Goal: Task Accomplishment & Management: Use online tool/utility

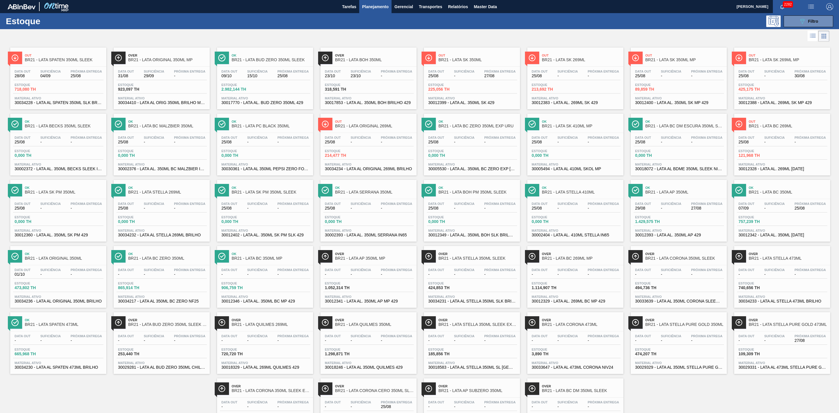
click at [753, 55] on span "Out" at bounding box center [788, 55] width 79 height 3
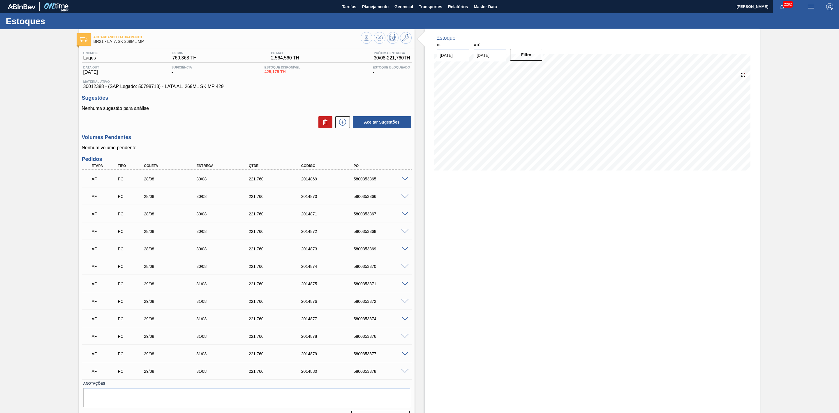
click at [405, 178] on span at bounding box center [405, 179] width 7 height 4
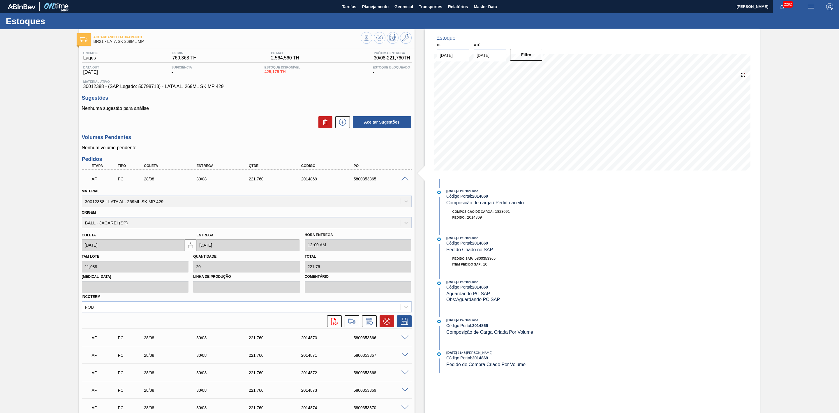
click at [402, 179] on span at bounding box center [405, 179] width 7 height 4
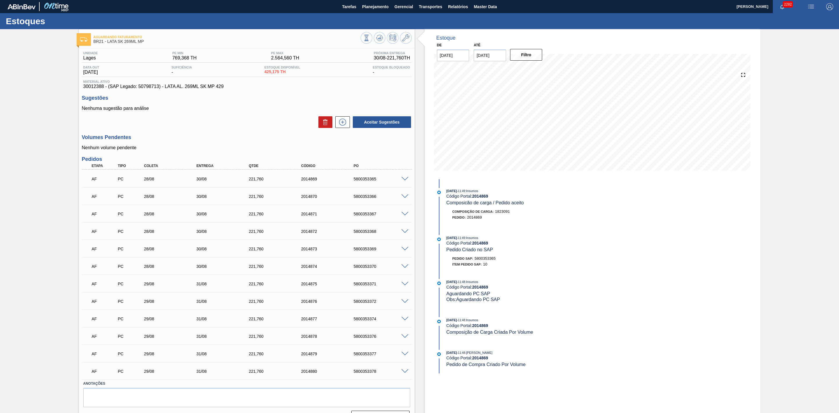
click at [144, 198] on div "28/08" at bounding box center [173, 196] width 60 height 5
drag, startPoint x: 148, startPoint y: 180, endPoint x: 150, endPoint y: 268, distance: 87.5
click at [150, 268] on div "AF PC 28/08 30/08 221,760 2014869 5800353365 Material 30012388 - LATA AL. 269ML…" at bounding box center [247, 275] width 330 height 210
click at [403, 373] on span at bounding box center [405, 371] width 7 height 4
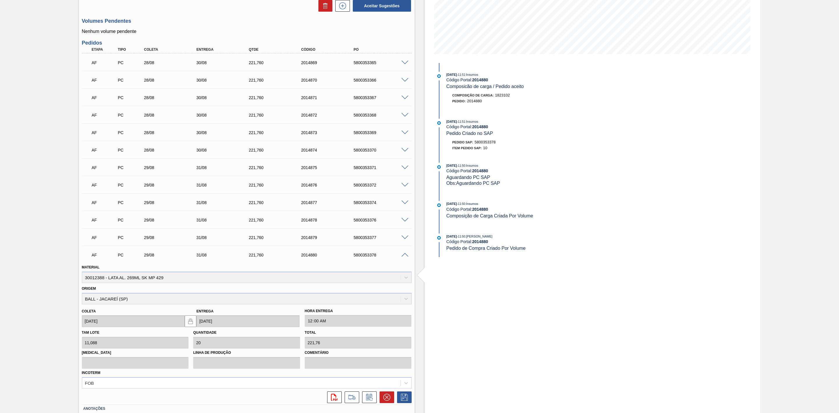
scroll to position [26, 0]
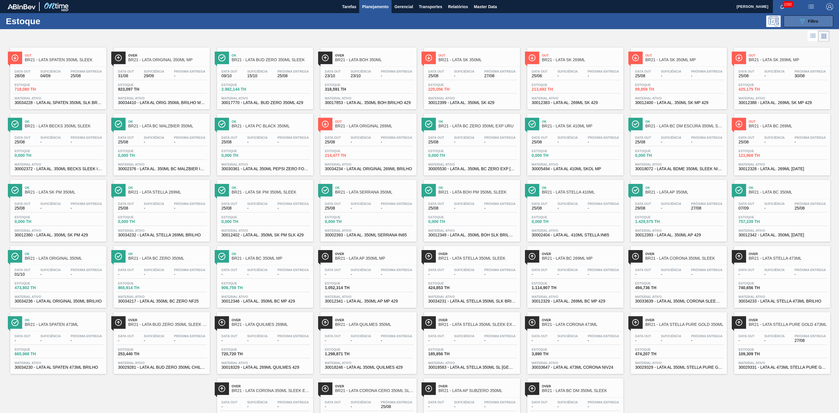
click at [801, 20] on icon at bounding box center [803, 21] width 4 height 5
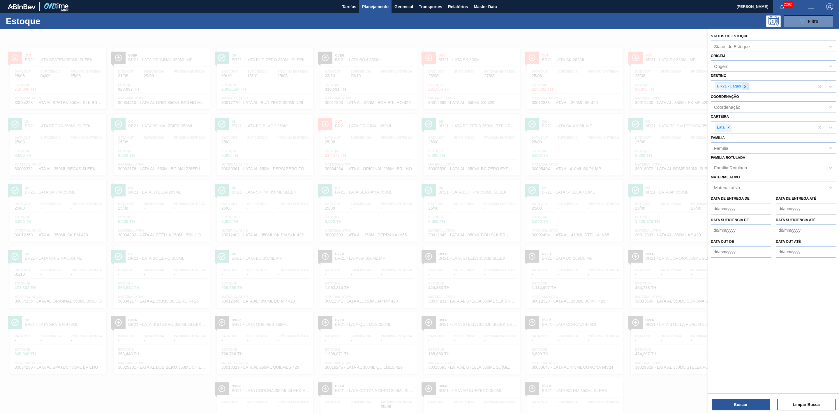
click at [743, 87] on icon at bounding box center [745, 87] width 4 height 4
type input "09"
click at [740, 86] on div "09" at bounding box center [768, 86] width 114 height 8
click at [740, 86] on div "BR21 - Lages" at bounding box center [728, 86] width 27 height 7
click at [743, 87] on div at bounding box center [745, 86] width 6 height 7
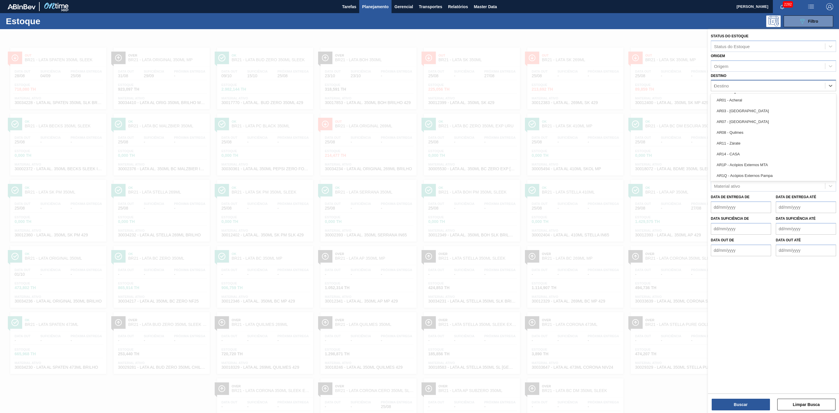
type input "09"
click at [736, 110] on div "BR09 - Agudos" at bounding box center [773, 111] width 125 height 11
click at [745, 404] on button "Buscar" at bounding box center [741, 405] width 58 height 12
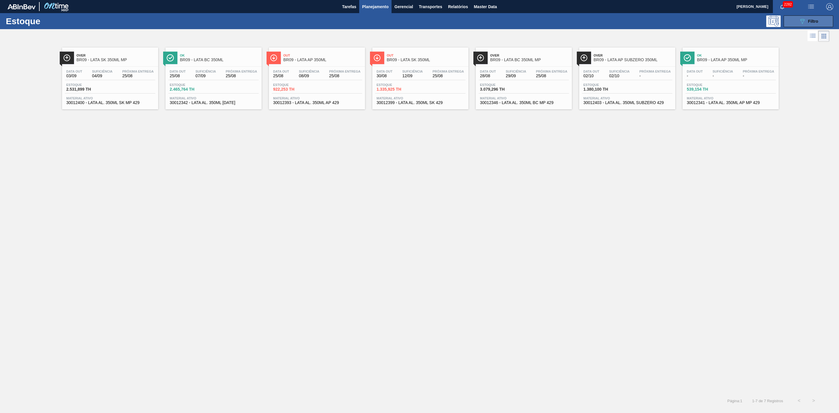
click at [803, 23] on icon at bounding box center [803, 21] width 4 height 5
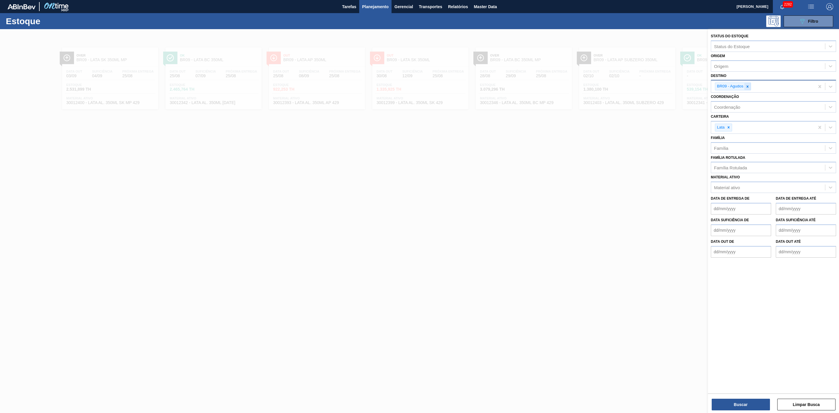
click at [747, 87] on icon at bounding box center [748, 87] width 4 height 4
type input "21"
click at [737, 101] on div "BR21 - Lages" at bounding box center [773, 100] width 125 height 11
click at [724, 407] on button "Buscar" at bounding box center [741, 405] width 58 height 12
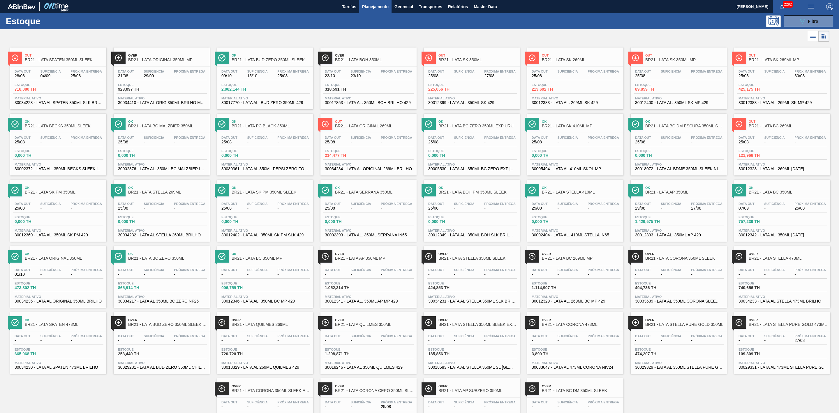
click at [382, 6] on span "Planejamento" at bounding box center [375, 6] width 27 height 7
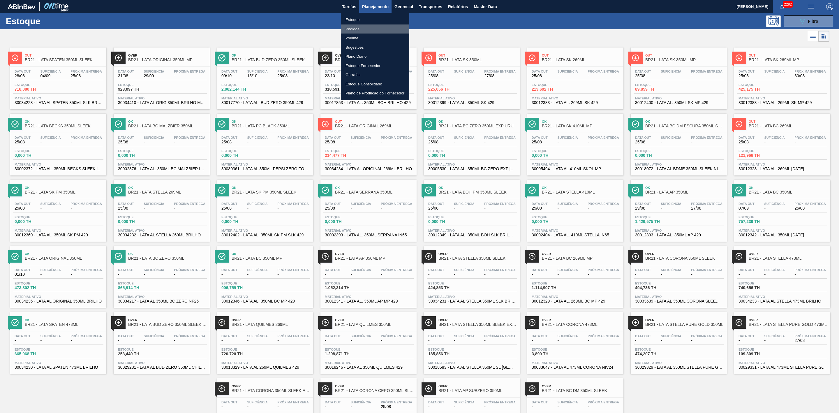
click at [355, 27] on li "Pedidos" at bounding box center [375, 28] width 68 height 9
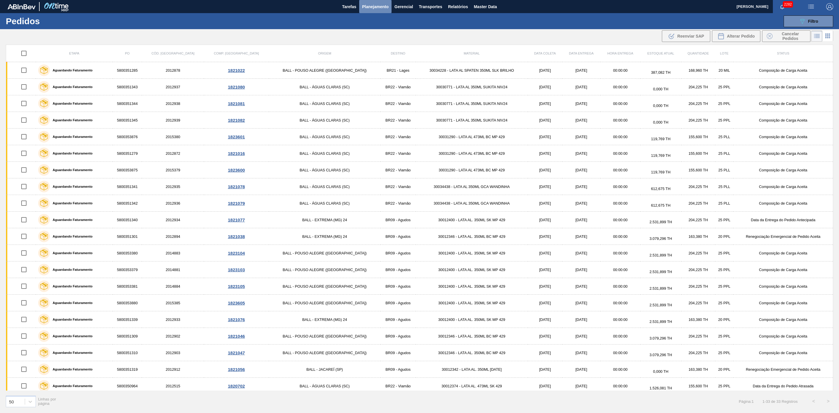
click at [368, 6] on span "Planejamento" at bounding box center [375, 6] width 27 height 7
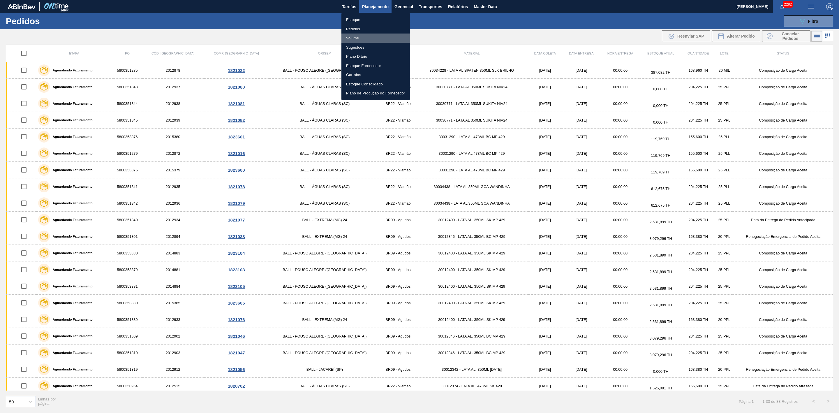
click at [355, 36] on li "Volume" at bounding box center [376, 38] width 68 height 9
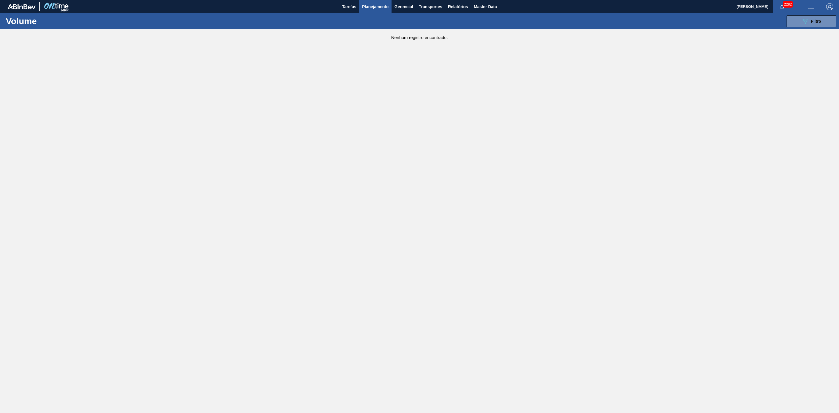
click at [380, 3] on span "Planejamento" at bounding box center [375, 6] width 27 height 7
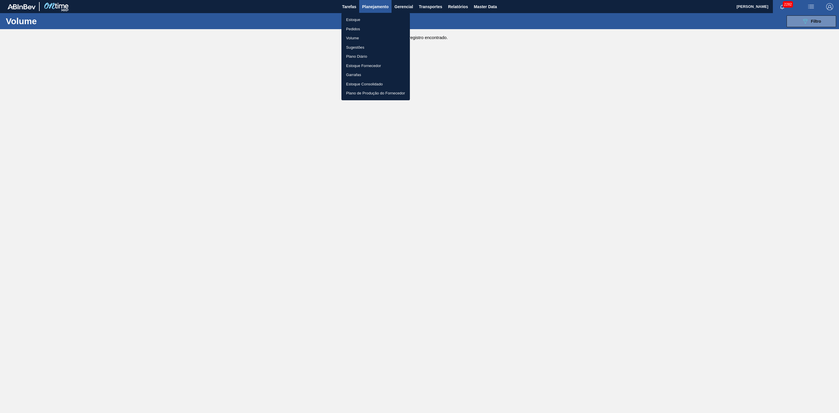
click at [356, 19] on li "Estoque" at bounding box center [376, 19] width 68 height 9
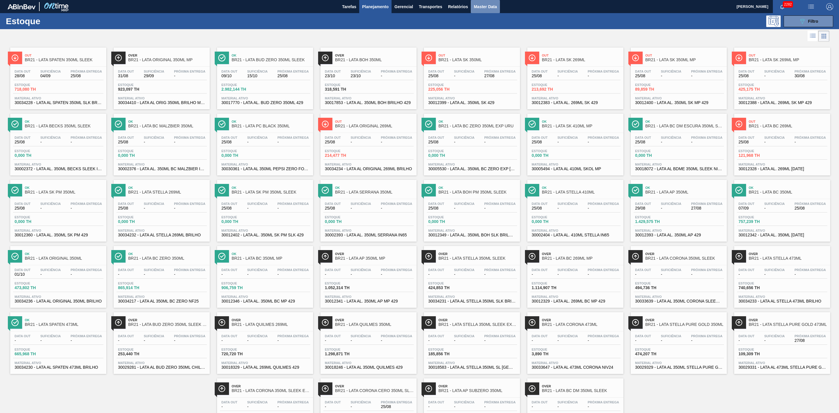
click at [480, 5] on span "Master Data" at bounding box center [485, 6] width 23 height 7
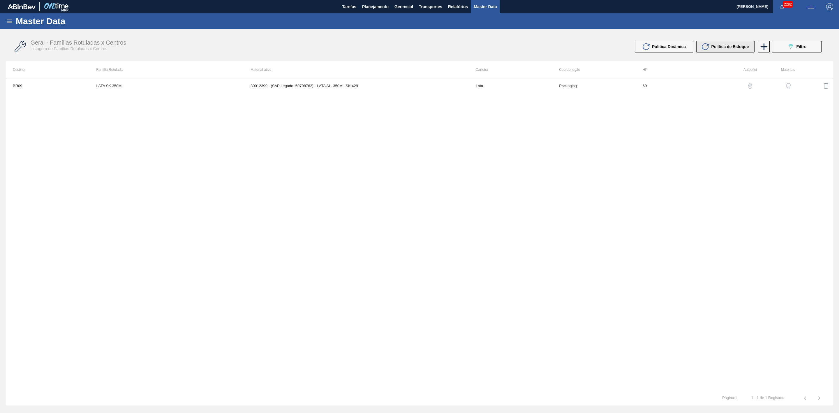
click at [719, 48] on span "Política de Estoque" at bounding box center [730, 46] width 38 height 5
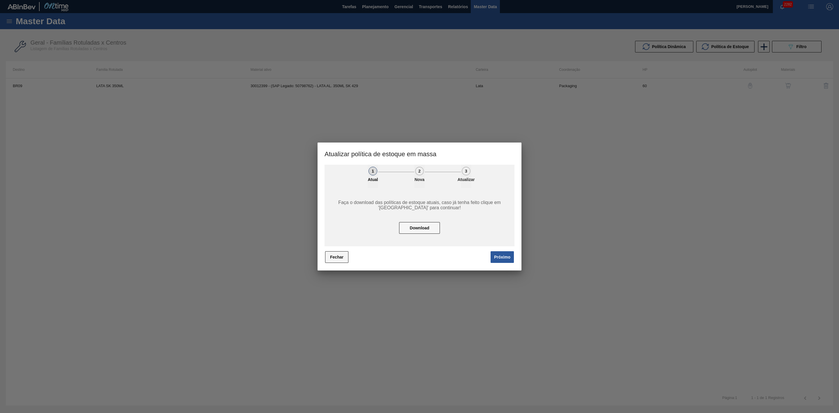
click at [339, 260] on button "Fechar" at bounding box center [336, 257] width 23 height 12
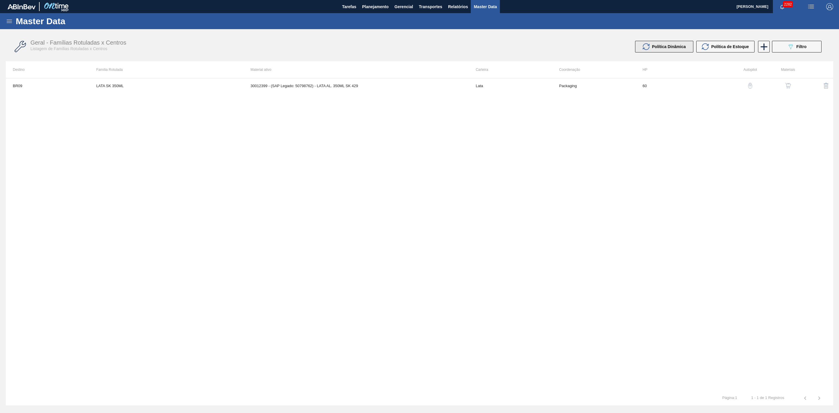
click at [642, 48] on button "Política Dinâmica" at bounding box center [664, 47] width 58 height 12
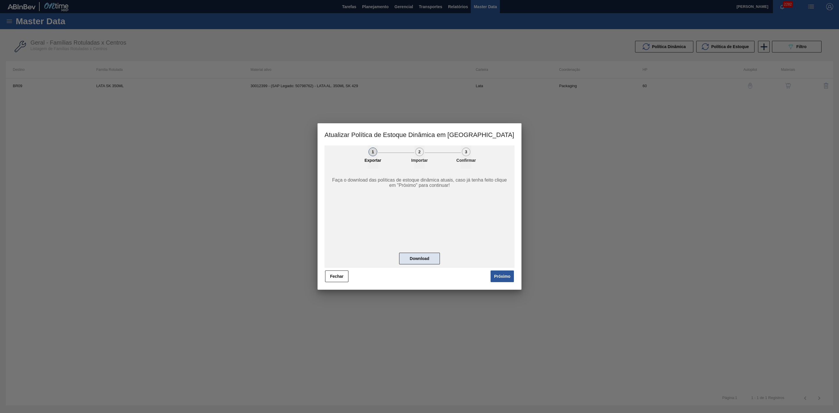
click at [418, 259] on button "Download" at bounding box center [419, 259] width 41 height 12
click at [344, 272] on button "Fechar" at bounding box center [336, 276] width 23 height 12
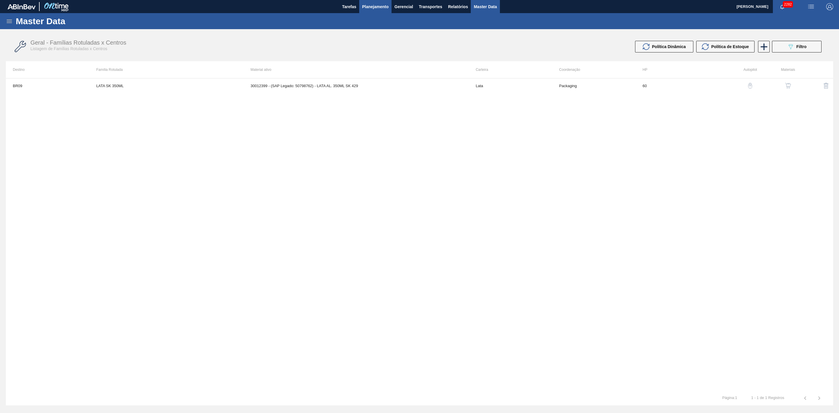
click at [375, 8] on span "Planejamento" at bounding box center [375, 6] width 27 height 7
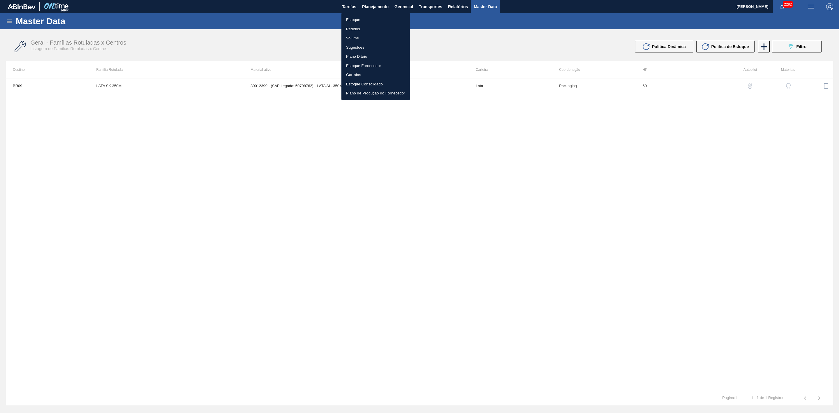
click at [358, 17] on li "Estoque" at bounding box center [376, 19] width 68 height 9
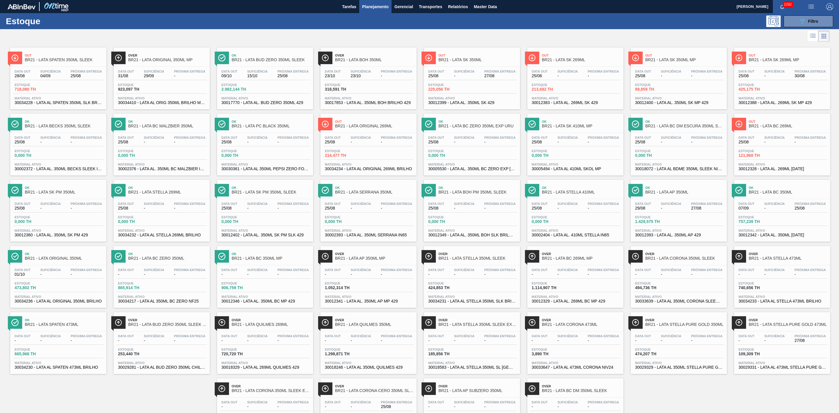
click at [366, 28] on div "Estoque 089F7B8B-B2A5-4AFE-B5C0-19BA573D28AC Filtro" at bounding box center [419, 21] width 839 height 16
click at [433, 6] on span "Transportes" at bounding box center [430, 6] width 23 height 7
click at [495, 21] on div at bounding box center [419, 206] width 839 height 413
click at [438, 9] on span "Transportes" at bounding box center [430, 6] width 23 height 7
click at [431, 28] on li "Otimização de Carga" at bounding box center [430, 28] width 48 height 9
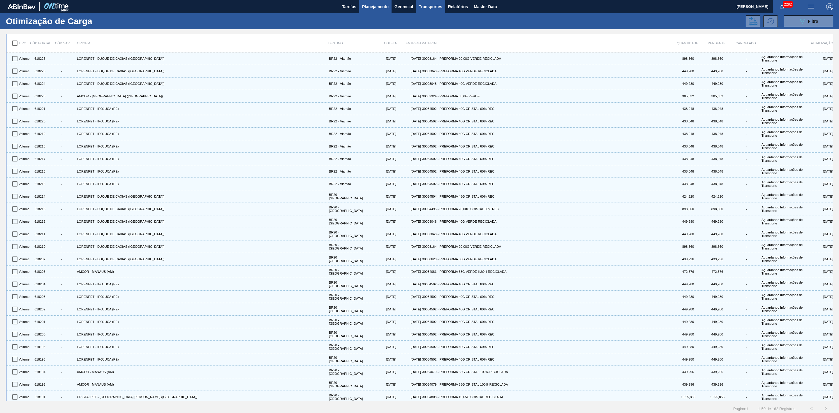
click at [373, 2] on button "Planejamento" at bounding box center [375, 6] width 32 height 13
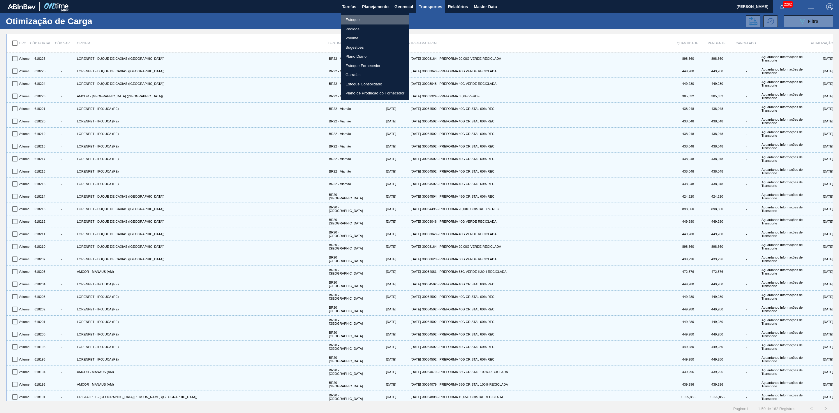
click at [358, 19] on li "Estoque" at bounding box center [375, 19] width 68 height 9
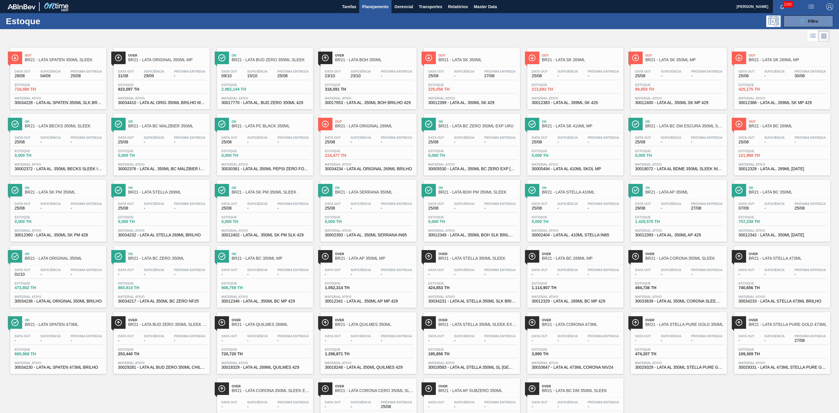
click at [76, 55] on span "Out" at bounding box center [64, 55] width 79 height 3
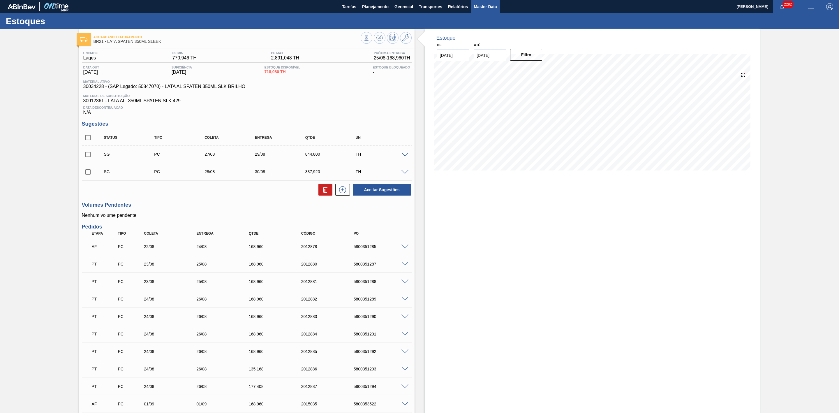
click at [482, 6] on span "Master Data" at bounding box center [485, 6] width 23 height 7
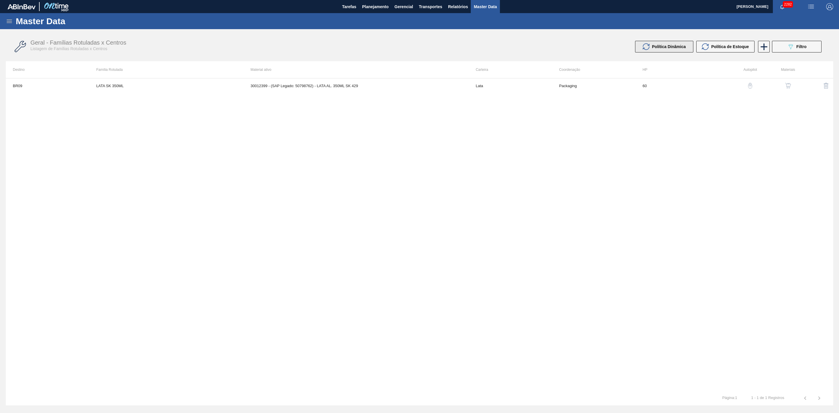
click at [672, 49] on div "Política Dinâmica" at bounding box center [664, 46] width 43 height 7
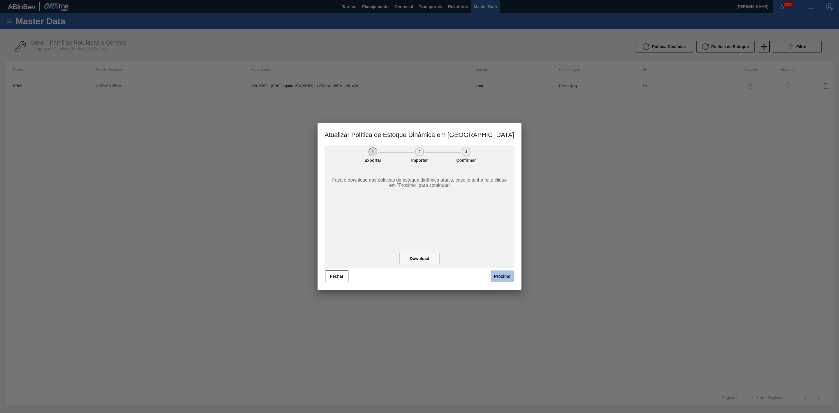
click at [499, 278] on button "Próximo" at bounding box center [502, 276] width 23 height 12
click at [481, 209] on span "Selecionar" at bounding box center [482, 209] width 21 height 5
click at [501, 274] on button "Próximo" at bounding box center [502, 276] width 23 height 12
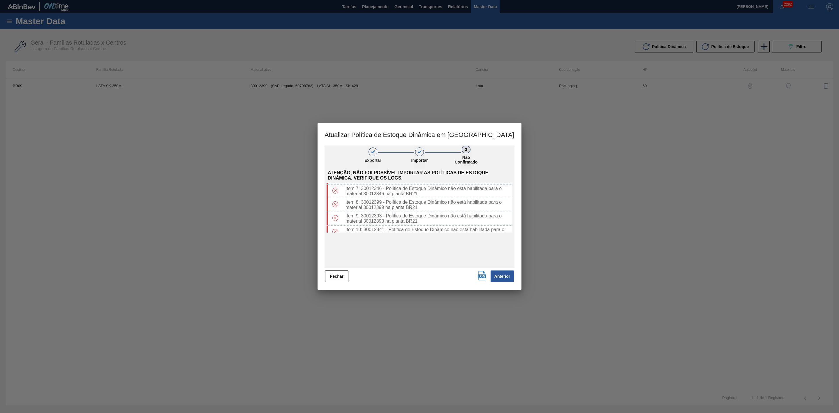
scroll to position [131, 0]
click at [340, 277] on button "Fechar" at bounding box center [336, 276] width 23 height 12
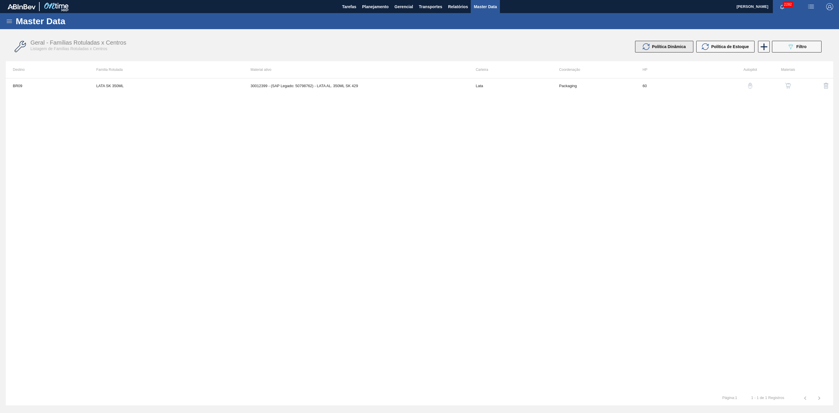
click at [671, 48] on span "Política Dinâmica" at bounding box center [669, 46] width 34 height 5
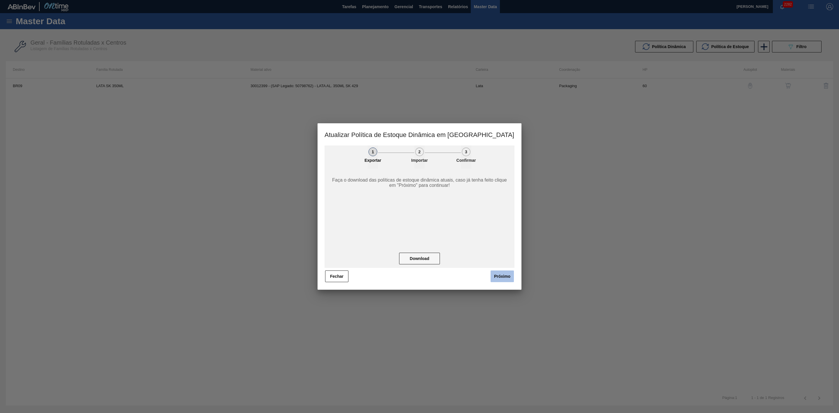
click at [500, 275] on button "Próximo" at bounding box center [502, 276] width 23 height 12
click at [482, 208] on span "Selecionar" at bounding box center [482, 209] width 21 height 5
click at [499, 279] on button "Próximo" at bounding box center [502, 276] width 23 height 12
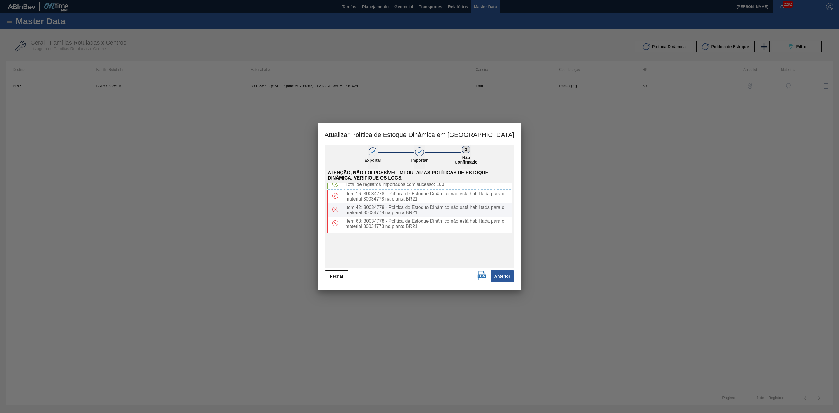
scroll to position [0, 0]
click at [507, 277] on button "Anterior" at bounding box center [502, 276] width 23 height 12
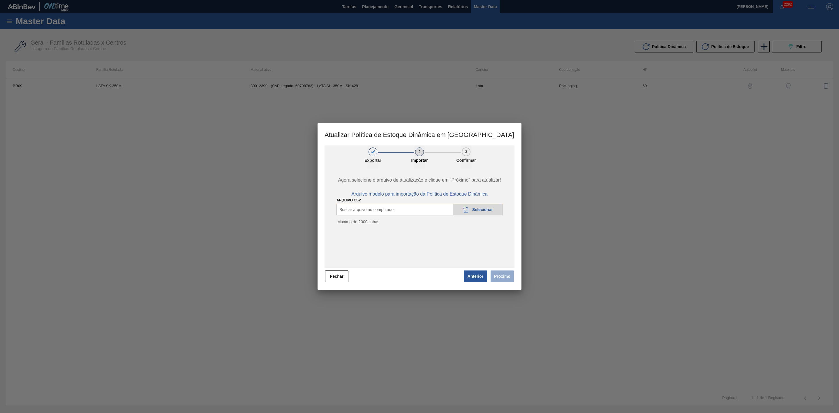
click at [483, 208] on span "Selecionar" at bounding box center [482, 209] width 21 height 5
click at [496, 276] on button "Próximo" at bounding box center [502, 276] width 23 height 12
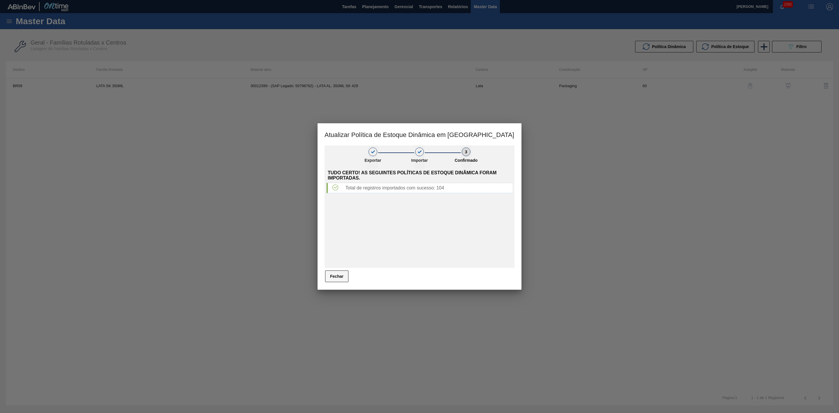
click at [333, 273] on button "Fechar" at bounding box center [336, 276] width 23 height 12
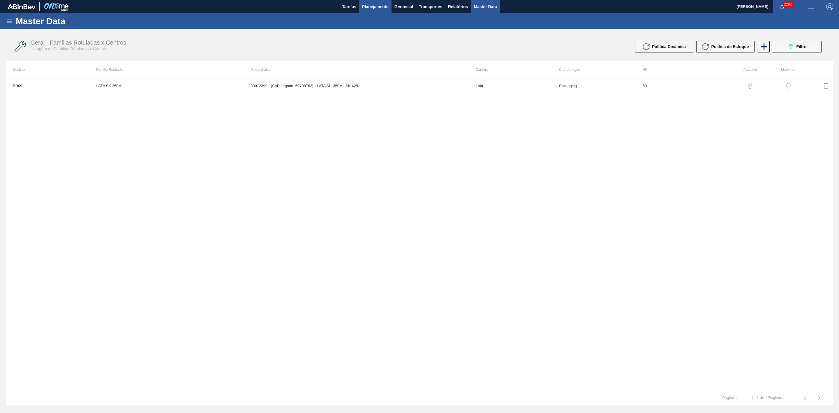
click at [366, 10] on button "Planejamento" at bounding box center [375, 6] width 32 height 13
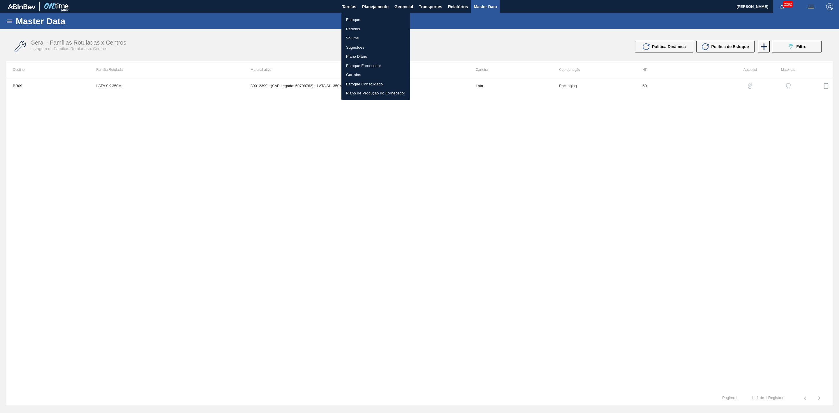
click at [360, 18] on li "Estoque" at bounding box center [376, 19] width 68 height 9
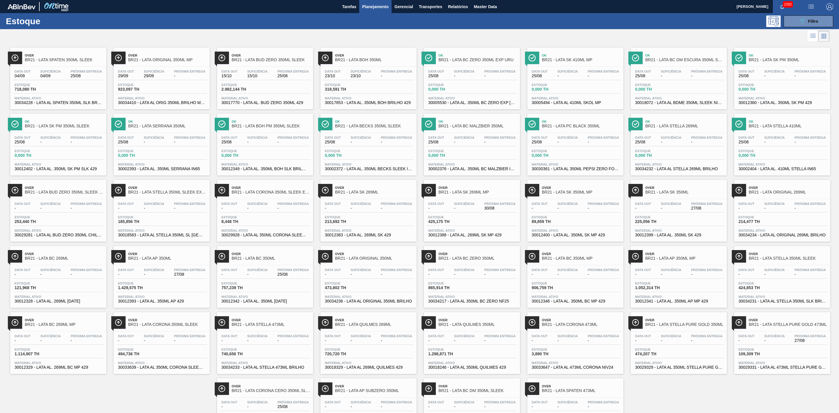
click at [278, 58] on span "BR21 - LATA BUD ZERO 350ML SLEEK" at bounding box center [271, 60] width 79 height 4
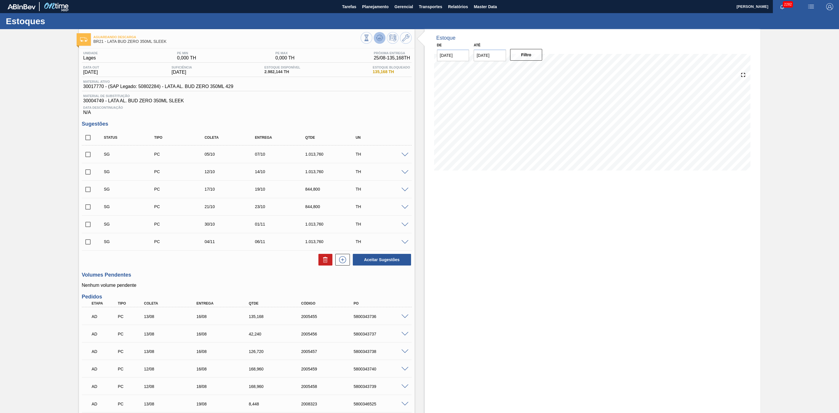
click at [380, 40] on icon at bounding box center [379, 37] width 7 height 7
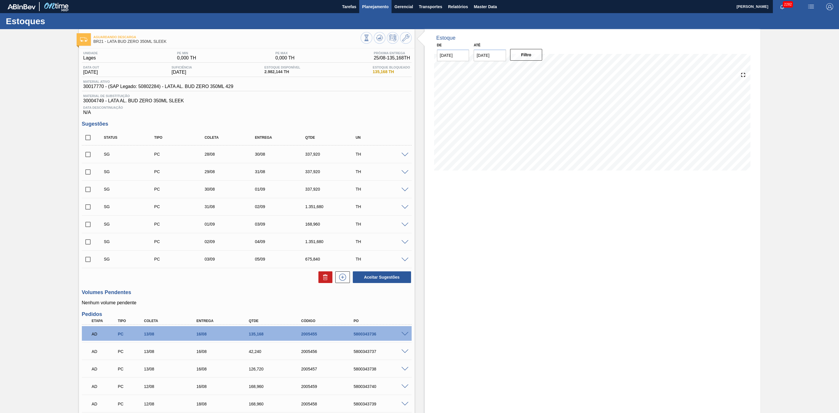
click at [374, 6] on span "Planejamento" at bounding box center [375, 6] width 27 height 7
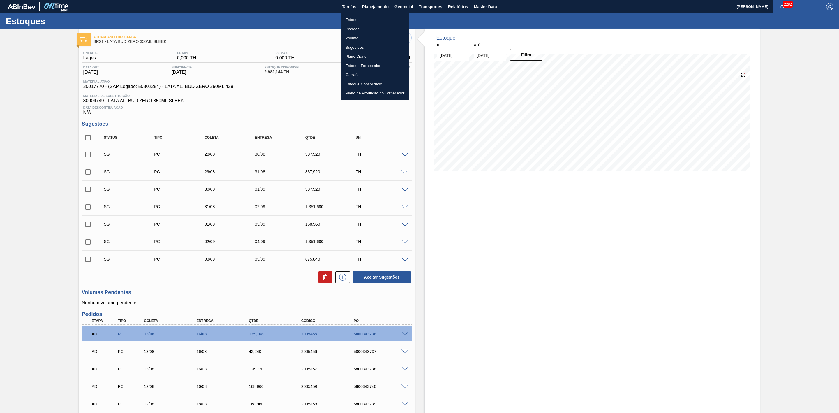
click at [352, 20] on li "Estoque" at bounding box center [375, 19] width 68 height 9
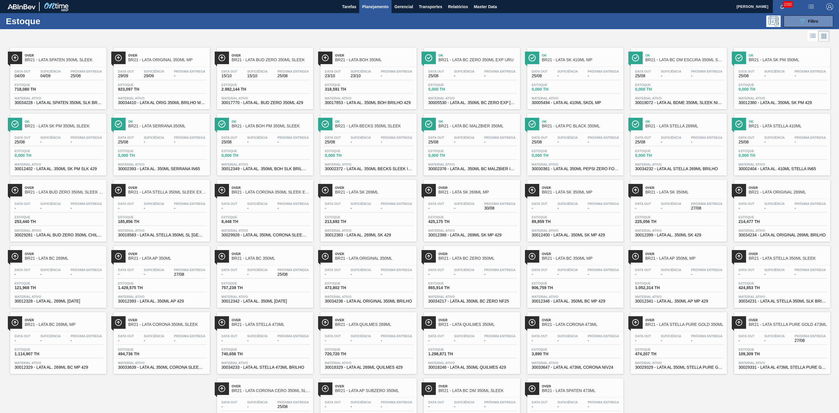
click at [70, 55] on span "Over" at bounding box center [64, 55] width 79 height 3
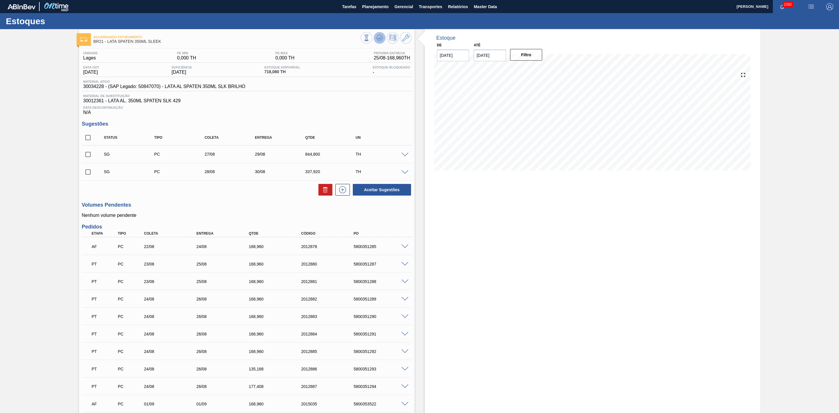
click at [381, 39] on icon at bounding box center [379, 37] width 7 height 7
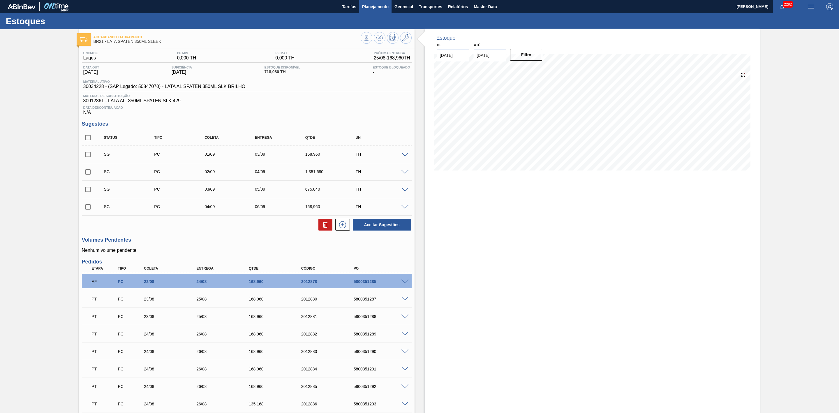
click at [371, 8] on span "Planejamento" at bounding box center [375, 6] width 27 height 7
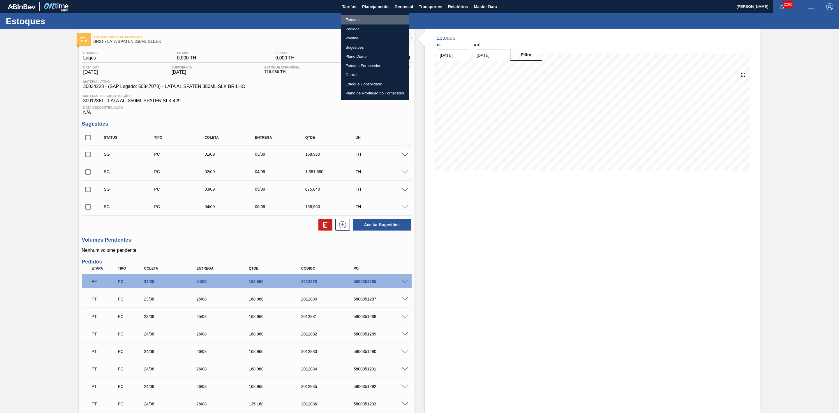
click at [358, 21] on li "Estoque" at bounding box center [375, 19] width 68 height 9
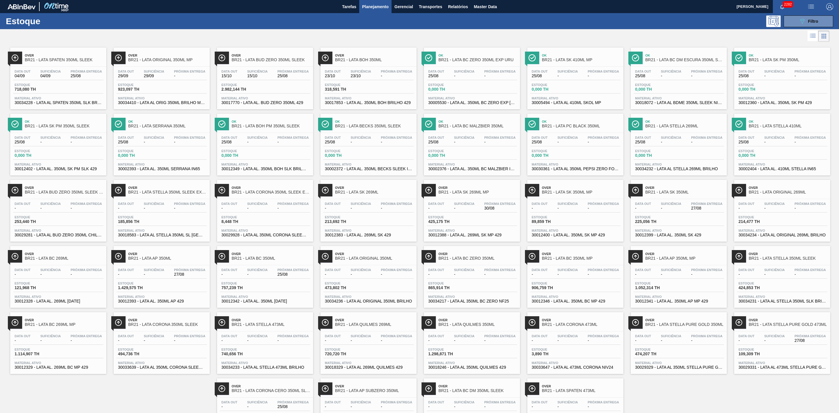
click at [185, 189] on span "Over" at bounding box center [167, 187] width 79 height 3
click at [465, 3] on span "Relatórios" at bounding box center [458, 6] width 20 height 7
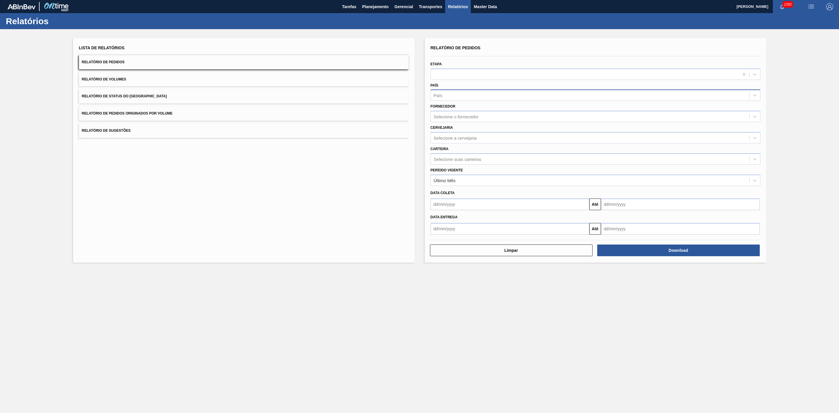
click at [447, 92] on div "País" at bounding box center [590, 95] width 319 height 8
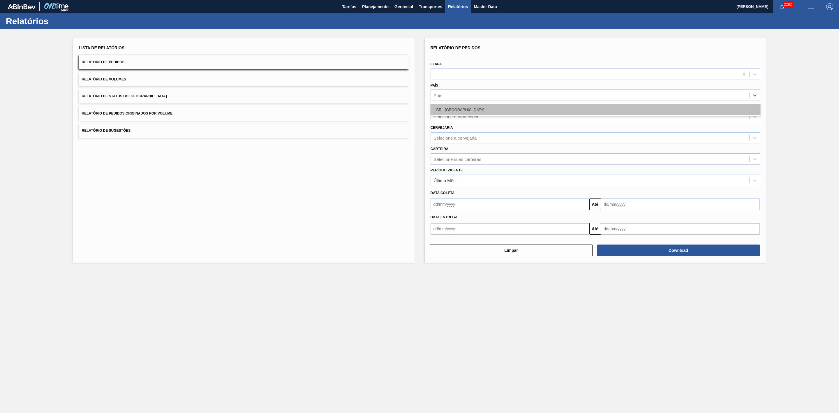
click at [447, 106] on div "BR - Brasil" at bounding box center [596, 109] width 330 height 11
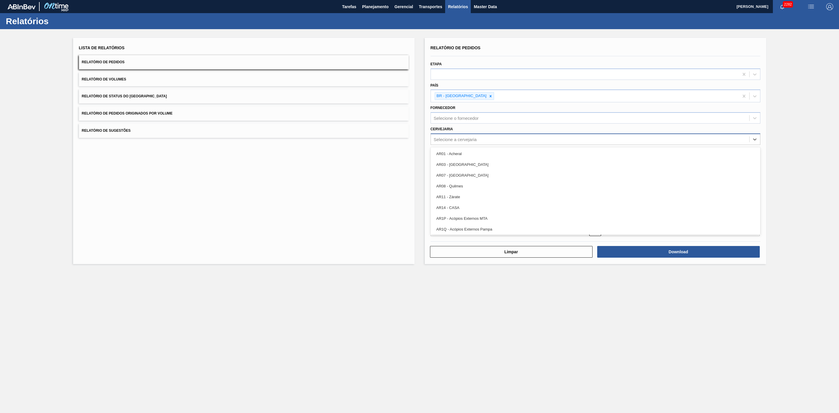
click at [454, 140] on div "Selecione a cervejaria" at bounding box center [455, 139] width 43 height 5
type input "21"
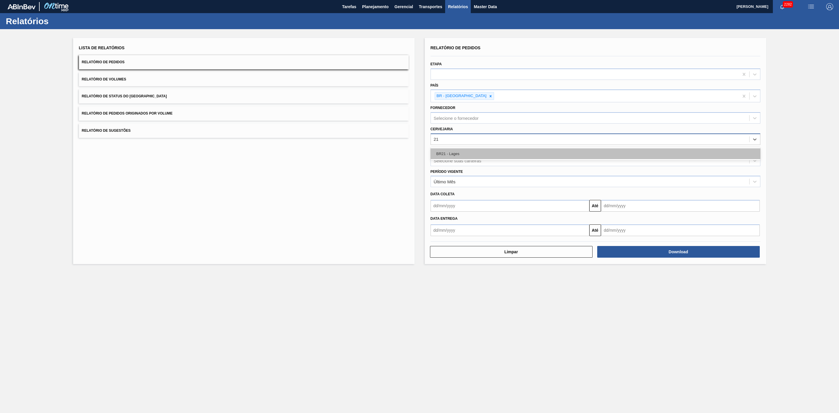
click at [457, 150] on div "BR21 - Lages" at bounding box center [596, 153] width 330 height 11
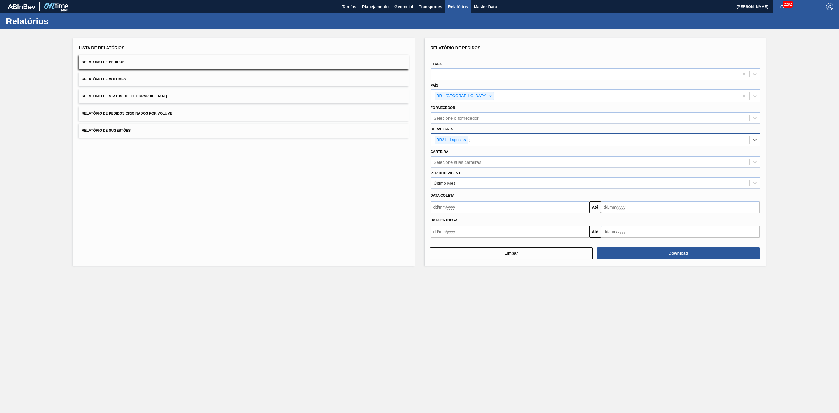
type input "22"
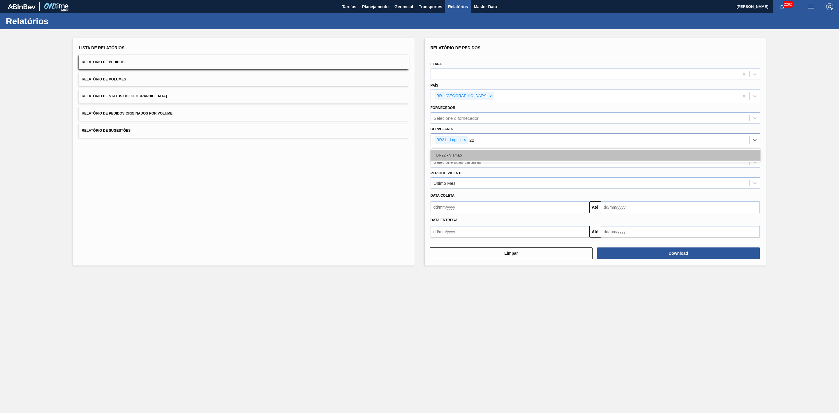
click at [487, 154] on div "BR22 - Viamão" at bounding box center [596, 155] width 330 height 11
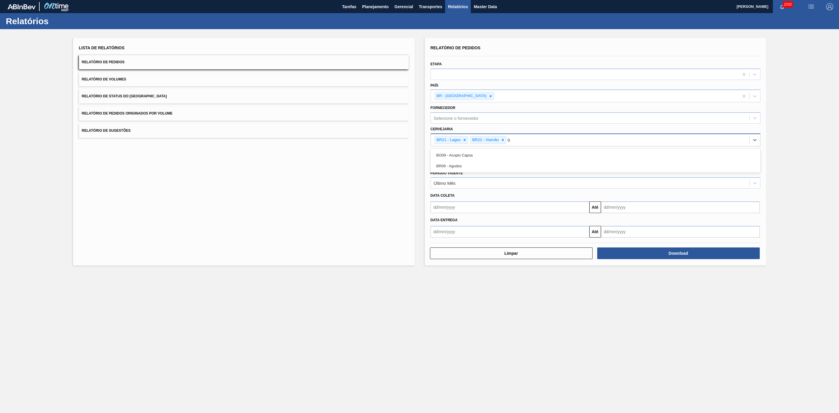
type input "09"
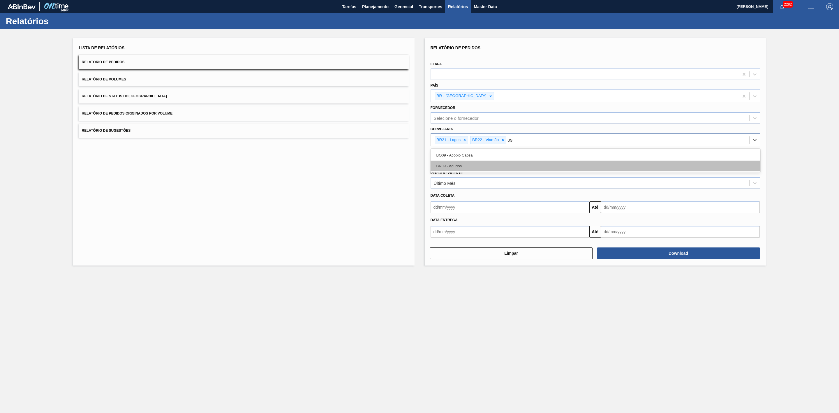
click at [472, 162] on div "BR09 - Agudos" at bounding box center [596, 166] width 330 height 11
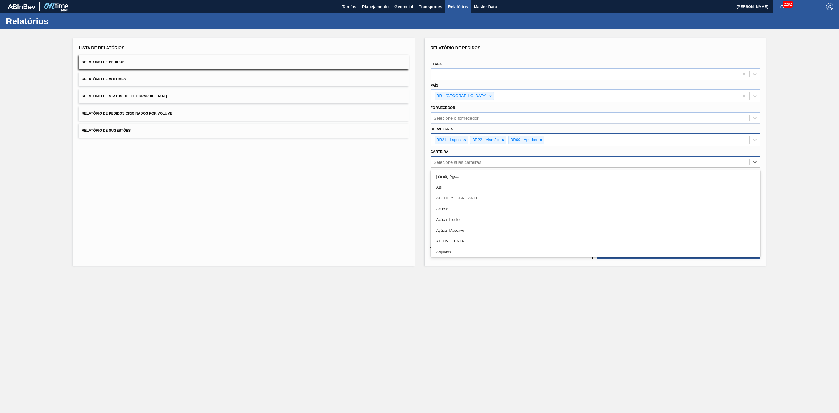
click at [455, 162] on div "Selecione suas carteiras" at bounding box center [458, 161] width 48 height 5
type input "lata"
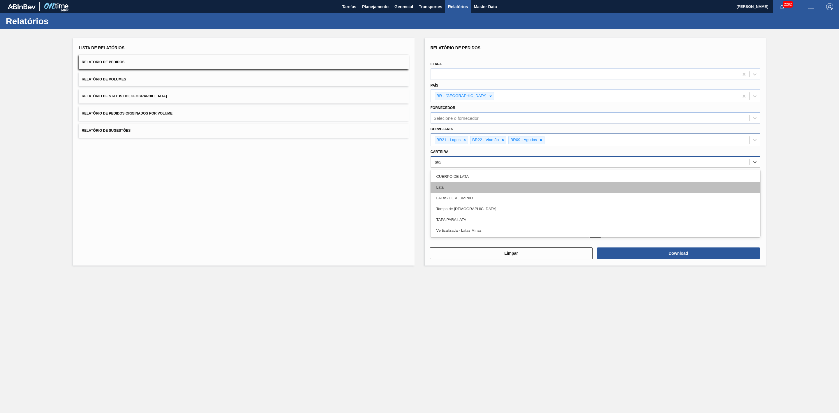
click at [452, 182] on div "Lata" at bounding box center [596, 187] width 330 height 11
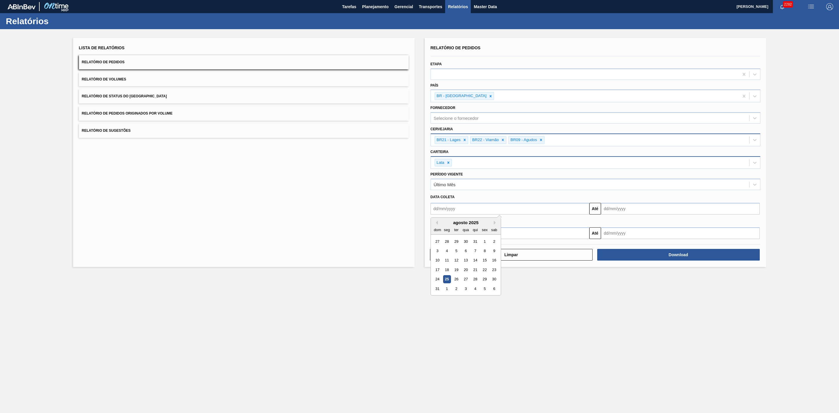
drag, startPoint x: 455, startPoint y: 209, endPoint x: 453, endPoint y: 212, distance: 3.2
click at [455, 209] on input "text" at bounding box center [510, 209] width 159 height 12
drag, startPoint x: 449, startPoint y: 277, endPoint x: 488, endPoint y: 261, distance: 41.9
click at [449, 277] on div "25" at bounding box center [447, 279] width 8 height 8
type input "[DATE]"
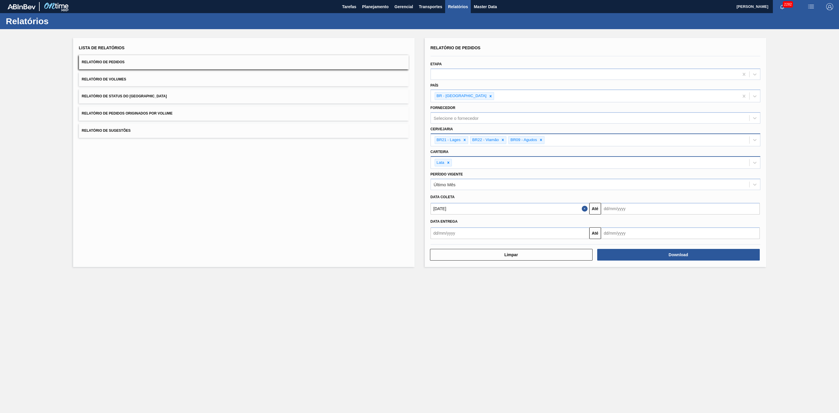
drag, startPoint x: 615, startPoint y: 209, endPoint x: 613, endPoint y: 214, distance: 4.8
click at [615, 209] on input "text" at bounding box center [680, 209] width 159 height 12
click at [607, 289] on div "31" at bounding box center [608, 289] width 8 height 8
type input "31/08/2025"
click at [649, 255] on button "Download" at bounding box center [678, 255] width 163 height 12
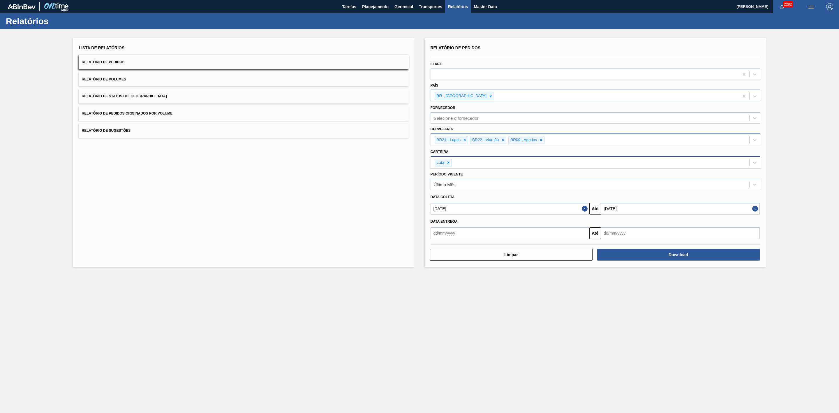
click at [272, 83] on button "Relatório de Volumes" at bounding box center [244, 79] width 330 height 14
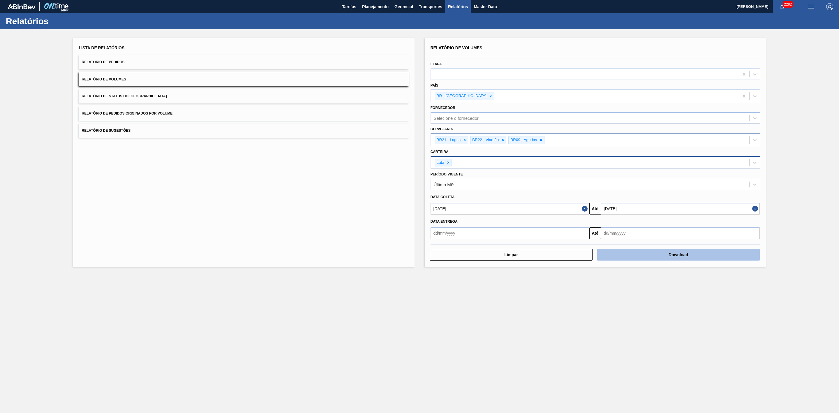
click at [637, 254] on button "Download" at bounding box center [678, 255] width 163 height 12
click at [387, 3] on span "Planejamento" at bounding box center [375, 6] width 27 height 7
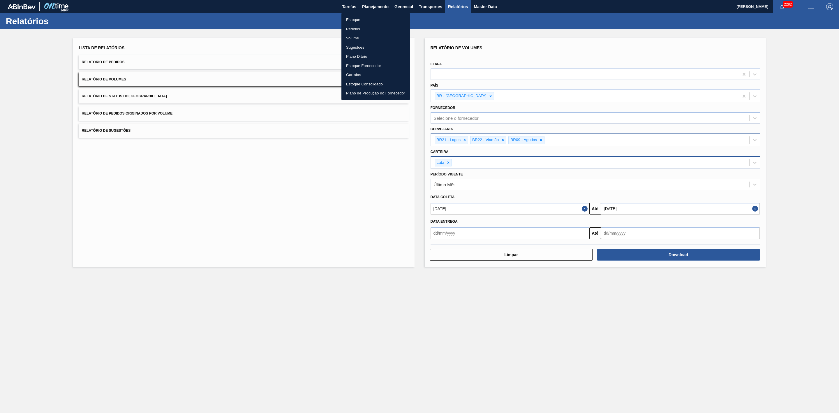
click at [351, 17] on li "Estoque" at bounding box center [376, 19] width 68 height 9
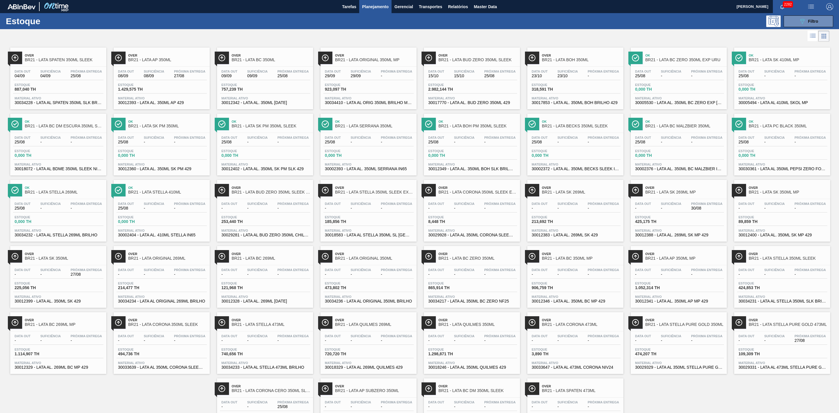
click at [756, 322] on span "Over" at bounding box center [788, 319] width 79 height 3
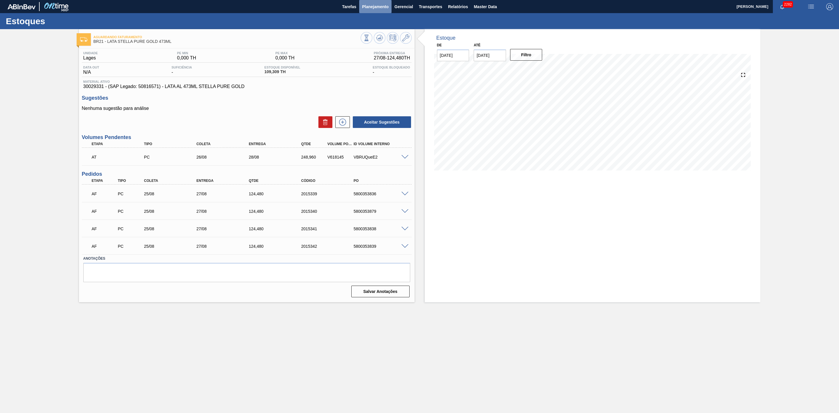
click at [373, 3] on button "Planejamento" at bounding box center [375, 6] width 32 height 13
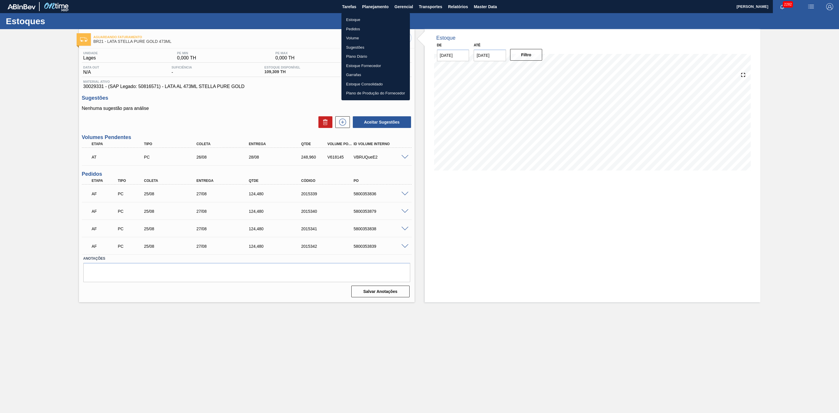
click at [356, 20] on li "Estoque" at bounding box center [376, 19] width 68 height 9
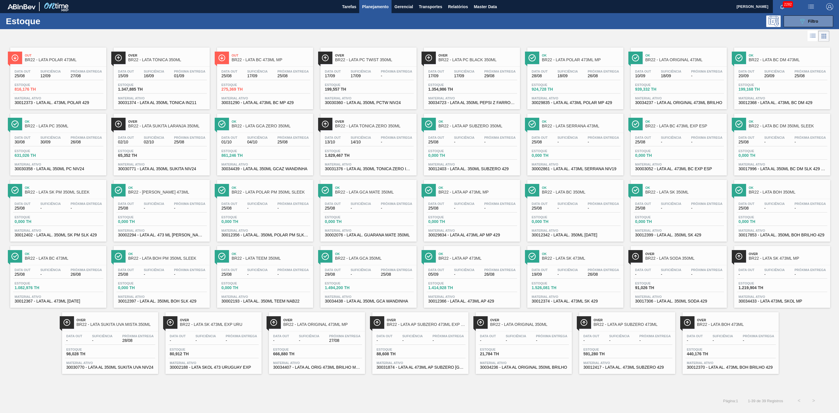
click at [609, 36] on div at bounding box center [415, 36] width 830 height 14
click at [590, 256] on span "Ok" at bounding box center [581, 253] width 79 height 3
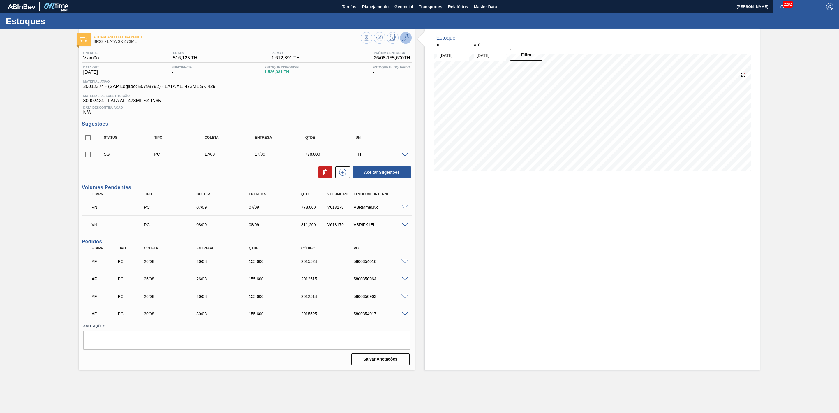
click at [408, 41] on icon at bounding box center [405, 37] width 7 height 7
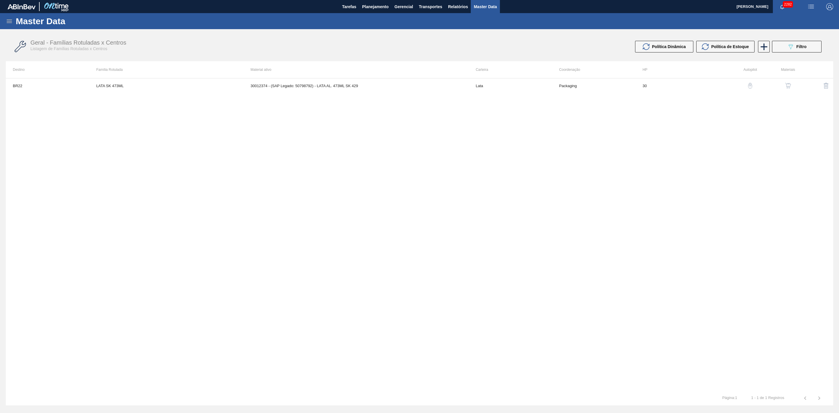
click at [788, 88] on img "button" at bounding box center [788, 86] width 6 height 6
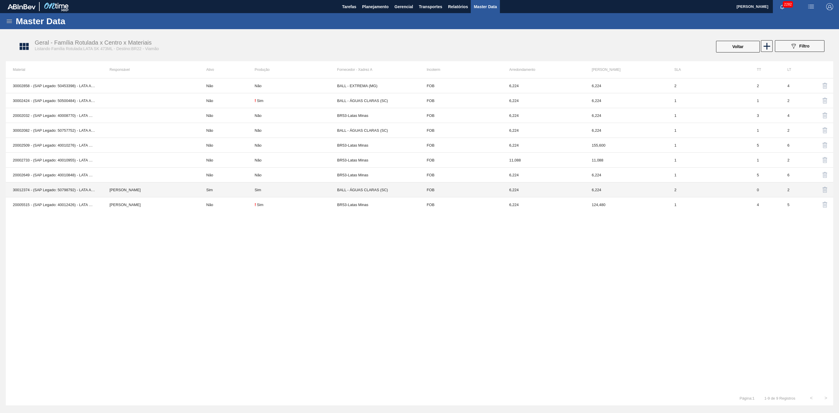
click at [233, 196] on td "Sim" at bounding box center [226, 189] width 55 height 15
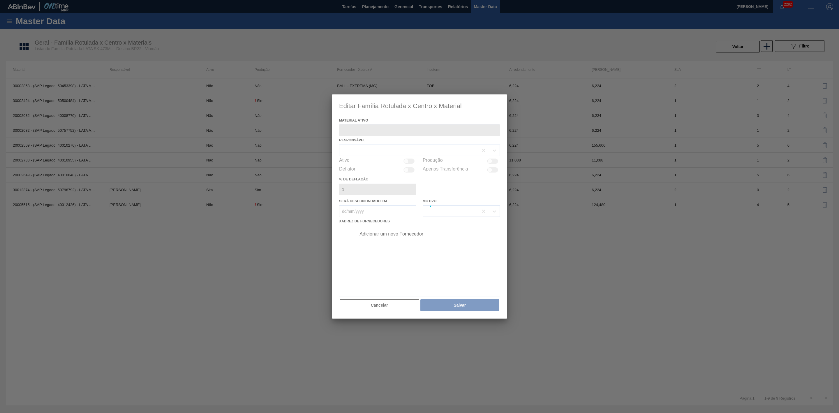
type ativo "30012374 - (SAP Legado: 50798792) - LATA AL. 473ML SK 429"
checkbox input "true"
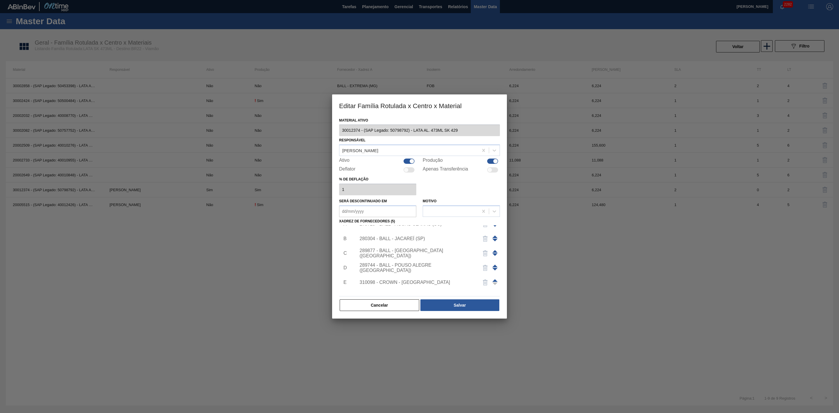
scroll to position [20, 0]
click at [388, 287] on div "Adicionar um novo Fornecedor" at bounding box center [417, 286] width 114 height 5
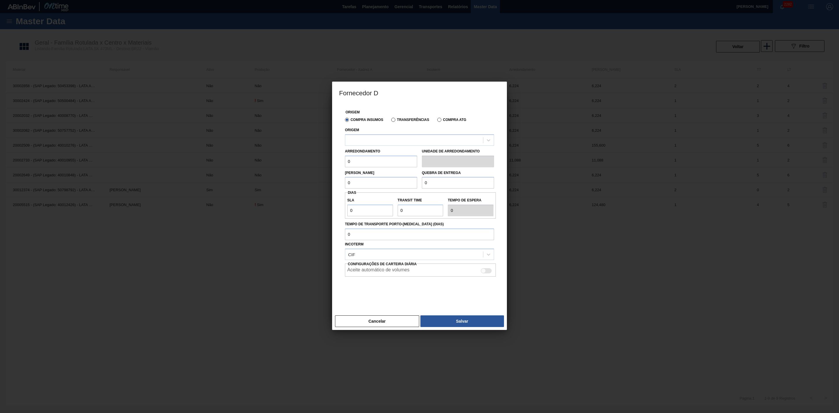
click at [402, 119] on label "Transferências" at bounding box center [410, 120] width 38 height 4
click at [391, 121] on input "Transferências" at bounding box center [391, 121] width 0 height 0
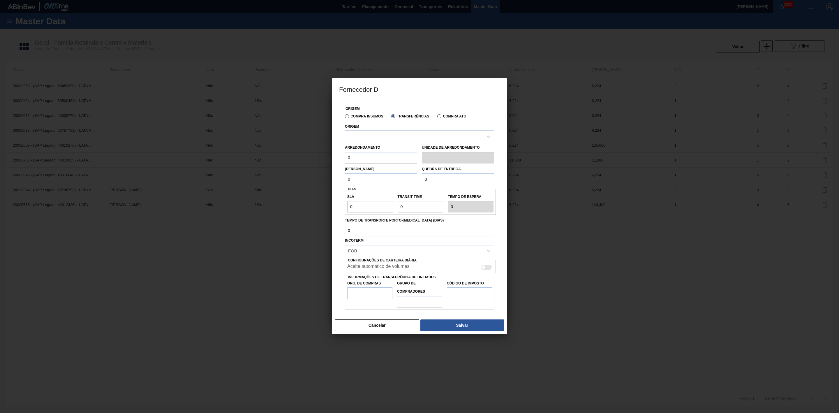
click at [394, 135] on div at bounding box center [414, 136] width 138 height 8
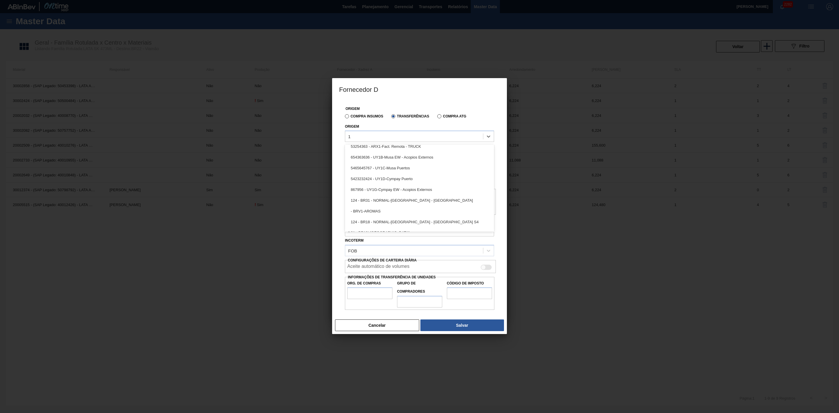
scroll to position [195, 0]
type input "1"
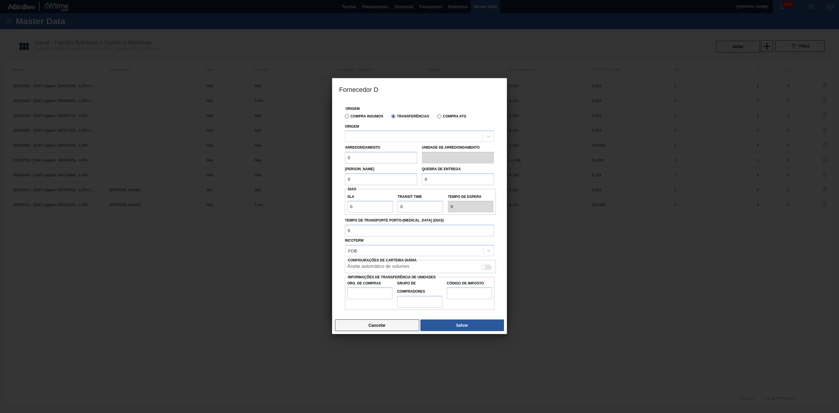
click at [381, 327] on button "Cancelar" at bounding box center [377, 325] width 84 height 12
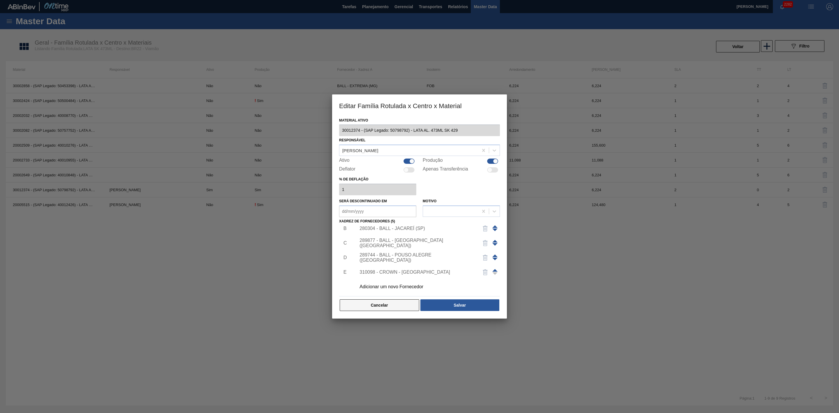
click at [385, 308] on button "Cancelar" at bounding box center [380, 305] width 80 height 12
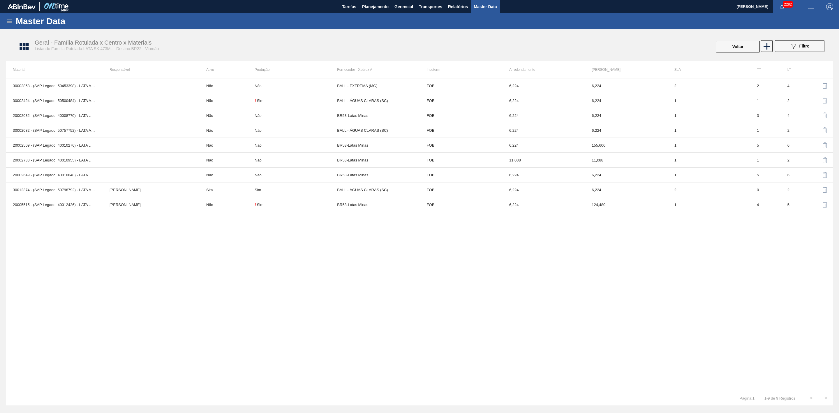
click at [9, 21] on icon at bounding box center [9, 21] width 7 height 7
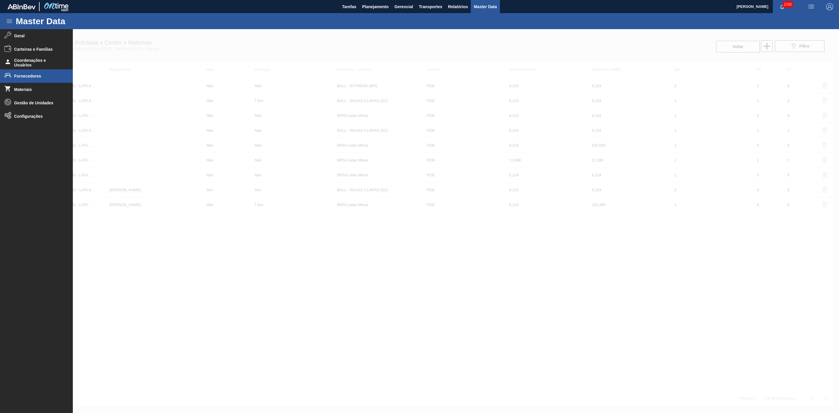
click at [24, 74] on span "Fornecedores" at bounding box center [38, 76] width 48 height 5
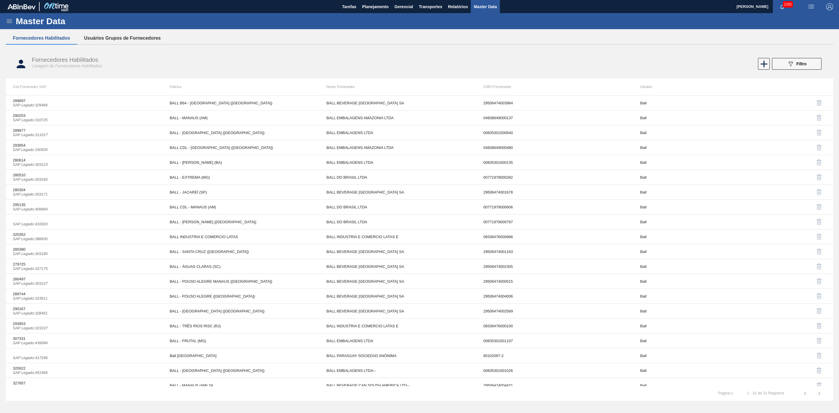
click at [130, 38] on button "Usuários Grupos de Fornecedores" at bounding box center [122, 38] width 91 height 12
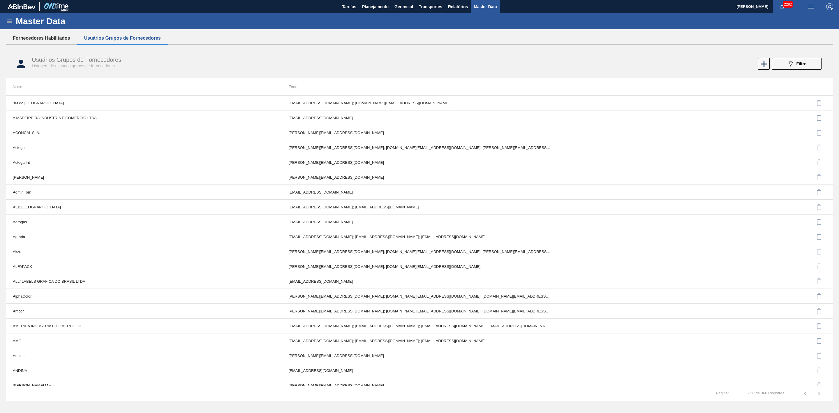
click at [56, 37] on button "Fornecedores Habilitados" at bounding box center [41, 38] width 71 height 12
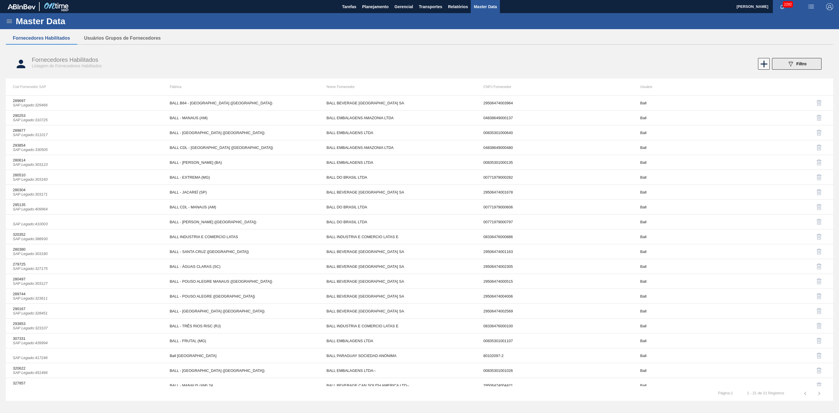
click at [797, 67] on div "089F7B8B-B2A5-4AFE-B5C0-19BA573D28AC Filtro" at bounding box center [797, 63] width 20 height 7
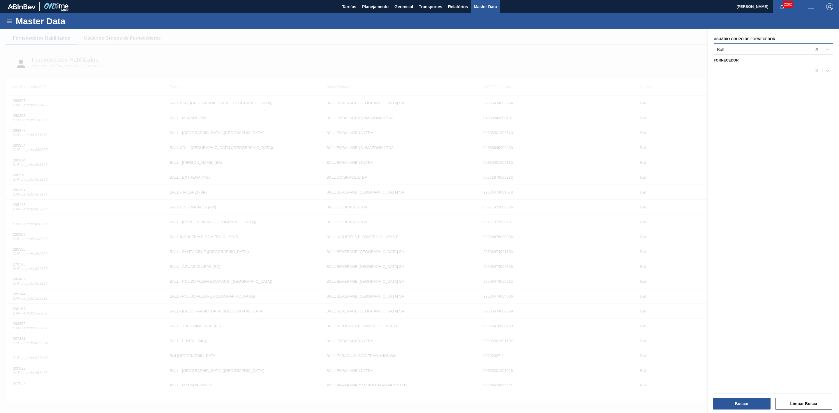
click at [817, 51] on icon at bounding box center [817, 49] width 6 height 6
type Fornecedor "j"
click at [569, 48] on div at bounding box center [419, 235] width 839 height 413
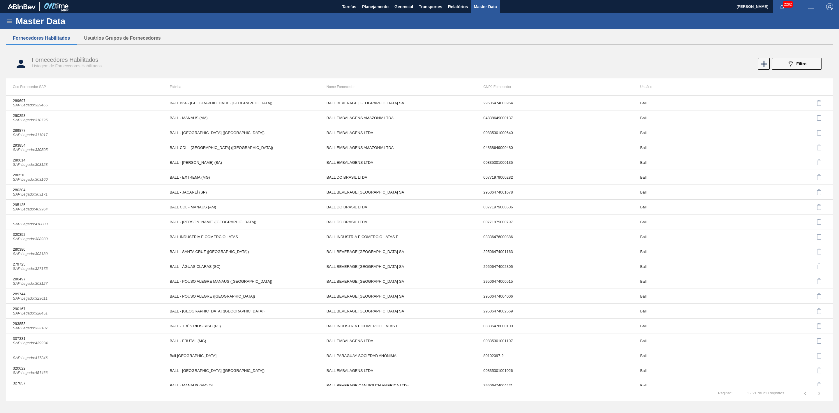
click at [9, 19] on icon at bounding box center [9, 21] width 7 height 7
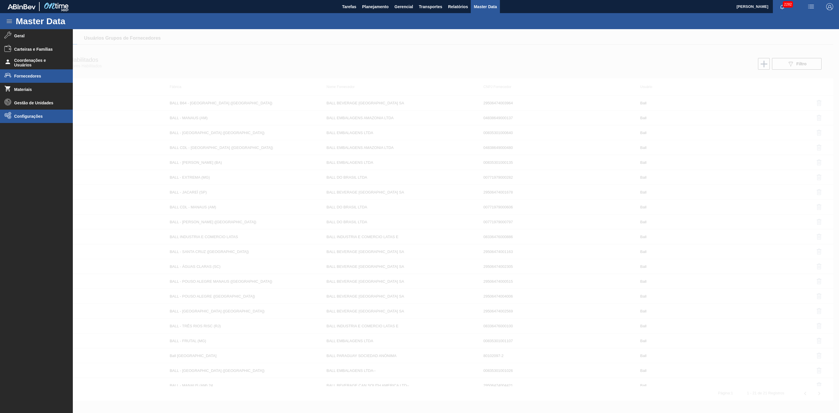
click at [29, 114] on span "Configurações" at bounding box center [38, 116] width 48 height 5
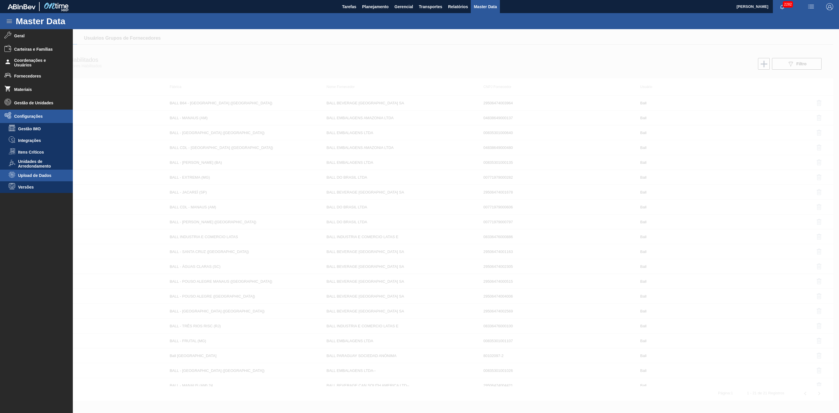
click at [29, 174] on span "Upload de Dados" at bounding box center [40, 175] width 45 height 5
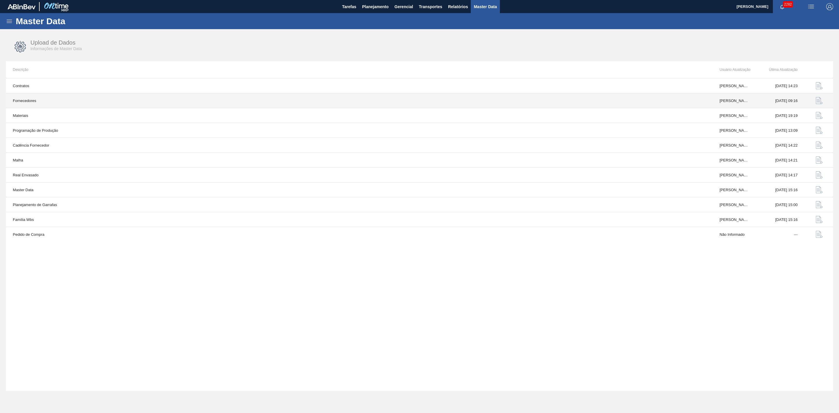
click at [817, 101] on img "button" at bounding box center [819, 100] width 7 height 7
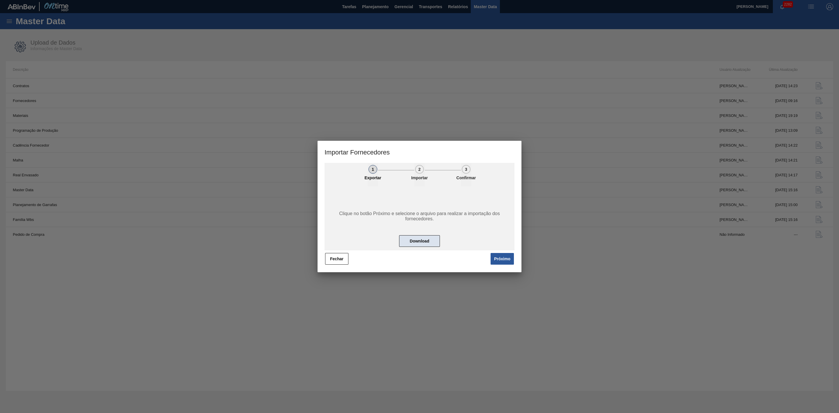
click at [429, 242] on button "Download" at bounding box center [419, 241] width 41 height 12
click at [344, 260] on button "Fechar" at bounding box center [336, 259] width 23 height 12
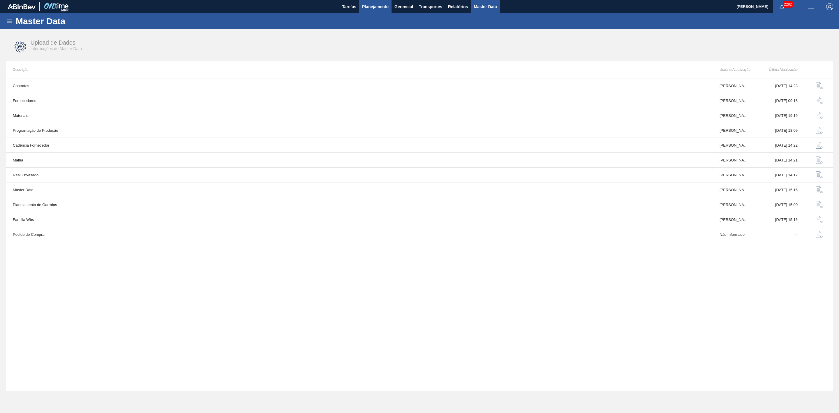
click at [384, 3] on button "Planejamento" at bounding box center [375, 6] width 32 height 13
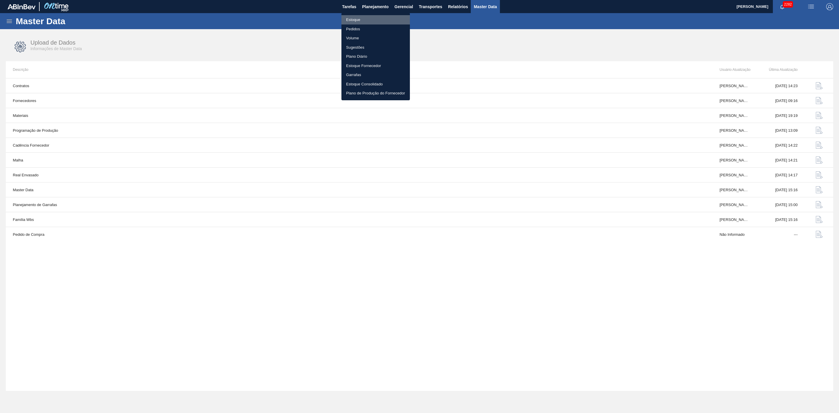
click at [354, 17] on li "Estoque" at bounding box center [376, 19] width 68 height 9
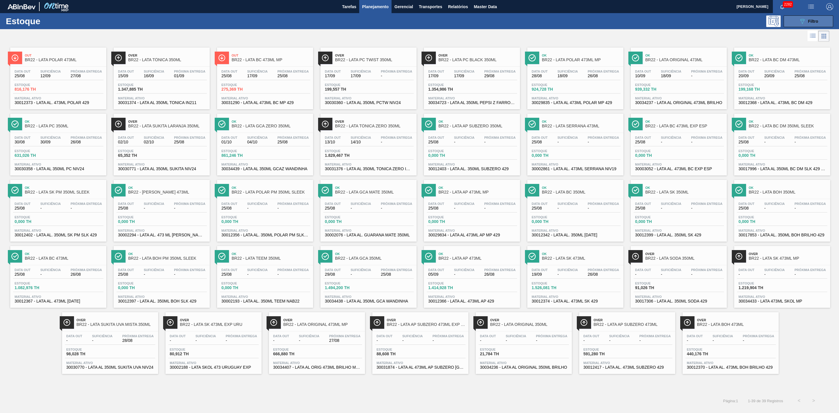
click at [798, 21] on button "089F7B8B-B2A5-4AFE-B5C0-19BA573D28AC Filtro" at bounding box center [809, 21] width 50 height 12
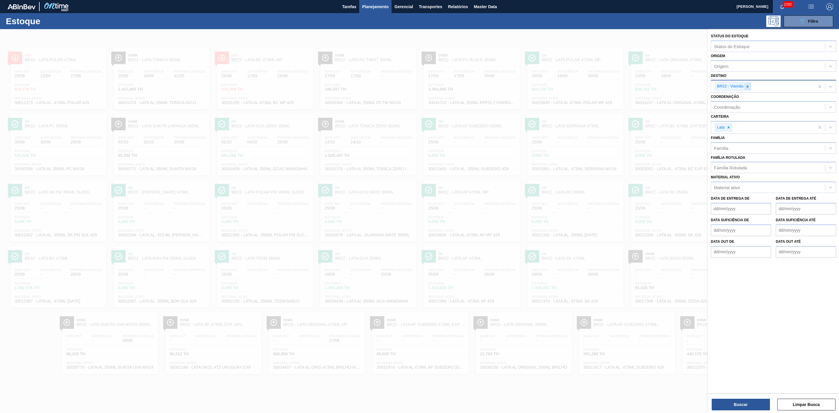
click at [749, 86] on icon at bounding box center [748, 87] width 4 height 4
type input "16"
click at [741, 95] on div "BR16 - Jacareí" at bounding box center [773, 100] width 125 height 11
click at [748, 401] on button "Buscar" at bounding box center [741, 405] width 58 height 12
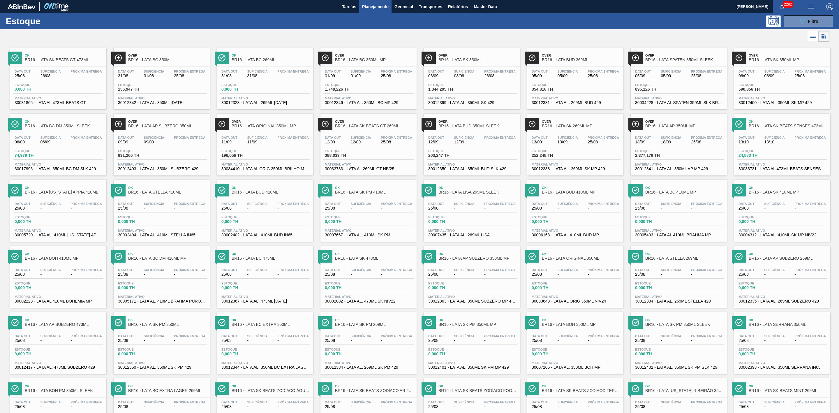
click at [420, 39] on div at bounding box center [415, 36] width 830 height 14
click at [372, 256] on span "Ok" at bounding box center [374, 253] width 79 height 3
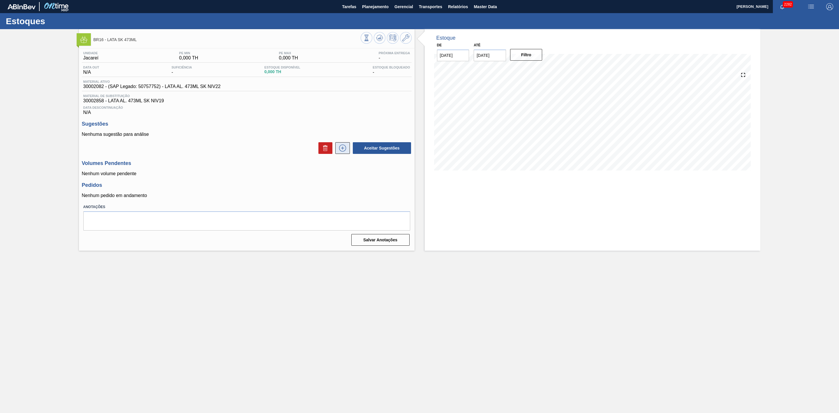
click at [346, 152] on icon at bounding box center [342, 148] width 9 height 7
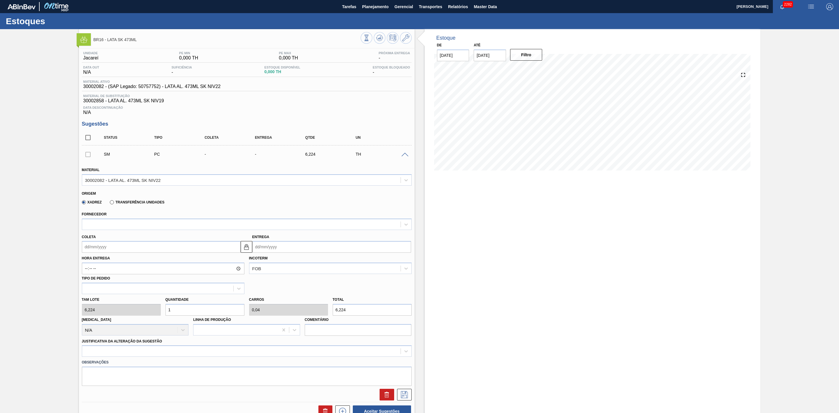
click at [145, 204] on label "Transferência Unidades" at bounding box center [137, 202] width 55 height 4
click at [109, 203] on input "Transferência Unidades" at bounding box center [109, 203] width 0 height 0
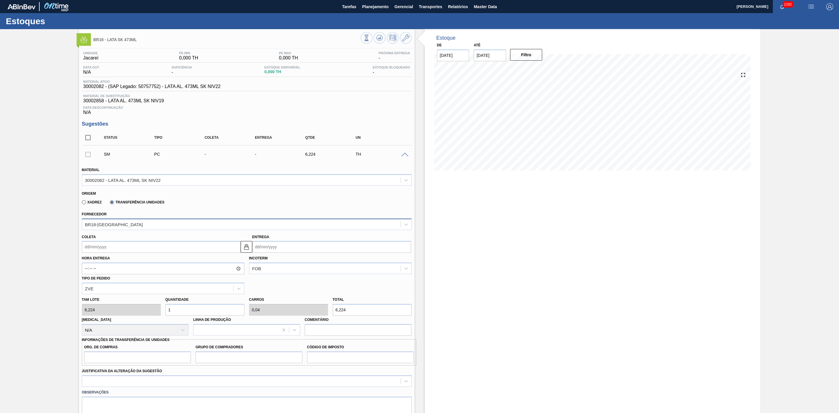
click at [122, 227] on div "BR18-Pernambuco" at bounding box center [114, 224] width 58 height 5
click at [124, 226] on div "BR18-Pernambuco" at bounding box center [241, 224] width 319 height 8
click at [409, 42] on button at bounding box center [406, 38] width 12 height 12
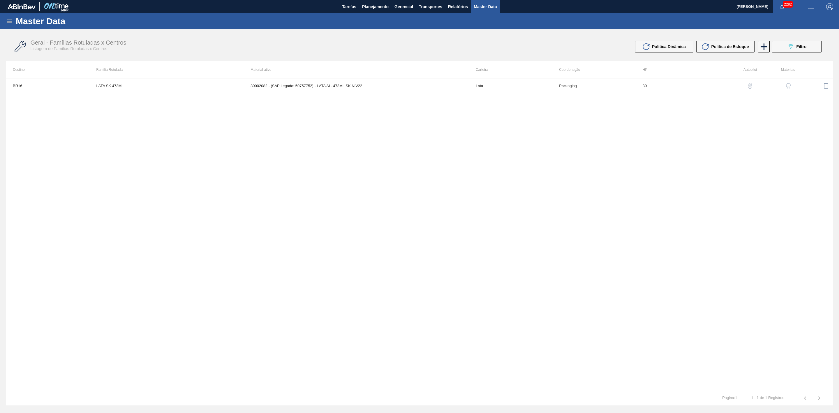
click at [785, 85] on img "button" at bounding box center [788, 86] width 6 height 6
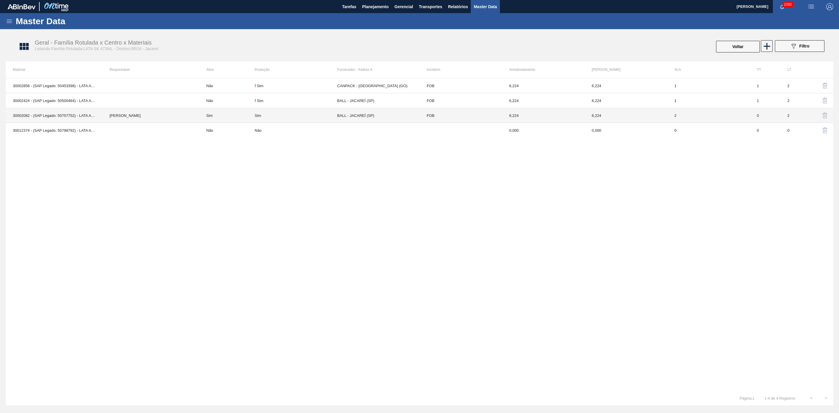
click at [219, 114] on td "Sim" at bounding box center [226, 115] width 55 height 15
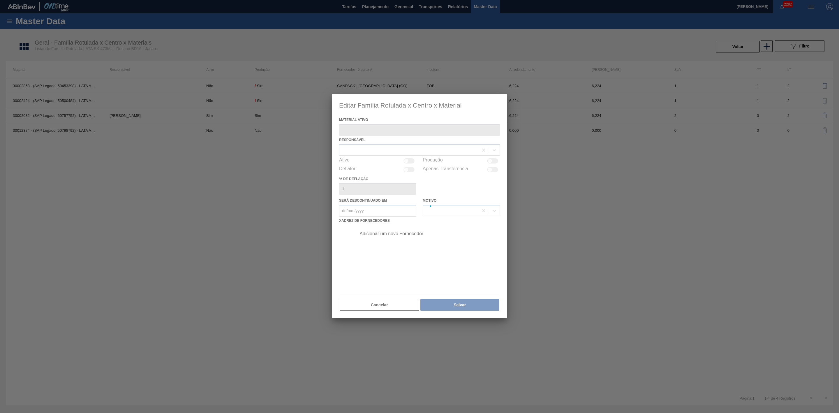
type ativo "30002082 - (SAP Legado: 50757752) - LATA AL. 473ML SK NIV22"
checkbox input "true"
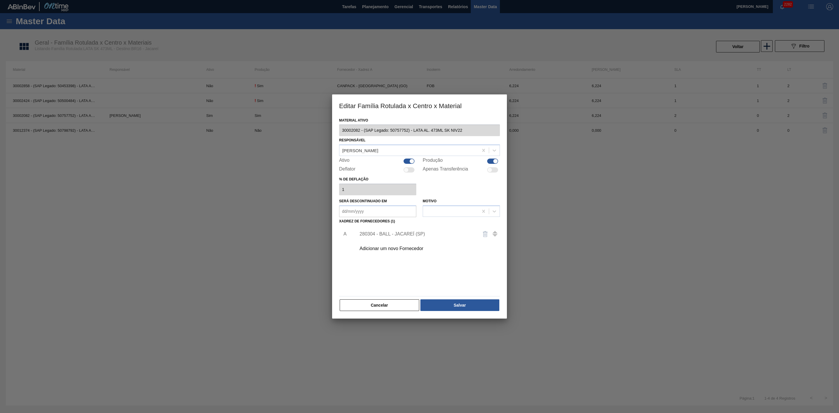
click at [408, 160] on div at bounding box center [409, 161] width 11 height 5
checkbox input "false"
click at [444, 304] on button "Salvar" at bounding box center [460, 305] width 79 height 12
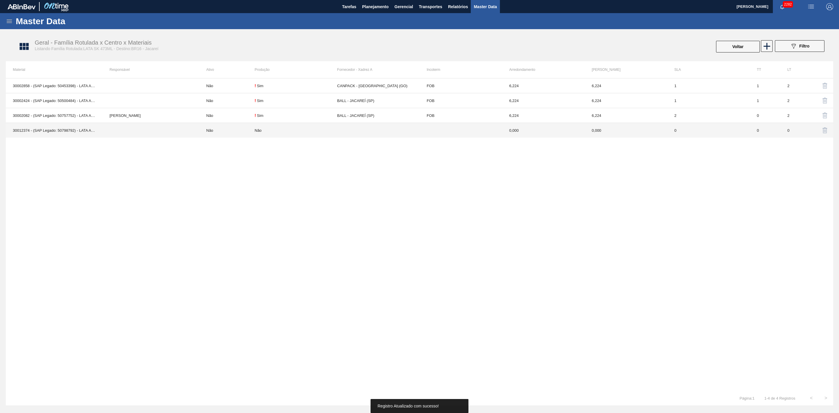
click at [179, 129] on td at bounding box center [151, 130] width 97 height 15
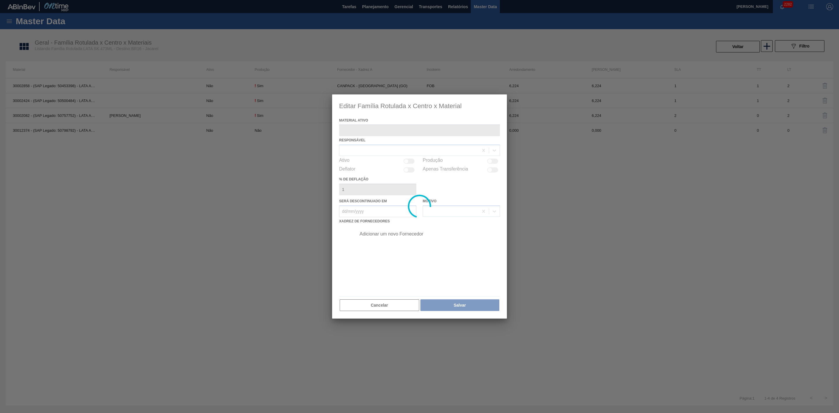
type ativo "30012374 - (SAP Legado: 50798792) - LATA AL. 473ML SK 429"
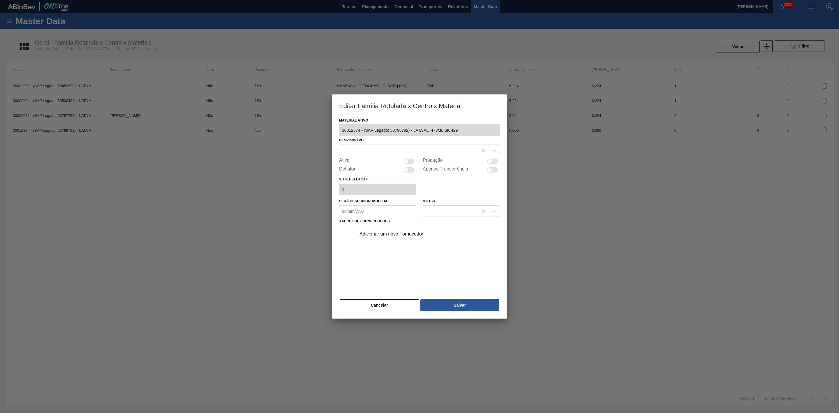
click at [411, 159] on div at bounding box center [409, 161] width 11 height 5
checkbox input "true"
click at [393, 235] on div "Adicionar um novo Fornecedor" at bounding box center [417, 233] width 114 height 5
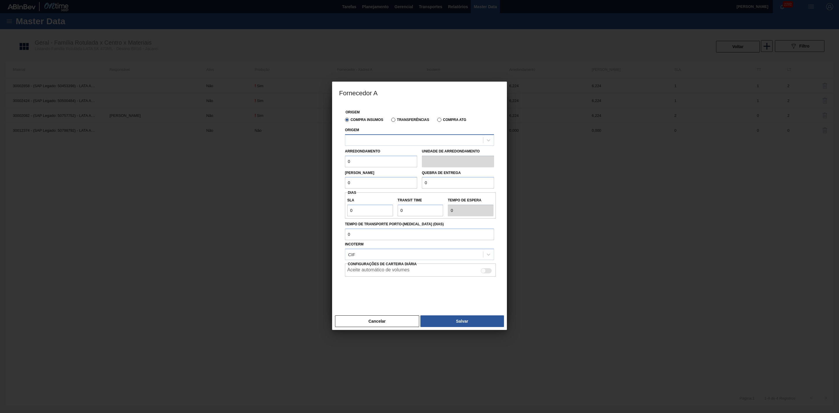
click at [372, 142] on div at bounding box center [414, 140] width 138 height 8
click at [382, 151] on div "320622 - BALL - RECIFE (PE)" at bounding box center [419, 154] width 149 height 11
click at [386, 160] on input "0" at bounding box center [381, 162] width 72 height 12
type input "6,224"
drag, startPoint x: 359, startPoint y: 184, endPoint x: 326, endPoint y: 184, distance: 32.6
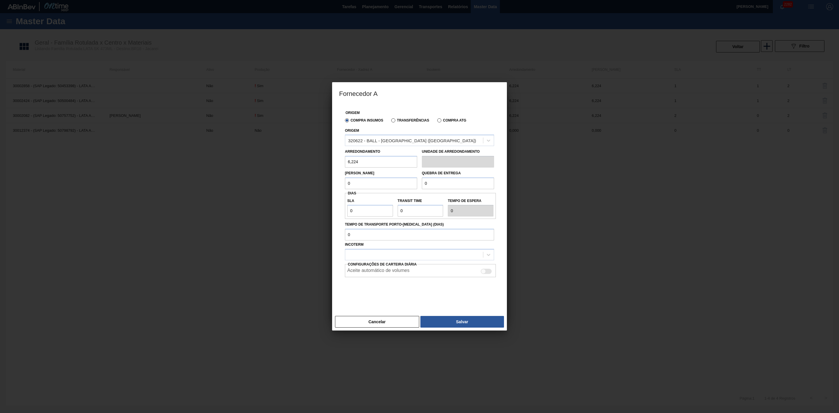
click at [326, 184] on div "Fornecedor A Origem Compra Insumos Transferências Compra ATG Origem 320622 - BA…" at bounding box center [419, 206] width 839 height 413
type input "6"
drag, startPoint x: 437, startPoint y: 184, endPoint x: 410, endPoint y: 183, distance: 26.6
click at [410, 183] on div "Lote Mínimo 6 Quebra de entrega 0" at bounding box center [420, 179] width 154 height 22
type input "155,6"
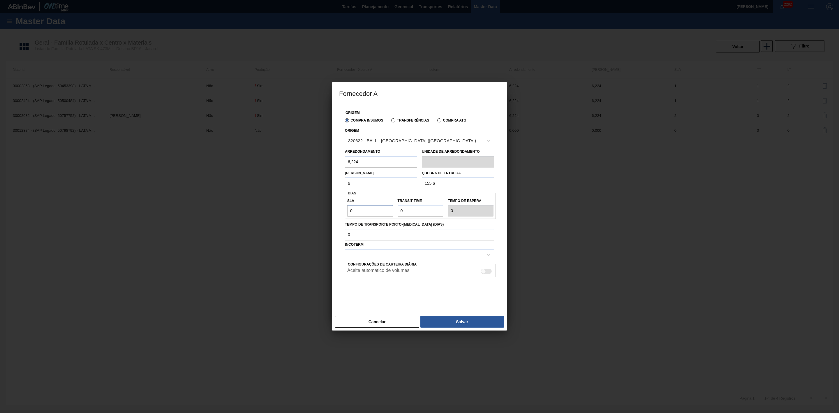
drag, startPoint x: 373, startPoint y: 212, endPoint x: 324, endPoint y: 213, distance: 49.0
click at [324, 213] on div "Fornecedor A Origem Compra Insumos Transferências Compra ATG Origem 320622 - BA…" at bounding box center [419, 206] width 839 height 413
drag, startPoint x: 421, startPoint y: 210, endPoint x: 370, endPoint y: 211, distance: 50.7
click at [370, 211] on div "SLA 0 Transit Time Tempo de espera 0" at bounding box center [420, 206] width 151 height 22
type input "5"
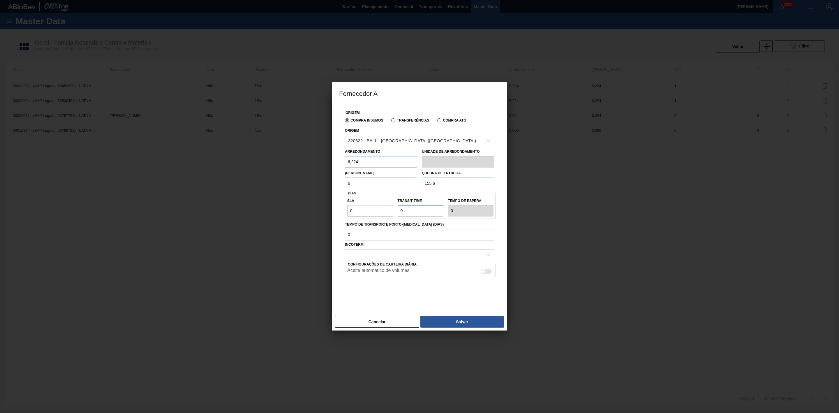
type input "5"
drag, startPoint x: 357, startPoint y: 210, endPoint x: 338, endPoint y: 213, distance: 18.9
click at [339, 211] on div "Origem Compra Insumos Transferências Compra ATG Origem 320622 - BALL - RECIFE (…" at bounding box center [419, 208] width 175 height 209
type input "2"
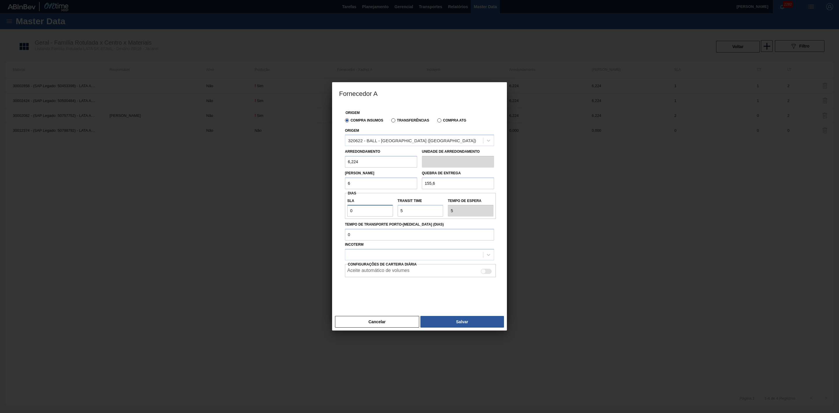
type input "7"
type input "2"
click at [356, 254] on div at bounding box center [414, 255] width 138 height 8
click at [363, 280] on div "FOB" at bounding box center [419, 280] width 149 height 11
click at [484, 272] on div at bounding box center [483, 271] width 5 height 5
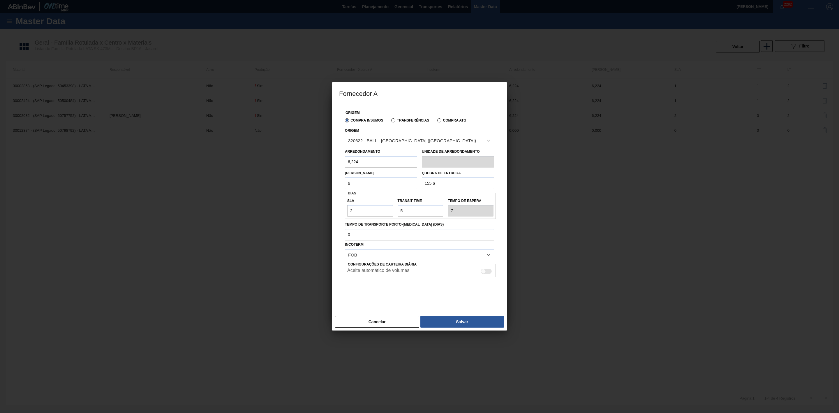
checkbox input "true"
click at [470, 319] on button "Salvar" at bounding box center [463, 322] width 84 height 12
type input "Pallet"
click at [357, 179] on input "6" at bounding box center [381, 183] width 72 height 12
type input "6,224"
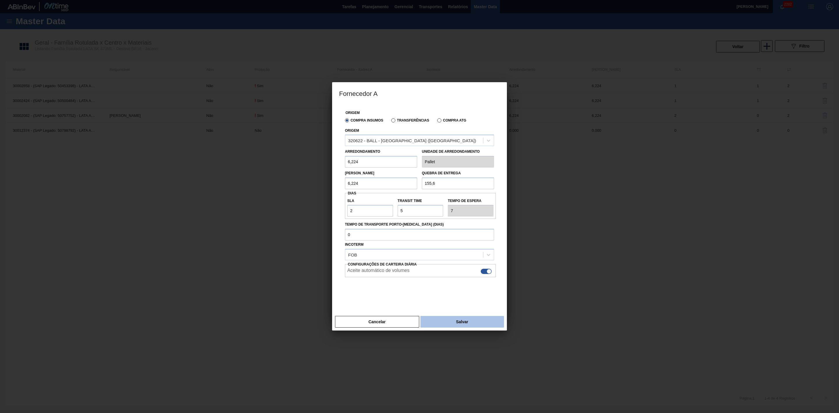
click at [461, 323] on button "Salvar" at bounding box center [463, 322] width 84 height 12
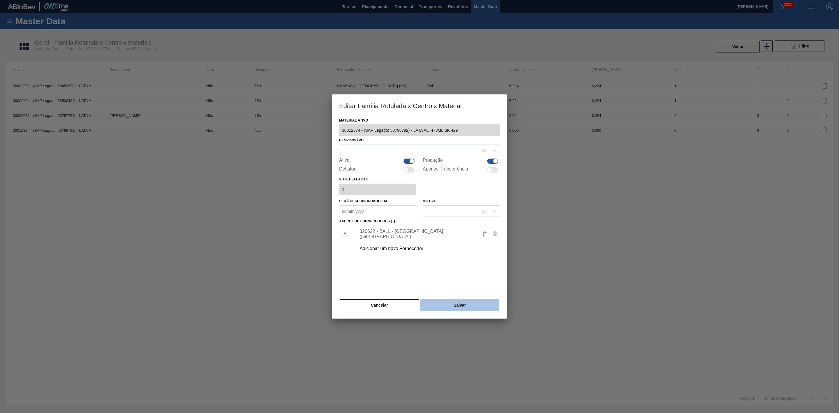
click at [461, 306] on button "Salvar" at bounding box center [460, 305] width 79 height 12
click at [397, 150] on div at bounding box center [409, 150] width 139 height 8
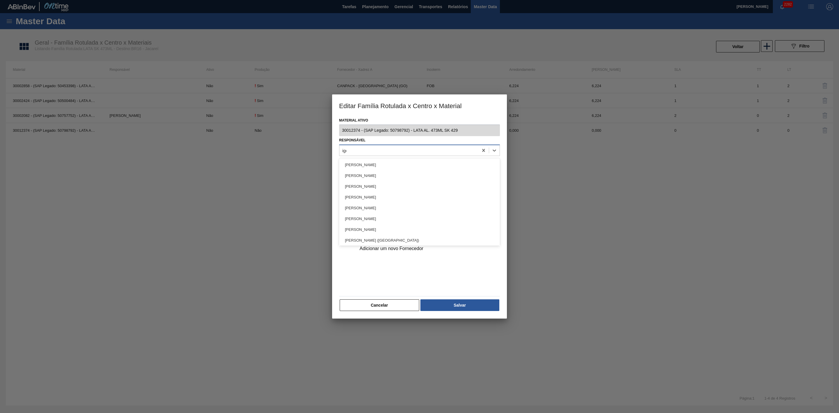
type input "igor"
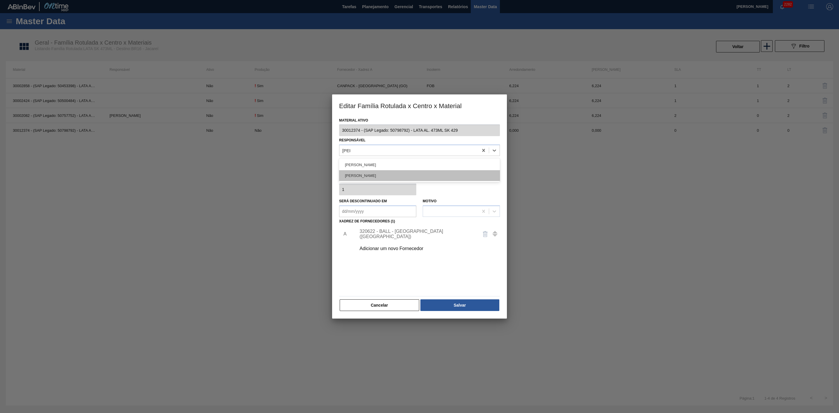
click at [381, 172] on div "IGOR FERREIRA MOURA" at bounding box center [419, 175] width 161 height 11
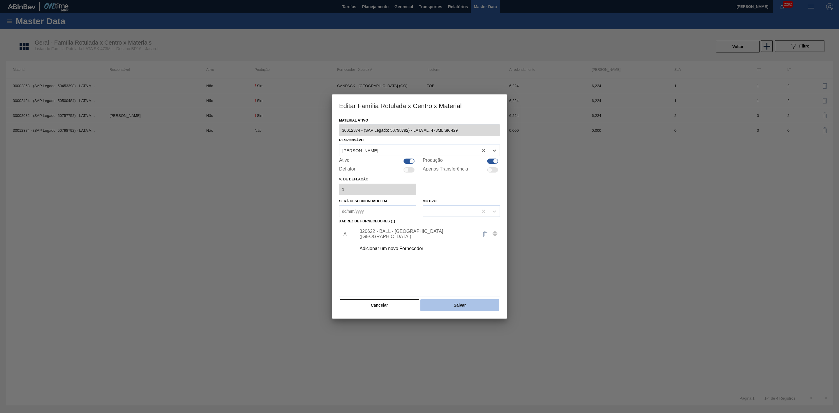
click at [463, 301] on button "Salvar" at bounding box center [460, 305] width 79 height 12
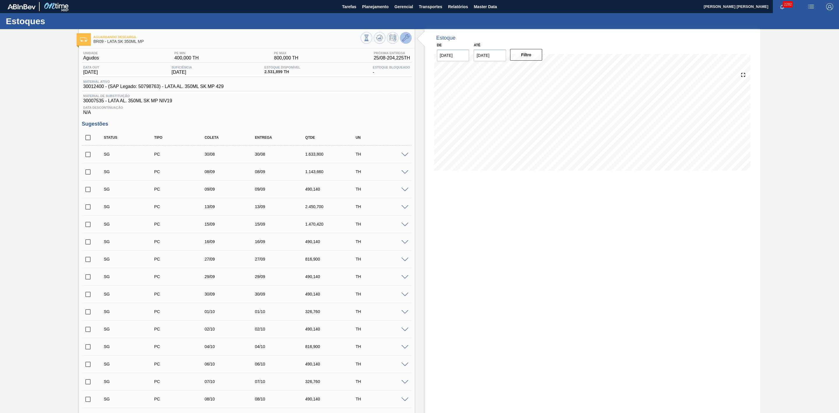
click at [407, 40] on icon at bounding box center [405, 37] width 7 height 7
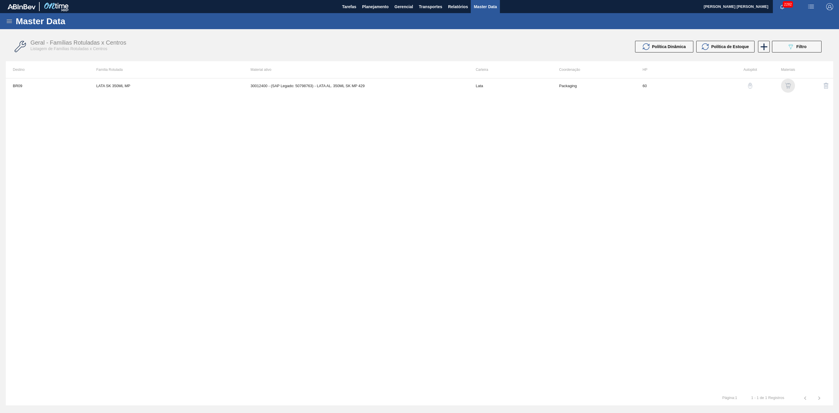
click at [786, 86] on img "button" at bounding box center [788, 86] width 6 height 6
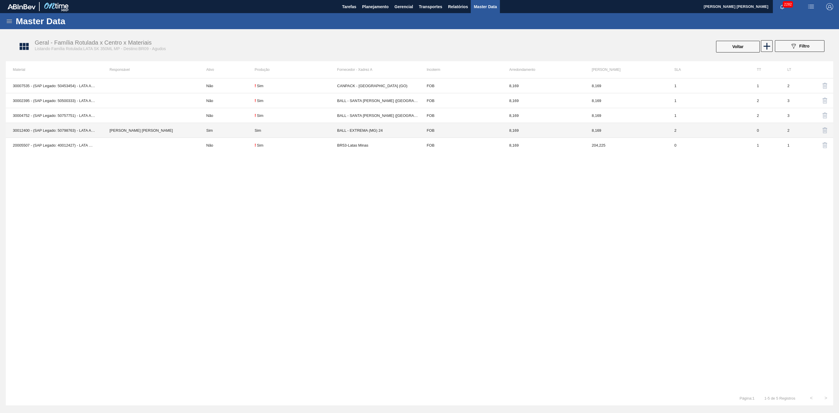
click at [352, 130] on td "BALL - EXTREMA (MG) 24" at bounding box center [378, 130] width 82 height 15
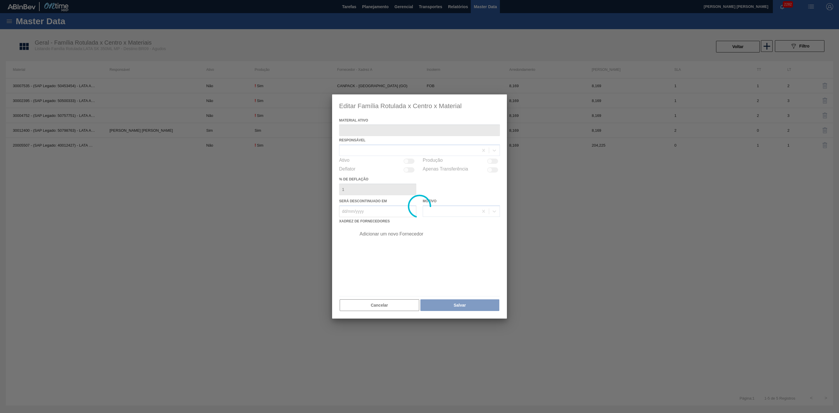
type ativo "30012400 - (SAP Legado: 50798763) - LATA AL. 350ML SK MP 429"
checkbox input "true"
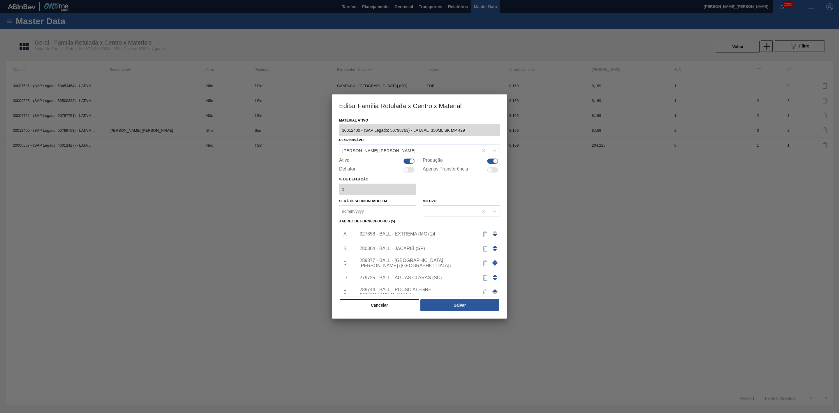
click at [423, 231] on div "327858 - BALL - EXTREMA (MG) 24" at bounding box center [417, 233] width 114 height 5
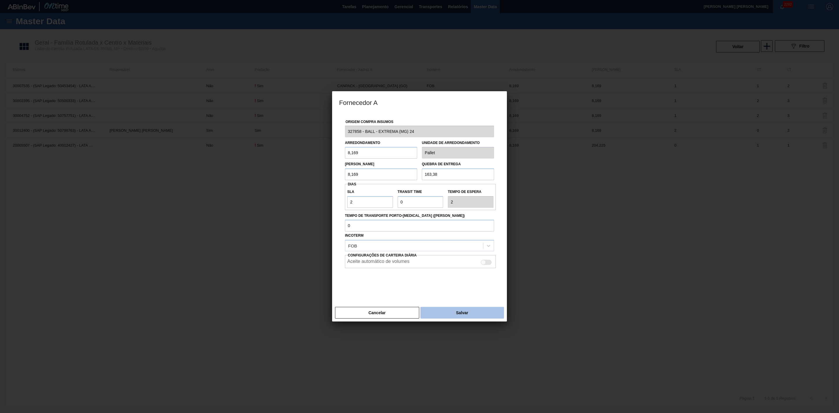
click at [465, 315] on button "Salvar" at bounding box center [463, 313] width 84 height 12
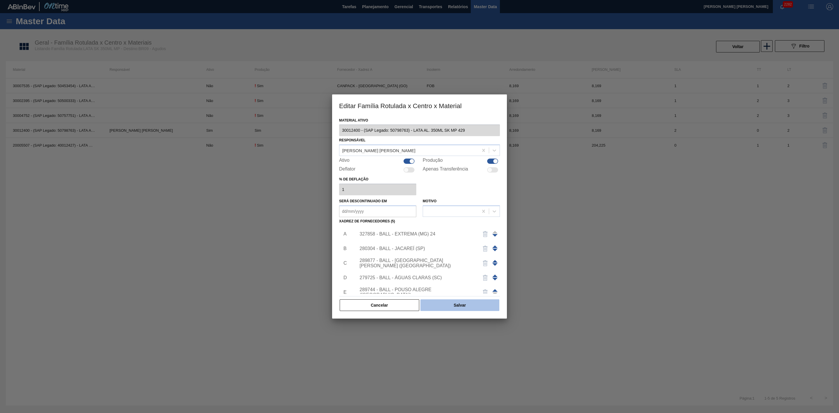
click at [456, 305] on button "Salvar" at bounding box center [460, 305] width 79 height 12
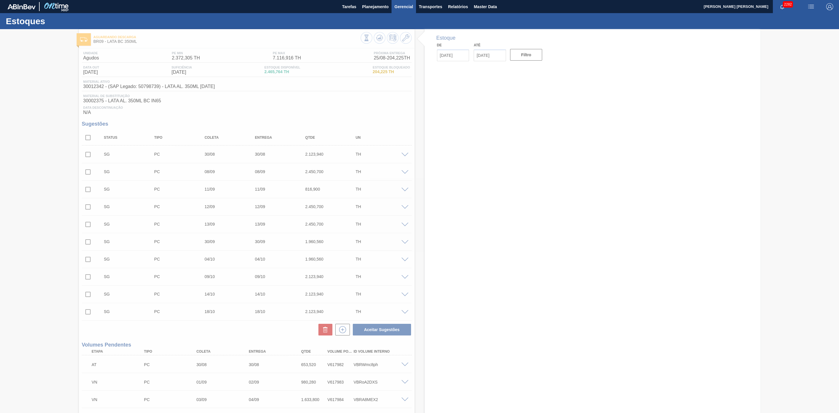
type input "[DATE]"
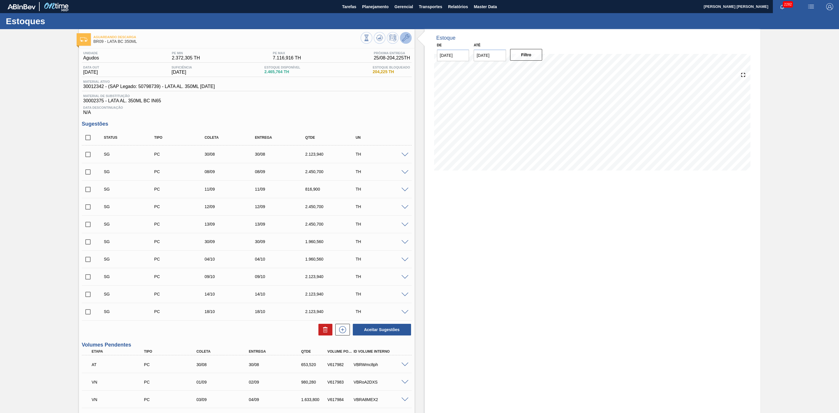
click at [407, 42] on button at bounding box center [406, 38] width 12 height 12
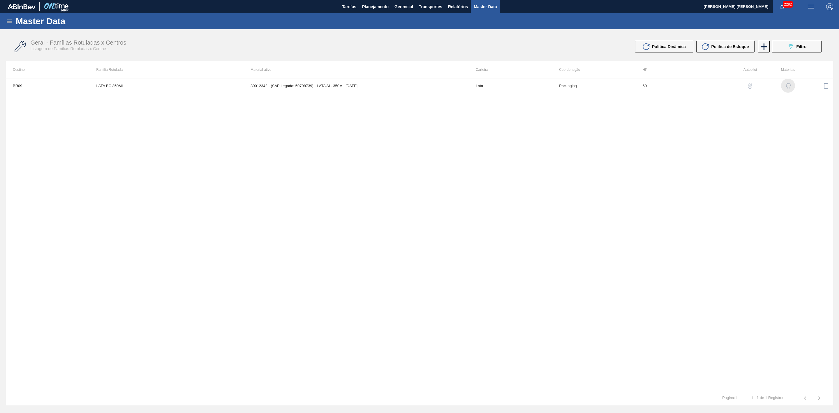
click at [788, 83] on img "button" at bounding box center [788, 86] width 6 height 6
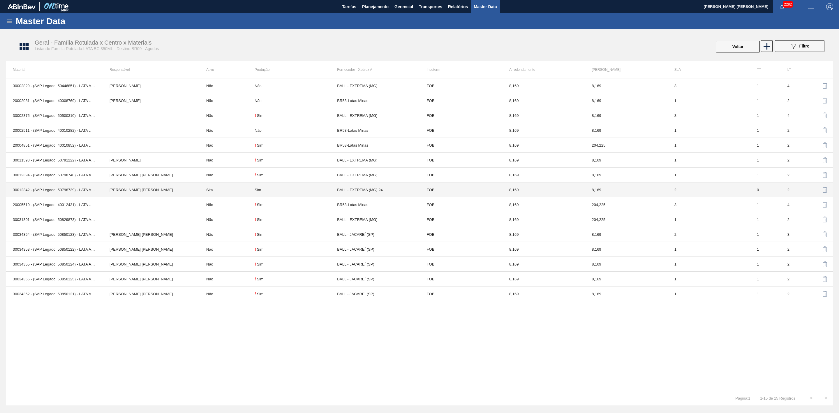
click at [213, 188] on td "Sim" at bounding box center [226, 189] width 55 height 15
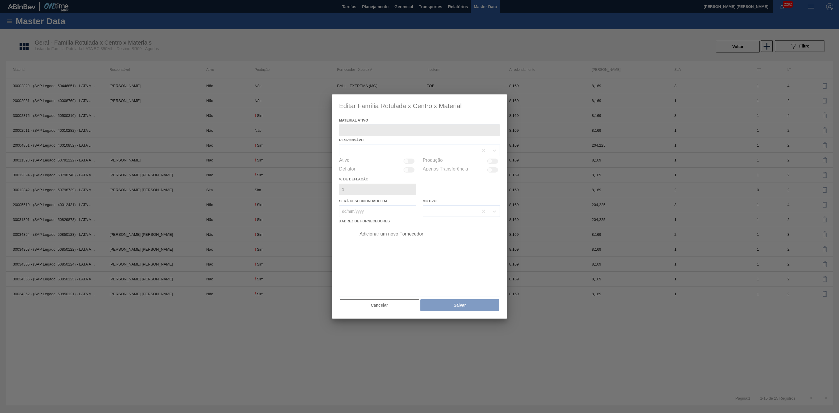
type ativo "30012342 - (SAP Legado: 50798739) - LATA AL. 350ML BC 429"
checkbox input "true"
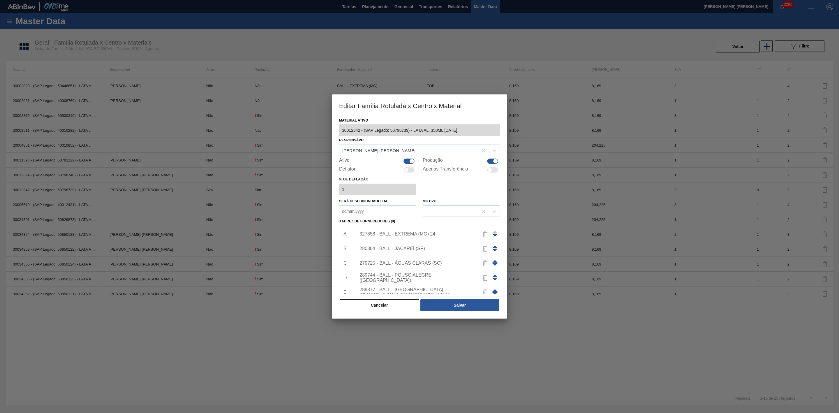
click at [419, 234] on div "327858 - BALL - EXTREMA (MG) 24" at bounding box center [417, 233] width 114 height 5
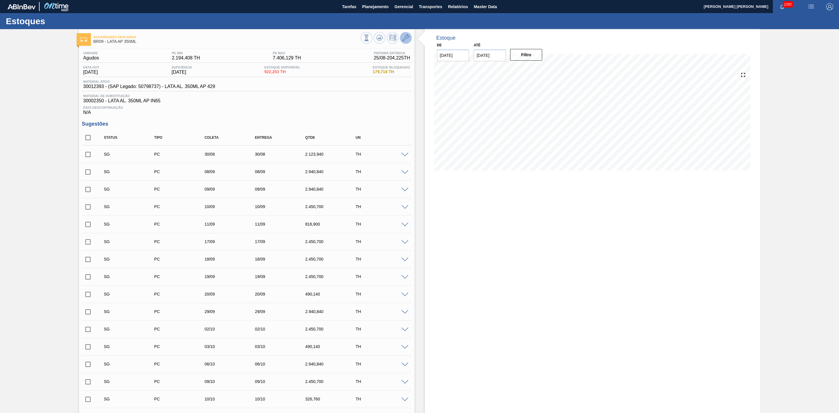
click at [407, 38] on icon at bounding box center [405, 37] width 7 height 7
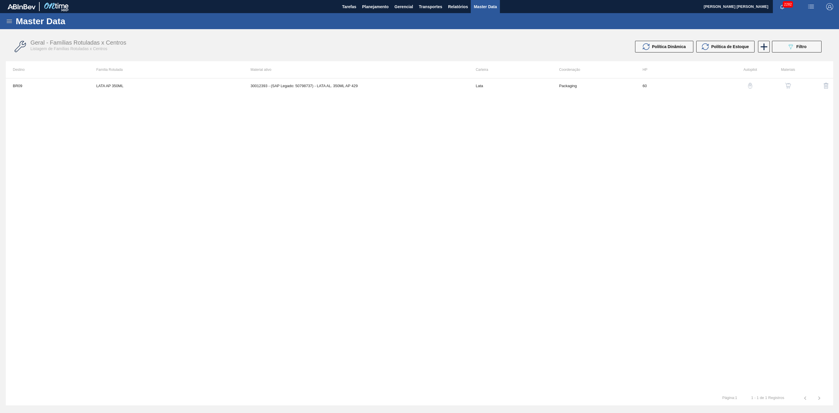
click at [786, 85] on img "button" at bounding box center [788, 86] width 6 height 6
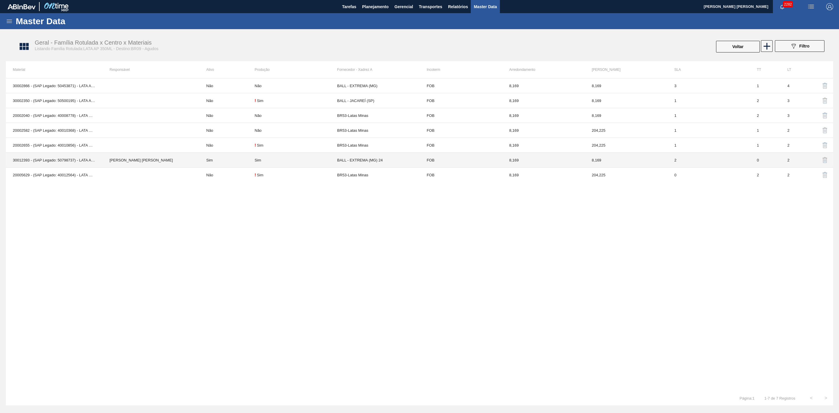
click at [263, 158] on div "Sim" at bounding box center [296, 160] width 82 height 4
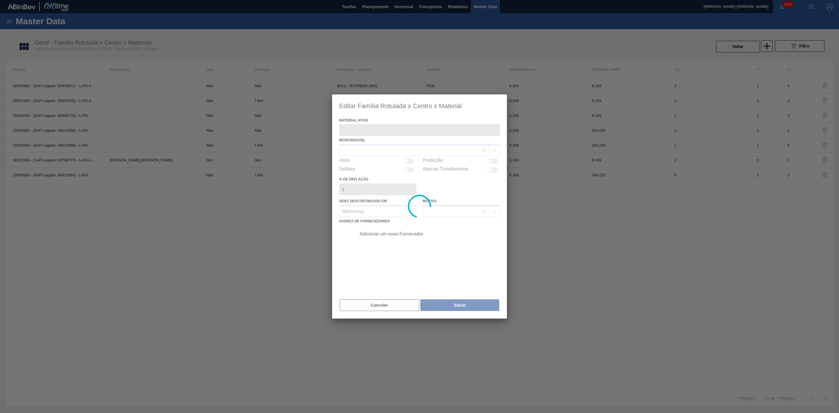
type ativo "30012393 - (SAP Legado: 50798737) - LATA AL. 350ML AP 429"
checkbox input "true"
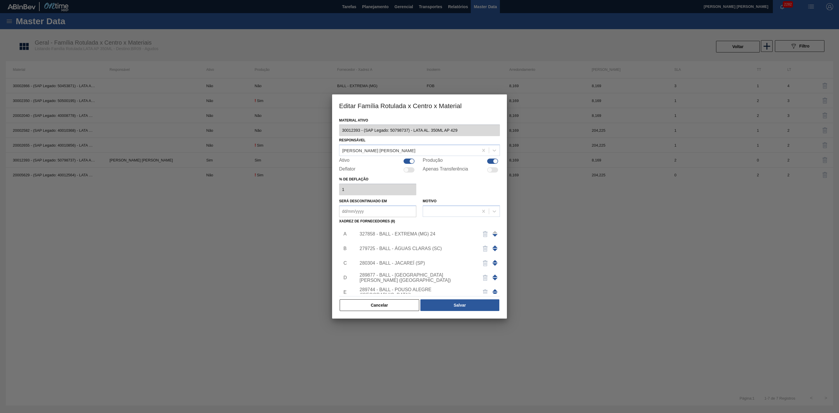
click at [441, 232] on div "327858 - BALL - EXTREMA (MG) 24" at bounding box center [417, 233] width 114 height 5
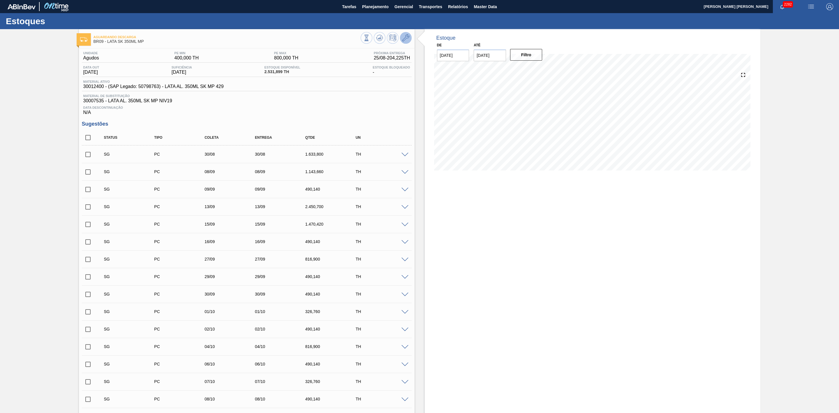
click at [406, 42] on button at bounding box center [406, 38] width 12 height 12
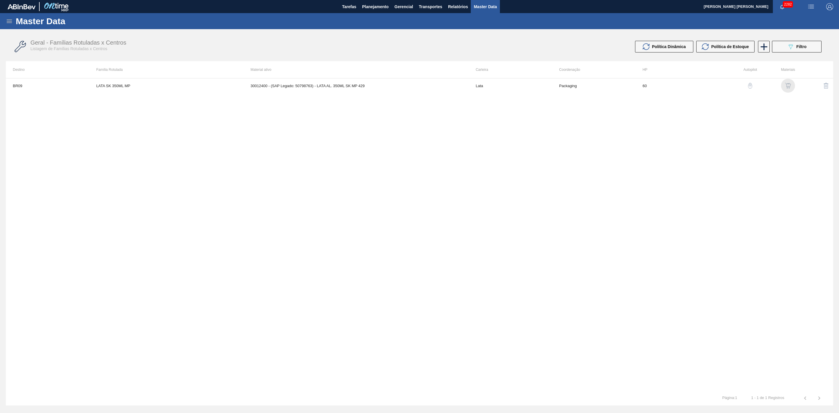
click at [785, 85] on img "button" at bounding box center [788, 86] width 6 height 6
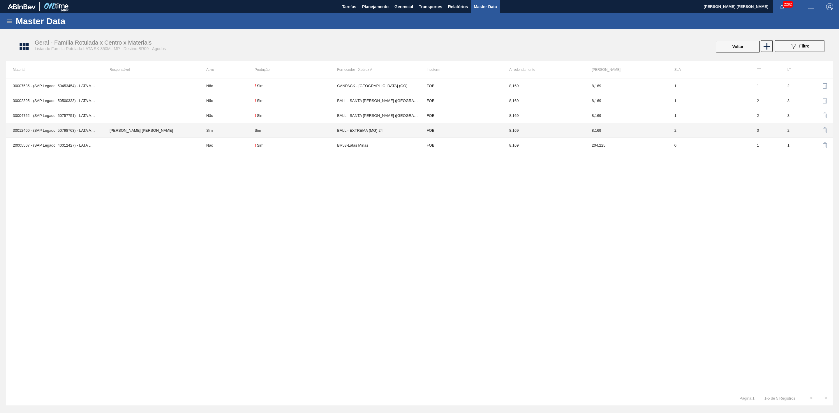
click at [307, 129] on div "Sim" at bounding box center [296, 130] width 82 height 4
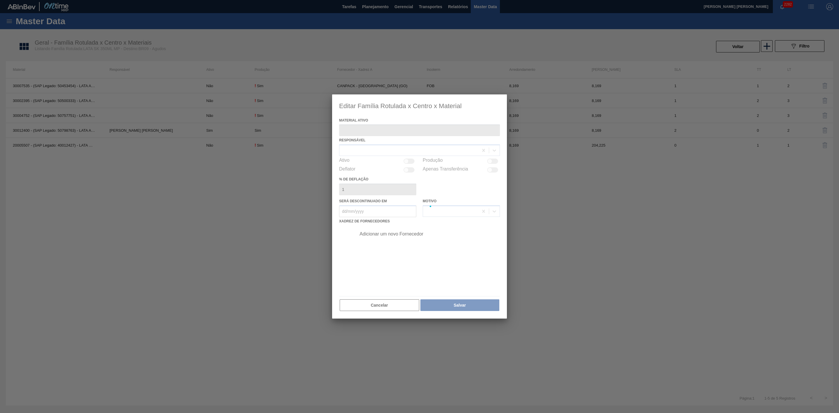
type ativo "30012400 - (SAP Legado: 50798763) - LATA AL. 350ML SK MP 429"
checkbox input "true"
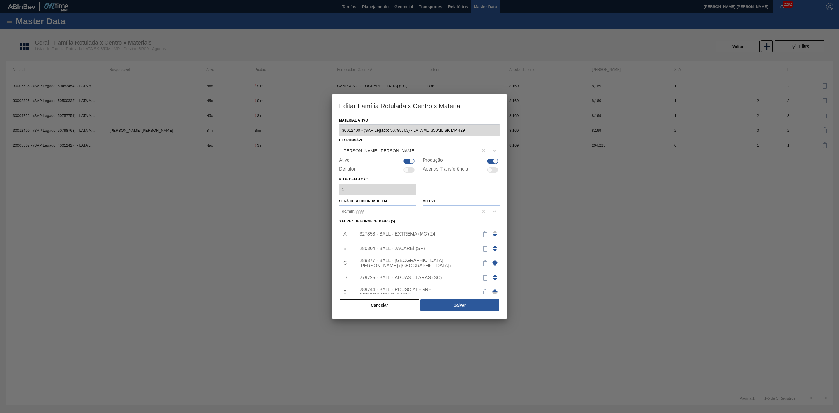
click at [412, 235] on div "327858 - BALL - EXTREMA (MG) 24" at bounding box center [417, 233] width 114 height 5
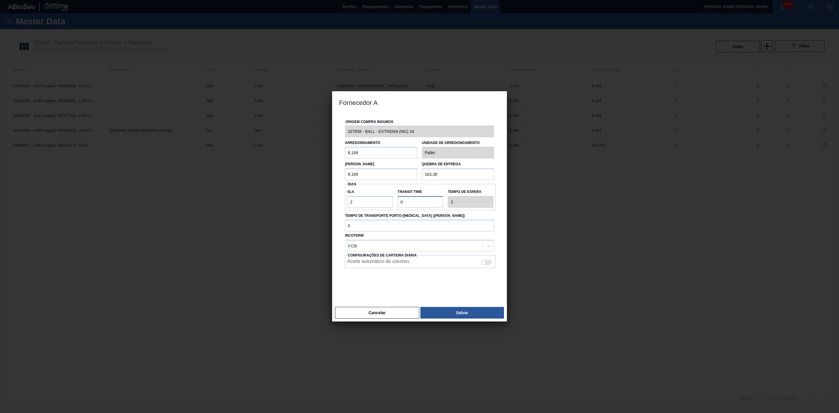
drag, startPoint x: 416, startPoint y: 203, endPoint x: 390, endPoint y: 205, distance: 26.0
click at [390, 205] on div "SLA 2 Transit Time Tempo de espera 2" at bounding box center [420, 197] width 151 height 22
type input "1"
type input "3"
type input "1"
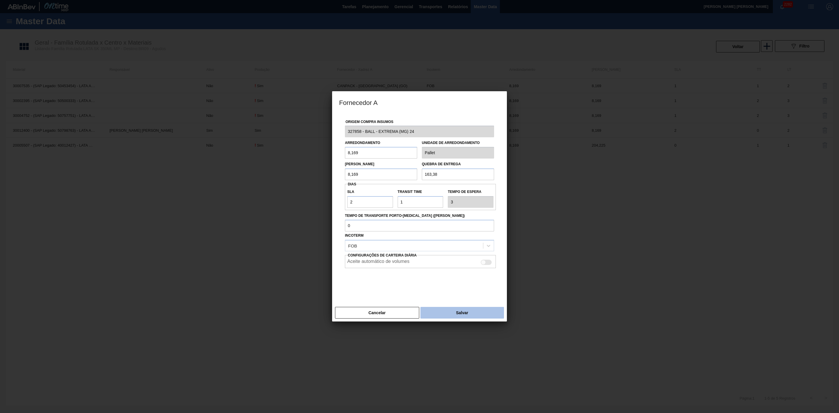
click at [447, 310] on button "Salvar" at bounding box center [463, 313] width 84 height 12
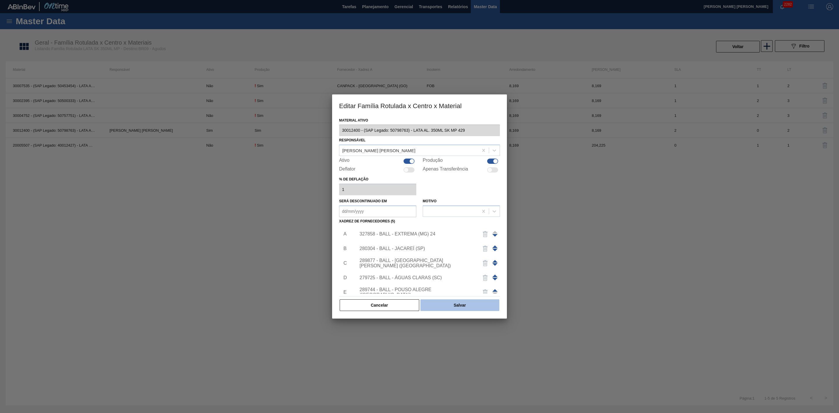
click at [453, 306] on button "Salvar" at bounding box center [460, 305] width 79 height 12
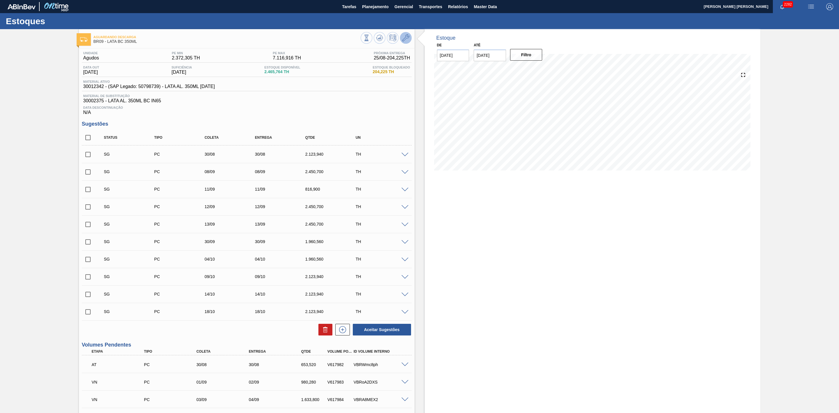
click at [404, 41] on icon at bounding box center [405, 37] width 7 height 7
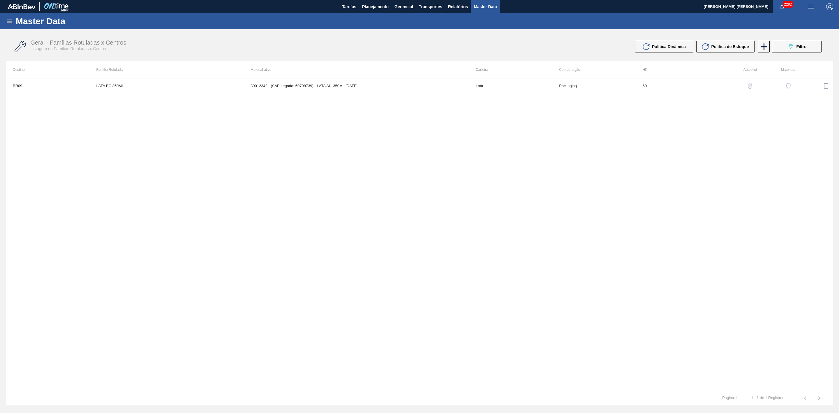
click at [785, 85] on img "button" at bounding box center [788, 86] width 6 height 6
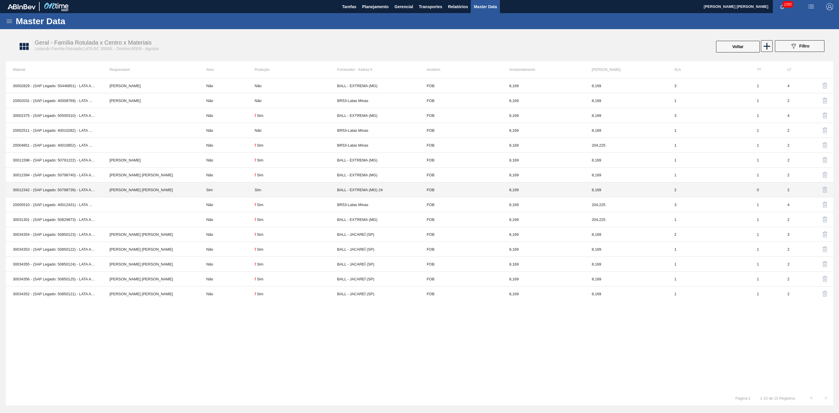
click at [265, 193] on td "Sim" at bounding box center [296, 189] width 82 height 15
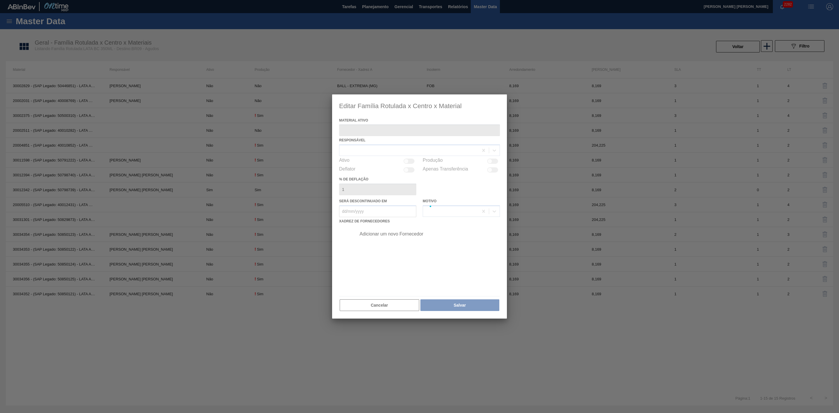
type ativo "30012342 - (SAP Legado: 50798739) - LATA AL. 350ML [DATE]"
checkbox input "true"
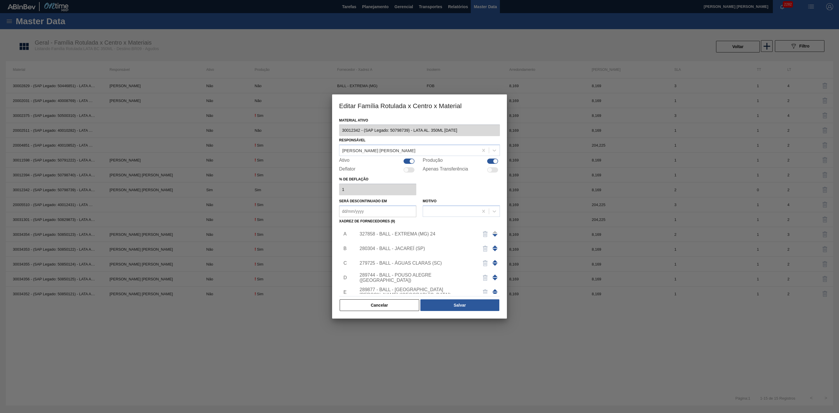
click at [417, 235] on div "327858 - BALL - EXTREMA (MG) 24" at bounding box center [417, 233] width 114 height 5
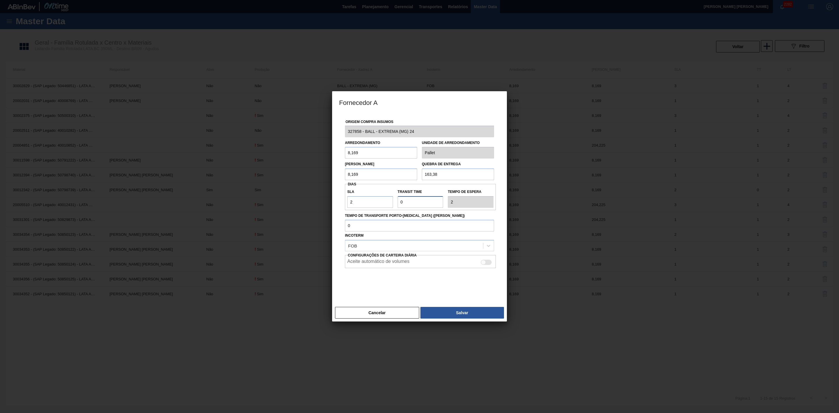
drag, startPoint x: 410, startPoint y: 202, endPoint x: 397, endPoint y: 206, distance: 13.7
click at [393, 202] on div "SLA 2 Transit Time Tempo de espera 2" at bounding box center [420, 197] width 151 height 22
type input "1"
type input "3"
type input "1"
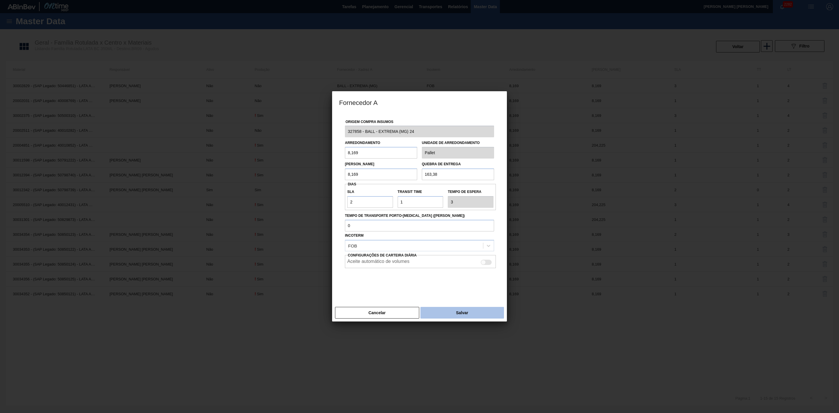
click at [454, 311] on button "Salvar" at bounding box center [463, 313] width 84 height 12
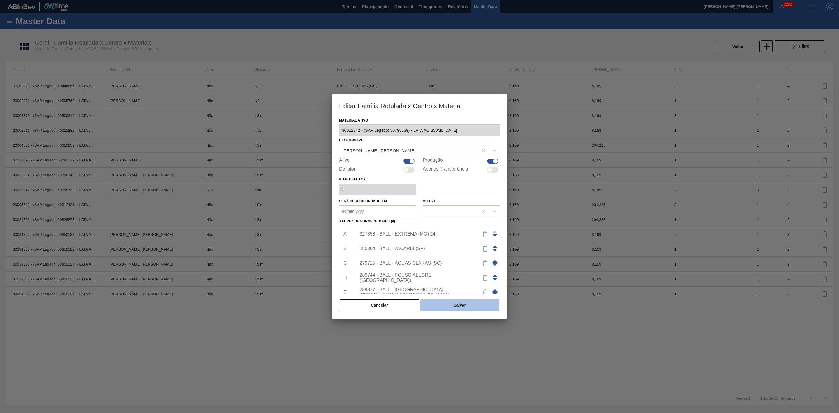
click at [457, 309] on button "Salvar" at bounding box center [460, 305] width 79 height 12
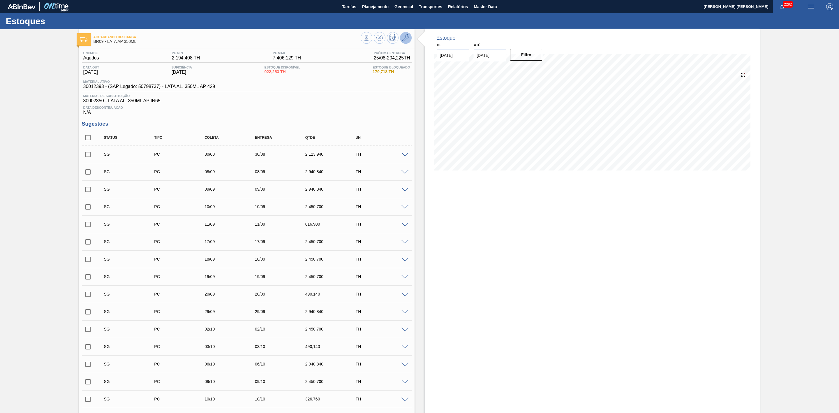
click at [402, 38] on icon at bounding box center [405, 37] width 7 height 7
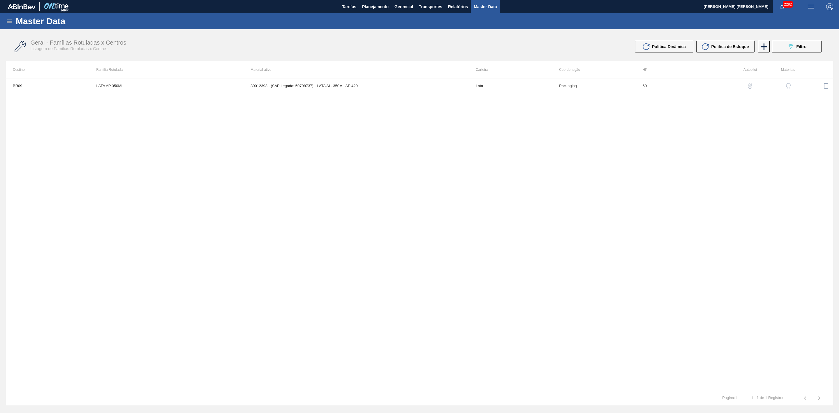
click at [788, 83] on img "button" at bounding box center [788, 86] width 6 height 6
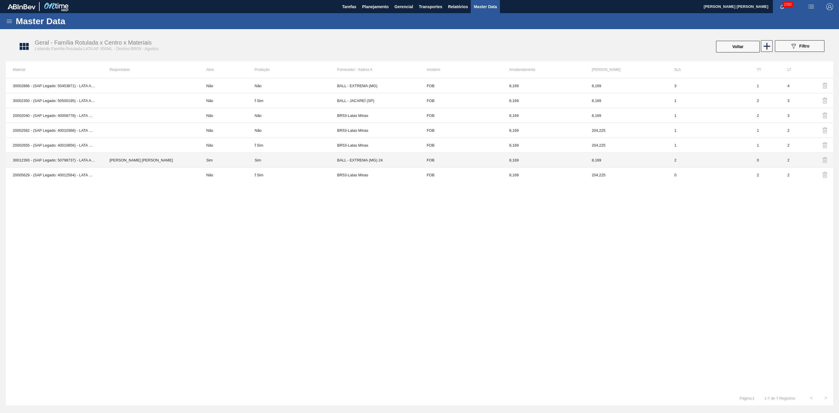
click at [330, 163] on td "Sim" at bounding box center [296, 160] width 82 height 15
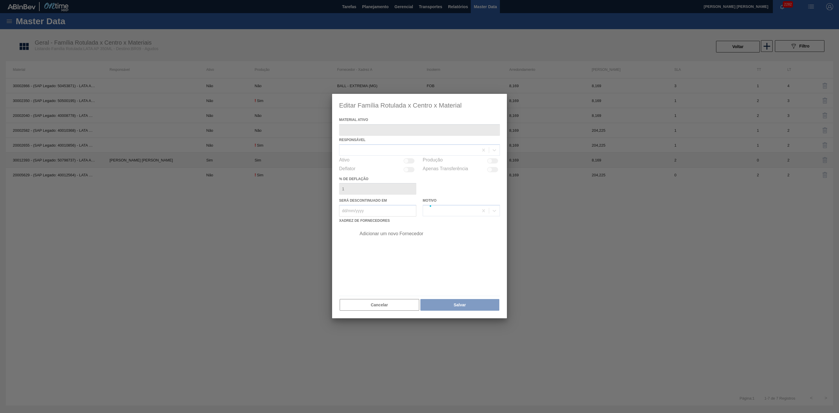
type ativo "30012393 - (SAP Legado: 50798737) - LATA AL. 350ML AP 429"
checkbox input "true"
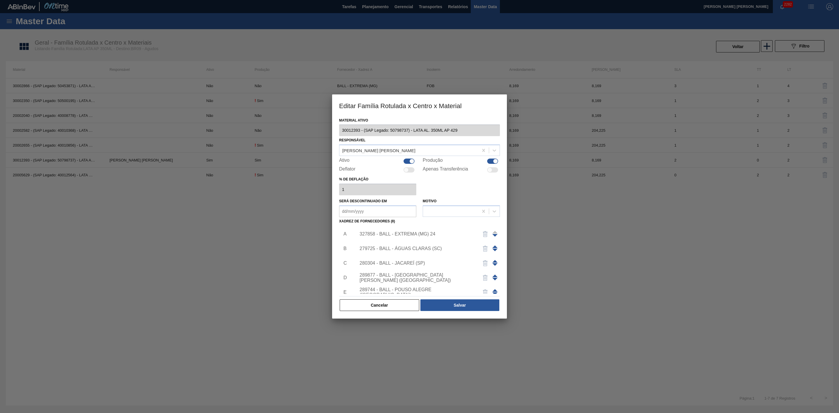
click at [419, 234] on div "327858 - BALL - EXTREMA (MG) 24" at bounding box center [417, 233] width 114 height 5
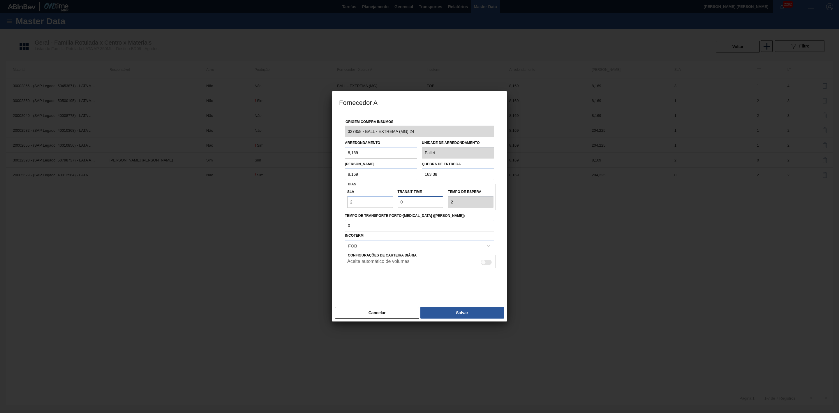
drag, startPoint x: 407, startPoint y: 203, endPoint x: 395, endPoint y: 202, distance: 12.3
click at [395, 202] on div "Transit Time" at bounding box center [420, 198] width 50 height 20
type input "1"
type input "3"
type input "1"
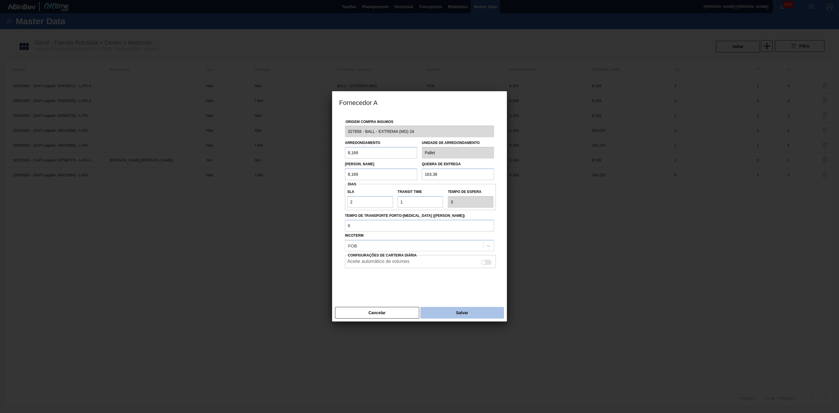
click at [459, 313] on button "Salvar" at bounding box center [463, 313] width 84 height 12
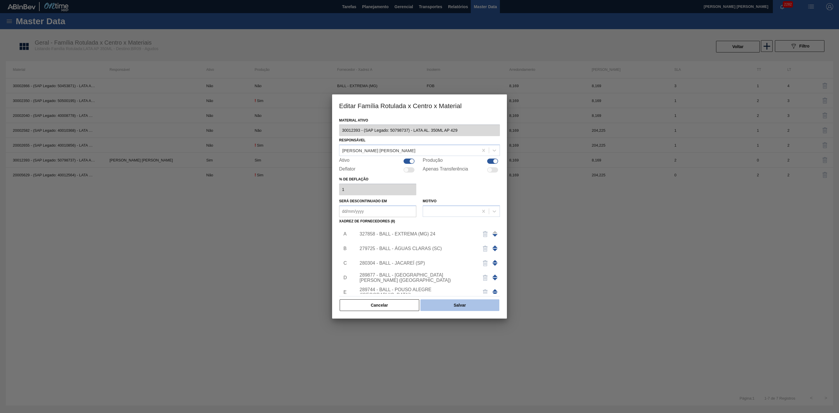
click at [464, 308] on button "Salvar" at bounding box center [460, 305] width 79 height 12
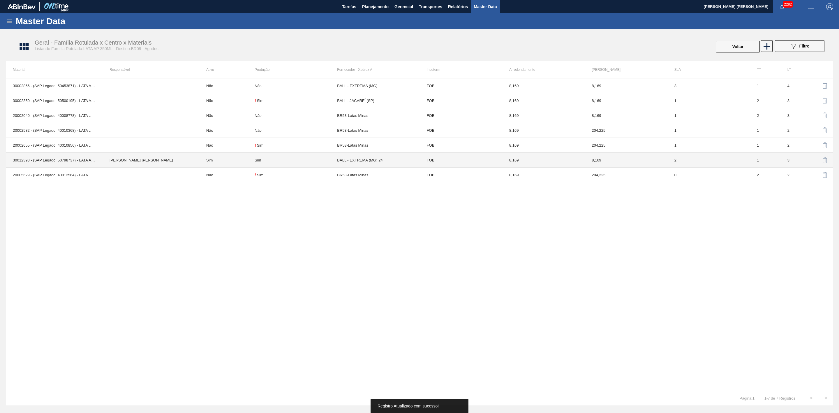
click at [309, 164] on td "Sim" at bounding box center [296, 160] width 82 height 15
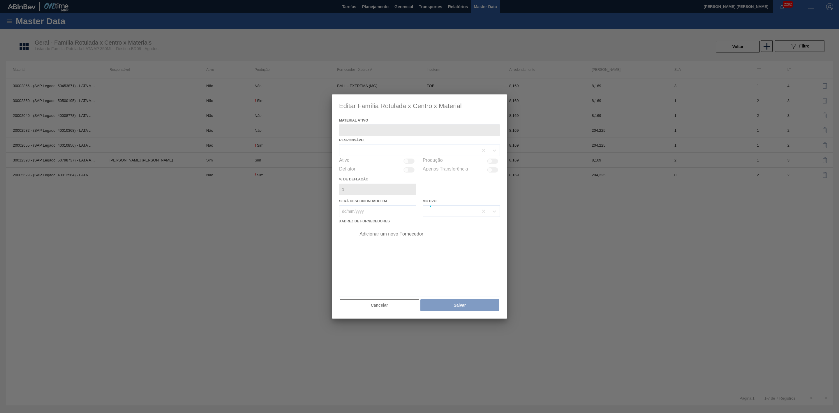
type ativo "30012393 - (SAP Legado: 50798737) - LATA AL. 350ML AP 429"
checkbox input "true"
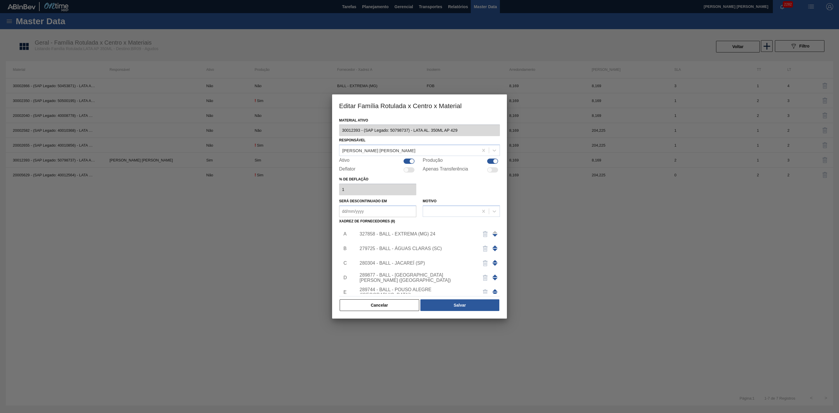
click at [385, 237] on div "327858 - BALL - EXTREMA (MG) 24" at bounding box center [426, 234] width 147 height 15
click at [426, 234] on div "327858 - BALL - EXTREMA (MG) 24" at bounding box center [417, 233] width 114 height 5
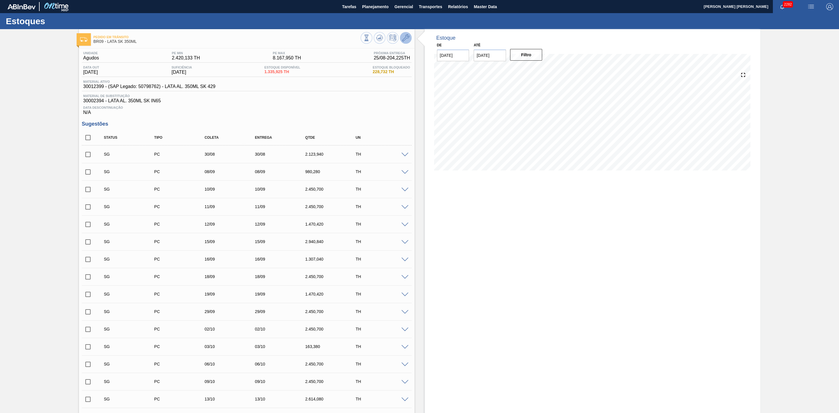
click at [407, 38] on icon at bounding box center [405, 37] width 7 height 7
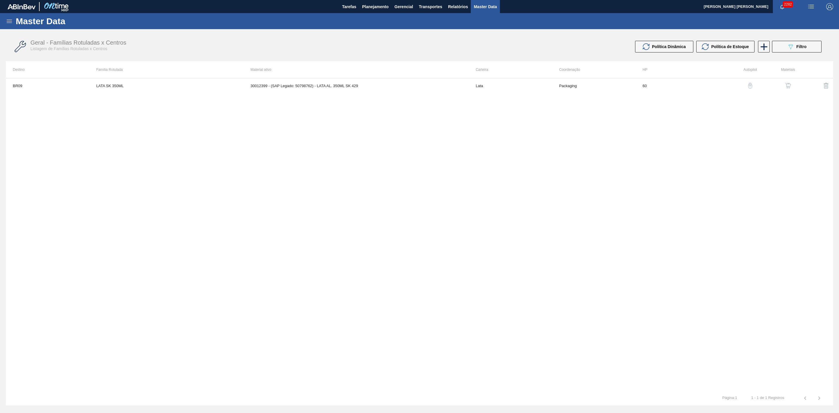
click at [788, 82] on button "button" at bounding box center [788, 86] width 14 height 14
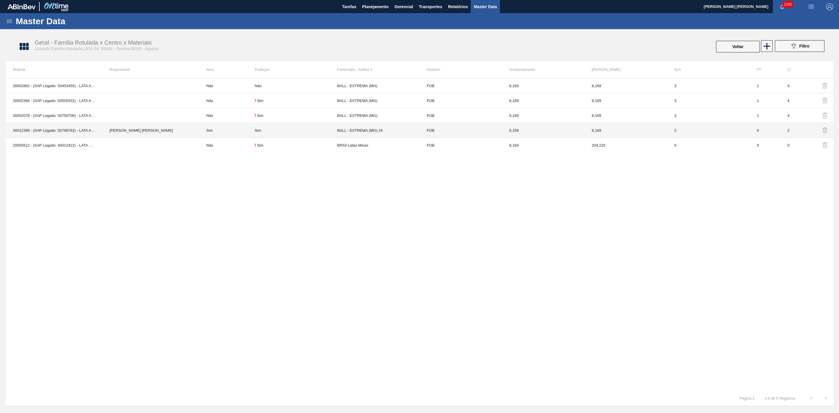
click at [349, 129] on td "BALL - EXTREMA (MG) 24" at bounding box center [378, 130] width 82 height 15
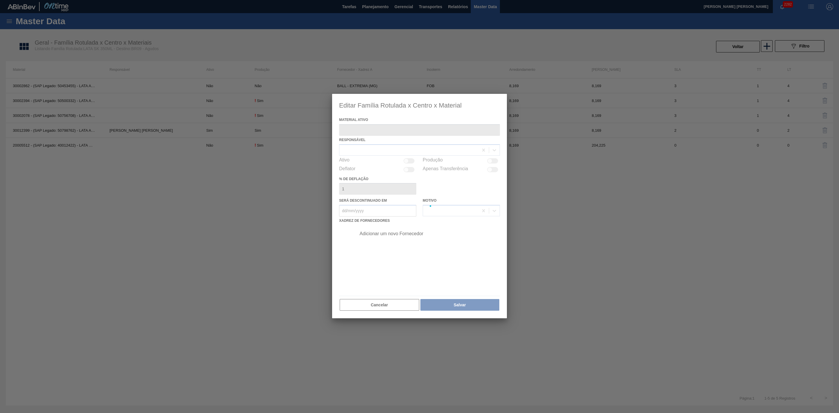
type ativo "30012399 - (SAP Legado: 50798762) - LATA AL. 350ML SK 429"
checkbox input "true"
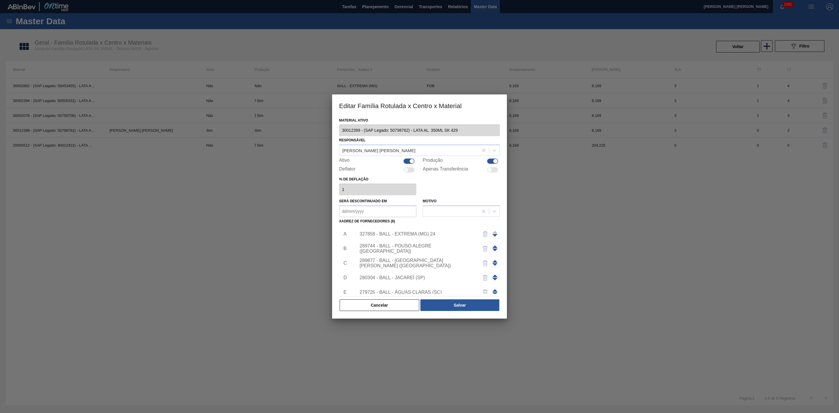
click at [432, 238] on div "327858 - BALL - EXTREMA (MG) 24" at bounding box center [426, 234] width 147 height 15
click at [423, 236] on div "327858 - BALL - EXTREMA (MG) 24" at bounding box center [417, 233] width 114 height 5
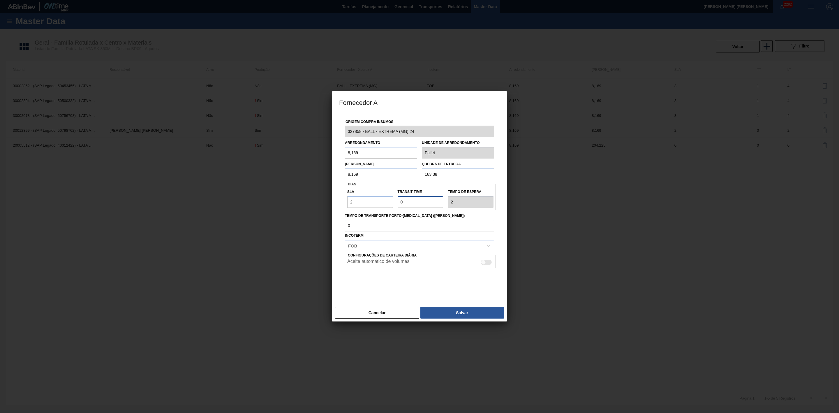
drag, startPoint x: 416, startPoint y: 205, endPoint x: 390, endPoint y: 204, distance: 26.2
click at [390, 204] on div "SLA 2 Transit Time Tempo de espera 2" at bounding box center [420, 197] width 151 height 22
type input "1"
type input "3"
type input "1"
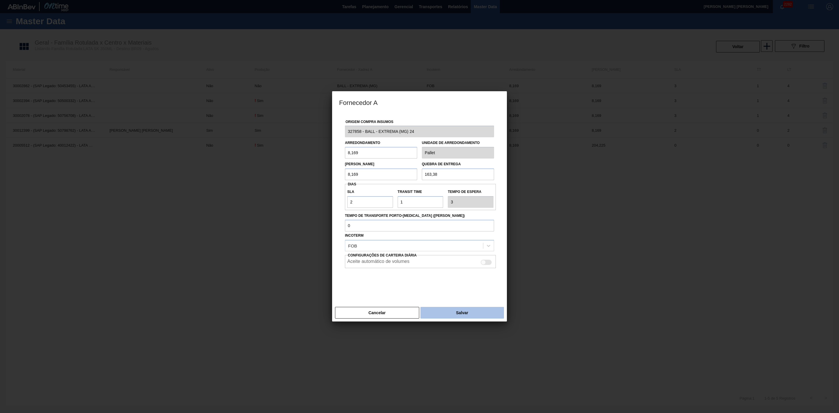
click at [452, 311] on button "Salvar" at bounding box center [463, 313] width 84 height 12
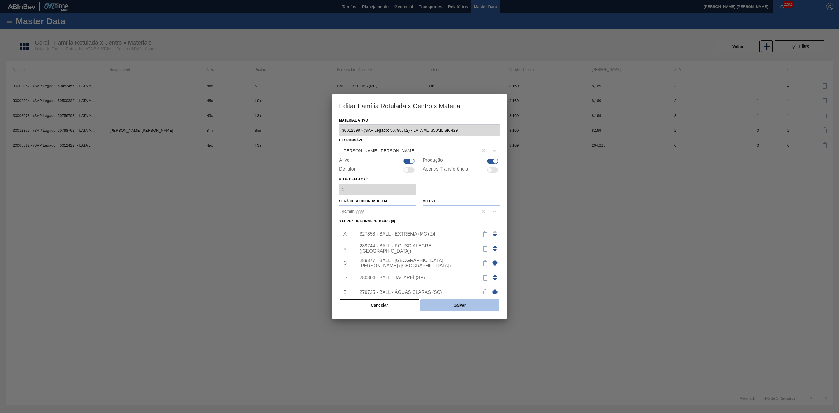
click at [461, 306] on button "Salvar" at bounding box center [460, 305] width 79 height 12
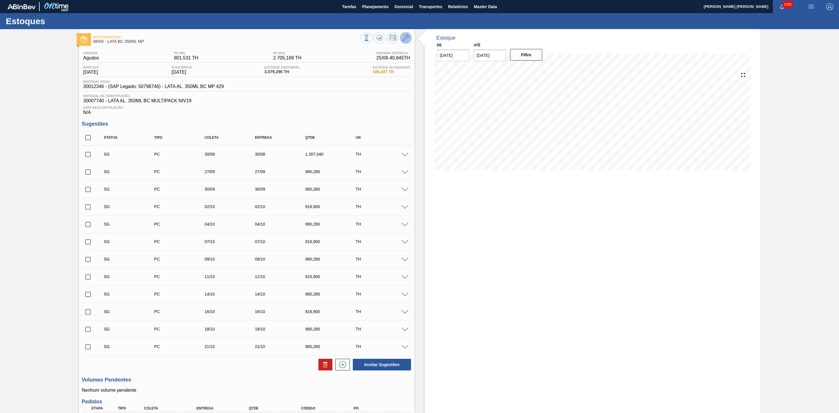
click at [409, 38] on icon at bounding box center [405, 37] width 7 height 7
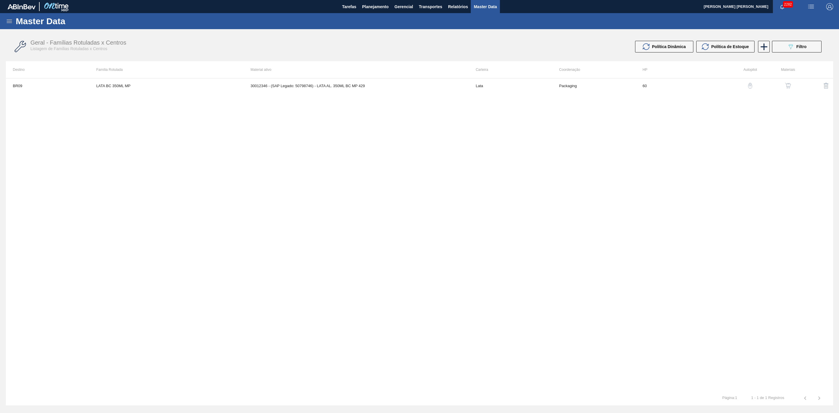
click at [790, 83] on img "button" at bounding box center [788, 86] width 6 height 6
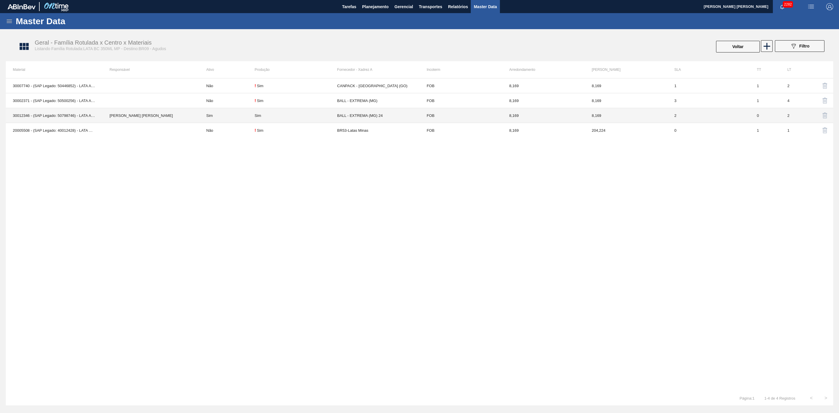
click at [268, 116] on div "Sim" at bounding box center [296, 115] width 82 height 4
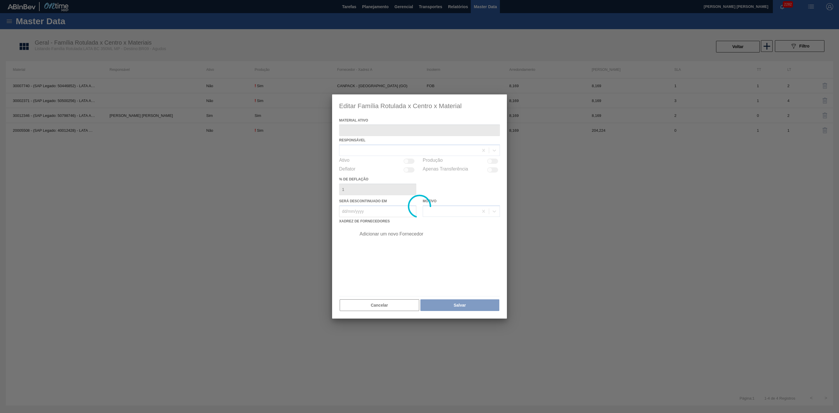
type ativo "30012346 - (SAP Legado: 50798746) - LATA AL. 350ML BC MP 429"
checkbox input "true"
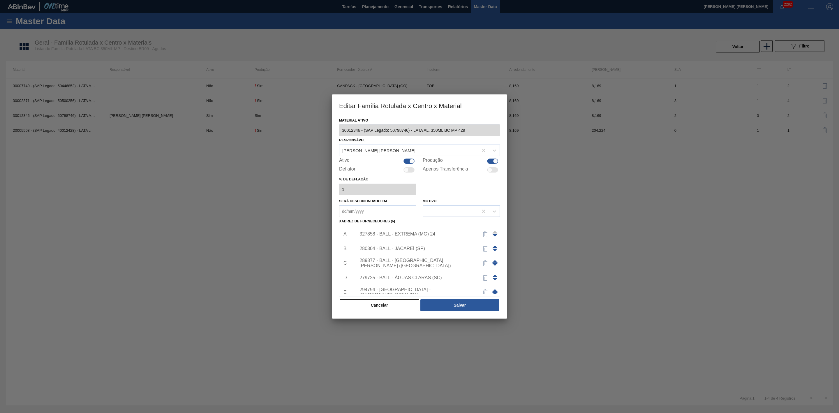
click at [424, 234] on div "327858 - BALL - EXTREMA (MG) 24" at bounding box center [417, 233] width 114 height 5
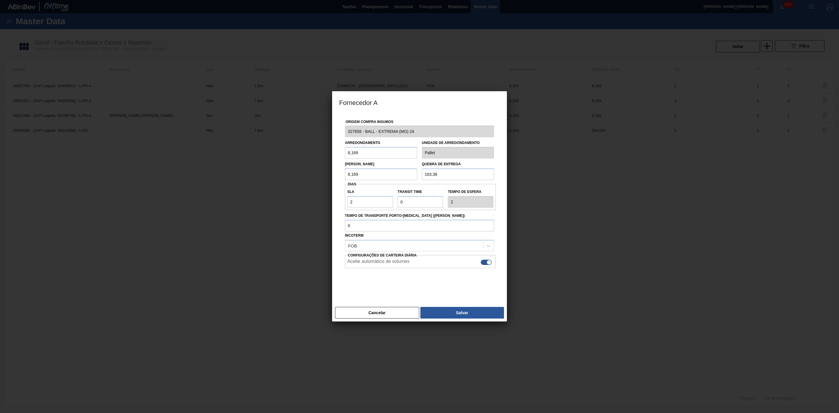
click at [487, 262] on div at bounding box center [489, 262] width 5 height 5
checkbox input "false"
drag, startPoint x: 403, startPoint y: 202, endPoint x: 400, endPoint y: 202, distance: 3.5
click at [400, 202] on input "Transit Time" at bounding box center [421, 202] width 46 height 12
type input "1"
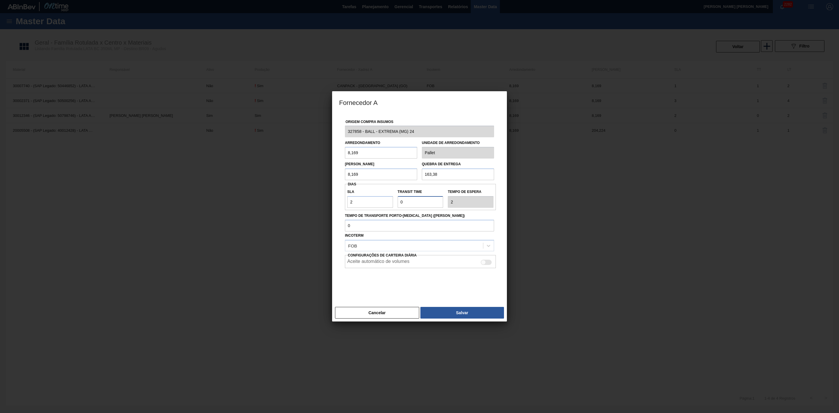
type input "3"
type input "1"
click at [486, 310] on button "Salvar" at bounding box center [463, 313] width 84 height 12
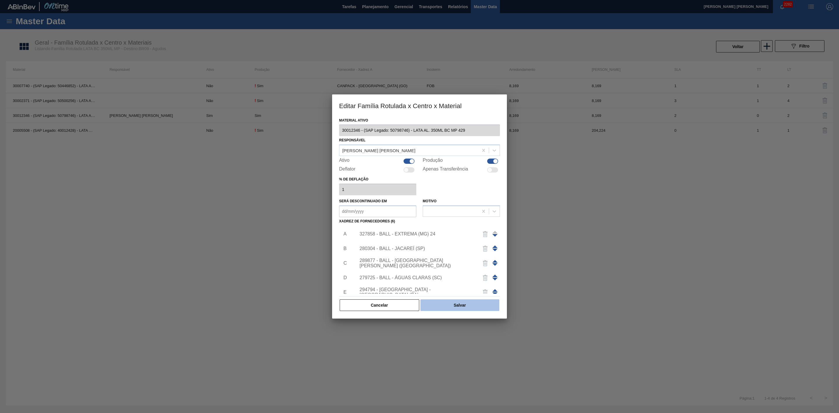
click at [470, 305] on button "Salvar" at bounding box center [460, 305] width 79 height 12
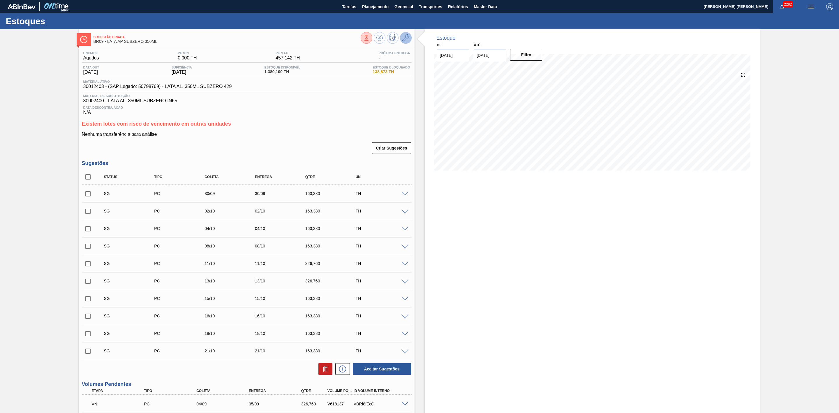
click at [400, 40] on button at bounding box center [406, 38] width 12 height 12
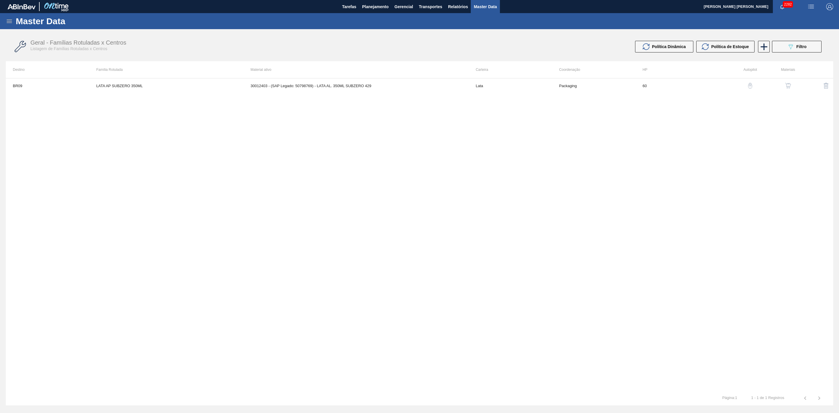
click at [787, 83] on img "button" at bounding box center [788, 86] width 6 height 6
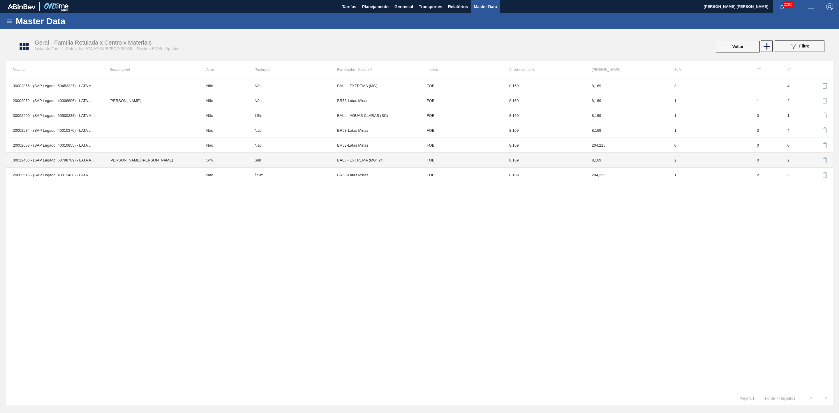
click at [267, 162] on div "Sim" at bounding box center [296, 160] width 82 height 4
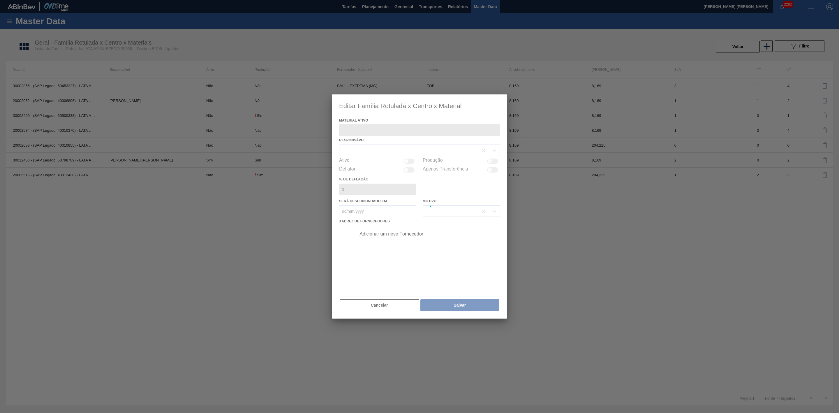
type ativo "30012403 - (SAP Legado: 50798769) - LATA AL. 350ML SUBZERO 429"
checkbox input "true"
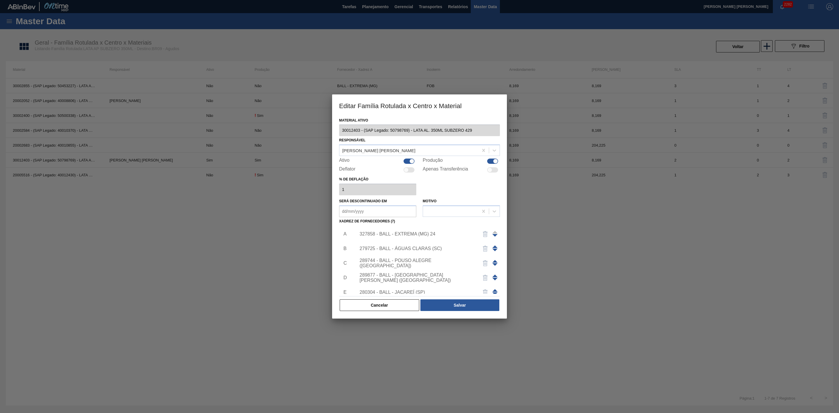
click at [404, 236] on div "327858 - BALL - EXTREMA (MG) 24" at bounding box center [417, 233] width 114 height 5
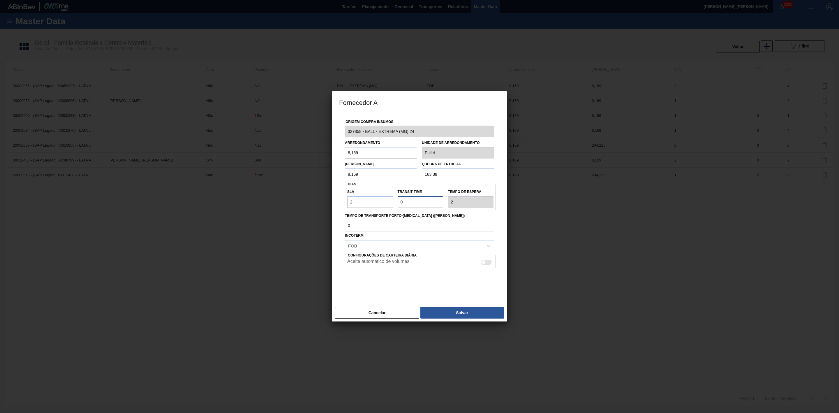
drag, startPoint x: 411, startPoint y: 201, endPoint x: 382, endPoint y: 201, distance: 28.9
click at [382, 201] on div "SLA 2 Transit Time Tempo de espera 2" at bounding box center [420, 197] width 151 height 22
type input "1"
type input "3"
type input "1"
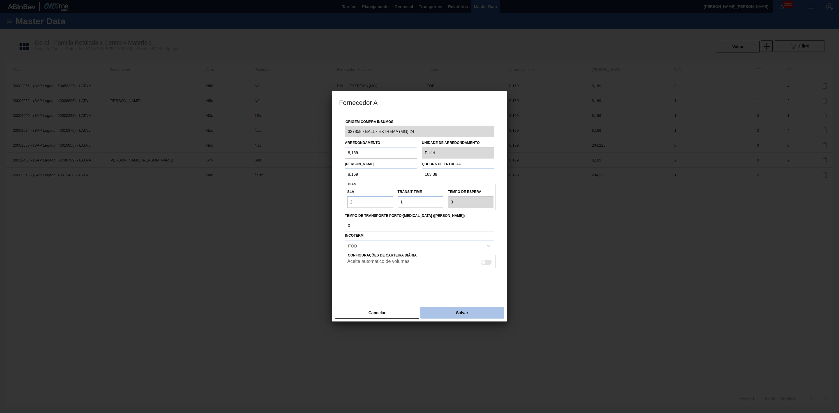
click at [444, 314] on button "Salvar" at bounding box center [463, 313] width 84 height 12
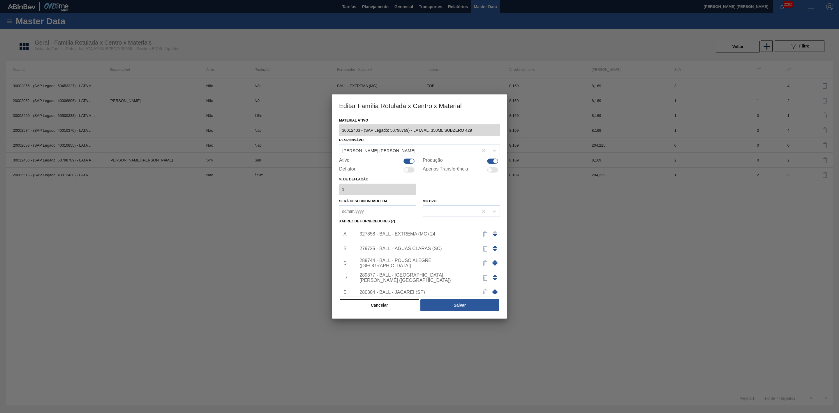
click at [410, 234] on div "327858 - BALL - EXTREMA (MG) 24" at bounding box center [417, 233] width 114 height 5
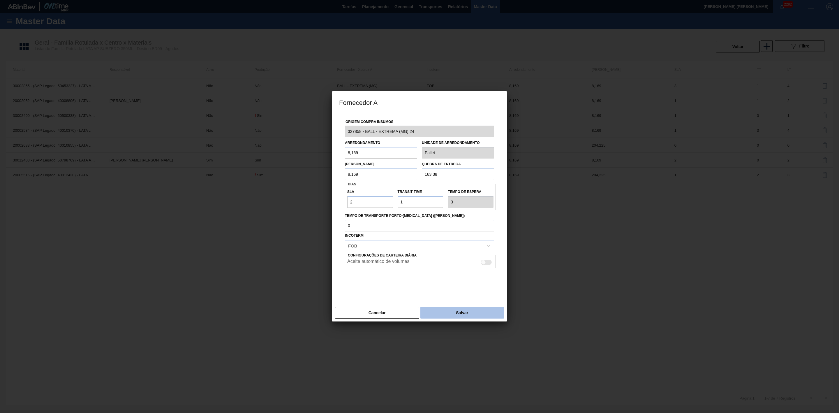
click at [442, 317] on button "Salvar" at bounding box center [463, 313] width 84 height 12
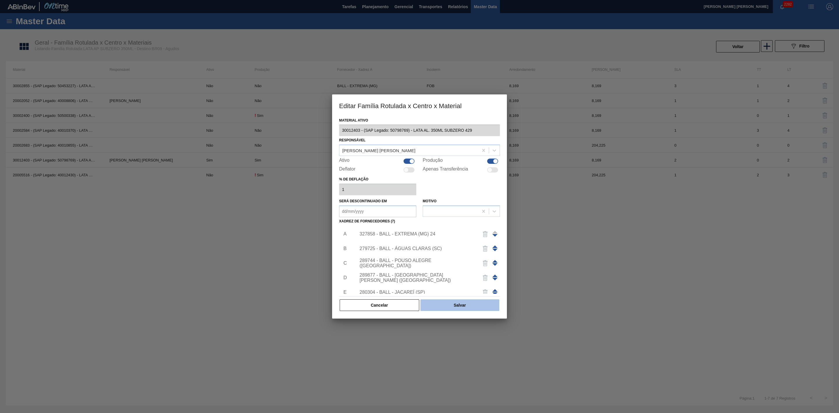
click at [454, 302] on button "Salvar" at bounding box center [460, 305] width 79 height 12
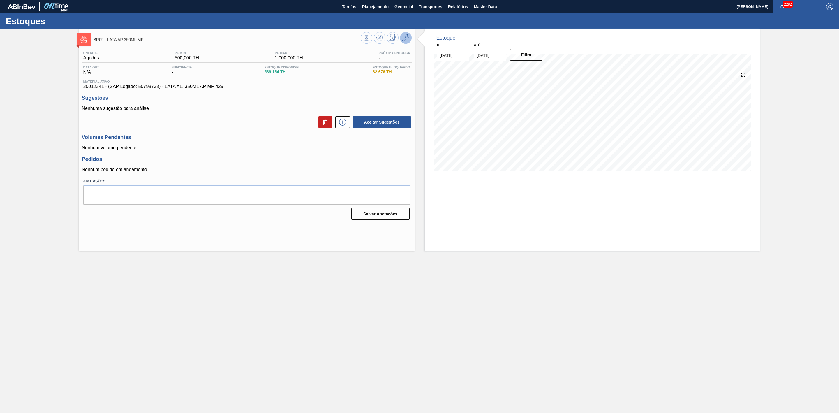
click at [407, 42] on button at bounding box center [406, 38] width 12 height 12
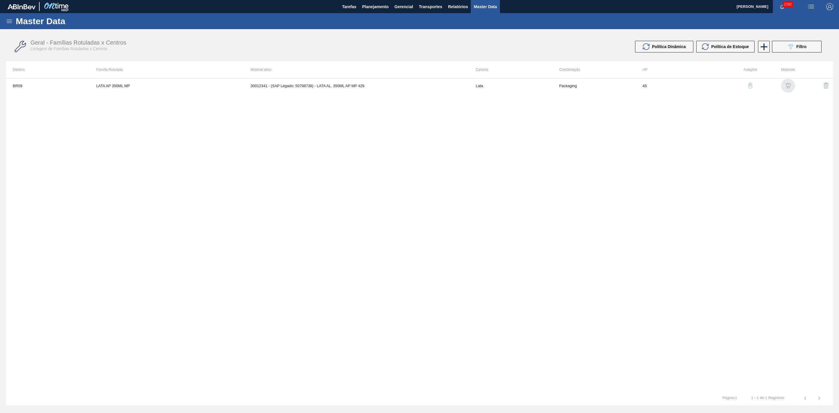
click at [785, 87] on img "button" at bounding box center [788, 86] width 6 height 6
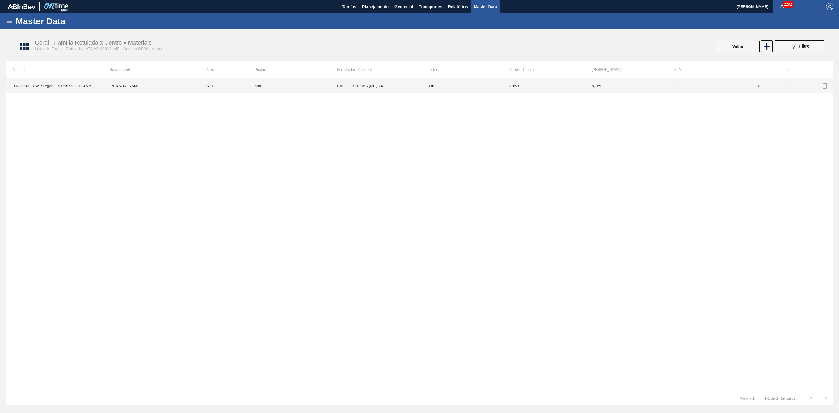
click at [375, 87] on td "BALL - EXTREMA (MG) 24" at bounding box center [378, 85] width 82 height 15
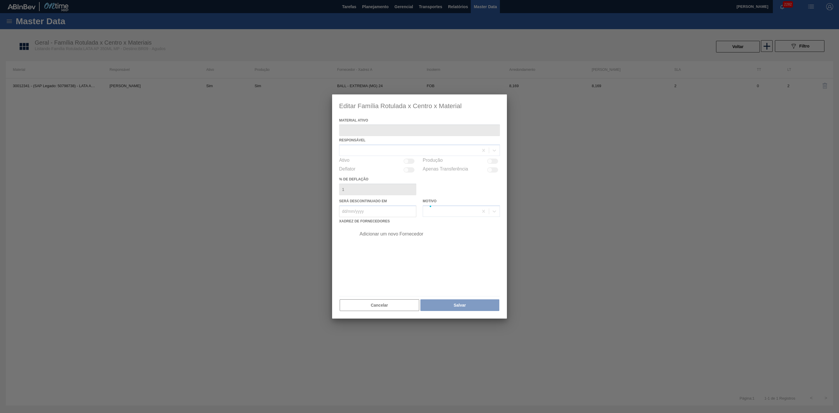
type ativo "30012341 - (SAP Legado: 50798738) - LATA AL. 350ML AP MP 429"
checkbox input "true"
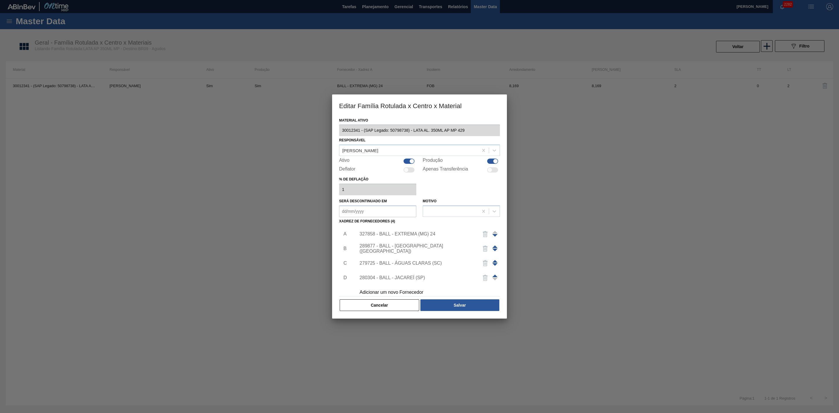
click at [405, 233] on div "327858 - BALL - EXTREMA (MG) 24" at bounding box center [417, 233] width 114 height 5
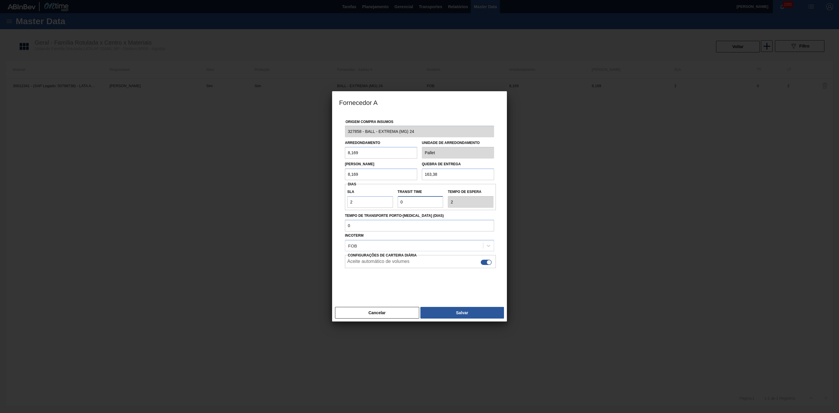
click at [395, 203] on div "Transit Time" at bounding box center [420, 198] width 50 height 20
type input "1"
type input "3"
type input "1"
click at [487, 263] on div at bounding box center [489, 262] width 5 height 5
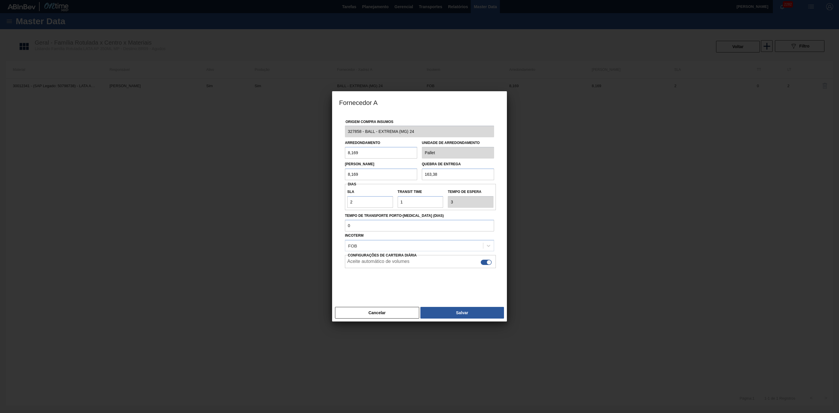
checkbox input "false"
click at [466, 312] on button "Salvar" at bounding box center [463, 313] width 84 height 12
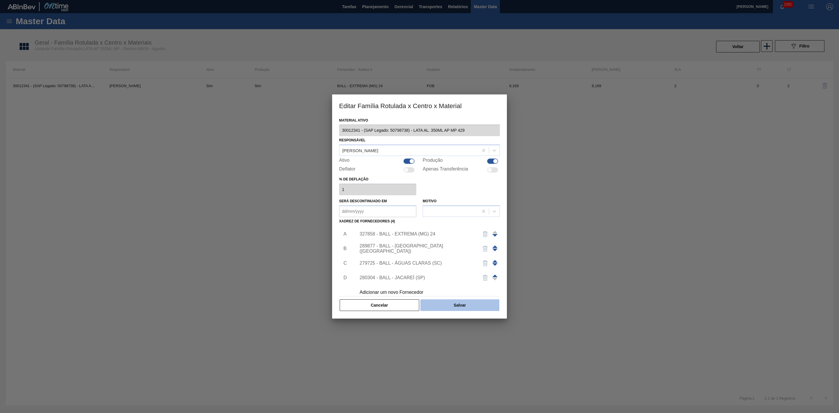
click at [468, 307] on button "Salvar" at bounding box center [460, 305] width 79 height 12
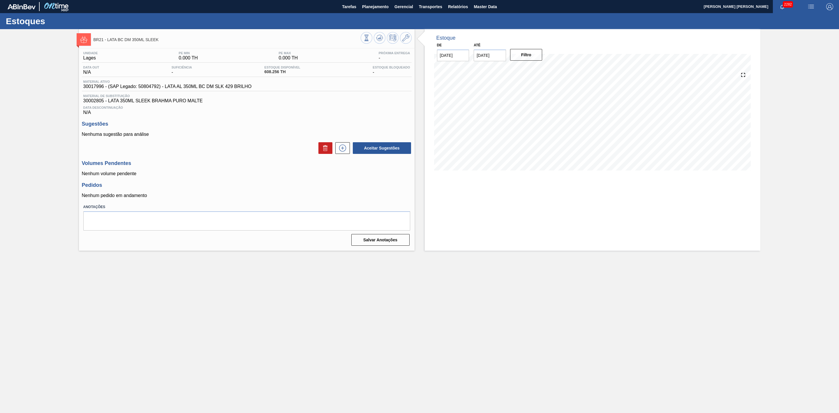
click at [96, 88] on span "30017996 - (SAP Legado: 50804792) - LATA AL 350ML BC DM SLK 429 BRILHO" at bounding box center [167, 86] width 168 height 5
copy span "30017996"
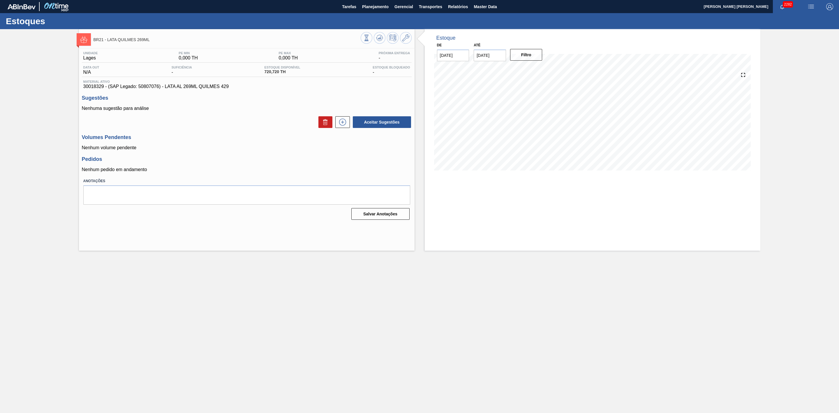
click at [94, 88] on span "30018329 - (SAP Legado: 50807076) - LATA AL 269ML QUILMES 429" at bounding box center [246, 86] width 327 height 5
copy span "30018329"
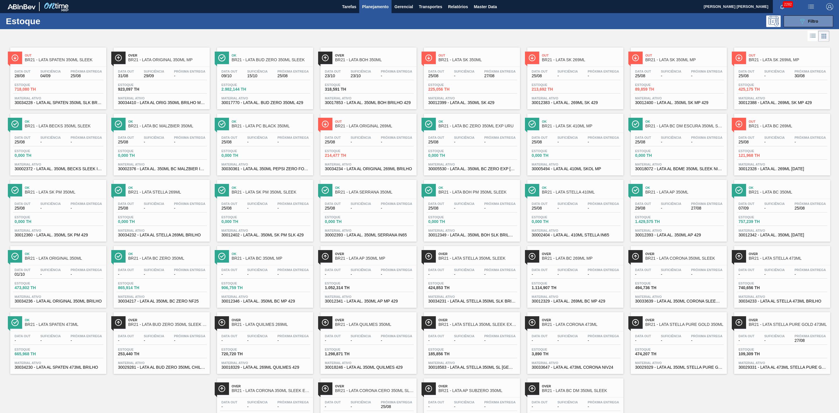
drag, startPoint x: 657, startPoint y: 257, endPoint x: 661, endPoint y: 257, distance: 4.1
click at [794, 21] on button "089F7B8B-B2A5-4AFE-B5C0-19BA573D28AC Filtro" at bounding box center [809, 21] width 50 height 12
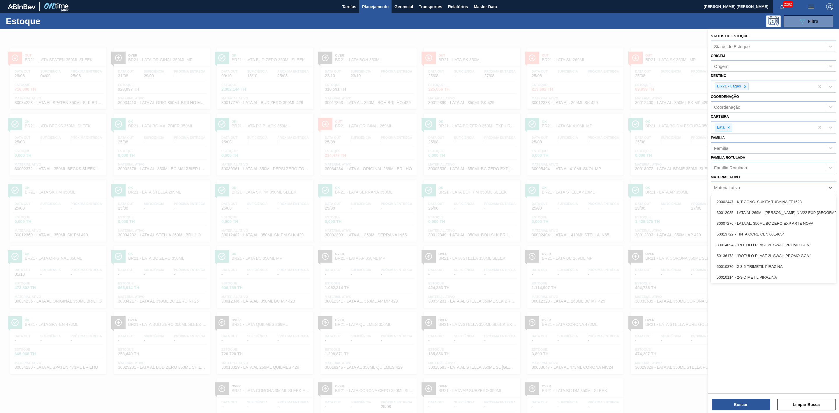
click at [733, 188] on div "Material ativo" at bounding box center [727, 187] width 26 height 5
paste ativo "30034778"
type ativo "3"
paste ativo "30034778"
type ativo "30034778"
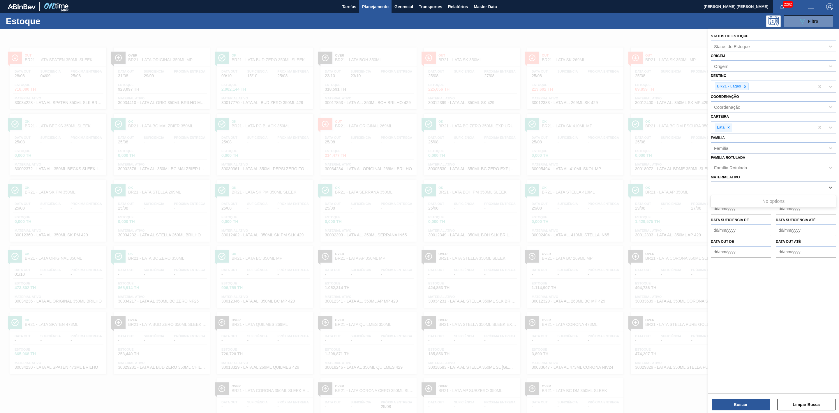
click at [661, 35] on div at bounding box center [419, 235] width 839 height 413
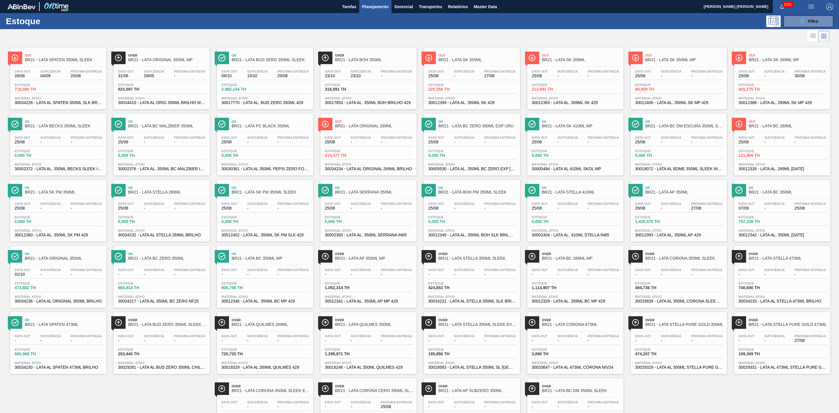
click at [777, 327] on span "BR21 - LATA STELLA PURE GOLD 473ML" at bounding box center [788, 324] width 79 height 4
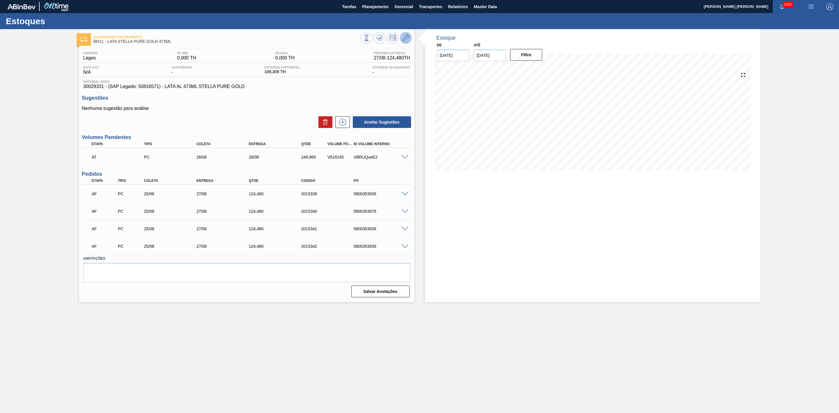
click at [407, 38] on icon at bounding box center [405, 37] width 7 height 7
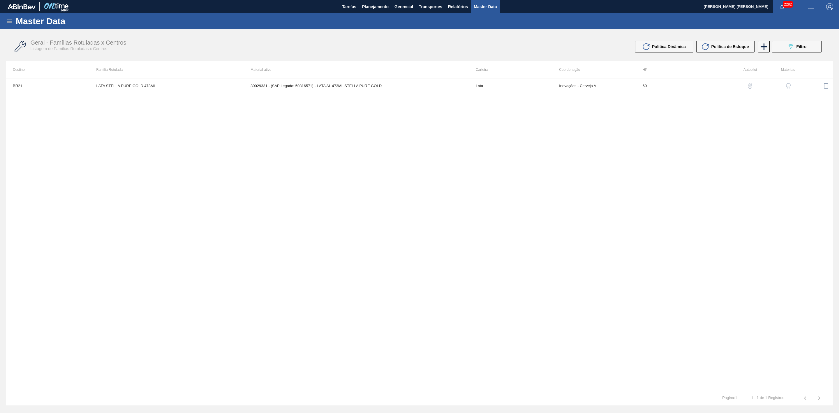
click at [787, 88] on img "button" at bounding box center [788, 86] width 6 height 6
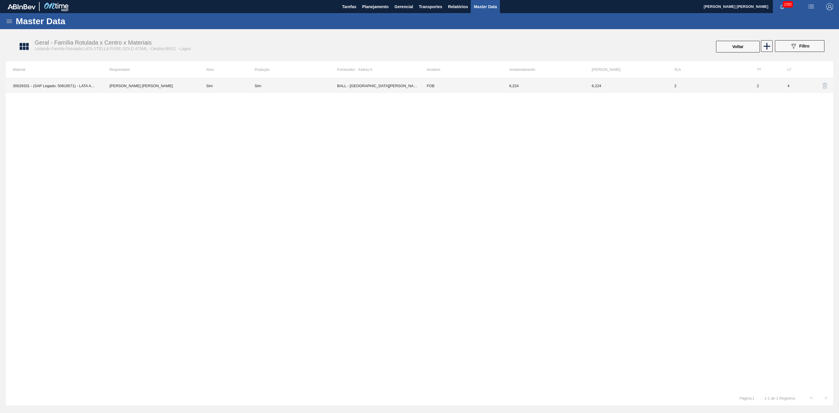
click at [25, 85] on td "30029331 - (SAP Legado: 50816571) - LATA AL 473ML STELLA PURE GOLD" at bounding box center [54, 85] width 97 height 15
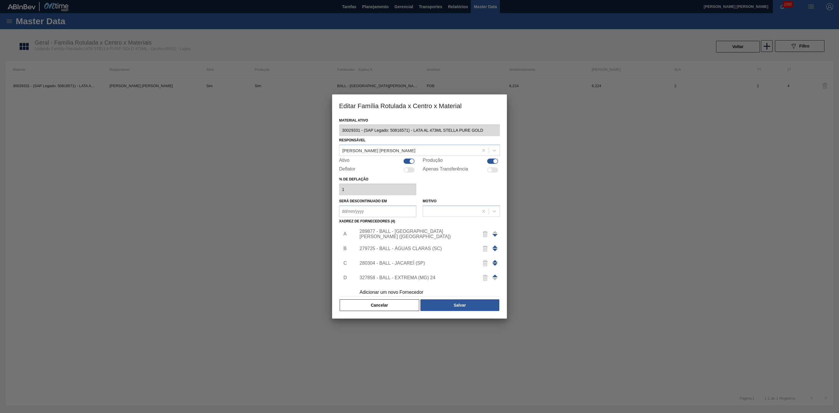
click at [386, 305] on button "Cancelar" at bounding box center [380, 305] width 80 height 12
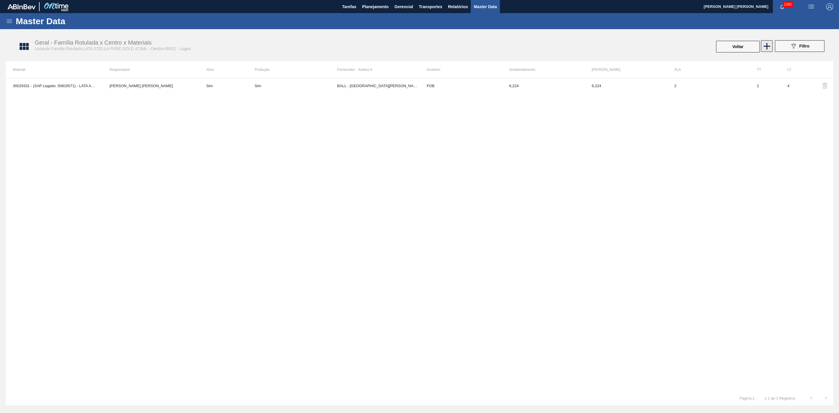
click at [769, 45] on icon at bounding box center [767, 46] width 11 height 11
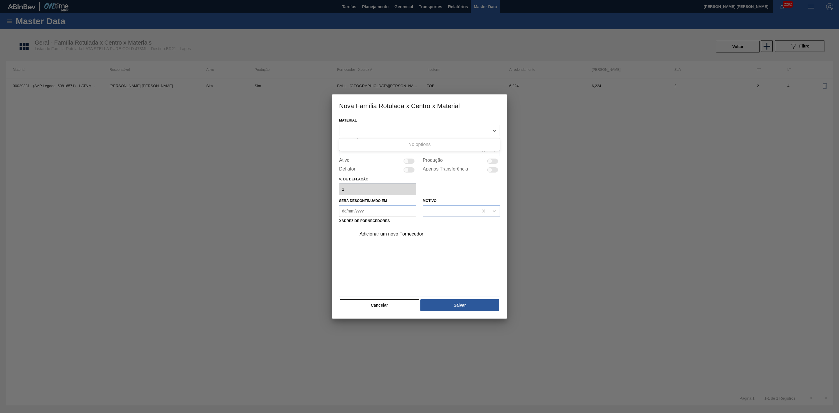
click at [368, 131] on div at bounding box center [415, 130] width 150 height 8
click at [373, 130] on div at bounding box center [415, 130] width 150 height 8
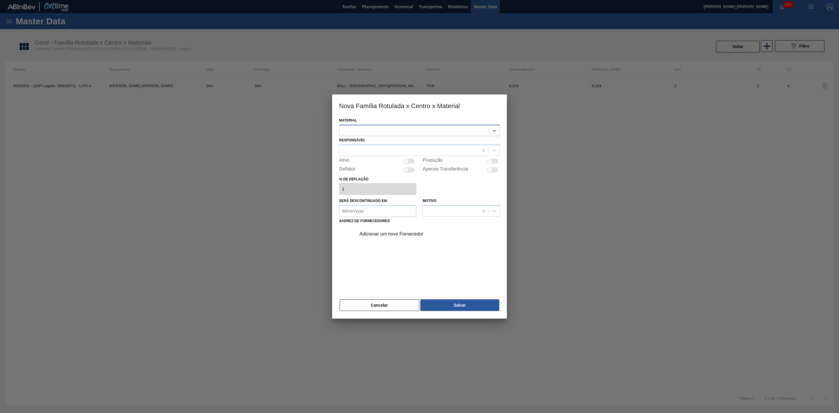
click at [373, 130] on div at bounding box center [415, 130] width 150 height 8
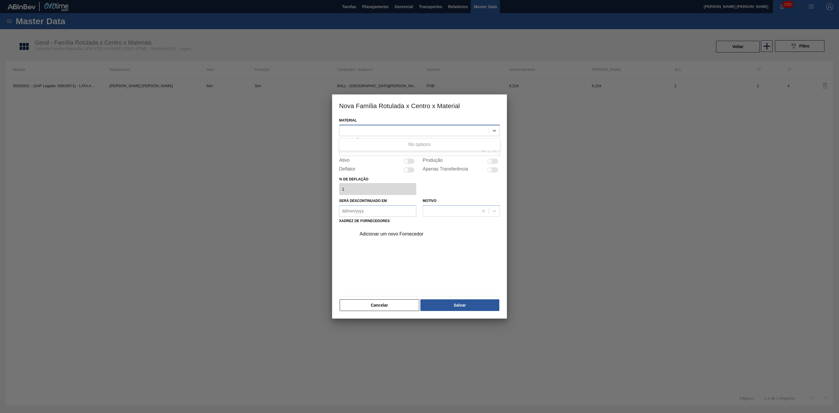
click at [373, 130] on div at bounding box center [415, 130] width 150 height 8
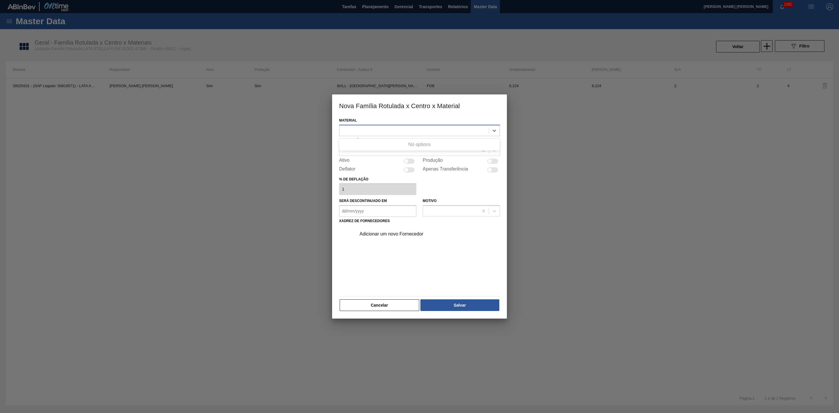
click at [373, 130] on div at bounding box center [415, 130] width 150 height 8
click at [376, 304] on button "Cancelar" at bounding box center [380, 305] width 80 height 12
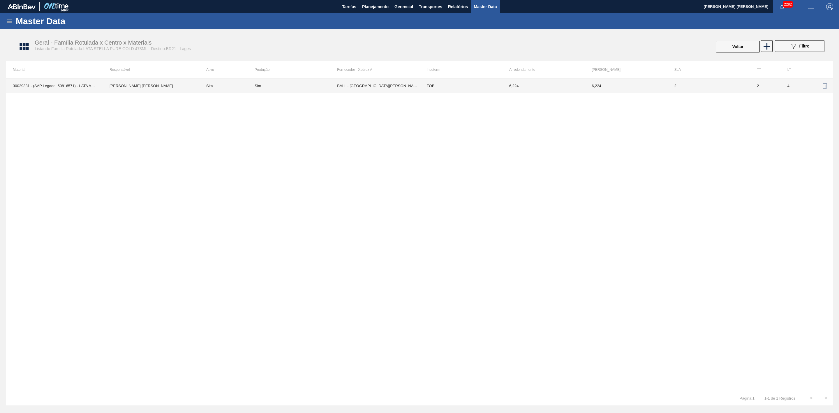
click at [32, 83] on td "30029331 - (SAP Legado: 50816571) - LATA AL 473ML STELLA PURE GOLD" at bounding box center [54, 85] width 97 height 15
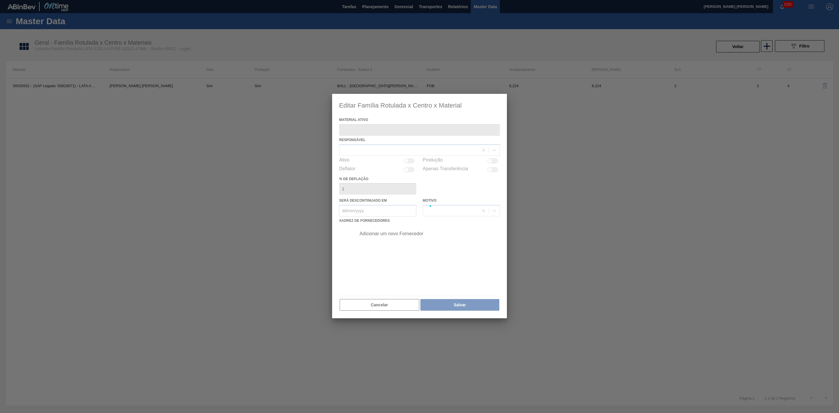
type ativo "30029331 - (SAP Legado: 50816571) - LATA AL 473ML STELLA PURE GOLD"
checkbox input "true"
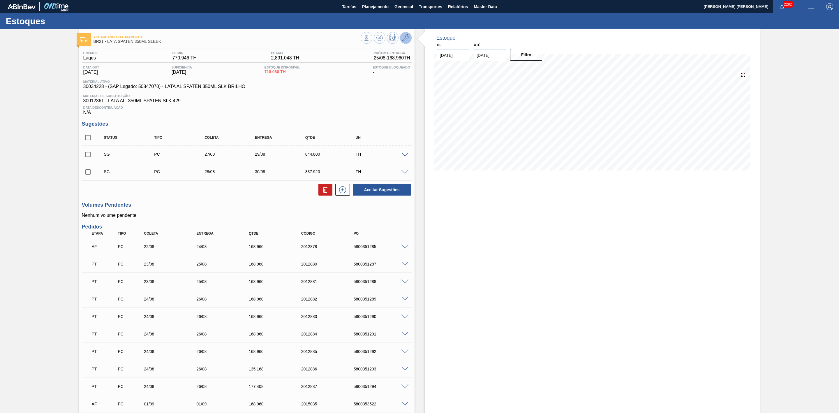
click at [407, 37] on icon at bounding box center [405, 37] width 7 height 7
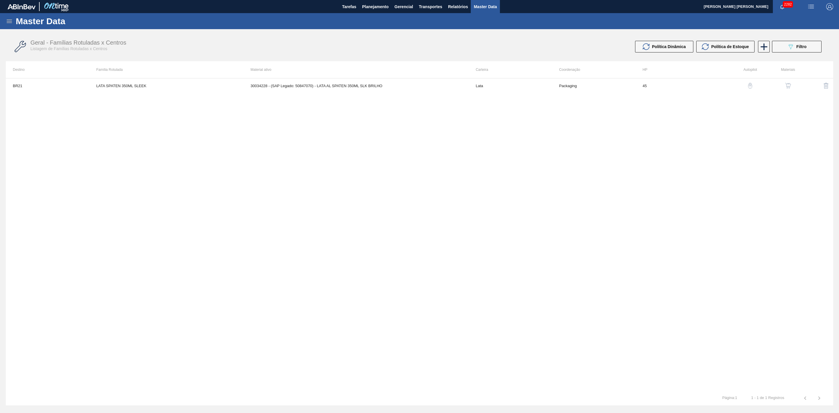
click at [789, 84] on img "button" at bounding box center [788, 86] width 6 height 6
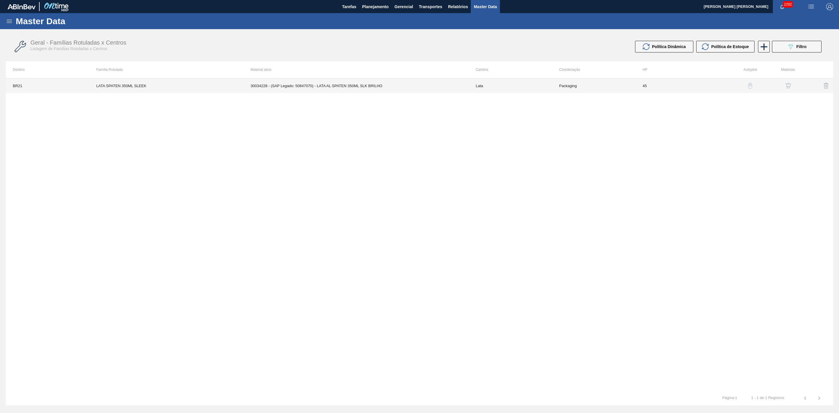
click at [268, 86] on td "30034228 - (SAP Legado: 50847070) - LATA AL SPATEN 350ML SLK BRILHO" at bounding box center [356, 85] width 225 height 15
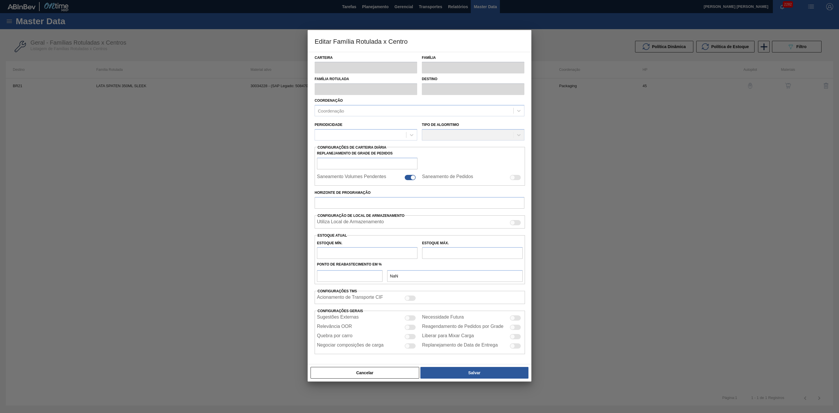
type input "Lata"
type input "LATA SPATEN 350ML SLEEK"
type input "BR21 - Lages"
type input "0"
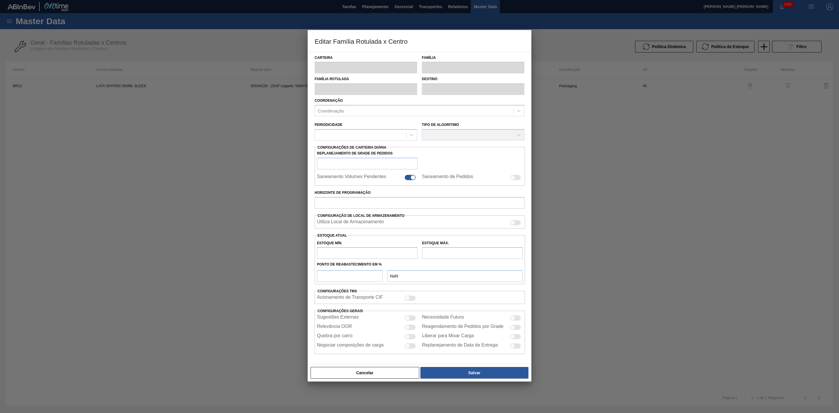
checkbox input "false"
type input "45"
type input "770,946"
type input "2.891,048"
type input "45"
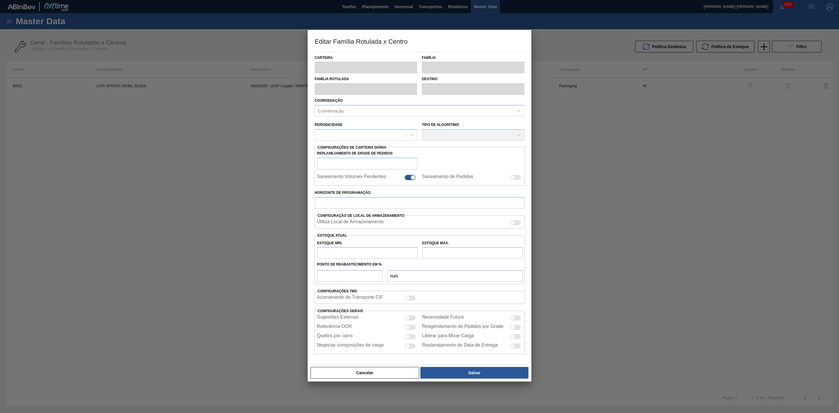
type input "1.724,992"
checkbox input "true"
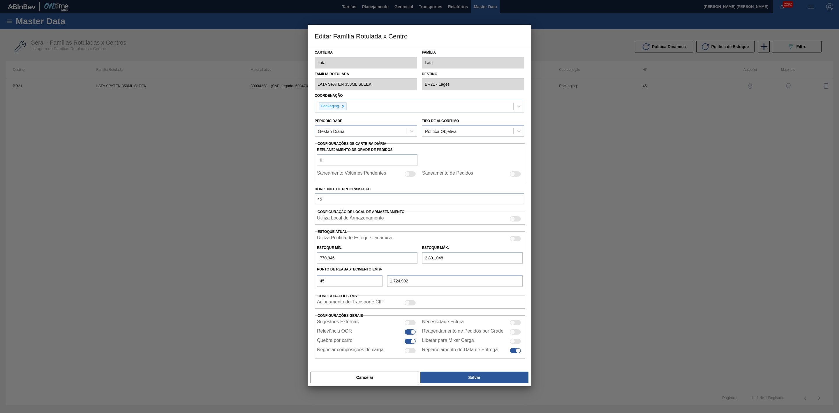
click at [514, 239] on div at bounding box center [512, 238] width 5 height 5
checkbox input "true"
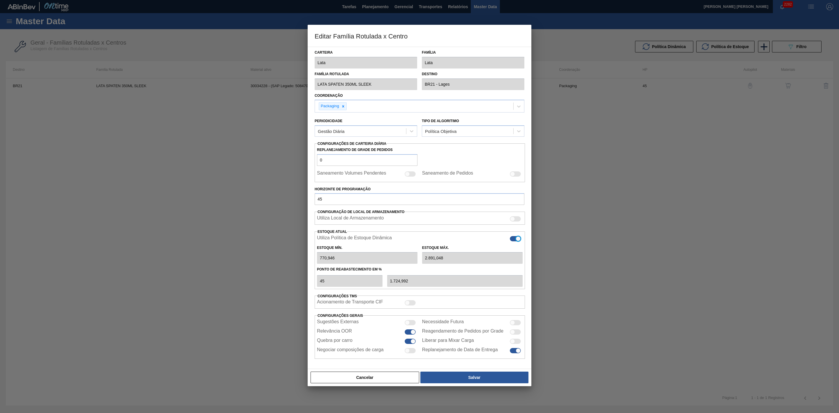
type input "0"
type input "0,000"
click at [470, 378] on button "Salvar" at bounding box center [475, 378] width 108 height 12
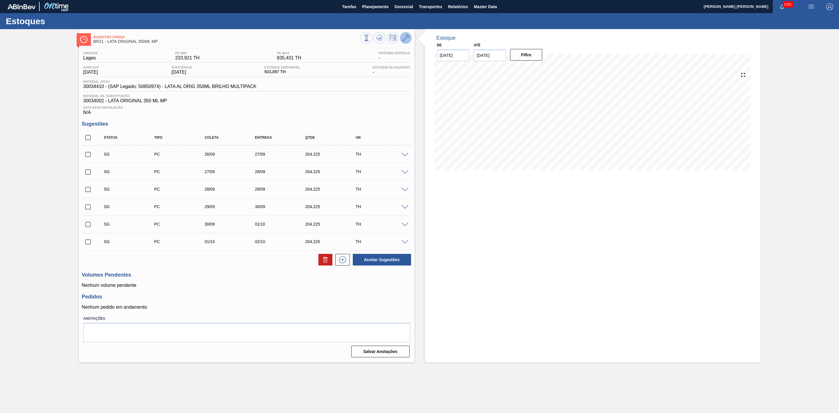
click at [408, 40] on icon at bounding box center [405, 37] width 7 height 7
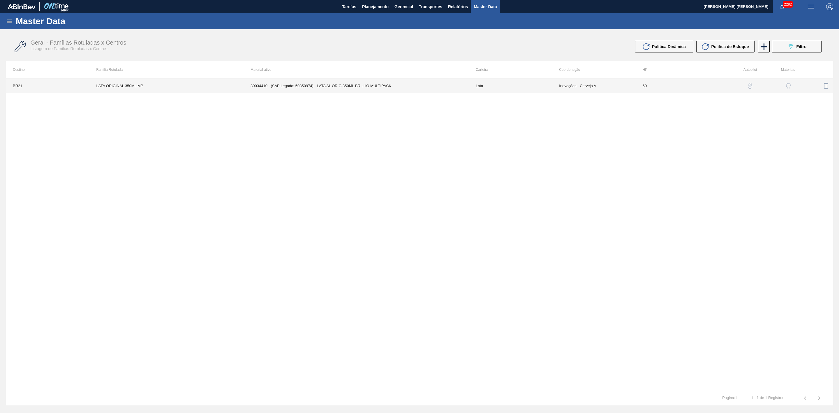
click at [347, 85] on td "30034410 - (SAP Legado: 50850974) - LATA AL ORIG 350ML BRILHO MULTIPACK" at bounding box center [356, 85] width 225 height 15
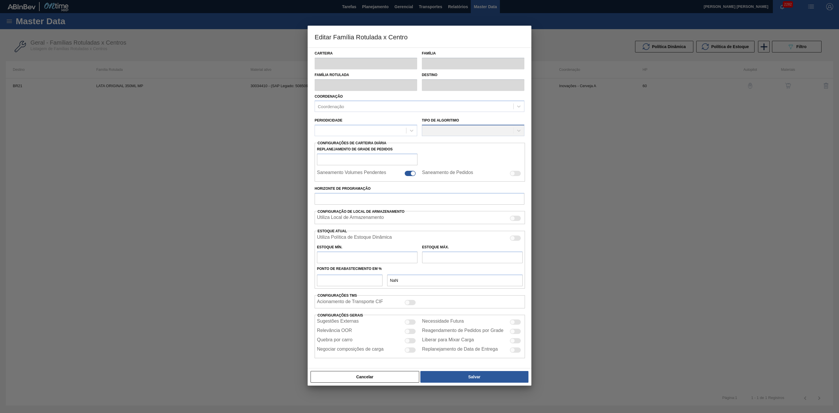
type input "Lata"
type input "LATA ORIGINAL 350ML MP"
type input "BR21 - Lages"
type input "0"
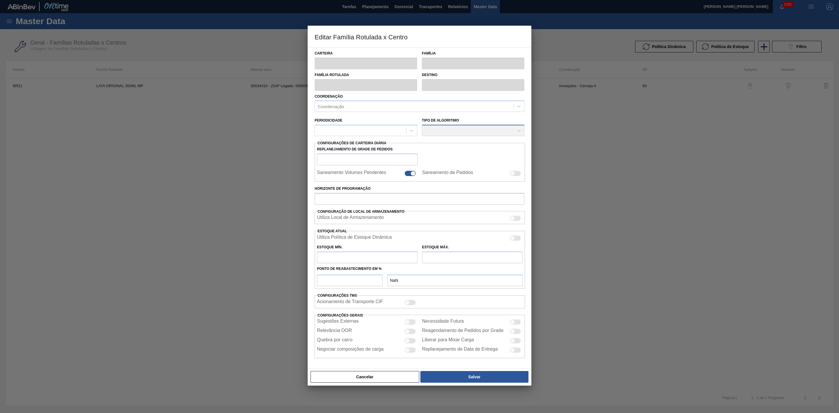
checkbox input "false"
type input "60"
type input "233,921"
type input "835,431"
type input "44"
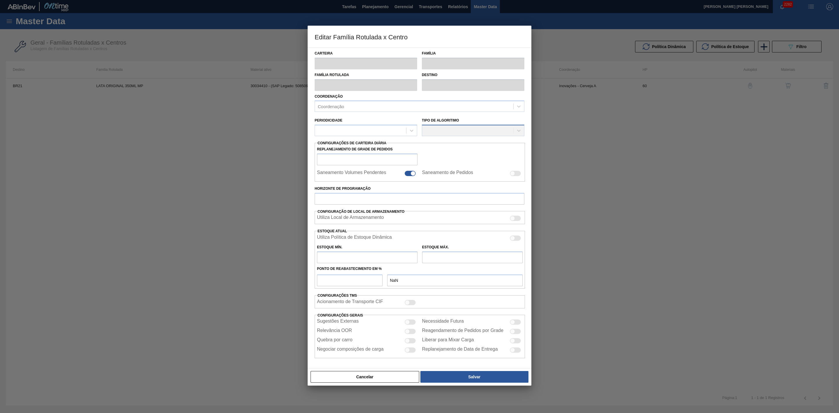
type input "498,585"
checkbox input "true"
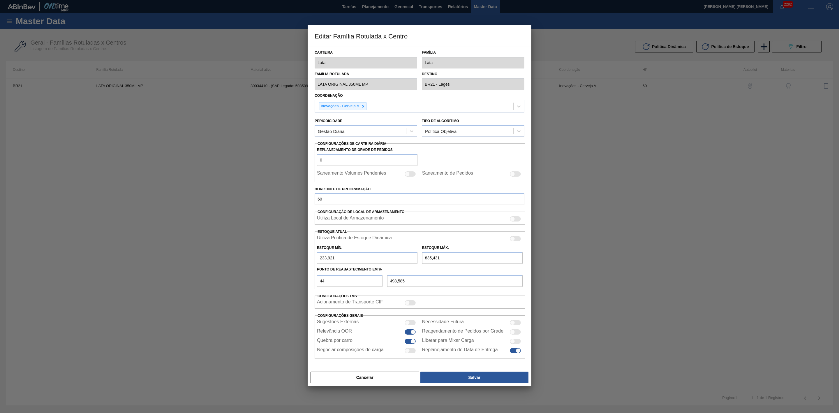
click at [514, 240] on div at bounding box center [512, 238] width 5 height 5
checkbox input "true"
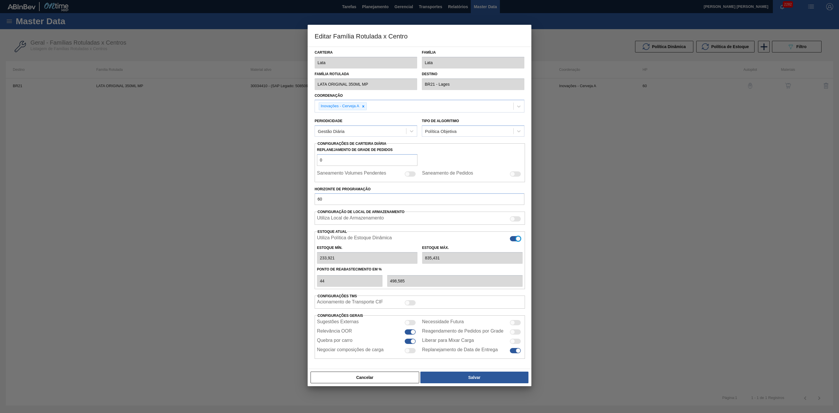
type input "0"
type input "0,000"
click at [462, 376] on button "Salvar" at bounding box center [475, 378] width 108 height 12
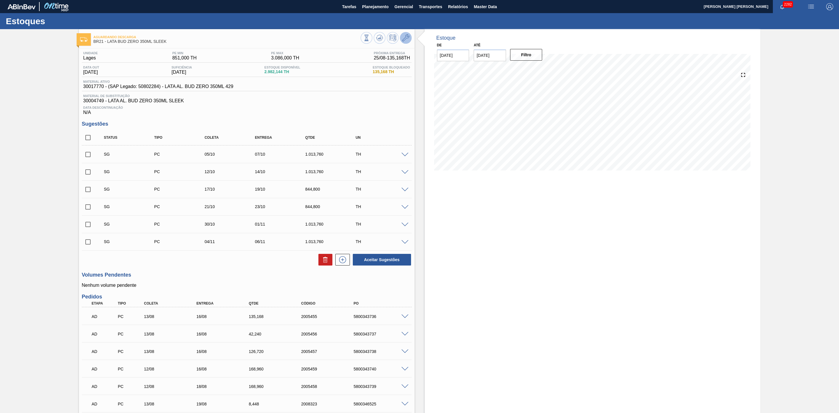
click at [408, 41] on icon at bounding box center [405, 37] width 7 height 7
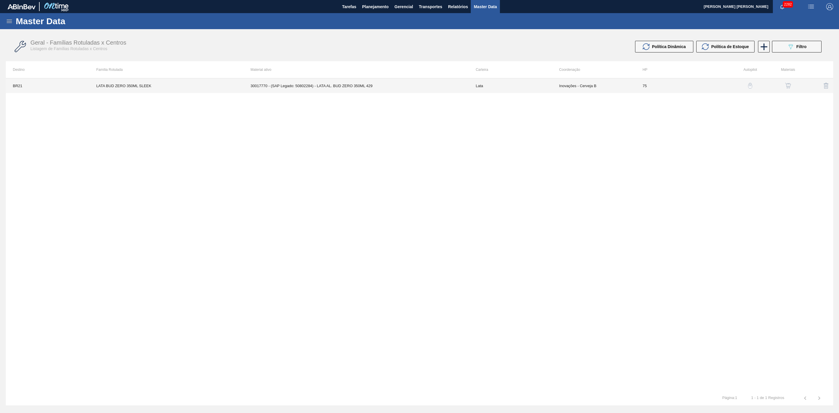
click at [357, 89] on td "30017770 - (SAP Legado: 50802284) - LATA AL. BUD ZERO 350ML 429" at bounding box center [356, 85] width 225 height 15
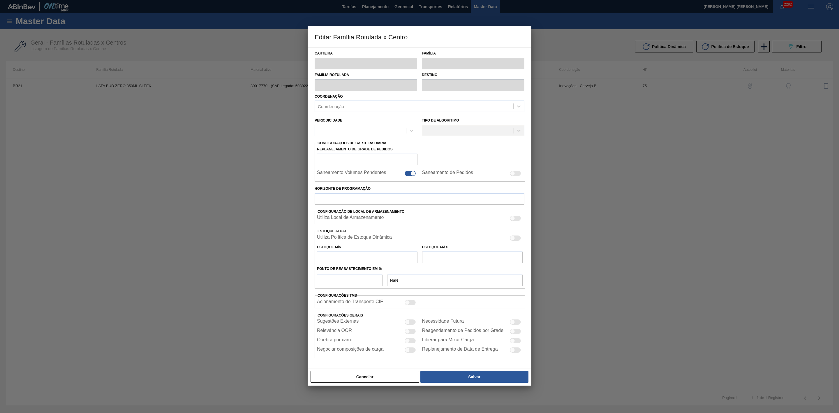
type input "Lata"
type input "LATA BUD ZERO 350ML SLEEK"
type input "BR21 - Lages"
type input "0"
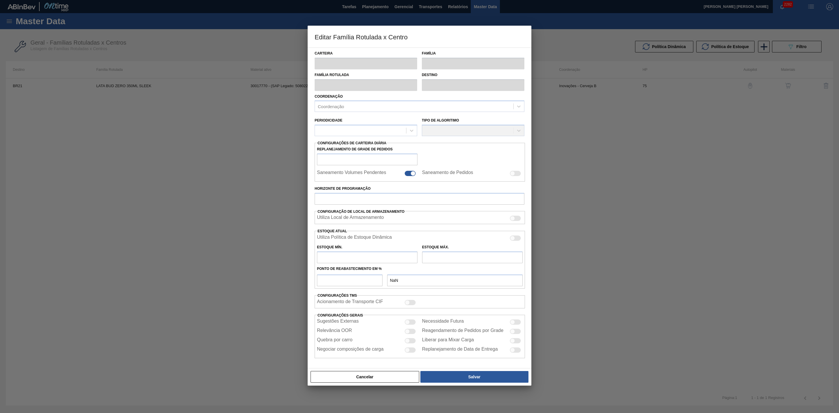
checkbox input "false"
type input "75"
type input "851"
type input "3.086"
type input "43"
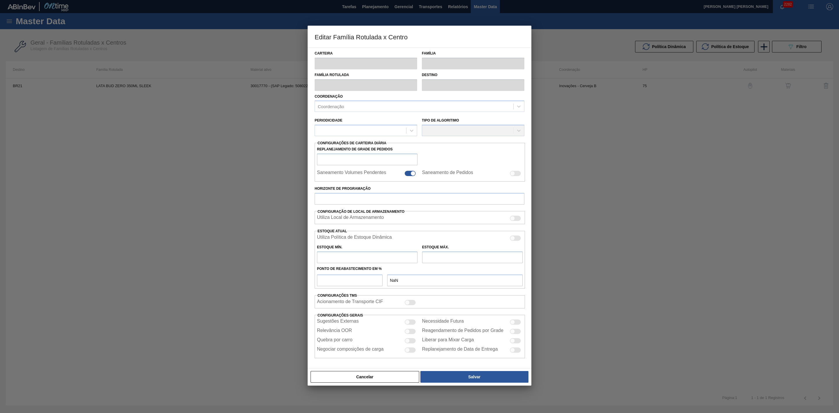
type input "1.812,050"
checkbox input "true"
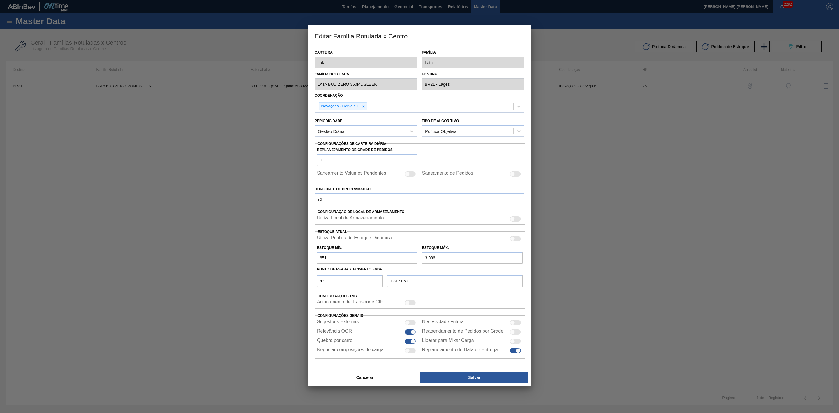
click at [518, 240] on div at bounding box center [515, 238] width 11 height 5
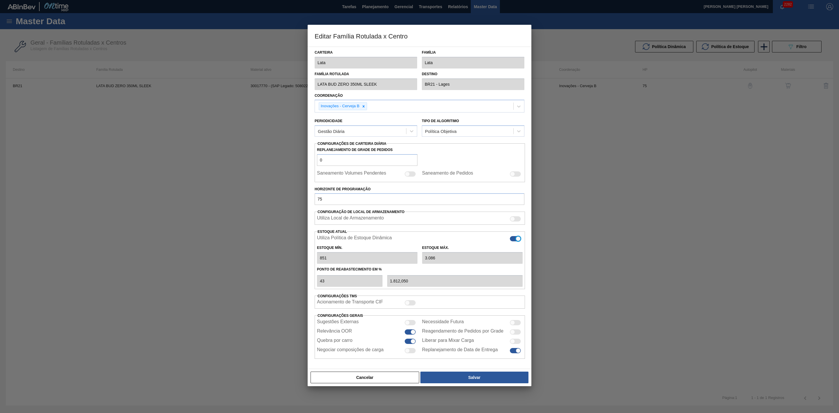
checkbox input "true"
type input "0"
type input "0,000"
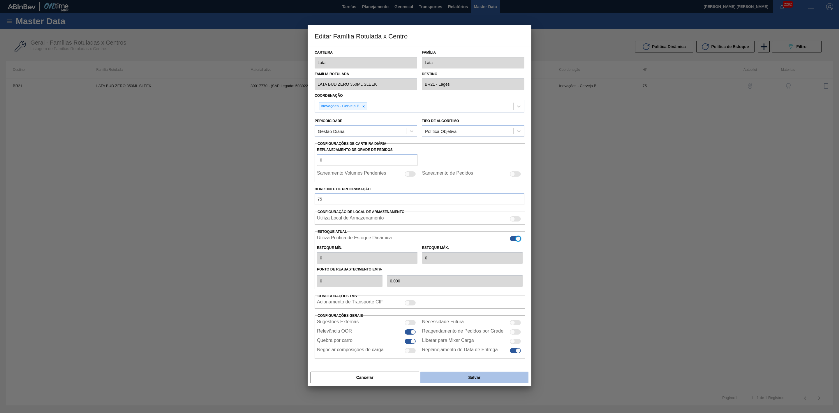
click at [466, 380] on button "Salvar" at bounding box center [475, 378] width 108 height 12
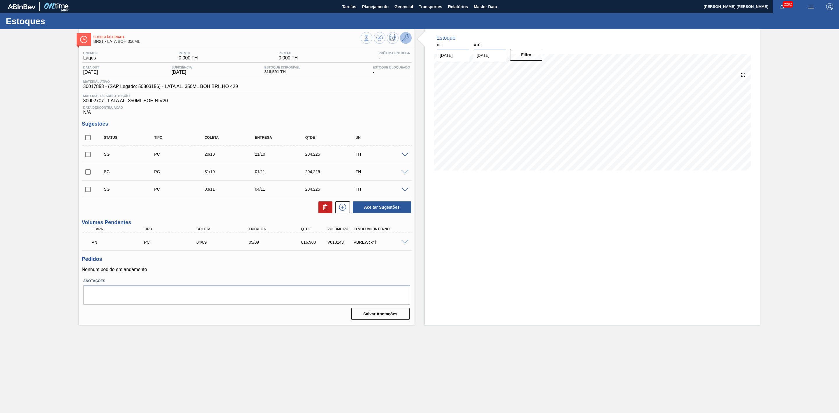
click at [408, 37] on icon at bounding box center [405, 37] width 7 height 7
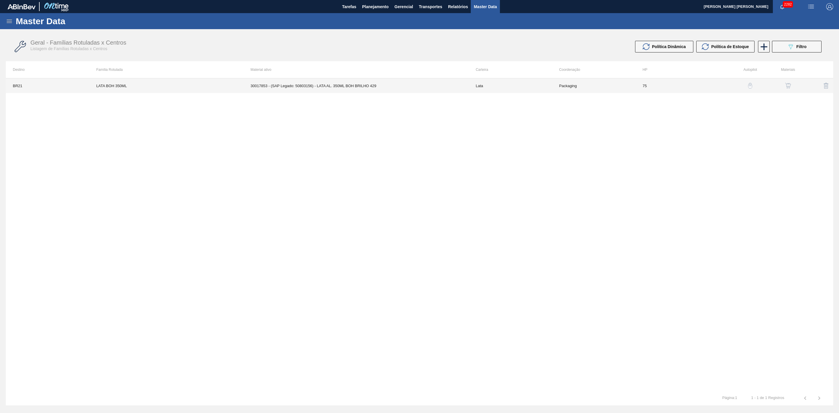
click at [385, 85] on td "30017853 - (SAP Legado: 50803156) - LATA AL. 350ML BOH BRILHO 429" at bounding box center [356, 85] width 225 height 15
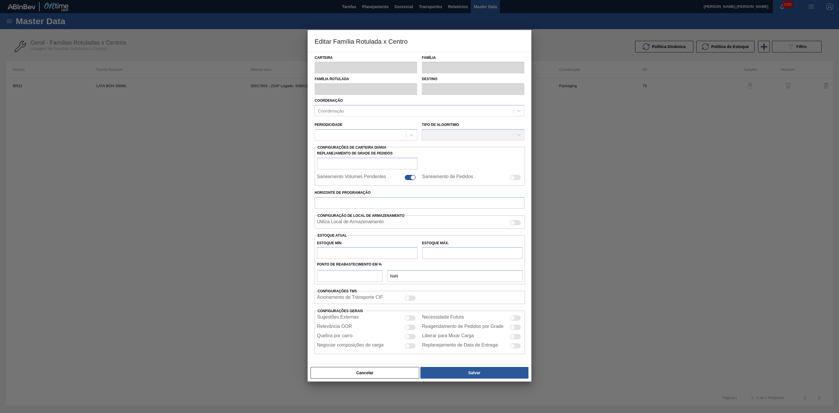
type input "Lata"
type input "LATA BOH 350ML"
type input "BR21 - Lages"
type input "0"
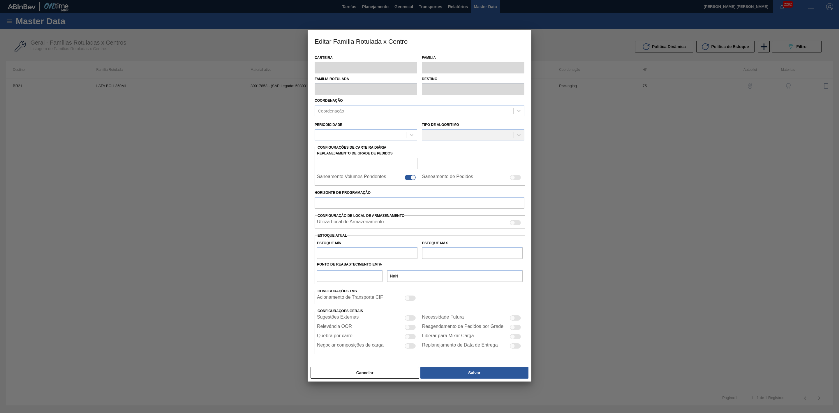
checkbox input "false"
type input "75"
type input "0"
type input "100"
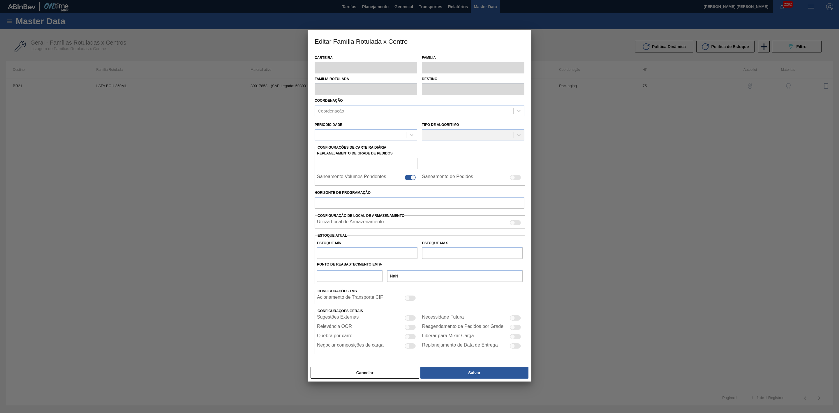
type input "0,000"
checkbox input "true"
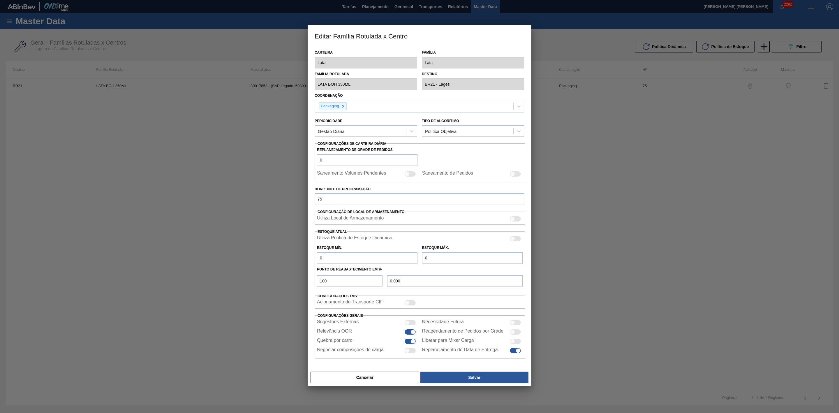
click at [518, 239] on div at bounding box center [515, 238] width 11 height 5
checkbox input "true"
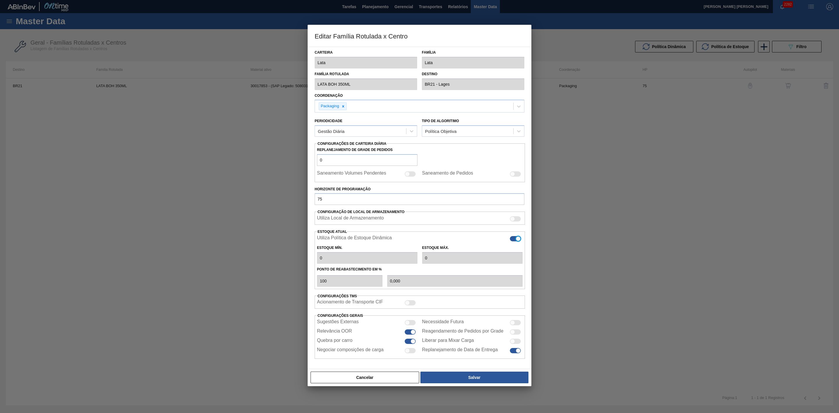
type input "0"
click at [479, 378] on button "Salvar" at bounding box center [475, 378] width 108 height 12
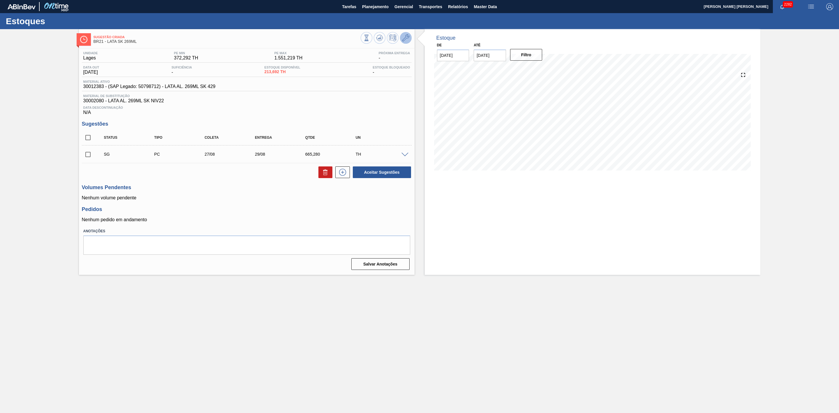
click at [406, 39] on icon at bounding box center [405, 37] width 7 height 7
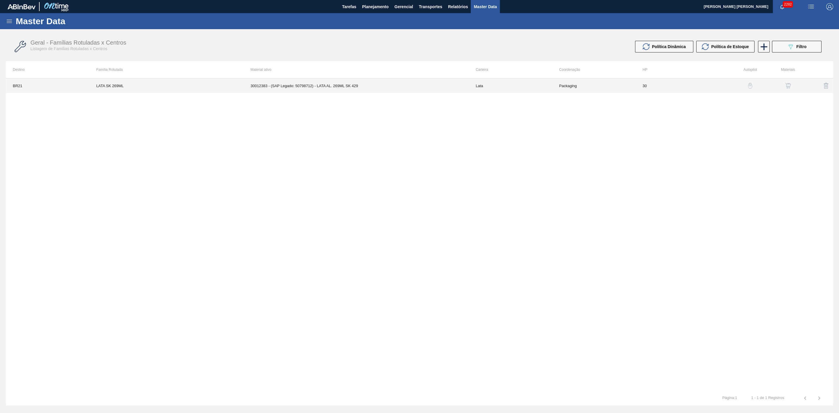
click at [494, 88] on td "Lata" at bounding box center [510, 85] width 83 height 15
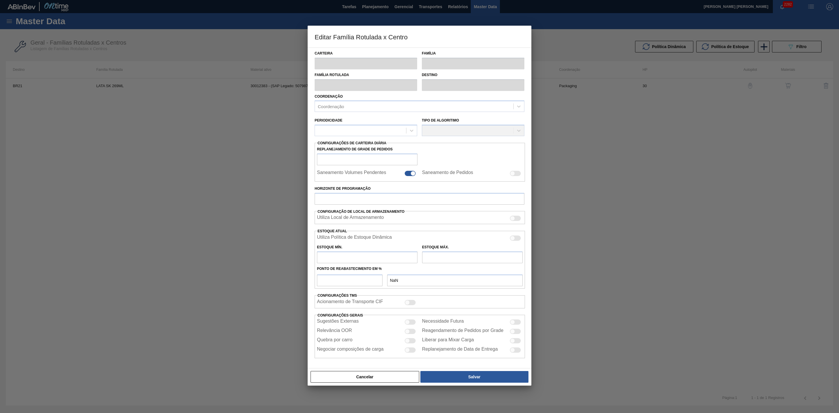
type input "Lata"
type input "LATA SK 269ML"
type input "BR21 - Lages"
type input "0"
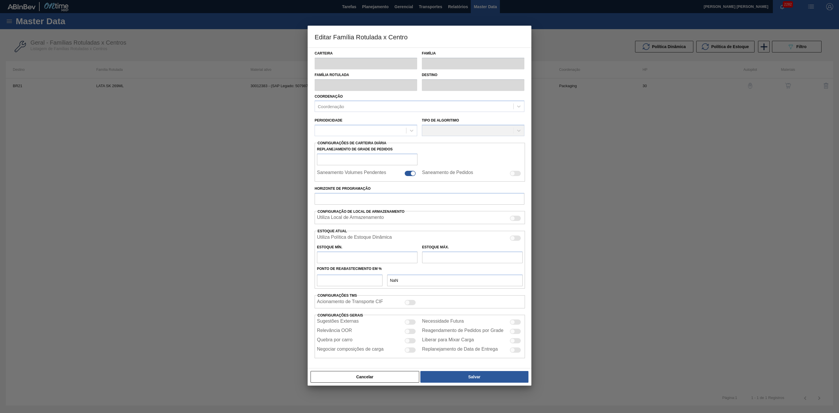
checkbox input "false"
type input "30"
type input "372,292"
type input "1.551,219"
type input "47"
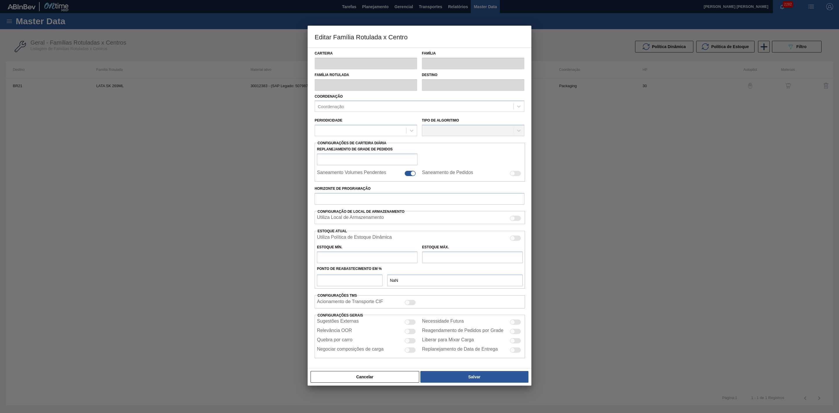
type input "926,388"
checkbox input "true"
click at [516, 237] on div at bounding box center [515, 238] width 11 height 5
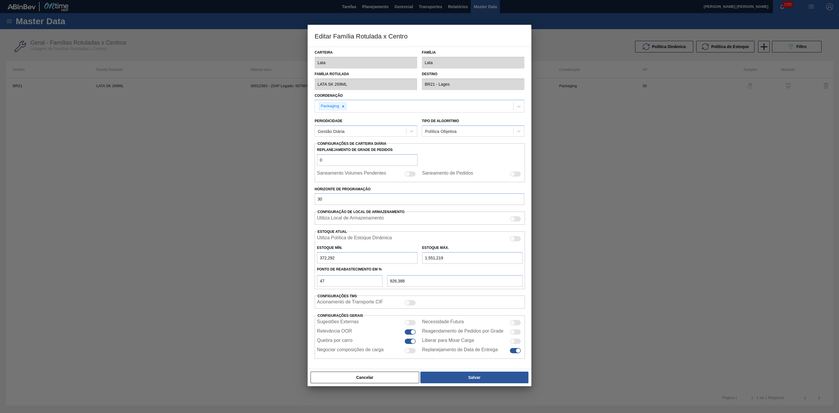
checkbox input "true"
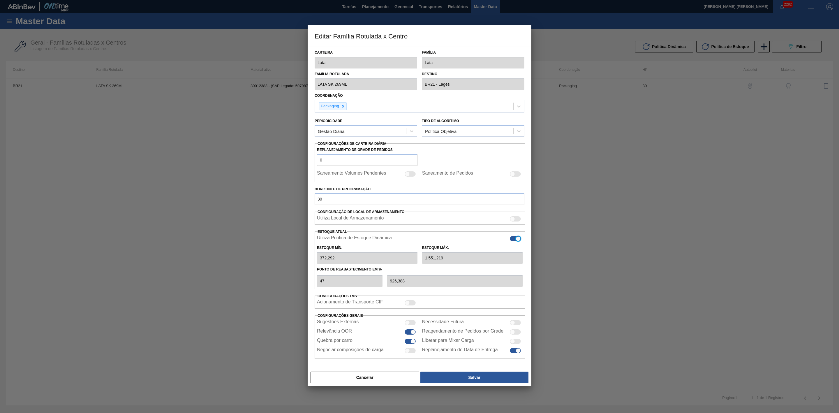
type input "0"
type input "0,000"
click at [479, 376] on button "Salvar" at bounding box center [475, 378] width 108 height 12
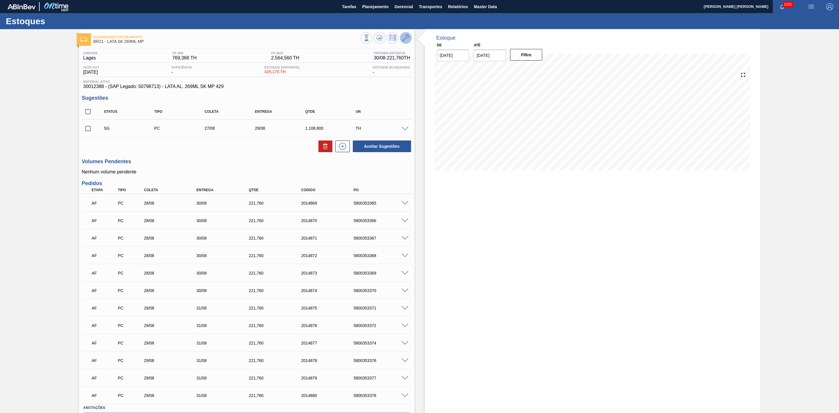
click at [403, 40] on icon at bounding box center [405, 37] width 7 height 7
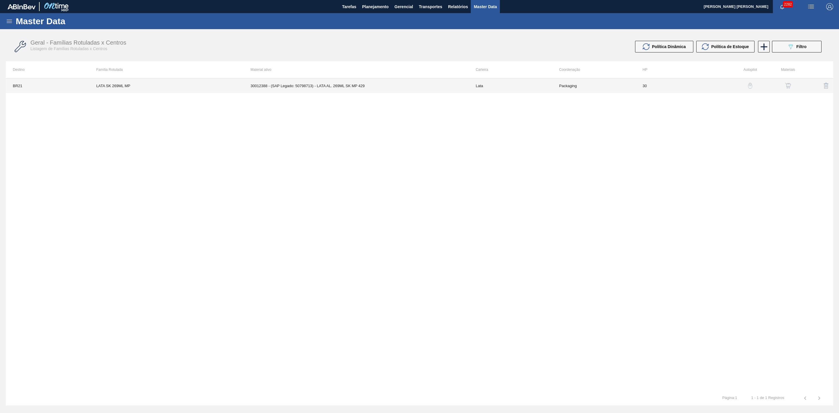
click at [385, 88] on td "30012388 - (SAP Legado: 50798713) - LATA AL. 269ML SK MP 429" at bounding box center [356, 85] width 225 height 15
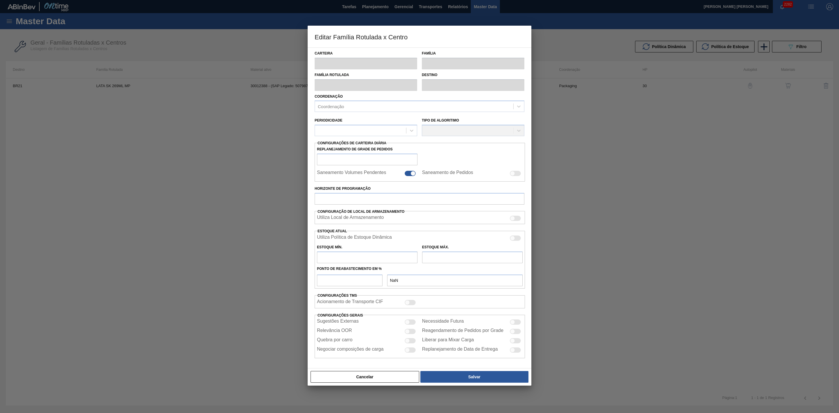
type input "Lata"
type input "LATA SK 269ML MP"
type input "BR21 - Lages"
type input "0"
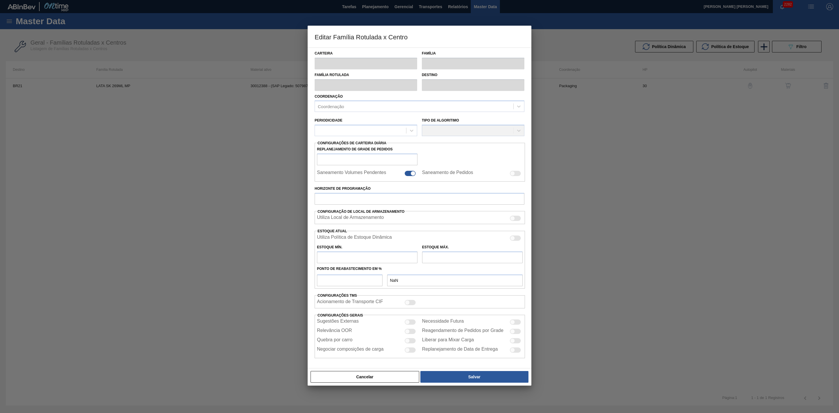
checkbox input "false"
type input "30"
type input "769,368"
type input "2.564,56"
type input "43"
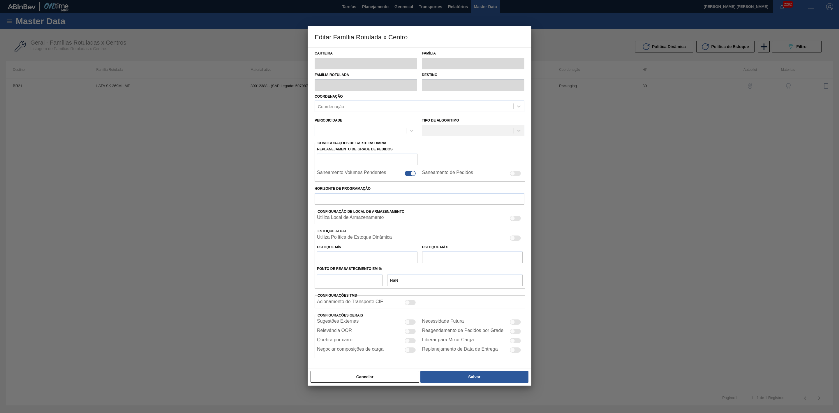
type input "1.541,301"
checkbox input "true"
click at [515, 239] on div at bounding box center [515, 238] width 11 height 5
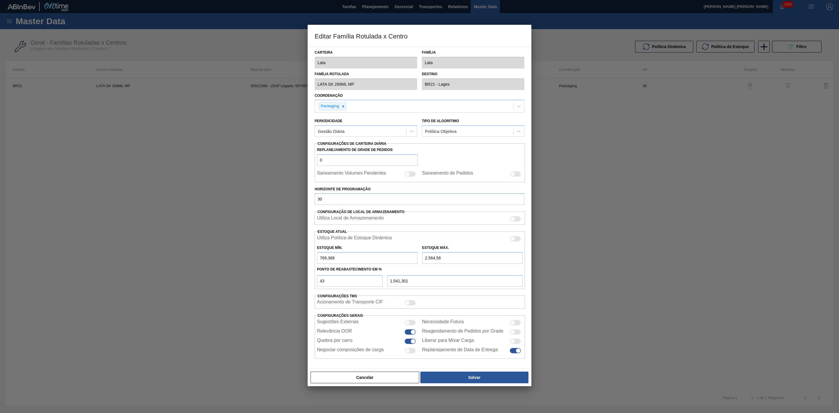
checkbox input "true"
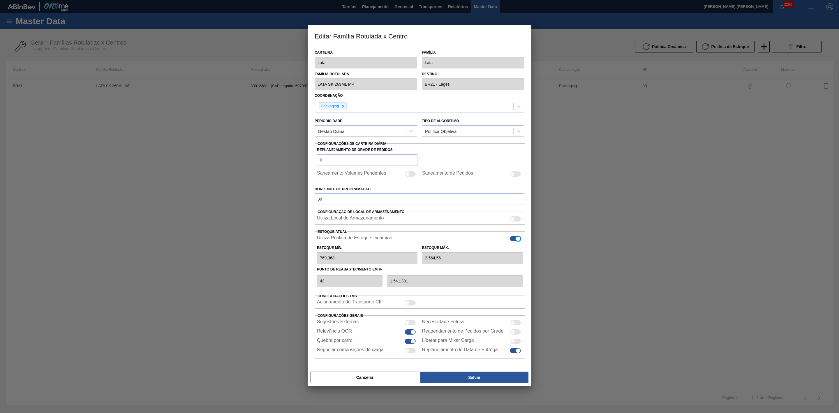
type input "0"
type input "0,000"
click at [466, 380] on button "Salvar" at bounding box center [475, 378] width 108 height 12
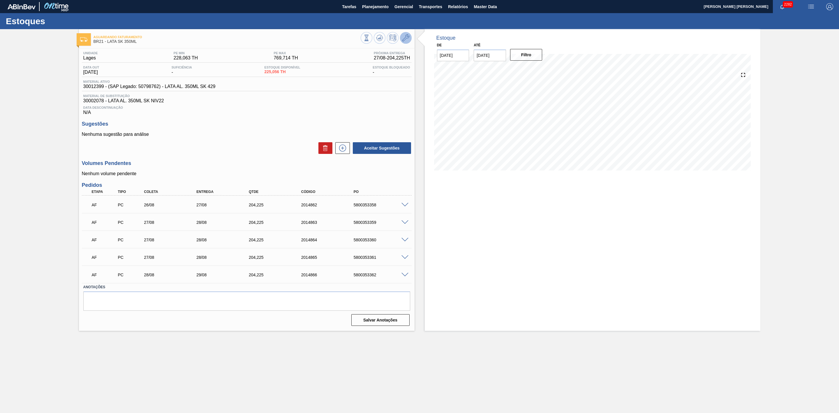
click at [407, 38] on icon at bounding box center [405, 37] width 7 height 7
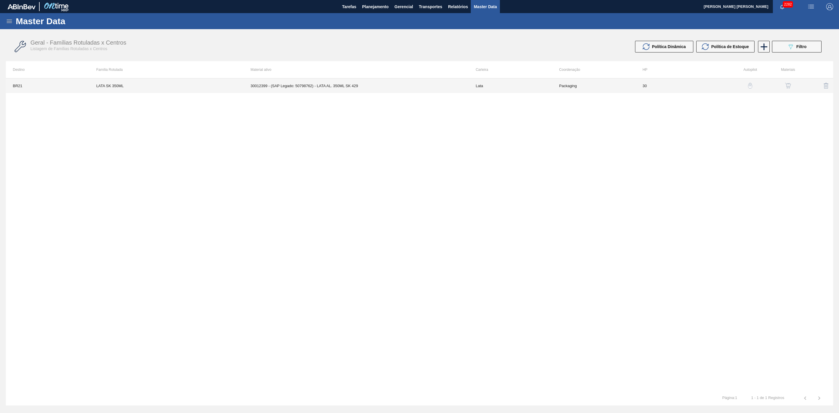
click at [408, 87] on td "30012399 - (SAP Legado: 50798762) - LATA AL. 350ML SK 429" at bounding box center [356, 85] width 225 height 15
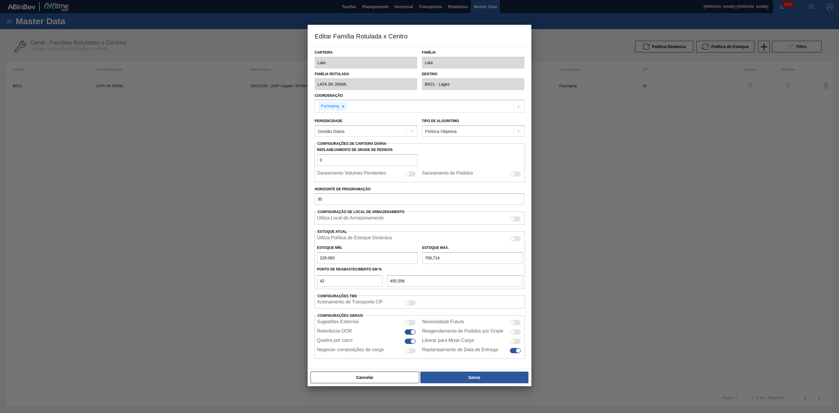
click at [518, 240] on div at bounding box center [515, 238] width 11 height 5
checkbox input "true"
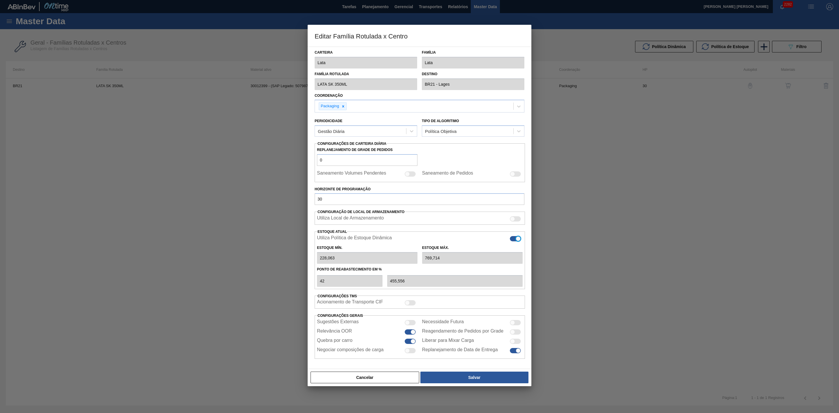
type input "0"
type input "0,000"
click at [482, 382] on button "Salvar" at bounding box center [475, 378] width 108 height 12
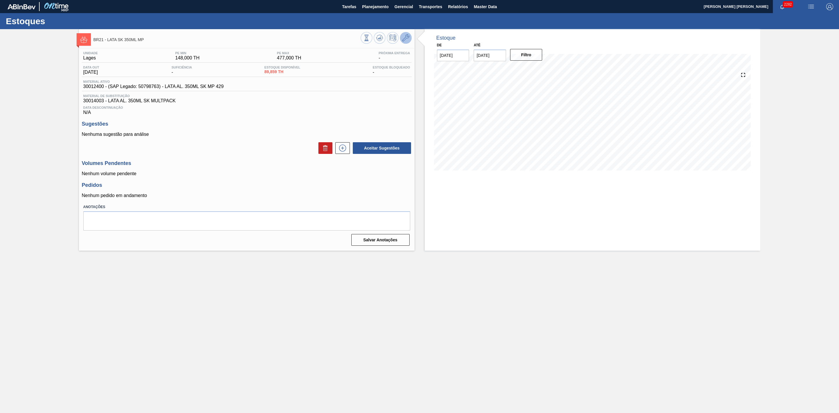
click at [403, 40] on icon at bounding box center [405, 37] width 7 height 7
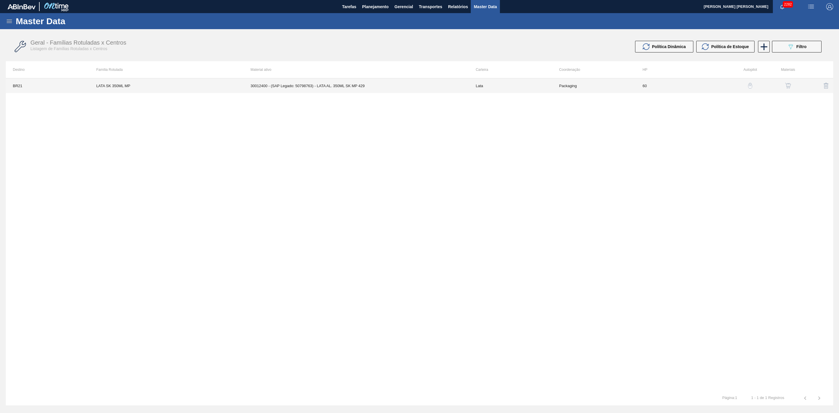
click at [485, 82] on td "Lata" at bounding box center [510, 85] width 83 height 15
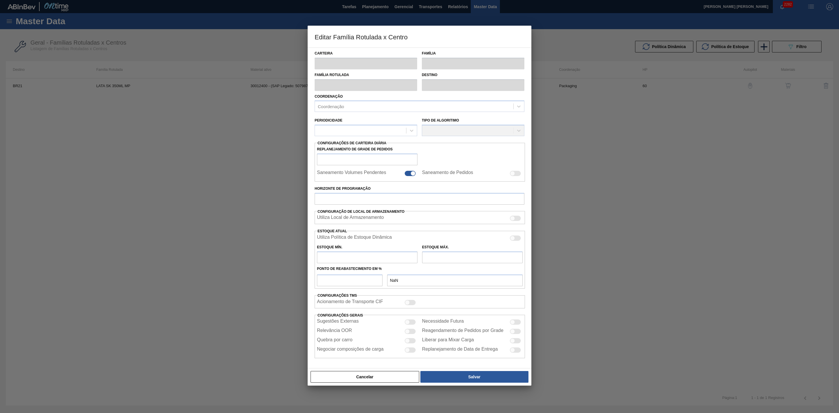
type input "Lata"
type input "LATA SK 350ML MP"
type input "BR21 - Lages"
type input "0"
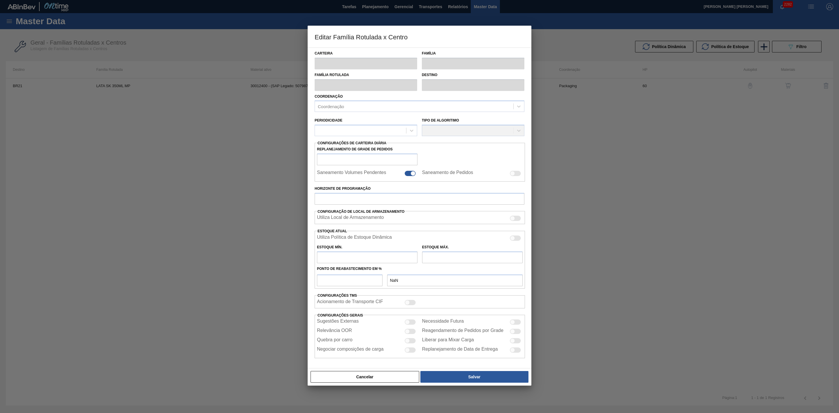
checkbox input "false"
type input "60"
type input "148"
type input "477"
type input "50"
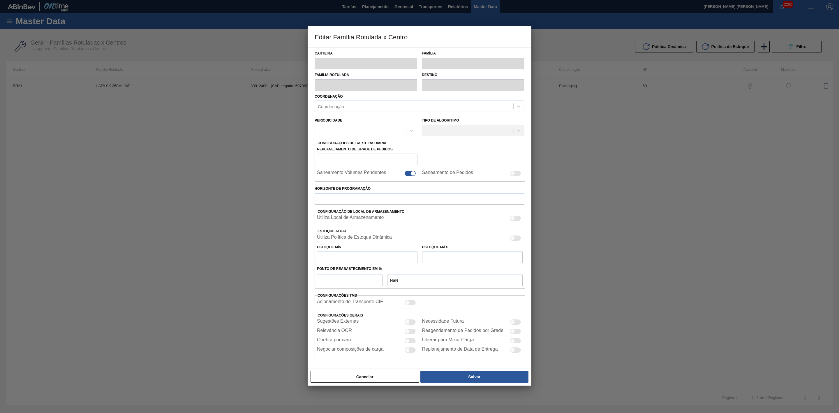
type input "312,500"
checkbox input "true"
click at [516, 241] on div at bounding box center [515, 238] width 11 height 5
checkbox input "true"
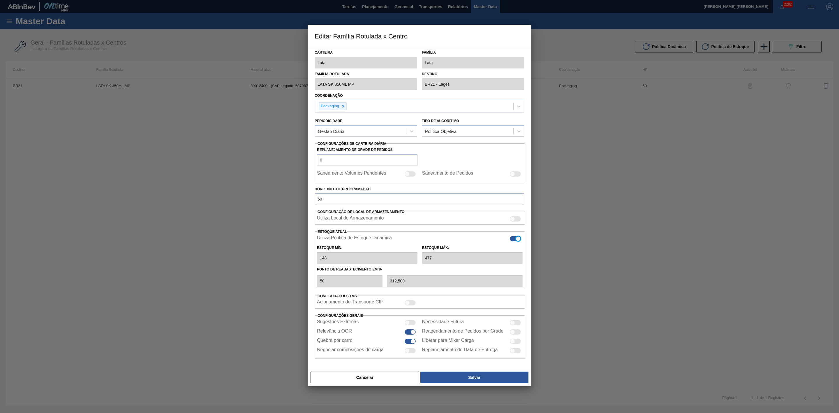
type input "0"
type input "0,000"
click at [483, 378] on button "Salvar" at bounding box center [475, 378] width 108 height 12
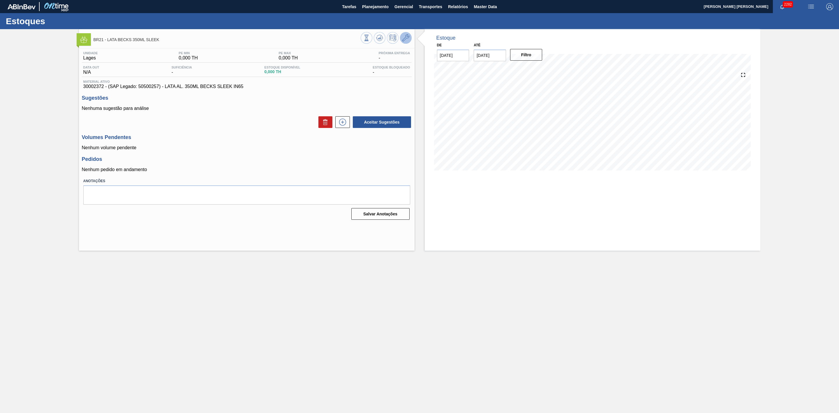
click at [405, 37] on icon at bounding box center [405, 37] width 7 height 7
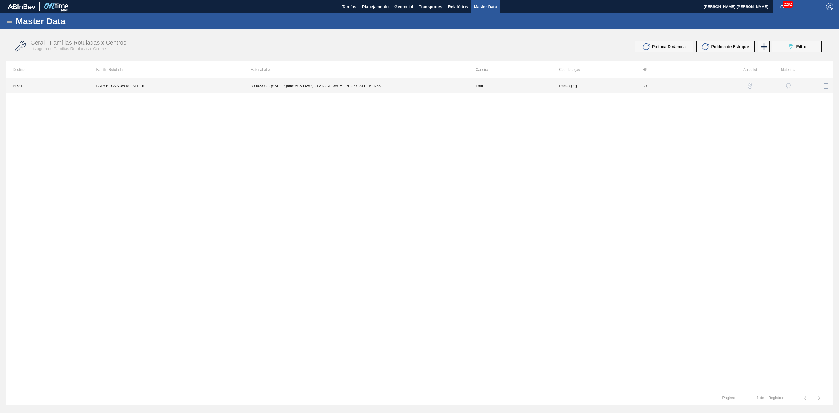
click at [397, 89] on td "30002372 - (SAP Legado: 50500257) - LATA AL. 350ML BECKS SLEEK IN65" at bounding box center [356, 85] width 225 height 15
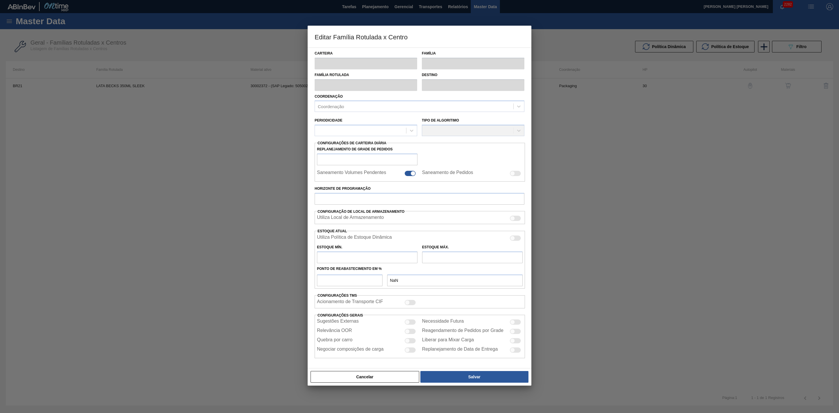
type input "Lata"
type input "LATA BECKS 350ML SLEEK"
type input "BR21 - Lages"
type input "0"
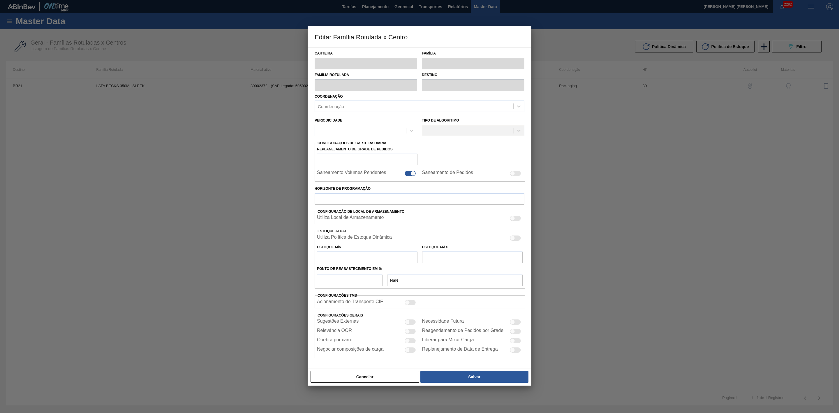
checkbox input "false"
type input "30"
type input "0"
type input "100"
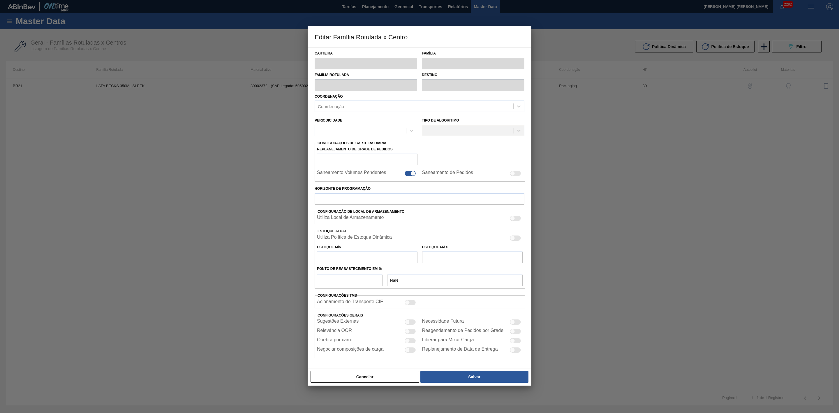
type input "0,000"
checkbox input "true"
click at [517, 238] on div at bounding box center [515, 238] width 11 height 5
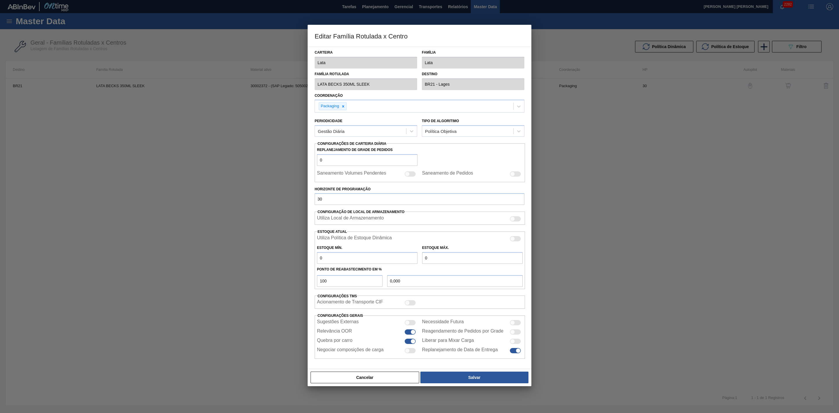
checkbox input "true"
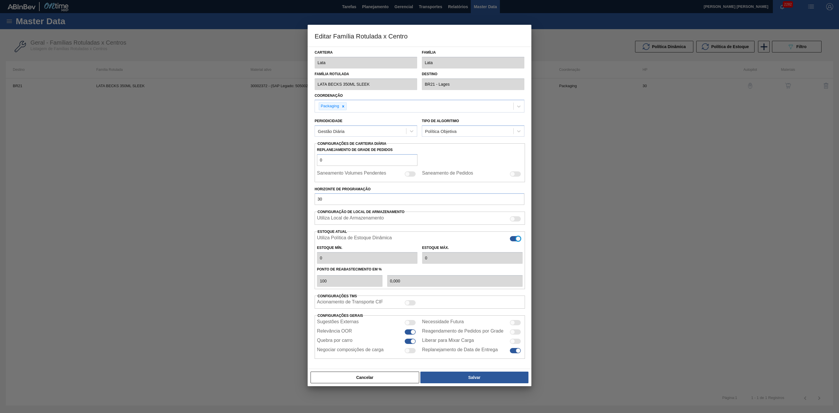
type input "0"
click at [486, 378] on button "Salvar" at bounding box center [475, 378] width 108 height 12
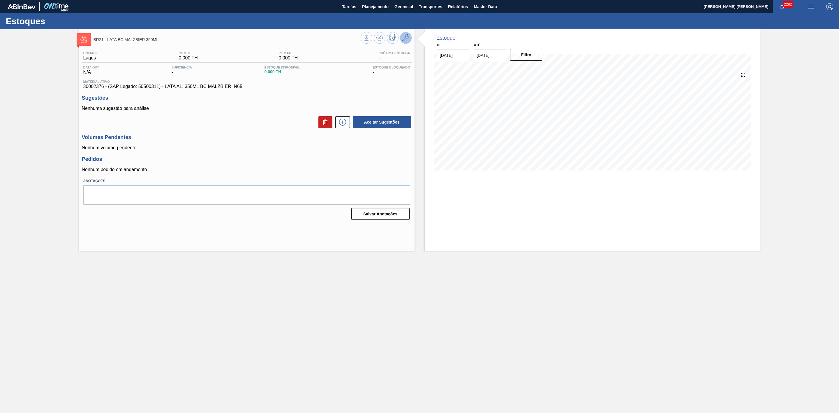
click at [407, 34] on icon at bounding box center [405, 37] width 7 height 7
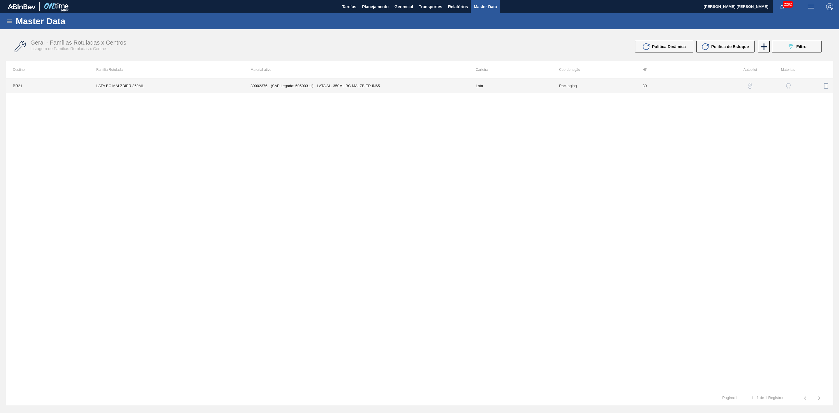
click at [328, 83] on td "30002376 - (SAP Legado: 50500311) - LATA AL. 350ML BC MALZBIER IN65" at bounding box center [356, 85] width 225 height 15
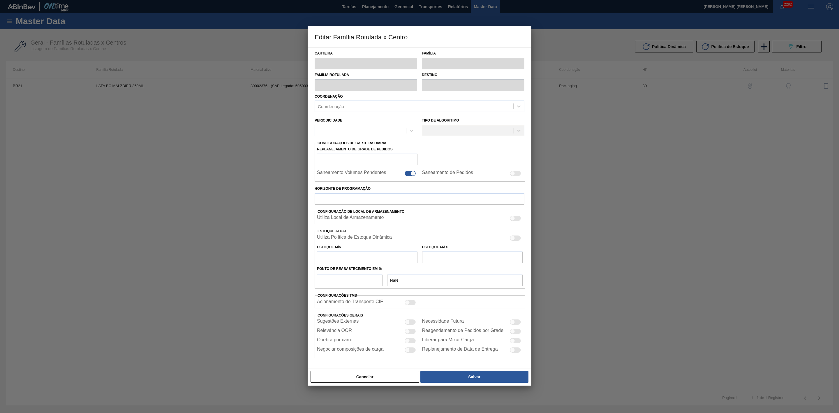
type input "Lata"
type input "LATA BC MALZBIER 350ML"
type input "BR21 - Lages"
type input "0"
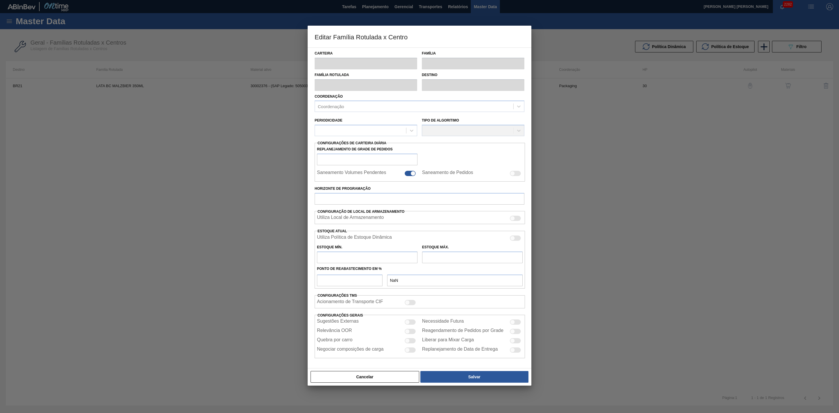
checkbox input "false"
type input "30"
type input "0"
type input "100"
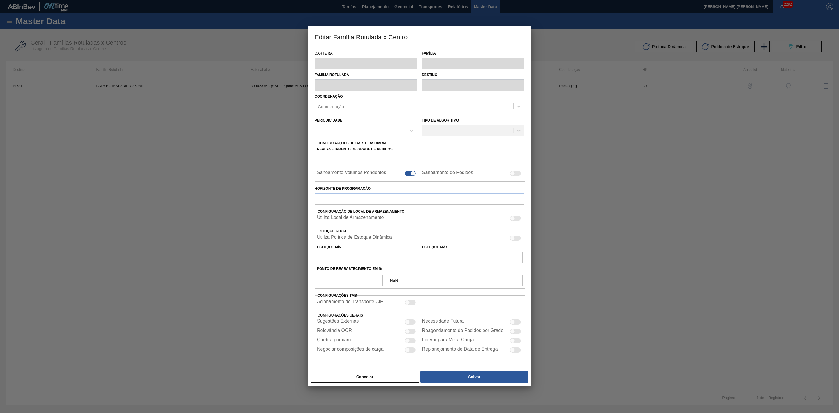
type input "0,000"
checkbox input "true"
click at [517, 240] on div at bounding box center [515, 238] width 11 height 5
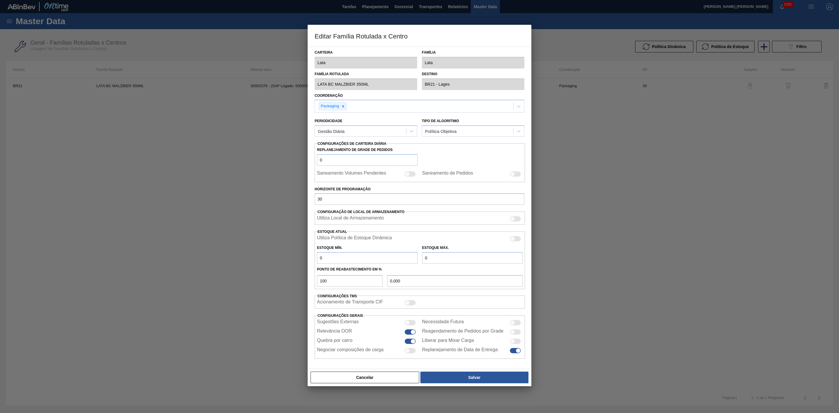
checkbox input "true"
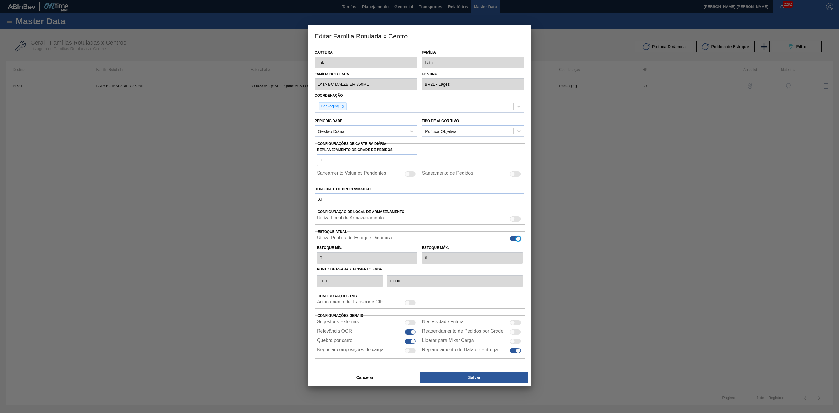
type input "0"
click at [479, 378] on button "Salvar" at bounding box center [475, 378] width 108 height 12
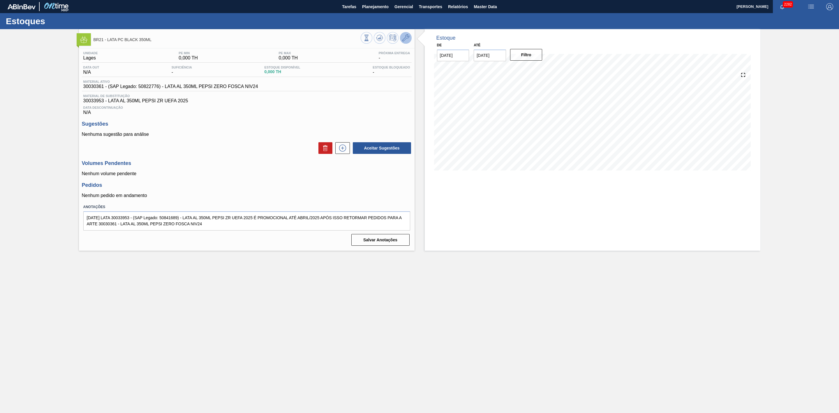
click at [408, 38] on icon at bounding box center [405, 37] width 7 height 7
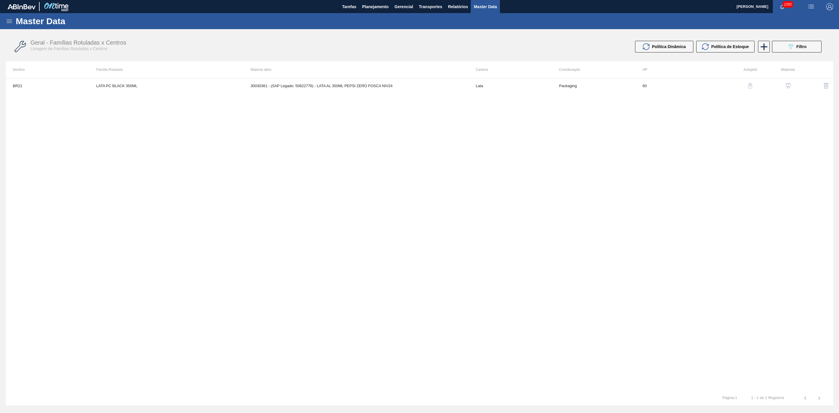
click at [786, 87] on img "button" at bounding box center [788, 86] width 6 height 6
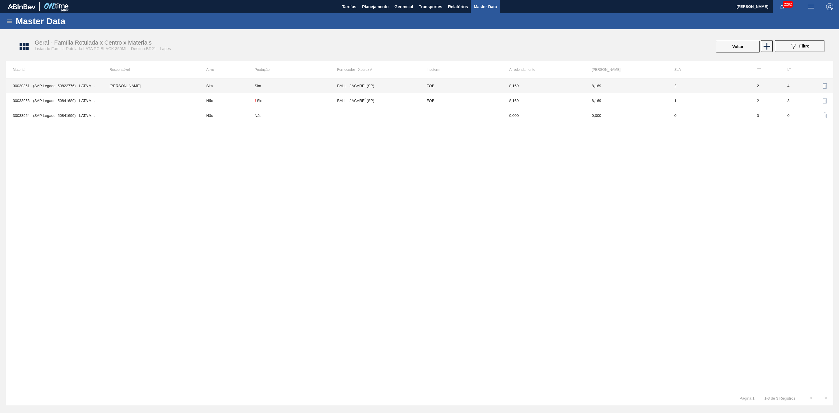
click at [288, 89] on td "Sim" at bounding box center [296, 85] width 82 height 15
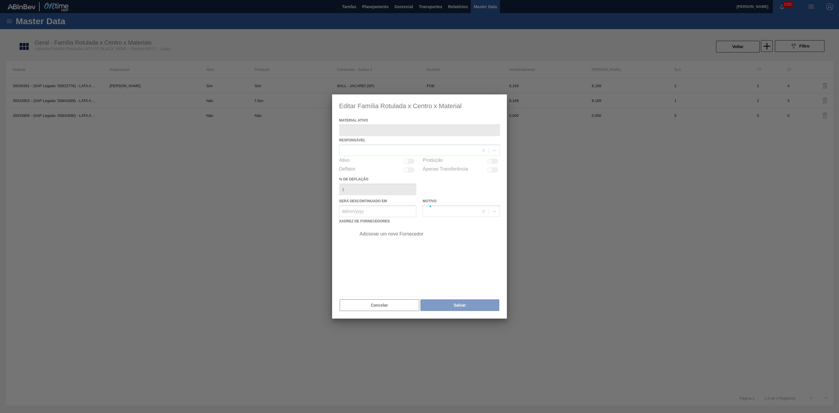
type ativo "30030361 - (SAP Legado: 50822776) - LATA AL 350ML PEPSI ZERO FOSCA NIV24"
checkbox input "true"
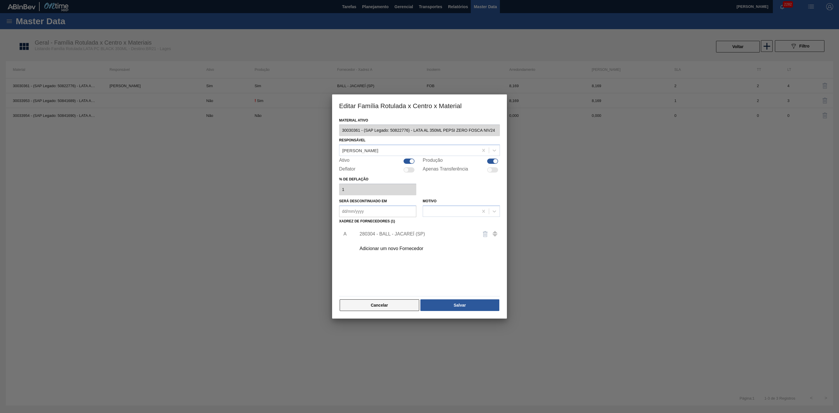
click at [390, 303] on button "Cancelar" at bounding box center [380, 305] width 80 height 12
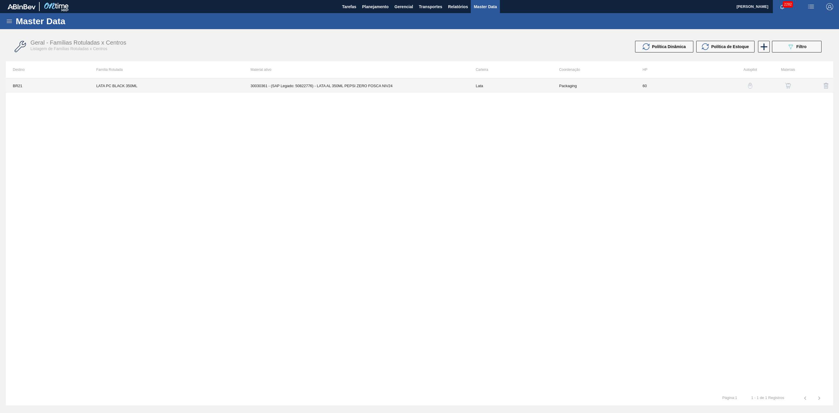
click at [366, 87] on td "30030361 - (SAP Legado: 50822776) - LATA AL 350ML PEPSI ZERO FOSCA NIV24" at bounding box center [356, 85] width 225 height 15
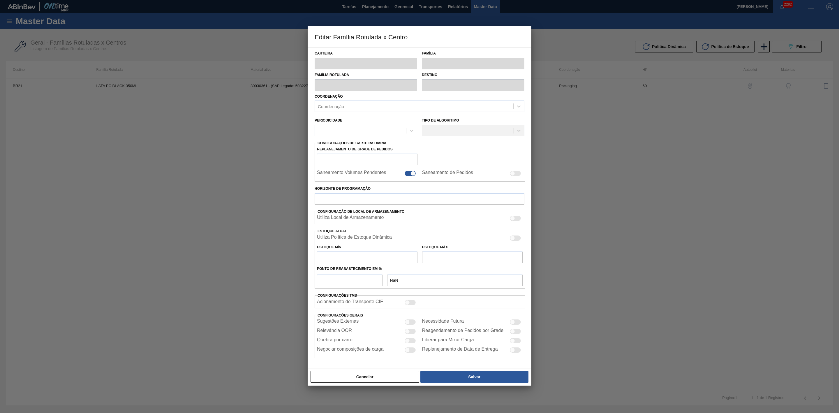
type input "Lata"
type input "LATA PC BLACK 350ML"
type input "BR21 - Lages"
type input "0"
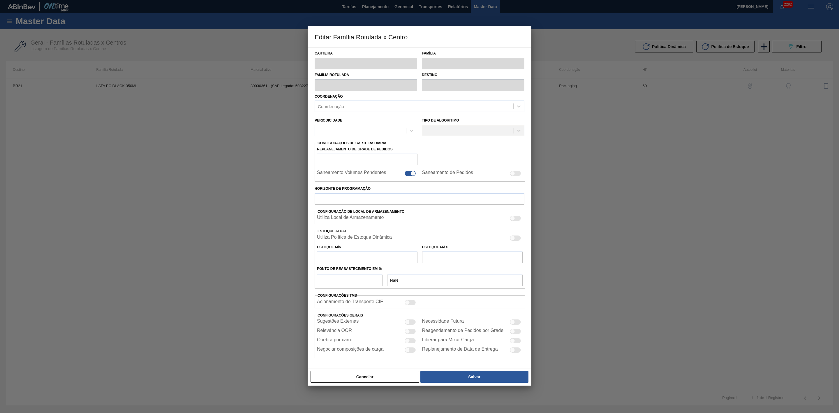
checkbox input "false"
type input "60"
type input "0"
type input "100"
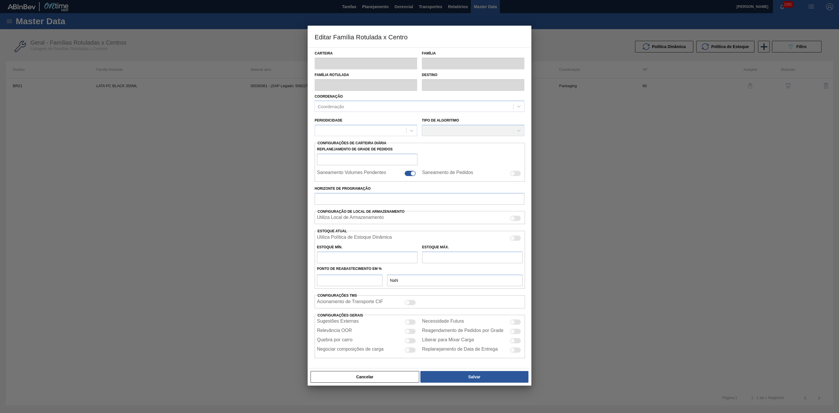
type input "0,000"
checkbox input "true"
click at [518, 240] on div at bounding box center [515, 238] width 11 height 5
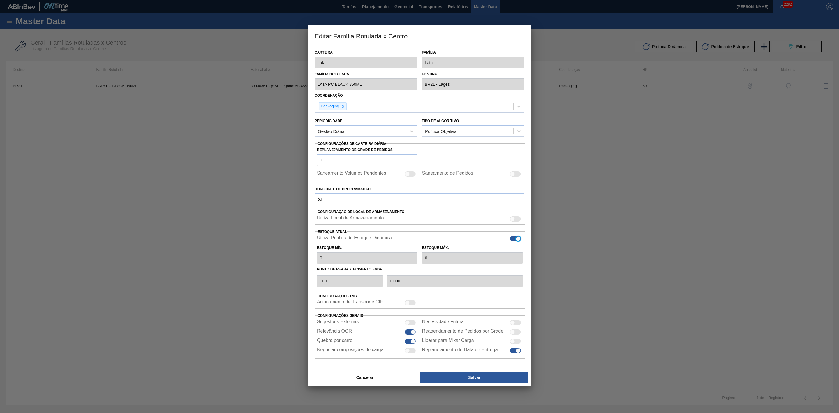
checkbox input "true"
type input "0"
click at [476, 377] on button "Salvar" at bounding box center [475, 378] width 108 height 12
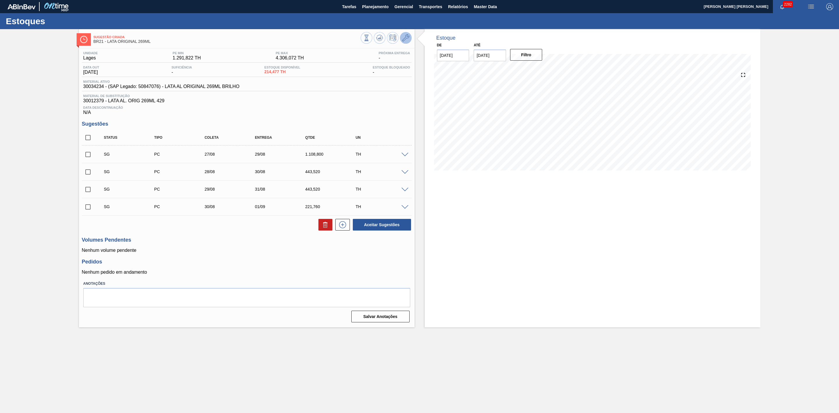
click at [408, 36] on icon at bounding box center [405, 37] width 7 height 7
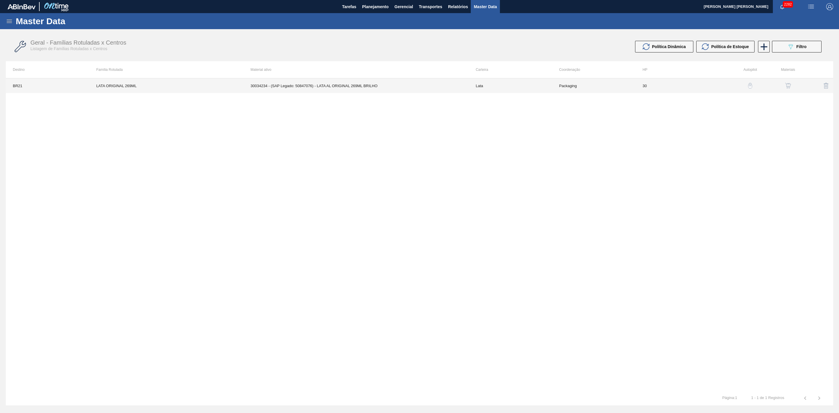
click at [439, 86] on td "30034234 - (SAP Legado: 50847076) - LATA AL ORIGINAL 269ML BRILHO" at bounding box center [356, 85] width 225 height 15
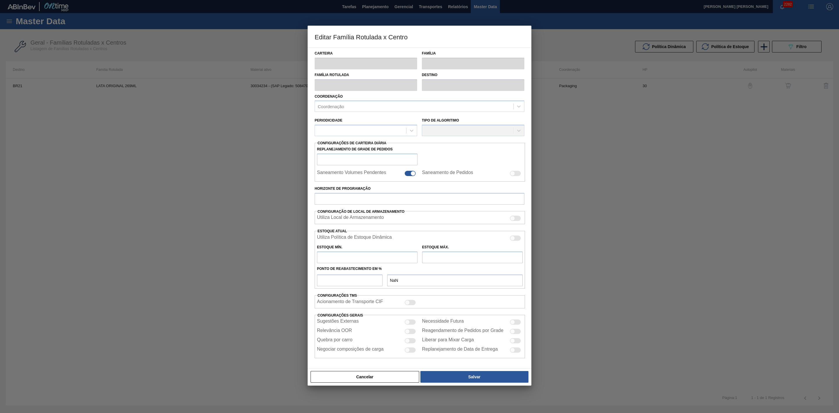
type input "Lata"
type input "LATA ORIGINAL 269ML"
type input "BR21 - Lages"
type input "0"
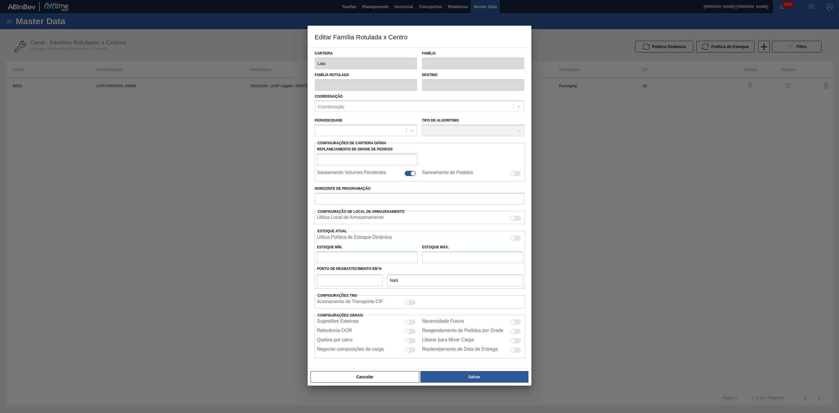
checkbox input "false"
type input "30"
type input "1.291,822"
type input "4.306,072"
type input "43"
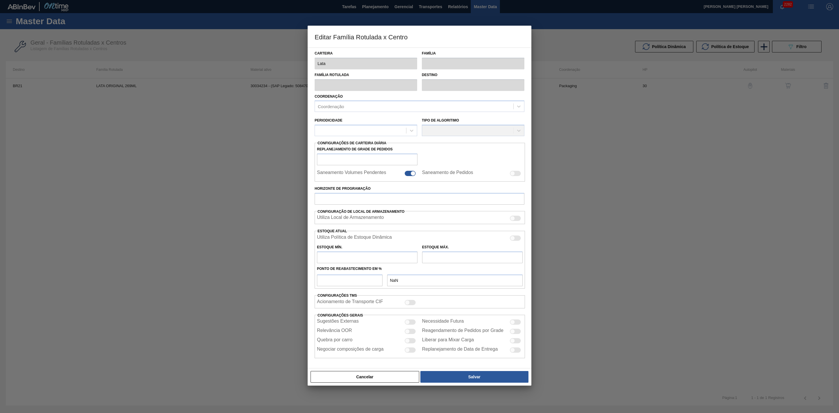
type input "2.587,950"
checkbox input "true"
click at [514, 240] on div at bounding box center [512, 238] width 5 height 5
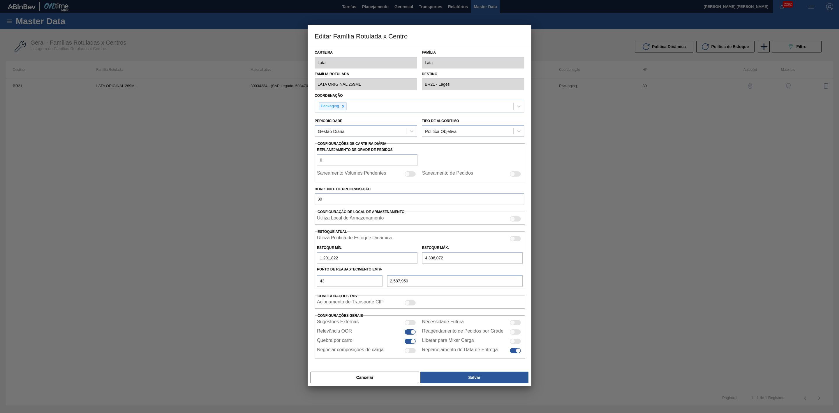
checkbox input "true"
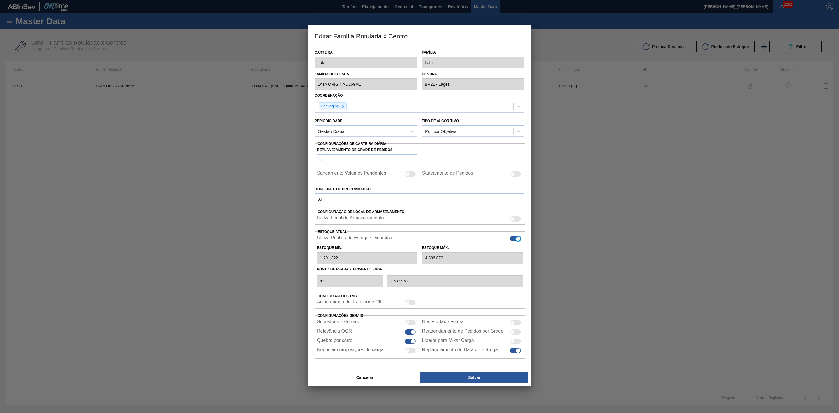
type input "0"
type input "0,000"
click at [488, 382] on button "Salvar" at bounding box center [475, 378] width 108 height 12
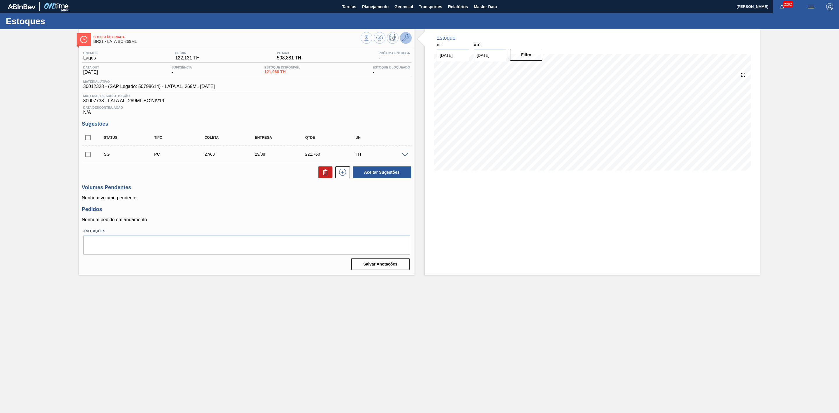
click at [407, 38] on icon at bounding box center [405, 37] width 7 height 7
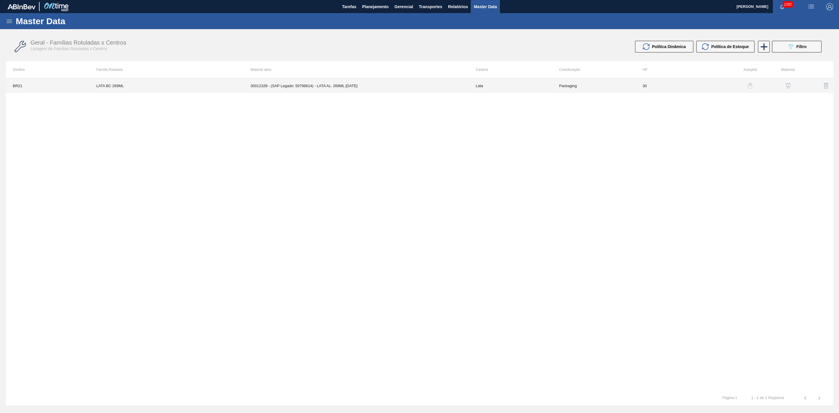
click at [401, 89] on td "30012328 - (SAP Legado: 50798614) - LATA AL. 269ML BC 429" at bounding box center [356, 85] width 225 height 15
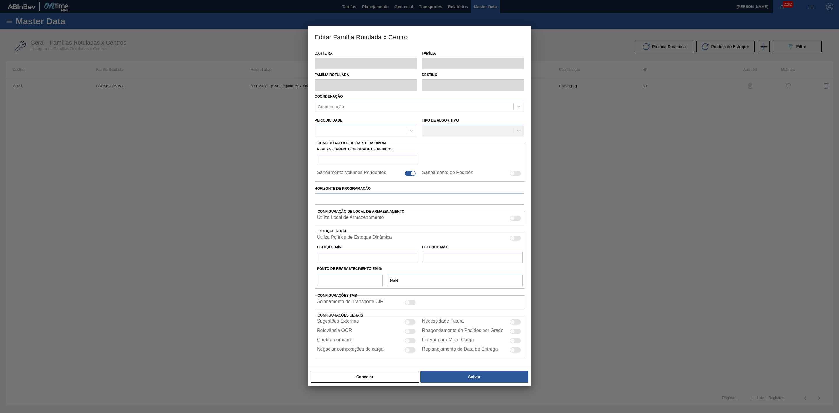
type input "Lata"
type input "LATA BC 269ML"
type input "BR21 - Lages"
type input "0"
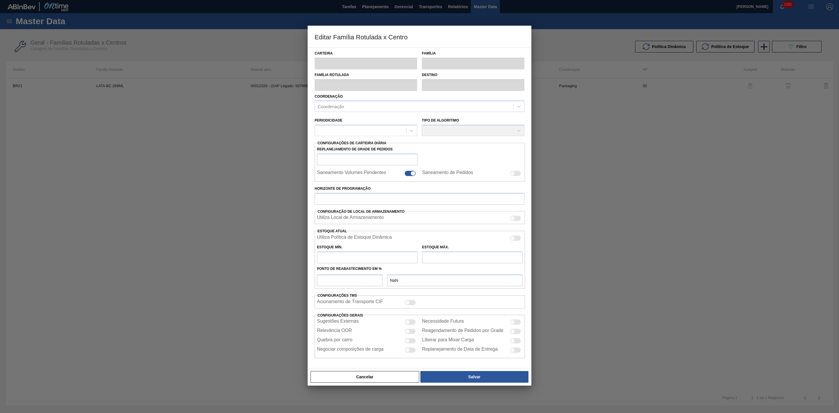
checkbox input "false"
type input "30"
type input "122,131"
type input "508,881"
type input "47"
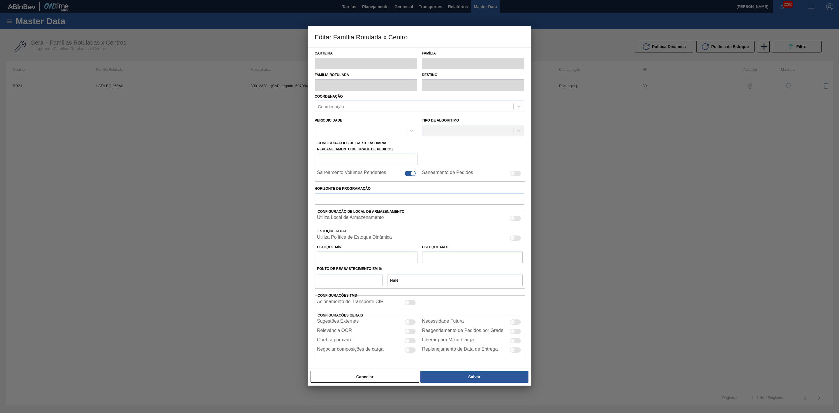
type input "303,904"
checkbox input "true"
click at [517, 241] on div at bounding box center [515, 238] width 11 height 5
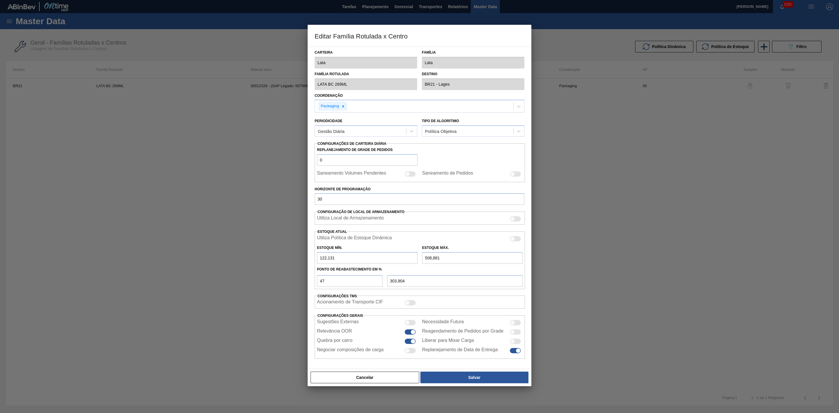
checkbox input "true"
type input "0"
type input "0,000"
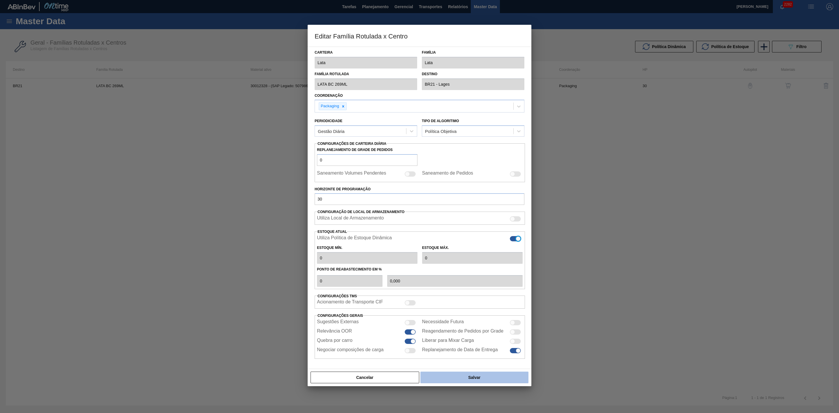
click at [480, 381] on button "Salvar" at bounding box center [475, 378] width 108 height 12
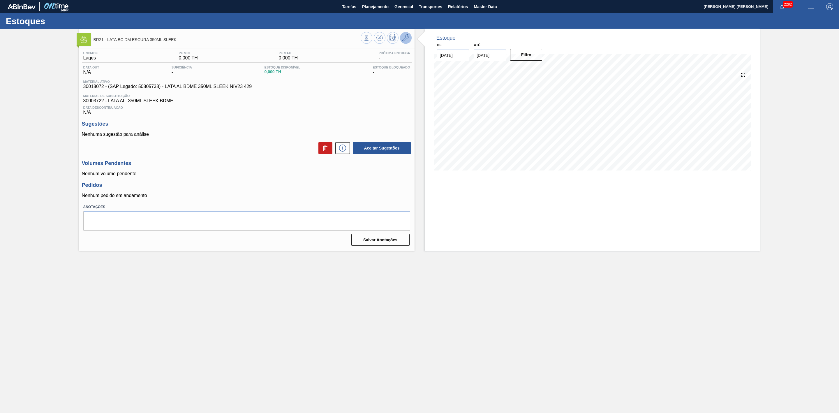
click at [406, 38] on icon at bounding box center [405, 37] width 7 height 7
click at [409, 40] on icon at bounding box center [405, 37] width 7 height 7
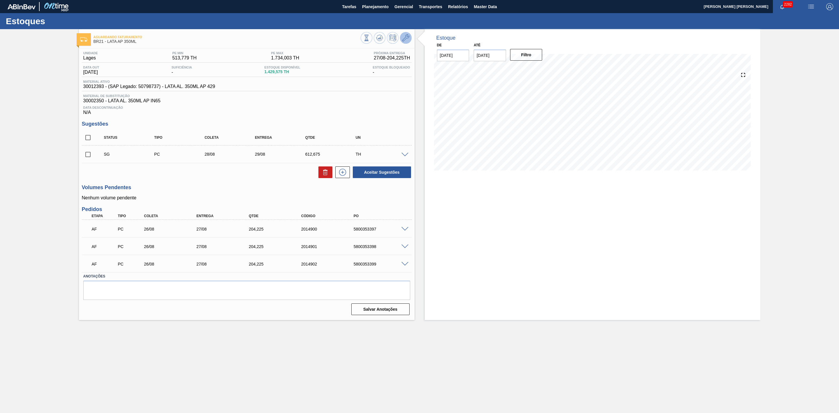
click at [407, 41] on icon at bounding box center [405, 37] width 7 height 7
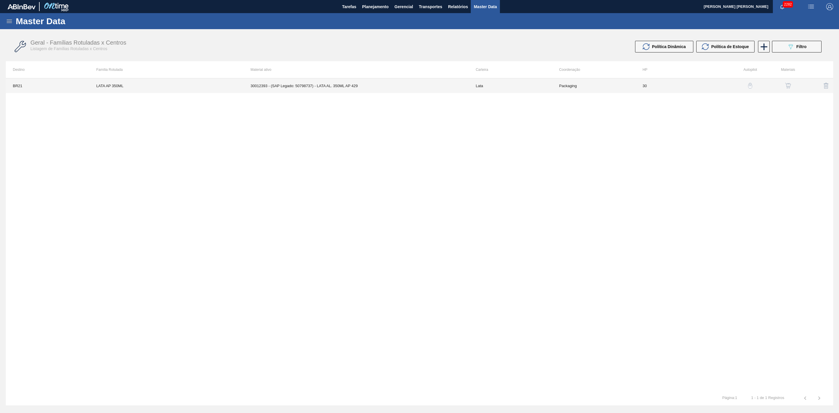
click at [334, 89] on td "30012393 - (SAP Legado: 50798737) - LATA AL. 350ML AP 429" at bounding box center [356, 85] width 225 height 15
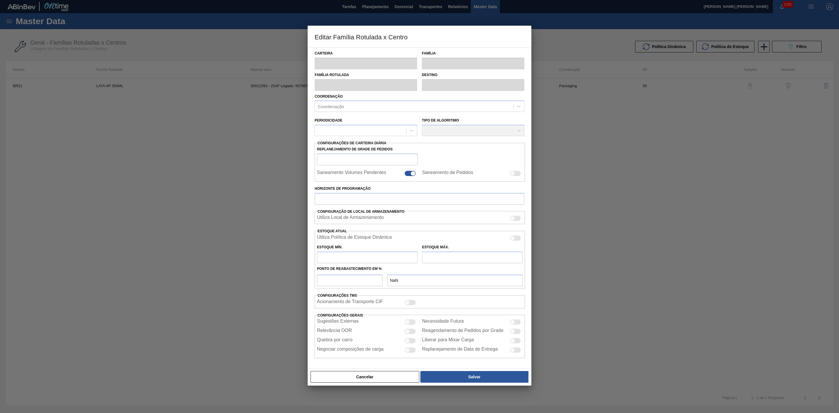
type input "Lata"
type input "LATA AP 350ML"
type input "BR21 - Lages"
type input "0"
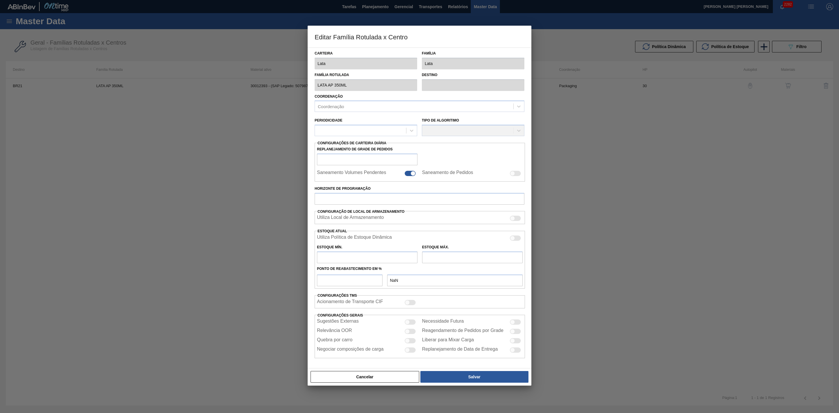
checkbox input "false"
type input "30"
type input "513,779"
type input "1.734,003"
type input "42"
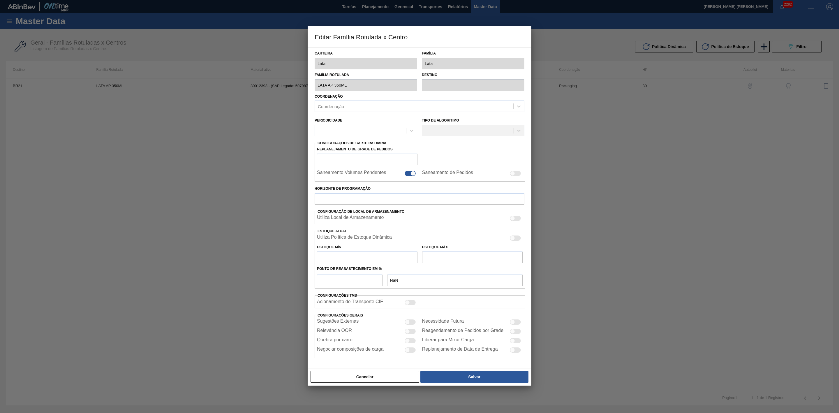
type input "1.026,273"
checkbox input "true"
click at [513, 241] on div at bounding box center [512, 238] width 5 height 5
checkbox input "true"
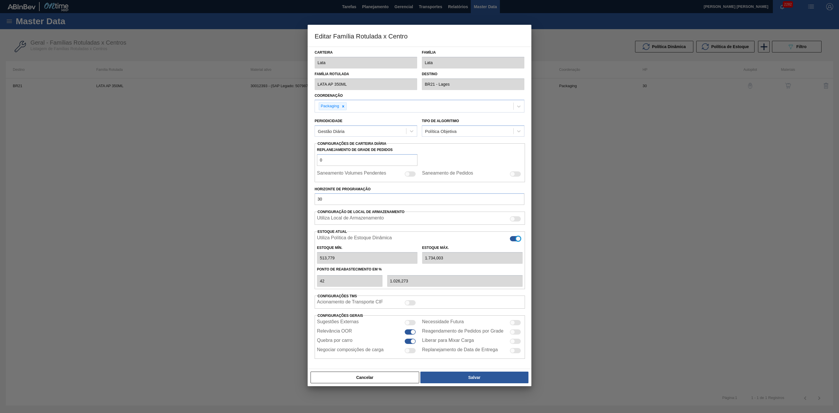
type input "0"
type input "0,000"
click at [476, 377] on button "Salvar" at bounding box center [475, 378] width 108 height 12
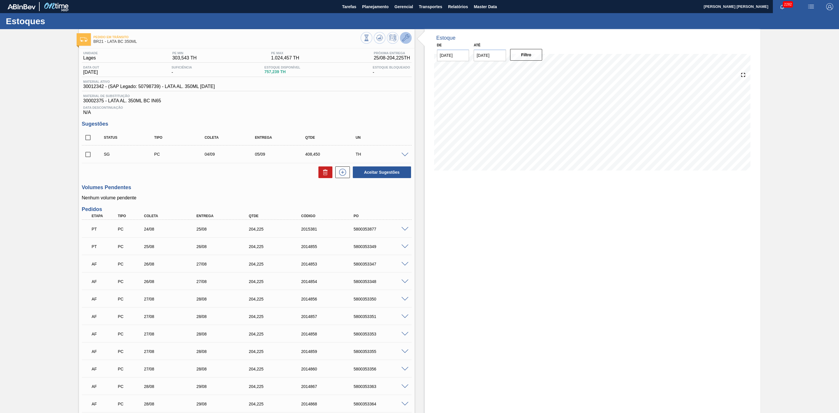
click at [406, 41] on icon at bounding box center [405, 37] width 7 height 7
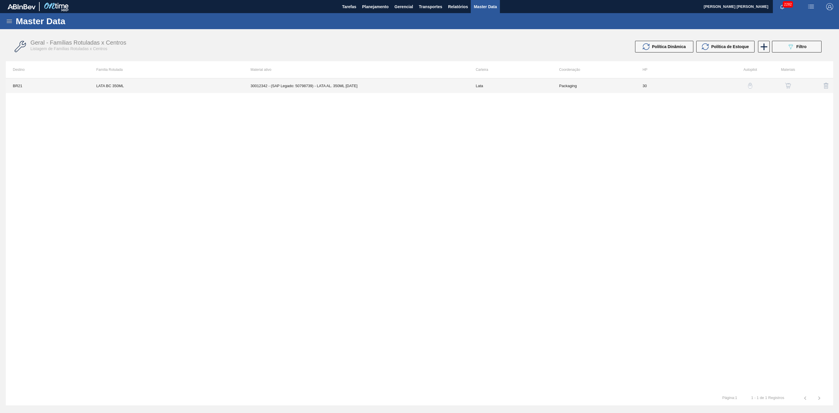
click at [342, 85] on td "30012342 - (SAP Legado: 50798739) - LATA AL. 350ML [DATE]" at bounding box center [356, 85] width 225 height 15
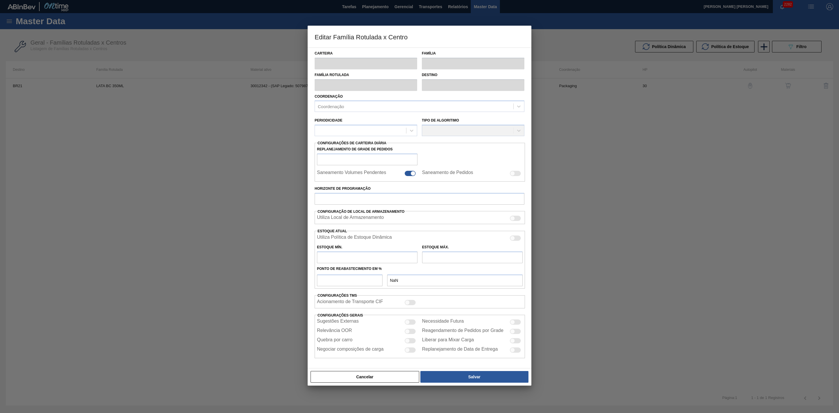
type input "Lata"
type input "LATA BC 350ML"
type input "BR21 - Lages"
type input "0"
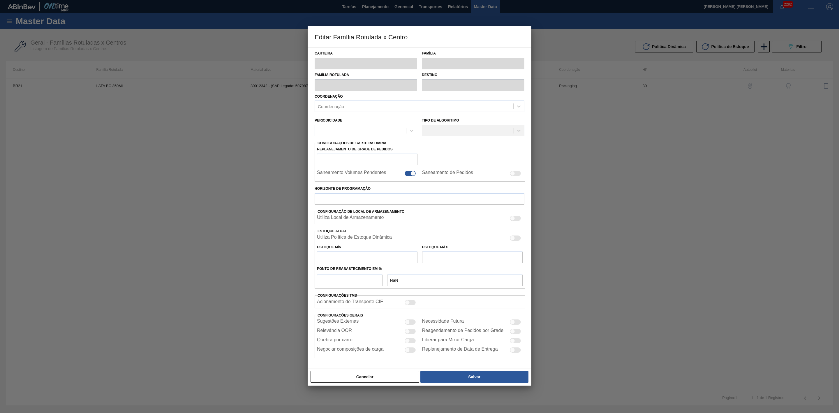
checkbox input "false"
type input "30"
type input "303,543"
type input "1.024,457"
type input "42"
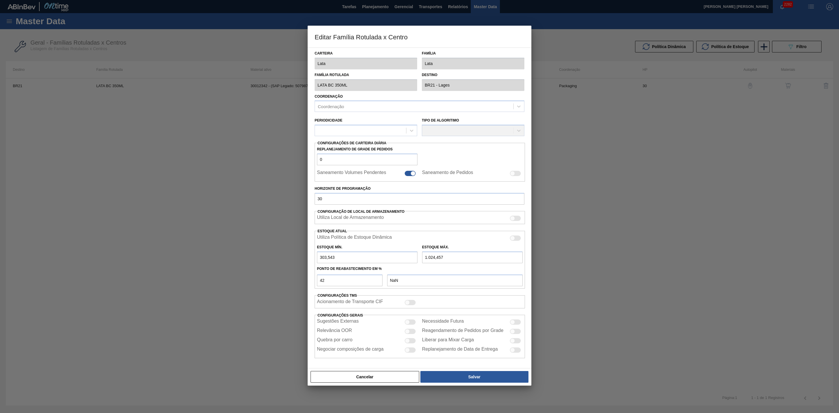
type input "606,327"
checkbox input "true"
click at [518, 241] on div at bounding box center [515, 238] width 11 height 5
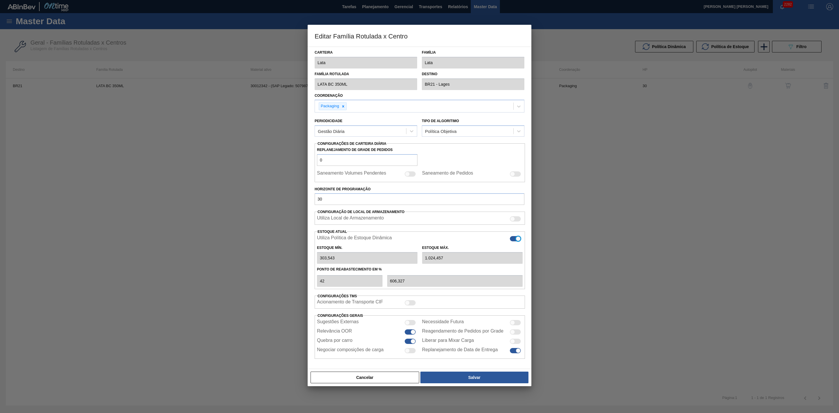
checkbox input "true"
type input "0"
type input "0,000"
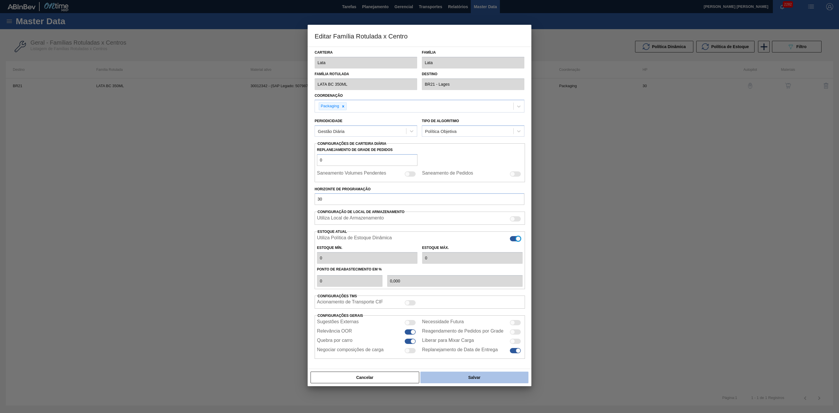
click at [483, 382] on button "Salvar" at bounding box center [475, 378] width 108 height 12
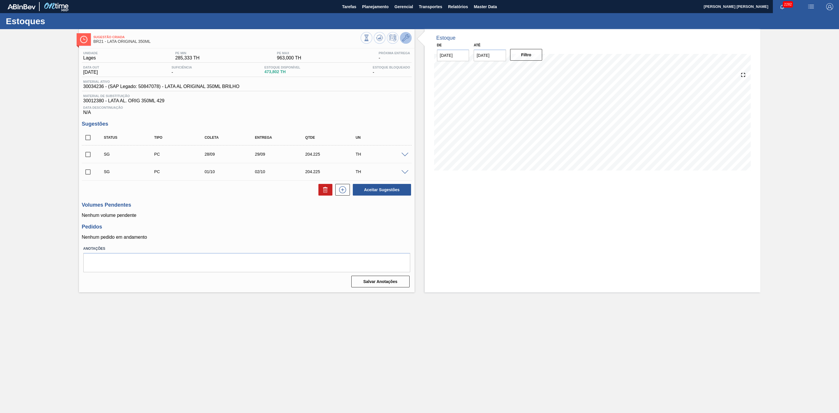
click at [405, 36] on icon at bounding box center [405, 37] width 7 height 7
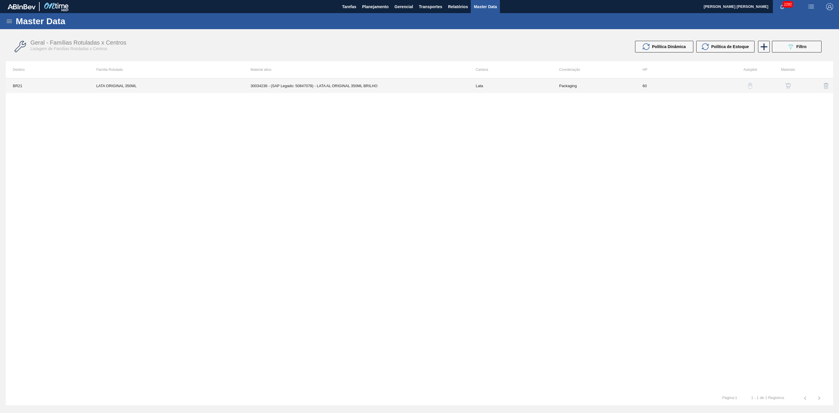
click at [337, 90] on td "30034236 - (SAP Legado: 50847078) - LATA AL ORIGINAL 350ML BRILHO" at bounding box center [356, 85] width 225 height 15
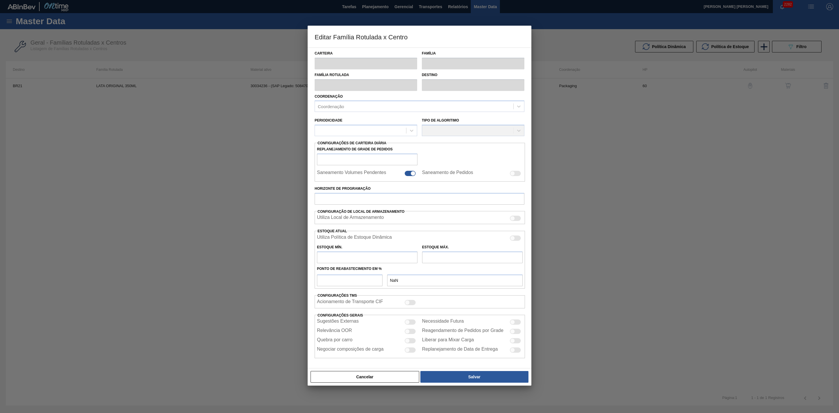
type input "Lata"
type input "LATA ORIGINAL 350ML"
type input "BR21 - Lages"
type input "0"
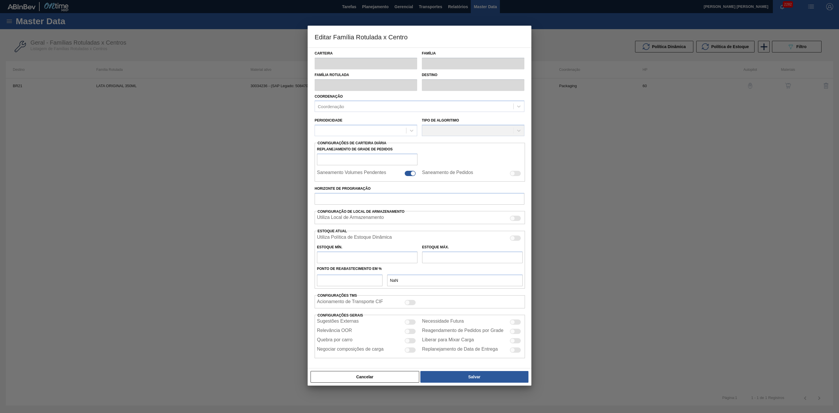
checkbox input "false"
type input "60"
type input "285,333"
type input "963"
type input "42"
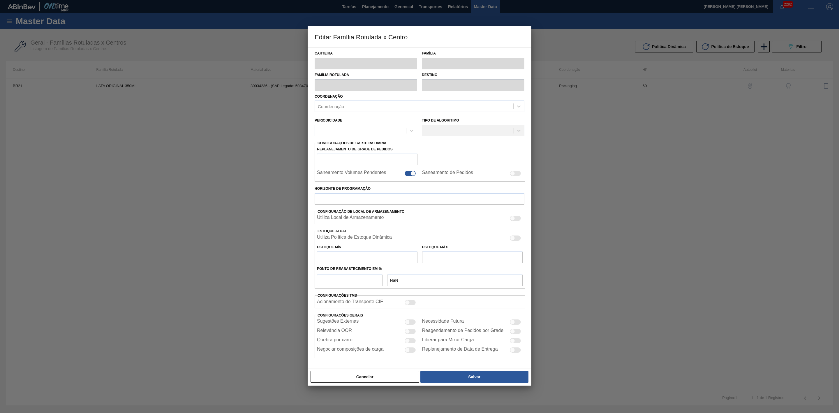
type input "569,953"
checkbox input "true"
click at [518, 238] on div at bounding box center [515, 238] width 11 height 5
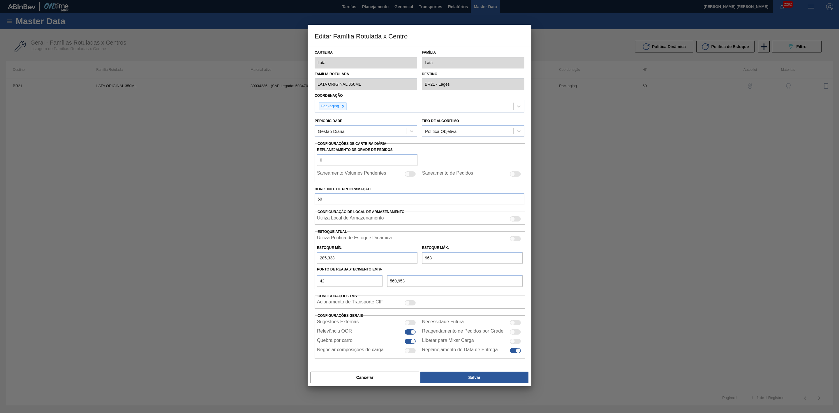
checkbox input "true"
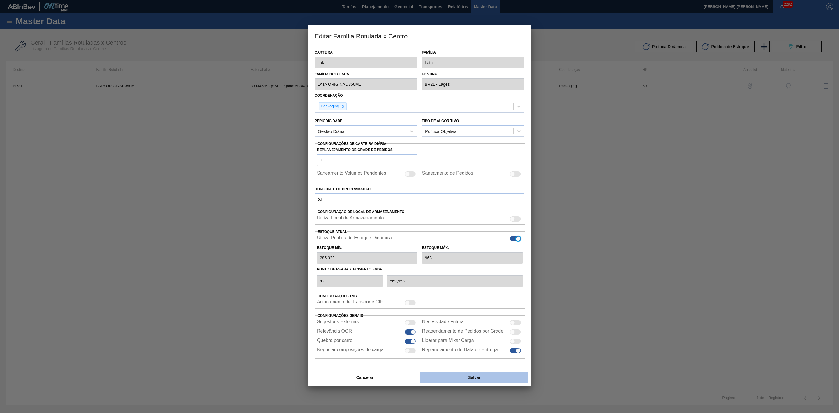
type input "0"
type input "0,000"
click at [471, 379] on button "Salvar" at bounding box center [475, 378] width 108 height 12
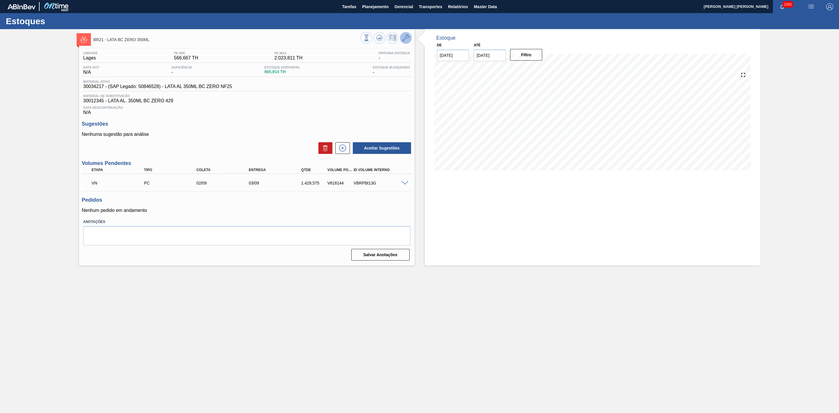
click at [407, 35] on icon at bounding box center [405, 37] width 7 height 7
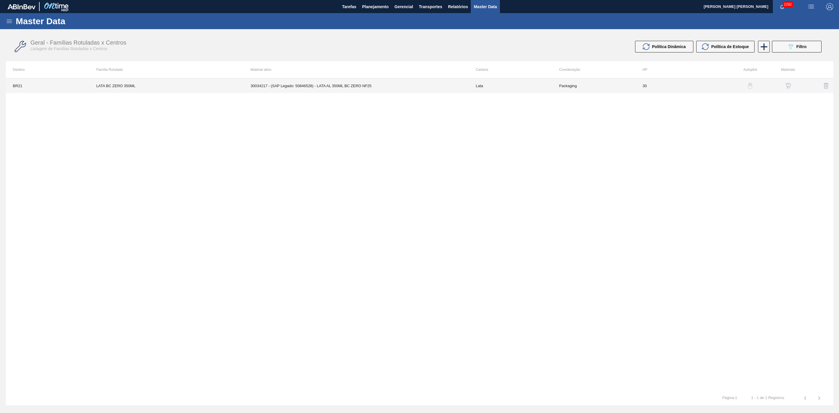
click at [346, 84] on td "30034217 - (SAP Legado: 50846528) - LATA AL 350ML BC ZERO NF25" at bounding box center [356, 85] width 225 height 15
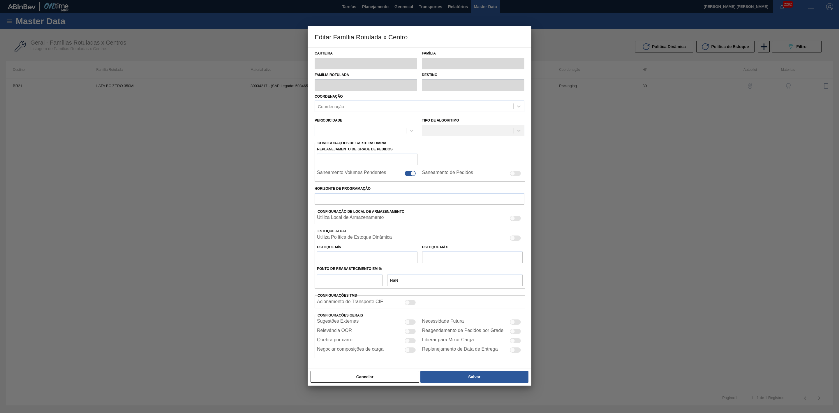
type input "Lata"
type input "LATA BC ZERO 350ML"
type input "BR21 - Lages"
type input "0"
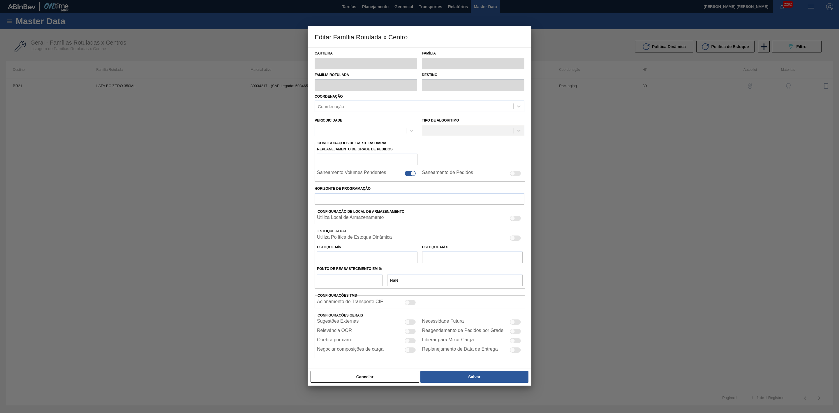
checkbox input "false"
type input "30"
type input "566,667"
type input "2.023,811"
type input "44"
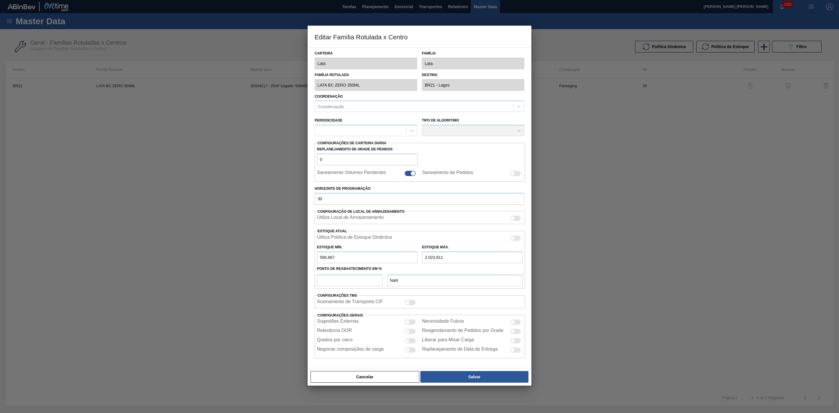
type input "1.207,810"
checkbox input "true"
click at [515, 237] on div at bounding box center [515, 238] width 11 height 5
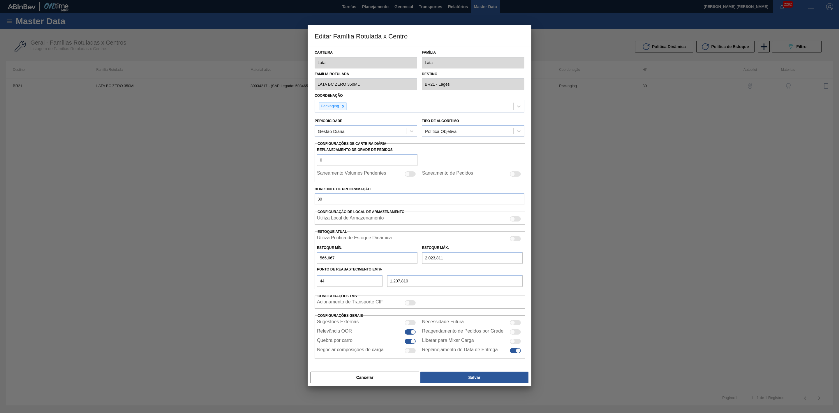
checkbox input "true"
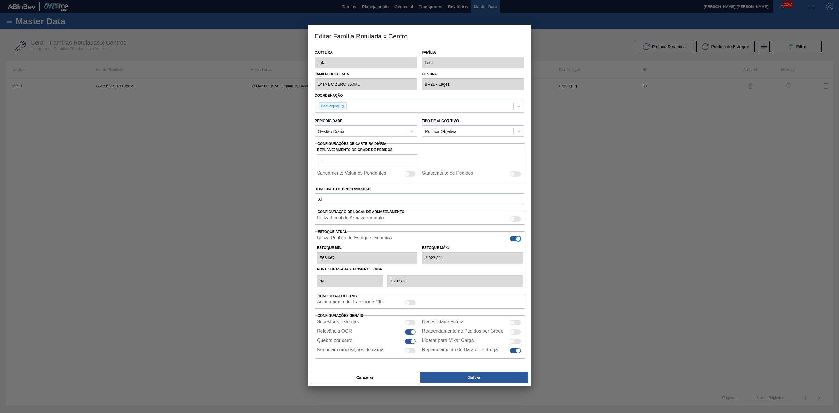
type input "0"
type input "0,000"
click at [473, 378] on button "Salvar" at bounding box center [475, 378] width 108 height 12
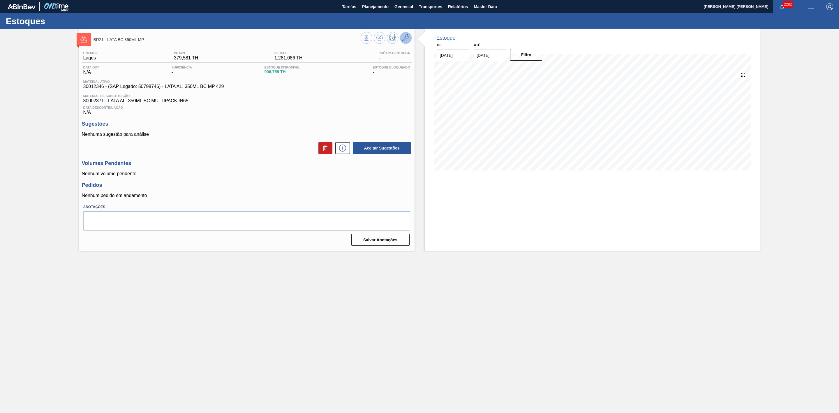
click at [406, 39] on icon at bounding box center [405, 37] width 7 height 7
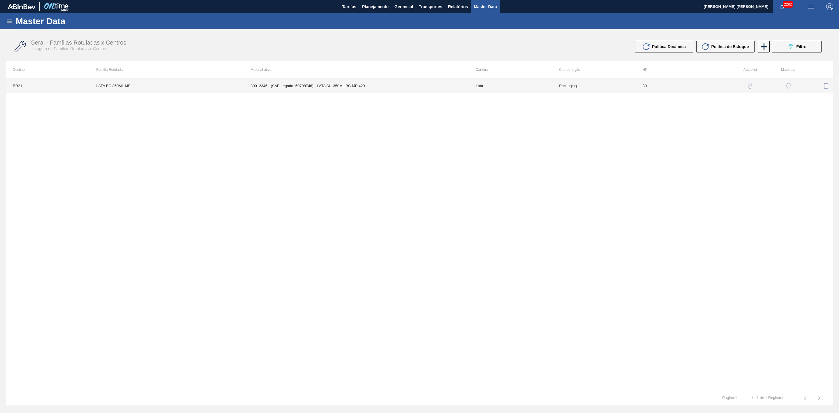
click at [366, 87] on td "30012346 - (SAP Legado: 50798746) - LATA AL. 350ML BC MP 429" at bounding box center [356, 85] width 225 height 15
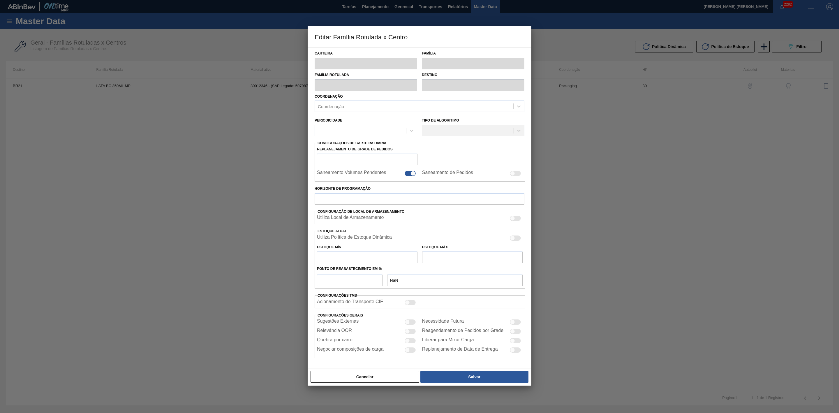
type input "Lata"
type input "LATA BC 350ML MP"
type input "BR21 - Lages"
type input "0"
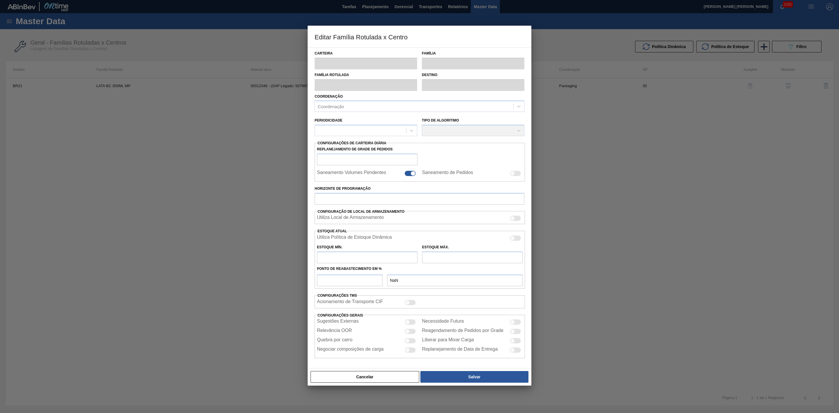
checkbox input "false"
type input "30"
type input "379,581"
type input "1.281,086"
type input "42"
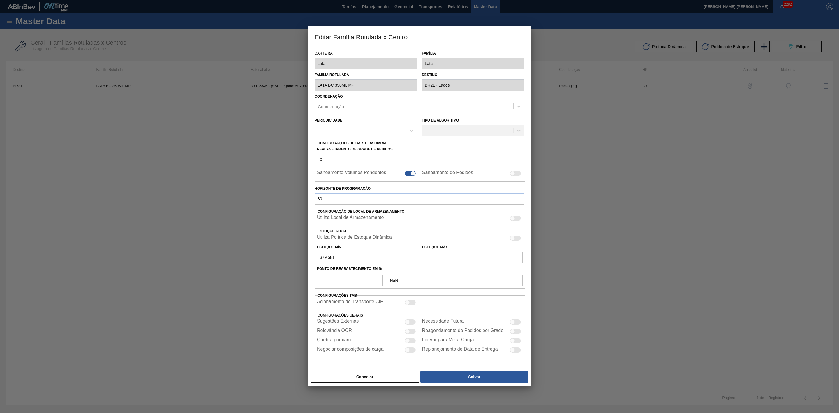
type input "758,213"
checkbox input "true"
click at [513, 239] on div at bounding box center [512, 238] width 5 height 5
checkbox input "true"
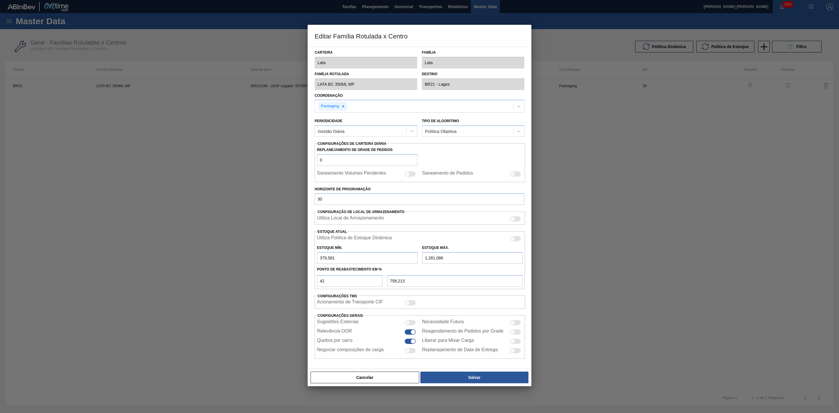
type input "0"
type input "0,000"
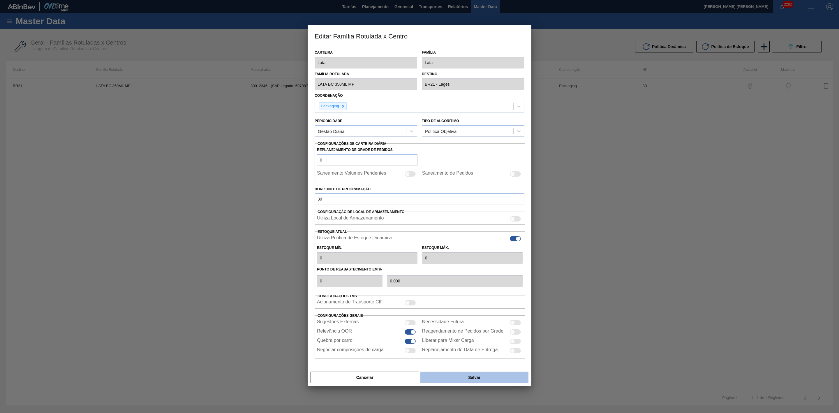
click at [470, 375] on button "Salvar" at bounding box center [475, 378] width 108 height 12
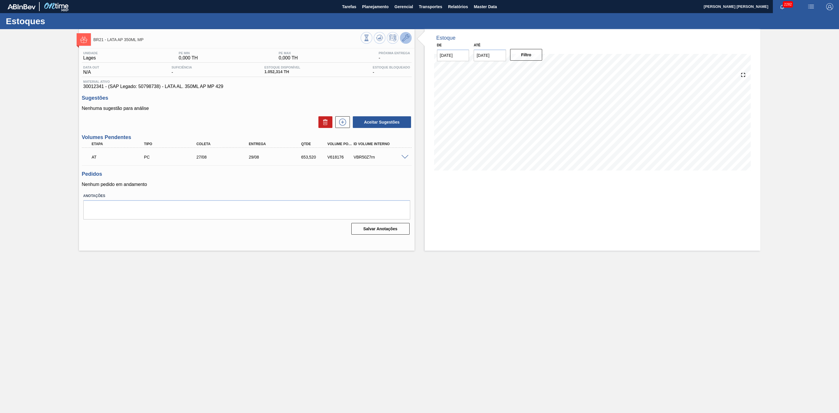
click at [408, 37] on icon at bounding box center [405, 37] width 7 height 7
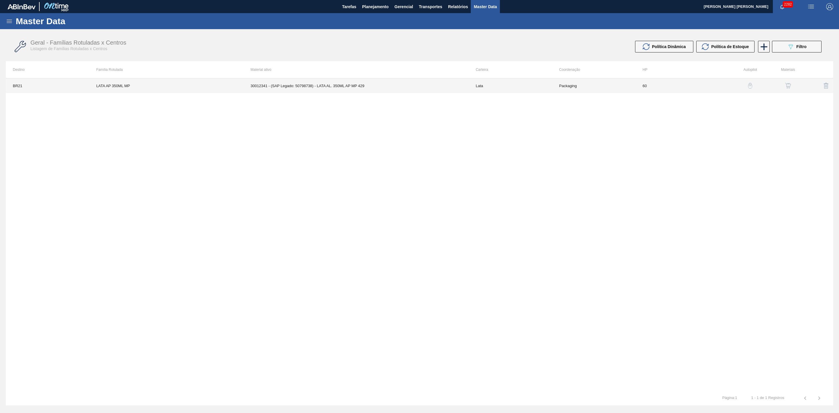
click at [396, 88] on td "30012341 - (SAP Legado: 50798738) - LATA AL. 350ML AP MP 429" at bounding box center [356, 85] width 225 height 15
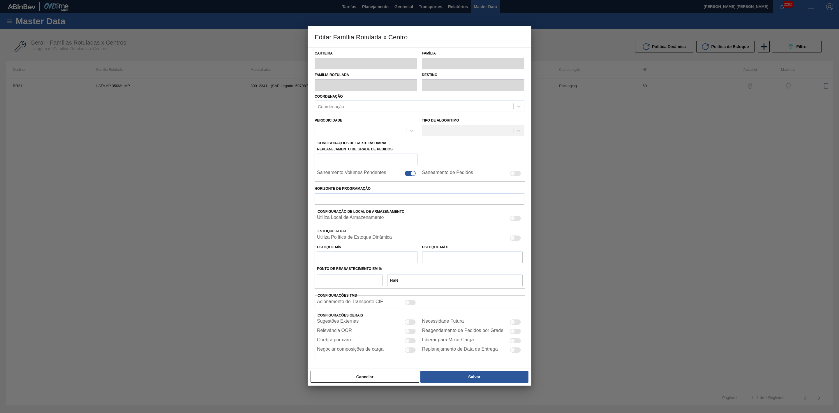
type input "Lata"
type input "LATA AP 350ML MP"
type input "BR21 - Lages"
type input "0"
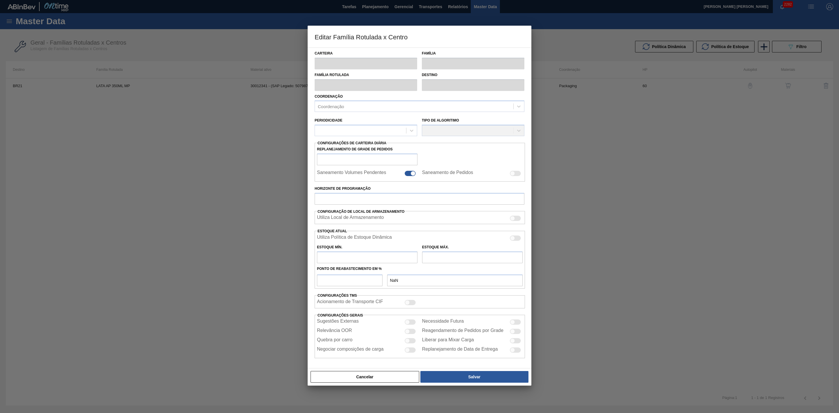
checkbox input "false"
type input "60"
type input "0"
type input "100"
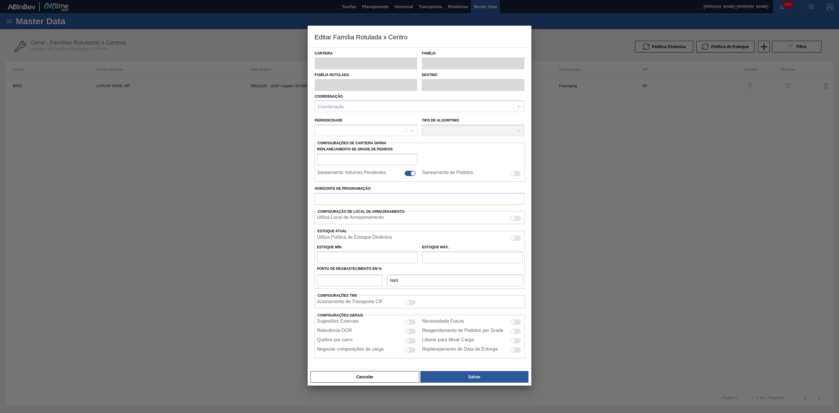
type input "0,000"
checkbox input "true"
click at [518, 239] on div at bounding box center [515, 238] width 11 height 5
checkbox input "true"
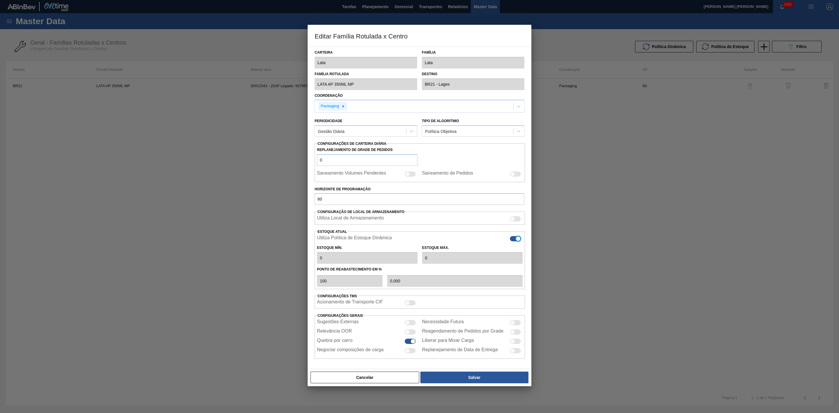
type input "0"
click at [481, 379] on button "Salvar" at bounding box center [475, 378] width 108 height 12
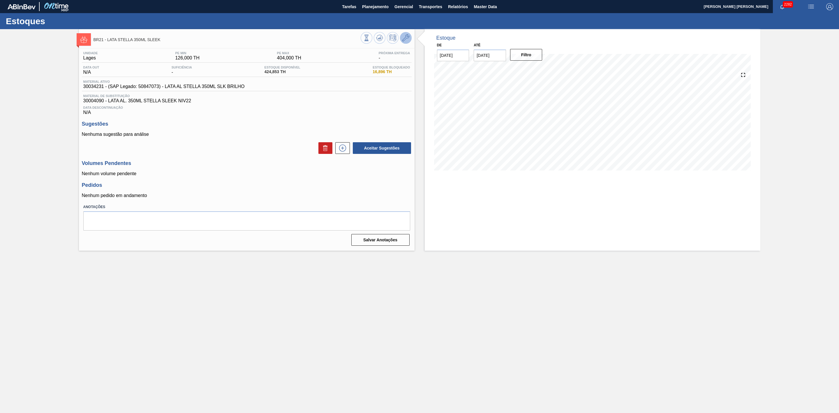
click at [409, 40] on icon at bounding box center [405, 37] width 7 height 7
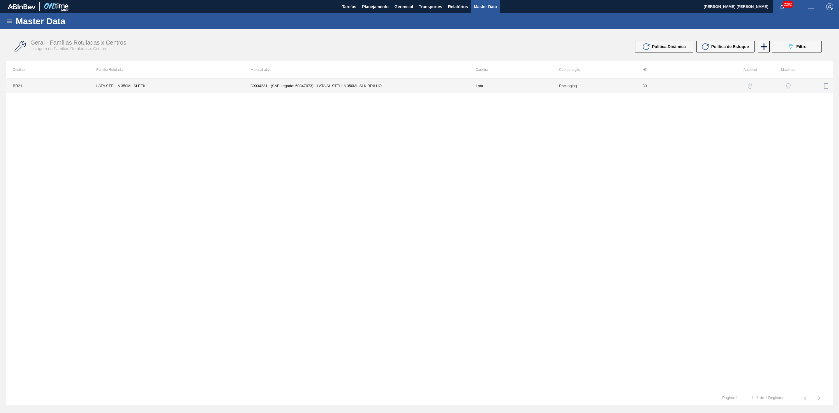
click at [367, 87] on td "30034231 - (SAP Legado: 50847073) - LATA AL STELLA 350ML SLK BRILHO" at bounding box center [356, 85] width 225 height 15
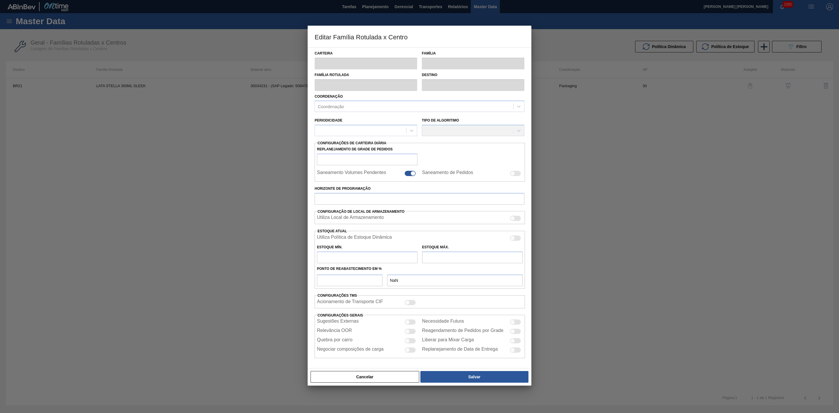
type input "Lata"
type input "LATA STELLA 350ML SLEEK"
type input "BR21 - Lages"
type input "0"
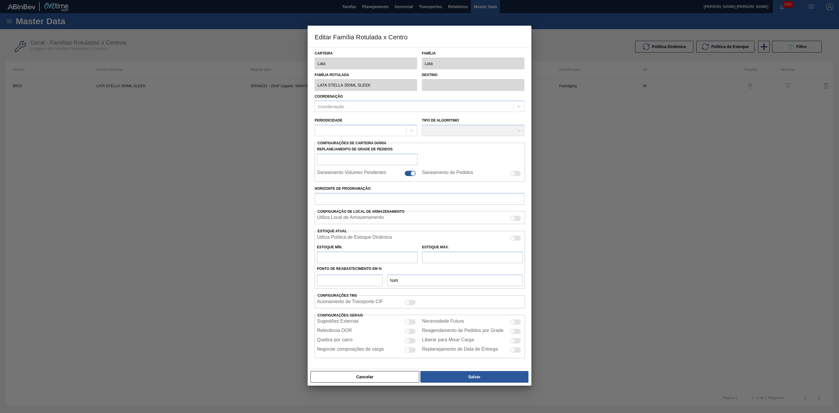
checkbox input "false"
type input "30"
type input "126"
type input "404"
type input "41"
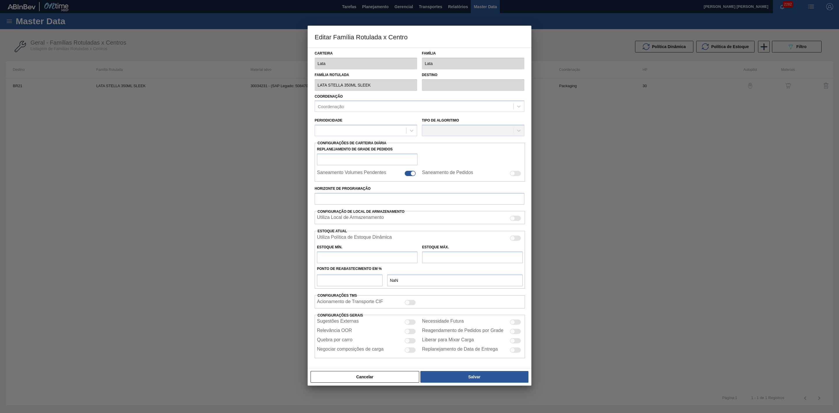
type input "239,980"
checkbox input "true"
click at [517, 238] on div at bounding box center [515, 238] width 11 height 5
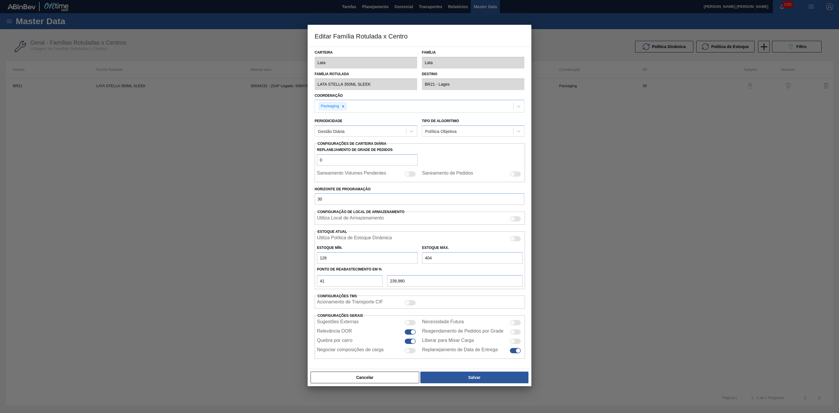
checkbox input "true"
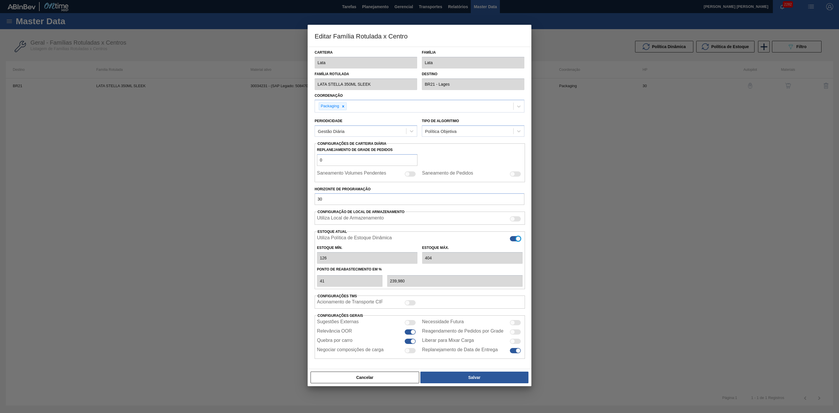
type input "0"
type input "0,000"
click at [483, 380] on button "Salvar" at bounding box center [475, 378] width 108 height 12
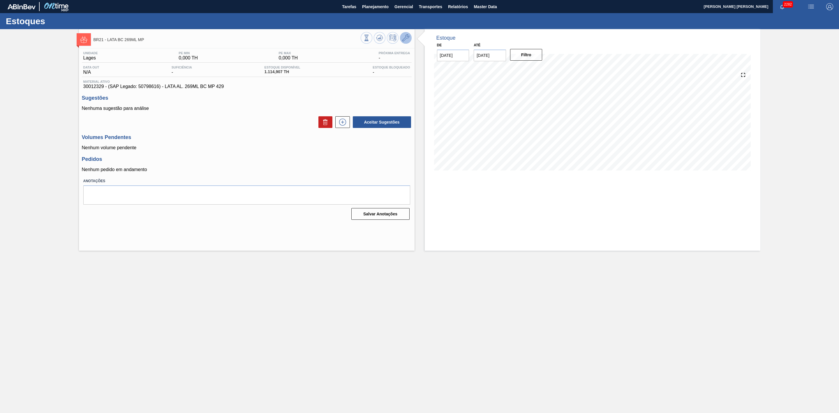
click at [402, 41] on icon at bounding box center [405, 37] width 7 height 7
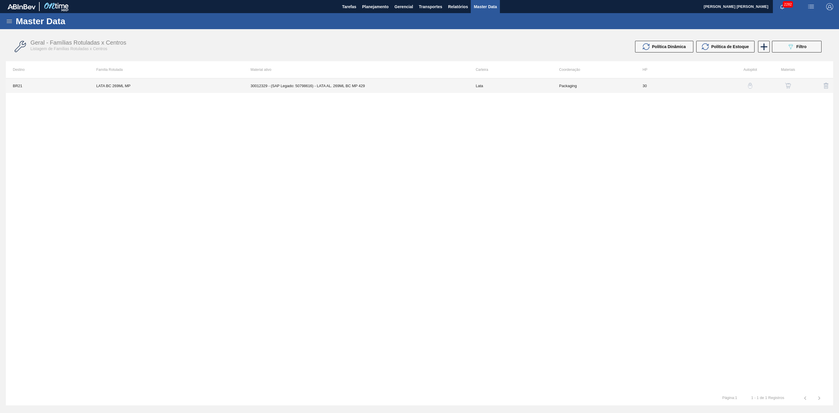
click at [381, 86] on td "30012329 - (SAP Legado: 50798616) - LATA AL. 269ML BC MP 429" at bounding box center [356, 85] width 225 height 15
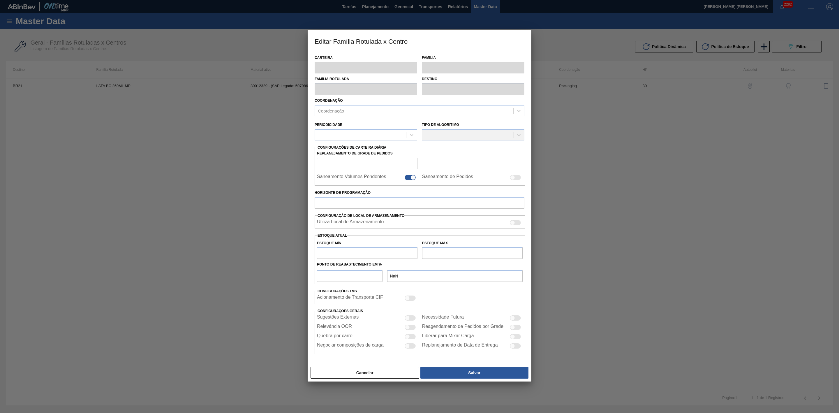
type input "Lata"
type input "LATA BC 269ML MP"
type input "BR21 - Lages"
type input "0"
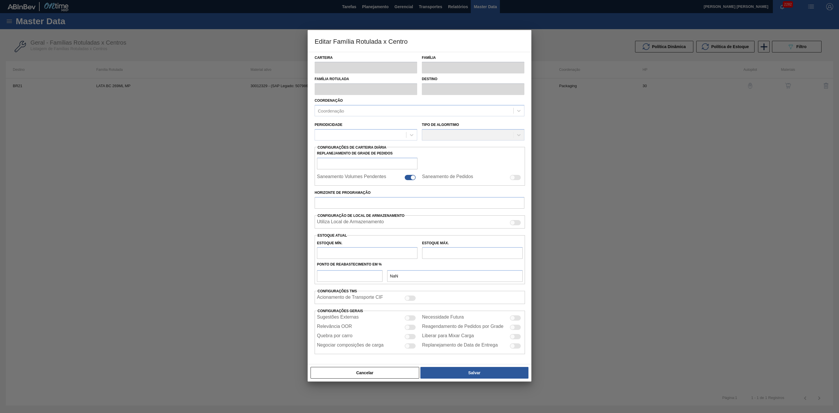
checkbox input "false"
type input "30"
type input "0"
type input "100"
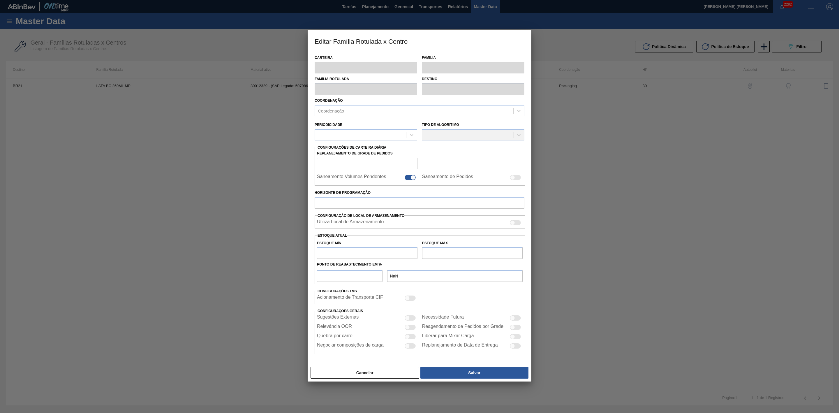
type input "0,000"
checkbox input "true"
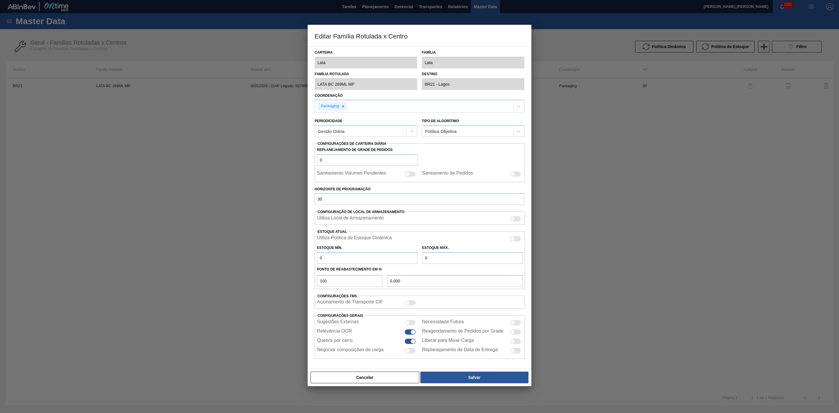
click at [514, 241] on div at bounding box center [512, 238] width 5 height 5
checkbox input "true"
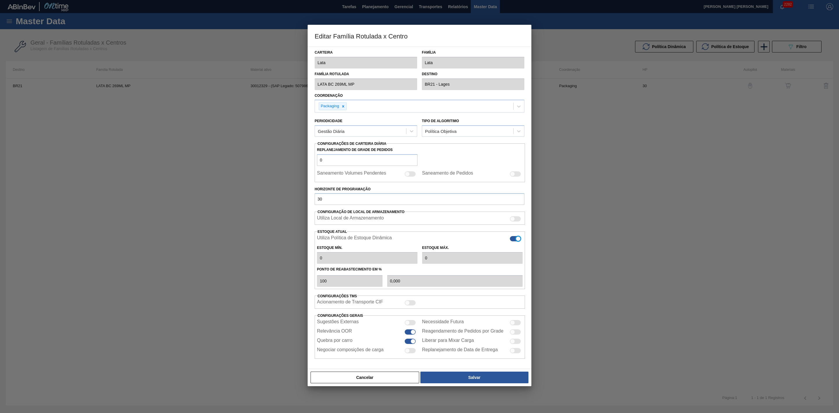
type input "0"
click at [469, 380] on button "Salvar" at bounding box center [475, 378] width 108 height 12
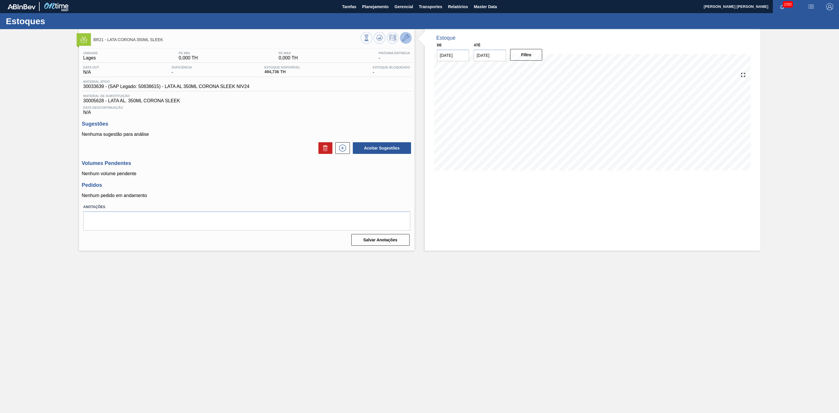
click at [406, 42] on button at bounding box center [406, 38] width 12 height 12
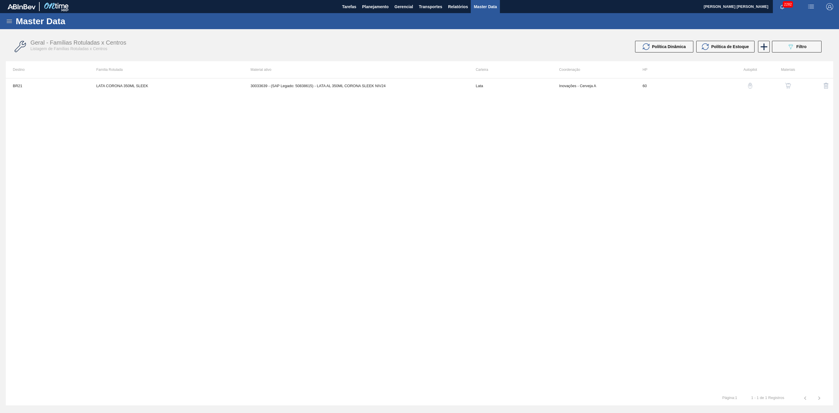
click at [316, 86] on td "30033639 - (SAP Legado: 50838615) - LATA AL 350ML CORONA SLEEK NIV24" at bounding box center [356, 85] width 225 height 15
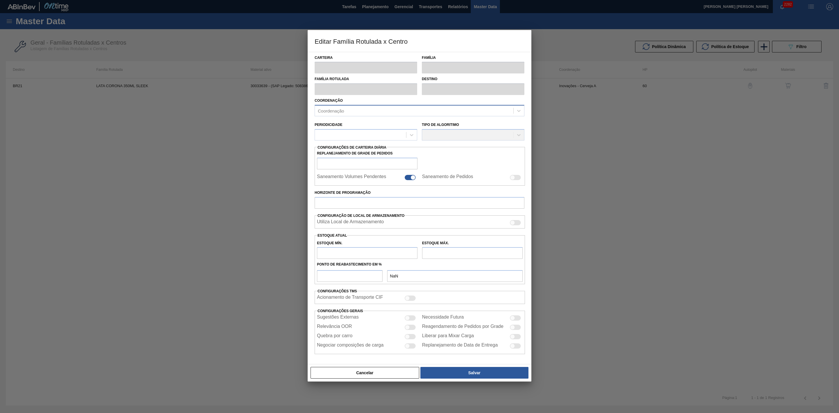
type input "Lata"
type input "LATA CORONA 350ML SLEEK"
type input "BR21 - Lages"
type input "0"
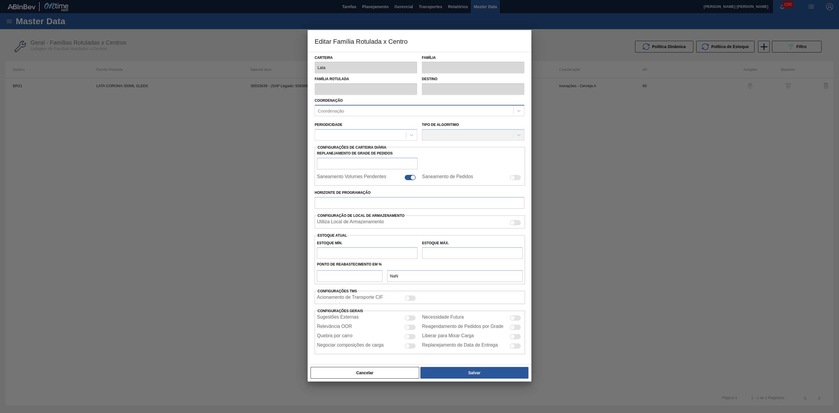
checkbox input "false"
type input "60"
type input "0"
type input "100"
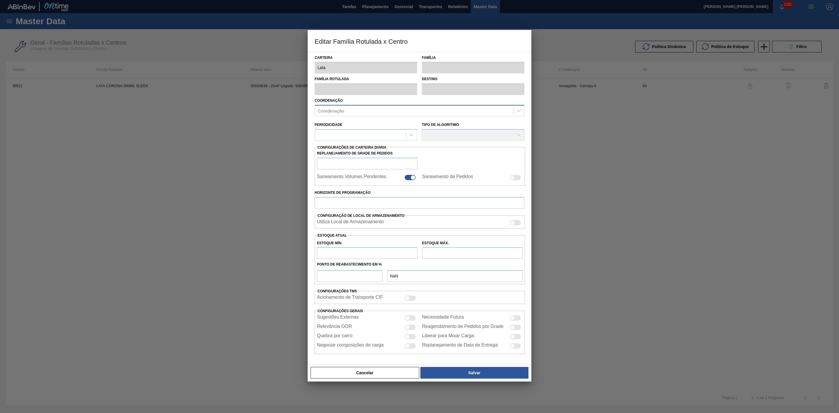
type input "0,000"
checkbox input "true"
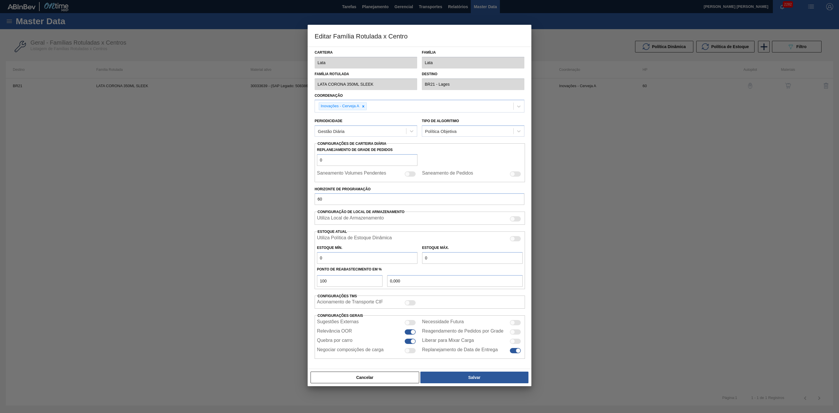
click at [517, 240] on div at bounding box center [515, 238] width 11 height 5
checkbox input "true"
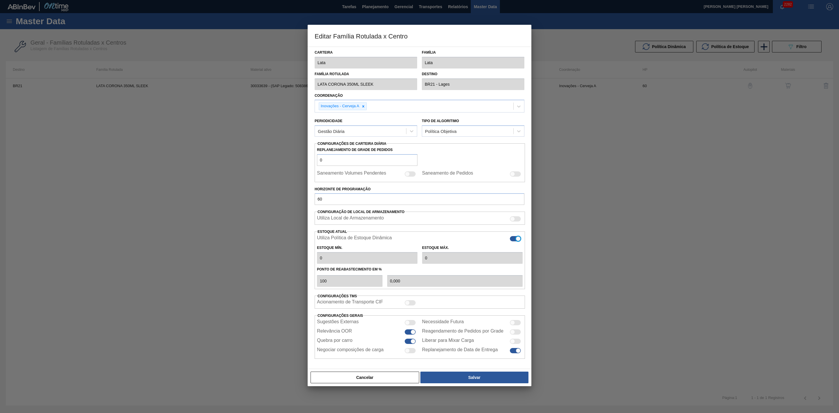
type input "0"
click at [488, 376] on button "Salvar" at bounding box center [475, 378] width 108 height 12
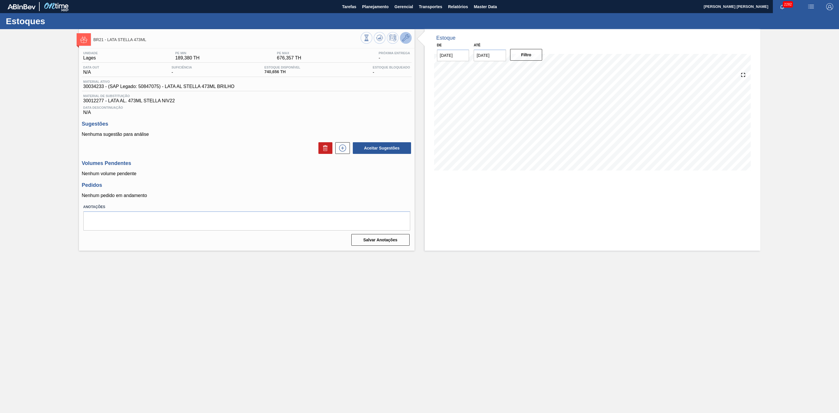
click at [407, 38] on icon at bounding box center [405, 37] width 7 height 7
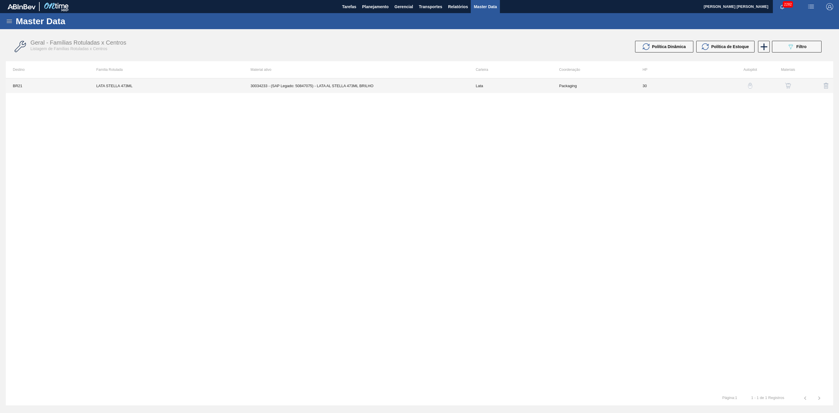
click at [409, 87] on td "30034233 - (SAP Legado: 50847075) - LATA AL STELLA 473ML BRILHO" at bounding box center [356, 85] width 225 height 15
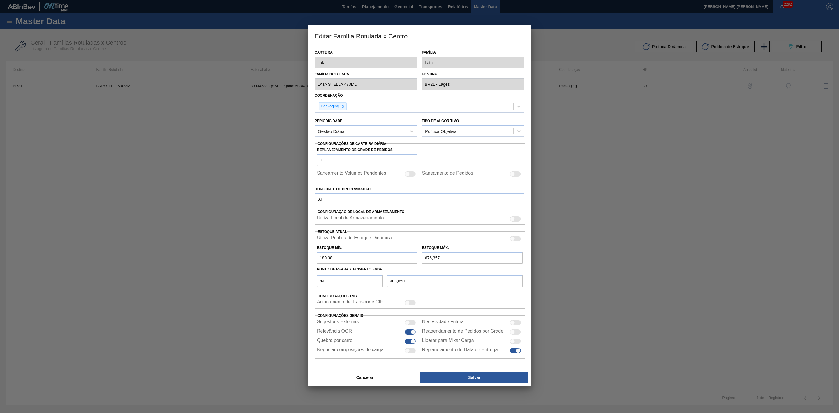
click at [516, 241] on div at bounding box center [515, 238] width 11 height 5
checkbox input "true"
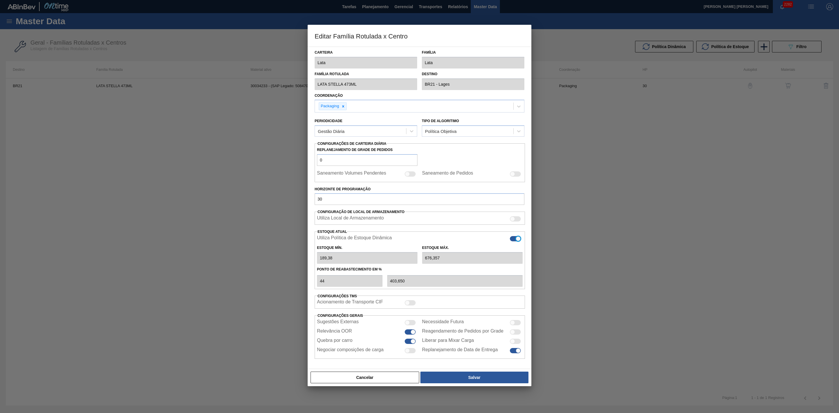
type input "0"
type input "0,000"
click at [473, 382] on button "Salvar" at bounding box center [475, 378] width 108 height 12
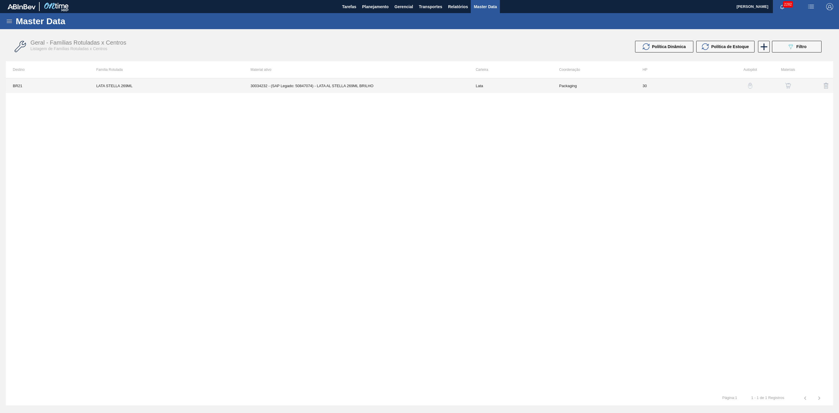
click at [338, 85] on td "30034232 - (SAP Legado: 50847074) - LATA AL STELLA 269ML BRILHO" at bounding box center [356, 85] width 225 height 15
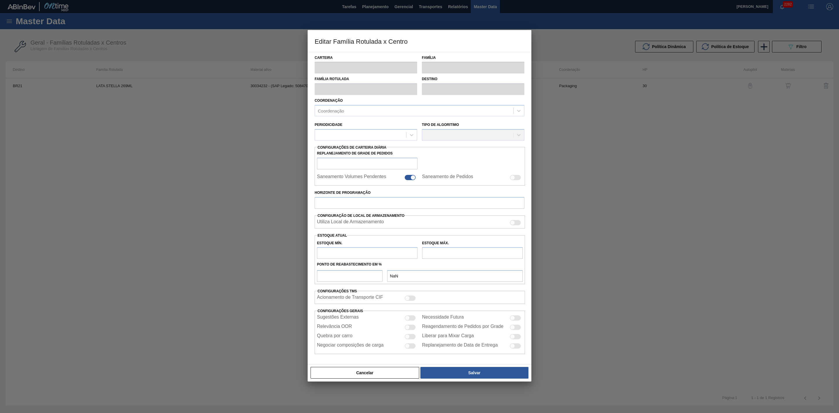
type input "Lata"
type input "LATA STELLA 269ML"
type input "BR21 - Lages"
type input "0"
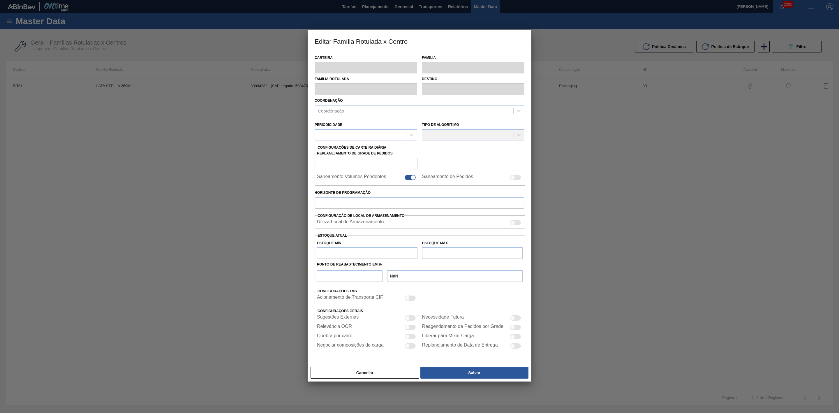
checkbox input "false"
type input "30"
type input "0"
type input "100"
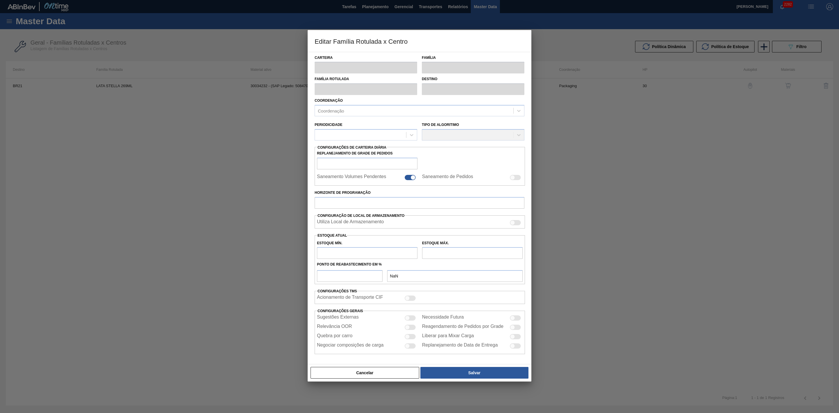
type input "0,000"
checkbox input "true"
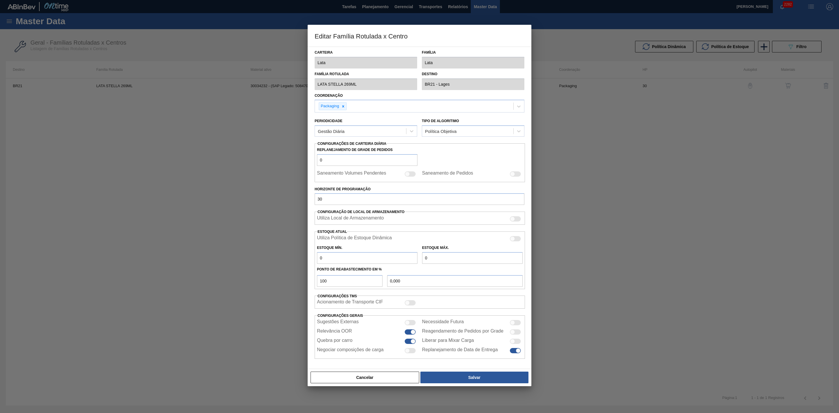
click at [518, 240] on div at bounding box center [515, 238] width 11 height 5
checkbox input "true"
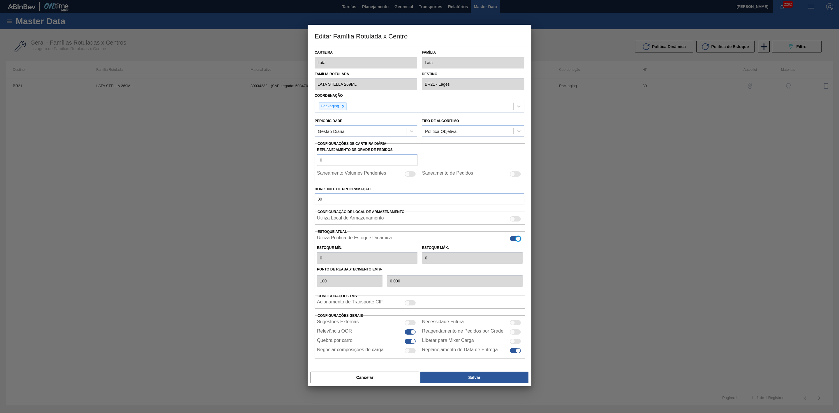
type input "0"
click at [469, 379] on button "Salvar" at bounding box center [475, 378] width 108 height 12
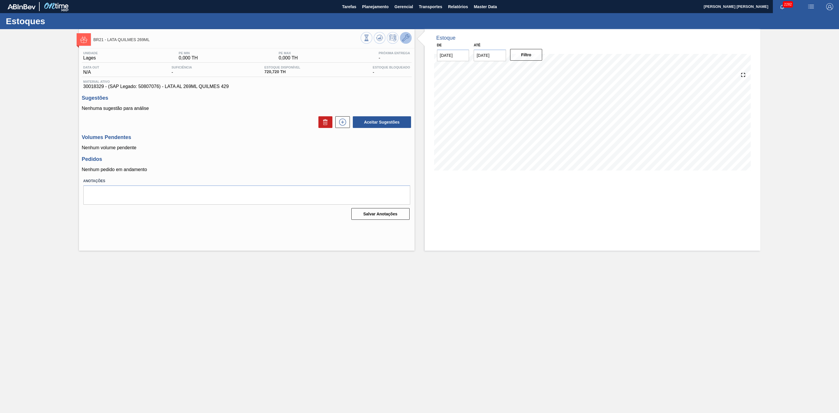
click at [405, 37] on icon at bounding box center [405, 37] width 7 height 7
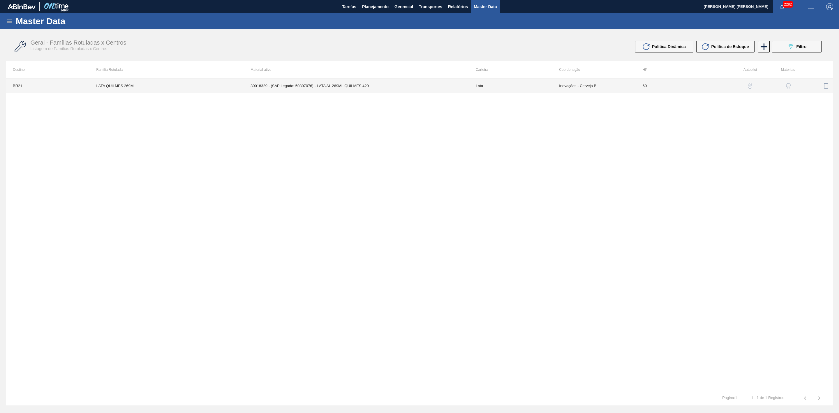
click at [390, 86] on td "30018329 - (SAP Legado: 50807076) - LATA AL 269ML QUILMES 429" at bounding box center [356, 85] width 225 height 15
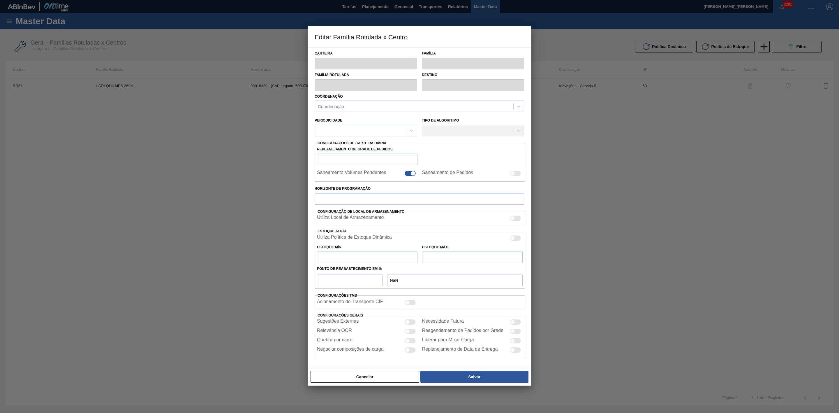
type input "Lata"
type input "LATA QUILMES 269ML"
type input "BR21 - Lages"
type input "0"
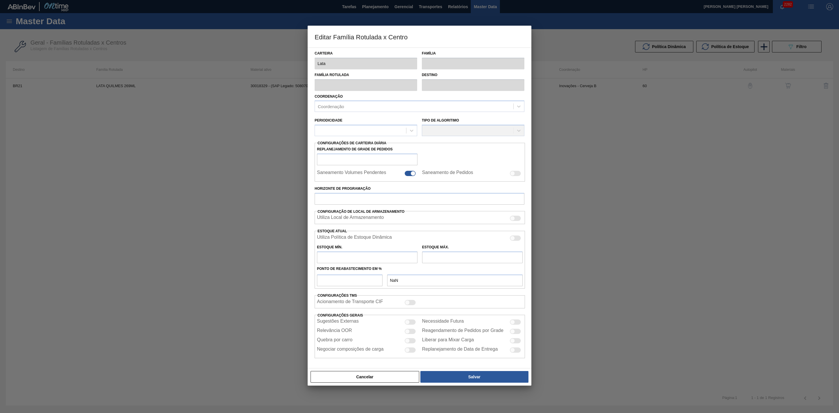
checkbox input "false"
type input "60"
type input "0"
type input "100"
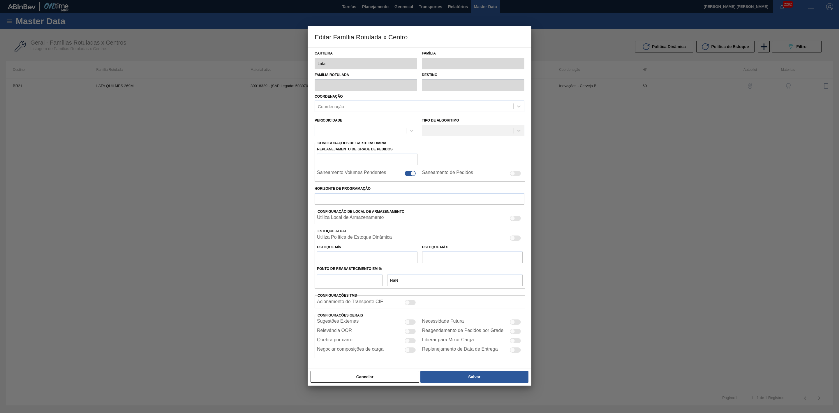
type input "0,000"
checkbox input "true"
click at [515, 237] on div at bounding box center [515, 238] width 11 height 5
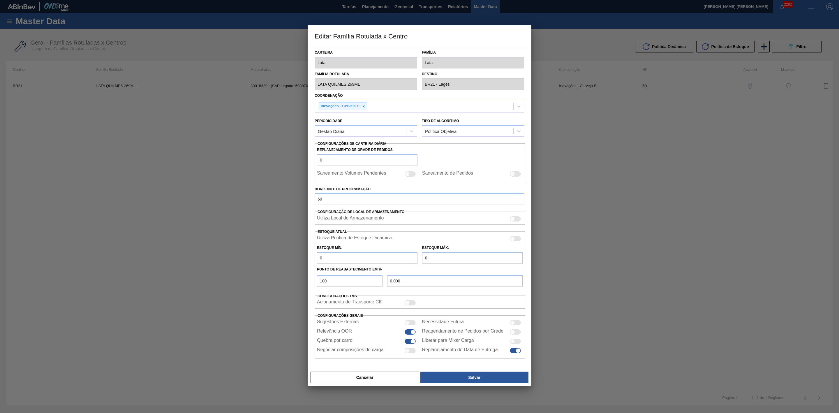
checkbox input "true"
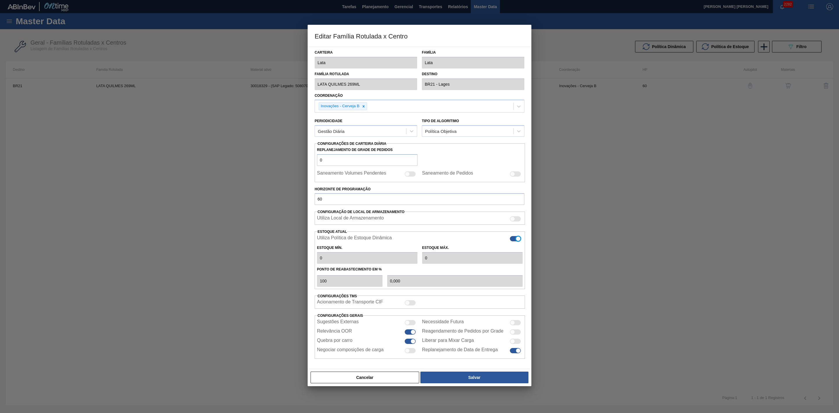
type input "0"
click at [473, 381] on button "Salvar" at bounding box center [475, 378] width 108 height 12
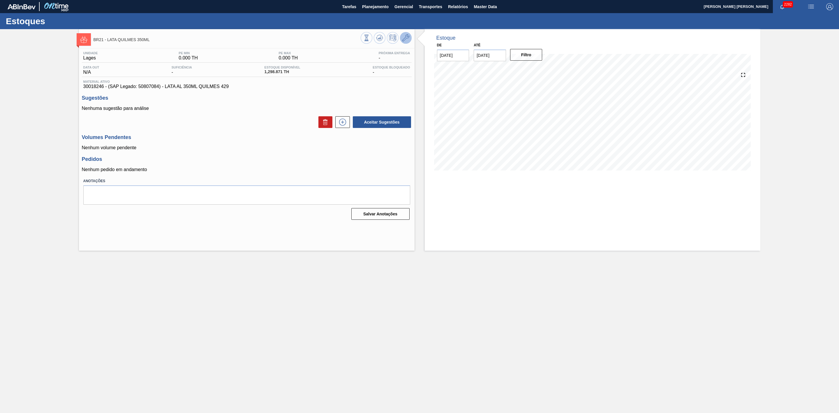
click at [405, 40] on icon at bounding box center [405, 37] width 7 height 7
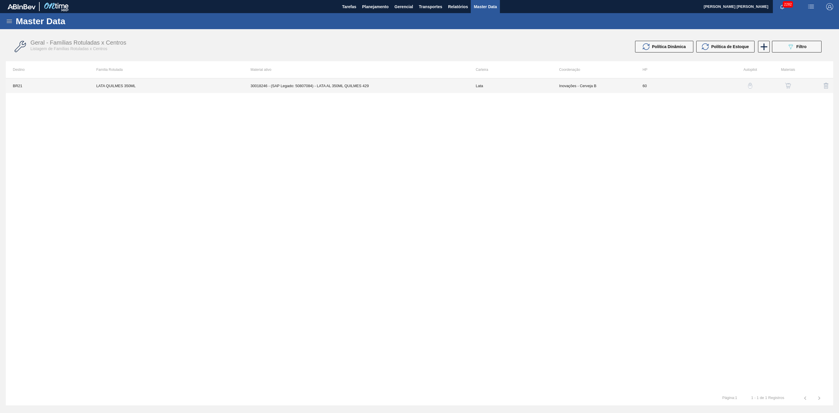
click at [379, 89] on td "30018246 - (SAP Legado: 50807084) - LATA AL 350ML QUILMES 429" at bounding box center [356, 85] width 225 height 15
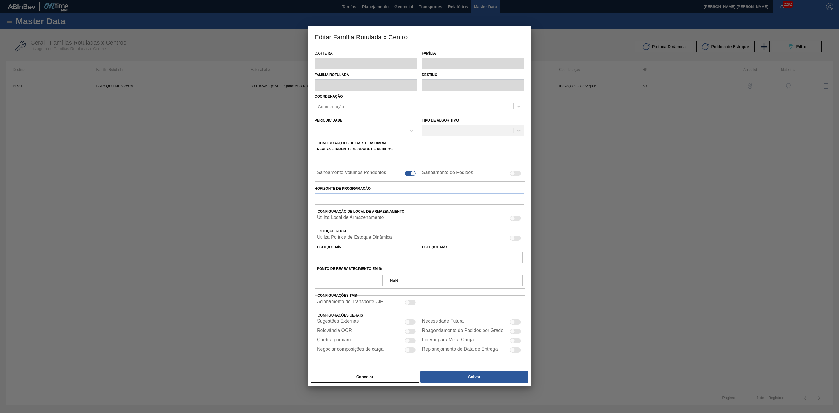
type input "Lata"
type input "LATA QUILMES 350ML"
type input "BR21 - Lages"
type input "0"
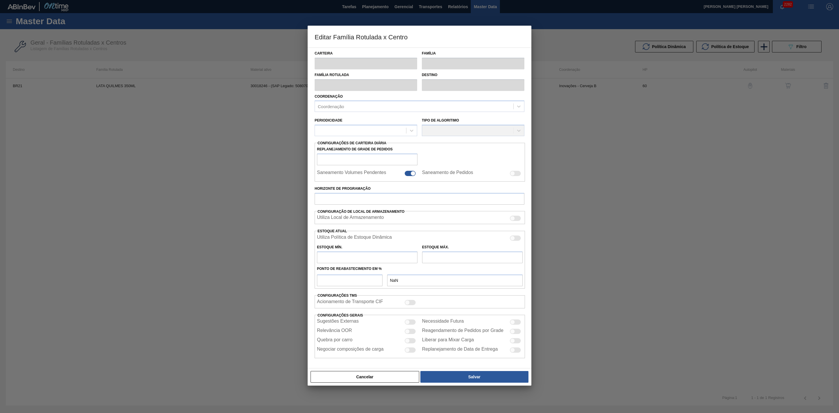
checkbox input "false"
type input "60"
type input "0"
type input "100"
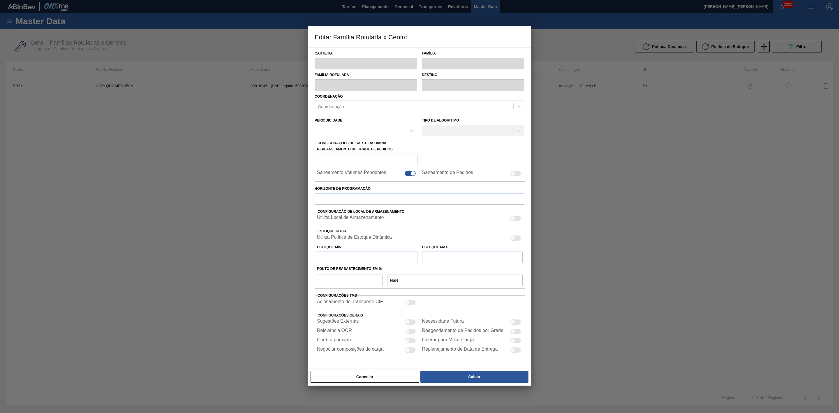
type input "0,000"
checkbox input "true"
click at [517, 241] on div at bounding box center [515, 238] width 11 height 5
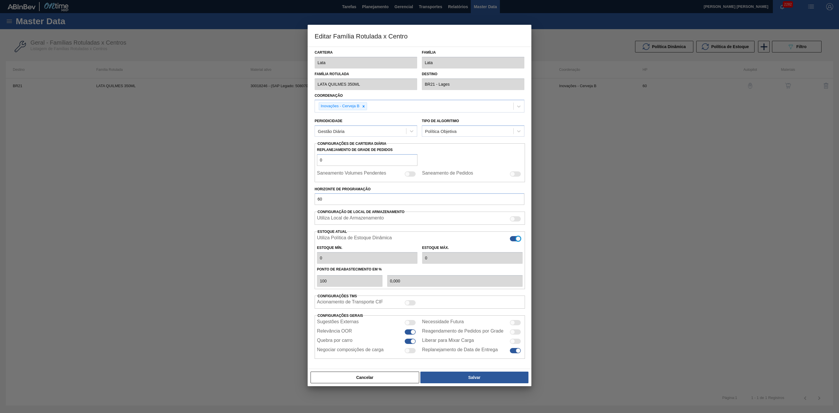
checkbox input "true"
type input "0"
click at [489, 377] on button "Salvar" at bounding box center [475, 378] width 108 height 12
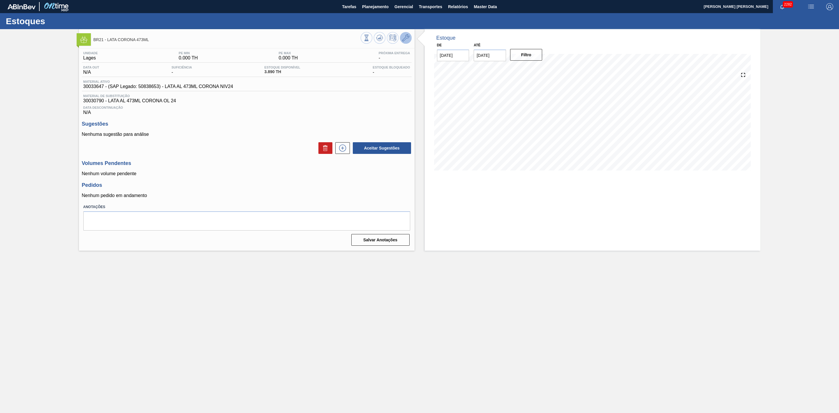
click at [403, 38] on icon at bounding box center [405, 37] width 7 height 7
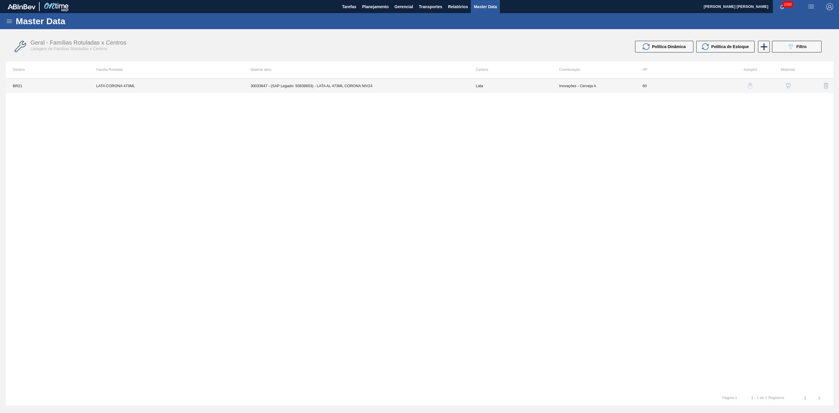
click at [382, 85] on td "30033647 - (SAP Legado: 50838653) - LATA AL 473ML CORONA NIV24" at bounding box center [356, 85] width 225 height 15
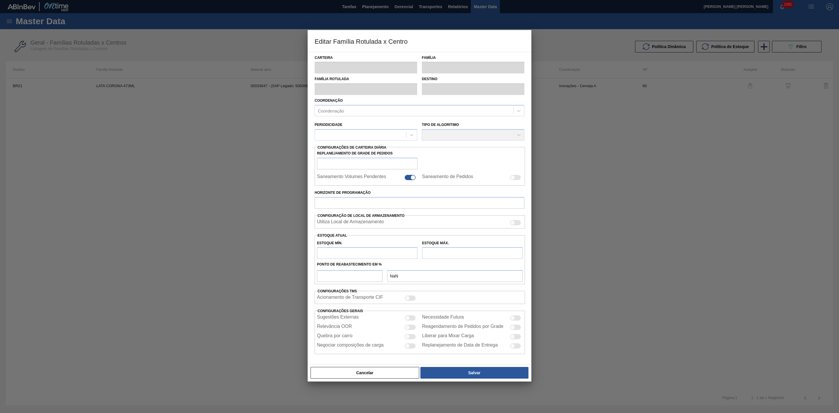
type input "Lata"
type input "LATA CORONA 473ML"
type input "BR21 - Lages"
type input "0"
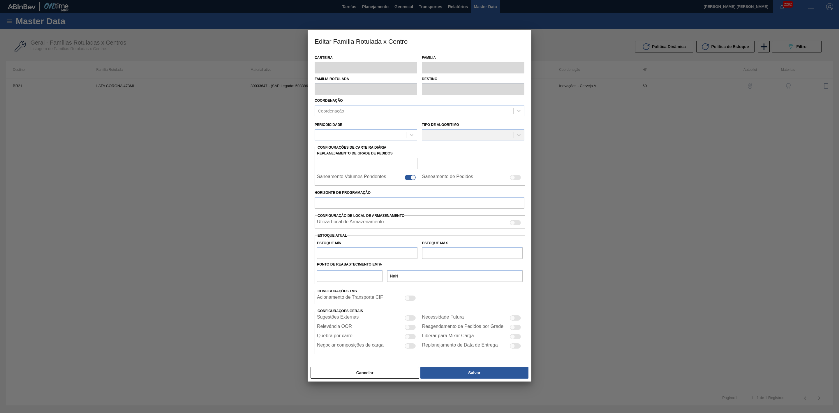
checkbox input "false"
type input "60"
type input "0"
type input "100"
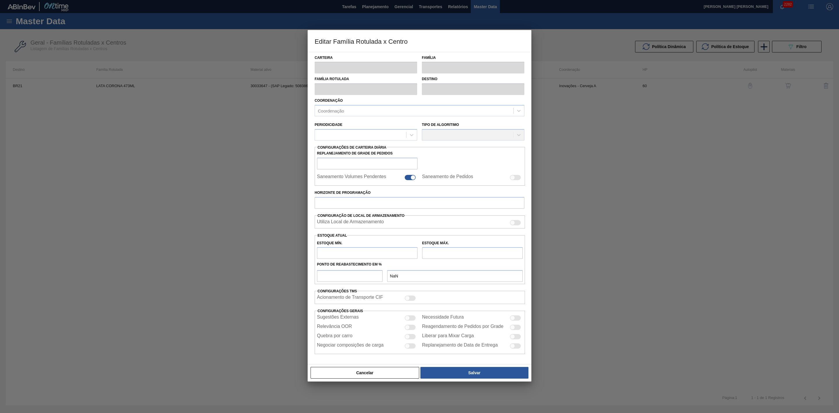
type input "0,000"
checkbox input "true"
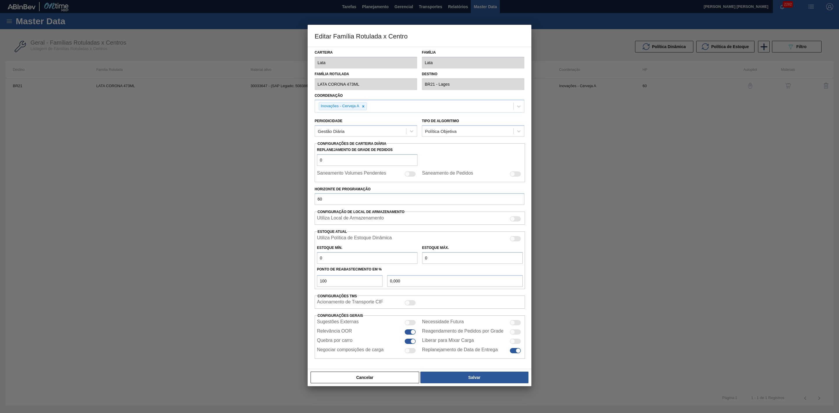
click at [515, 241] on div at bounding box center [515, 238] width 11 height 5
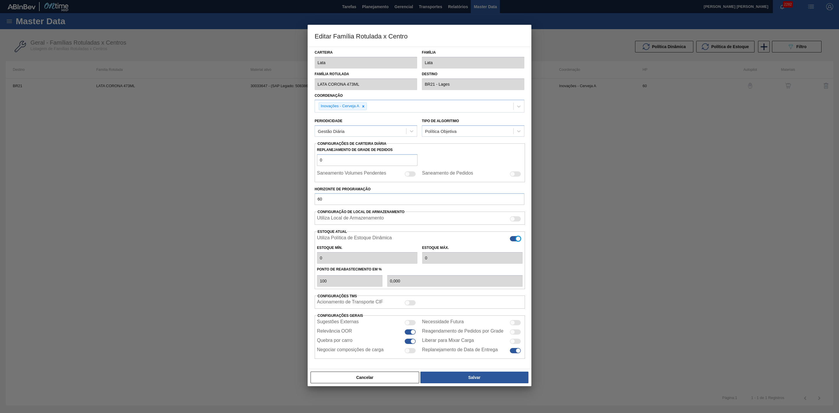
checkbox input "true"
type input "0"
click at [484, 377] on button "Salvar" at bounding box center [475, 378] width 108 height 12
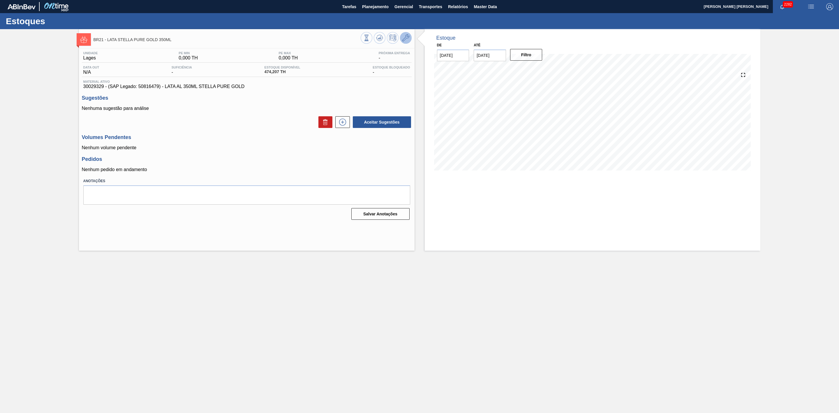
click at [406, 38] on icon at bounding box center [405, 37] width 7 height 7
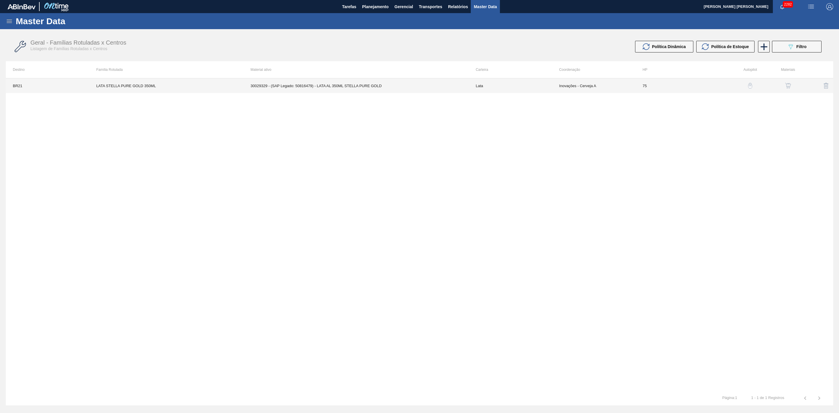
click at [378, 87] on td "30029329 - (SAP Legado: 50816479) - LATA AL 350ML STELLA PURE GOLD" at bounding box center [356, 85] width 225 height 15
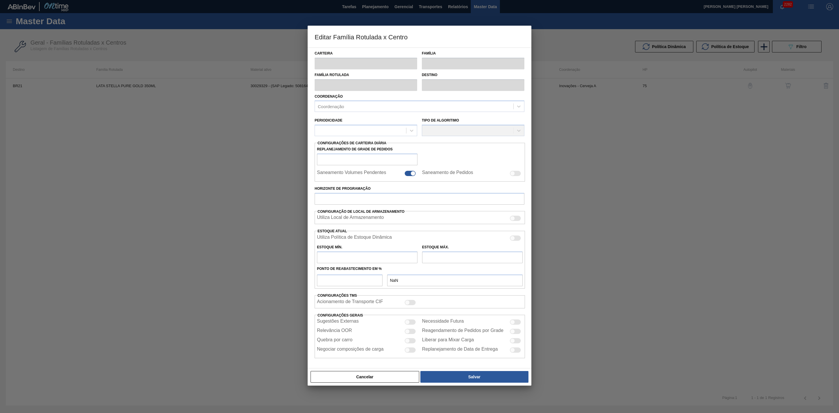
type input "Lata"
type input "LATA STELLA PURE GOLD 350ML"
type input "BR21 - Lages"
type input "0"
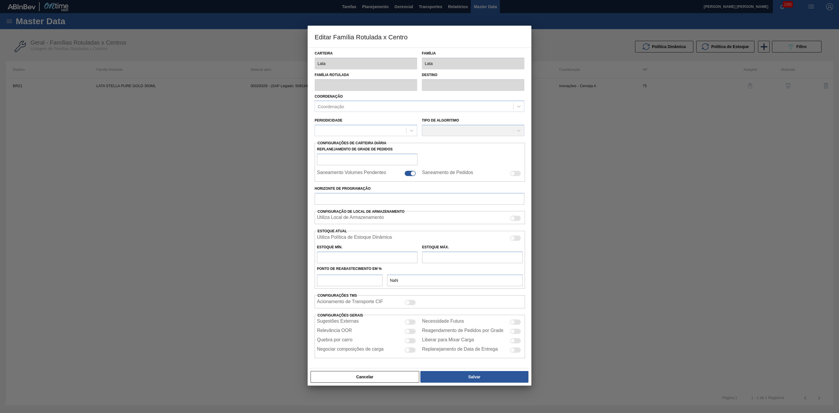
checkbox input "false"
type input "75"
type input "0"
type input "100"
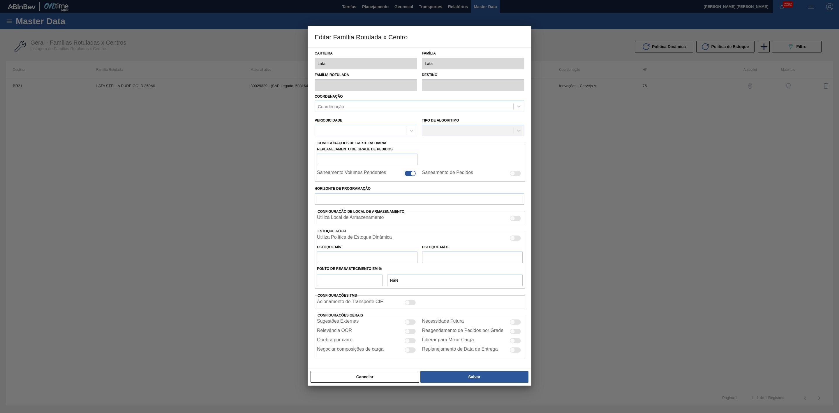
type input "0,000"
checkbox input "true"
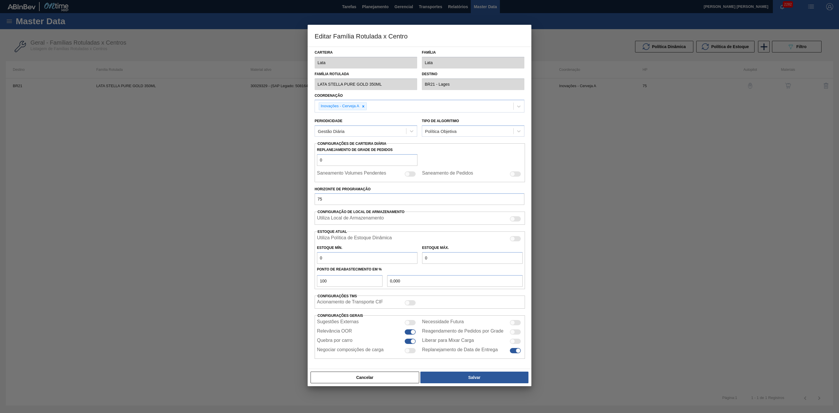
click at [518, 239] on div at bounding box center [515, 238] width 11 height 5
checkbox input "true"
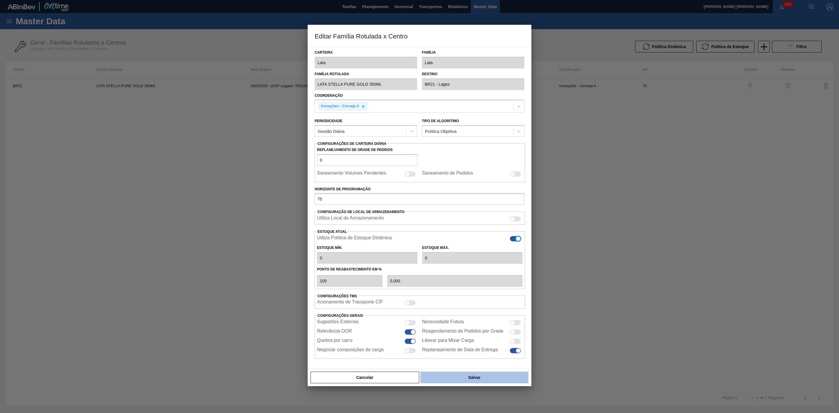
type input "0"
click at [489, 381] on button "Salvar" at bounding box center [475, 378] width 108 height 12
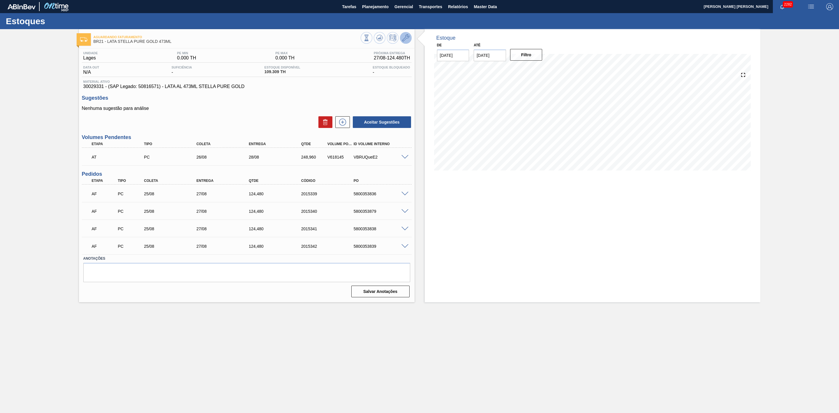
click at [405, 38] on icon at bounding box center [405, 37] width 7 height 7
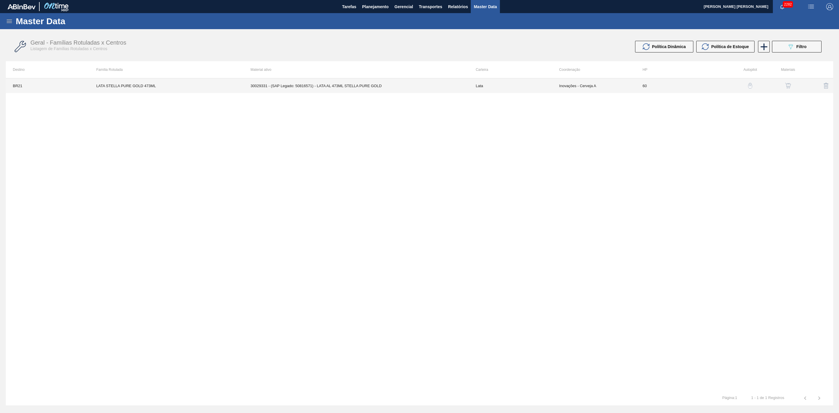
click at [358, 85] on td "30029331 - (SAP Legado: 50816571) - LATA AL 473ML STELLA PURE GOLD" at bounding box center [356, 85] width 225 height 15
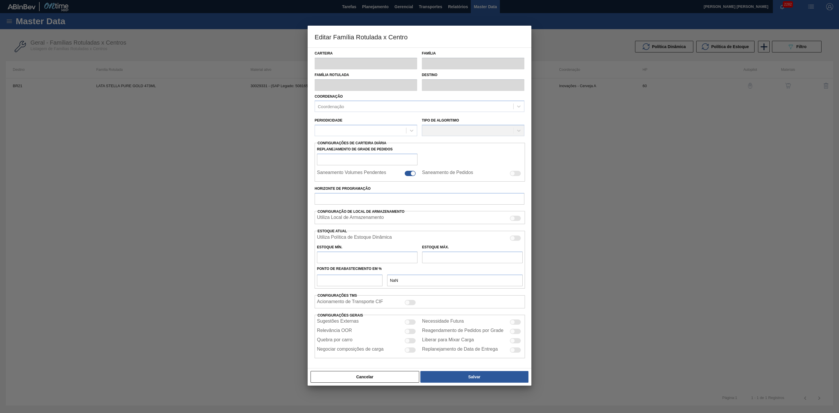
type input "Lata"
type input "LATA STELLA PURE GOLD 473ML"
type input "BR21 - Lages"
type input "0"
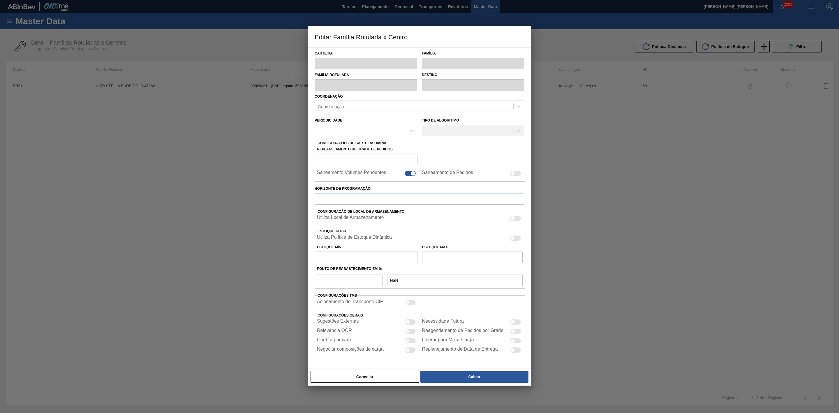
checkbox input "false"
type input "60"
type input "0"
type input "100"
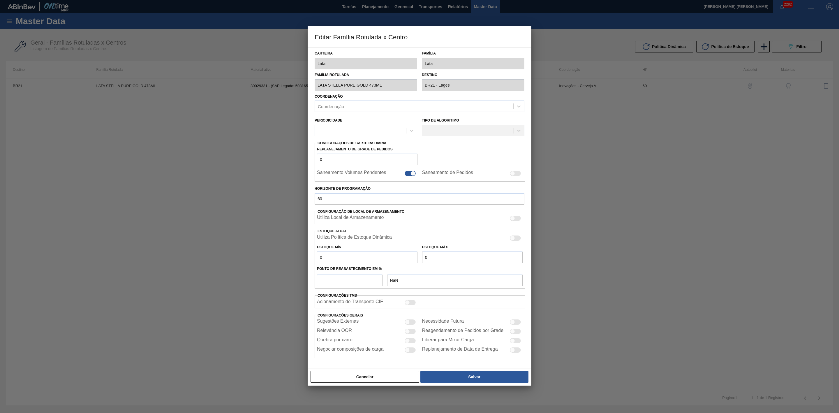
type input "0,000"
checkbox input "true"
click at [515, 241] on div at bounding box center [515, 238] width 11 height 5
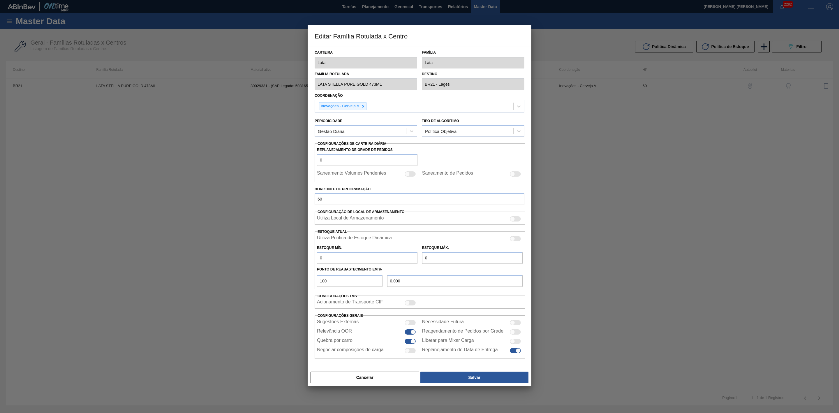
checkbox input "true"
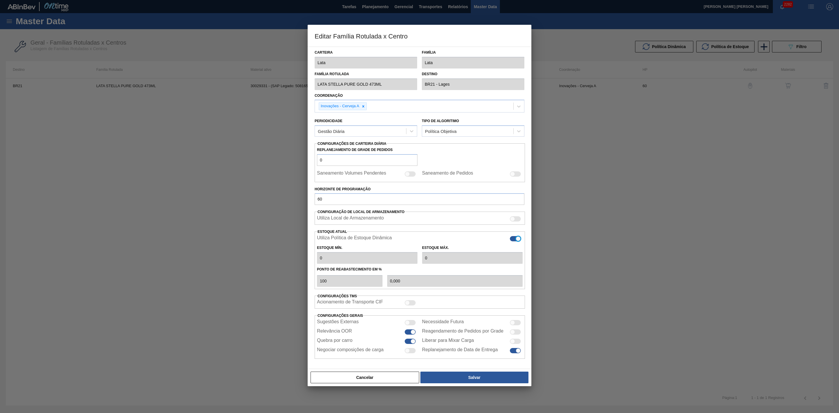
type input "0"
click at [486, 374] on button "Salvar" at bounding box center [475, 378] width 108 height 12
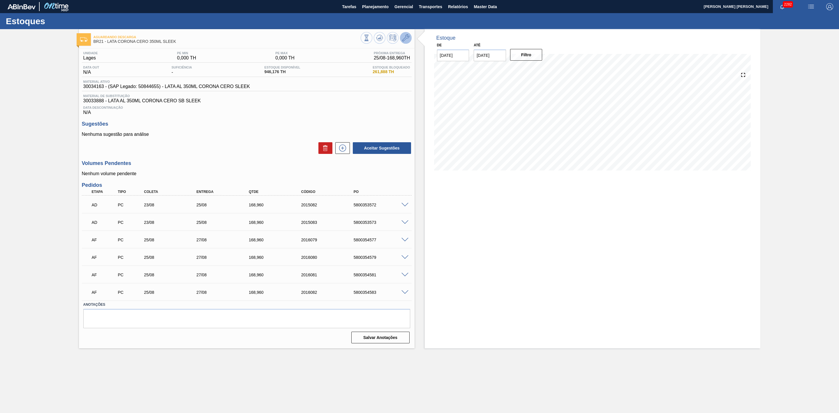
click at [407, 37] on icon at bounding box center [405, 37] width 7 height 7
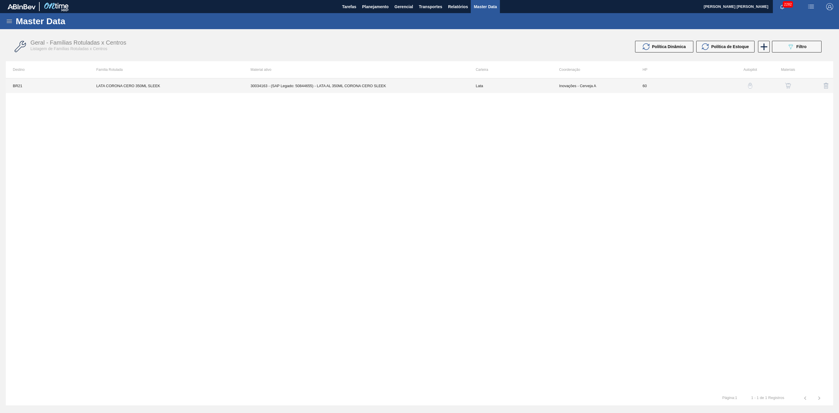
click at [349, 82] on td "30034163 - (SAP Legado: 50844655) - LATA AL 350ML CORONA CERO SLEEK" at bounding box center [356, 85] width 225 height 15
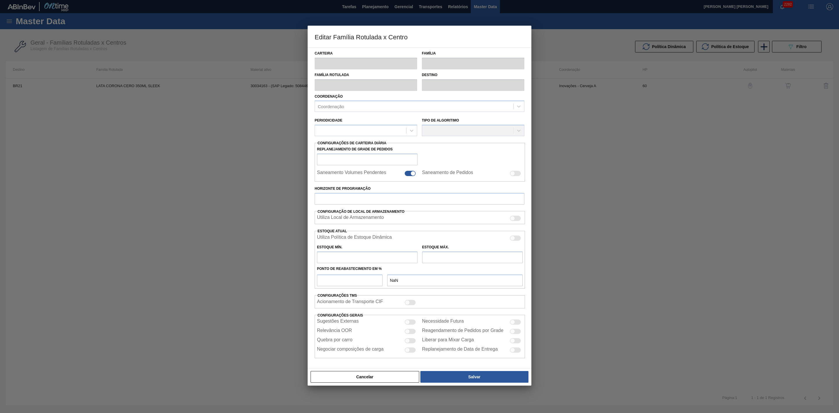
type input "Lata"
type input "LATA CORONA CERO 350ML SLEEK"
type input "BR21 - Lages"
type input "0"
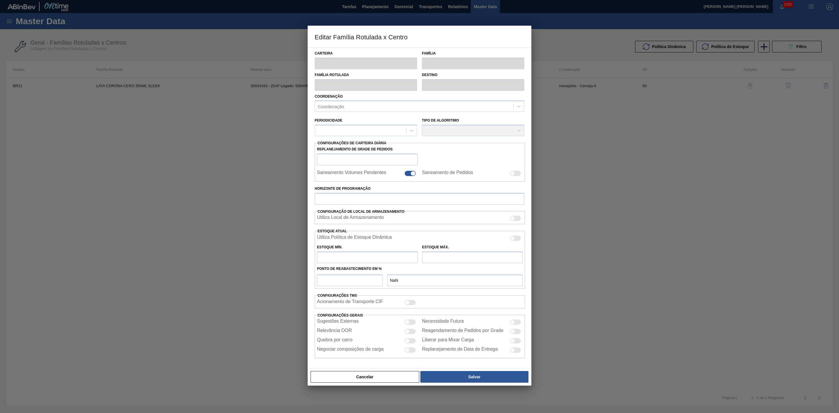
checkbox input "false"
type input "60"
type input "0"
type input "100"
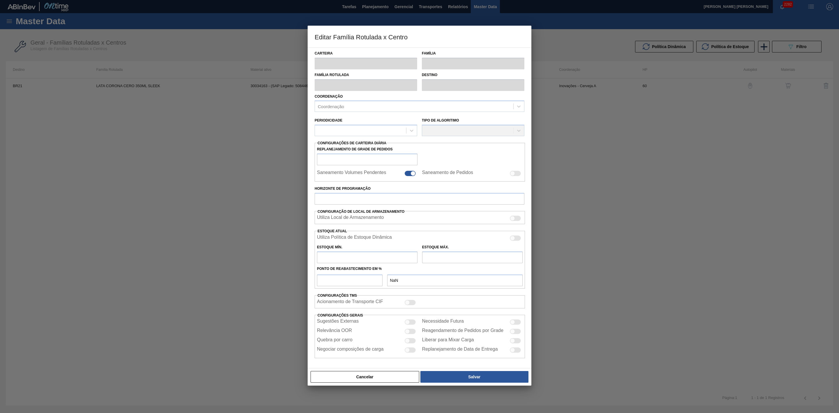
type input "0,000"
checkbox input "true"
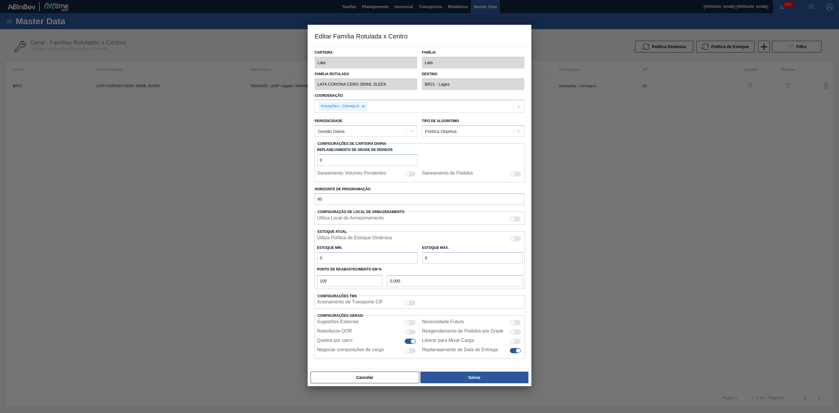
click at [519, 240] on div at bounding box center [515, 238] width 11 height 5
checkbox input "true"
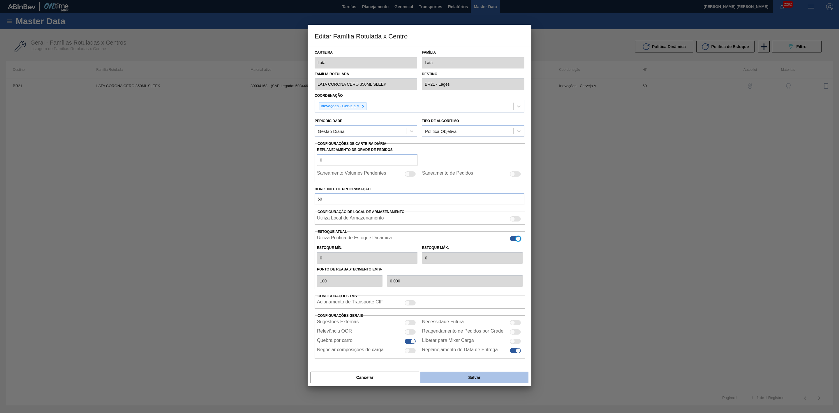
type input "0"
click at [493, 378] on button "Salvar" at bounding box center [475, 378] width 108 height 12
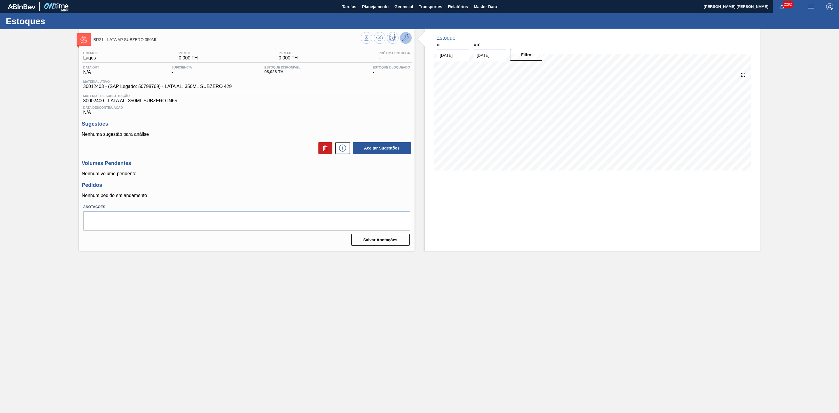
click at [407, 40] on icon at bounding box center [405, 37] width 7 height 7
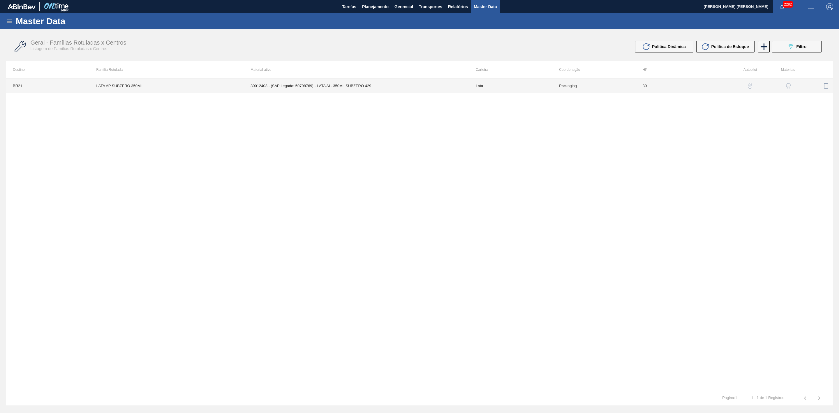
click at [343, 89] on td "30012403 - (SAP Legado: 50798769) - LATA AL. 350ML SUBZERO 429" at bounding box center [356, 85] width 225 height 15
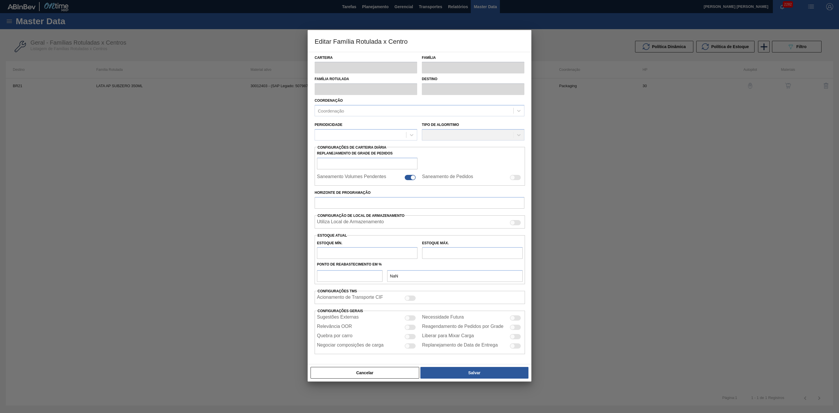
type input "Lata"
type input "LATA AP SUBZERO 350ML"
type input "BR21 - Lages"
type input "0"
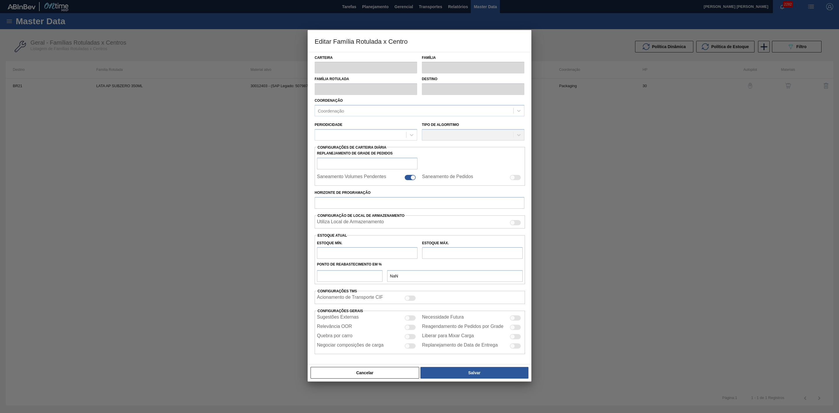
checkbox input "false"
type input "30"
type input "0"
type input "100"
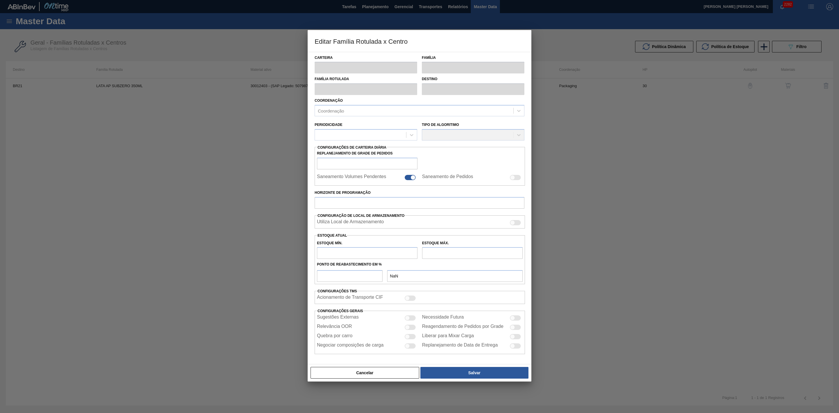
type input "0,000"
checkbox input "true"
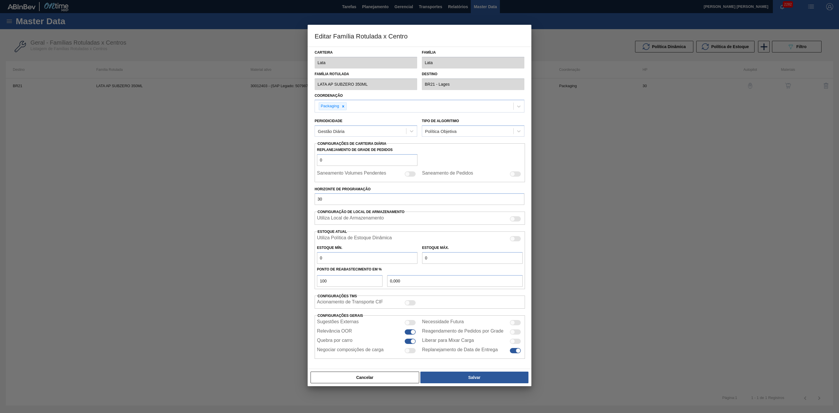
click at [517, 240] on div at bounding box center [515, 238] width 11 height 5
checkbox input "true"
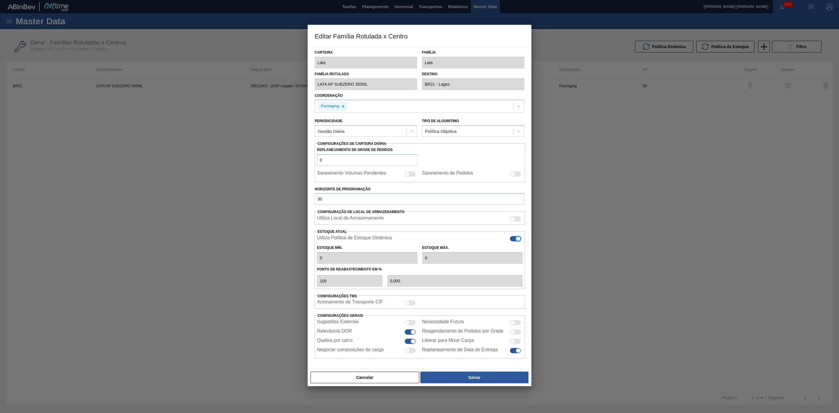
type input "0"
click at [484, 378] on button "Salvar" at bounding box center [475, 378] width 108 height 12
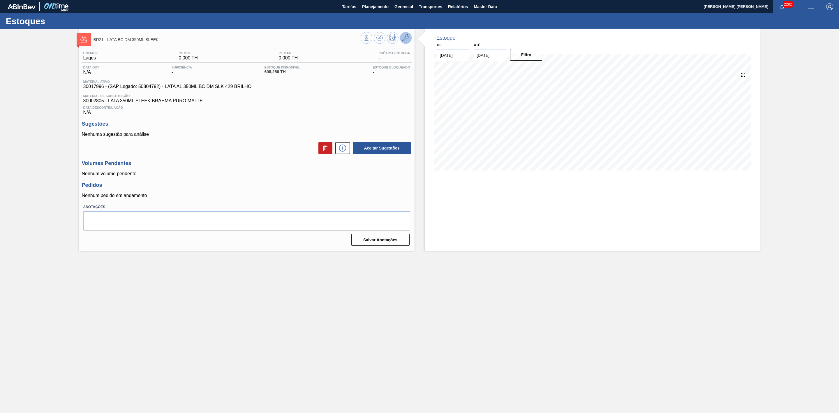
click at [405, 40] on icon at bounding box center [405, 37] width 7 height 7
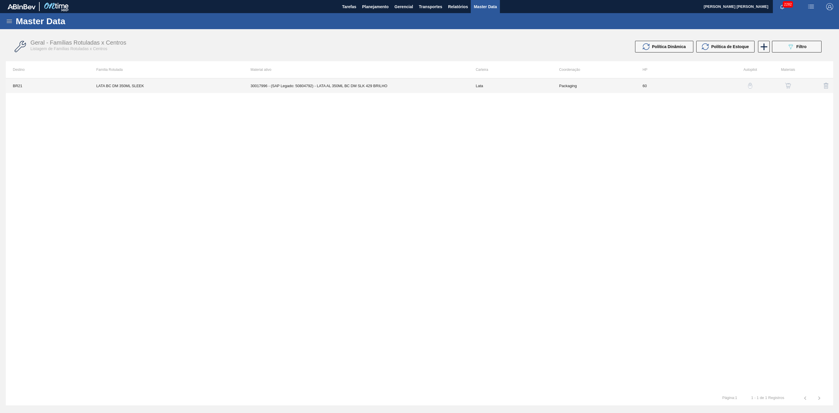
click at [360, 86] on td "30017996 - (SAP Legado: 50804792) - LATA AL 350ML BC DM SLK 429 BRILHO" at bounding box center [356, 85] width 225 height 15
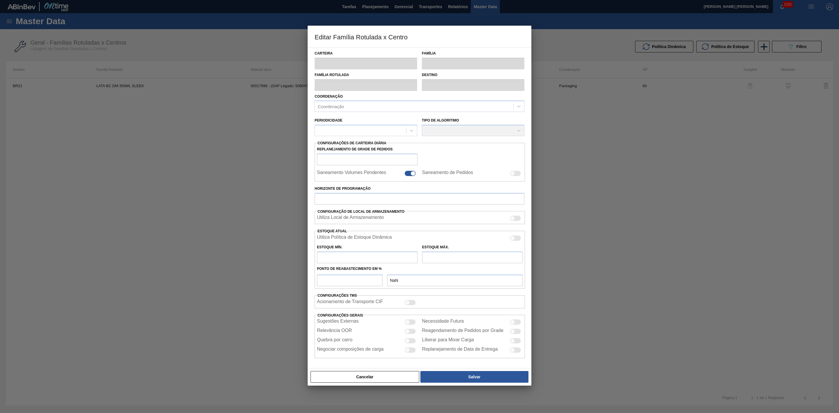
type input "Lata"
type input "LATA BC DM 350ML SLEEK"
type input "BR21 - Lages"
type input "0"
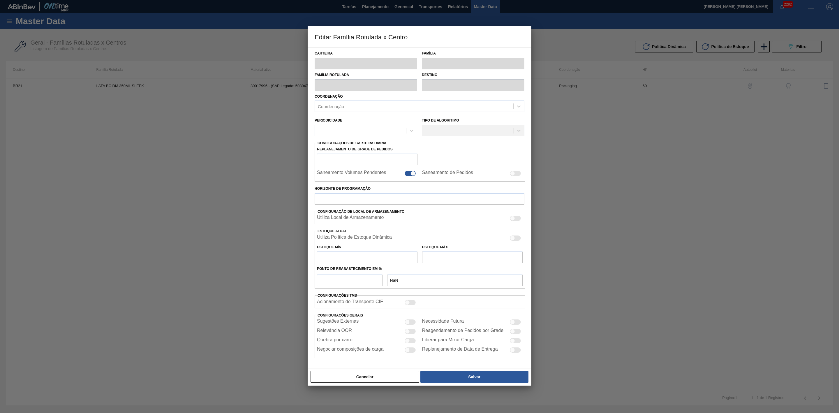
checkbox input "false"
type input "60"
type input "0"
type input "100"
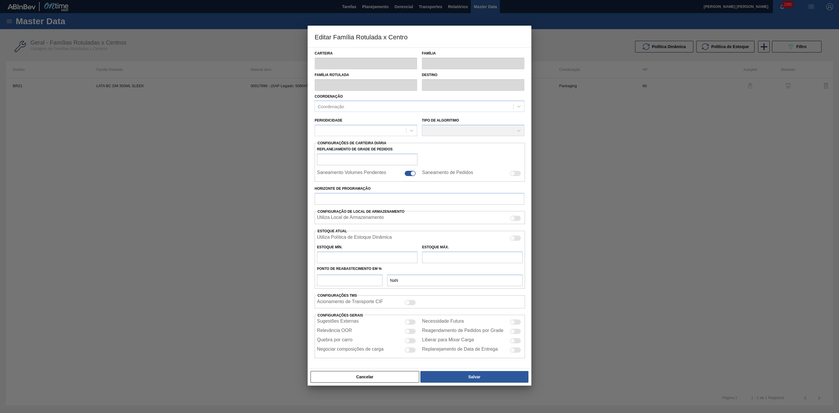
type input "0,000"
checkbox input "true"
click at [515, 241] on div at bounding box center [515, 238] width 11 height 5
checkbox input "true"
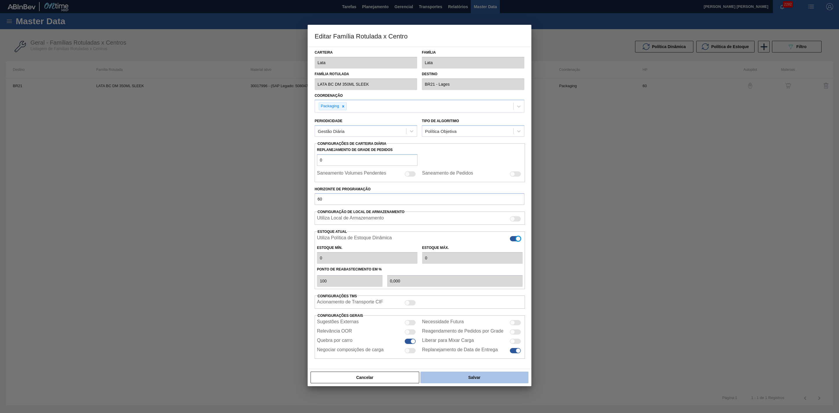
type input "0"
click at [484, 380] on button "Salvar" at bounding box center [475, 378] width 108 height 12
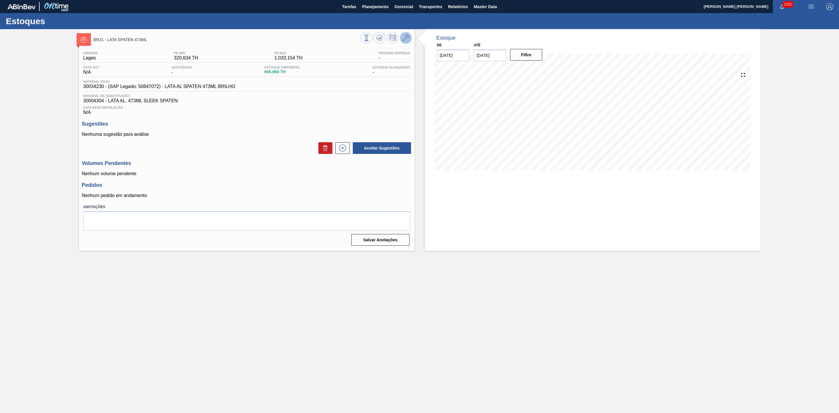
click at [403, 40] on icon at bounding box center [405, 37] width 7 height 7
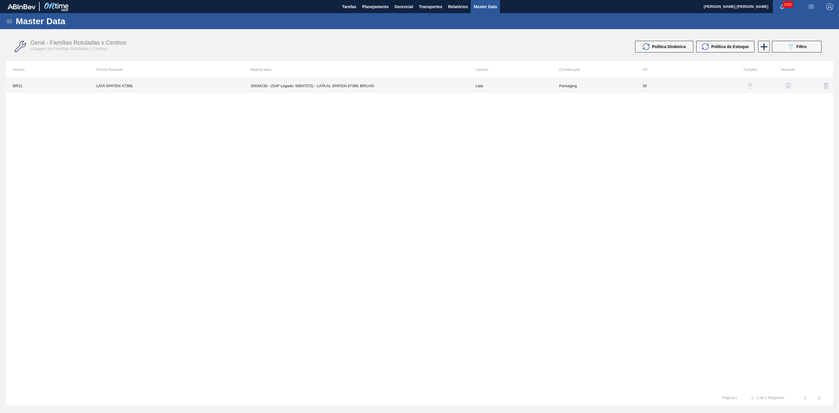
click at [330, 85] on td "30034230 - (SAP Legado: 50847072) - LATA AL SPATEN 473ML BRILHO" at bounding box center [356, 85] width 225 height 15
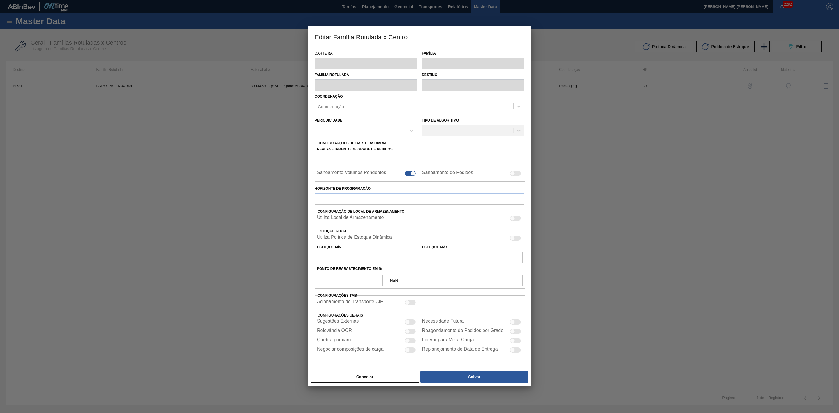
type input "Lata"
type input "LATA SPATEN 473ML"
type input "BR21 - Lages"
type input "0"
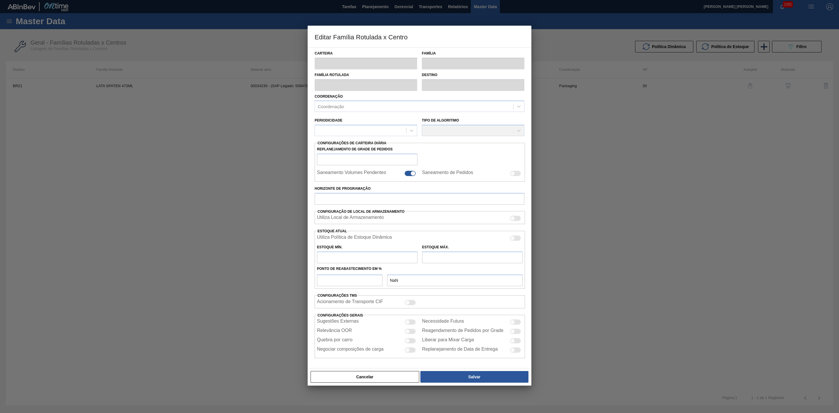
checkbox input "false"
type input "30"
type input "320,634"
type input "1.033,154"
type input "40"
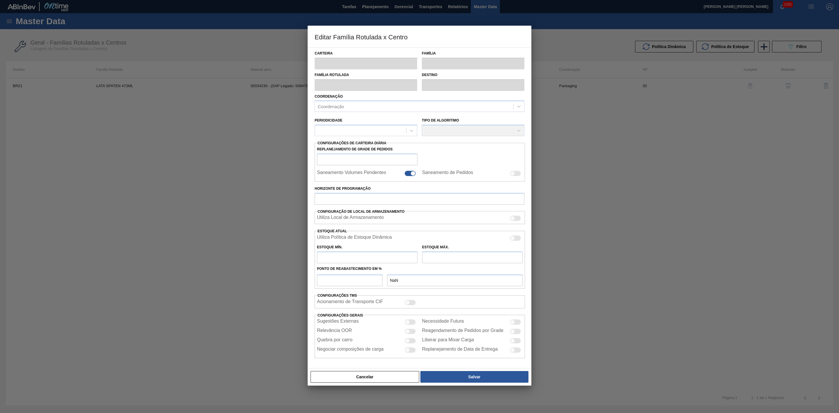
type input "605,642"
checkbox input "true"
click at [514, 240] on div at bounding box center [512, 238] width 5 height 5
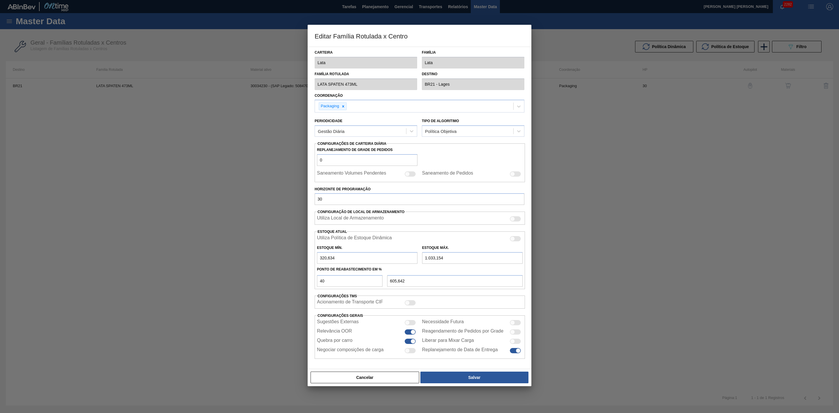
checkbox input "true"
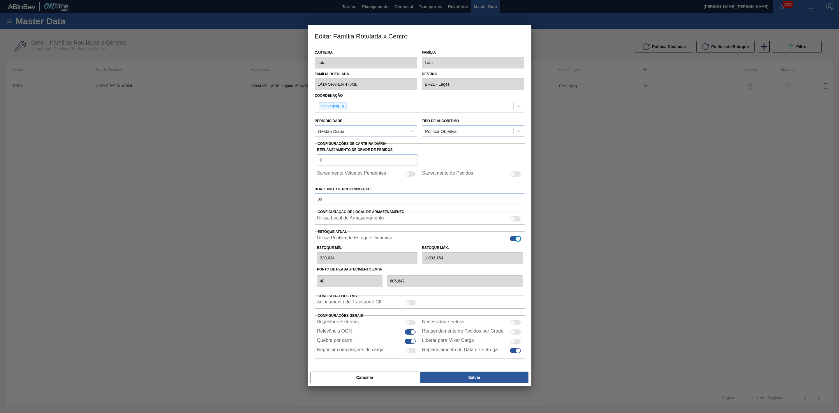
type input "0"
type input "0,000"
click at [464, 373] on button "Salvar" at bounding box center [475, 378] width 108 height 12
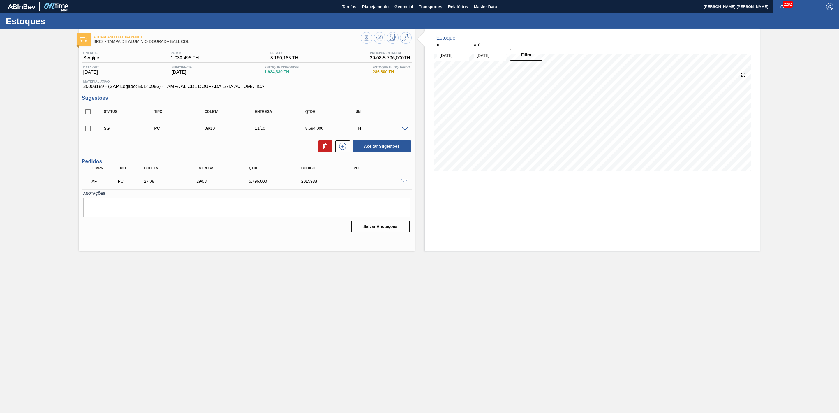
click at [405, 183] on span at bounding box center [405, 181] width 7 height 4
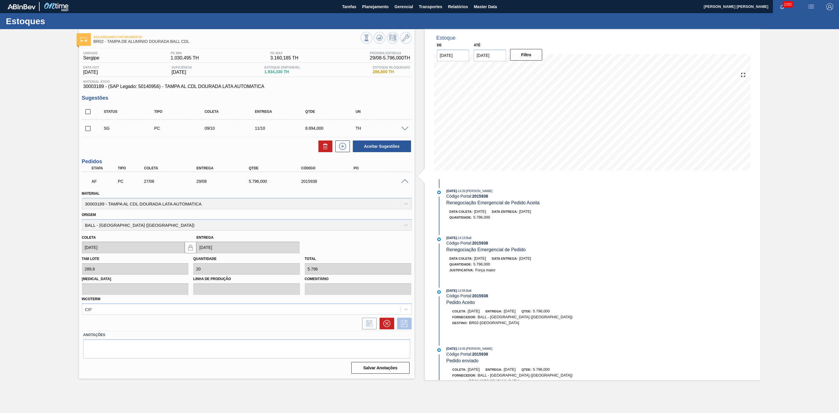
click at [404, 327] on icon at bounding box center [404, 323] width 9 height 7
click at [308, 184] on div "2015938" at bounding box center [330, 181] width 60 height 5
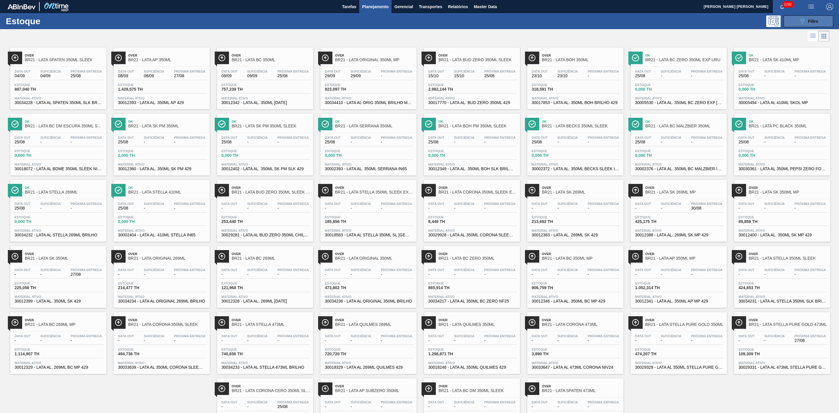
click at [803, 17] on button "089F7B8B-B2A5-4AFE-B5C0-19BA573D28AC Filtro" at bounding box center [809, 21] width 50 height 12
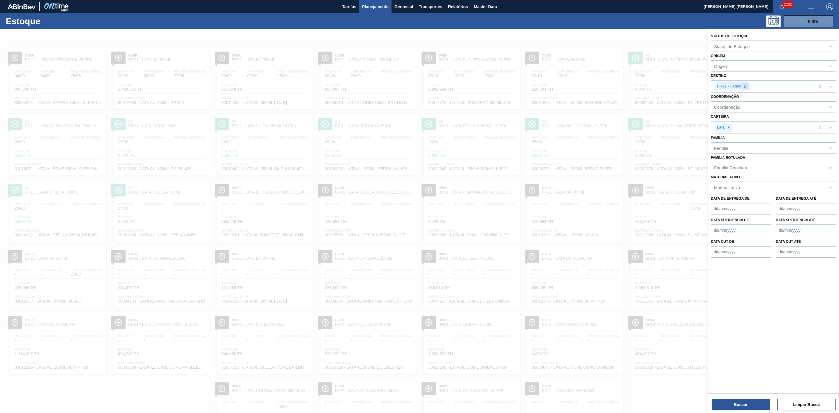
click at [745, 85] on icon at bounding box center [745, 87] width 4 height 4
type input "22"
click at [739, 100] on div "BR22 - Viamão" at bounding box center [773, 100] width 125 height 11
click at [743, 407] on button "Buscar" at bounding box center [741, 405] width 58 height 12
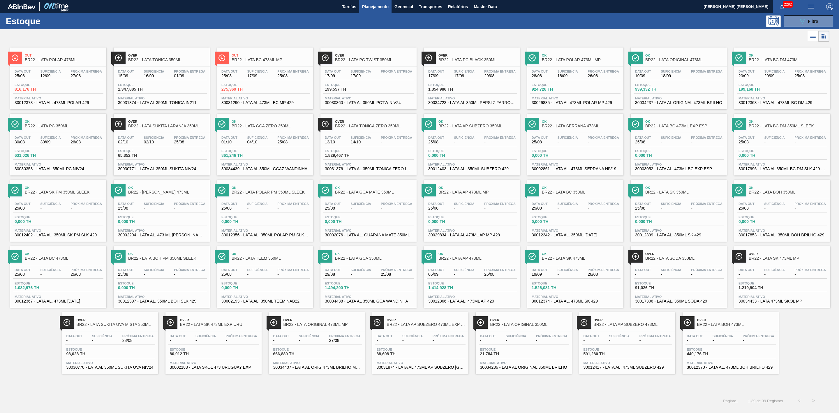
click at [401, 34] on div at bounding box center [415, 36] width 830 height 14
click at [582, 261] on span "BR22 - LATA SK 473ML" at bounding box center [581, 258] width 79 height 4
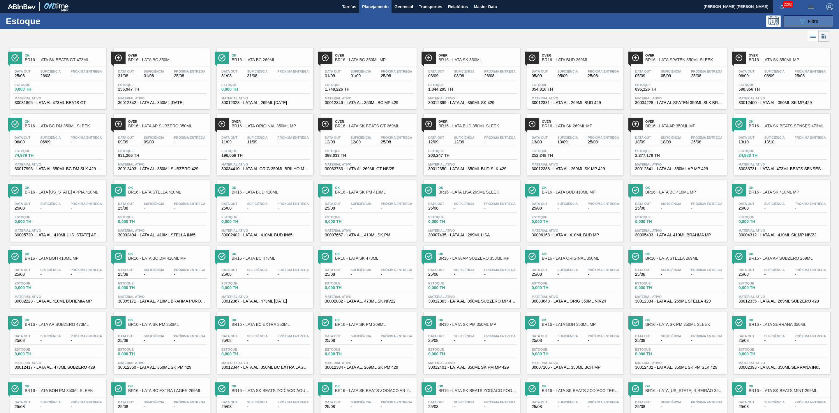
click at [800, 23] on icon "089F7B8B-B2A5-4AFE-B5C0-19BA573D28AC" at bounding box center [802, 21] width 7 height 7
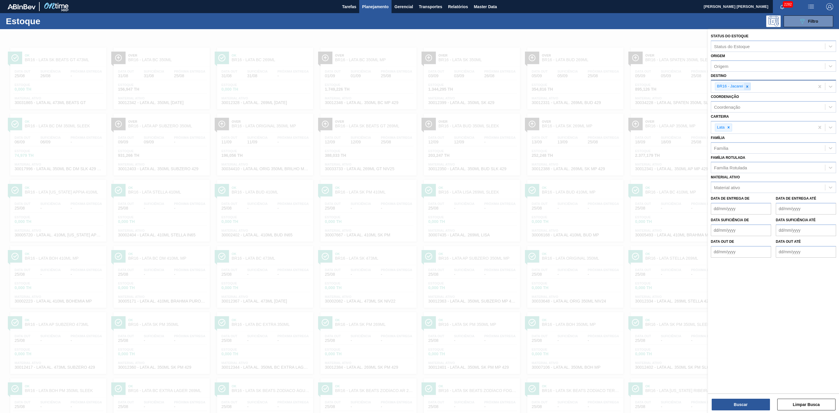
click at [749, 88] on icon at bounding box center [748, 87] width 4 height 4
type input "22"
click at [729, 97] on div "BR22 - Viamão" at bounding box center [773, 100] width 125 height 11
click at [739, 402] on button "Buscar" at bounding box center [741, 405] width 58 height 12
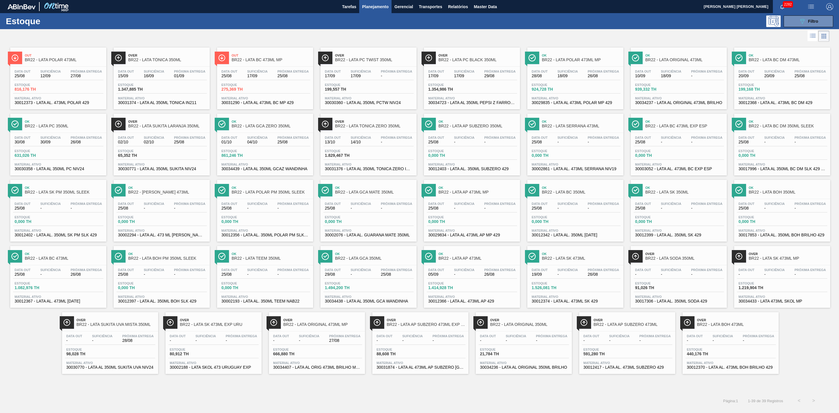
click at [425, 34] on div at bounding box center [415, 36] width 830 height 14
click at [576, 256] on span "Ok" at bounding box center [581, 253] width 79 height 3
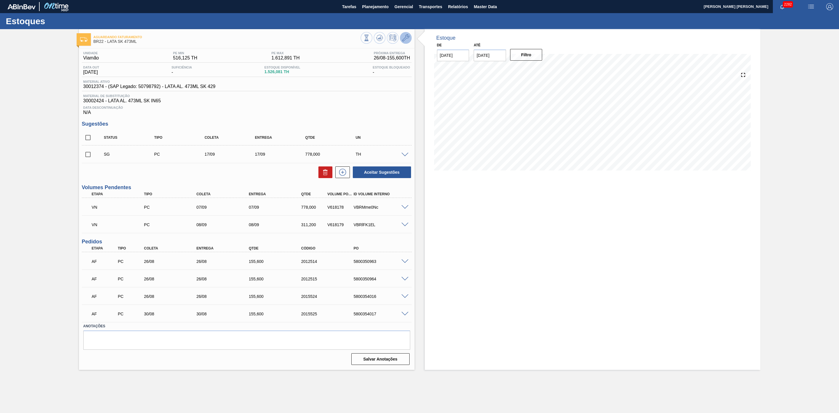
click at [407, 38] on icon at bounding box center [405, 37] width 7 height 7
click at [346, 176] on icon at bounding box center [342, 172] width 9 height 7
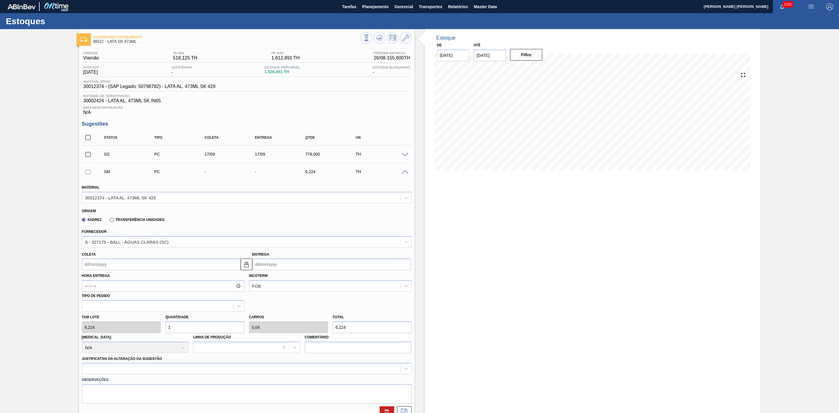
click at [159, 224] on div "Xadrez Transferência Unidades" at bounding box center [122, 220] width 85 height 10
click at [152, 221] on label "Transferência Unidades" at bounding box center [137, 220] width 55 height 4
click at [109, 221] on input "Transferência Unidades" at bounding box center [109, 221] width 0 height 0
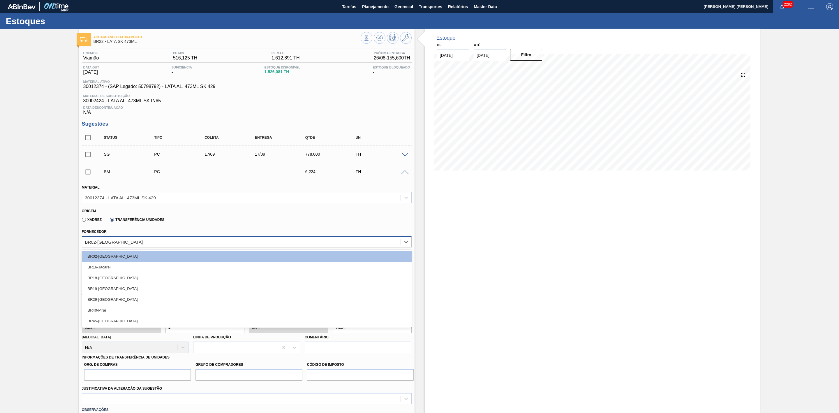
click at [147, 242] on div "BR02-[GEOGRAPHIC_DATA]" at bounding box center [241, 242] width 319 height 8
click at [480, 260] on div "Estoque De [DATE] Até [DATE] Filtro 27/08 Projeção de Estoque 1,189.493 [DOMAIN…" at bounding box center [593, 342] width 336 height 627
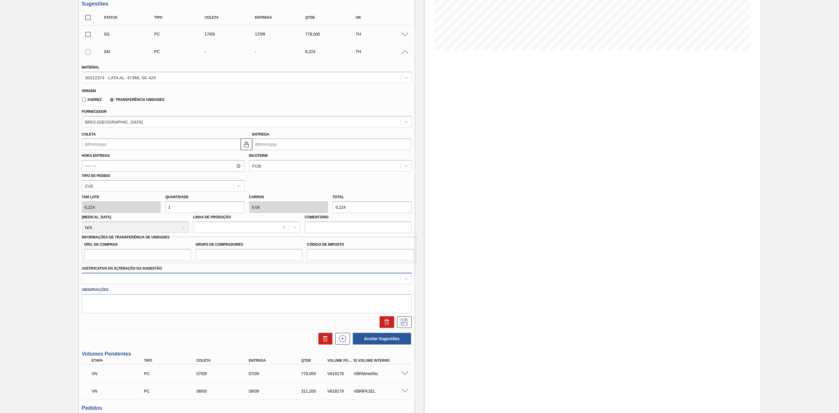
scroll to position [131, 0]
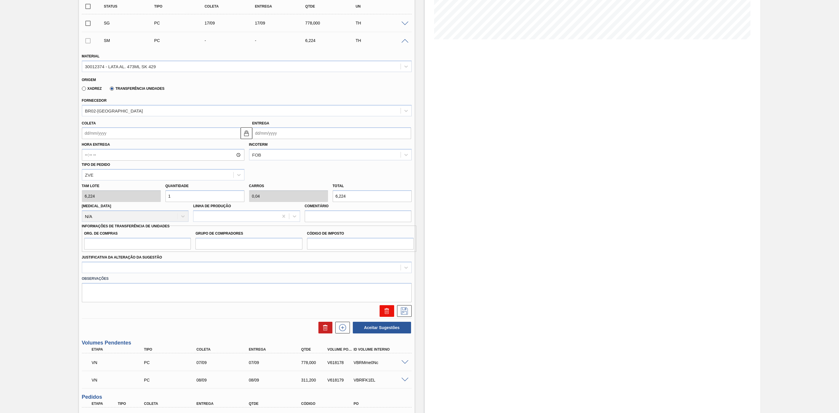
click at [386, 313] on icon at bounding box center [386, 311] width 0 height 3
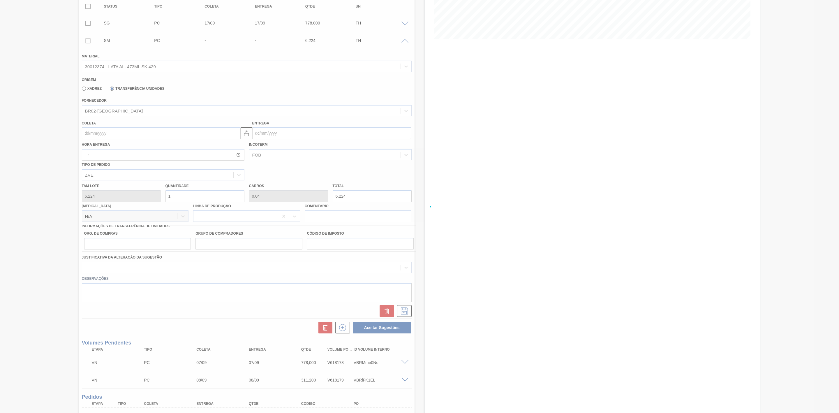
scroll to position [0, 0]
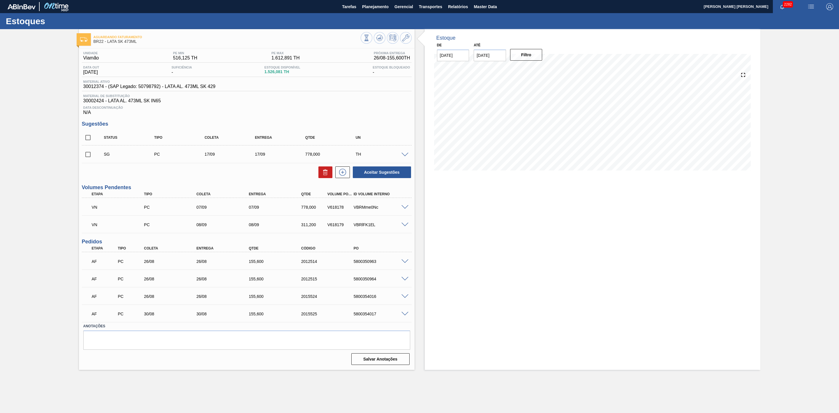
click at [812, 5] on img "button" at bounding box center [811, 6] width 7 height 7
click at [801, 20] on li "Pedido Contingência" at bounding box center [808, 20] width 53 height 10
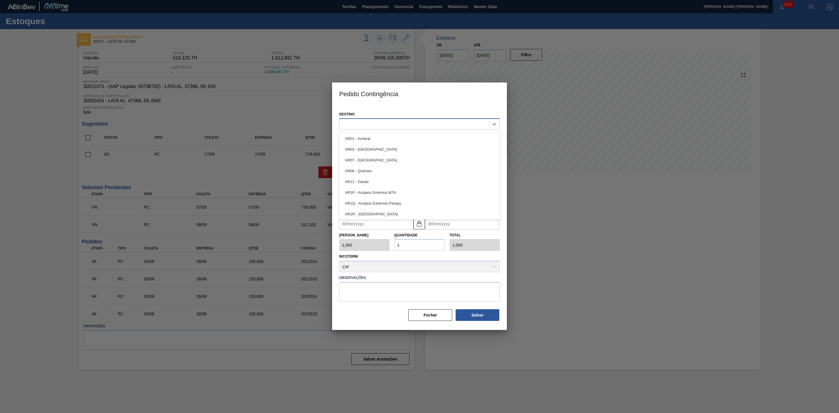
click at [394, 127] on div at bounding box center [415, 124] width 150 height 8
type input "22"
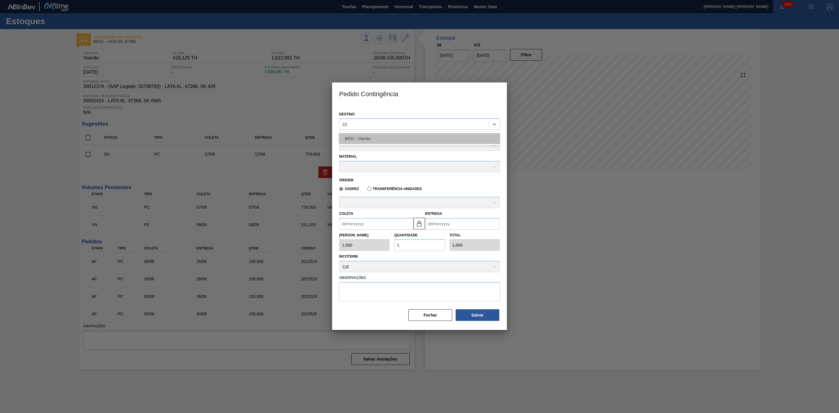
click at [377, 138] on div "BR22 - Viamão" at bounding box center [419, 138] width 161 height 11
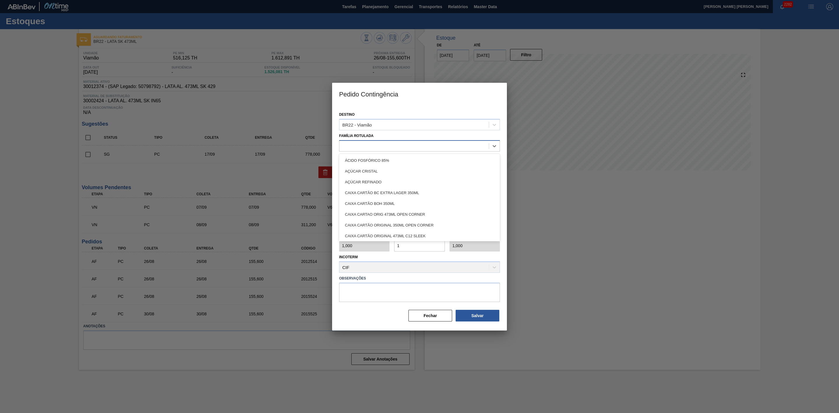
click at [389, 145] on div at bounding box center [415, 146] width 150 height 8
type Rotulada "lata sk"
click at [377, 190] on div "LATA SK 473ML" at bounding box center [419, 192] width 161 height 11
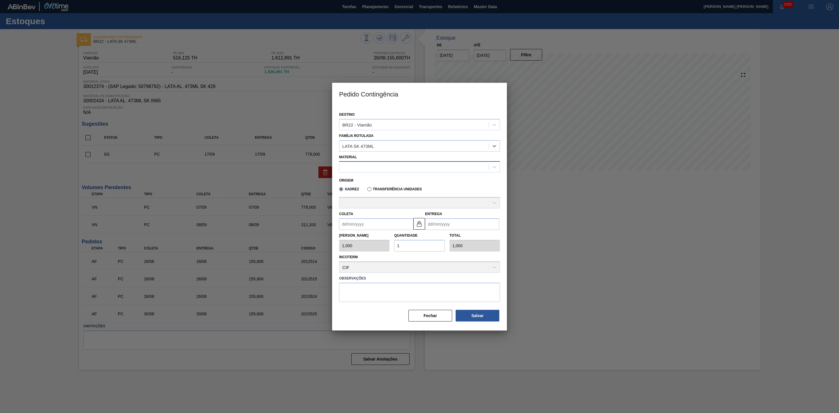
click at [381, 168] on div at bounding box center [415, 167] width 150 height 8
click at [386, 180] on div "30012374 - LATA AL. 473ML SK 429" at bounding box center [419, 181] width 161 height 11
type input "6,224"
click at [397, 188] on label "Transferência Unidades" at bounding box center [395, 189] width 55 height 4
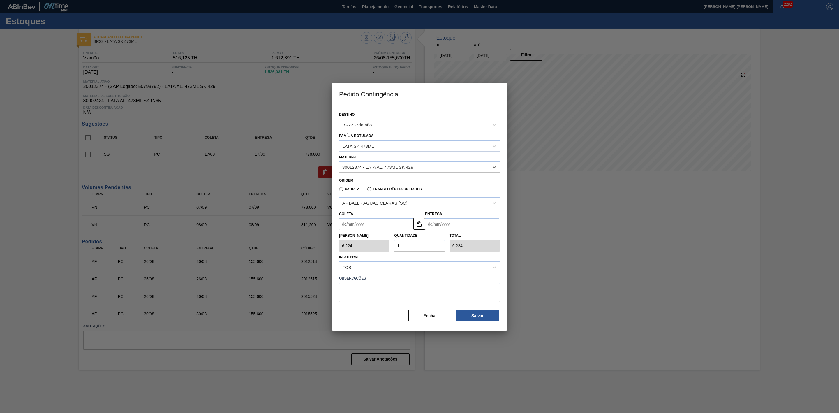
click at [367, 190] on input "Transferência Unidades" at bounding box center [367, 190] width 0 height 0
type input "1,000"
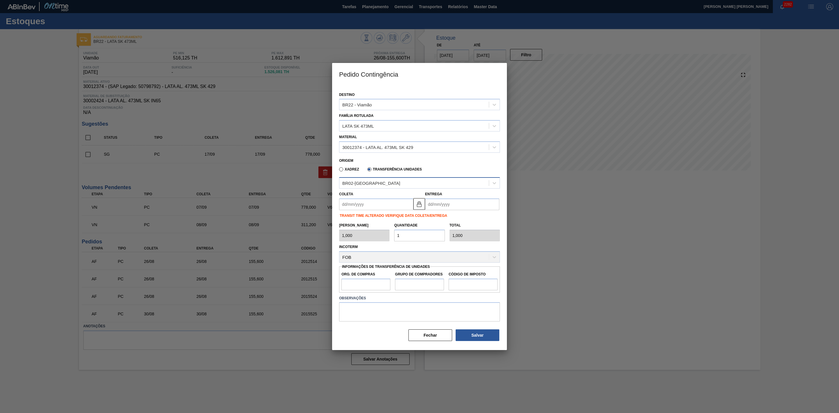
click at [381, 184] on div "BR02-[GEOGRAPHIC_DATA]" at bounding box center [415, 183] width 150 height 8
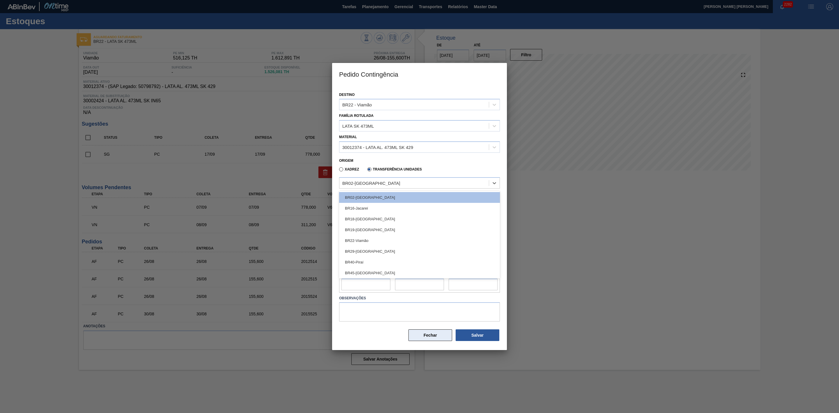
click at [430, 334] on button "Fechar" at bounding box center [431, 335] width 44 height 12
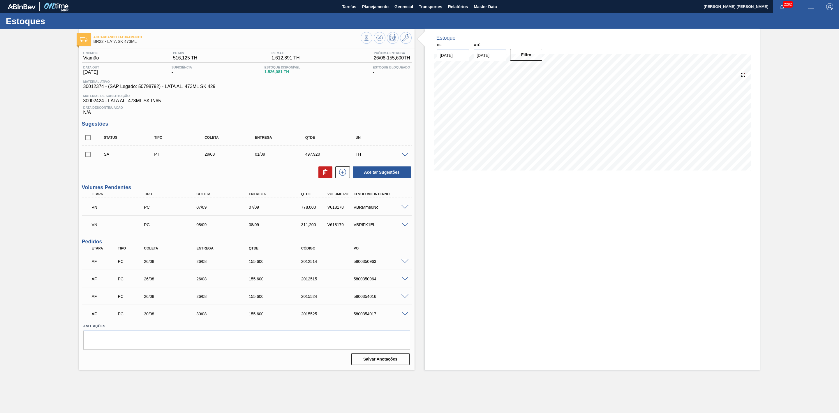
click at [405, 157] on span at bounding box center [405, 155] width 7 height 4
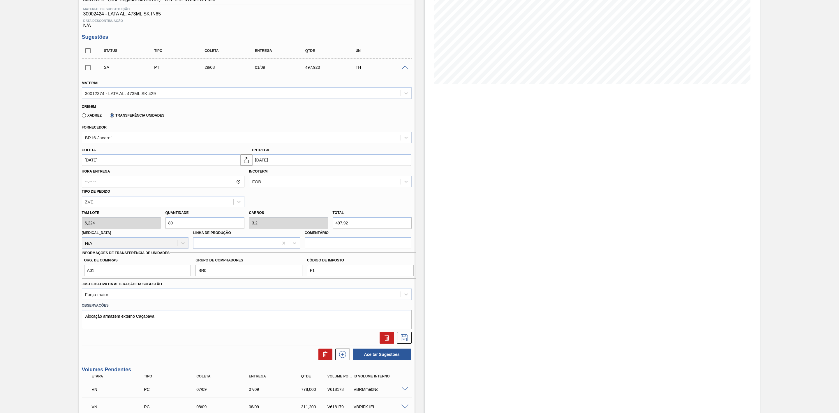
scroll to position [87, 0]
click at [214, 270] on input "BR0" at bounding box center [249, 270] width 107 height 12
click at [107, 270] on input "A01" at bounding box center [137, 270] width 107 height 12
type input "A"
click at [107, 270] on input "Org. de Compras" at bounding box center [137, 270] width 107 height 12
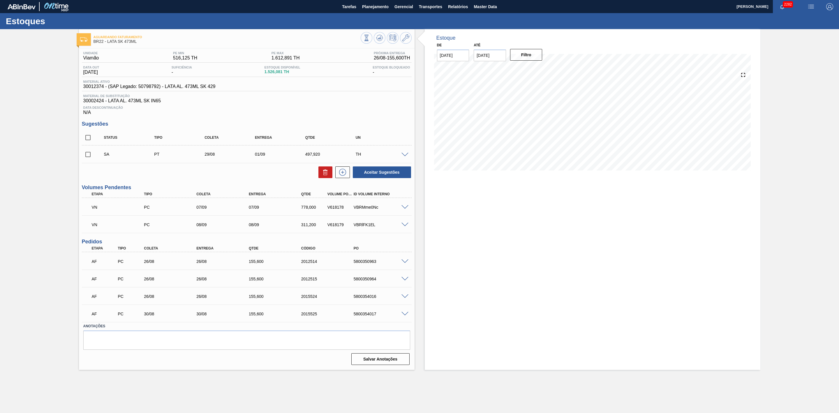
click at [406, 157] on span at bounding box center [405, 155] width 7 height 4
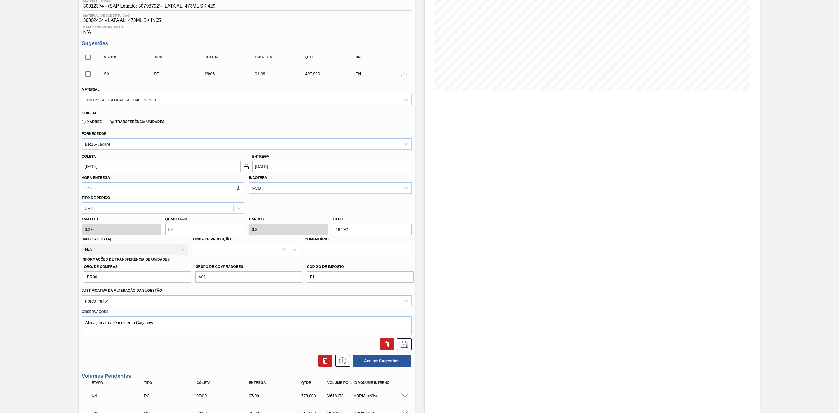
scroll to position [131, 0]
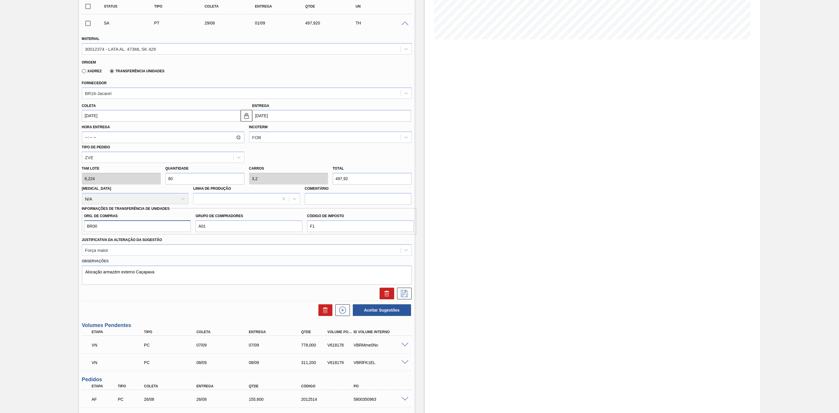
click at [112, 228] on input "BR00" at bounding box center [137, 226] width 107 height 12
click at [228, 226] on input "A01" at bounding box center [249, 226] width 107 height 12
click at [402, 294] on icon at bounding box center [404, 293] width 9 height 7
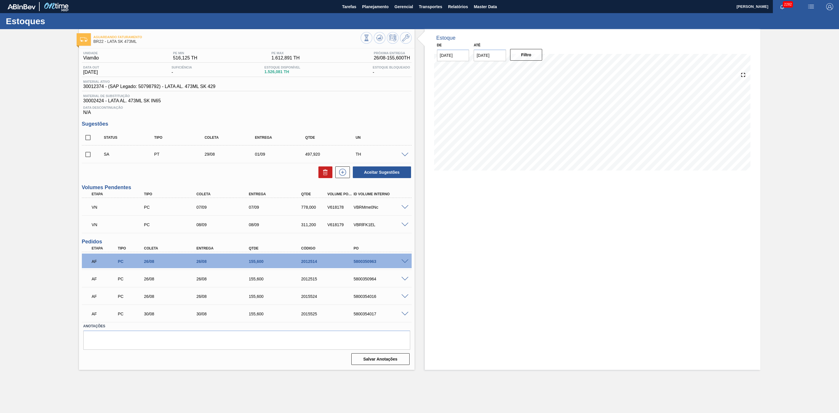
scroll to position [0, 0]
click at [87, 157] on input "checkbox" at bounding box center [88, 154] width 12 height 12
click at [395, 176] on button "Aceitar Sugestões" at bounding box center [382, 172] width 58 height 12
checkbox input "false"
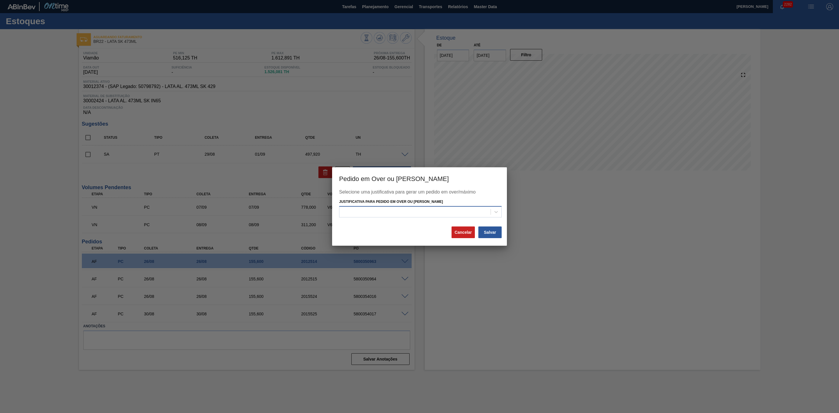
click at [388, 208] on div at bounding box center [415, 212] width 151 height 8
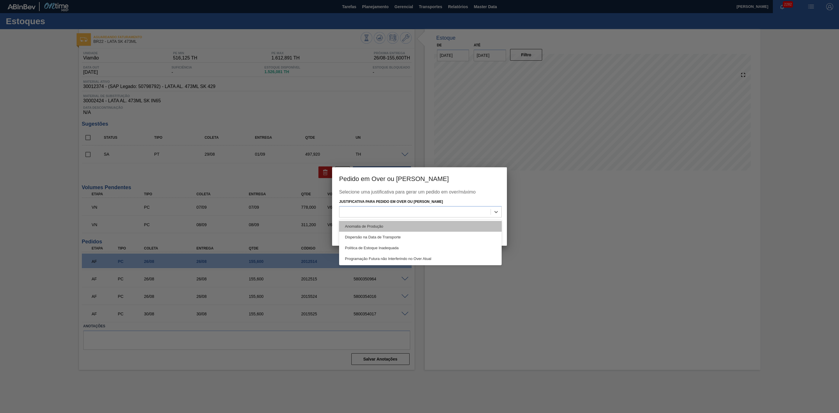
click at [350, 225] on div "Anomalia de Produção" at bounding box center [420, 226] width 163 height 11
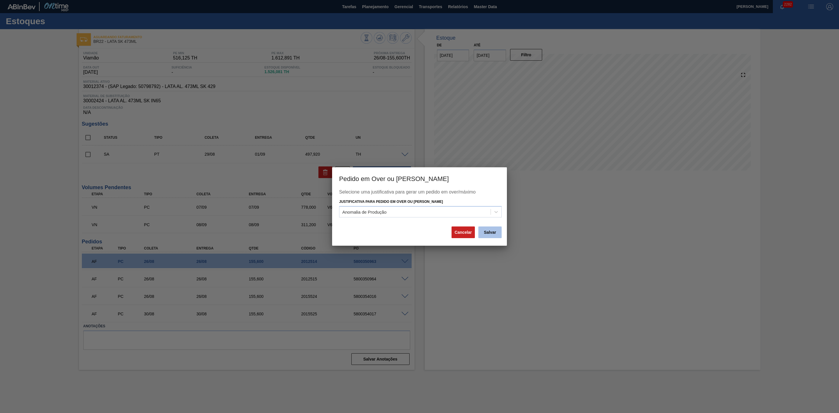
click at [486, 229] on button "Salvar" at bounding box center [490, 232] width 23 height 12
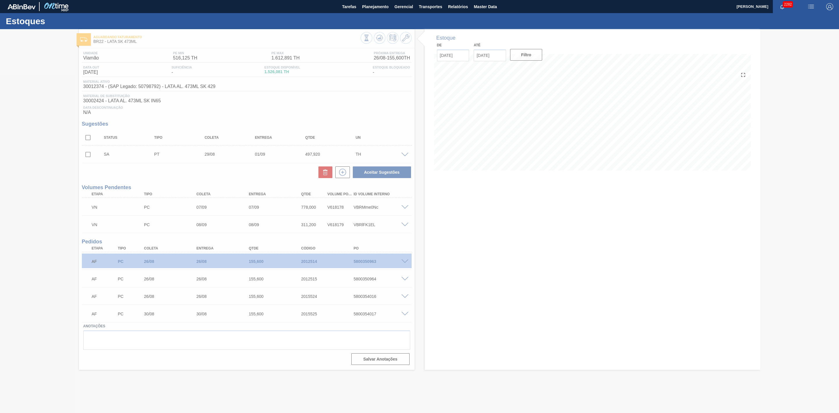
click at [464, 202] on div at bounding box center [419, 221] width 839 height 384
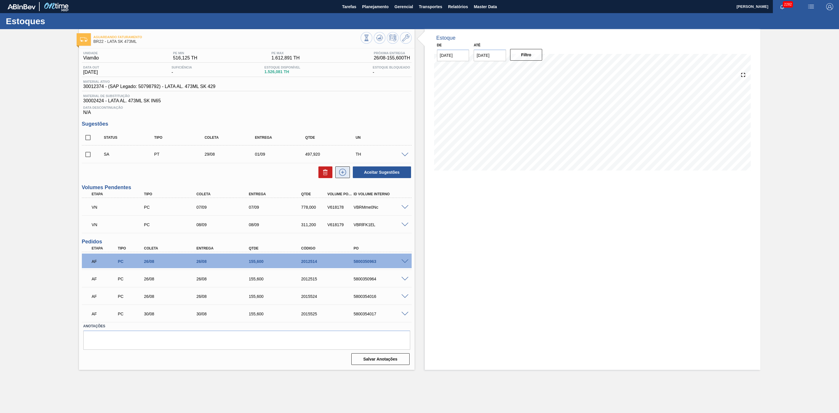
click at [344, 173] on icon at bounding box center [342, 172] width 9 height 7
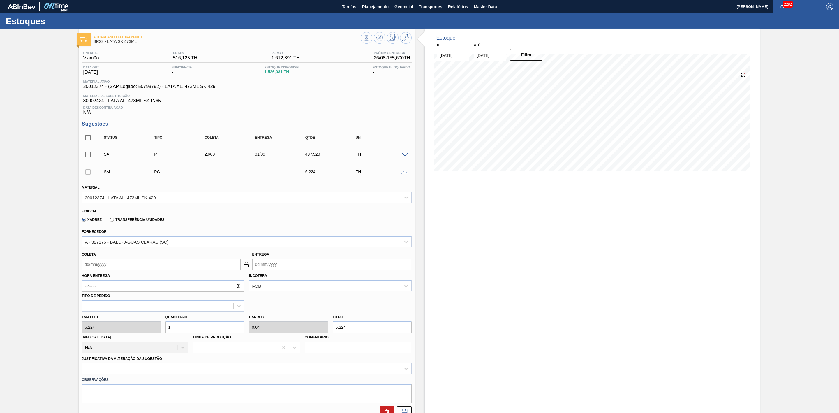
click at [143, 222] on label "Transferência Unidades" at bounding box center [137, 220] width 55 height 4
click at [109, 221] on input "Transferência Unidades" at bounding box center [109, 221] width 0 height 0
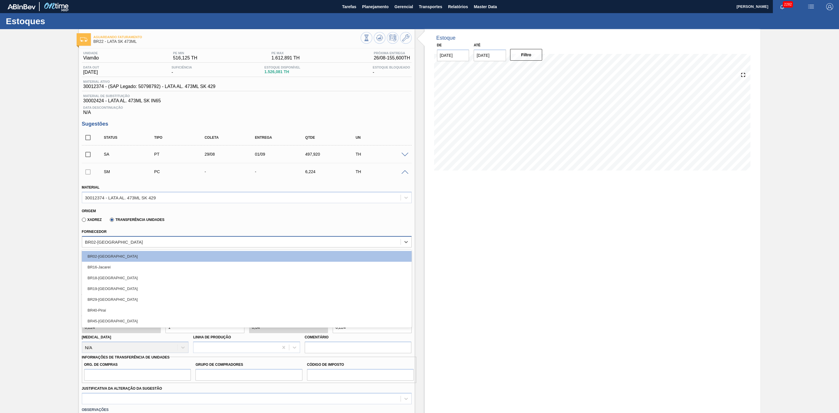
click at [136, 241] on div "BR02-[GEOGRAPHIC_DATA]" at bounding box center [241, 242] width 319 height 8
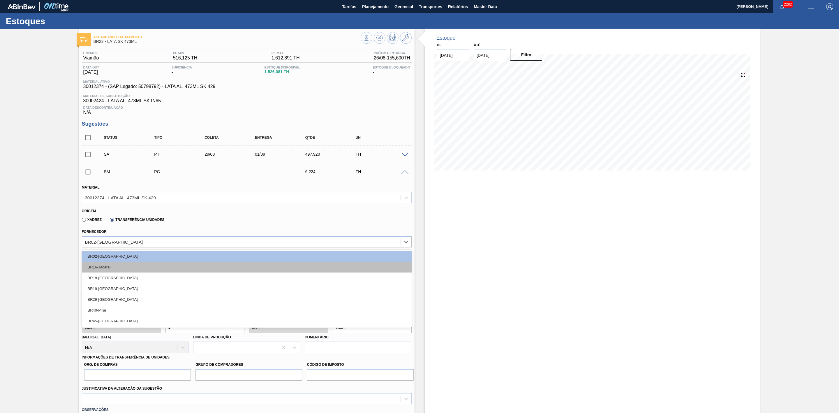
click at [121, 267] on div "BR16-Jacareí" at bounding box center [247, 267] width 330 height 11
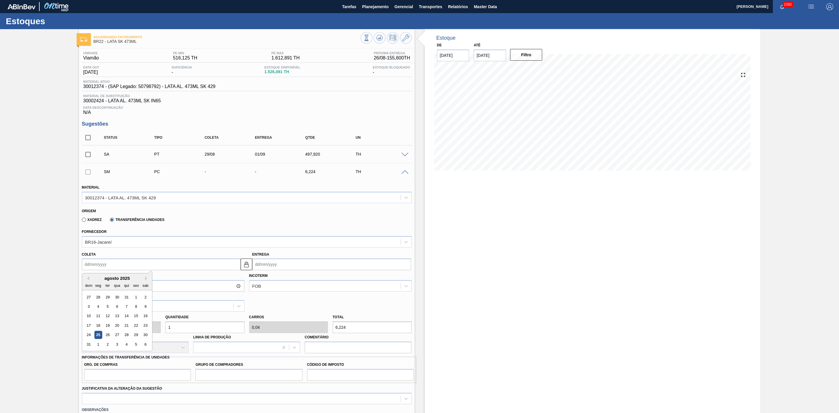
click at [132, 267] on input "Coleta" at bounding box center [161, 265] width 159 height 12
click at [133, 339] on div "29" at bounding box center [136, 335] width 8 height 8
type input "[DATE]"
click at [246, 266] on img at bounding box center [246, 264] width 7 height 7
click at [264, 267] on input "[DATE]" at bounding box center [331, 265] width 159 height 12
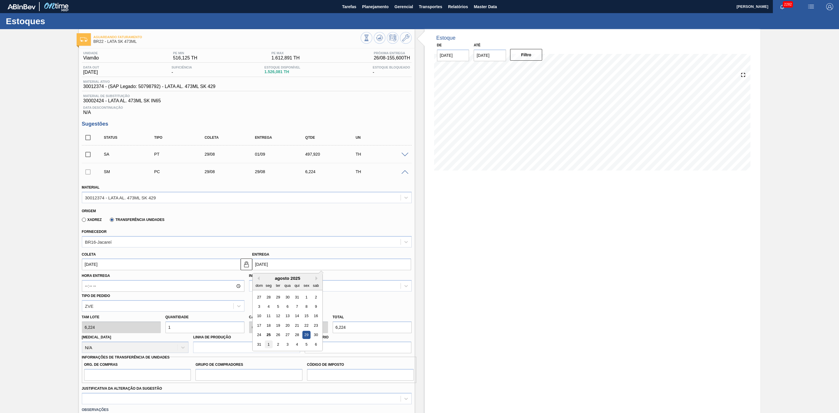
click at [267, 345] on div "1" at bounding box center [269, 344] width 8 height 8
type input "[DATE]"
click at [105, 268] on input "[DATE]" at bounding box center [161, 265] width 159 height 12
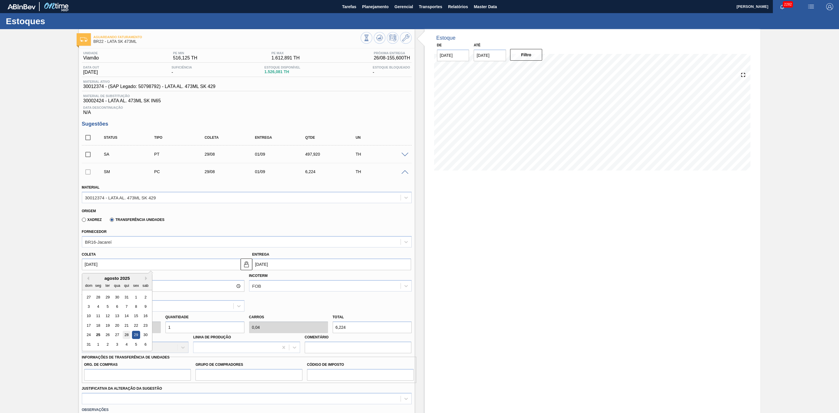
click at [128, 336] on div "28" at bounding box center [126, 335] width 8 height 8
type input "[DATE]"
click at [153, 326] on div "[PERSON_NAME] 6,224 Quantidade 1 Carros 0,04 Total 6,224 [MEDICAL_DATA] N/A Lin…" at bounding box center [247, 333] width 335 height 42
type input "8"
type input "0,32"
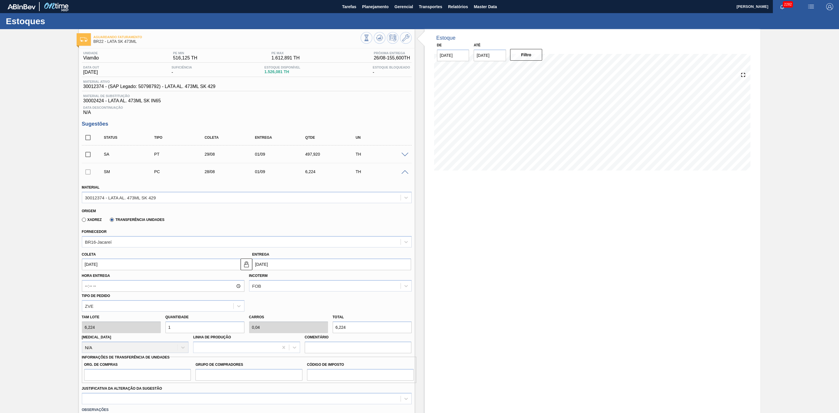
type input "49,792"
type input "80"
type input "3,2"
type input "497,92"
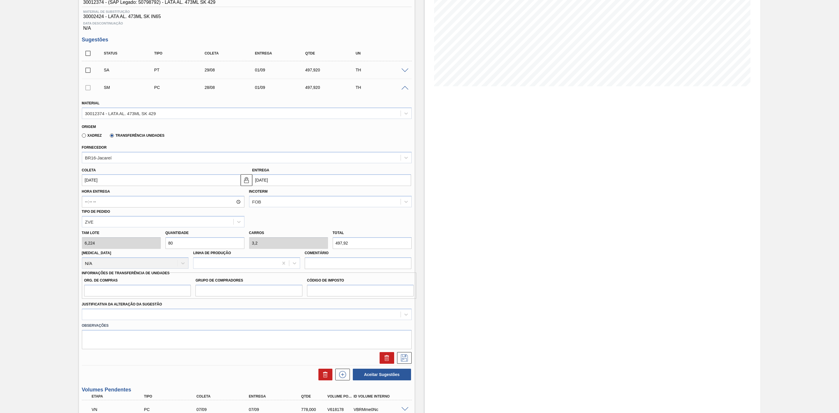
scroll to position [87, 0]
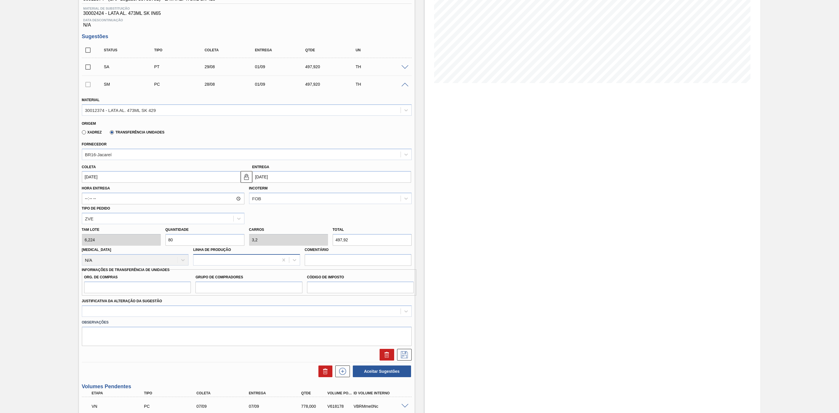
type input "80"
drag, startPoint x: 206, startPoint y: 265, endPoint x: 210, endPoint y: 263, distance: 3.8
click at [207, 264] on div at bounding box center [236, 260] width 85 height 8
drag, startPoint x: 212, startPoint y: 263, endPoint x: 228, endPoint y: 263, distance: 16.9
click at [212, 263] on div at bounding box center [236, 260] width 85 height 8
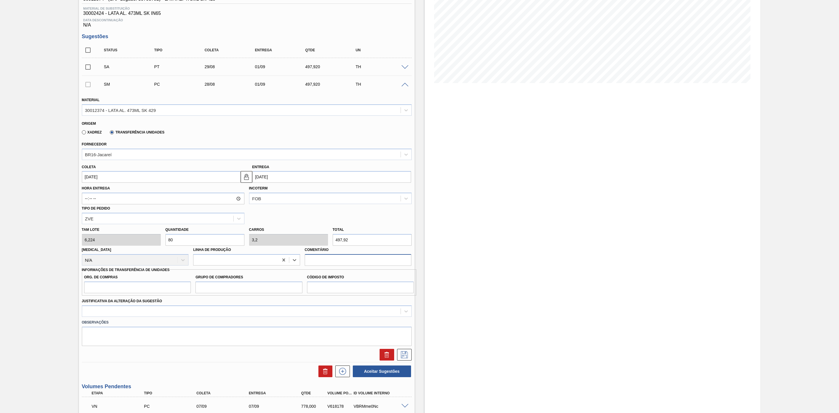
click at [331, 264] on input "Comentário" at bounding box center [358, 260] width 107 height 12
click at [330, 264] on input "Comentário" at bounding box center [358, 260] width 107 height 12
click at [252, 263] on div at bounding box center [236, 260] width 85 height 8
click at [249, 263] on div at bounding box center [236, 260] width 85 height 8
click at [140, 293] on input "Org. de Compras" at bounding box center [137, 288] width 107 height 12
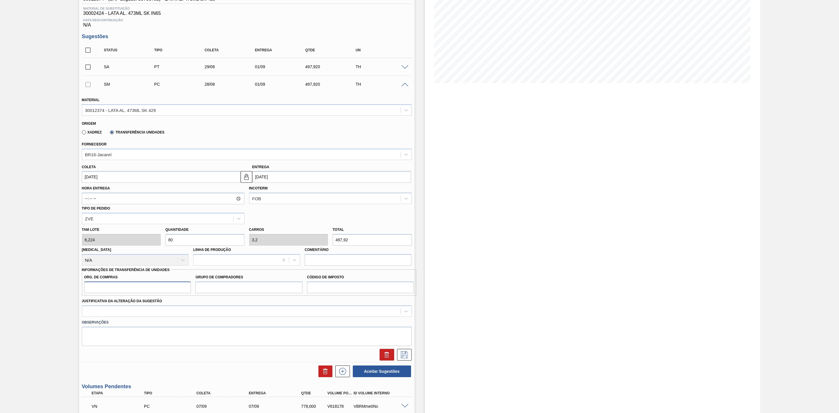
type input "BR00"
click at [209, 291] on input "Grupo de Compradores" at bounding box center [249, 288] width 107 height 12
type input "A01"
click at [316, 290] on input "Código de Imposto" at bounding box center [360, 288] width 107 height 12
type input "I1"
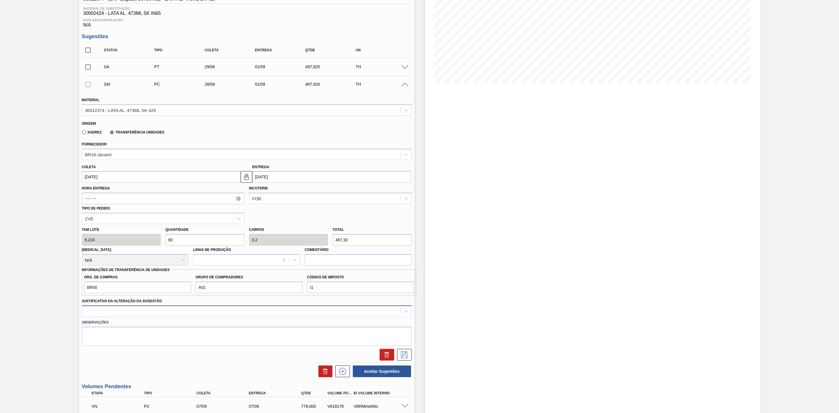
click at [152, 315] on div at bounding box center [241, 311] width 319 height 8
type Sugestão "T"
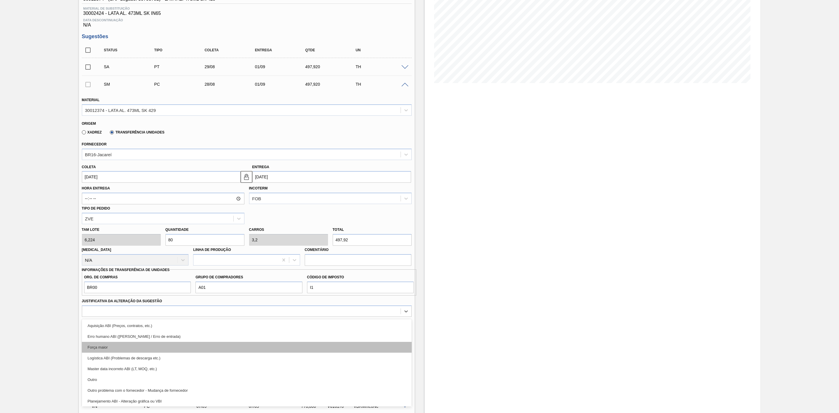
click at [133, 350] on div "Força maior" at bounding box center [247, 347] width 330 height 11
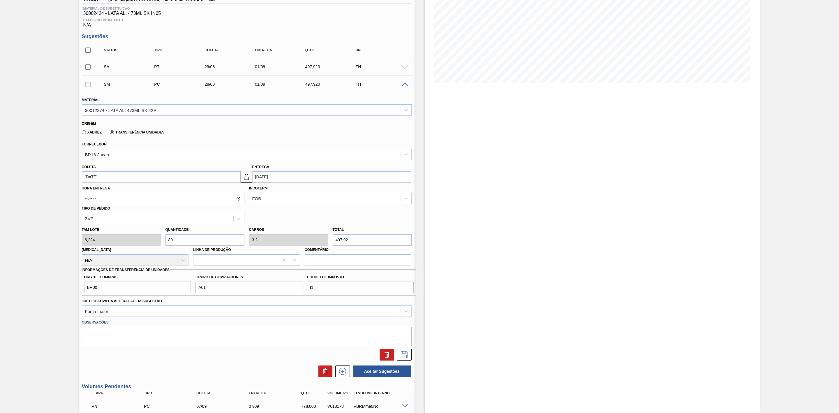
click at [406, 68] on span at bounding box center [405, 67] width 7 height 4
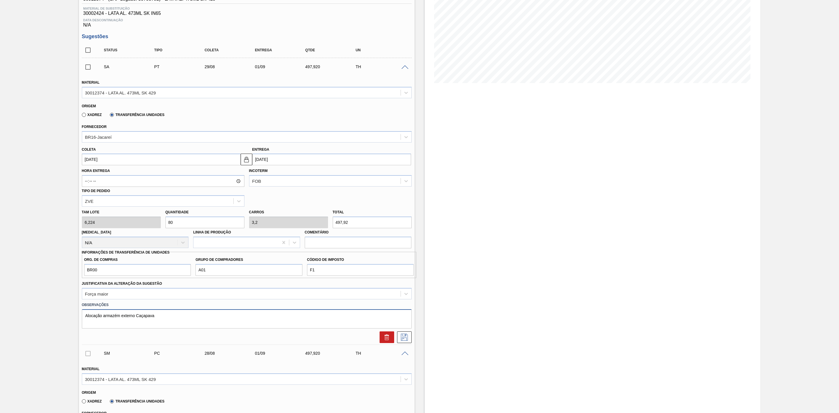
drag, startPoint x: 128, startPoint y: 318, endPoint x: 66, endPoint y: 323, distance: 61.4
click at [66, 323] on div "Aguardando Faturamento BR22 - LATA SK 473ML Unidade Viamão PE MIN 516,125 TH PE…" at bounding box center [419, 390] width 839 height 896
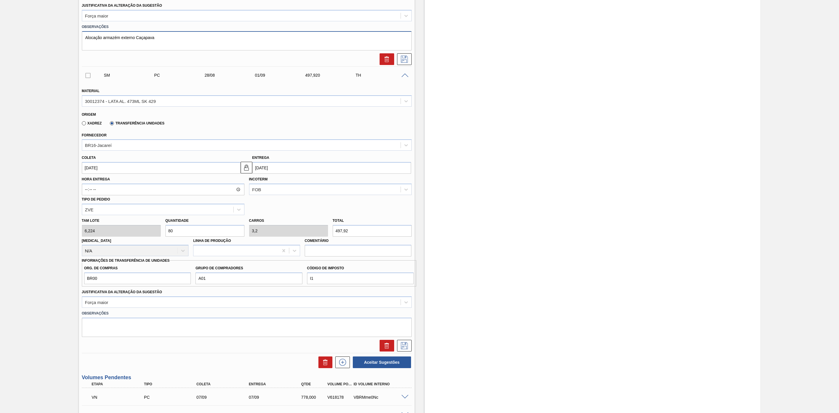
scroll to position [393, 0]
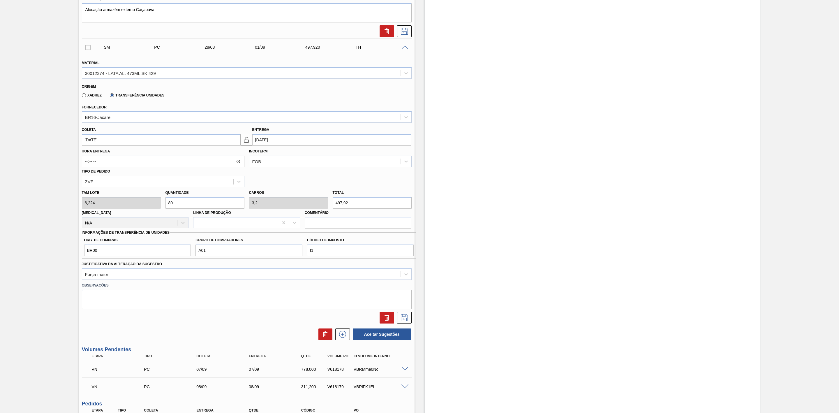
click at [194, 298] on textarea at bounding box center [247, 299] width 330 height 19
paste textarea "Alocação armazém externo Caçapava"
type textarea "Alocação armazém externo Caçapava"
click at [403, 321] on icon at bounding box center [404, 317] width 9 height 7
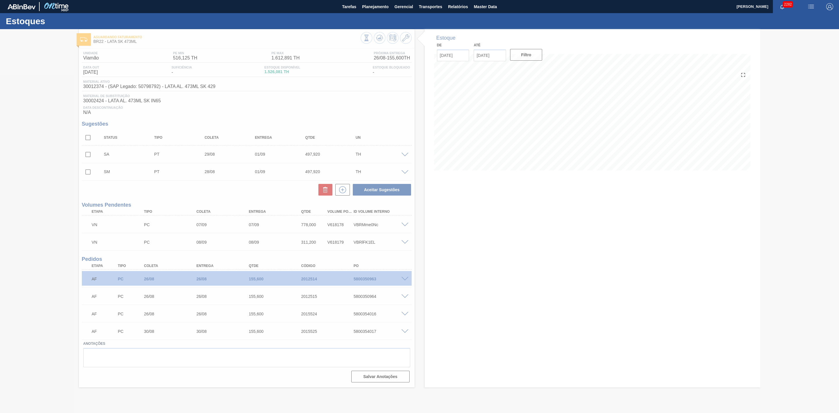
scroll to position [0, 0]
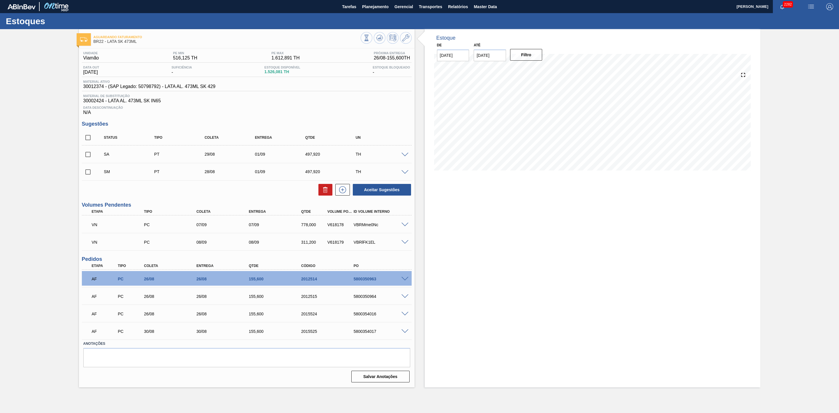
click at [404, 173] on span at bounding box center [405, 172] width 7 height 4
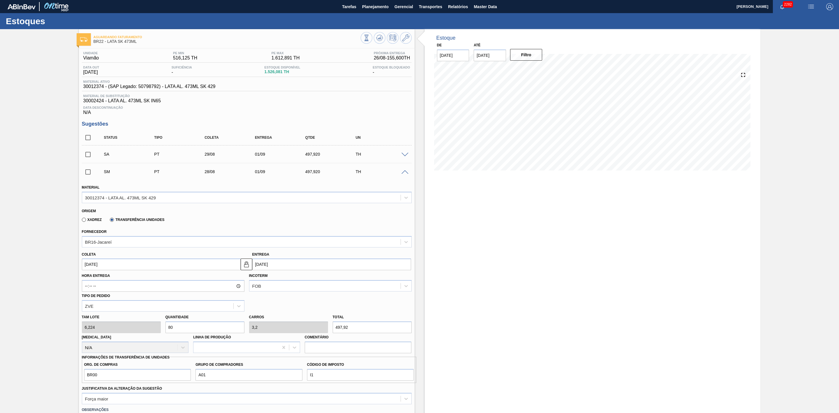
click at [148, 264] on input "[DATE]" at bounding box center [161, 265] width 159 height 12
click at [136, 338] on div "29" at bounding box center [136, 335] width 8 height 8
type input "[DATE]"
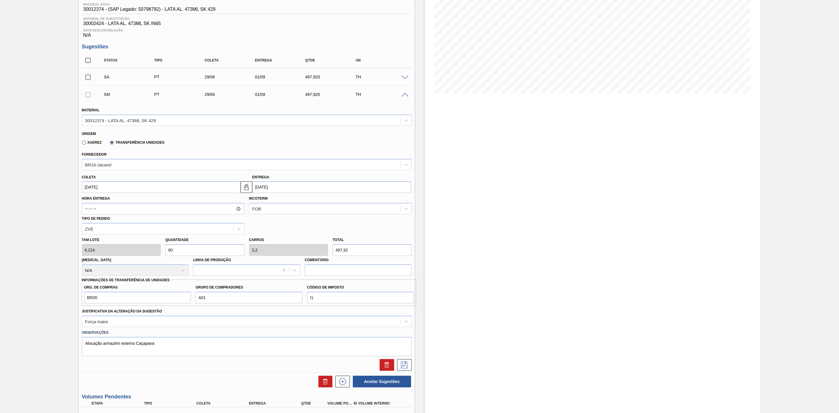
scroll to position [175, 0]
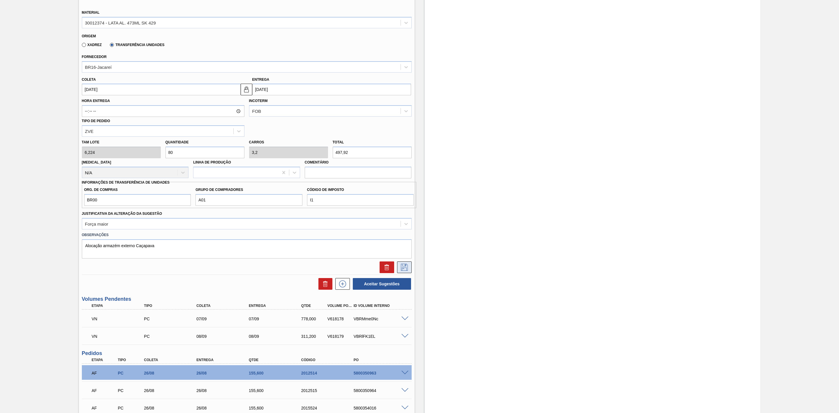
click at [406, 267] on icon at bounding box center [404, 267] width 9 height 7
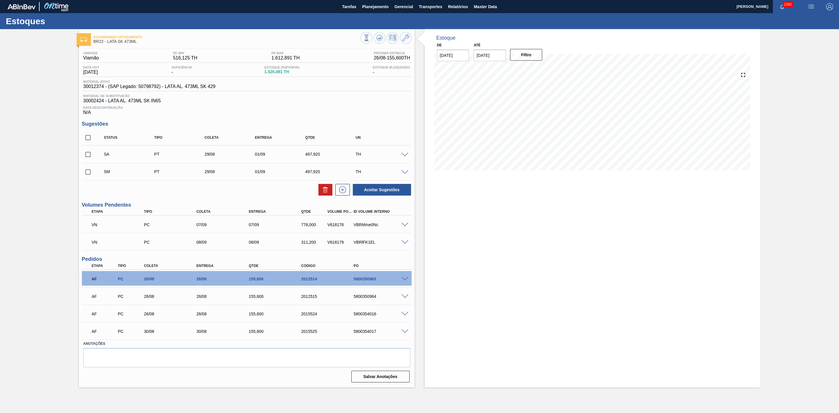
scroll to position [0, 0]
click at [87, 158] on input "checkbox" at bounding box center [88, 154] width 12 height 12
click at [325, 192] on icon at bounding box center [325, 190] width 0 height 3
checkbox input "false"
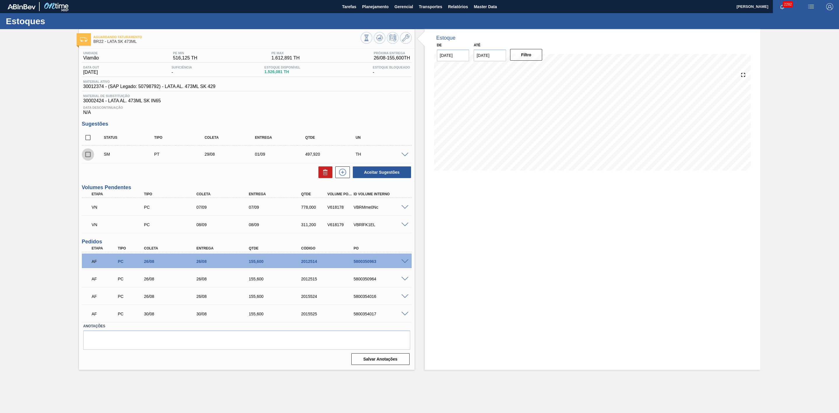
drag, startPoint x: 87, startPoint y: 157, endPoint x: 94, endPoint y: 162, distance: 8.9
click at [87, 157] on input "checkbox" at bounding box center [88, 154] width 12 height 12
checkbox input "true"
click at [385, 174] on button "Aceitar Sugestões" at bounding box center [382, 172] width 58 height 12
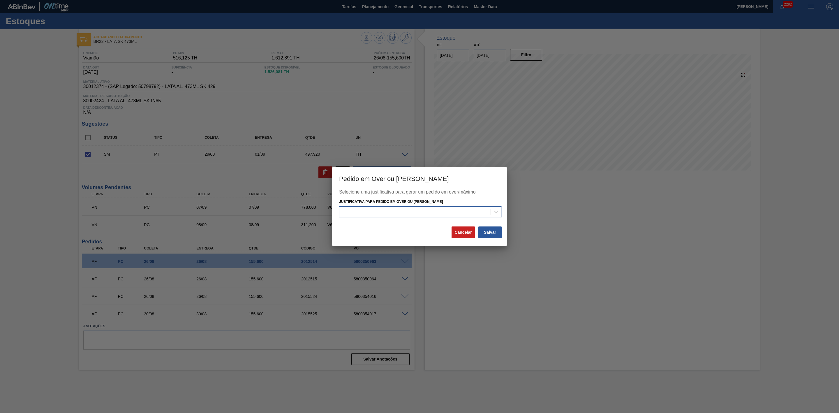
click at [393, 210] on div at bounding box center [415, 212] width 151 height 8
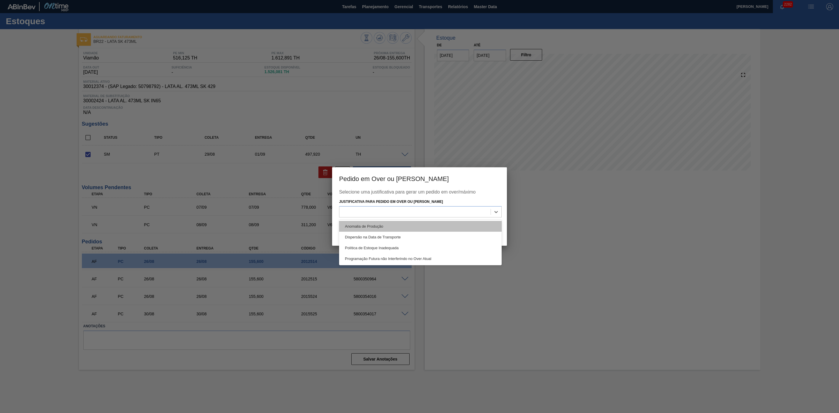
click at [365, 222] on div "Anomalia de Produção" at bounding box center [420, 226] width 163 height 11
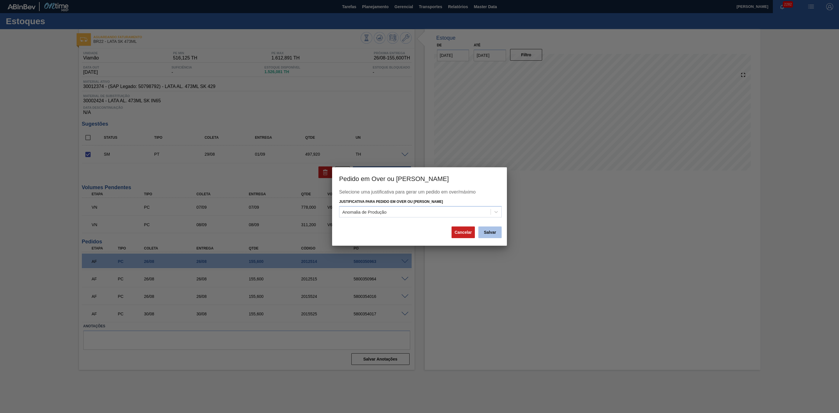
click at [489, 232] on button "Salvar" at bounding box center [490, 232] width 23 height 12
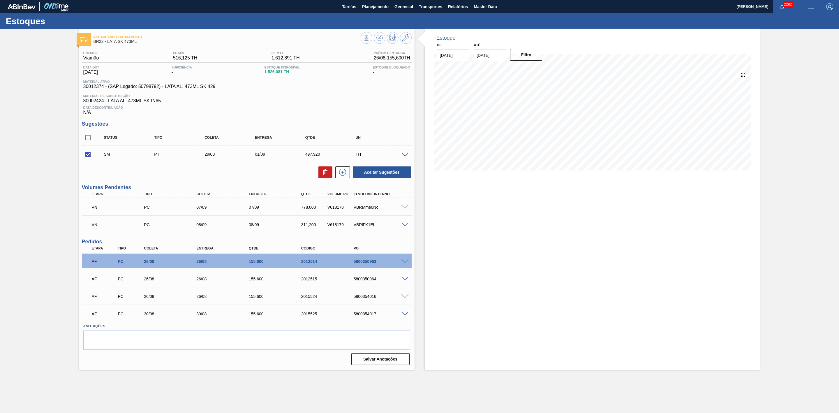
click at [404, 157] on span at bounding box center [405, 155] width 7 height 4
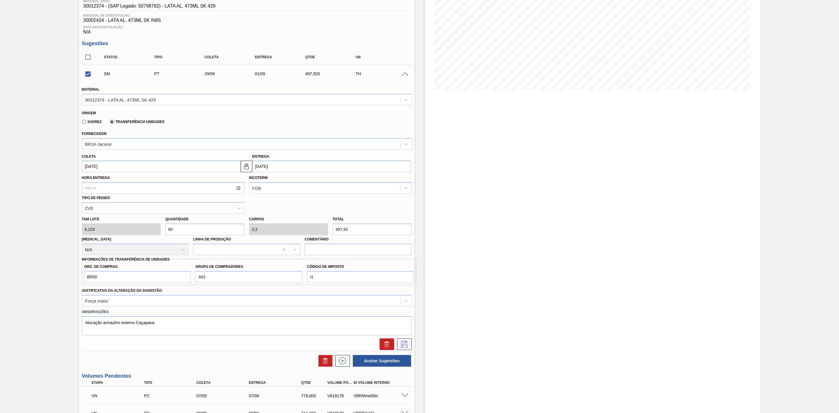
scroll to position [87, 0]
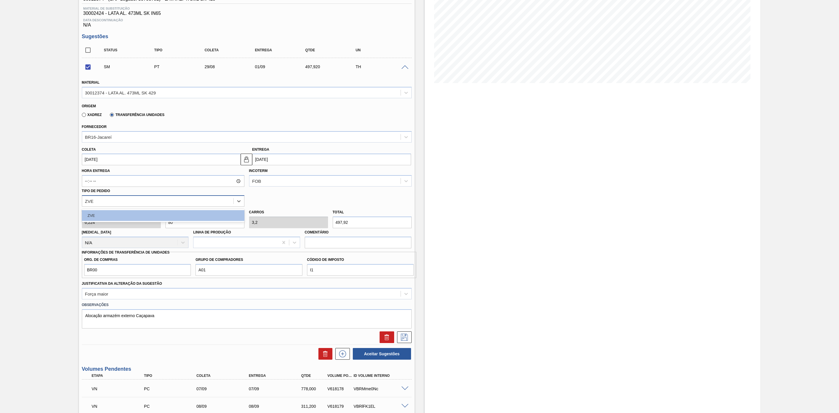
click at [198, 202] on div "ZVE" at bounding box center [157, 201] width 151 height 8
click at [278, 179] on div "FOB" at bounding box center [324, 181] width 151 height 8
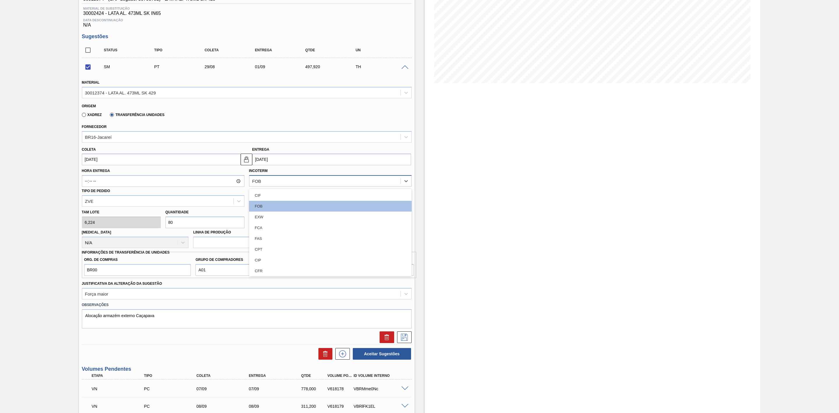
click at [279, 181] on div "FOB" at bounding box center [324, 181] width 151 height 8
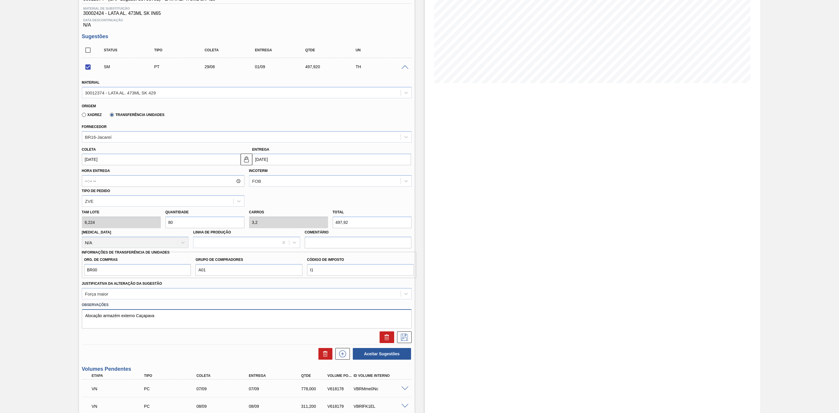
click at [174, 315] on textarea "Alocação armazém externo Caçapava" at bounding box center [247, 318] width 330 height 19
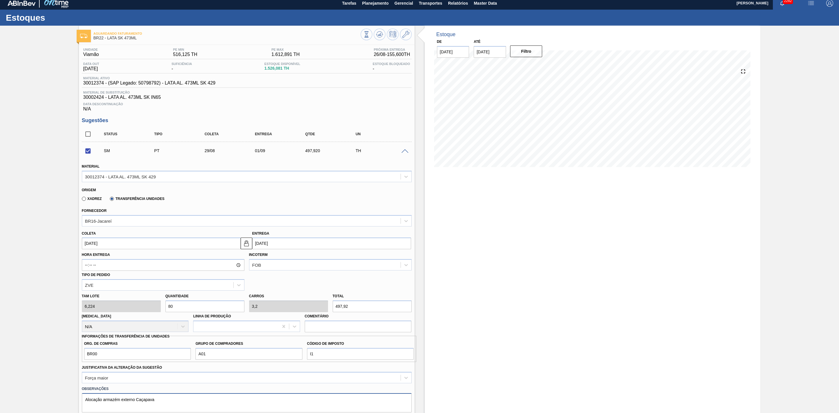
scroll to position [0, 0]
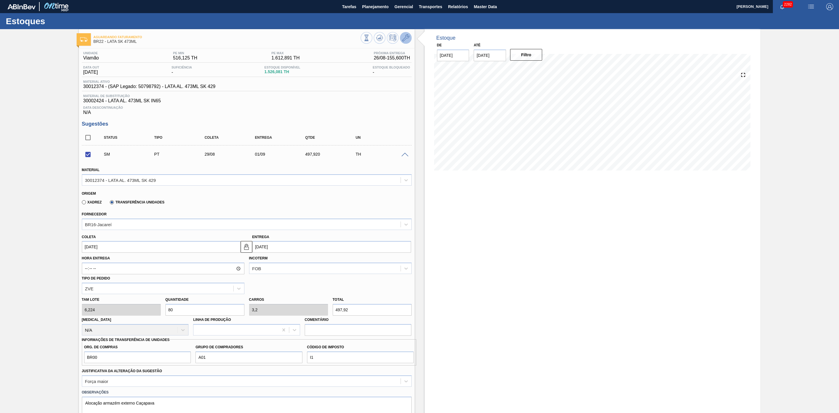
click at [402, 38] on icon at bounding box center [405, 37] width 7 height 7
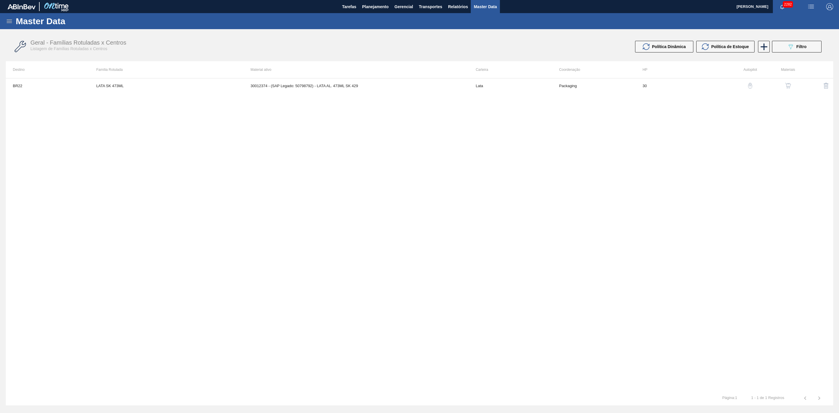
click at [786, 85] on img "button" at bounding box center [788, 86] width 6 height 6
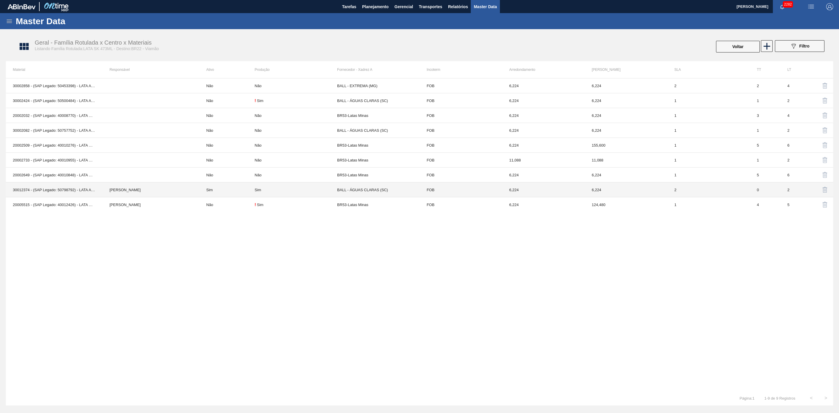
click at [281, 190] on div "Sim" at bounding box center [296, 190] width 82 height 4
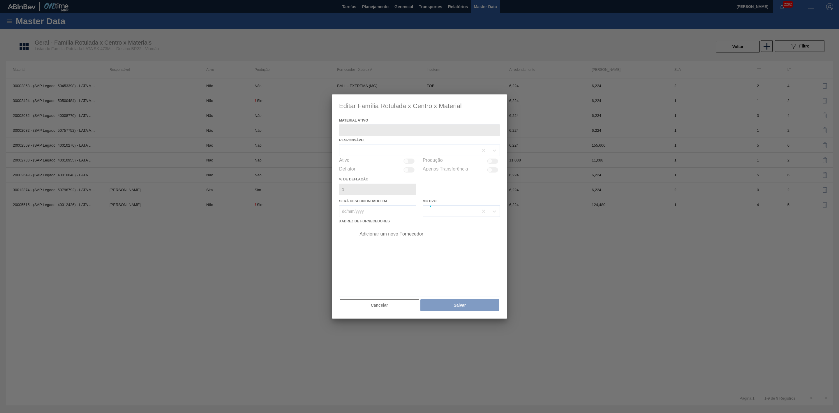
type ativo "30012374 - (SAP Legado: 50798792) - LATA AL. 473ML SK 429"
checkbox input "true"
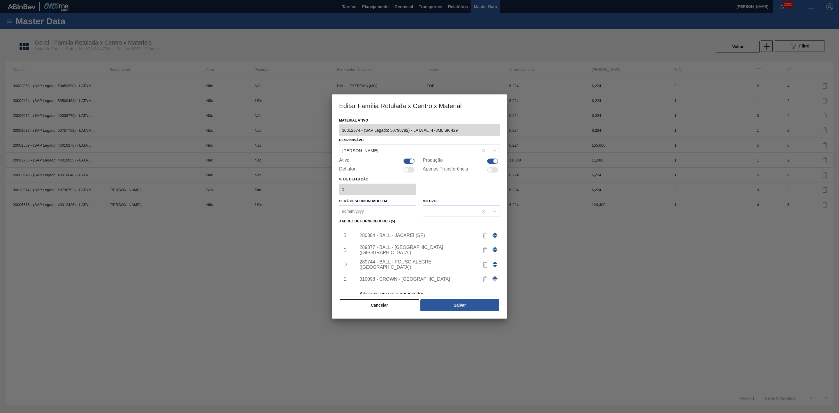
scroll to position [20, 0]
click at [408, 288] on div "Adicionar um novo Fornecedor" at bounding box center [417, 286] width 114 height 5
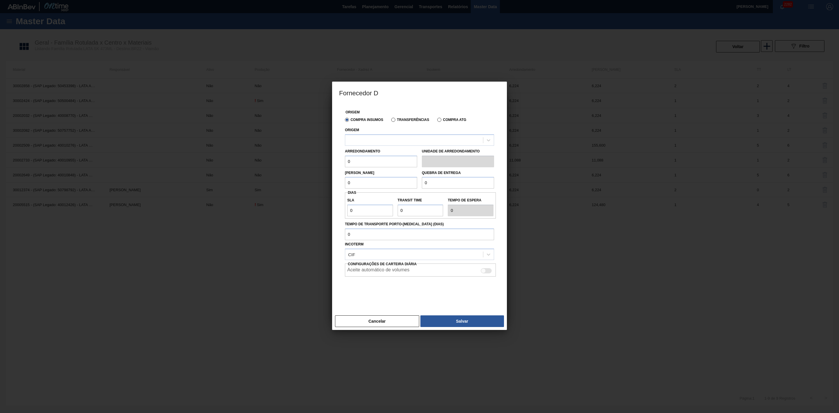
click at [407, 119] on label "Transferências" at bounding box center [410, 120] width 38 height 4
click at [391, 121] on input "Transferências" at bounding box center [391, 121] width 0 height 0
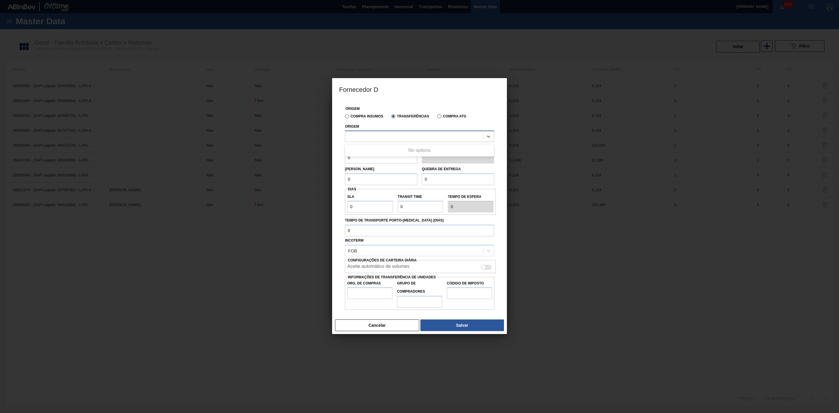
click at [382, 134] on div at bounding box center [414, 136] width 138 height 8
click at [381, 134] on div at bounding box center [414, 136] width 138 height 8
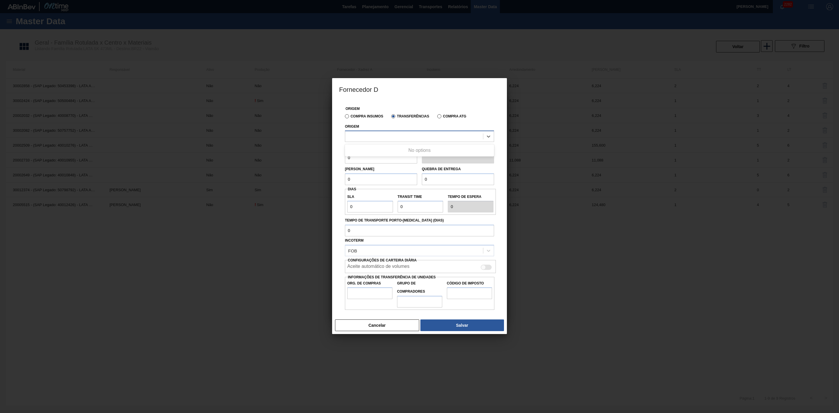
click at [381, 134] on div at bounding box center [414, 136] width 138 height 8
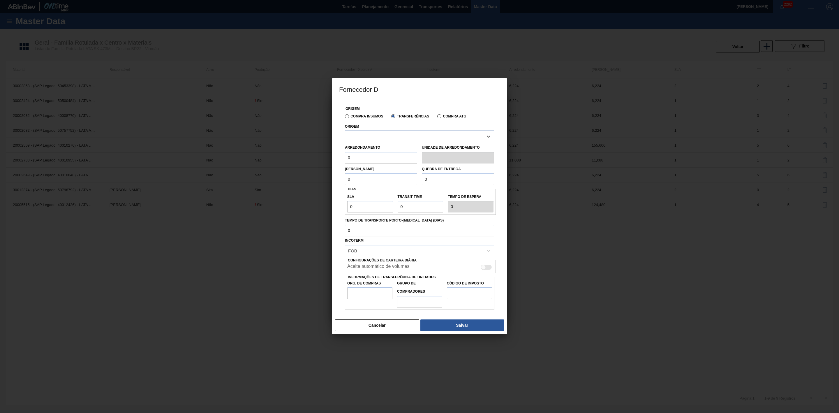
click at [381, 134] on div at bounding box center [414, 136] width 138 height 8
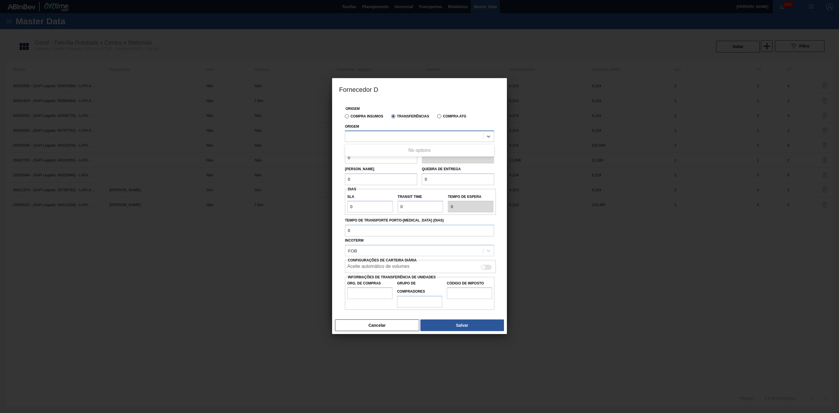
click at [381, 134] on div at bounding box center [414, 136] width 138 height 8
click at [361, 117] on label "Compra Insumos" at bounding box center [364, 116] width 38 height 4
click at [344, 117] on input "Compra Insumos" at bounding box center [344, 117] width 0 height 0
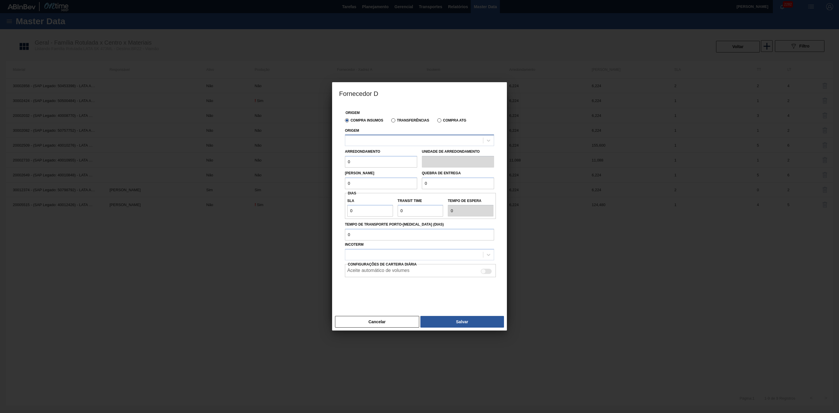
click at [363, 136] on div at bounding box center [414, 140] width 138 height 8
click at [395, 120] on label "Transferências" at bounding box center [410, 120] width 38 height 4
click at [391, 122] on input "Transferências" at bounding box center [391, 122] width 0 height 0
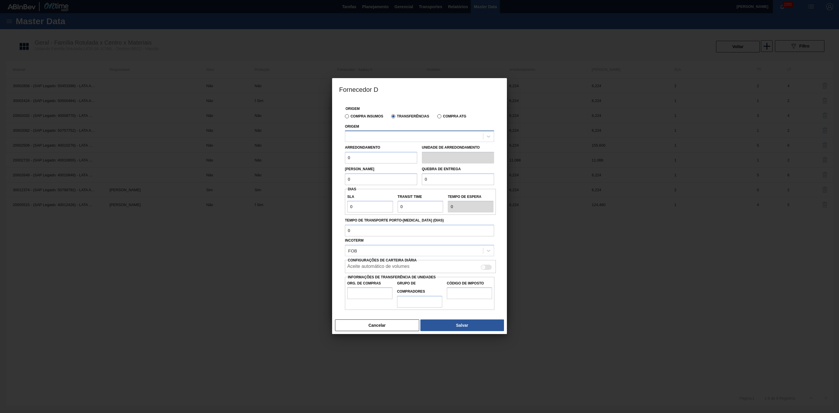
click at [382, 135] on div at bounding box center [414, 136] width 138 height 8
type input "1"
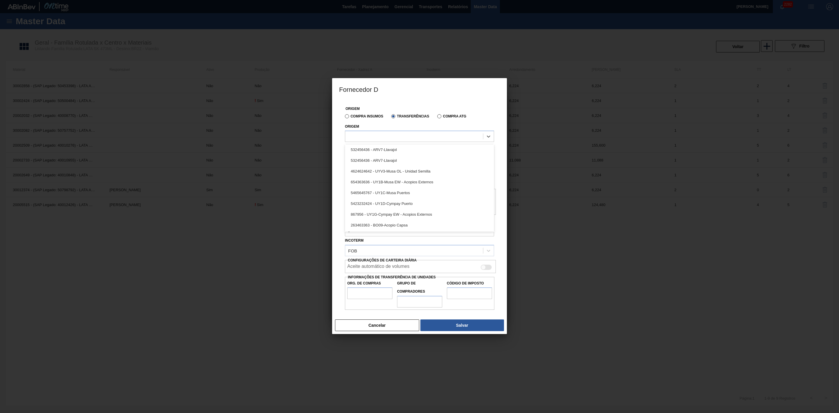
scroll to position [432, 0]
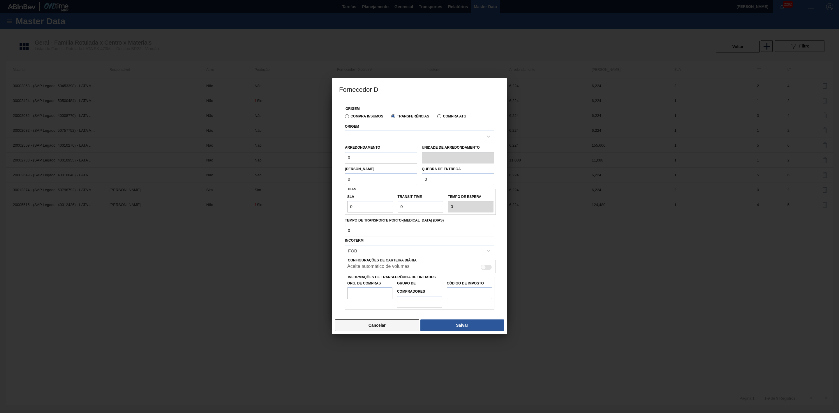
click at [389, 328] on button "Cancelar" at bounding box center [377, 325] width 84 height 12
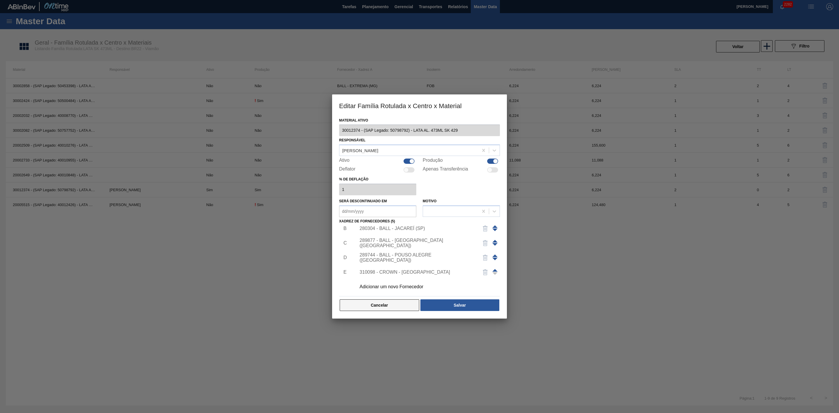
click at [387, 308] on button "Cancelar" at bounding box center [380, 305] width 80 height 12
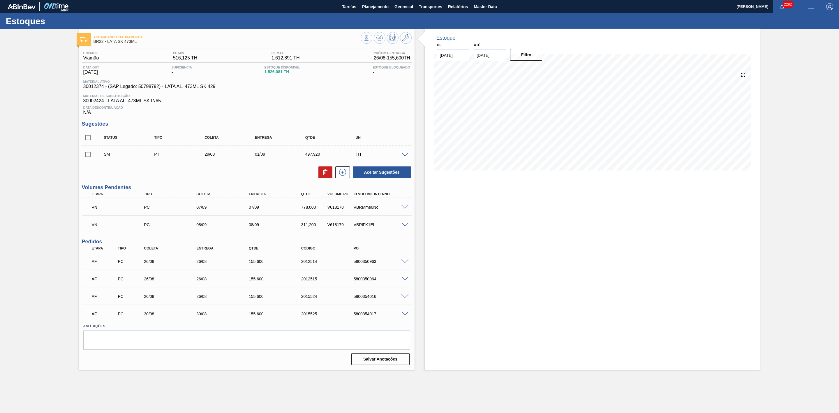
click at [86, 157] on input "checkbox" at bounding box center [88, 154] width 12 height 12
click at [326, 176] on icon at bounding box center [325, 172] width 7 height 7
checkbox input "false"
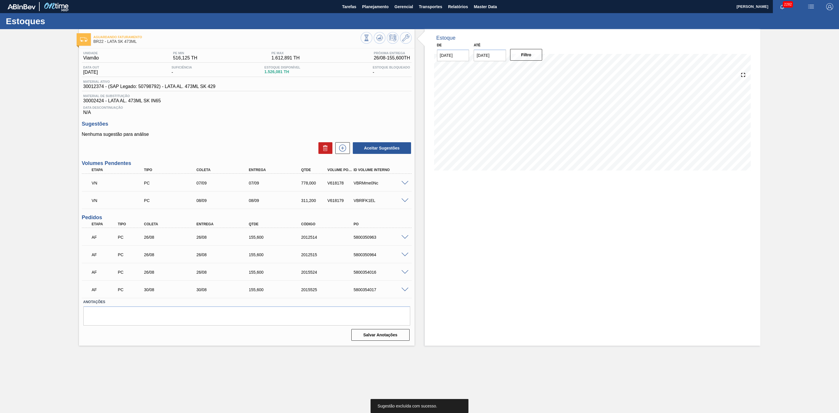
click at [808, 5] on img "button" at bounding box center [811, 6] width 7 height 7
click at [797, 18] on li "Pedido Contingência" at bounding box center [808, 20] width 53 height 10
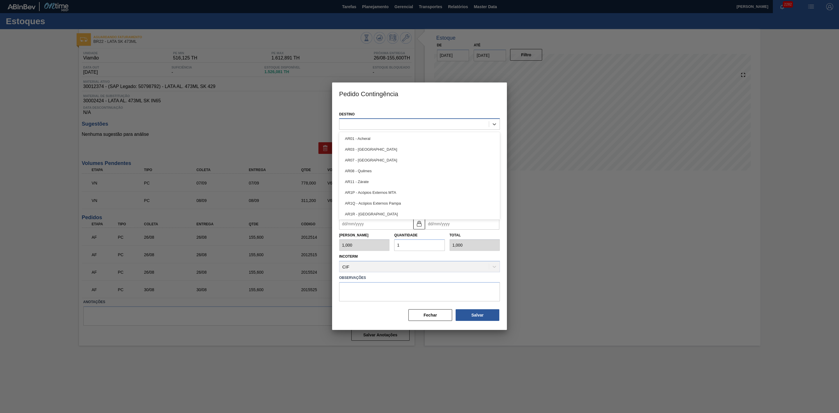
click at [416, 124] on div at bounding box center [415, 124] width 150 height 8
type input "22"
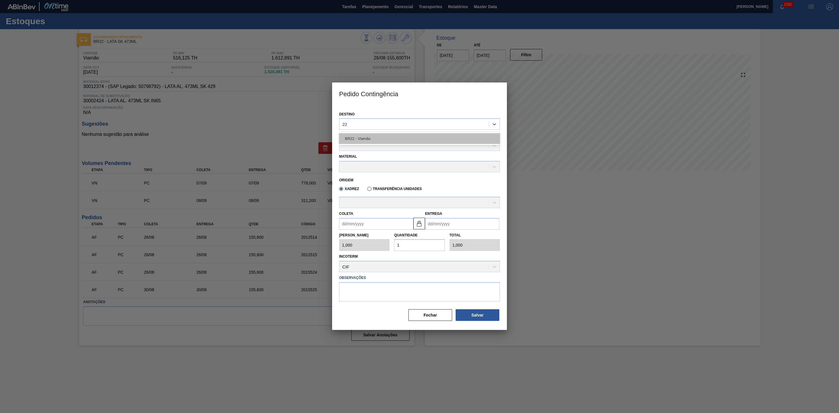
click at [379, 135] on div "BR22 - Viamão" at bounding box center [419, 138] width 161 height 11
click at [365, 148] on div at bounding box center [415, 146] width 150 height 8
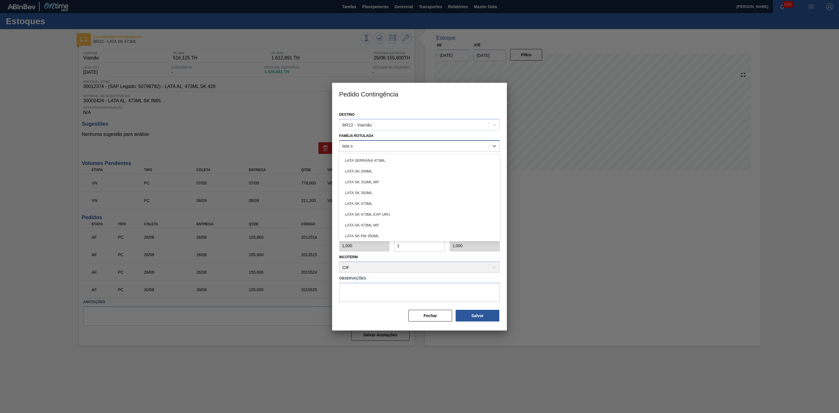
type Rotulada "lata sk"
click at [372, 190] on div "LATA SK 473ML" at bounding box center [419, 192] width 161 height 11
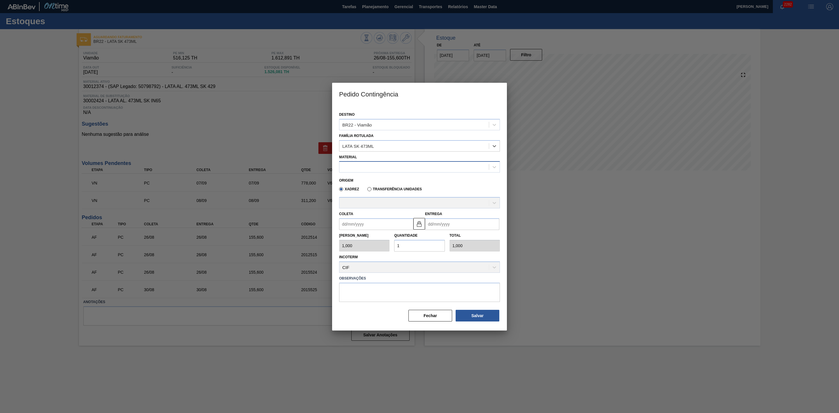
click at [372, 170] on div at bounding box center [415, 167] width 150 height 8
click at [372, 175] on div "30012374 - LATA AL. 473ML SK 429" at bounding box center [419, 181] width 161 height 13
click at [372, 179] on div "30012374 - LATA AL. 473ML SK 429" at bounding box center [419, 181] width 161 height 11
type input "6,224"
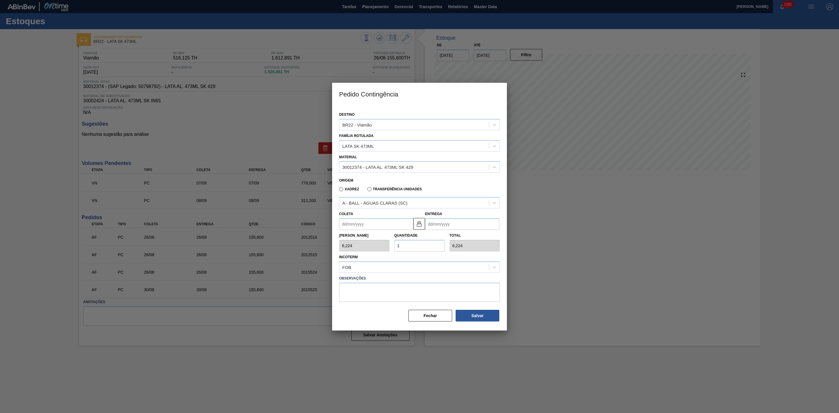
click at [383, 187] on label "Transferência Unidades" at bounding box center [395, 189] width 55 height 4
click at [367, 190] on input "Transferência Unidades" at bounding box center [367, 190] width 0 height 0
type input "1,000"
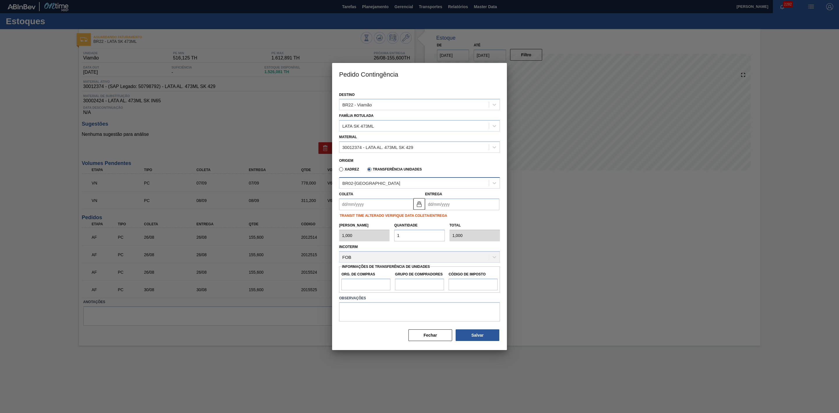
click at [376, 184] on div "BR02-[GEOGRAPHIC_DATA]" at bounding box center [415, 183] width 150 height 8
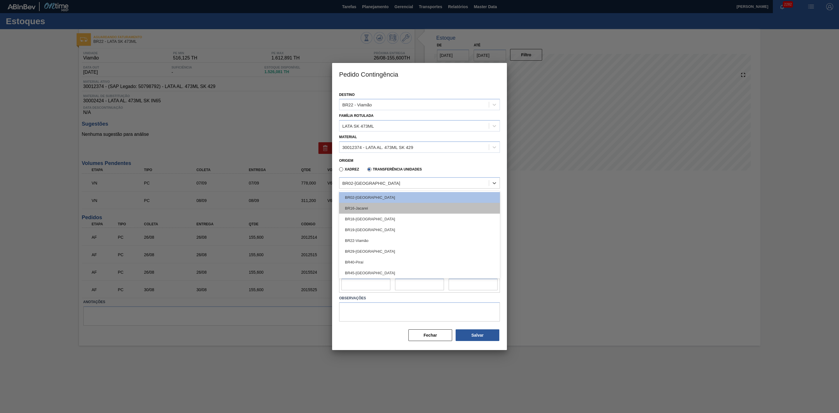
click at [375, 206] on div "BR16-Jacareí" at bounding box center [419, 208] width 161 height 11
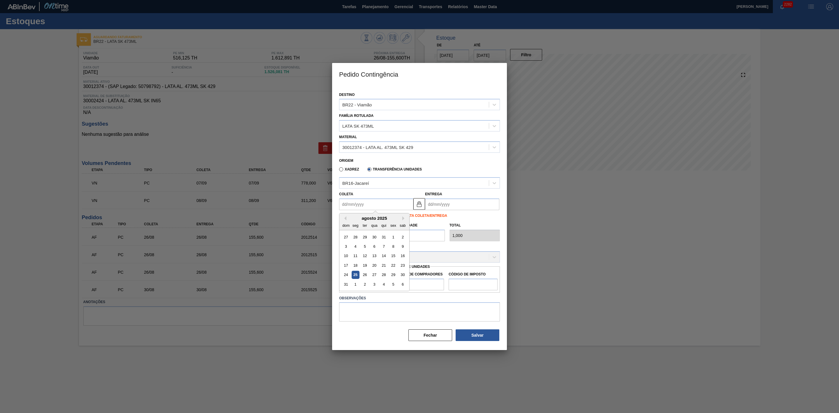
click at [382, 204] on input "Coleta" at bounding box center [376, 204] width 74 height 12
click at [355, 216] on div "agosto 2025" at bounding box center [375, 218] width 70 height 5
click at [392, 276] on div "29" at bounding box center [393, 275] width 8 height 8
type input "[DATE]"
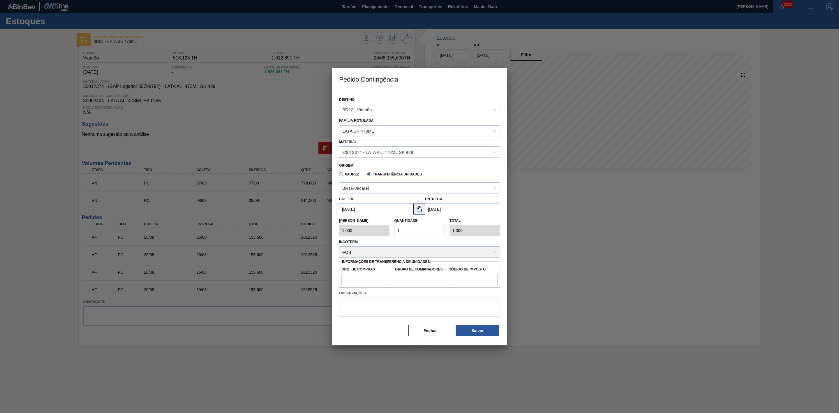
click at [418, 212] on img at bounding box center [419, 208] width 7 height 7
click at [434, 211] on input "[DATE]" at bounding box center [462, 209] width 74 height 12
click at [441, 287] on div "1" at bounding box center [442, 289] width 8 height 8
type input "[DATE]"
click at [389, 228] on div "[PERSON_NAME] 1,000 Quantidade 1 Total 1,000" at bounding box center [420, 226] width 166 height 22
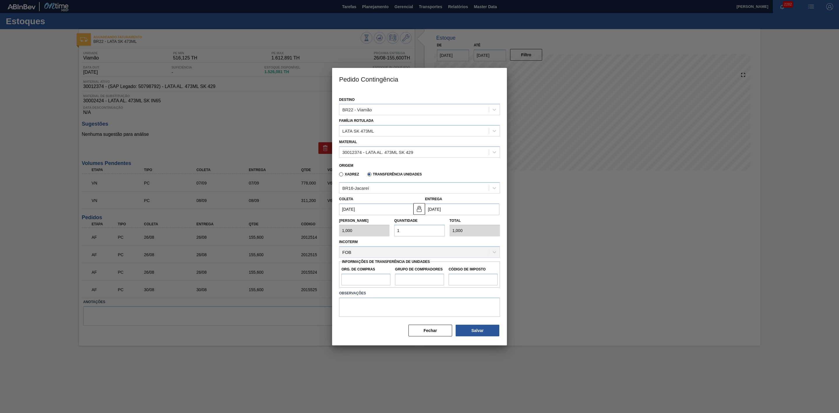
type input "2"
type input "2,000"
type input "20"
type input "20,000"
type input "20"
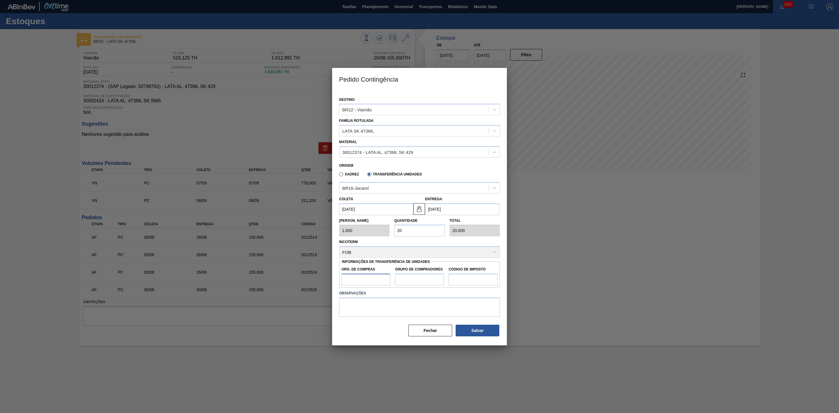
click at [369, 277] on input "Org. de Compras" at bounding box center [366, 280] width 49 height 12
type input "BR00"
drag, startPoint x: 407, startPoint y: 277, endPoint x: 414, endPoint y: 281, distance: 8.2
click at [407, 277] on input "Grupo de Compradores" at bounding box center [419, 280] width 49 height 12
type input "A01"
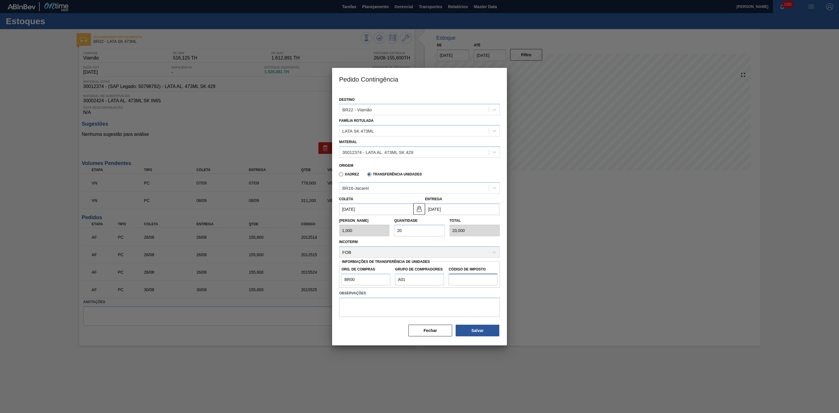
click at [455, 281] on input "Código de Imposto" at bounding box center [473, 280] width 49 height 12
type input "I1"
click at [477, 330] on button "Salvar" at bounding box center [478, 331] width 44 height 12
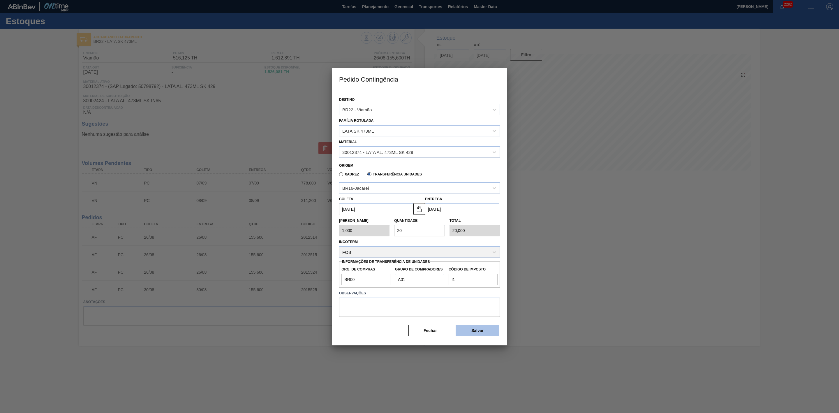
click at [477, 330] on button "Salvar" at bounding box center [478, 331] width 44 height 12
type input "1"
type input "1,000"
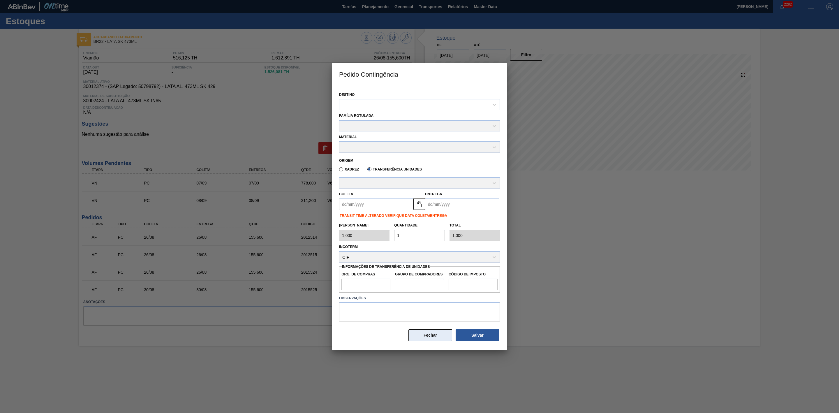
drag, startPoint x: 429, startPoint y: 338, endPoint x: 432, endPoint y: 333, distance: 5.9
click at [430, 337] on button "Fechar" at bounding box center [431, 335] width 44 height 12
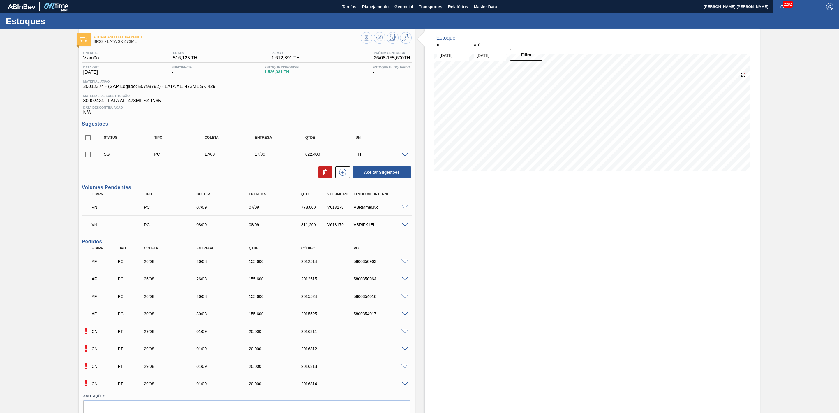
click at [403, 334] on span at bounding box center [405, 331] width 7 height 4
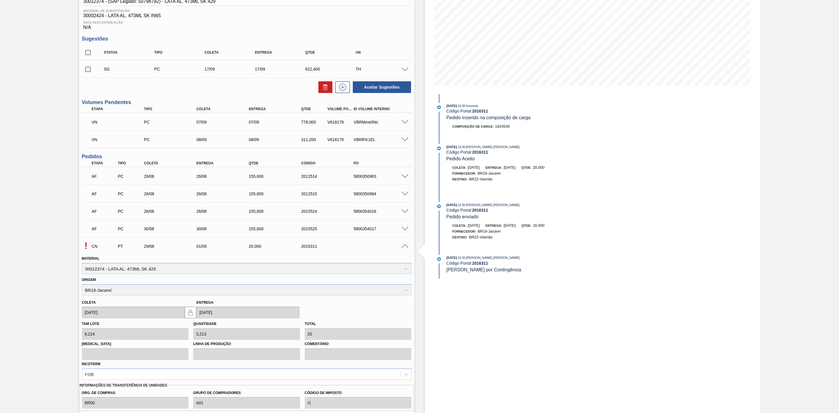
scroll to position [175, 0]
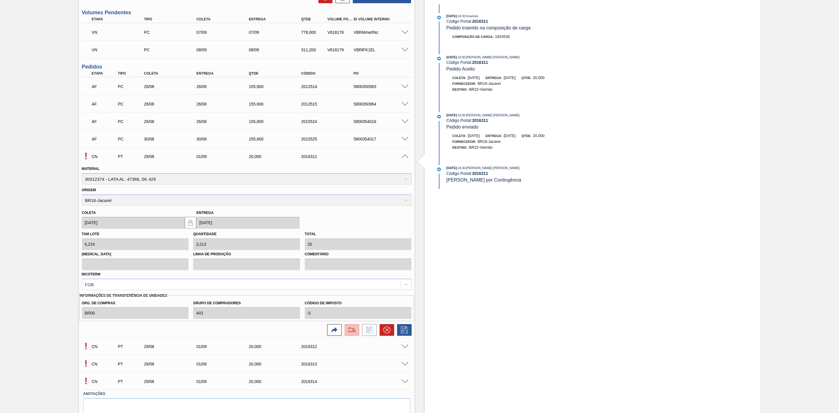
click at [354, 333] on img at bounding box center [351, 329] width 9 height 7
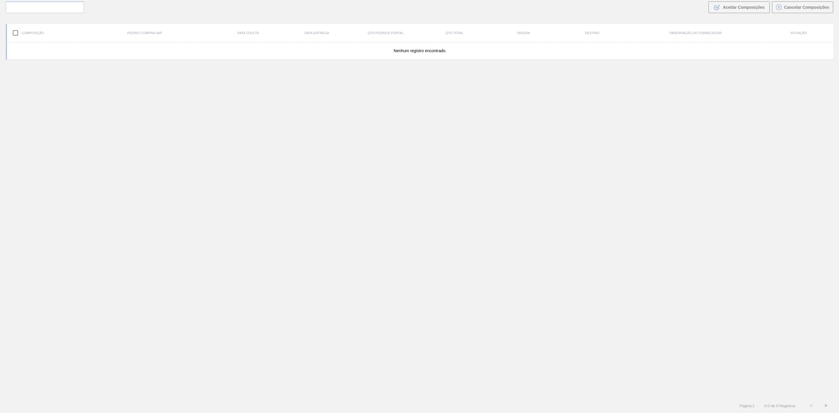
scroll to position [42, 0]
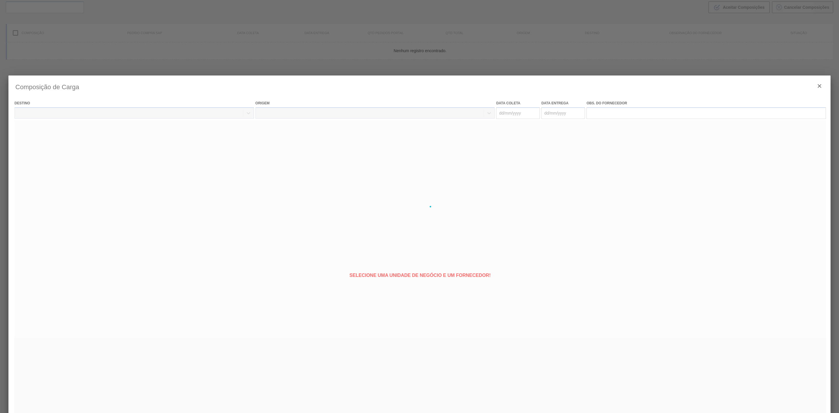
type coleta "[DATE]"
type entrega "[DATE]"
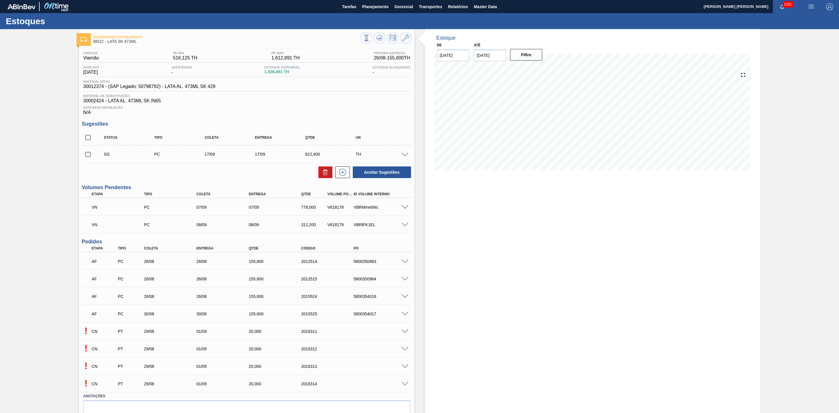
click at [403, 333] on span at bounding box center [405, 331] width 7 height 4
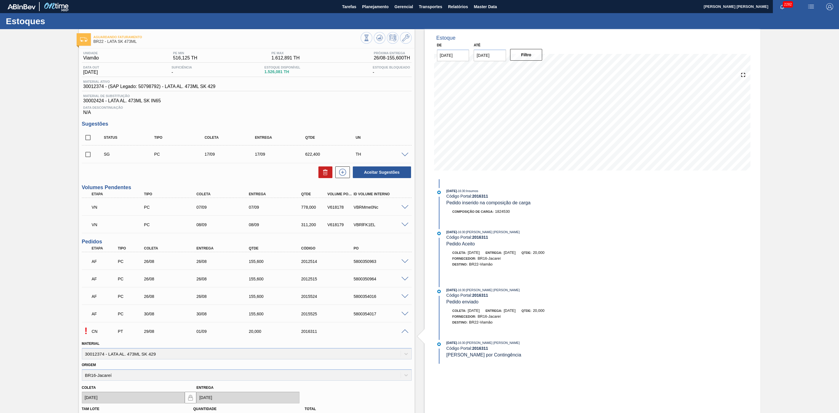
scroll to position [131, 0]
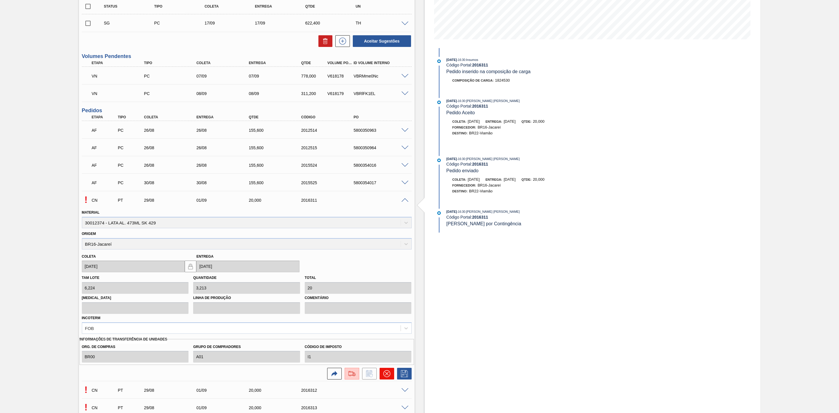
click at [386, 376] on icon at bounding box center [387, 373] width 7 height 7
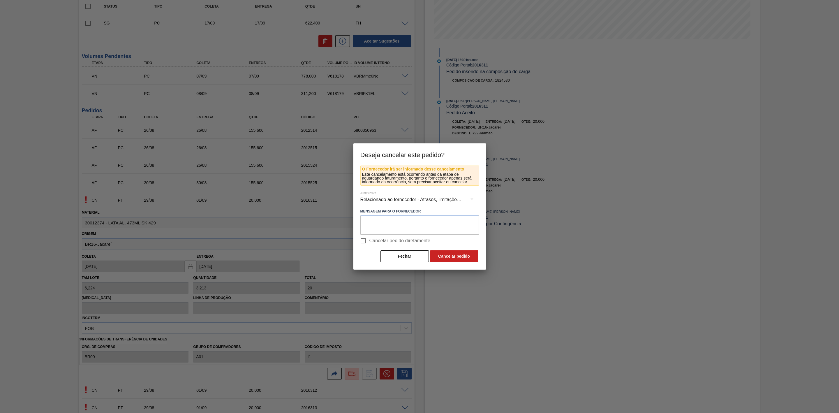
click at [365, 242] on input "Cancelar pedido diretamente" at bounding box center [363, 241] width 12 height 12
checkbox input "true"
click at [439, 254] on button "Cancelar pedido" at bounding box center [454, 256] width 48 height 12
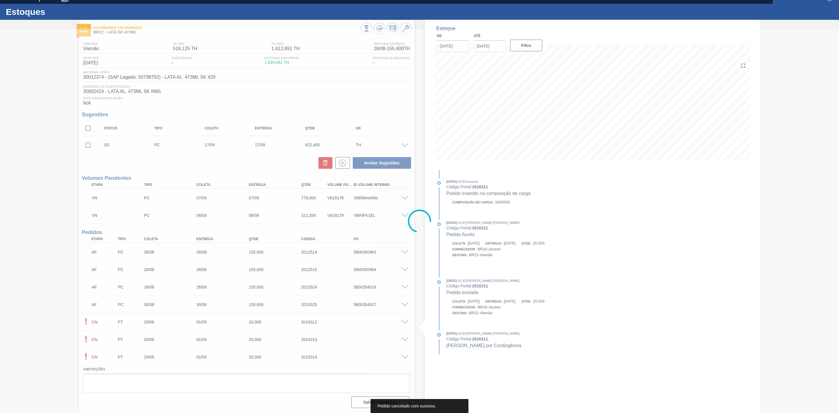
scroll to position [12, 0]
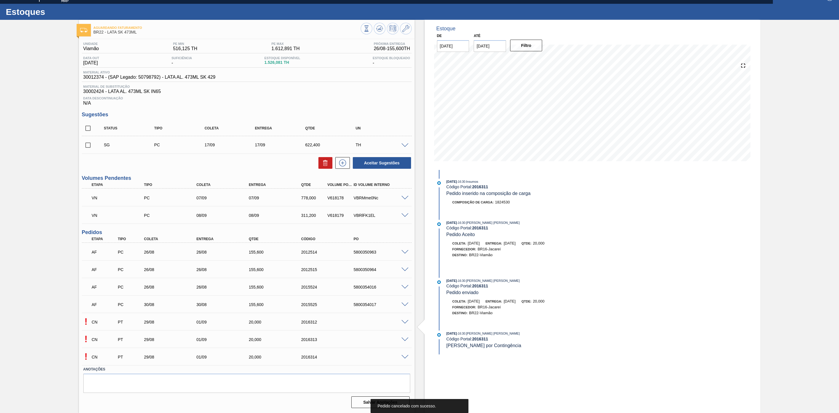
click at [403, 320] on span at bounding box center [405, 322] width 7 height 4
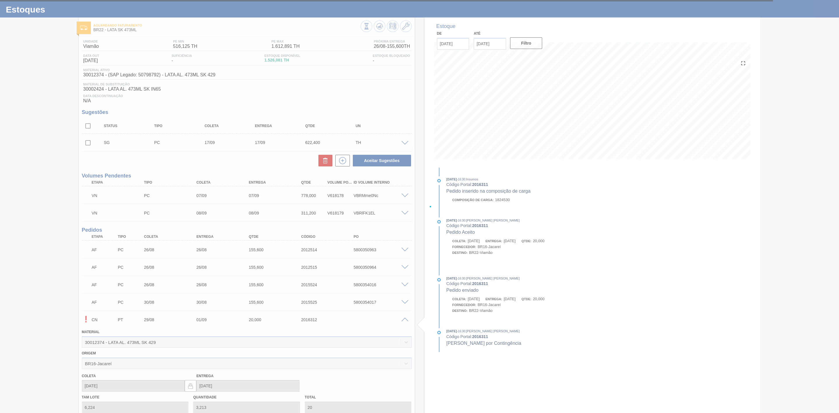
scroll to position [131, 0]
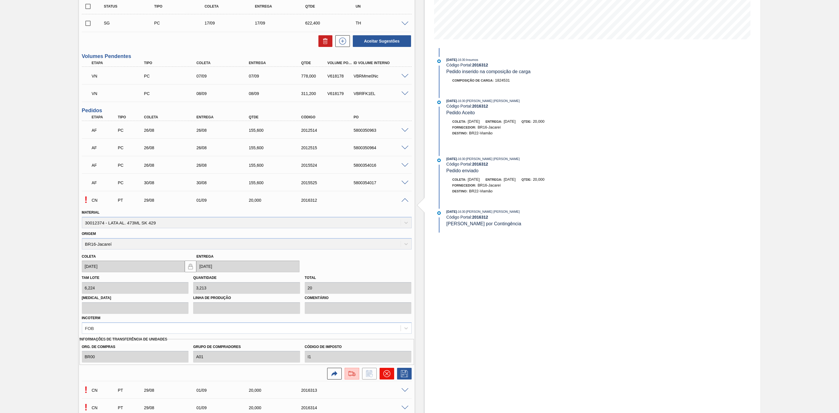
click at [385, 375] on icon at bounding box center [386, 373] width 3 height 3
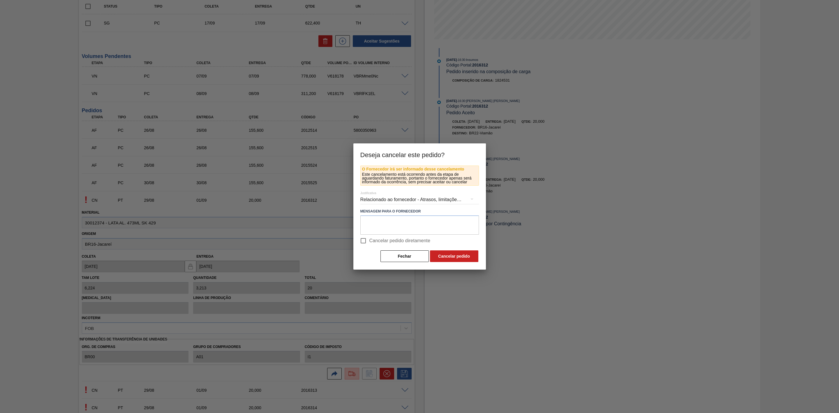
click at [374, 240] on span "Cancelar pedido diretamente" at bounding box center [400, 240] width 61 height 7
click at [370, 240] on input "Cancelar pedido diretamente" at bounding box center [363, 241] width 12 height 12
checkbox input "true"
click at [440, 256] on button "Cancelar pedido" at bounding box center [454, 256] width 48 height 12
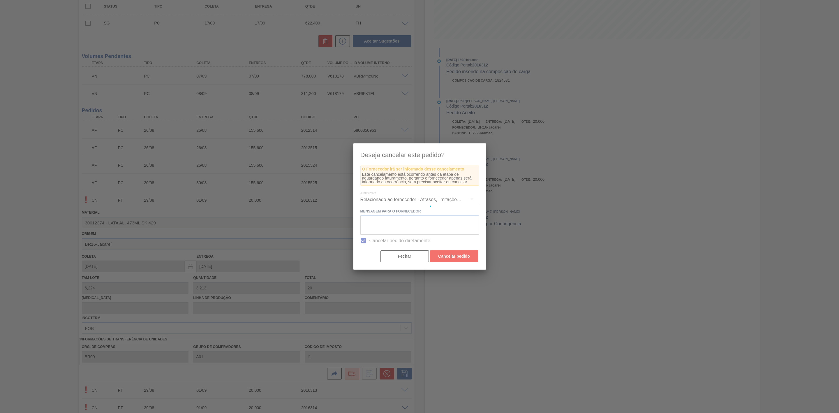
scroll to position [0, 0]
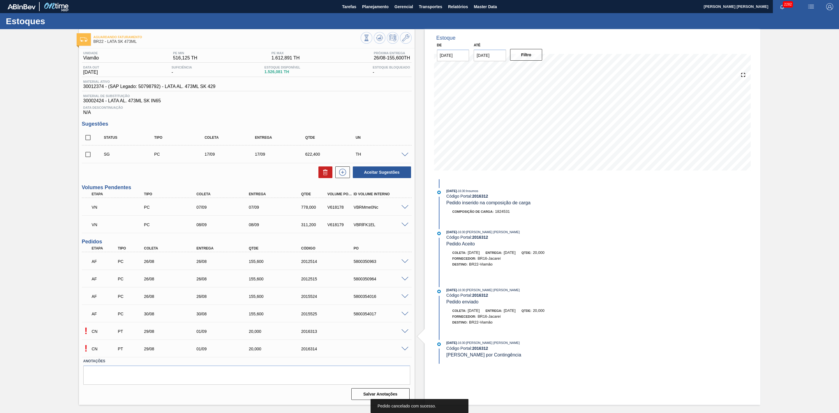
click at [405, 334] on span at bounding box center [405, 331] width 7 height 4
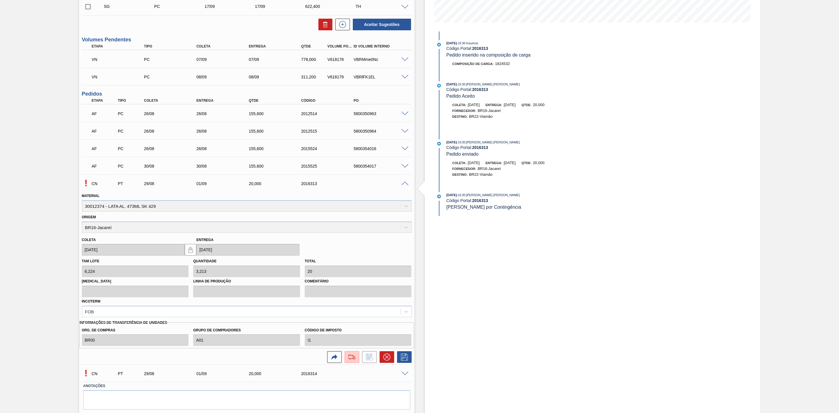
scroll to position [167, 0]
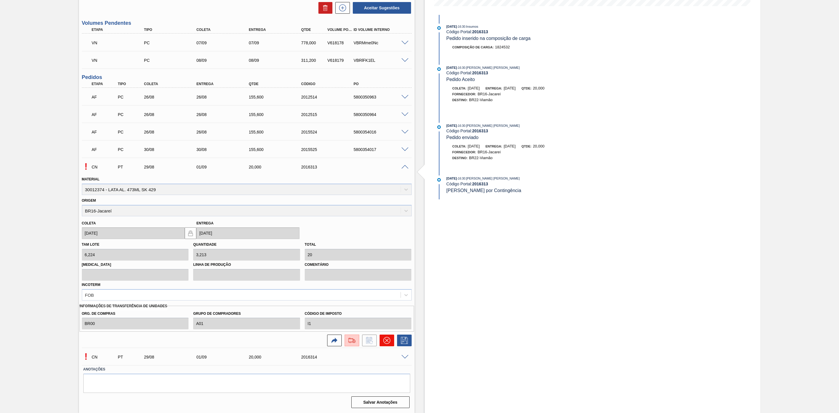
click at [385, 339] on icon at bounding box center [387, 340] width 7 height 7
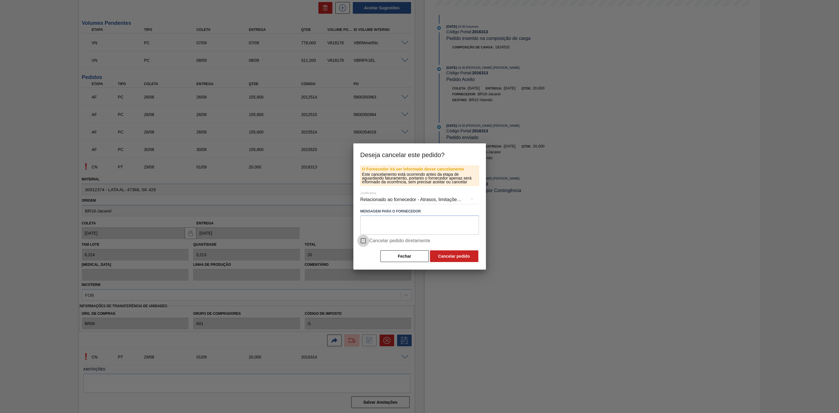
drag, startPoint x: 368, startPoint y: 240, endPoint x: 407, endPoint y: 248, distance: 40.0
click at [368, 240] on input "Cancelar pedido diretamente" at bounding box center [363, 241] width 12 height 12
checkbox input "true"
click at [438, 254] on button "Cancelar pedido" at bounding box center [454, 256] width 48 height 12
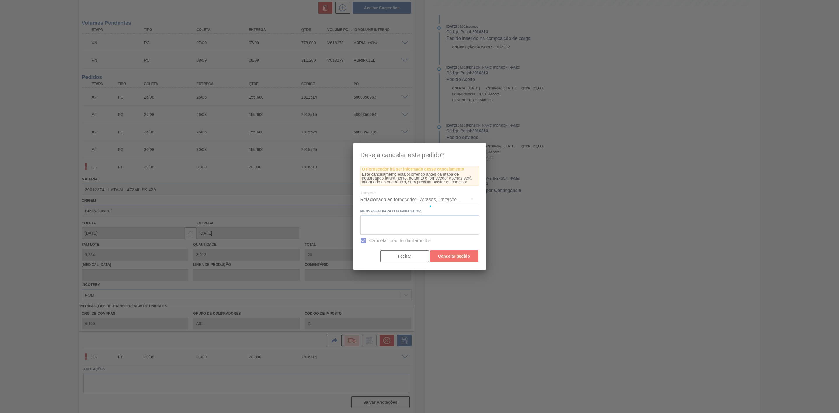
scroll to position [0, 0]
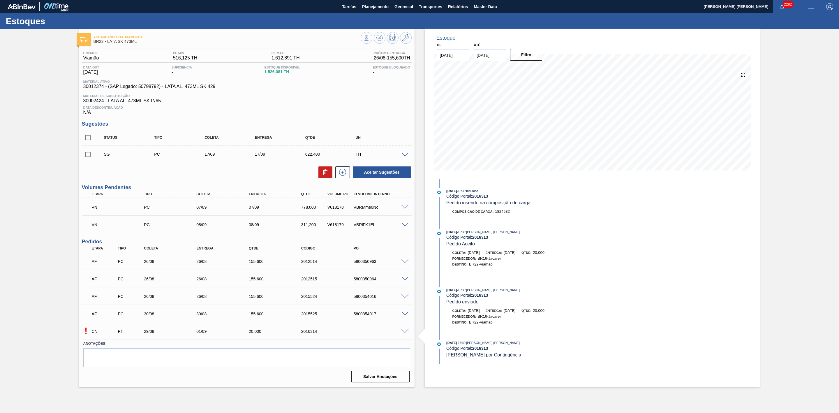
click at [405, 333] on span at bounding box center [405, 331] width 7 height 4
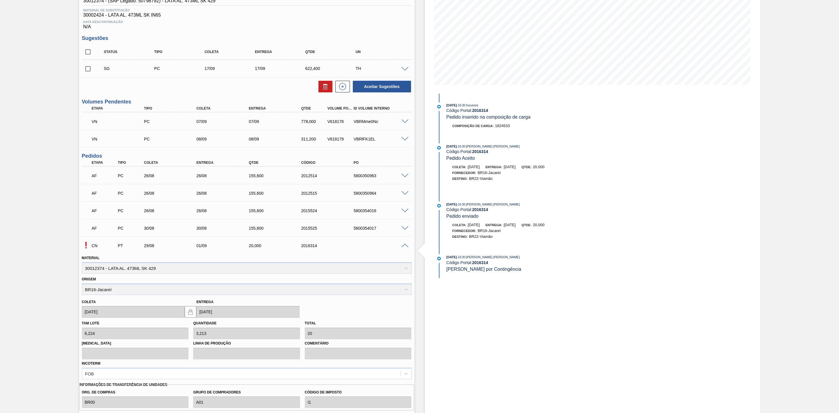
scroll to position [150, 0]
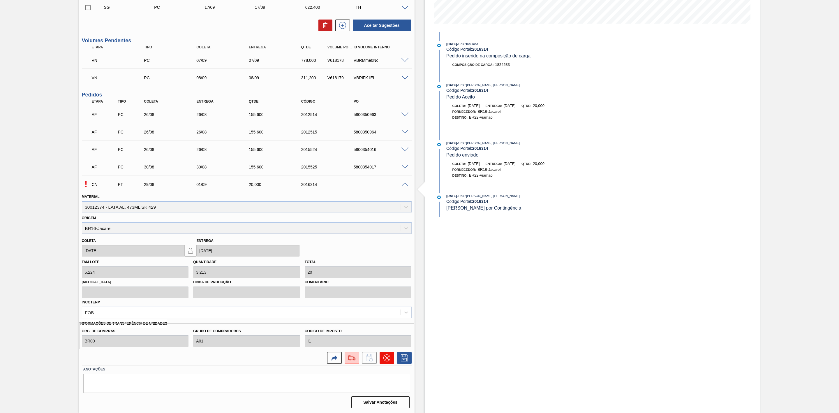
click at [386, 356] on icon at bounding box center [387, 357] width 7 height 7
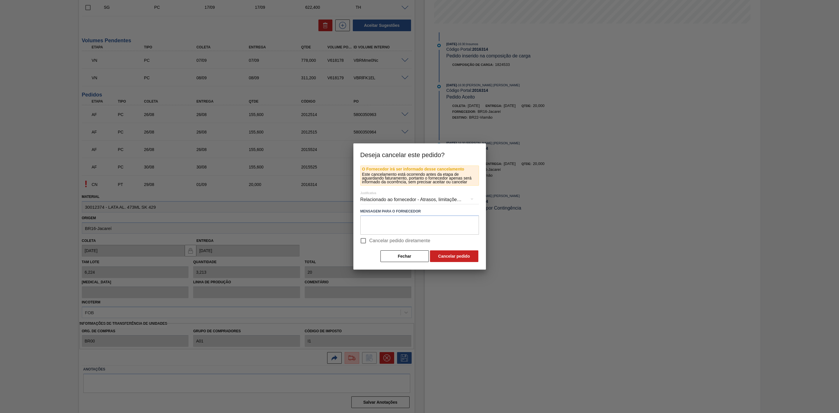
click at [365, 240] on input "Cancelar pedido diretamente" at bounding box center [363, 241] width 12 height 12
checkbox input "true"
click at [455, 255] on button "Cancelar pedido" at bounding box center [454, 256] width 48 height 12
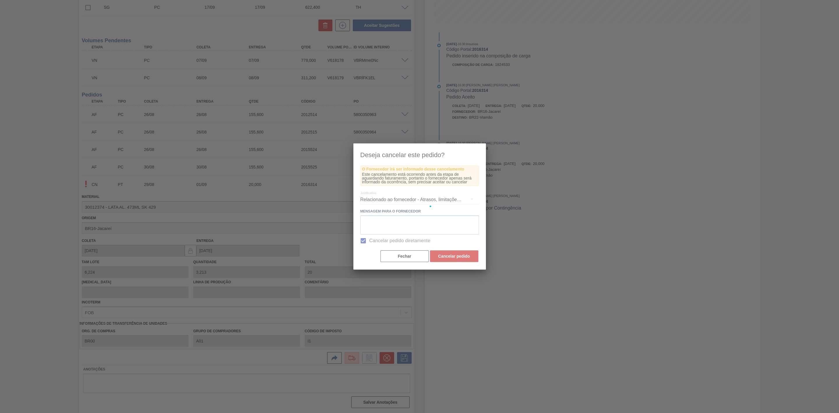
scroll to position [0, 0]
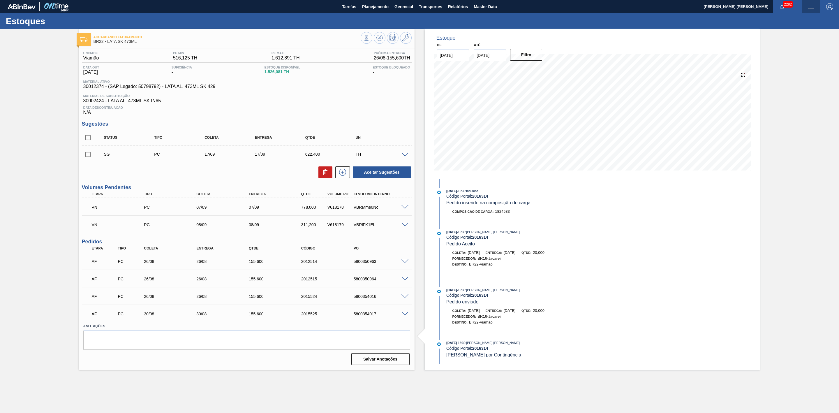
drag, startPoint x: 809, startPoint y: 7, endPoint x: 800, endPoint y: 16, distance: 12.6
click at [809, 6] on img "button" at bounding box center [811, 6] width 7 height 7
click at [786, 19] on li "Pedido Contingência" at bounding box center [808, 20] width 53 height 10
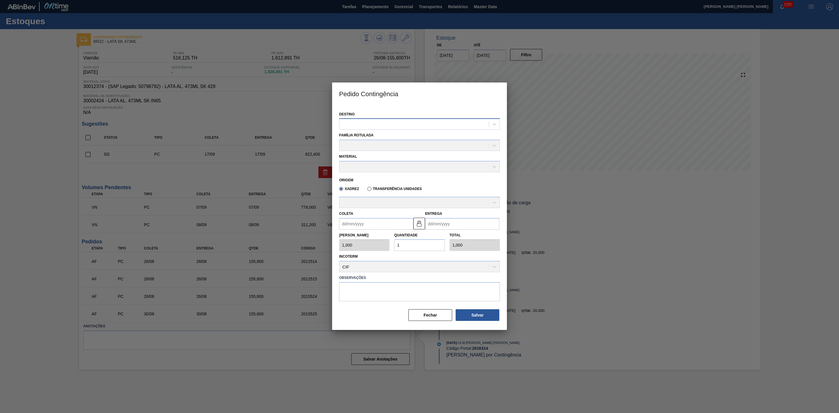
click at [432, 127] on div at bounding box center [415, 124] width 150 height 8
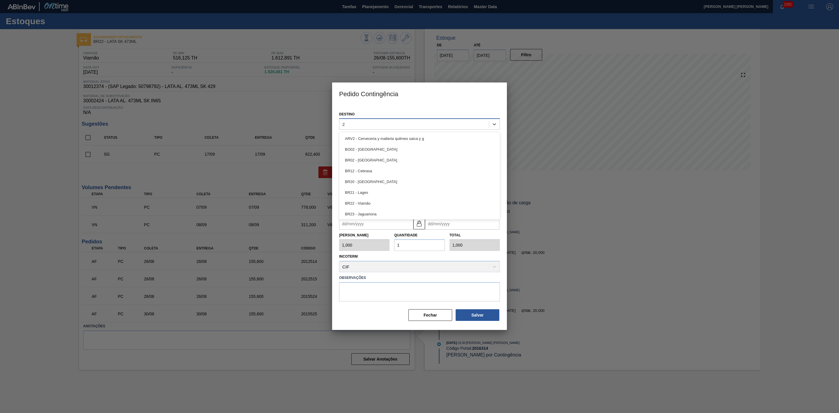
type input "22"
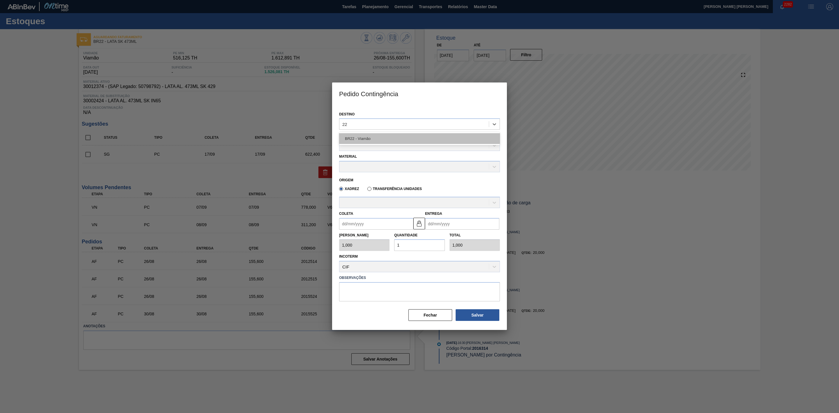
click at [391, 136] on div "BR22 - Viamão" at bounding box center [419, 138] width 161 height 11
click at [374, 146] on div at bounding box center [415, 146] width 150 height 8
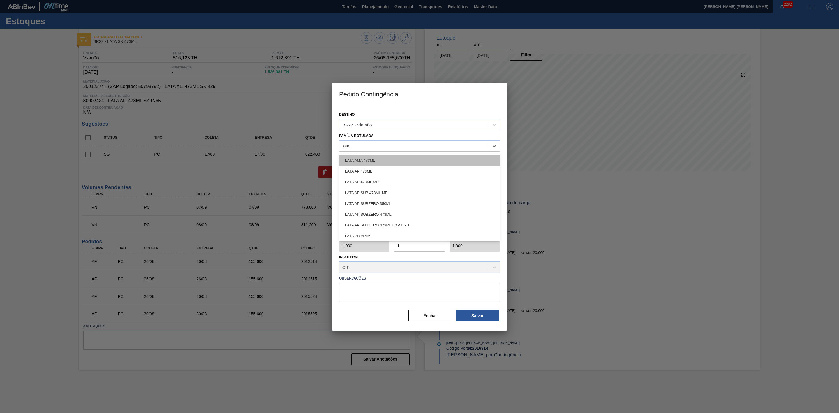
type Rotulada "lata sk"
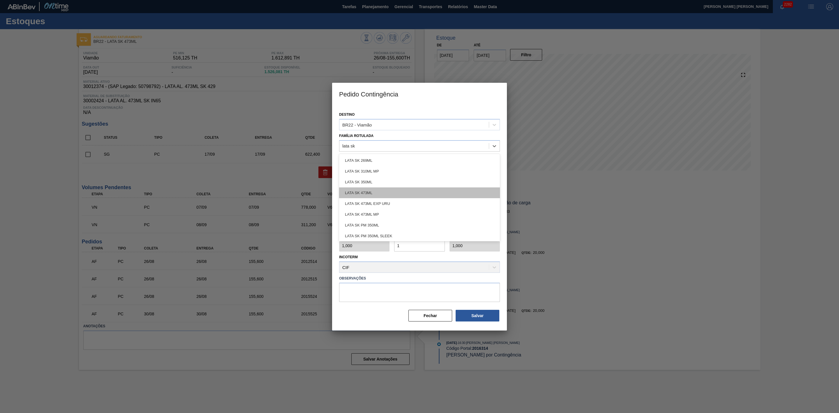
click at [375, 189] on div "LATA SK 473ML" at bounding box center [419, 192] width 161 height 11
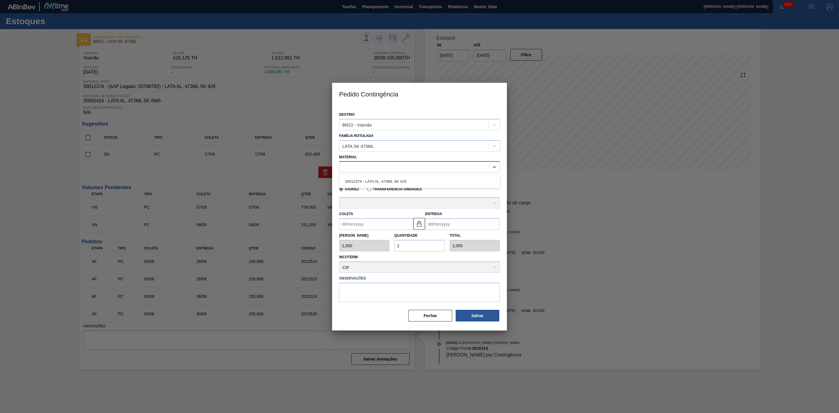
click at [388, 165] on div at bounding box center [415, 167] width 150 height 8
click at [382, 177] on div "30012374 - LATA AL. 473ML SK 429" at bounding box center [419, 181] width 161 height 11
type input "6,224"
click at [392, 205] on div "A - BALL - ÁGUAS CLARAS (SC)" at bounding box center [415, 203] width 150 height 8
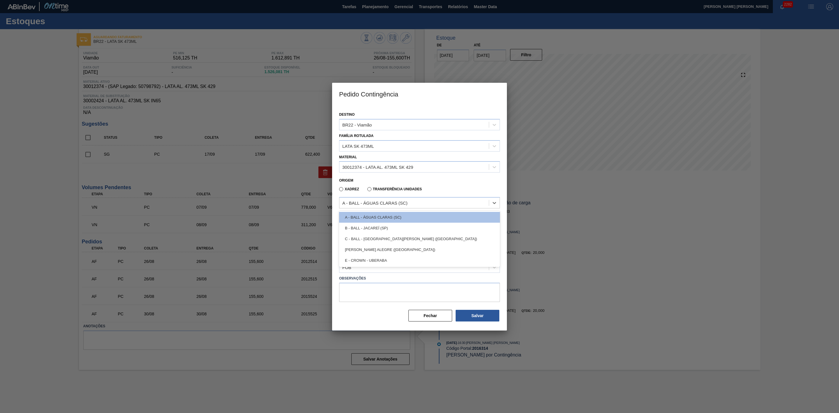
click at [378, 188] on label "Transferência Unidades" at bounding box center [395, 189] width 55 height 4
click at [367, 190] on input "Transferência Unidades" at bounding box center [367, 190] width 0 height 0
type input "1,000"
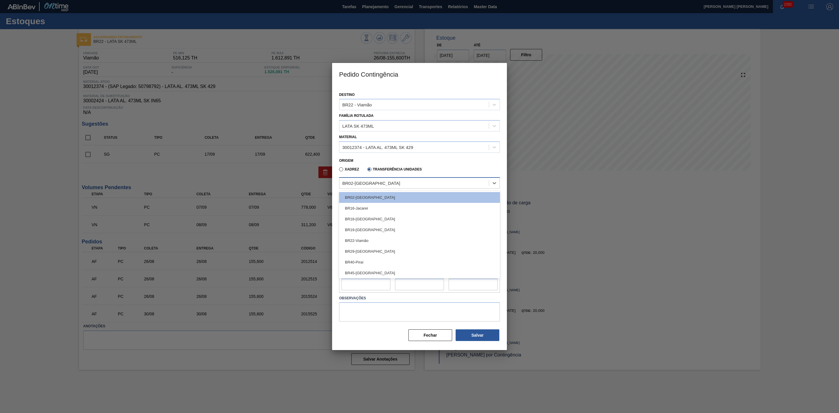
click at [372, 185] on div "BR02-Sergipe" at bounding box center [415, 183] width 150 height 8
click at [371, 206] on div "BR16-Jacareí" at bounding box center [419, 208] width 161 height 11
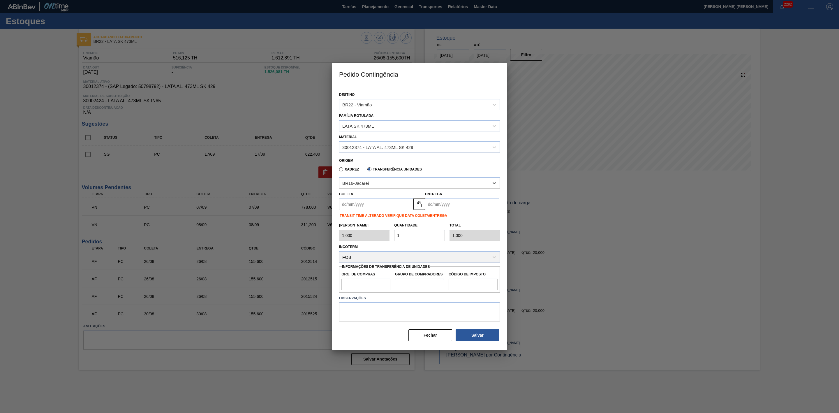
click at [382, 206] on input "Coleta" at bounding box center [376, 204] width 74 height 12
click at [349, 218] on div "agosto 2025" at bounding box center [375, 218] width 70 height 5
click at [394, 275] on div "29" at bounding box center [393, 275] width 8 height 8
type input "[DATE]"
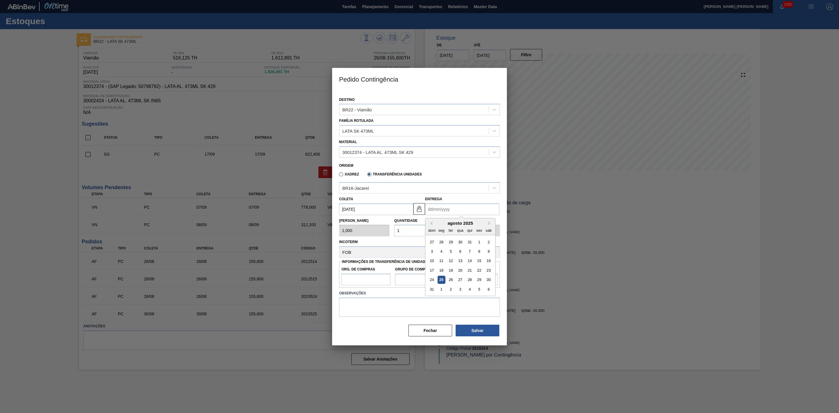
click at [437, 205] on input "Entrega" at bounding box center [462, 209] width 74 height 12
click at [439, 290] on div "1" at bounding box center [442, 289] width 8 height 8
type input "[DATE]"
click at [386, 225] on div "Tam Lote 1,000 Quantidade 1 Total 1,000" at bounding box center [420, 226] width 166 height 22
type input "12"
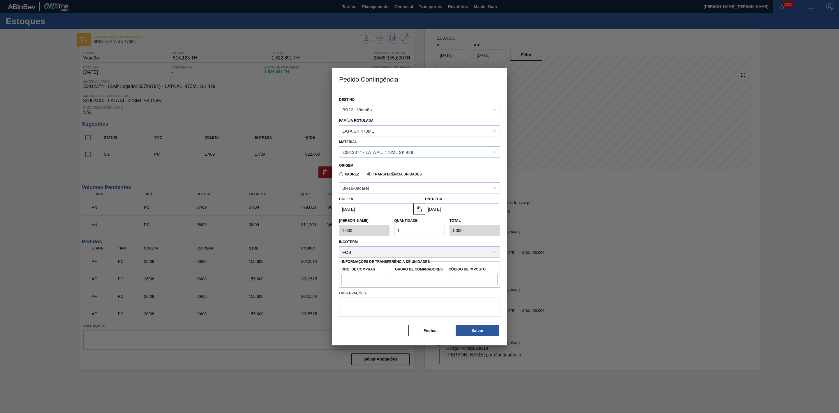
type input "12,000"
type input "124"
type input "124,000"
type input "124,4"
type input "124,400"
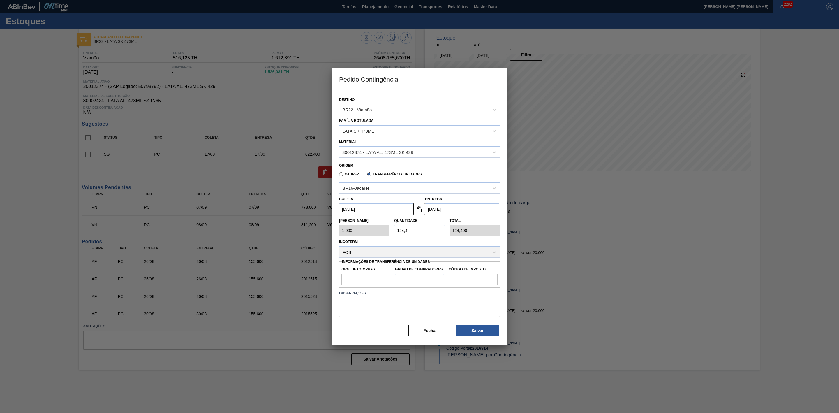
type input "124,48"
type input "124,480"
type input "124,48"
click at [366, 277] on input "Org. de Compras" at bounding box center [366, 280] width 49 height 12
click at [415, 279] on input "Grupo de Compradores" at bounding box center [419, 280] width 49 height 12
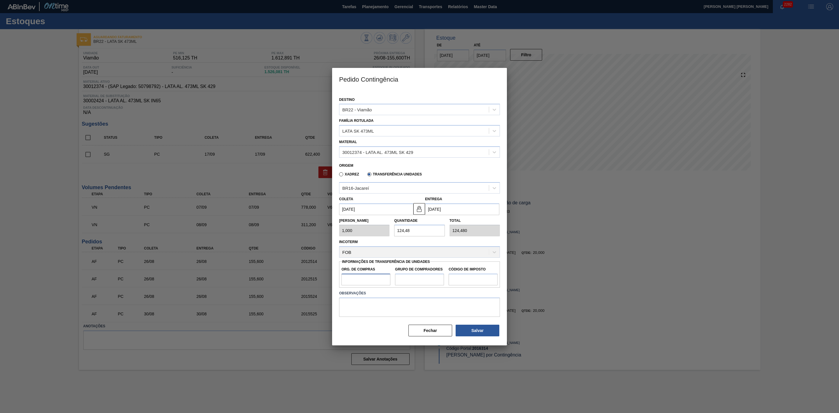
click at [362, 280] on input "Org. de Compras" at bounding box center [366, 280] width 49 height 12
type input "BR00"
click at [408, 283] on input "Grupo de Compradores" at bounding box center [419, 280] width 49 height 12
type input "A01"
click at [457, 279] on input "Código de Imposto" at bounding box center [473, 280] width 49 height 12
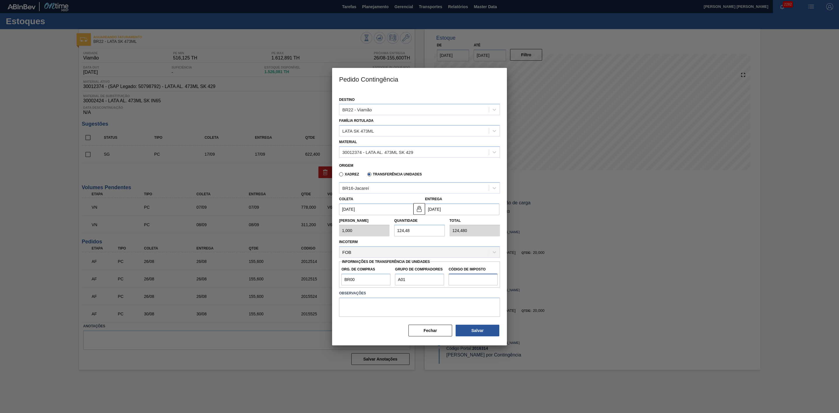
type input "I1"
click at [477, 330] on button "Salvar" at bounding box center [478, 331] width 44 height 12
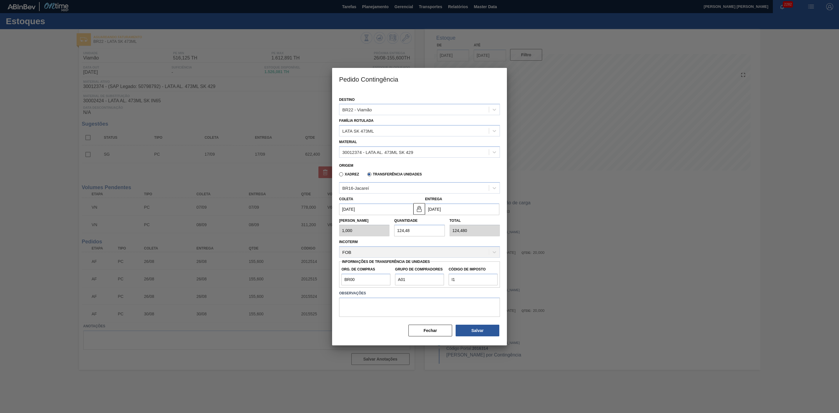
type input "1"
type input "1,000"
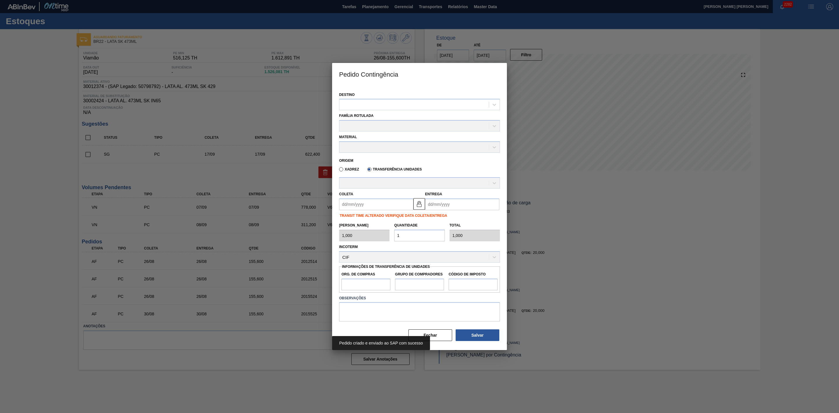
click at [582, 270] on div at bounding box center [419, 206] width 839 height 413
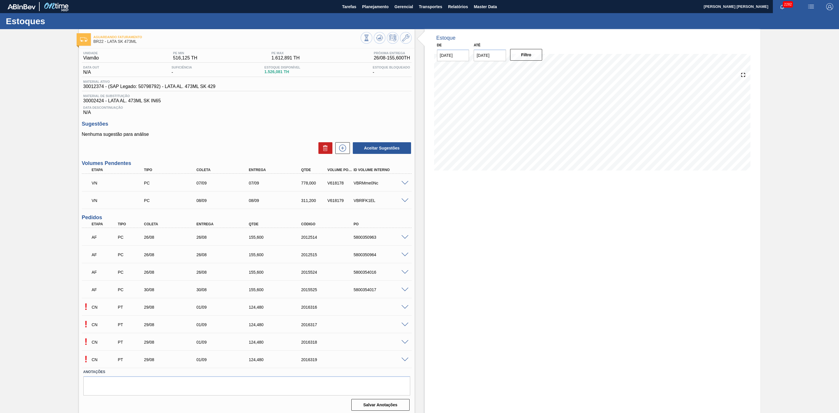
click at [405, 308] on span at bounding box center [405, 307] width 7 height 4
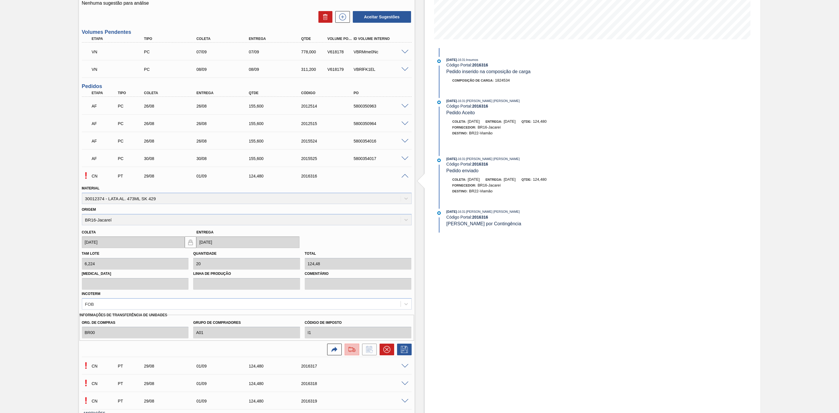
click at [348, 353] on img at bounding box center [351, 349] width 9 height 7
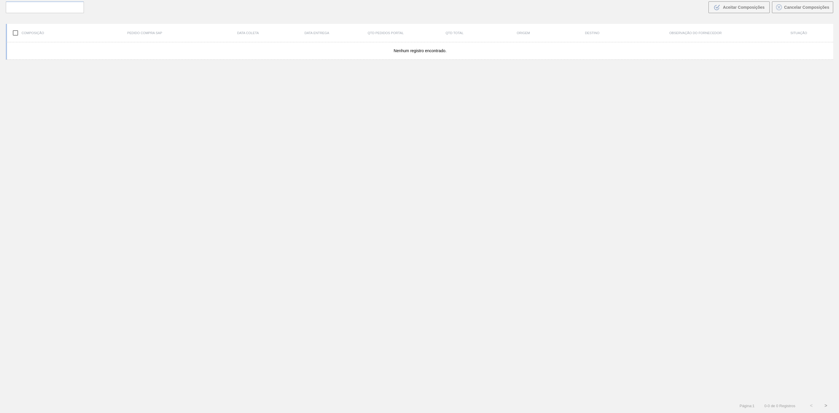
scroll to position [42, 0]
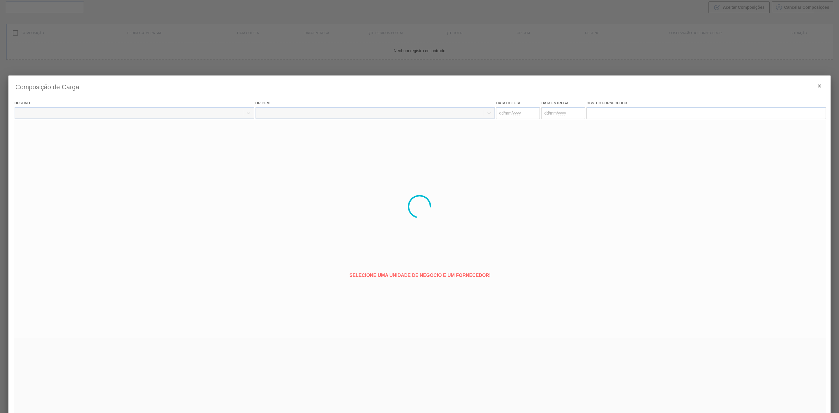
type coleta "[DATE]"
type entrega "[DATE]"
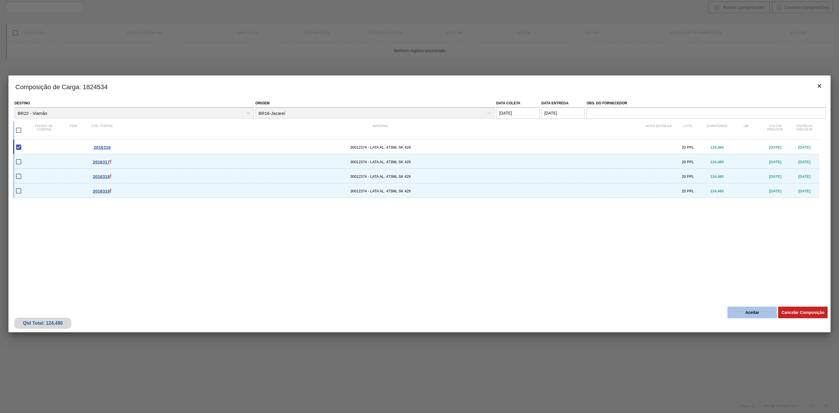
click at [757, 310] on button "Aceitar" at bounding box center [753, 313] width 50 height 12
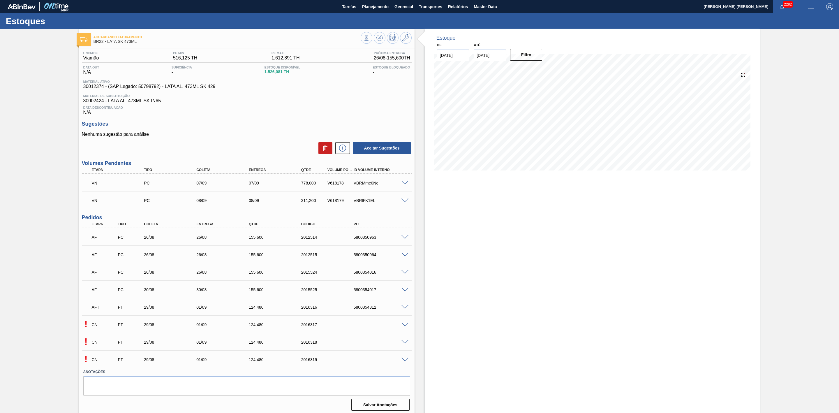
click at [403, 310] on span at bounding box center [405, 307] width 7 height 4
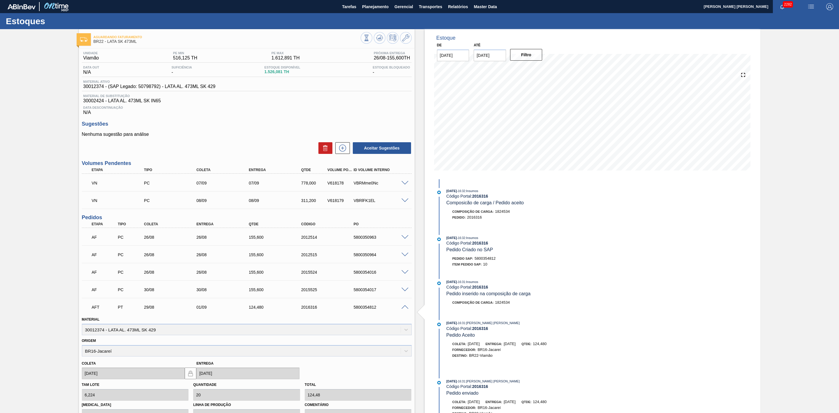
click at [404, 310] on span at bounding box center [405, 307] width 7 height 4
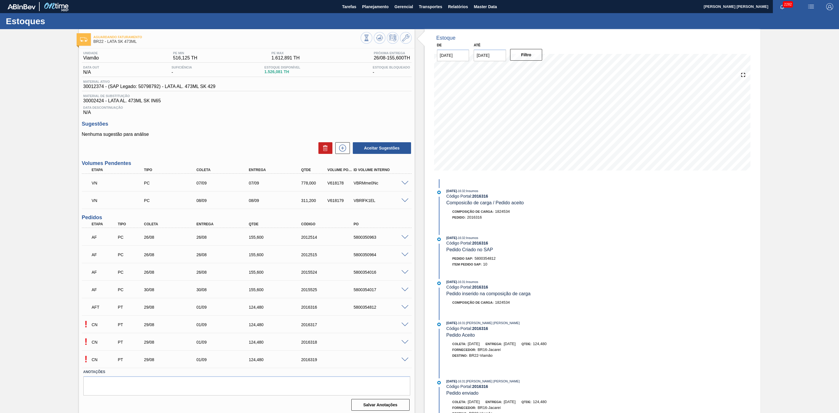
click at [406, 327] on span at bounding box center [405, 325] width 7 height 4
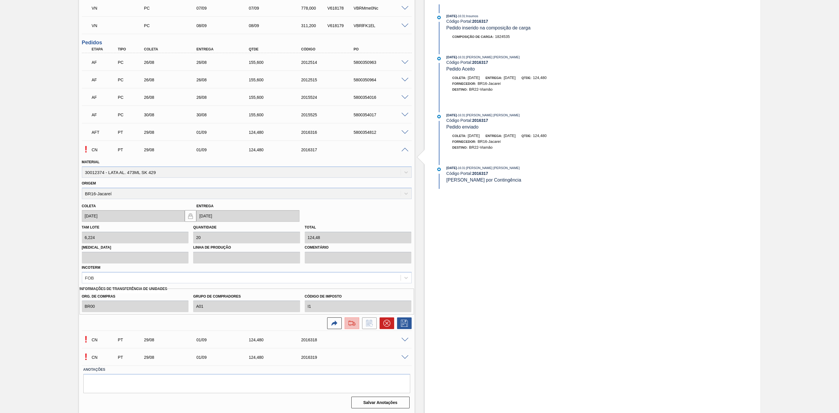
click at [351, 329] on button at bounding box center [352, 323] width 15 height 12
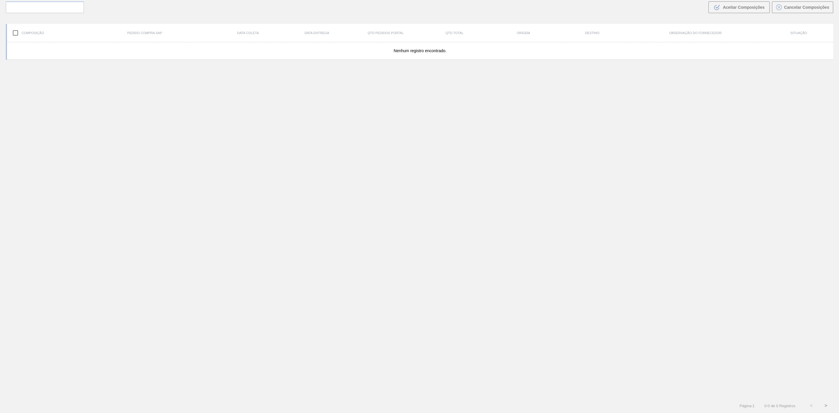
scroll to position [42, 0]
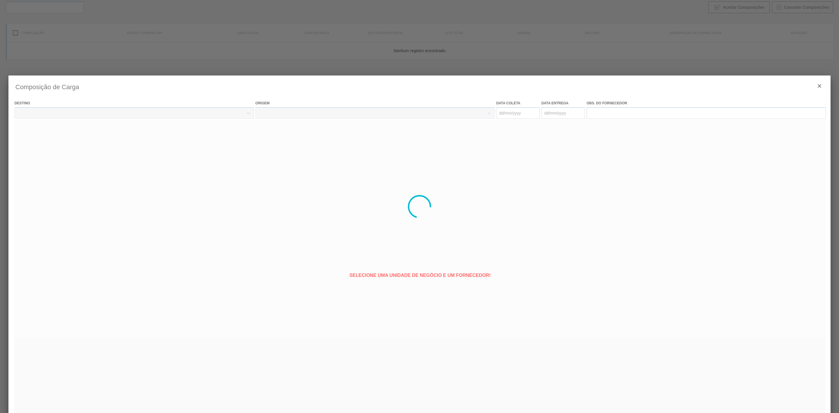
type coleta "[DATE]"
type entrega "[DATE]"
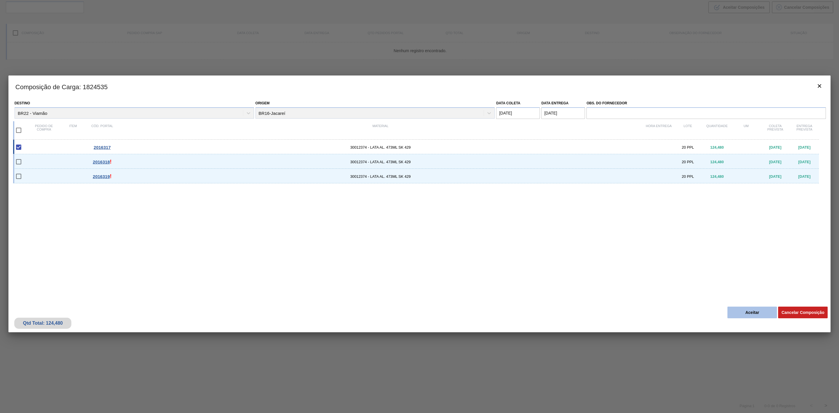
click at [741, 312] on button "Aceitar" at bounding box center [753, 313] width 50 height 12
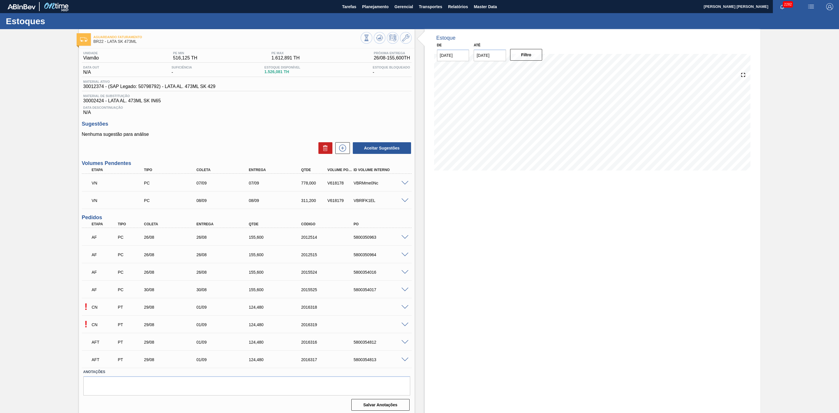
click at [407, 308] on span at bounding box center [405, 307] width 7 height 4
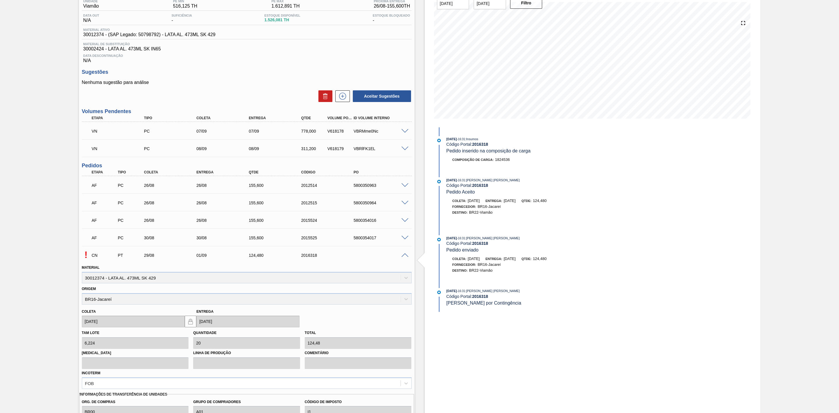
scroll to position [175, 0]
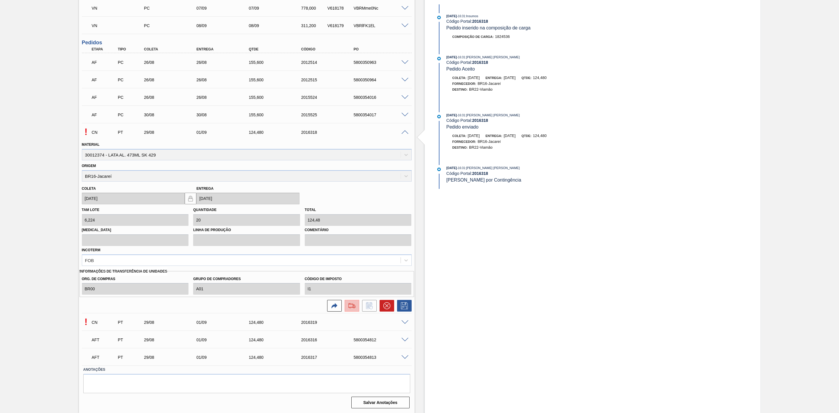
click at [351, 312] on button at bounding box center [352, 306] width 15 height 12
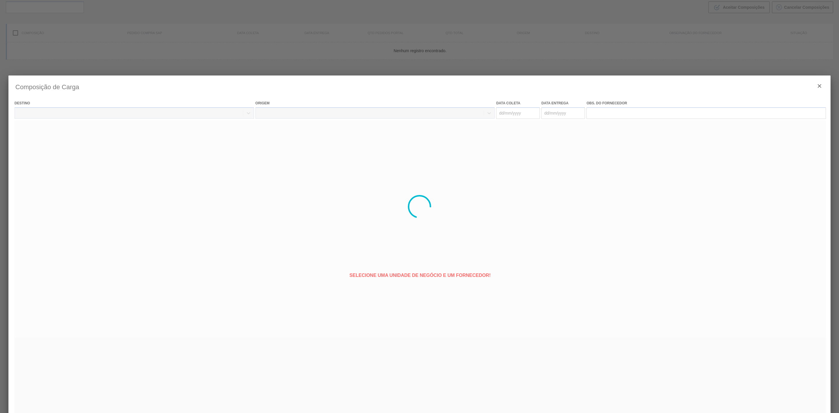
type coleta "[DATE]"
type entrega "[DATE]"
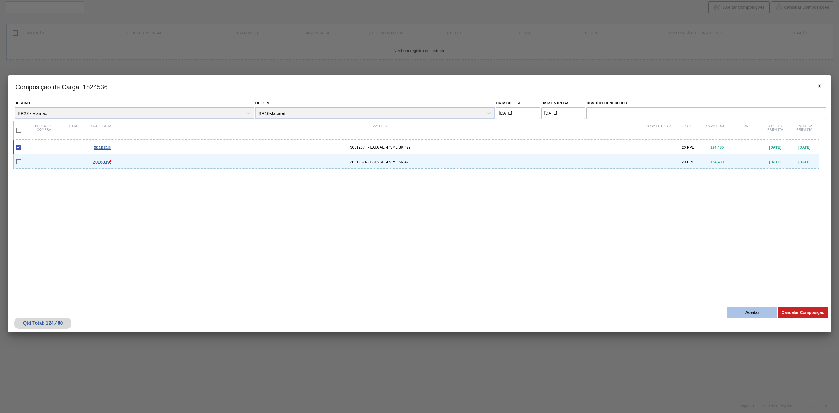
click at [747, 313] on button "Aceitar" at bounding box center [753, 313] width 50 height 12
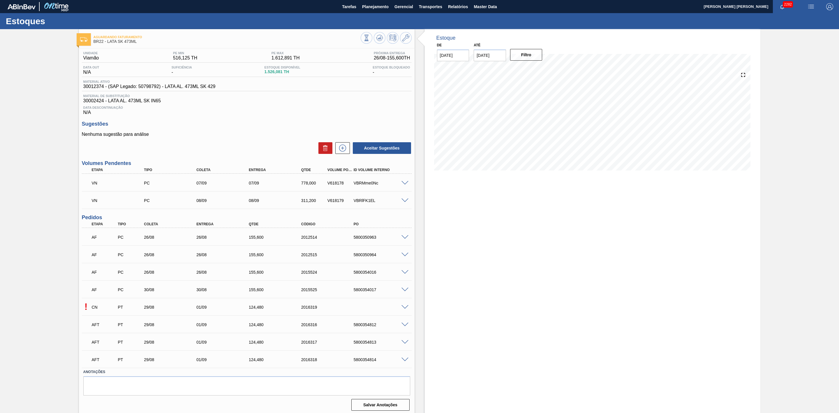
click at [404, 308] on span at bounding box center [405, 307] width 7 height 4
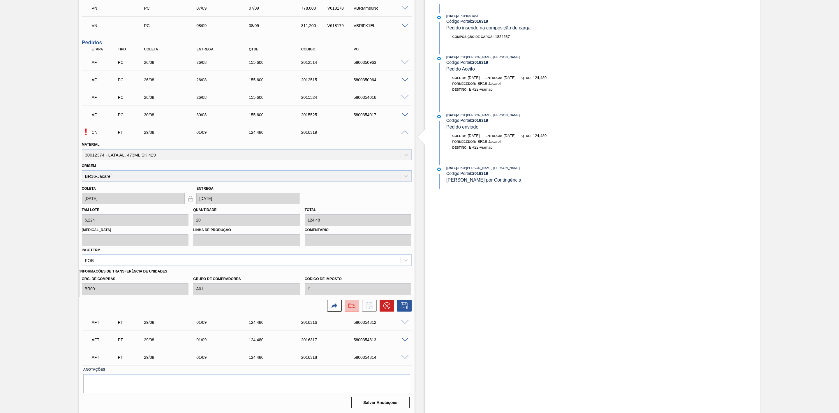
click at [349, 312] on button at bounding box center [352, 306] width 15 height 12
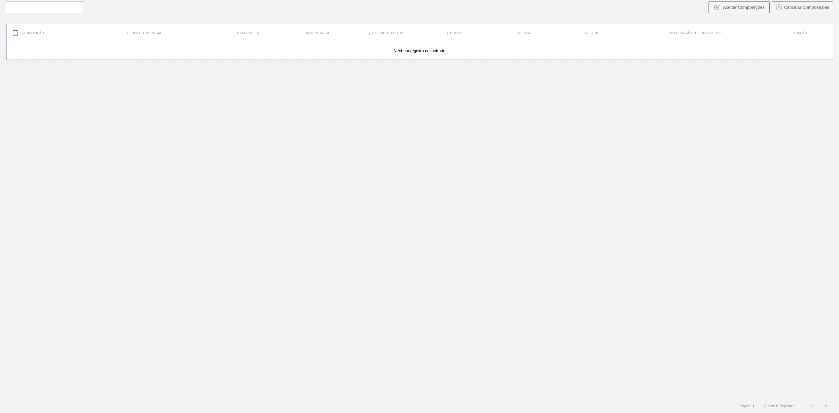
scroll to position [42, 0]
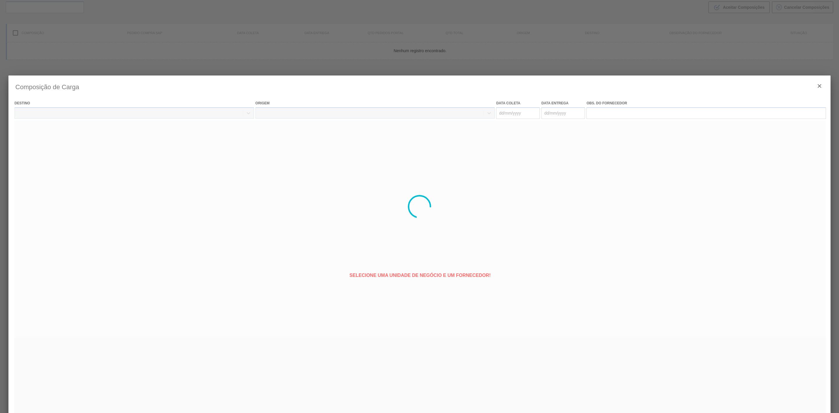
type coleta "[DATE]"
type entrega "[DATE]"
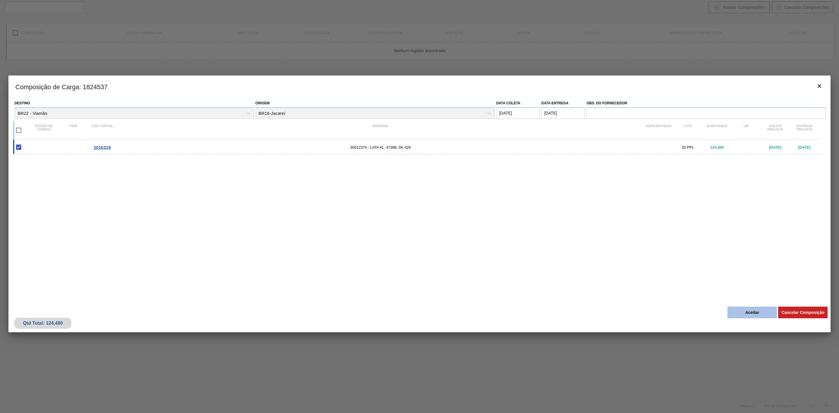
click at [746, 311] on button "Aceitar" at bounding box center [753, 313] width 50 height 12
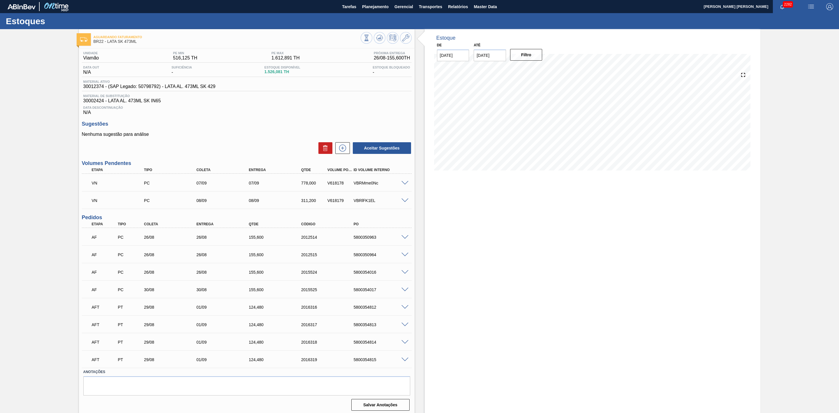
click at [366, 310] on div "5800354812" at bounding box center [382, 307] width 60 height 5
copy div "5800354812"
click at [384, 8] on span "Planejamento" at bounding box center [375, 6] width 27 height 7
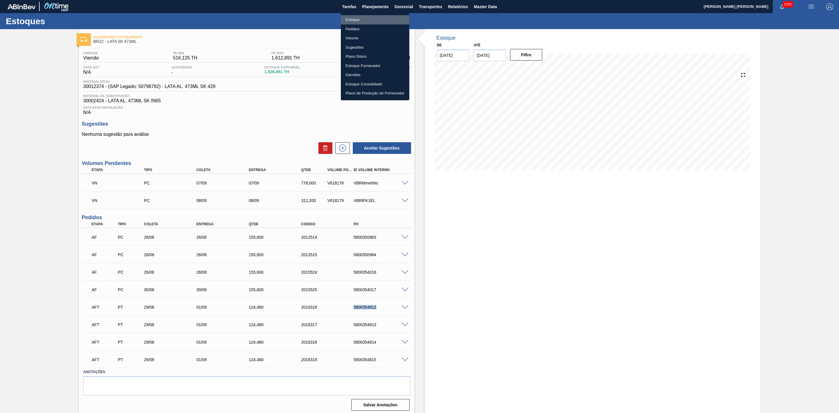
click at [361, 20] on li "Estoque" at bounding box center [375, 19] width 68 height 9
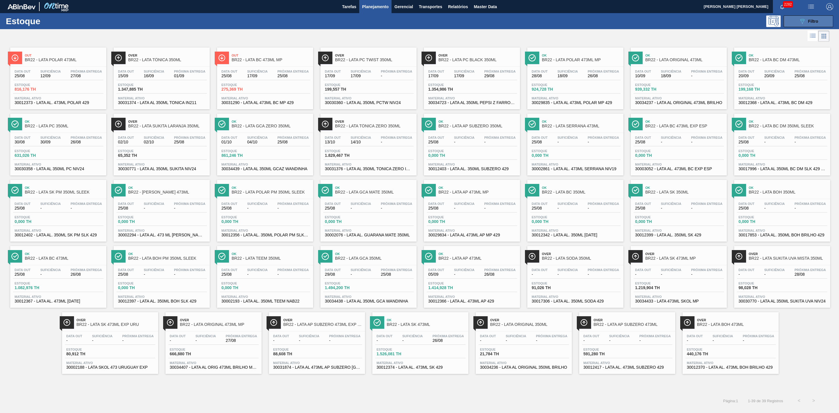
click at [797, 20] on button "089F7B8B-B2A5-4AFE-B5C0-19BA573D28AC Filtro" at bounding box center [809, 21] width 50 height 12
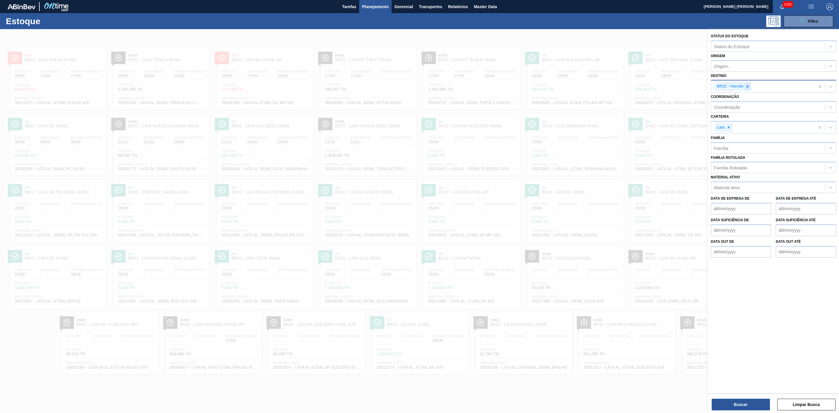
click at [746, 87] on icon at bounding box center [748, 87] width 4 height 4
type input "21"
click at [736, 101] on div "BR21 - Lages" at bounding box center [773, 100] width 125 height 11
click at [758, 408] on button "Buscar" at bounding box center [741, 405] width 58 height 12
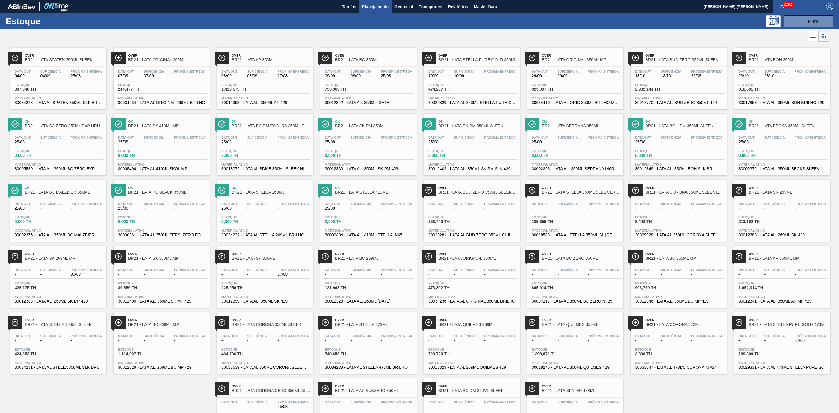
click at [513, 27] on div "089F7B8B-B2A5-4AFE-B5C0-19BA573D28AC Filtro" at bounding box center [467, 21] width 739 height 12
click at [278, 388] on span "Over" at bounding box center [271, 385] width 79 height 3
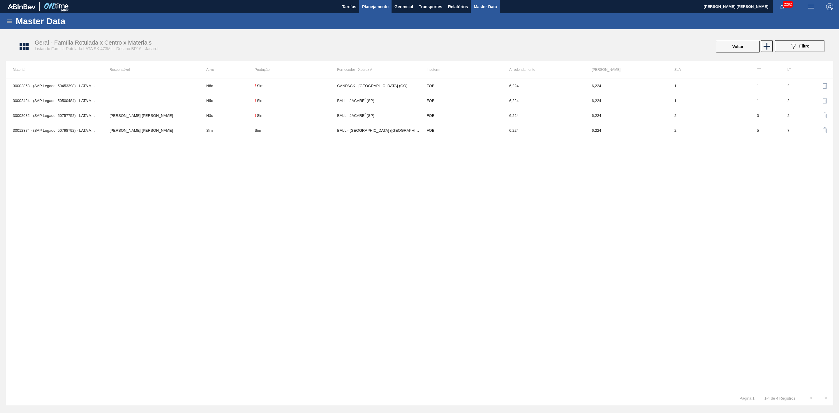
click at [370, 4] on span "Planejamento" at bounding box center [375, 6] width 27 height 7
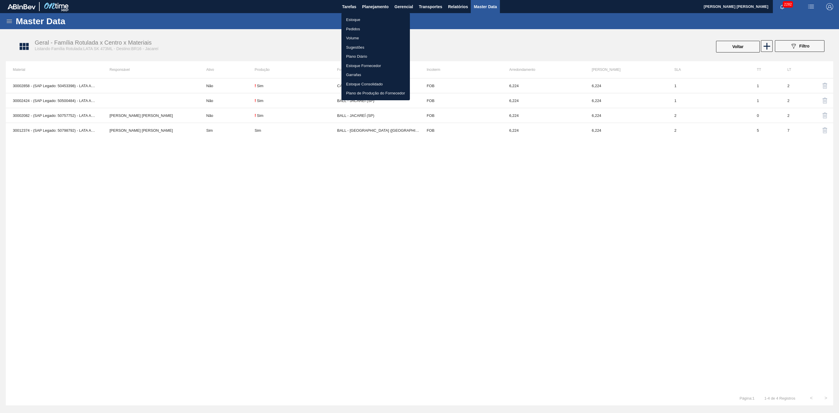
click at [352, 18] on li "Estoque" at bounding box center [376, 19] width 68 height 9
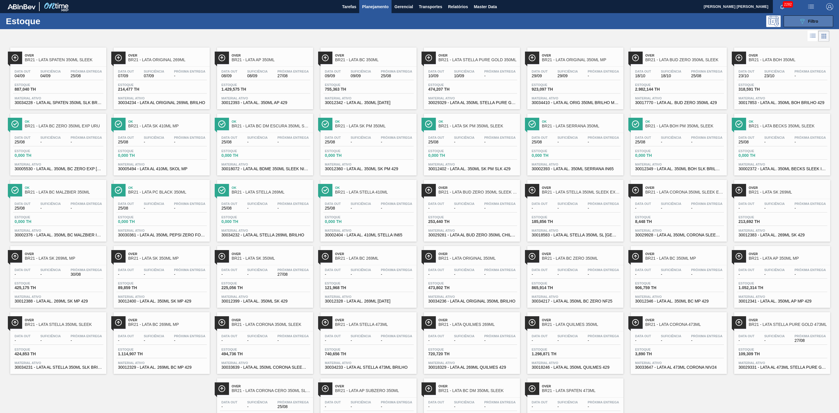
click at [818, 20] on button "089F7B8B-B2A5-4AFE-B5C0-19BA573D28AC Filtro" at bounding box center [809, 21] width 50 height 12
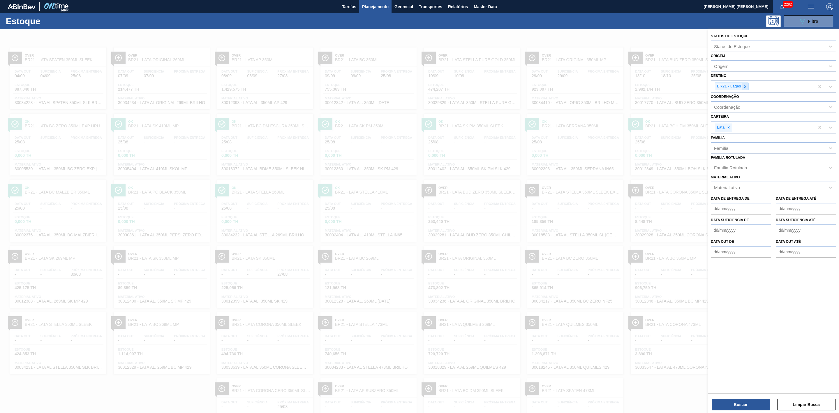
click at [745, 86] on icon at bounding box center [745, 86] width 2 height 2
type input "09"
click at [732, 107] on div "BR09 - Agudos" at bounding box center [773, 111] width 125 height 11
click at [734, 405] on button "Buscar" at bounding box center [741, 405] width 58 height 12
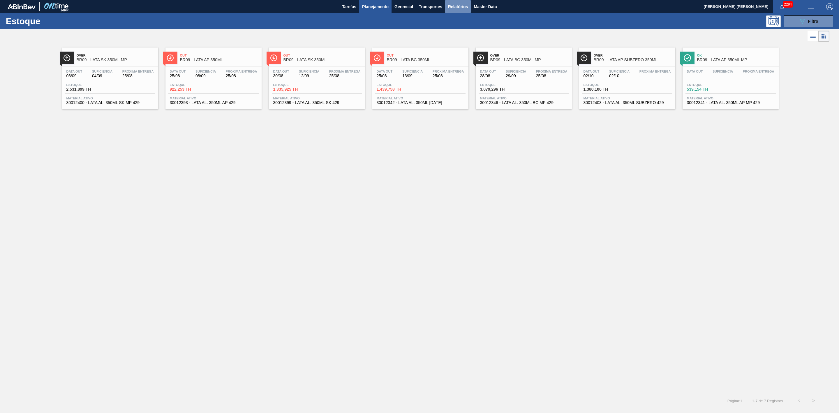
click at [454, 5] on span "Relatórios" at bounding box center [458, 6] width 20 height 7
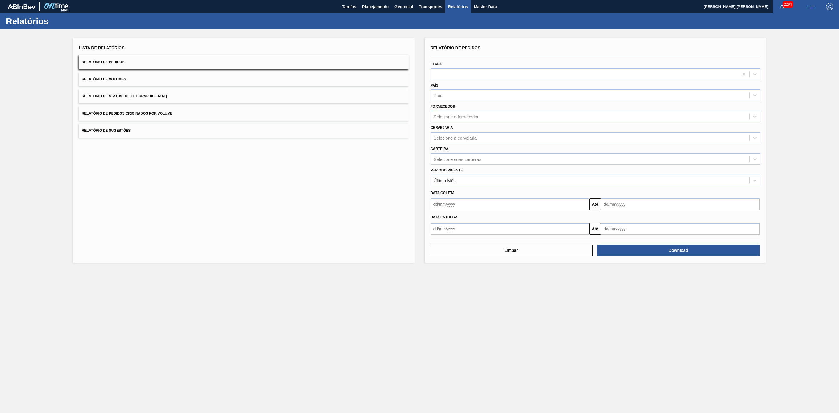
click at [475, 117] on div "Selecione o fornecedor" at bounding box center [456, 116] width 45 height 5
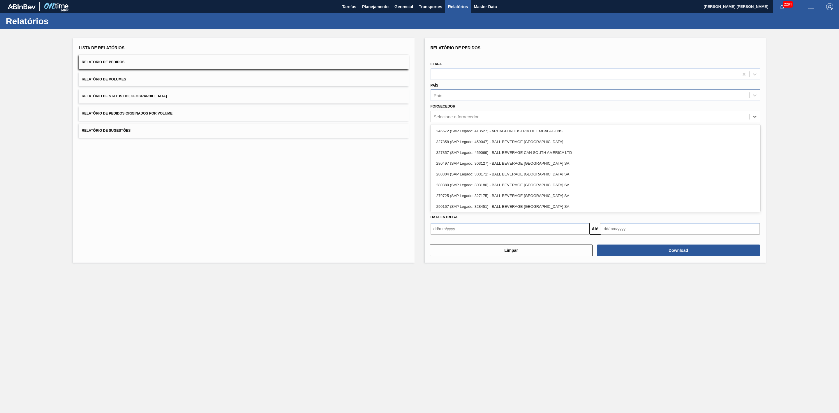
click at [457, 95] on div "País" at bounding box center [590, 95] width 319 height 8
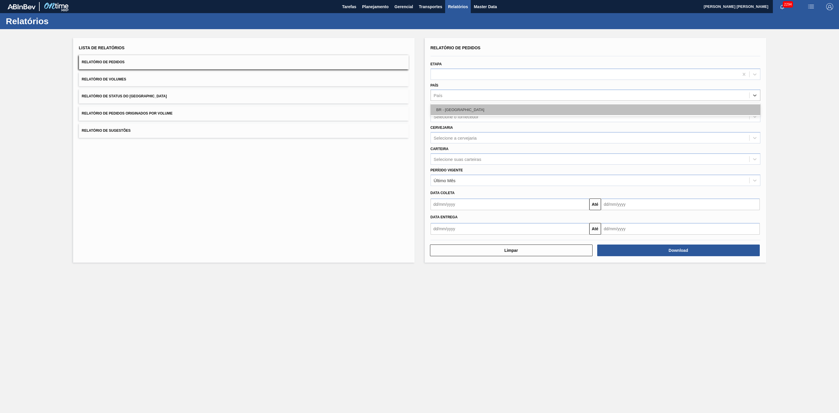
click at [451, 110] on div "BR - [GEOGRAPHIC_DATA]" at bounding box center [596, 109] width 330 height 11
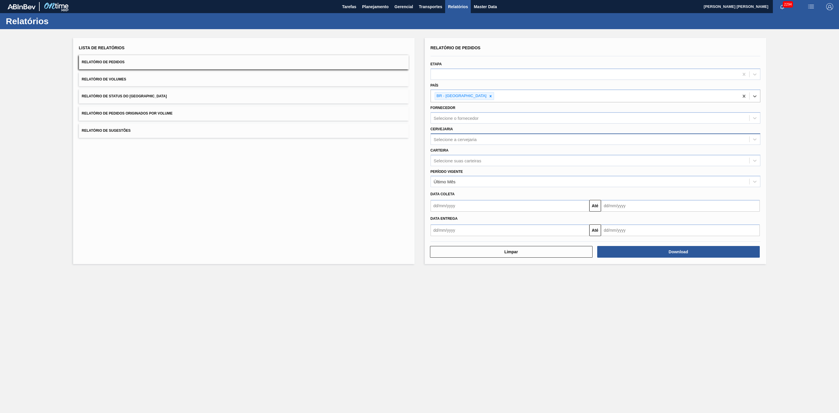
click at [462, 140] on div "Selecione a cervejaria" at bounding box center [455, 139] width 43 height 5
type input "21"
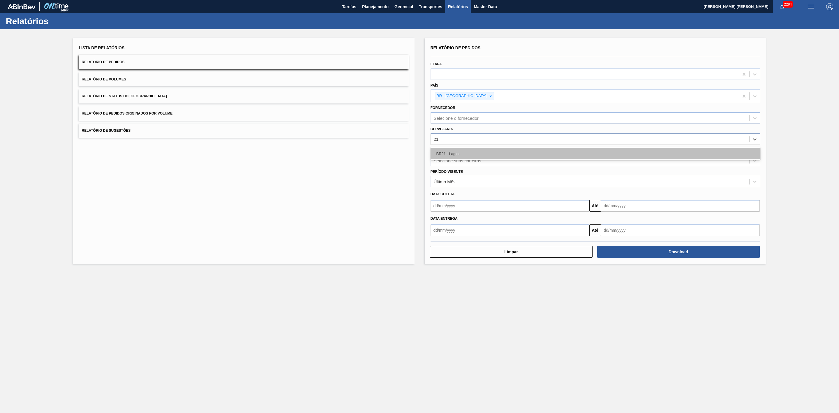
click at [456, 152] on div "BR21 - Lages" at bounding box center [596, 153] width 330 height 11
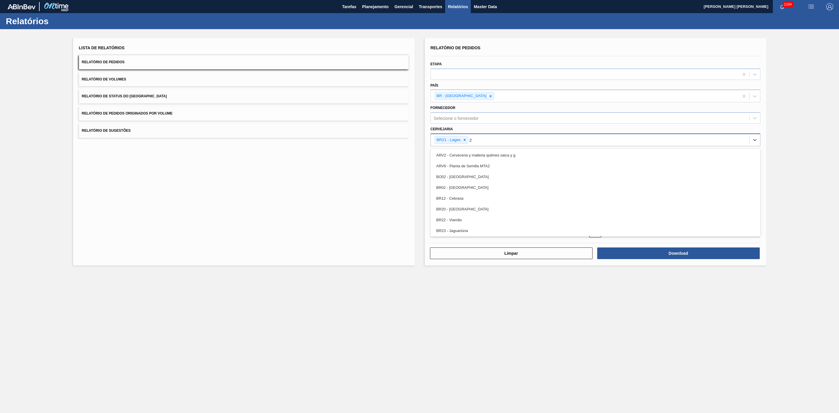
type input "22"
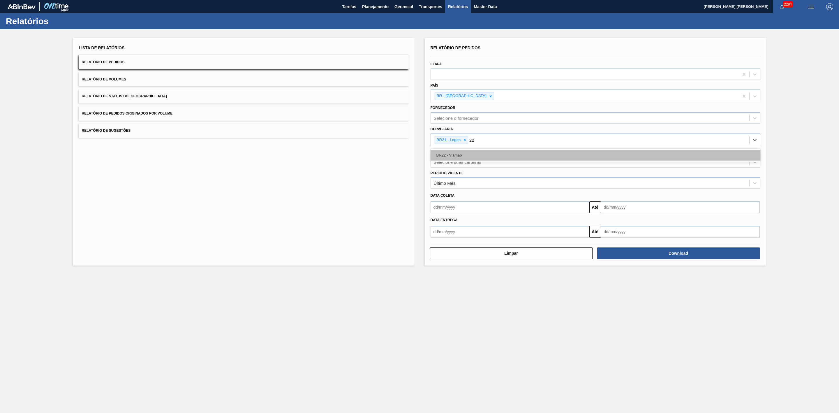
click at [469, 157] on div "BR22 - Viamão" at bounding box center [596, 155] width 330 height 11
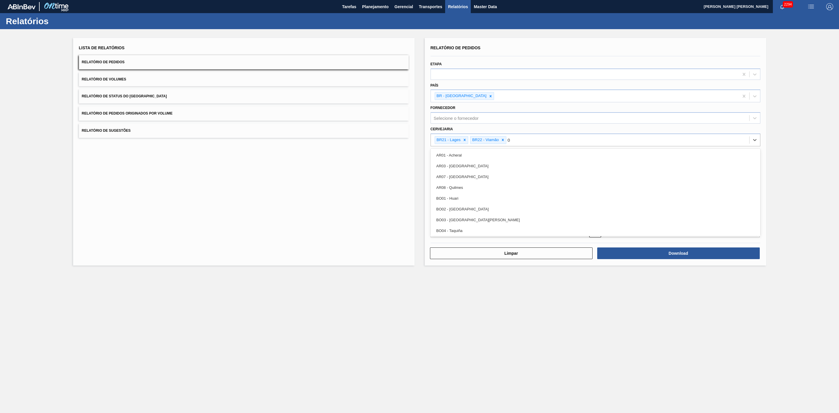
type input "09"
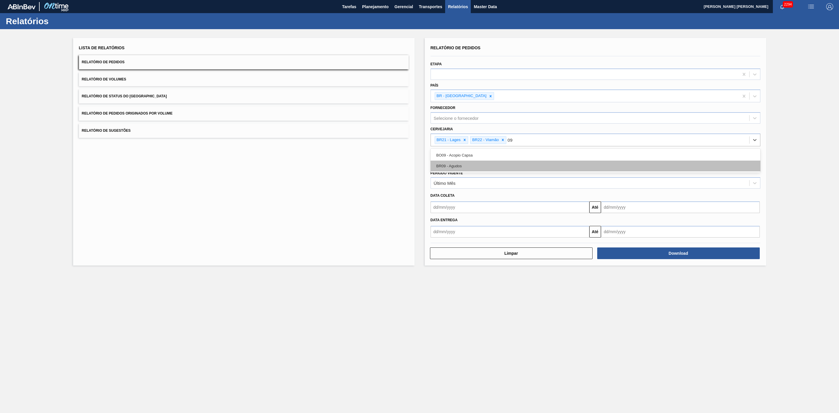
click at [469, 166] on div "BR09 - Agudos" at bounding box center [596, 166] width 330 height 11
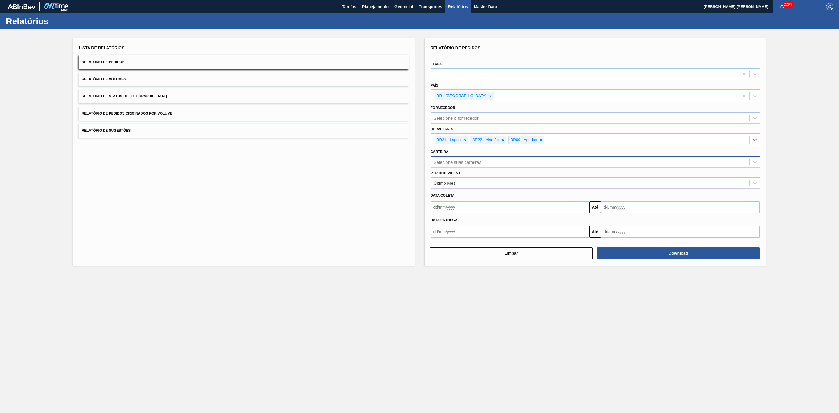
click at [464, 163] on div "Selecione suas carteiras" at bounding box center [458, 161] width 48 height 5
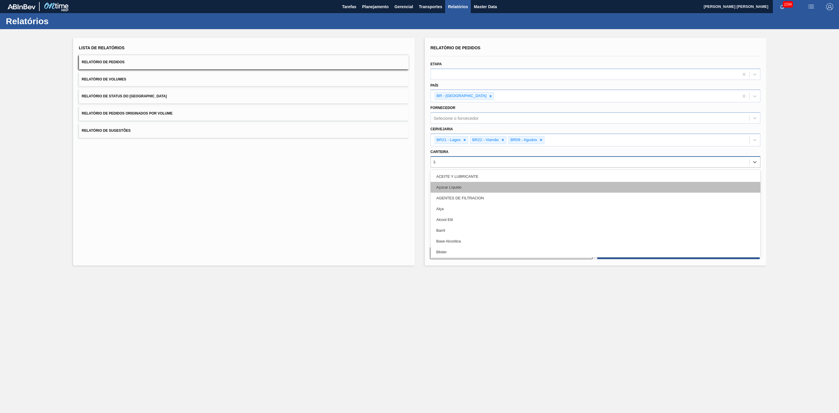
type input "lata"
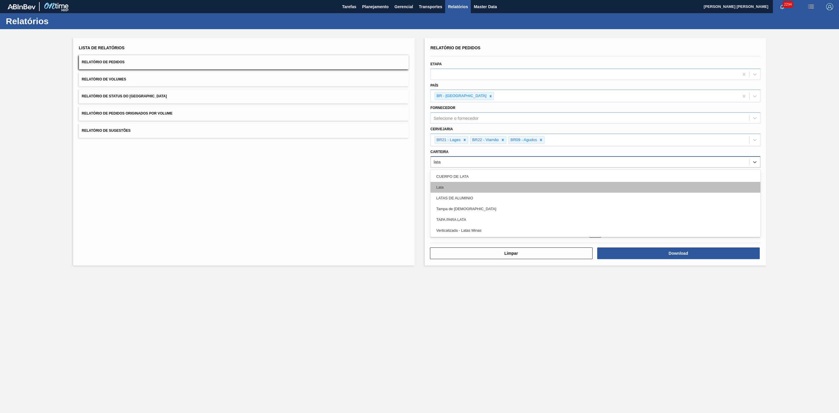
click at [459, 184] on div "Lata" at bounding box center [596, 187] width 330 height 11
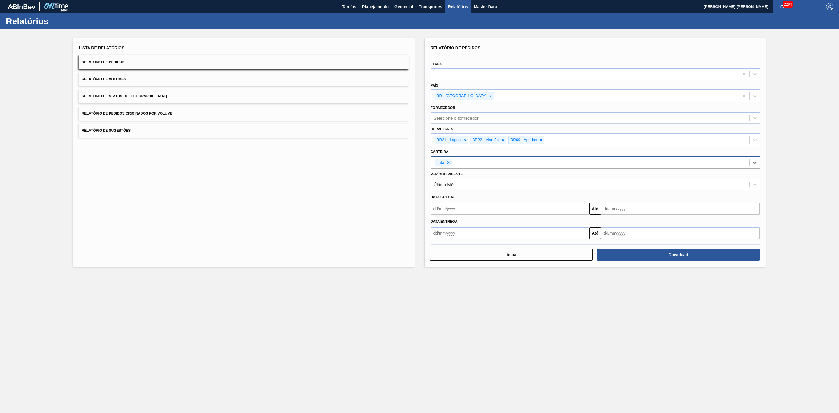
click at [467, 211] on input "text" at bounding box center [510, 209] width 159 height 12
click at [449, 281] on div "25" at bounding box center [447, 279] width 8 height 8
type input "[DATE]"
click at [630, 210] on input "text" at bounding box center [680, 209] width 159 height 12
click at [635, 281] on div "27" at bounding box center [636, 279] width 8 height 8
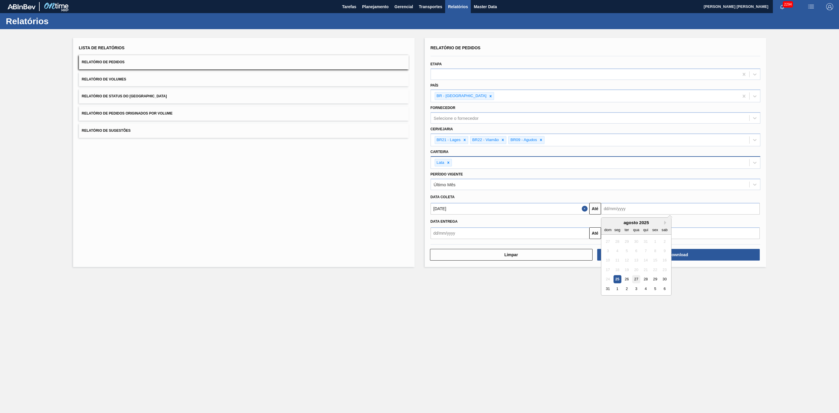
type input "[DATE]"
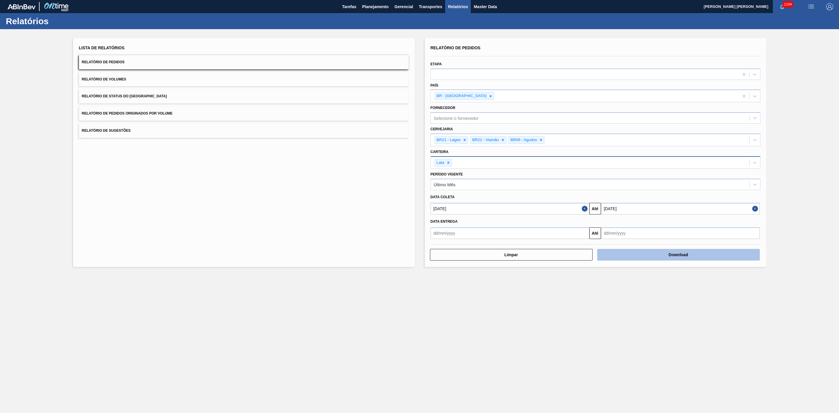
click at [659, 256] on button "Download" at bounding box center [678, 255] width 163 height 12
click at [372, 7] on span "Planejamento" at bounding box center [375, 6] width 27 height 7
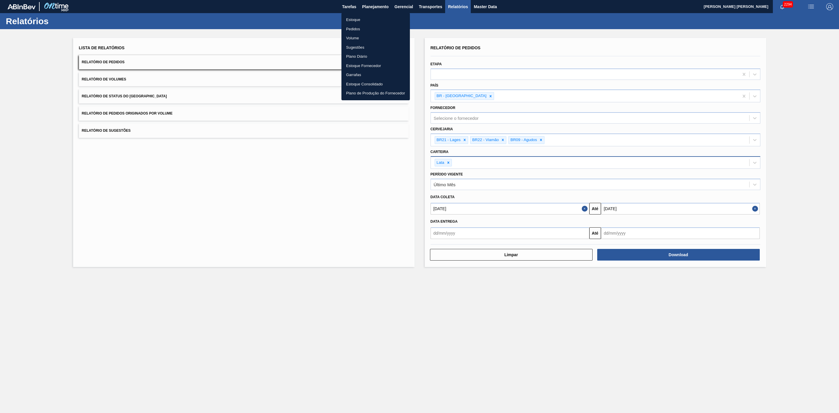
click at [357, 19] on li "Estoque" at bounding box center [376, 19] width 68 height 9
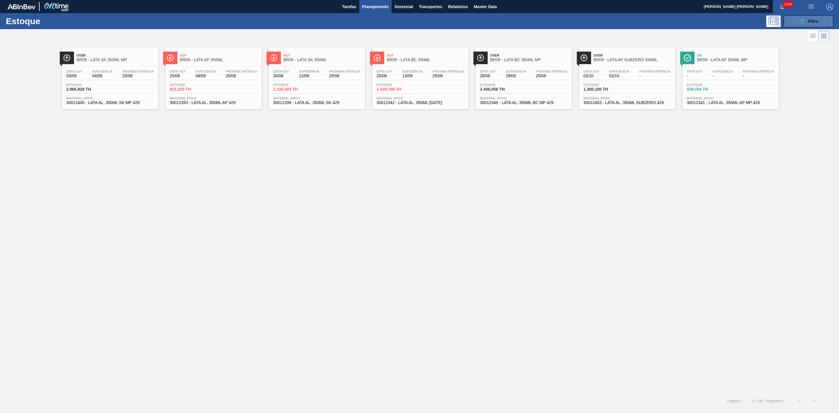
click at [793, 24] on button "089F7B8B-B2A5-4AFE-B5C0-19BA573D28AC Filtro" at bounding box center [809, 21] width 50 height 12
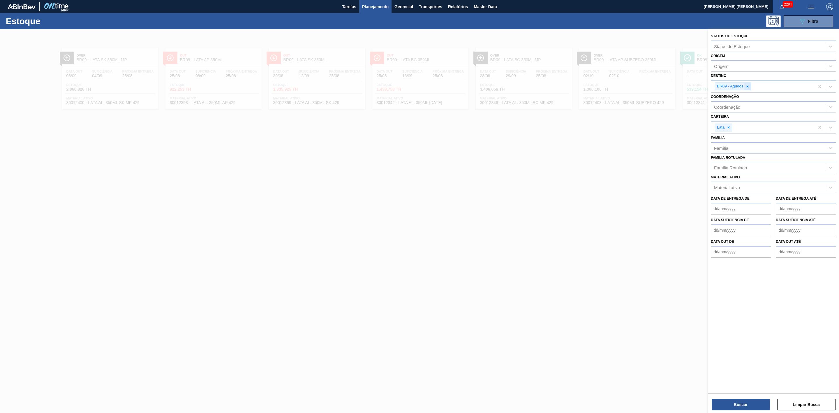
click at [748, 88] on icon at bounding box center [748, 87] width 4 height 4
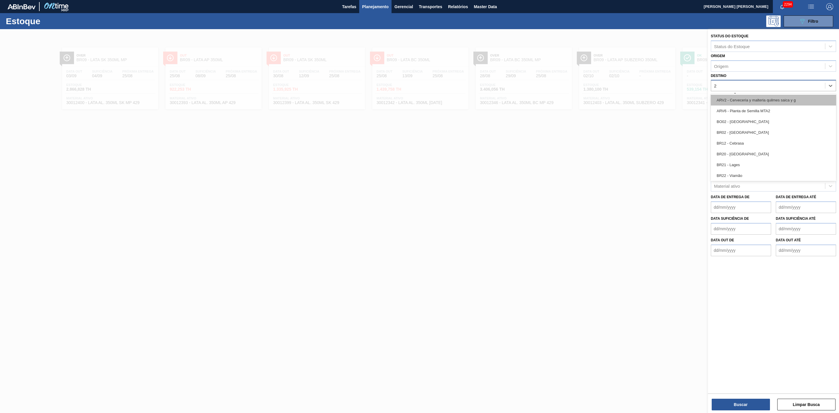
type input "21"
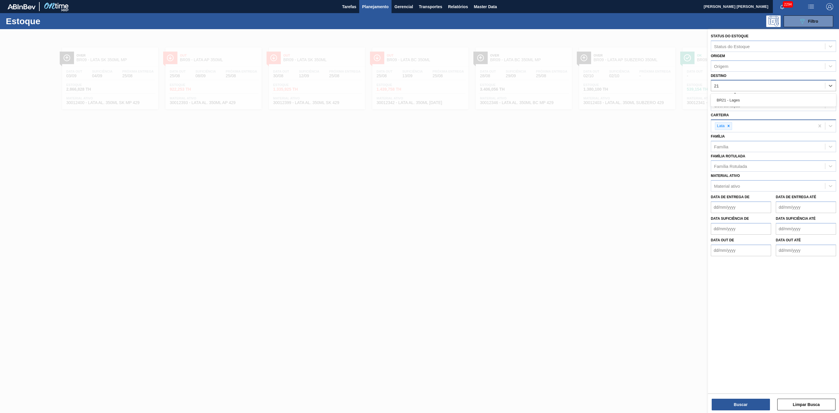
drag, startPoint x: 730, startPoint y: 103, endPoint x: 736, endPoint y: 134, distance: 31.6
click at [730, 103] on div "BR21 - Lages" at bounding box center [773, 100] width 125 height 11
click at [748, 403] on button "Buscar" at bounding box center [741, 405] width 58 height 12
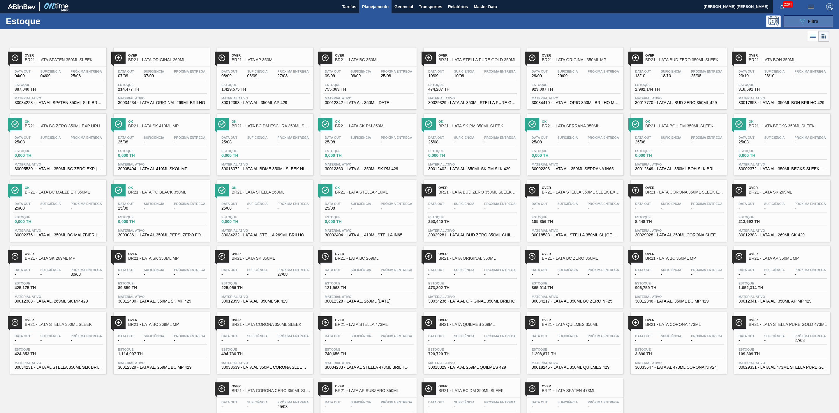
click at [799, 20] on icon "089F7B8B-B2A5-4AFE-B5C0-19BA573D28AC" at bounding box center [802, 21] width 7 height 7
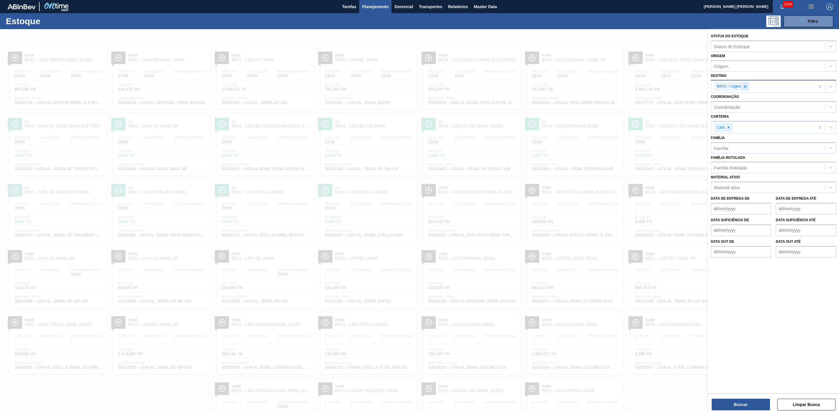
click at [744, 87] on icon at bounding box center [745, 87] width 4 height 4
type input "09"
click at [740, 109] on div "BR09 - Agudos" at bounding box center [773, 111] width 125 height 11
click at [746, 402] on button "Buscar" at bounding box center [741, 405] width 58 height 12
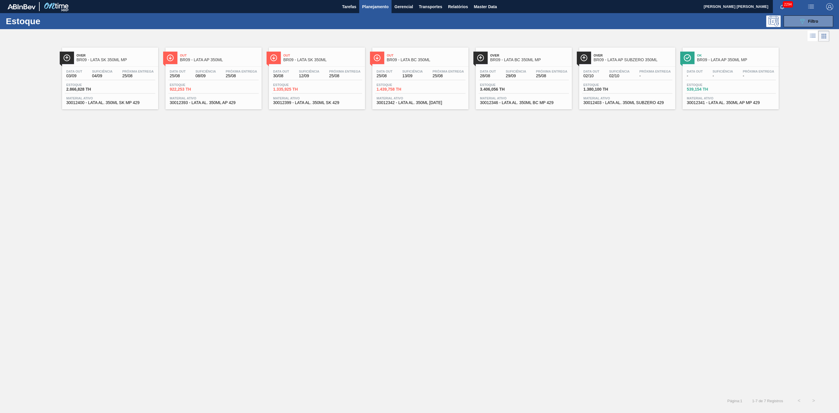
drag, startPoint x: 806, startPoint y: 21, endPoint x: 791, endPoint y: 32, distance: 19.0
click at [806, 21] on div "089F7B8B-B2A5-4AFE-B5C0-19BA573D28AC Filtro" at bounding box center [809, 21] width 20 height 7
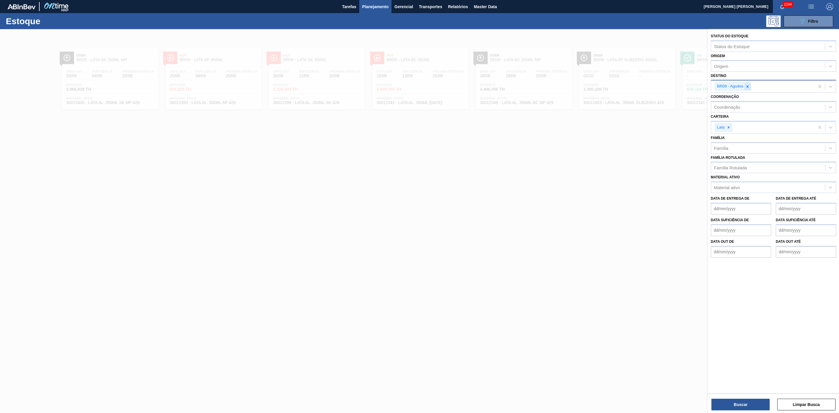
click at [747, 88] on icon at bounding box center [748, 87] width 4 height 4
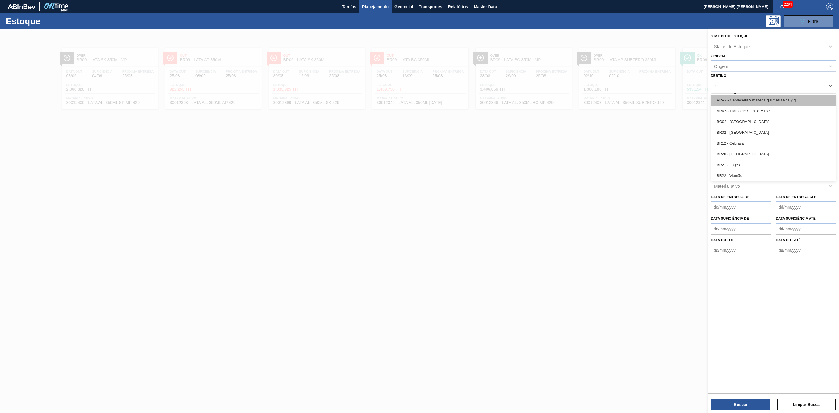
type input "22"
click at [737, 100] on div "BR22 - Viamão" at bounding box center [773, 100] width 125 height 11
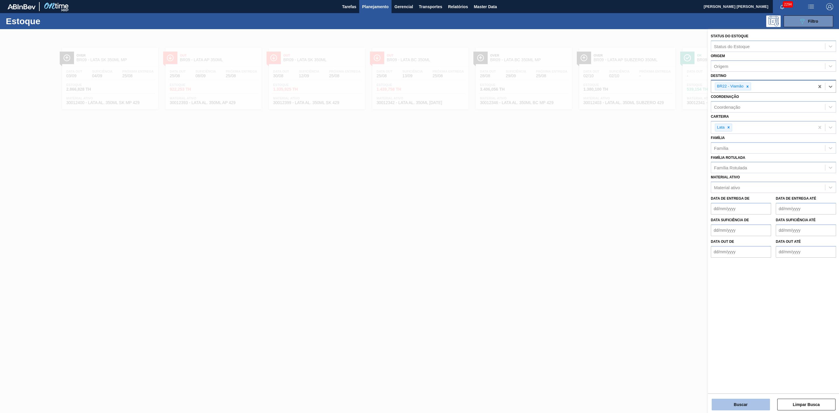
click at [744, 404] on button "Buscar" at bounding box center [741, 405] width 58 height 12
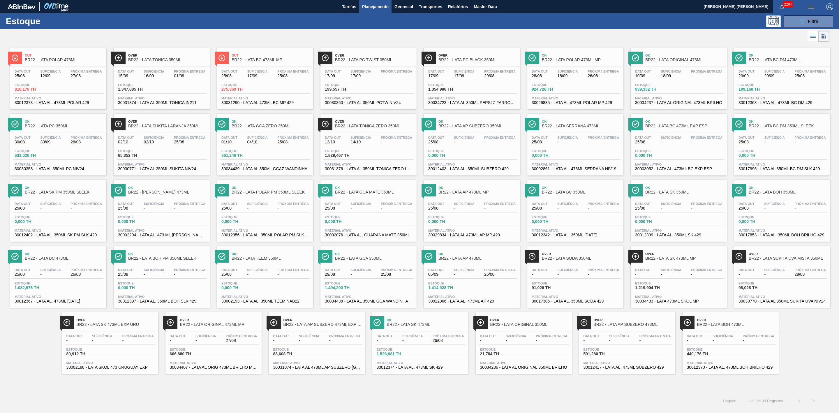
click at [435, 327] on span "BR22 - LATA SK 473ML" at bounding box center [426, 324] width 79 height 4
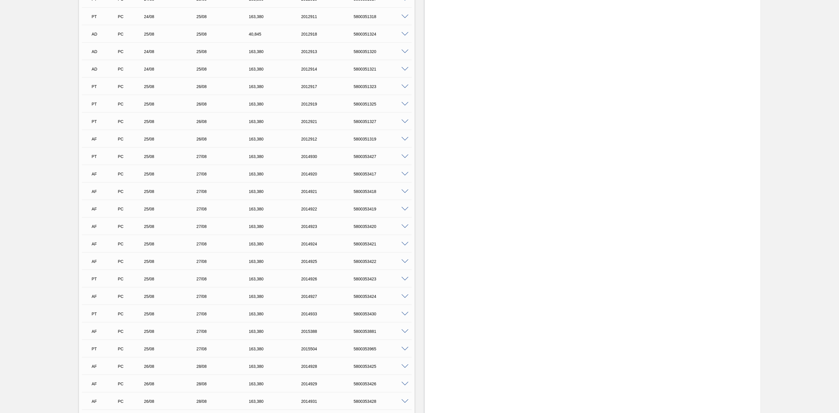
scroll to position [525, 0]
click at [404, 262] on span at bounding box center [405, 261] width 7 height 4
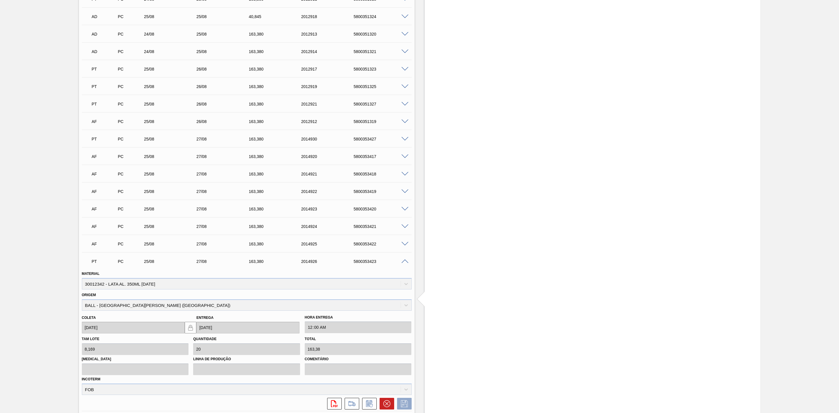
click at [404, 262] on span at bounding box center [405, 261] width 7 height 4
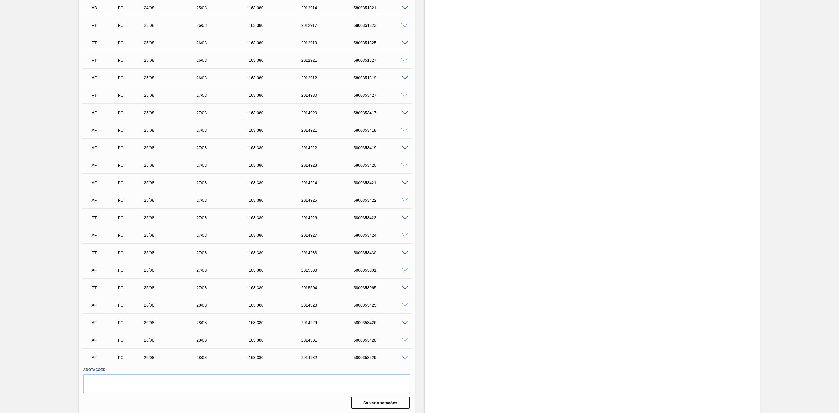
scroll to position [571, 0]
click at [404, 304] on span at bounding box center [405, 305] width 7 height 4
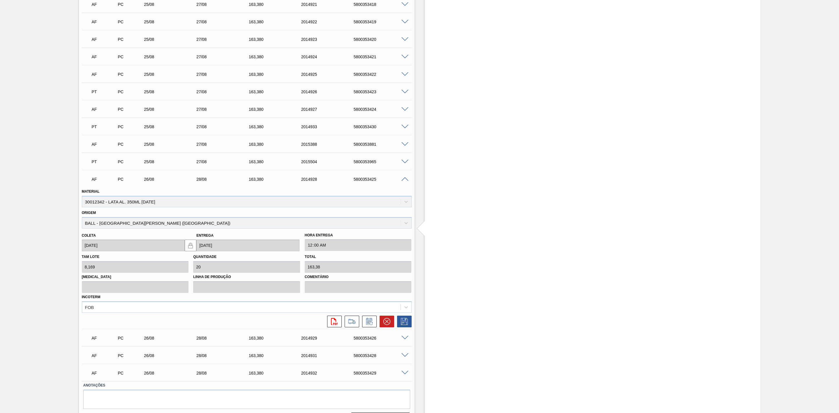
scroll to position [712, 0]
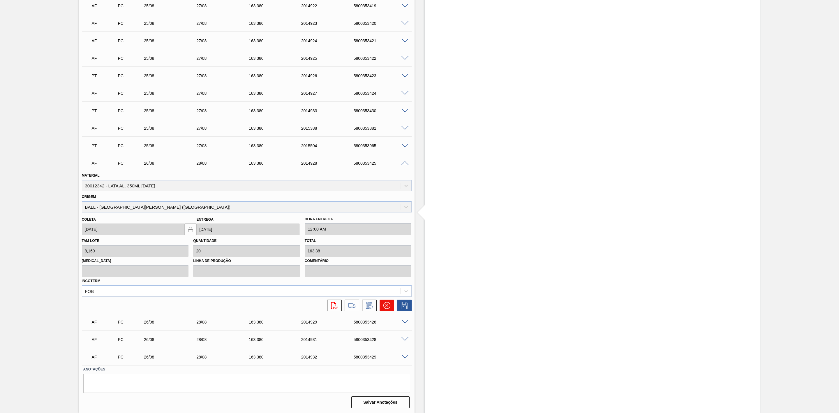
click at [384, 308] on icon at bounding box center [387, 305] width 7 height 7
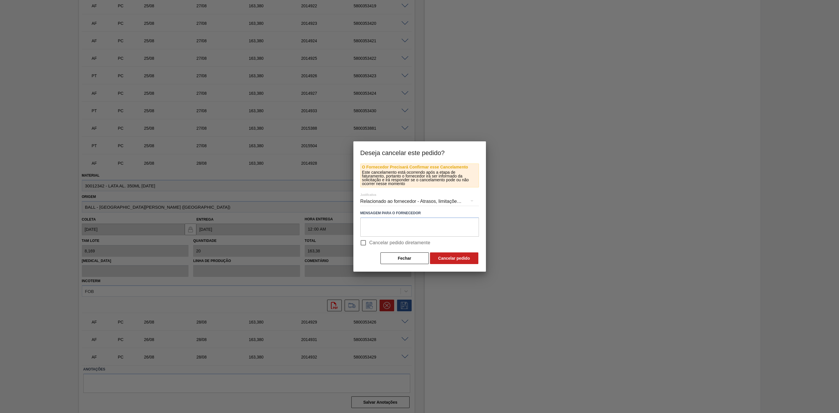
click at [362, 245] on input "Cancelar pedido diretamente" at bounding box center [363, 243] width 12 height 12
checkbox input "true"
click at [449, 257] on button "Cancelar pedido" at bounding box center [454, 258] width 48 height 12
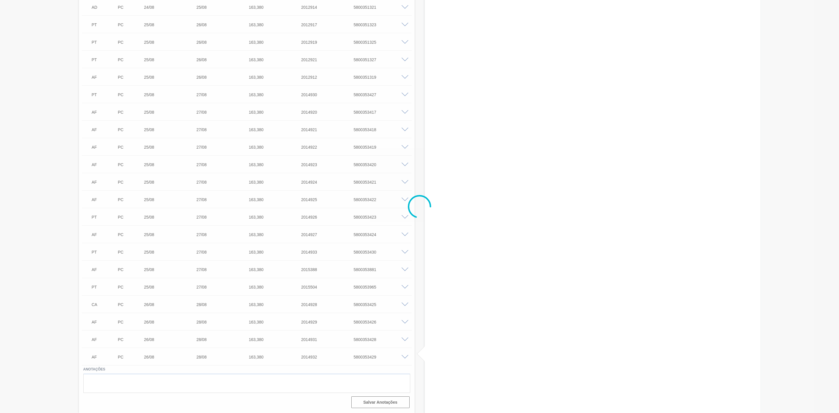
scroll to position [571, 0]
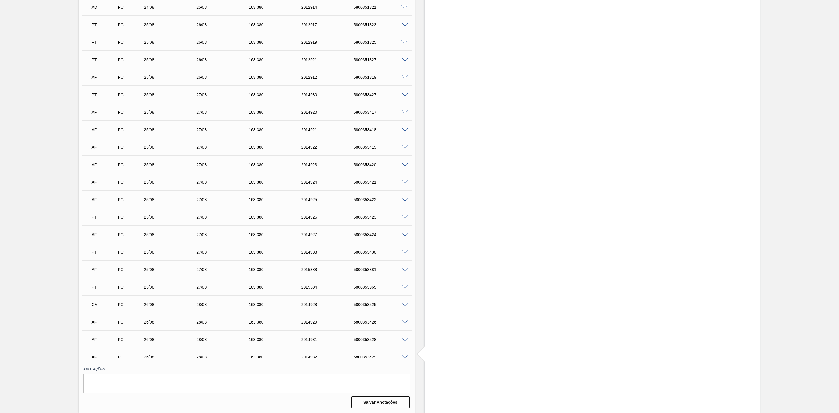
click at [403, 324] on span at bounding box center [405, 322] width 7 height 4
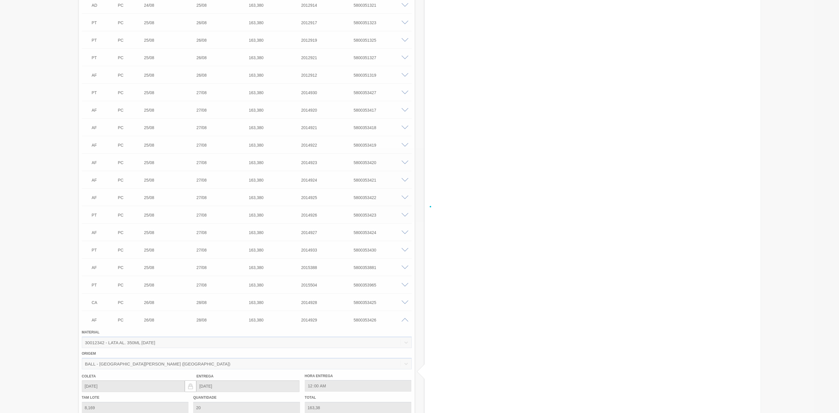
scroll to position [712, 0]
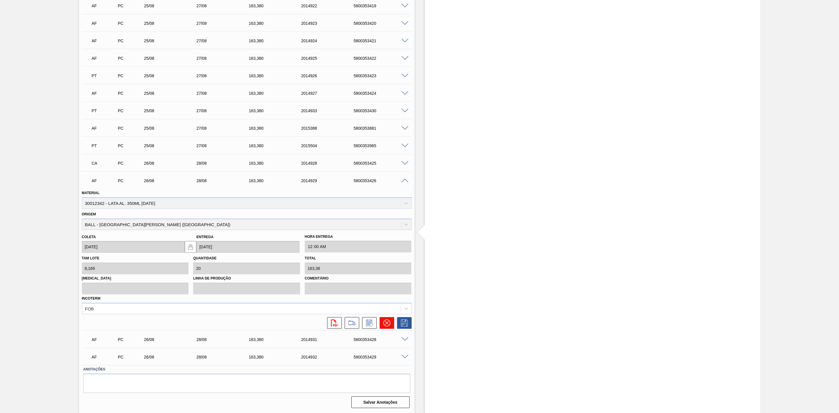
click at [388, 324] on icon at bounding box center [387, 322] width 7 height 7
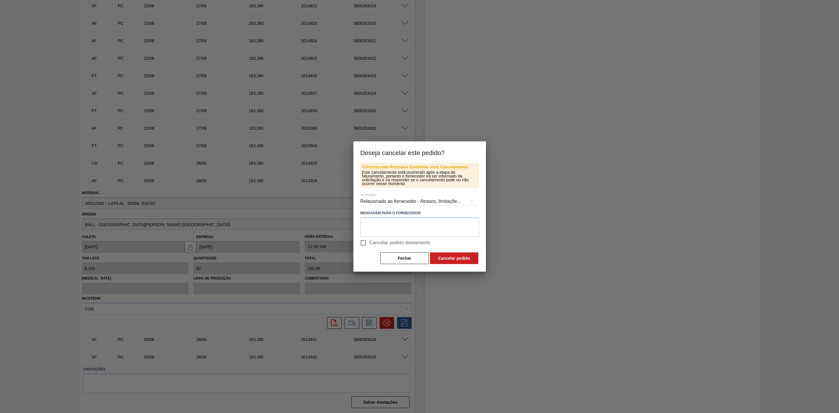
drag, startPoint x: 372, startPoint y: 243, endPoint x: 377, endPoint y: 244, distance: 5.3
click at [372, 243] on span "Cancelar pedido diretamente" at bounding box center [400, 242] width 61 height 7
click at [370, 243] on input "Cancelar pedido diretamente" at bounding box center [363, 243] width 12 height 12
checkbox input "true"
click at [447, 260] on button "Cancelar pedido" at bounding box center [454, 258] width 48 height 12
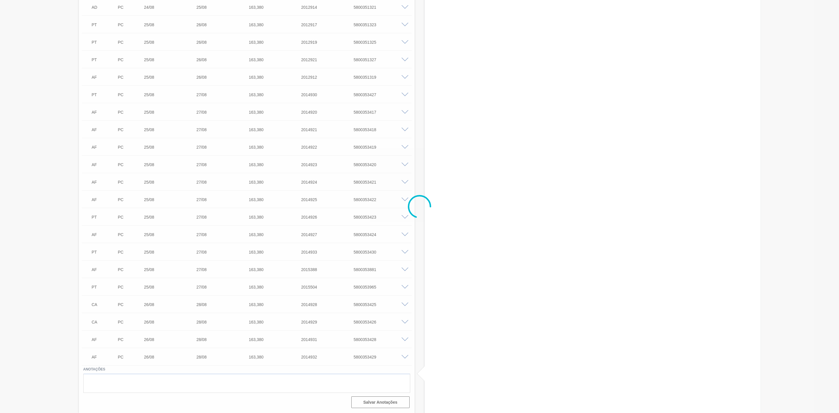
scroll to position [571, 0]
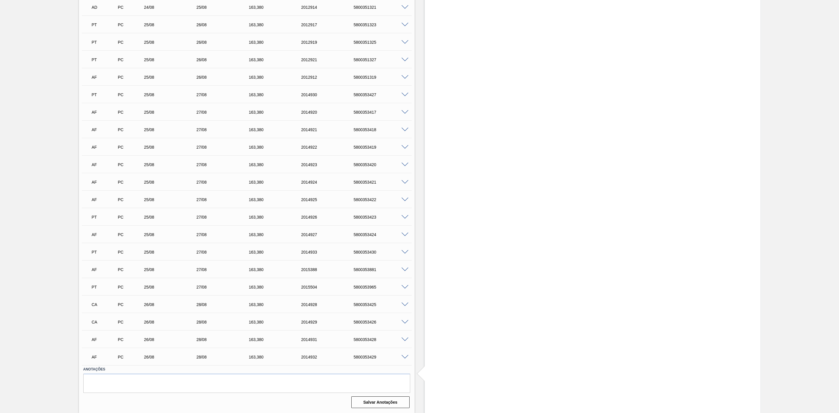
click at [402, 340] on span at bounding box center [405, 339] width 7 height 4
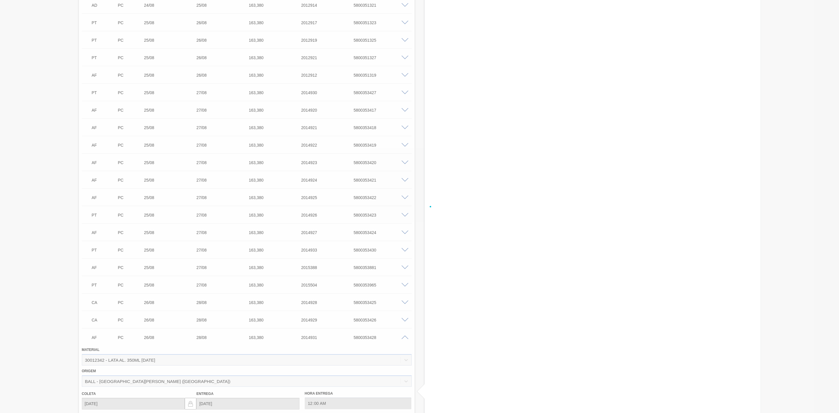
scroll to position [712, 0]
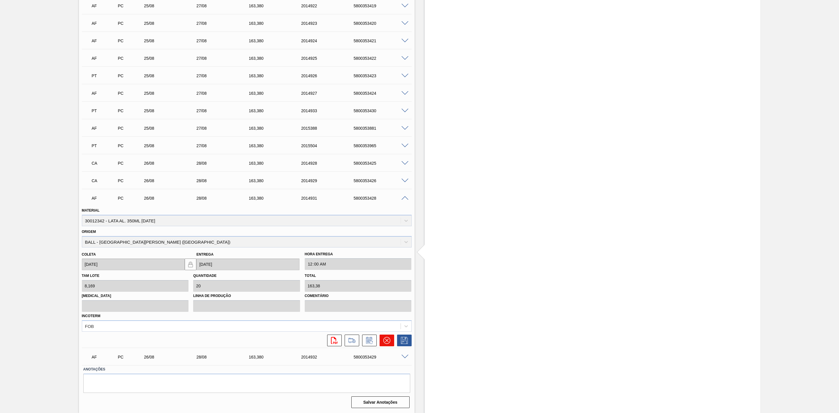
click at [388, 340] on icon at bounding box center [387, 340] width 7 height 7
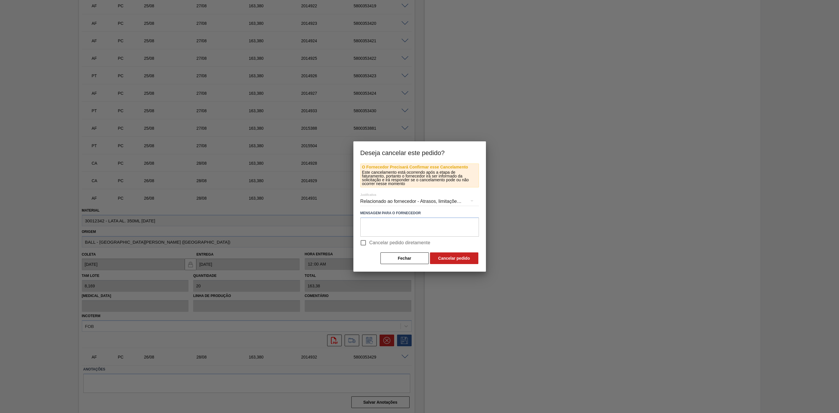
click at [361, 243] on input "Cancelar pedido diretamente" at bounding box center [363, 243] width 12 height 12
checkbox input "true"
click at [452, 259] on button "Cancelar pedido" at bounding box center [454, 258] width 48 height 12
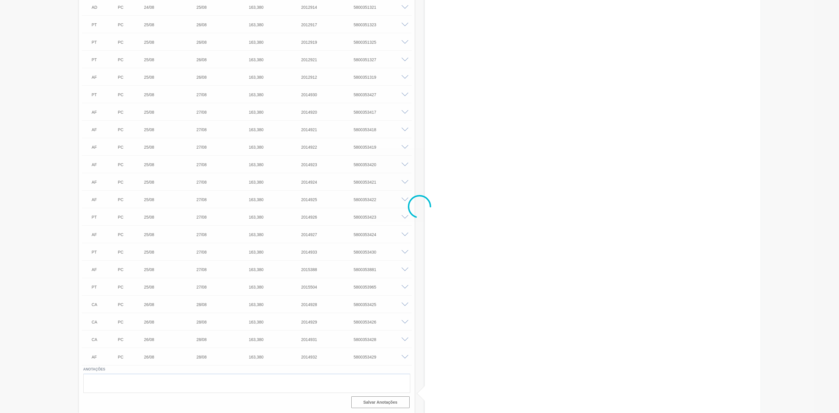
scroll to position [571, 0]
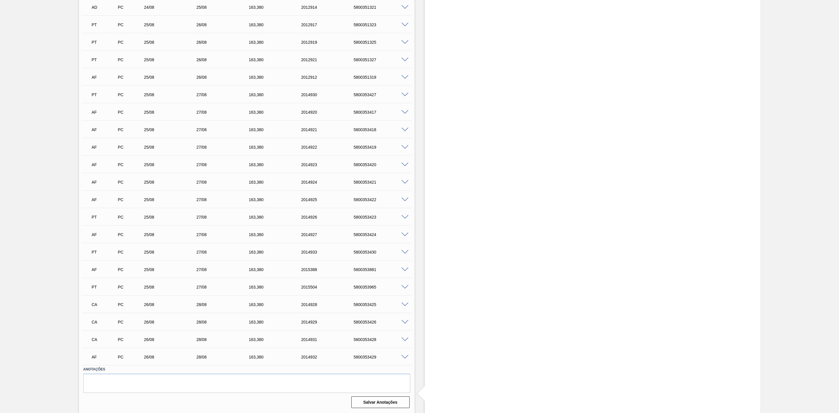
click at [403, 355] on span at bounding box center [405, 357] width 7 height 4
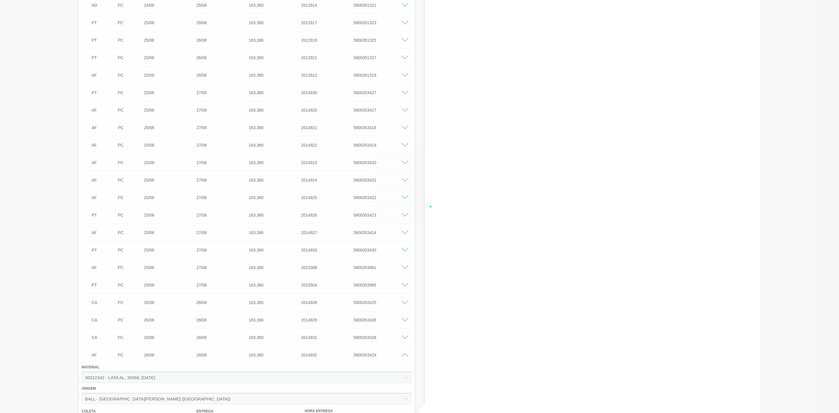
scroll to position [712, 0]
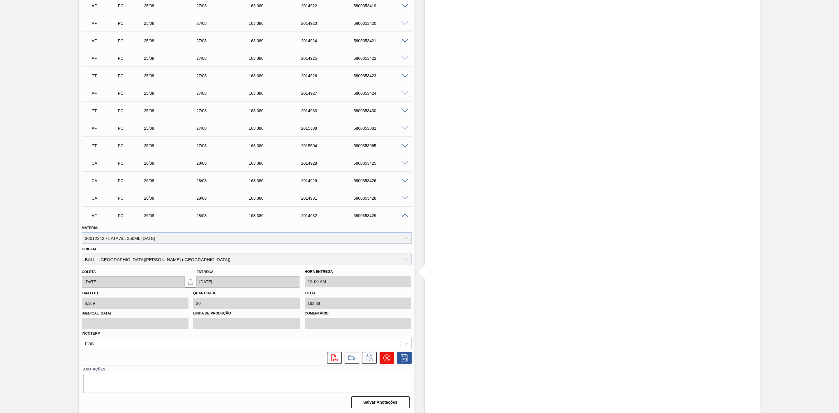
click at [389, 356] on icon at bounding box center [387, 357] width 7 height 7
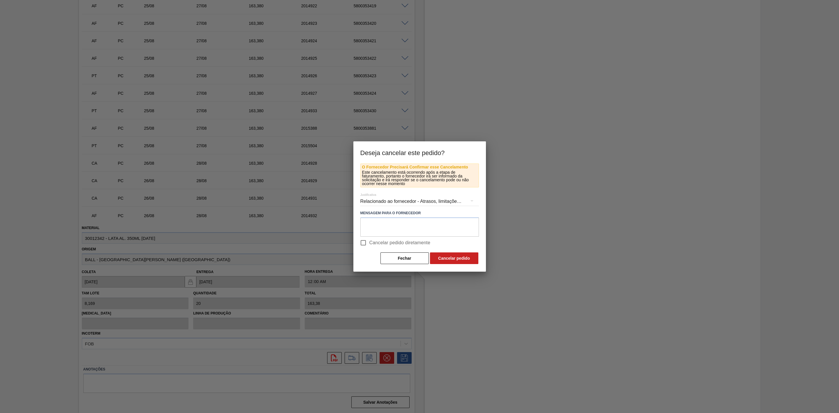
click at [375, 241] on span "Cancelar pedido diretamente" at bounding box center [400, 242] width 61 height 7
click at [370, 241] on input "Cancelar pedido diretamente" at bounding box center [363, 243] width 12 height 12
checkbox input "true"
click at [441, 257] on button "Cancelar pedido" at bounding box center [454, 258] width 48 height 12
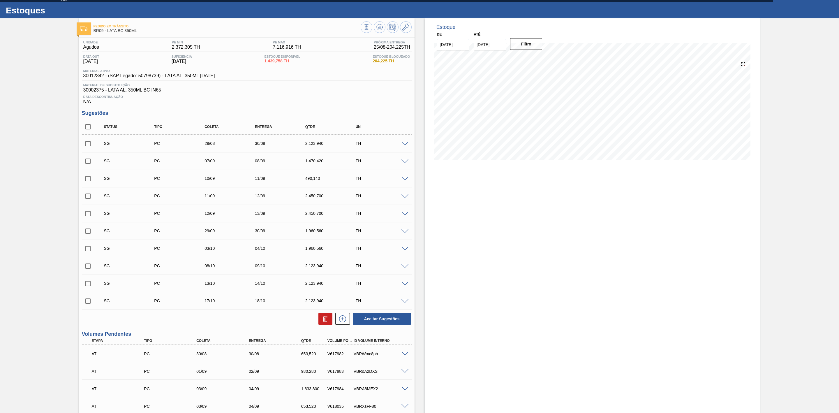
scroll to position [0, 0]
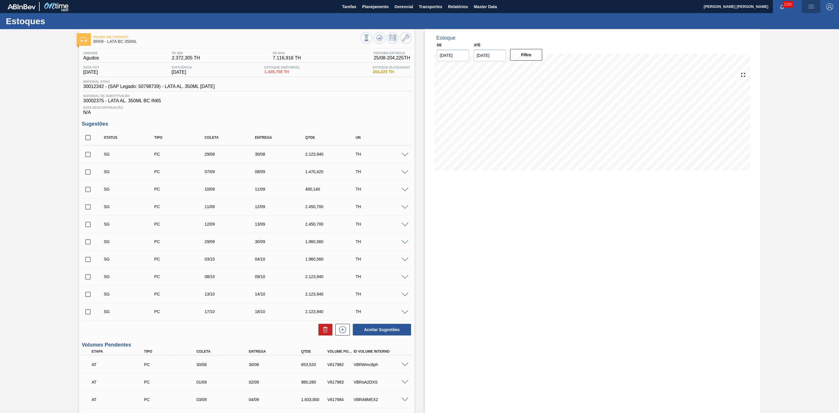
click at [811, 10] on button "button" at bounding box center [811, 6] width 19 height 13
click at [794, 19] on li "Pedido Contingência" at bounding box center [808, 20] width 53 height 10
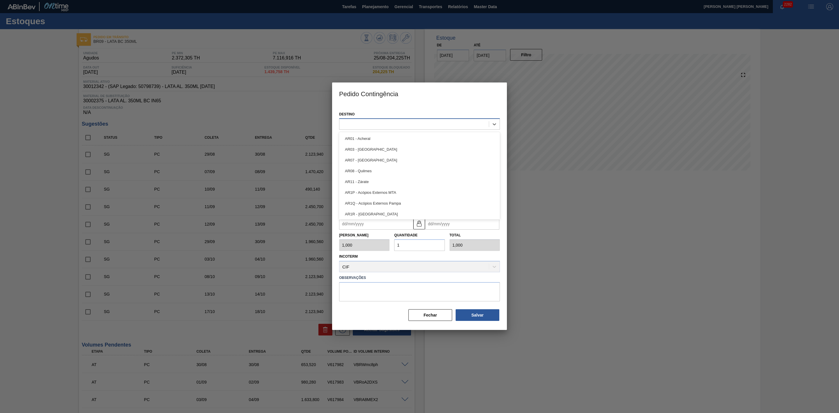
click at [432, 122] on div at bounding box center [415, 124] width 150 height 8
type input "09"
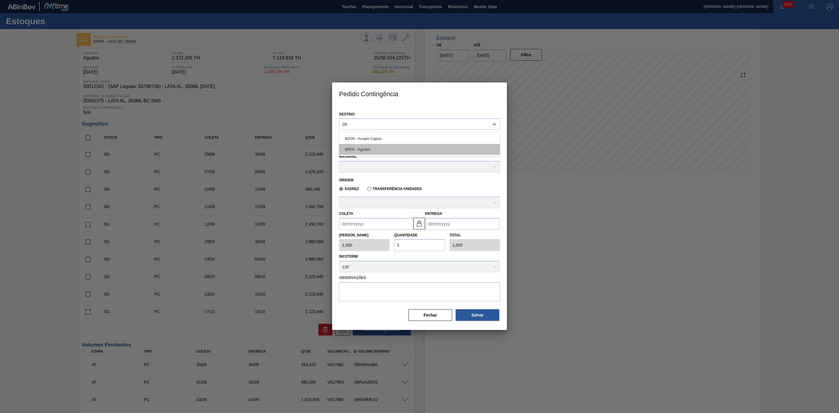
click at [370, 148] on div "BR09 - Agudos" at bounding box center [419, 149] width 161 height 11
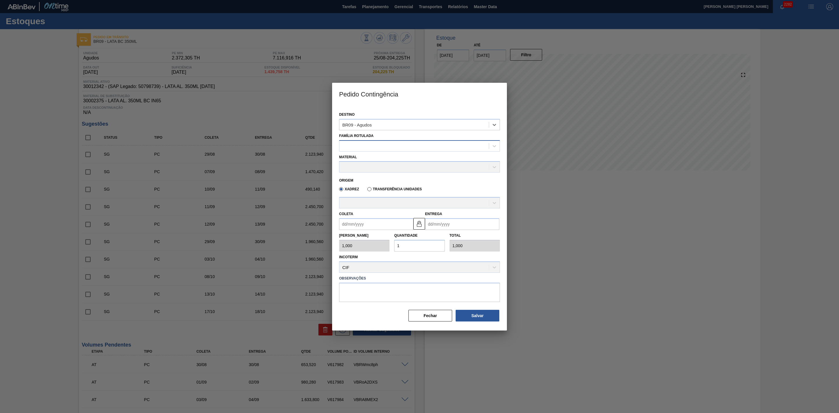
click at [387, 145] on div at bounding box center [415, 146] width 150 height 8
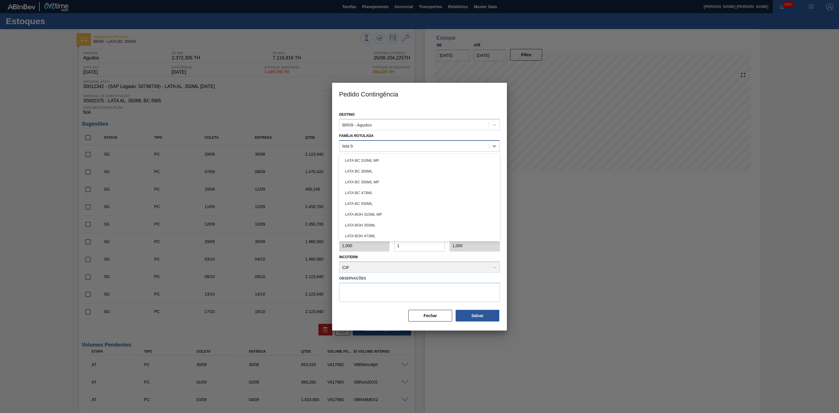
type Rotulada "lata bc"
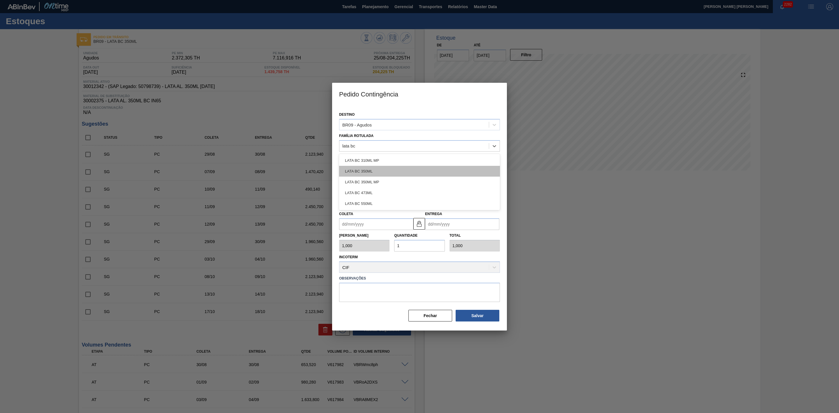
click at [368, 169] on div "LATA BC 350ML" at bounding box center [419, 171] width 161 height 11
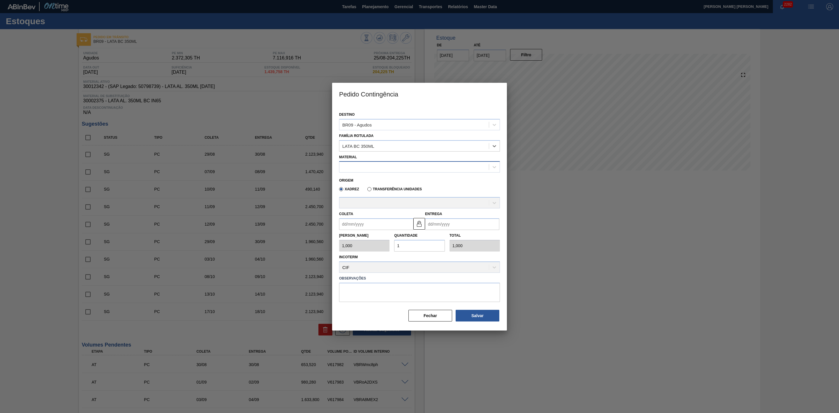
click at [364, 168] on div at bounding box center [415, 167] width 150 height 8
click at [388, 180] on div "30012342 - LATA AL. 350ML BC 429" at bounding box center [419, 181] width 161 height 11
type input "8,169"
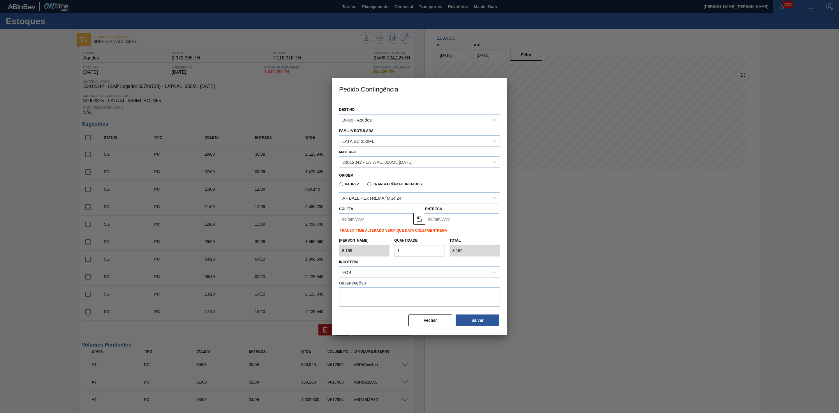
click at [437, 216] on input "Entrega" at bounding box center [462, 219] width 74 height 12
click at [438, 234] on div "agosto 2025" at bounding box center [461, 233] width 70 height 5
click at [470, 290] on div "28" at bounding box center [470, 290] width 8 height 8
type input "[DATE]"
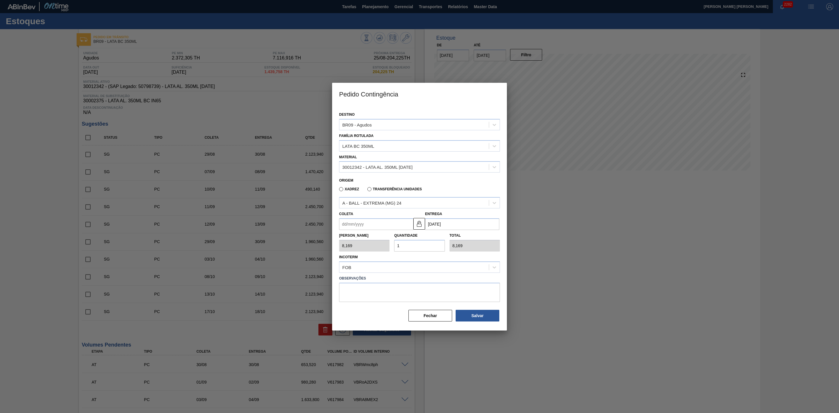
click at [397, 225] on input "Coleta" at bounding box center [376, 224] width 74 height 12
click at [350, 237] on div "agosto 2025" at bounding box center [375, 237] width 70 height 5
click at [378, 294] on div "27" at bounding box center [374, 295] width 8 height 8
type input "[DATE]"
drag, startPoint x: 405, startPoint y: 247, endPoint x: 391, endPoint y: 247, distance: 14.0
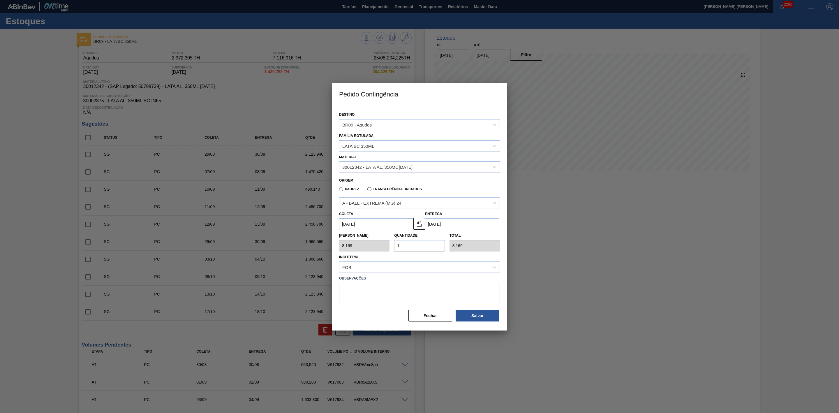
click at [391, 247] on div "Tam Lote 8,169 Quantidade 1 Total 8,169" at bounding box center [420, 241] width 166 height 22
type input "2"
type input "16,338"
type input "20"
type input "163,380"
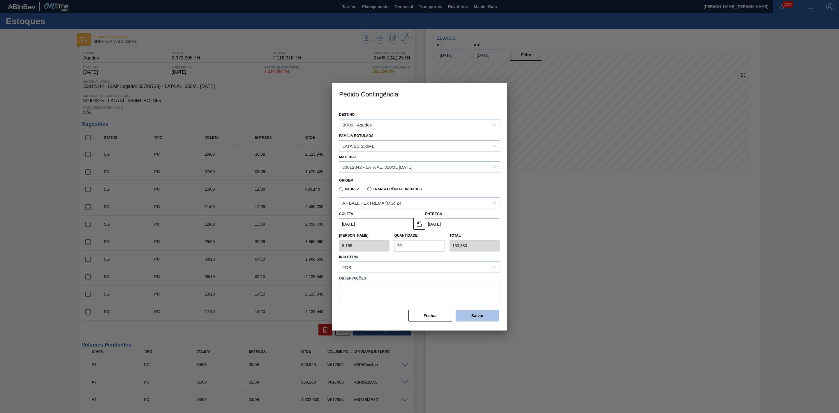
type input "20"
click at [483, 314] on button "Salvar" at bounding box center [478, 316] width 44 height 12
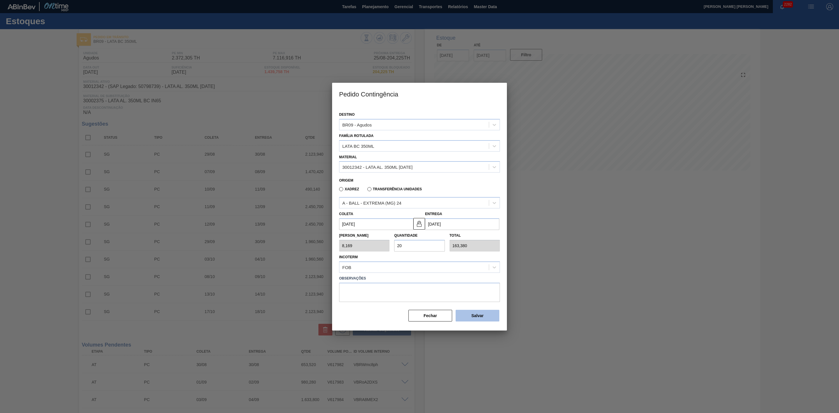
click at [483, 314] on button "Salvar" at bounding box center [478, 316] width 44 height 12
type input "1,000"
type input "1"
type input "1,000"
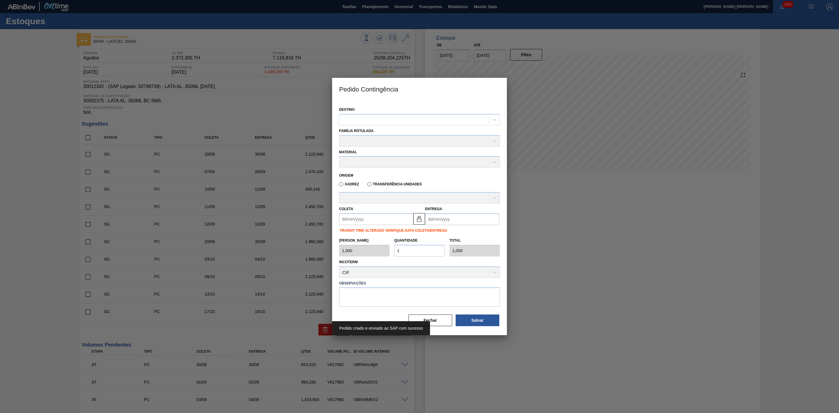
click at [549, 289] on div at bounding box center [419, 206] width 839 height 413
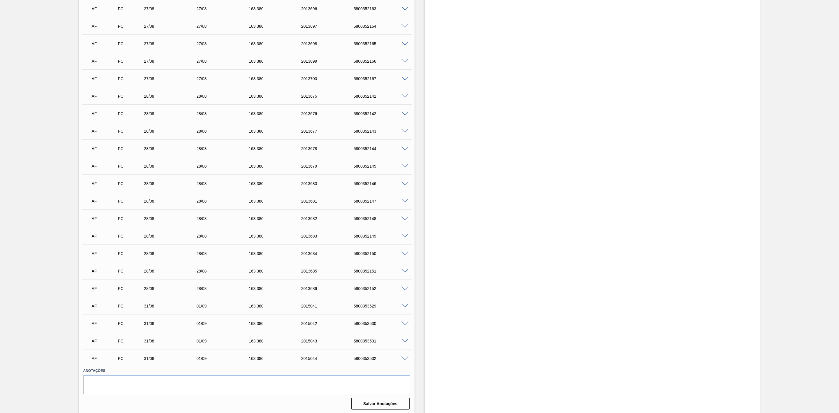
scroll to position [1043, 0]
click at [402, 304] on span at bounding box center [405, 305] width 7 height 4
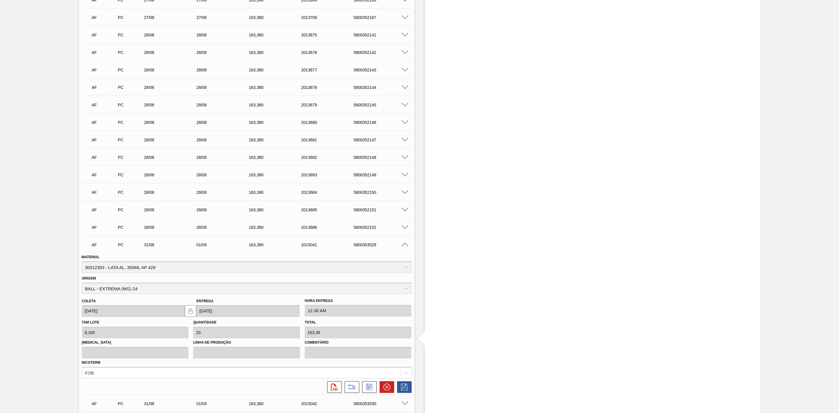
scroll to position [1184, 0]
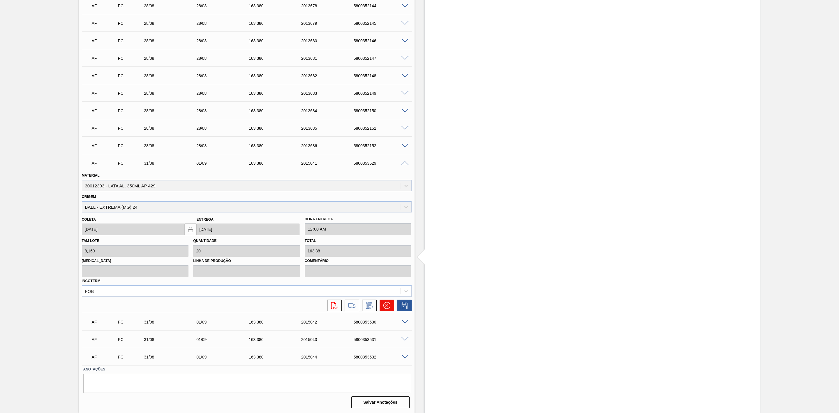
click at [389, 307] on icon at bounding box center [387, 305] width 7 height 7
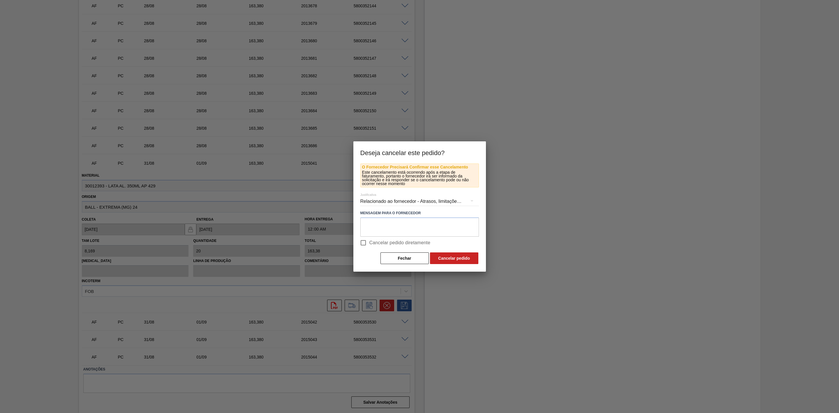
click at [363, 243] on input "Cancelar pedido diretamente" at bounding box center [363, 243] width 12 height 12
checkbox input "true"
click at [452, 262] on button "Cancelar pedido" at bounding box center [454, 258] width 48 height 12
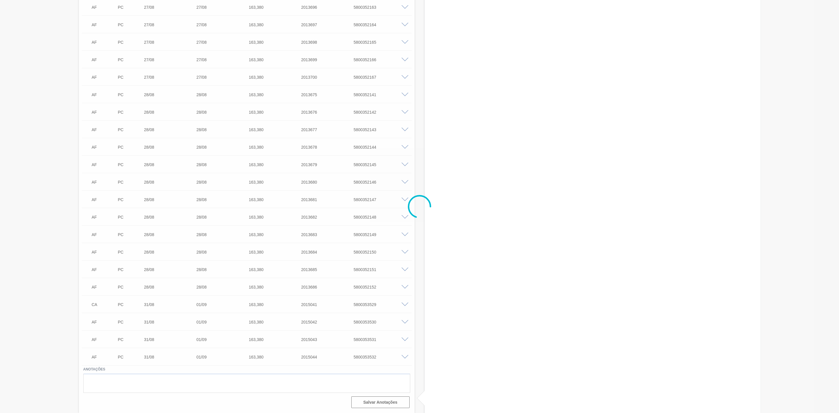
scroll to position [1043, 0]
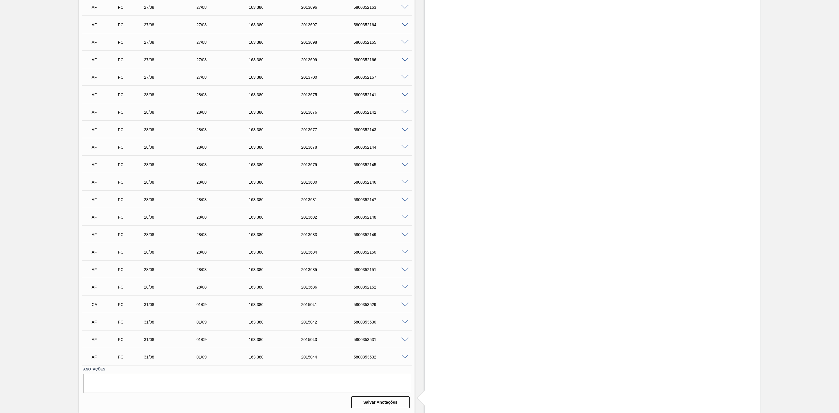
click at [405, 323] on span at bounding box center [405, 322] width 7 height 4
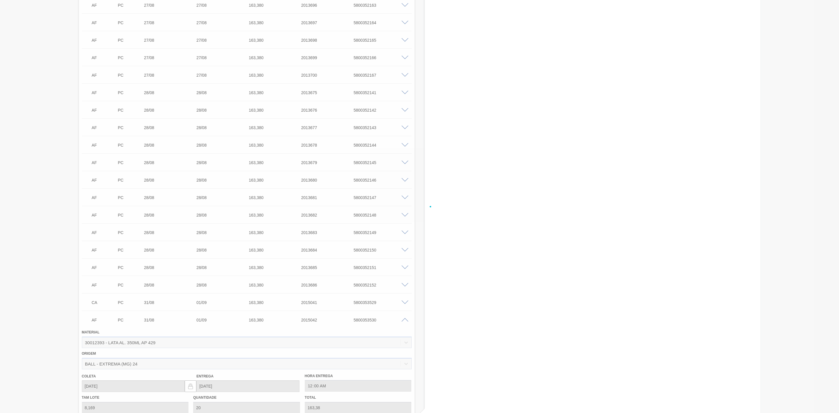
scroll to position [1184, 0]
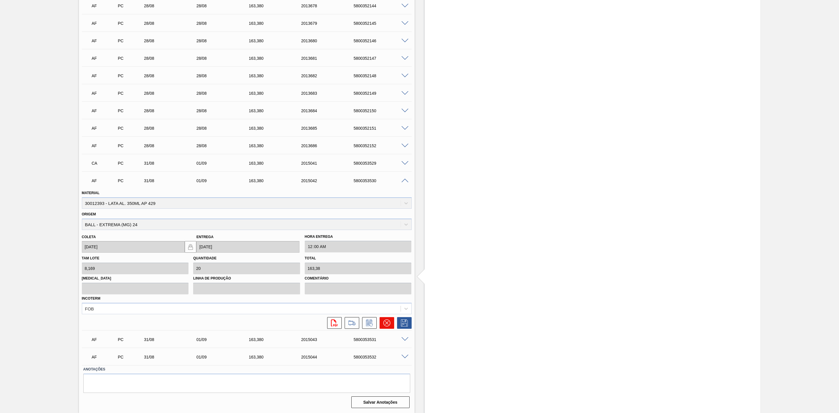
click at [388, 324] on icon at bounding box center [386, 322] width 3 height 3
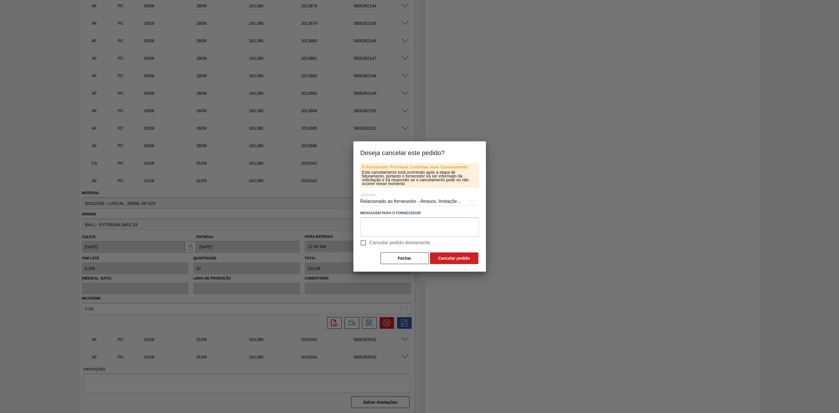
click at [366, 241] on input "Cancelar pedido diretamente" at bounding box center [363, 243] width 12 height 12
checkbox input "true"
click at [465, 254] on button "Cancelar pedido" at bounding box center [454, 258] width 48 height 12
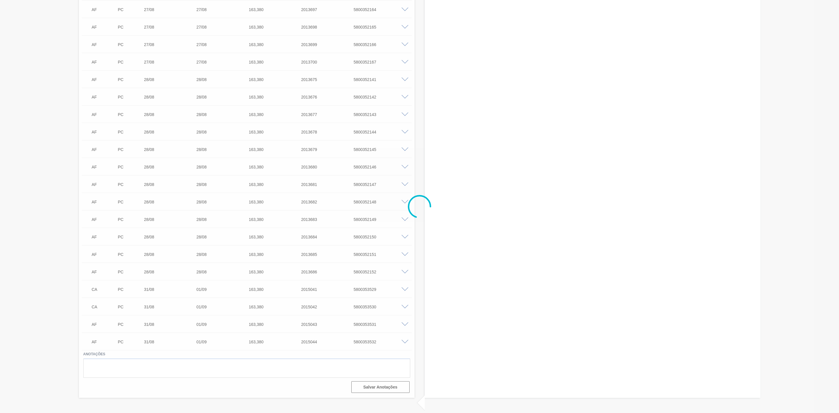
scroll to position [1056, 0]
click at [402, 324] on span at bounding box center [405, 324] width 7 height 4
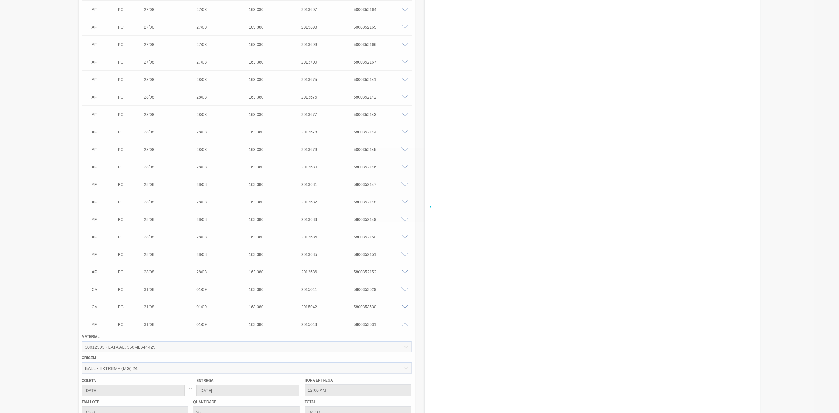
scroll to position [1184, 0]
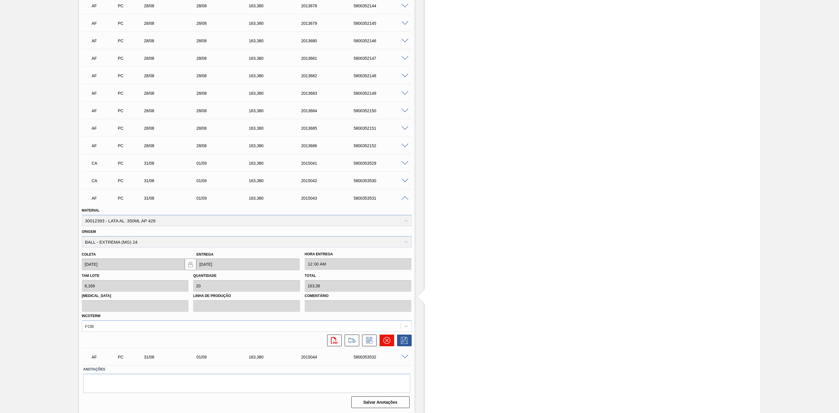
click at [389, 340] on icon at bounding box center [386, 340] width 7 height 7
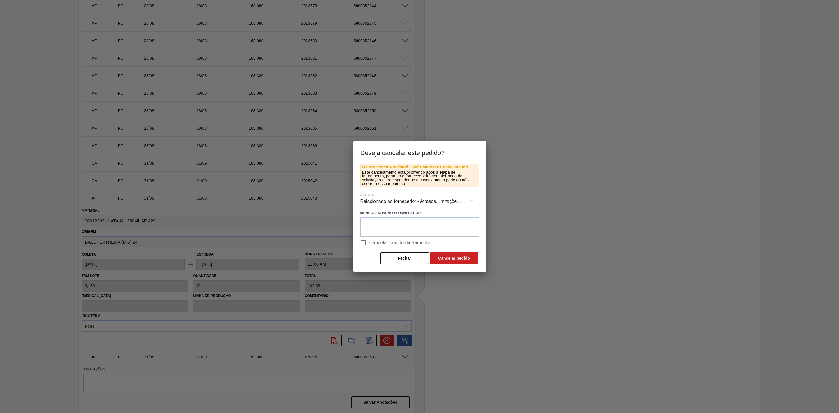
click at [367, 242] on input "Cancelar pedido diretamente" at bounding box center [363, 243] width 12 height 12
checkbox input "true"
click at [459, 256] on button "Cancelar pedido" at bounding box center [454, 258] width 48 height 12
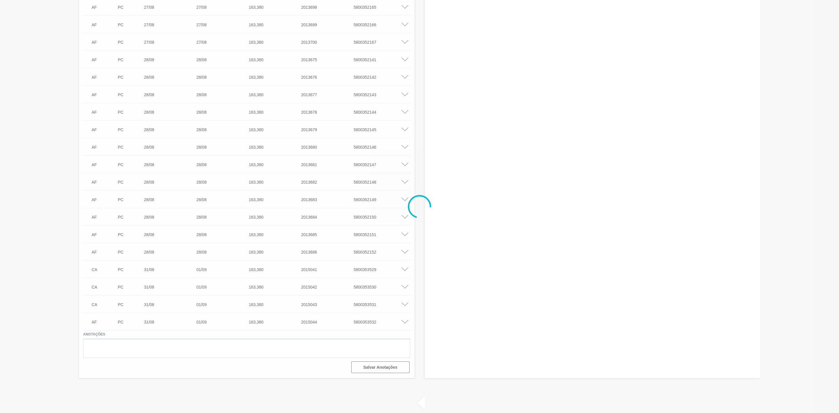
scroll to position [1076, 0]
click at [405, 324] on span at bounding box center [405, 322] width 7 height 4
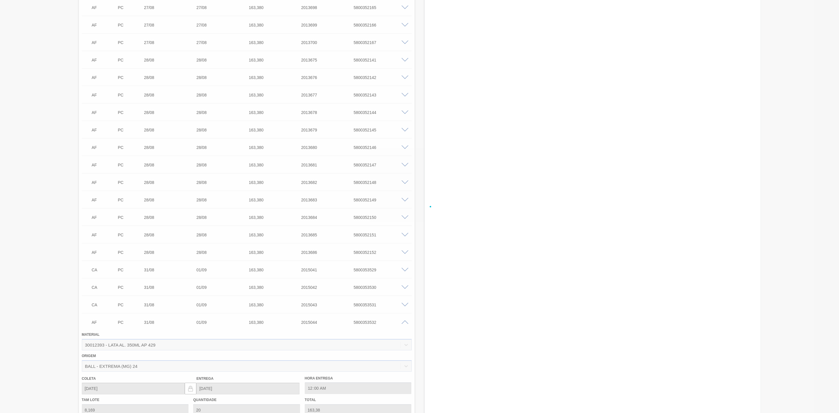
scroll to position [1184, 0]
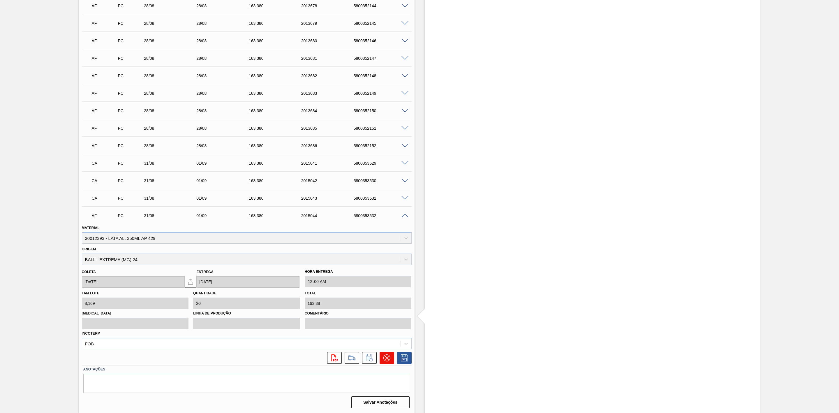
click at [389, 355] on icon at bounding box center [387, 357] width 7 height 7
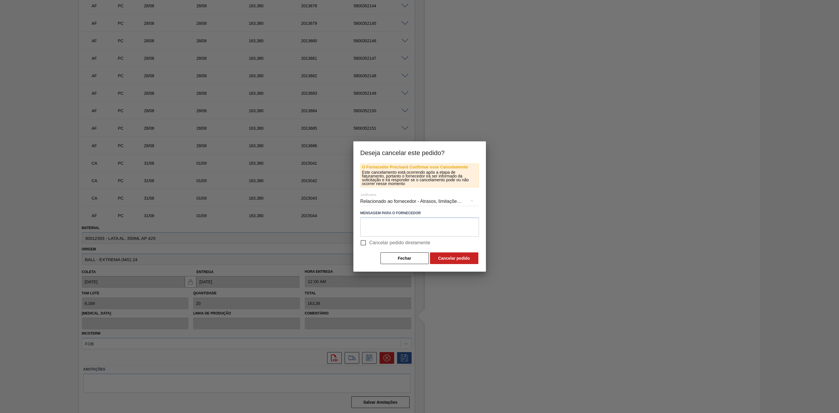
click at [373, 244] on span "Cancelar pedido diretamente" at bounding box center [400, 242] width 61 height 7
click at [370, 244] on input "Cancelar pedido diretamente" at bounding box center [363, 243] width 12 height 12
checkbox input "true"
click at [450, 259] on button "Cancelar pedido" at bounding box center [454, 258] width 48 height 12
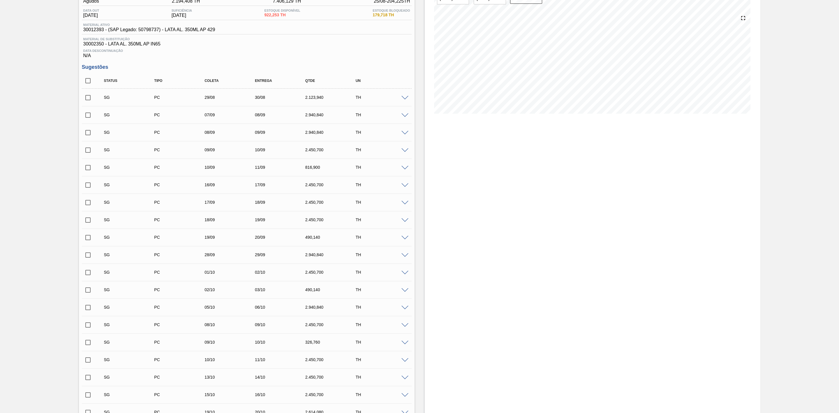
scroll to position [0, 0]
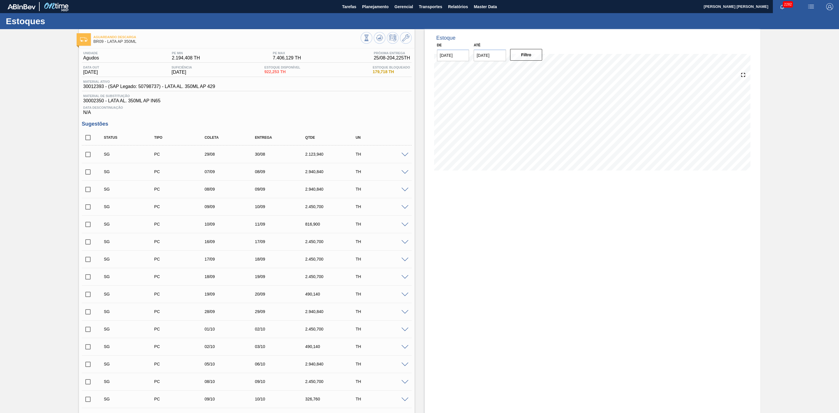
click at [808, 6] on img "button" at bounding box center [811, 6] width 7 height 7
click at [801, 17] on li "Pedido Contingência" at bounding box center [808, 20] width 53 height 10
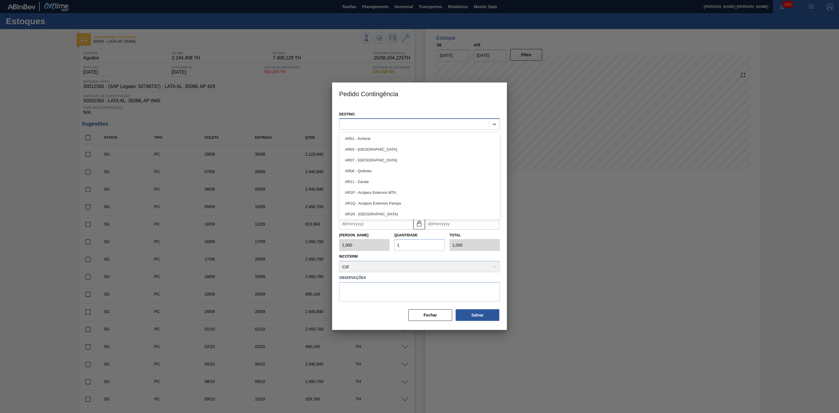
click at [430, 126] on div at bounding box center [415, 124] width 150 height 8
type input "09"
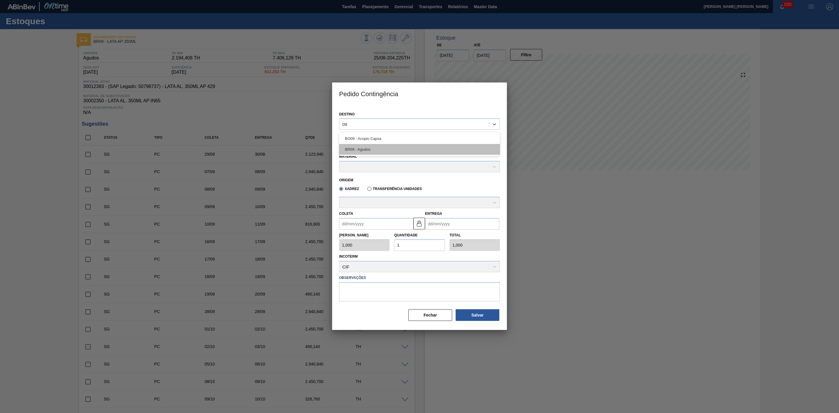
click at [376, 146] on div "BR09 - Agudos" at bounding box center [419, 149] width 161 height 11
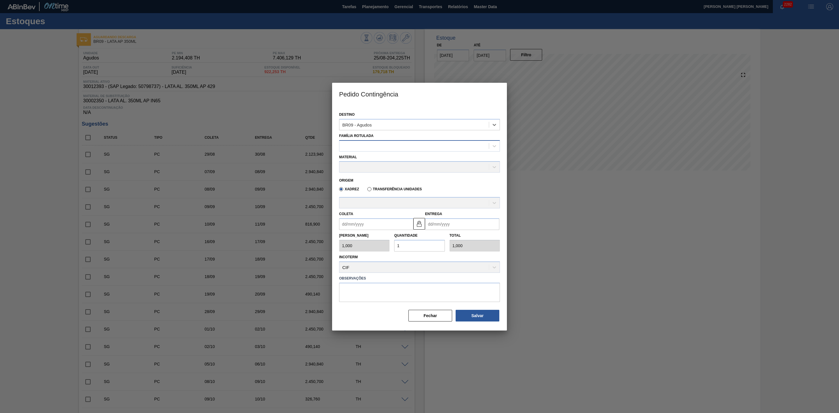
click at [385, 144] on div at bounding box center [415, 146] width 150 height 8
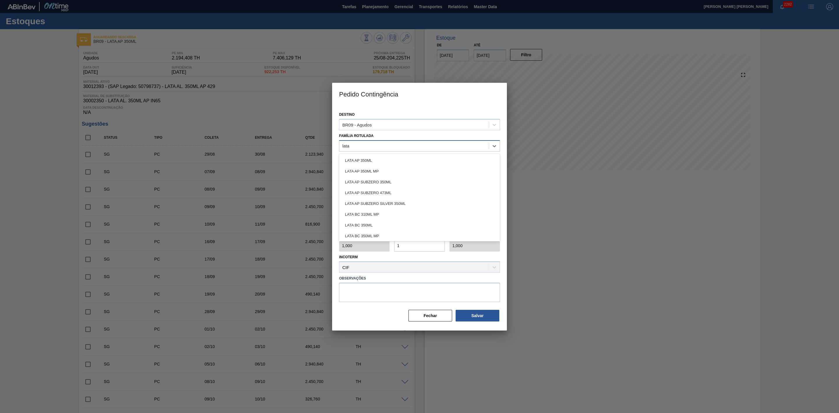
type Rotulada "lata a"
click at [379, 159] on div "LATA AP 350ML" at bounding box center [419, 160] width 161 height 11
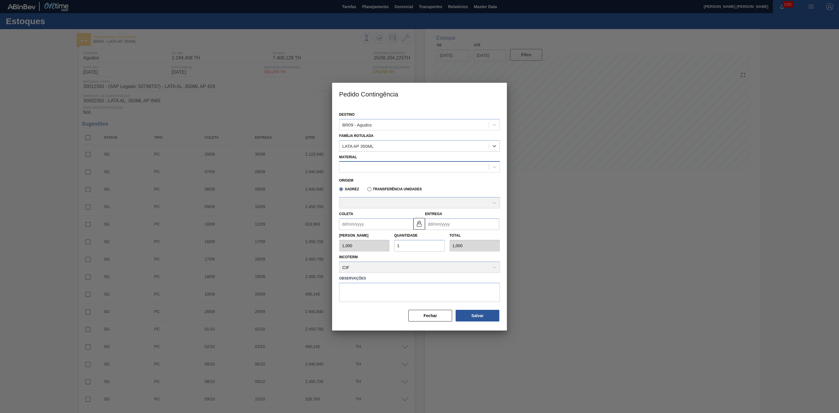
click at [369, 167] on div at bounding box center [415, 167] width 150 height 8
click at [391, 181] on div "30012393 - LATA AL. 350ML AP 429" at bounding box center [419, 181] width 161 height 11
type input "8,169"
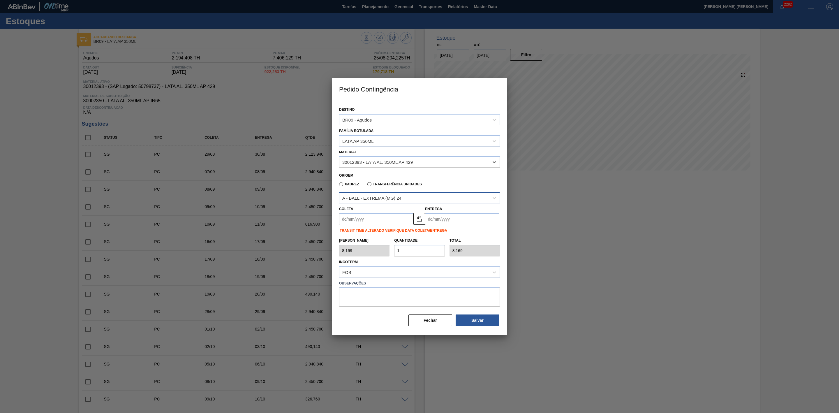
click at [382, 196] on div "A - BALL - EXTREMA (MG) 24" at bounding box center [371, 198] width 59 height 5
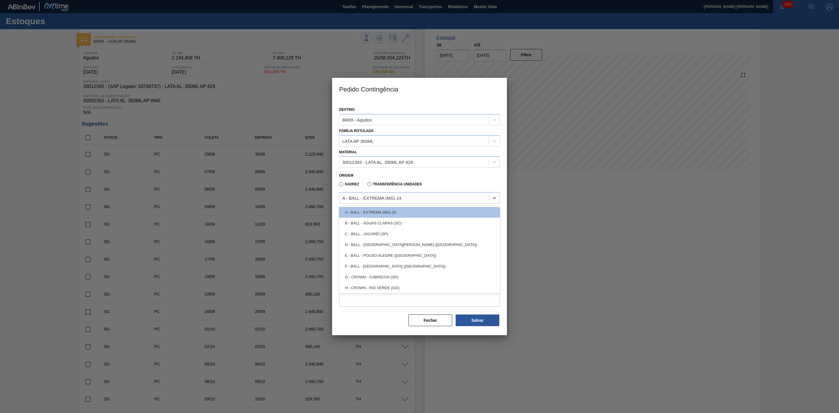
click at [386, 241] on div "D - BALL - [GEOGRAPHIC_DATA][PERSON_NAME] ([GEOGRAPHIC_DATA])" at bounding box center [419, 244] width 161 height 11
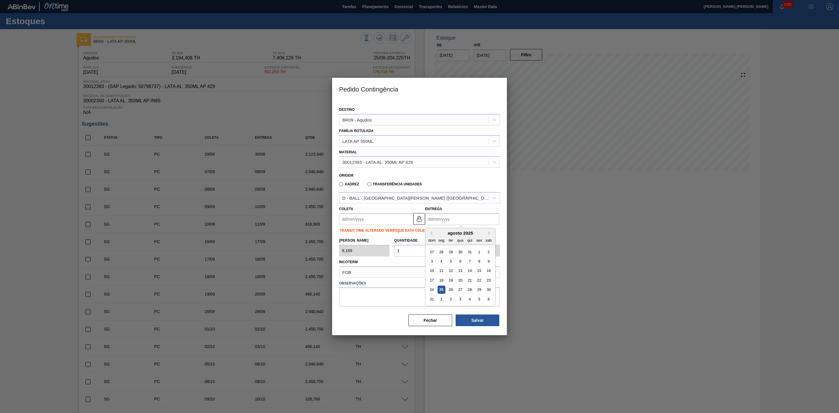
click at [444, 217] on input "Entrega" at bounding box center [462, 219] width 74 height 12
click at [438, 297] on div "1" at bounding box center [442, 299] width 8 height 8
type input "[DATE]"
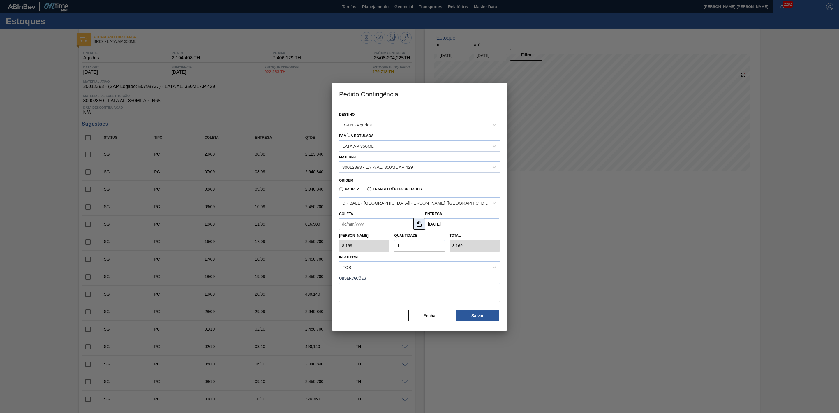
click at [418, 226] on img at bounding box center [419, 223] width 7 height 7
click at [442, 223] on input "[DATE]" at bounding box center [462, 224] width 74 height 12
click at [441, 284] on div "22" at bounding box center [442, 285] width 8 height 8
type input "[DATE]"
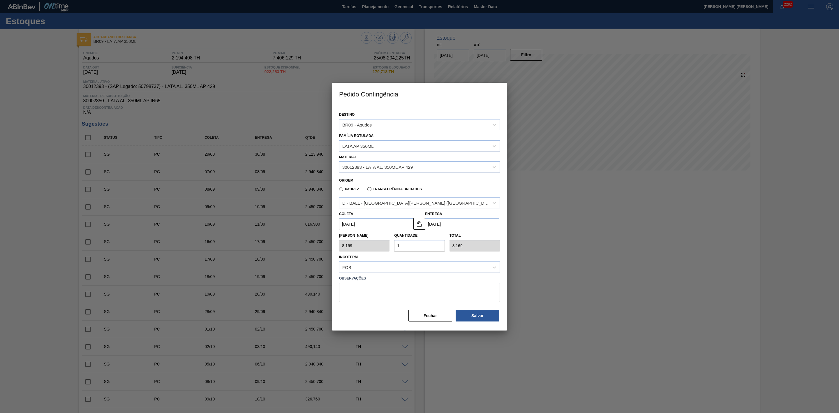
click at [446, 224] on input "[DATE]" at bounding box center [462, 224] width 74 height 12
click at [458, 294] on div "1" at bounding box center [460, 295] width 8 height 8
type input "[DATE]"
click at [439, 224] on input "[DATE]" at bounding box center [462, 224] width 74 height 12
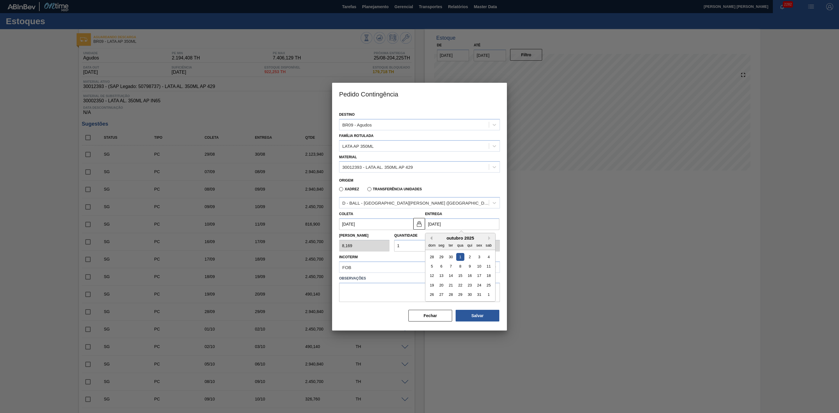
click at [431, 238] on button "Previous Month" at bounding box center [430, 238] width 4 height 4
click at [459, 296] on div "1" at bounding box center [460, 295] width 8 height 8
click at [433, 224] on input "[DATE]" at bounding box center [462, 224] width 74 height 12
click at [430, 238] on button "Previous Month" at bounding box center [430, 238] width 4 height 4
click at [441, 253] on div "1" at bounding box center [442, 257] width 8 height 8
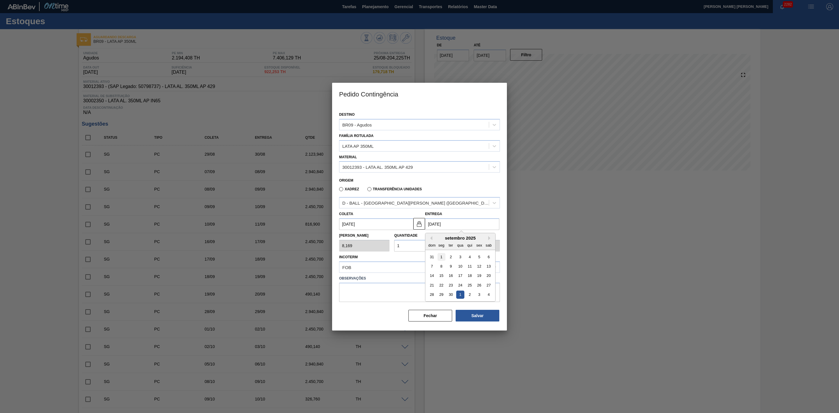
type input "[DATE]"
drag, startPoint x: 416, startPoint y: 246, endPoint x: 393, endPoint y: 246, distance: 23.0
click at [393, 246] on div "Quantidade 1" at bounding box center [419, 241] width 55 height 20
type input "2"
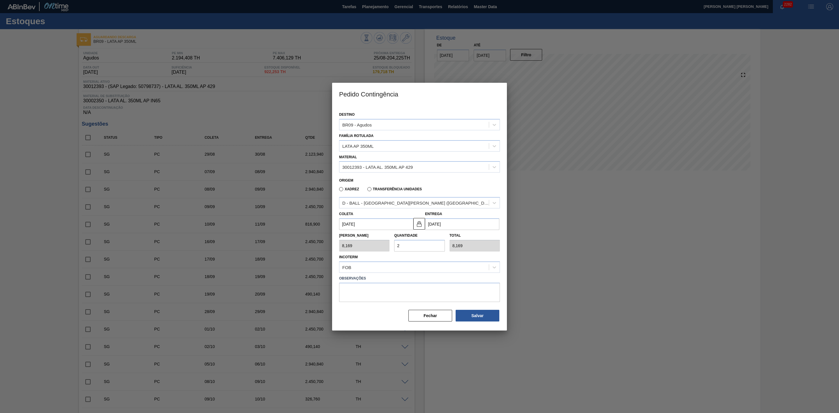
type input "16,338"
type input "20"
type input "163,380"
type input "20"
click at [495, 312] on button "Salvar" at bounding box center [478, 316] width 44 height 12
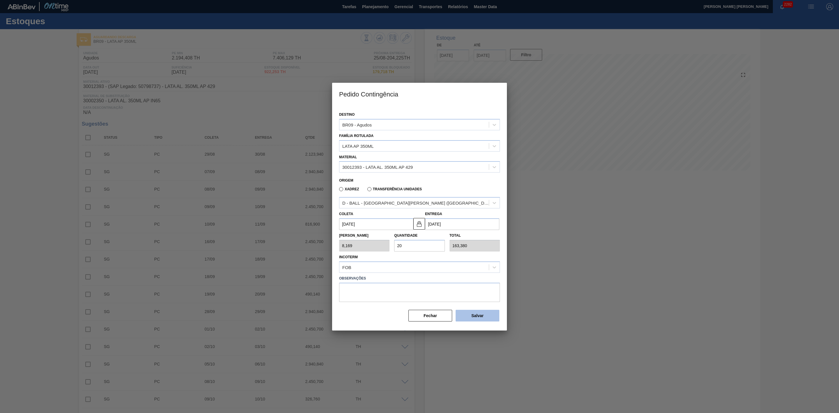
click at [495, 312] on button "Salvar" at bounding box center [478, 316] width 44 height 12
type input "1,000"
type input "1"
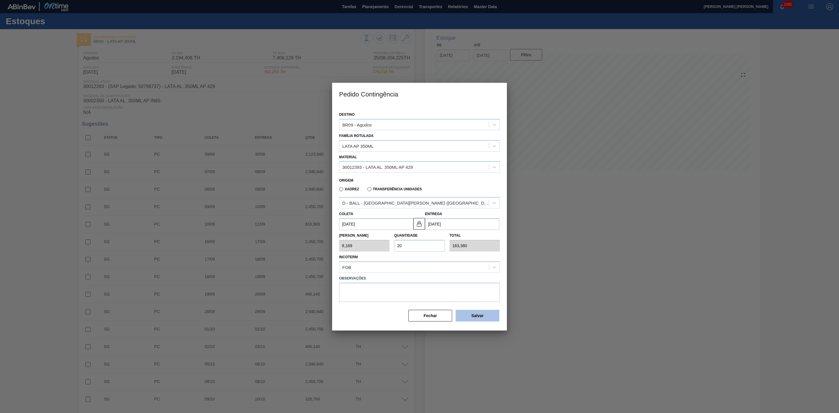
type input "1,000"
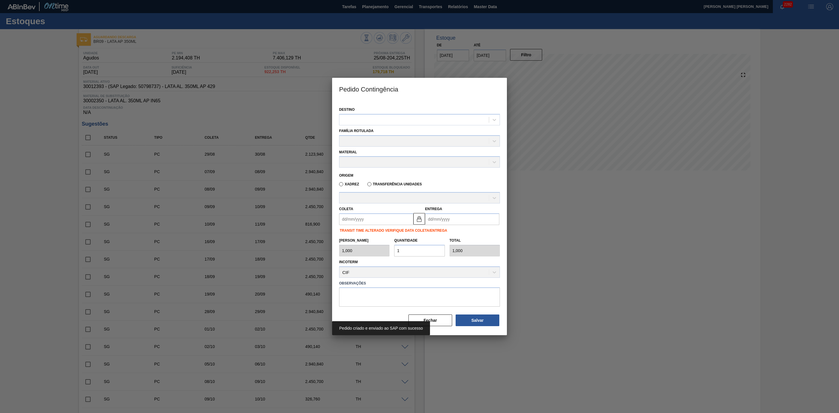
click at [658, 282] on div at bounding box center [419, 206] width 839 height 413
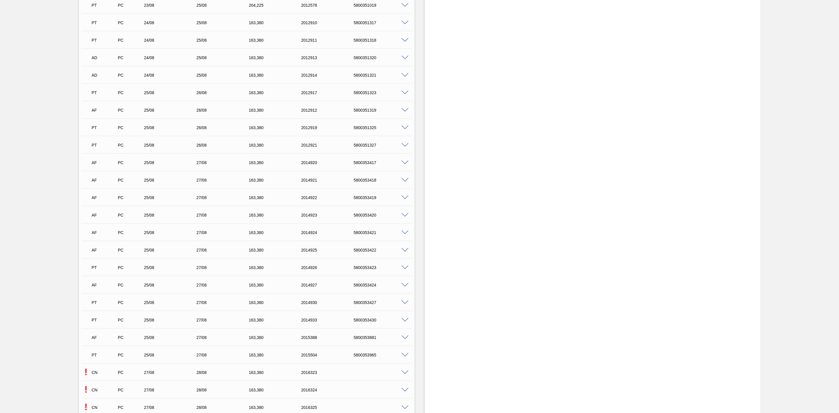
scroll to position [588, 0]
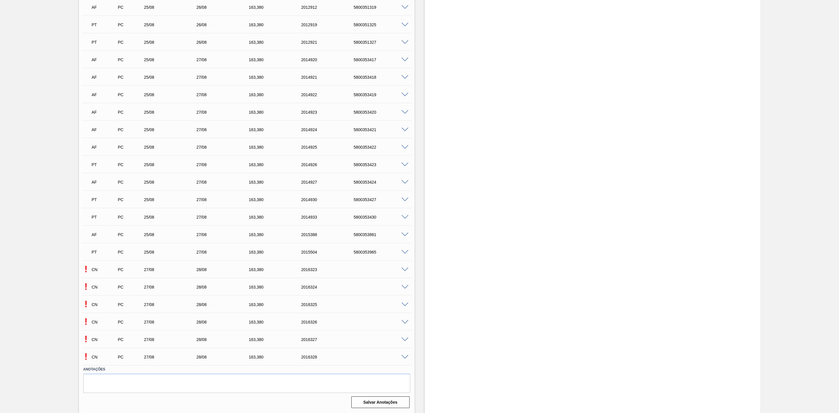
click at [403, 269] on span at bounding box center [405, 270] width 7 height 4
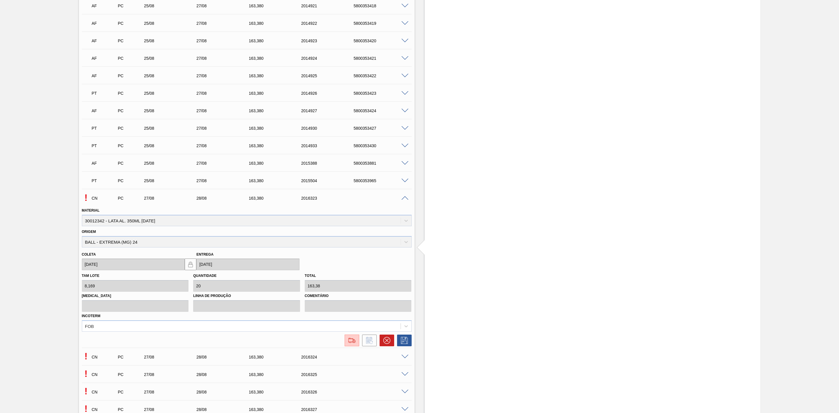
scroll to position [720, 0]
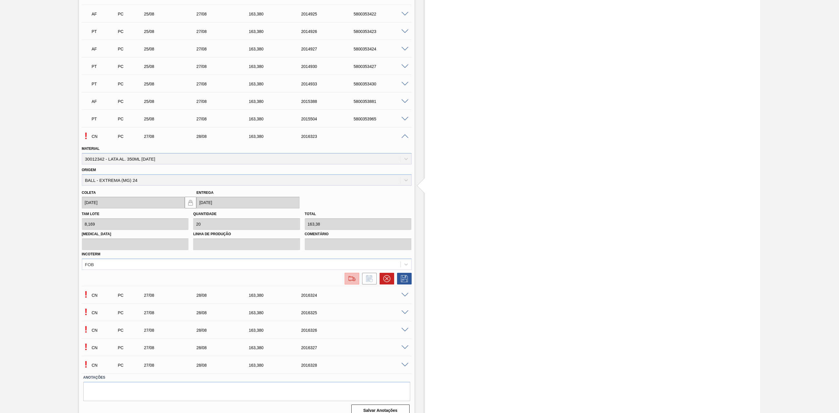
click at [356, 282] on div at bounding box center [352, 278] width 10 height 7
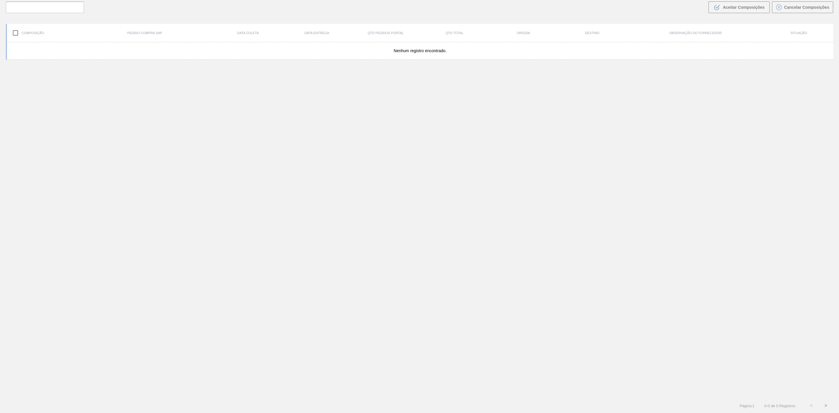
scroll to position [42, 0]
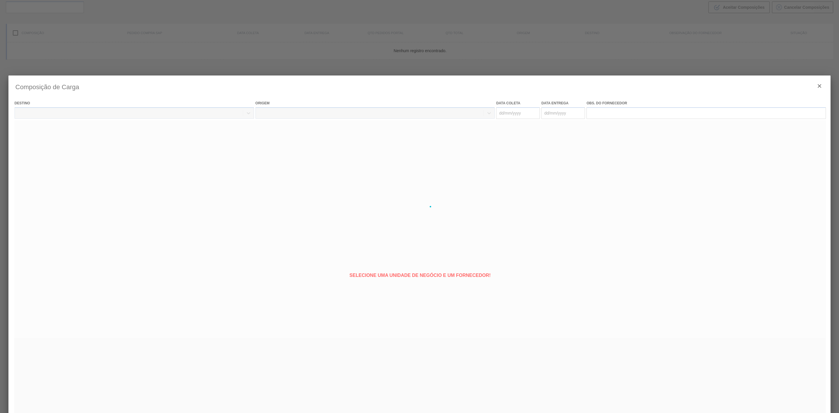
type coleta "[DATE]"
type entrega "[DATE]"
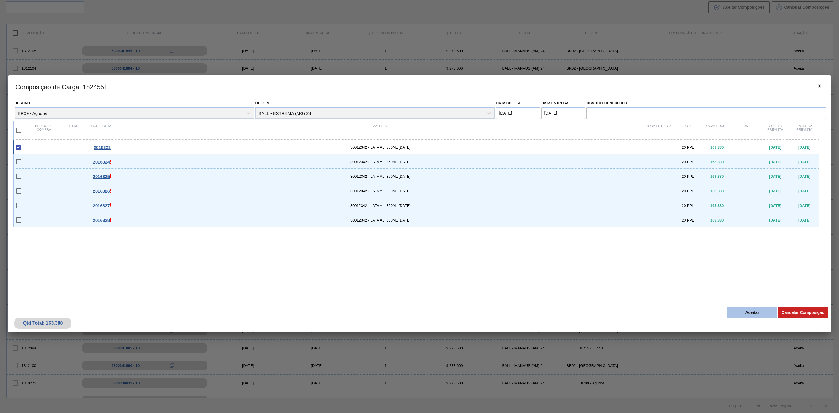
click at [745, 315] on button "Aceitar" at bounding box center [753, 313] width 50 height 12
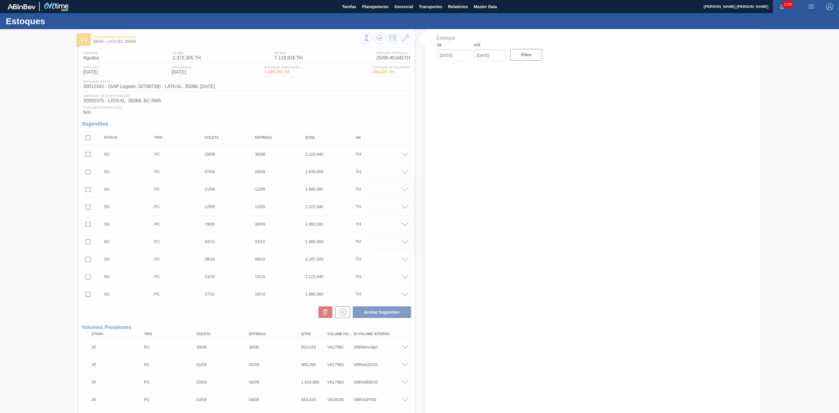
type input "[DATE]"
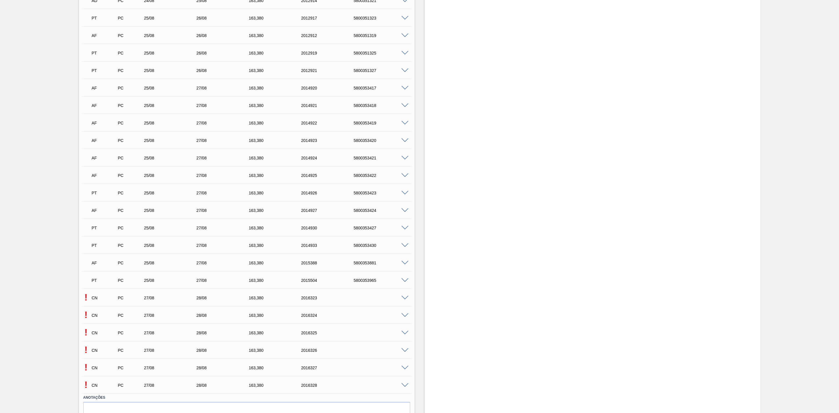
scroll to position [588, 0]
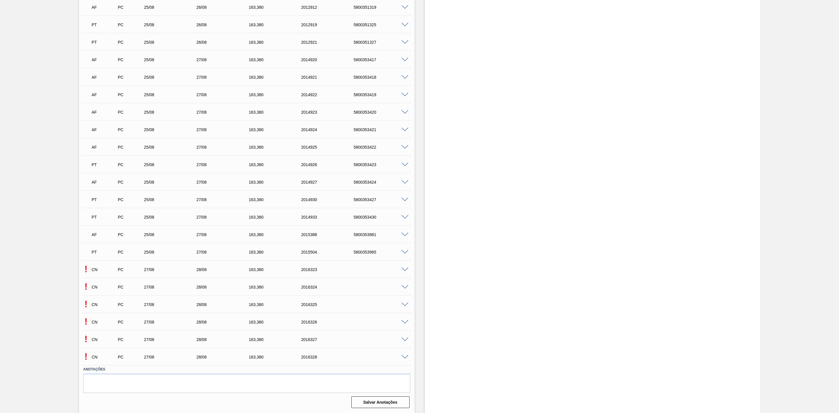
click at [406, 285] on span at bounding box center [405, 287] width 7 height 4
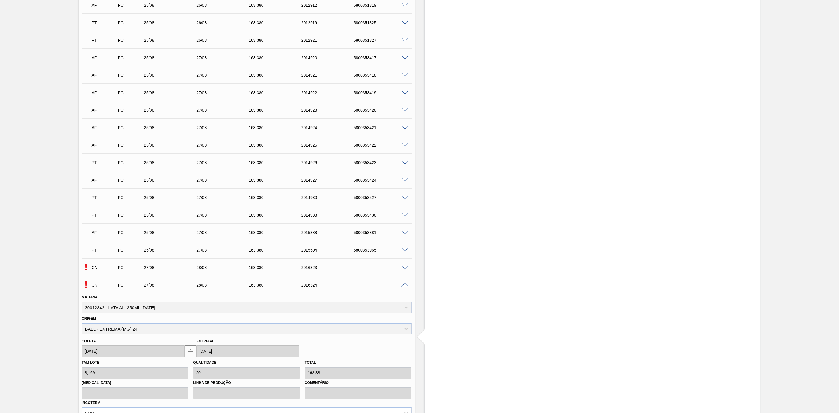
scroll to position [729, 0]
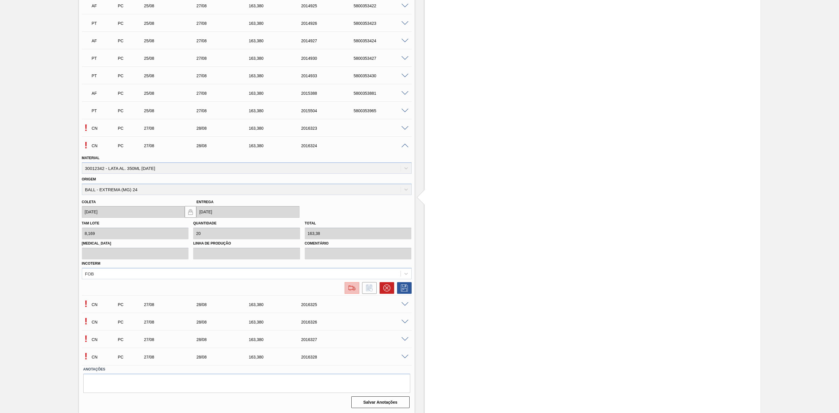
click at [351, 290] on img at bounding box center [351, 287] width 9 height 7
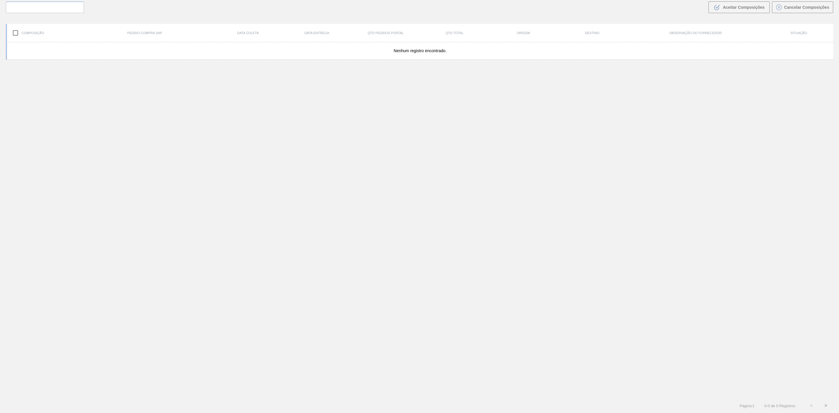
scroll to position [42, 0]
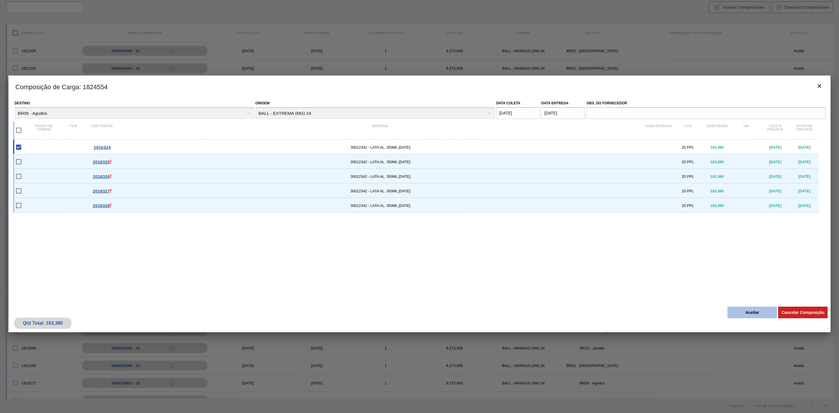
click at [741, 311] on button "Aceitar" at bounding box center [753, 313] width 50 height 12
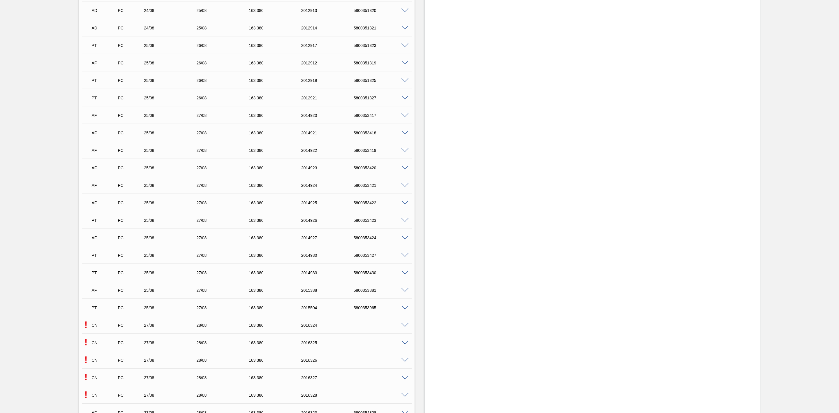
scroll to position [588, 0]
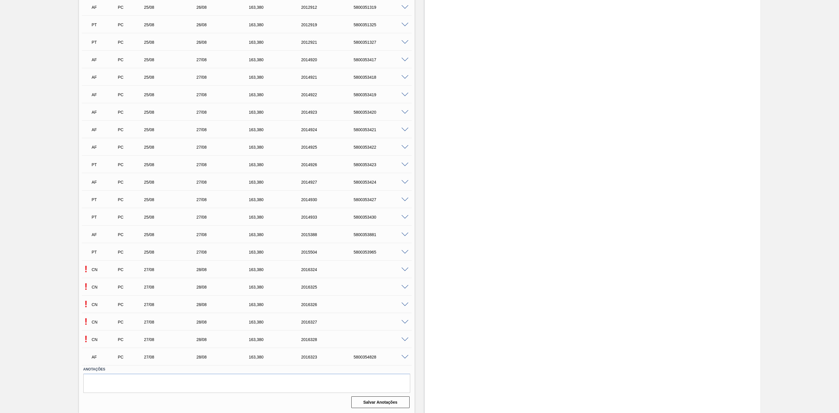
click at [404, 287] on span at bounding box center [405, 287] width 7 height 4
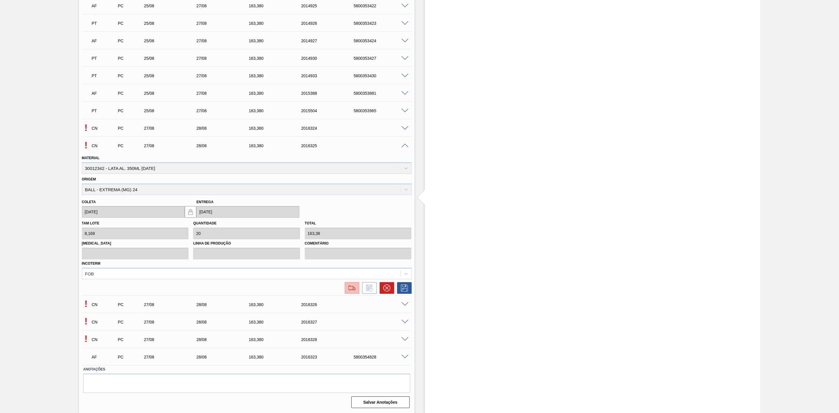
click at [354, 288] on img at bounding box center [351, 287] width 9 height 7
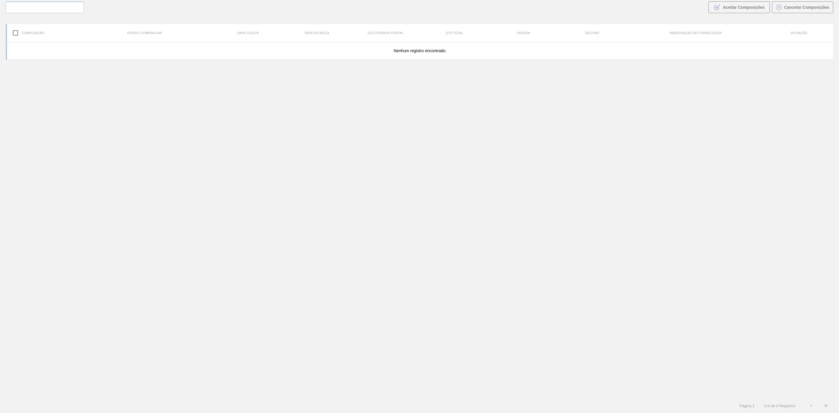
scroll to position [42, 0]
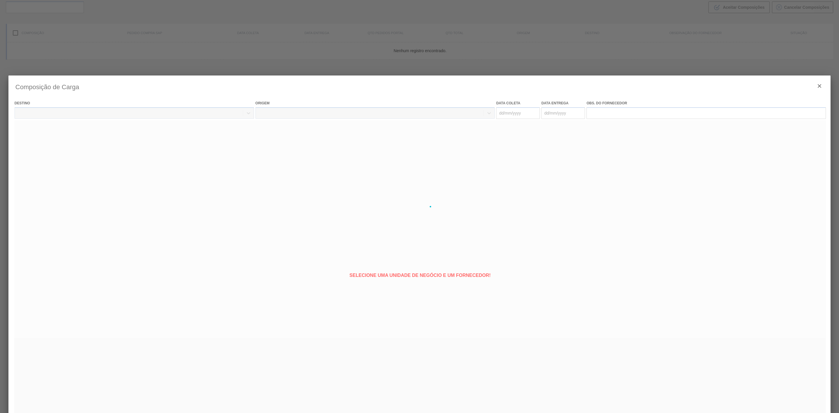
type coleta "[DATE]"
type entrega "[DATE]"
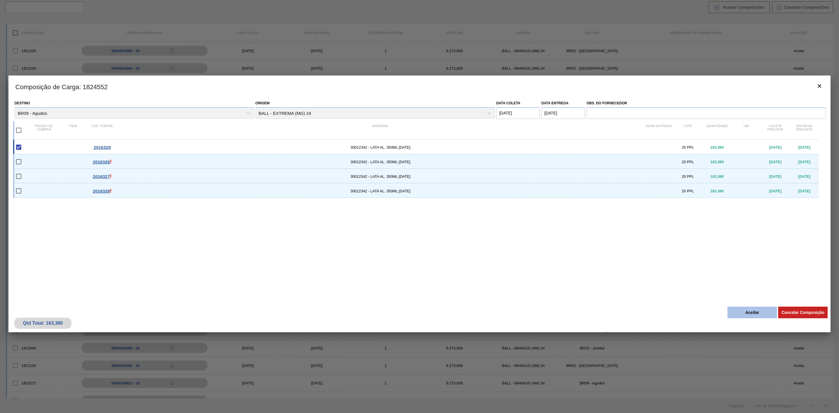
click at [746, 317] on button "Aceitar" at bounding box center [753, 313] width 50 height 12
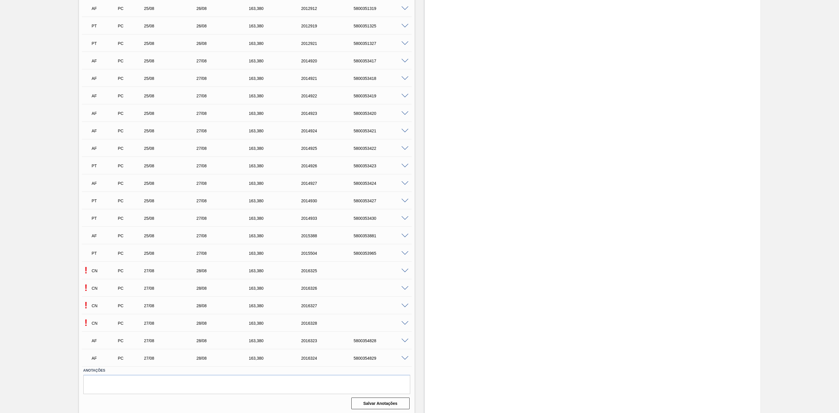
scroll to position [588, 0]
click at [404, 288] on span at bounding box center [405, 287] width 7 height 4
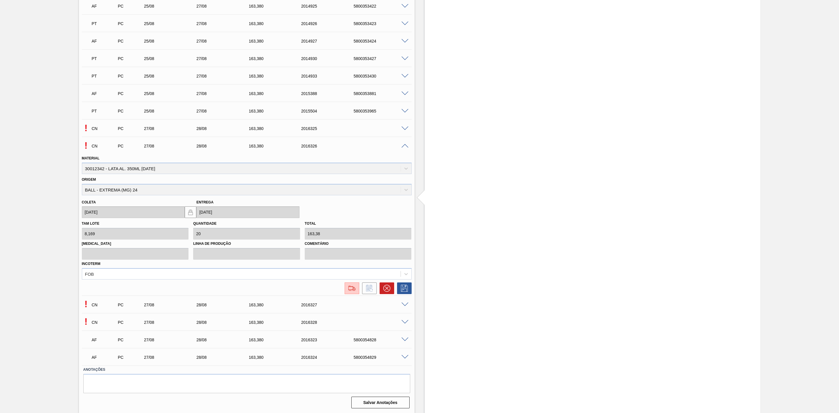
scroll to position [729, 0]
click at [359, 291] on div at bounding box center [367, 288] width 17 height 12
click at [355, 290] on img at bounding box center [351, 287] width 9 height 7
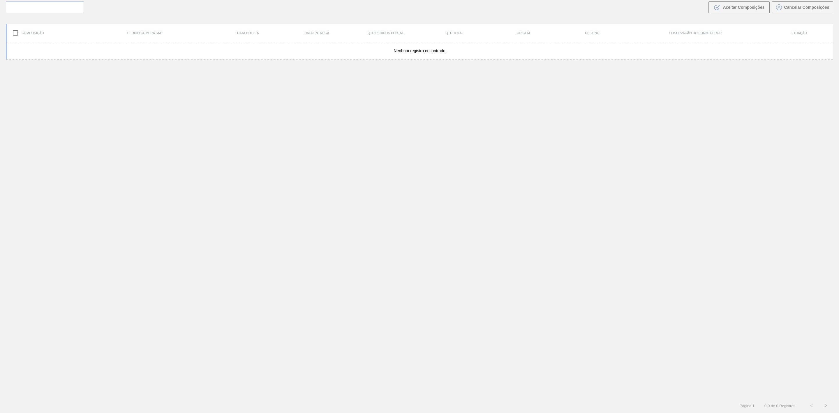
scroll to position [42, 0]
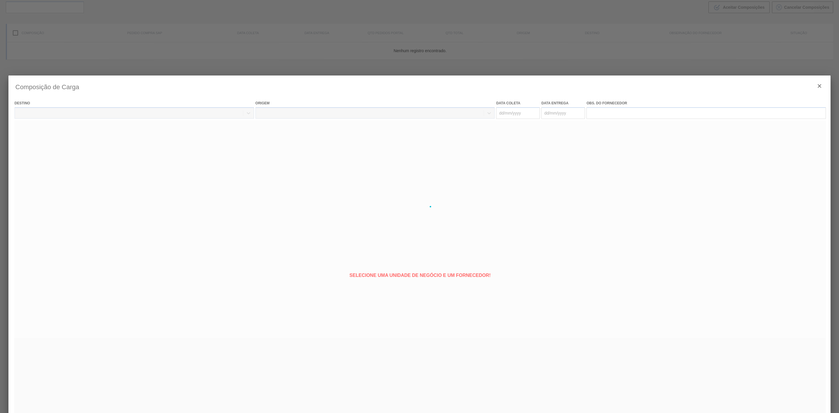
type coleta "[DATE]"
type entrega "[DATE]"
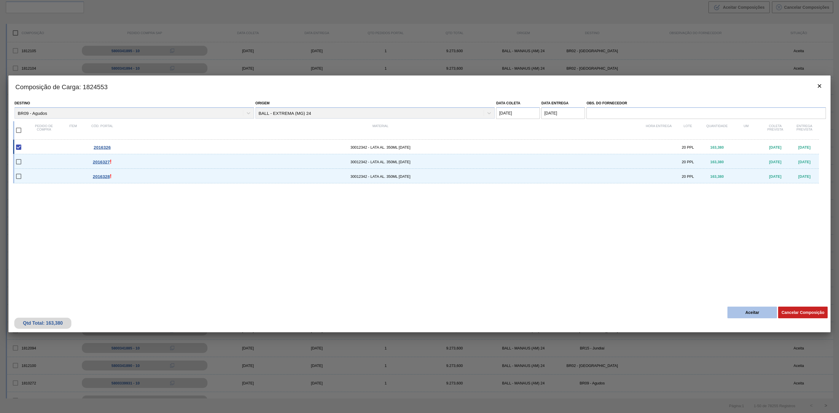
click at [749, 314] on button "Aceitar" at bounding box center [753, 313] width 50 height 12
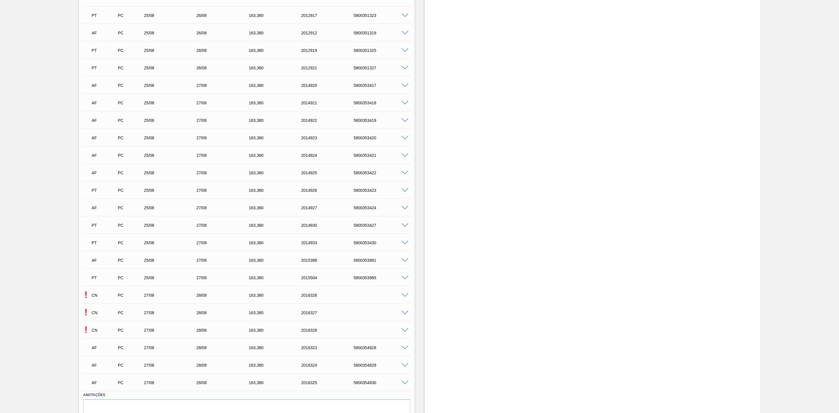
scroll to position [588, 0]
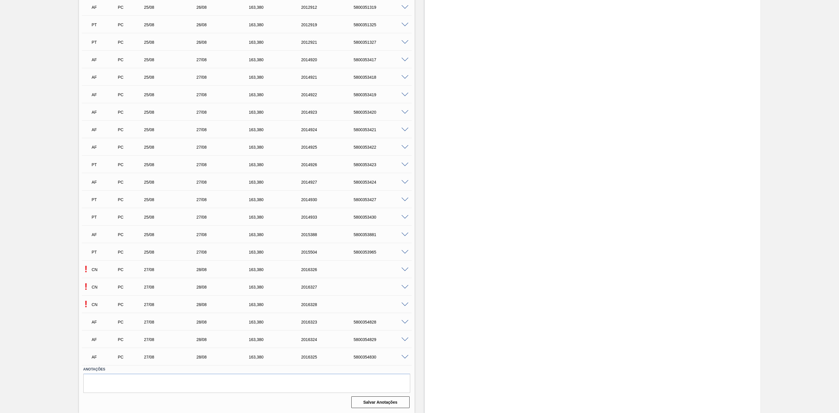
click at [403, 287] on span at bounding box center [405, 287] width 7 height 4
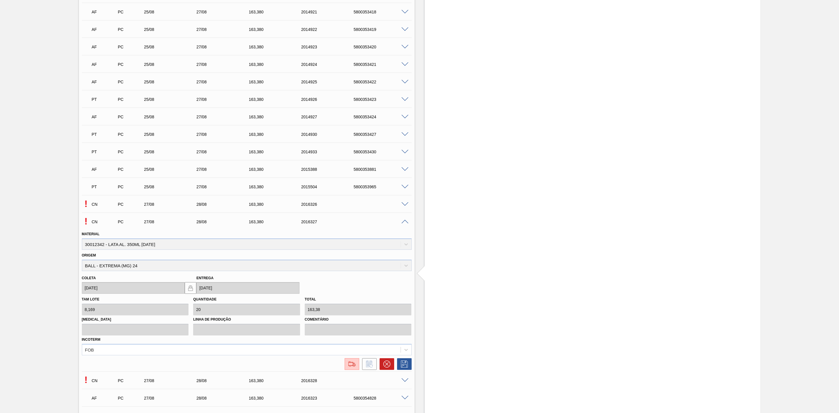
scroll to position [729, 0]
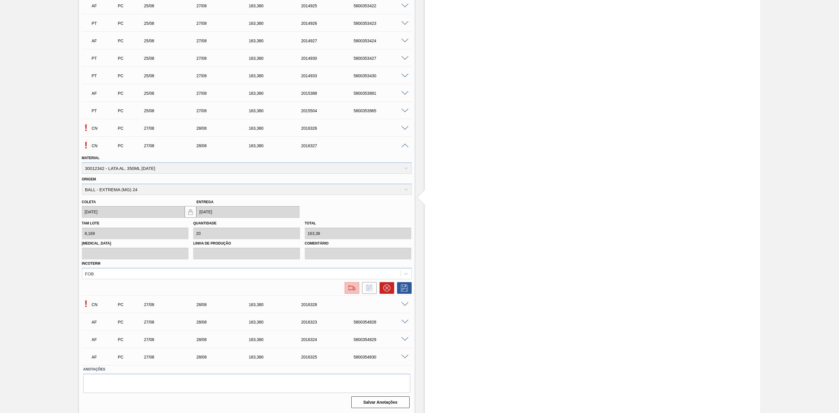
click at [354, 290] on img at bounding box center [351, 287] width 9 height 7
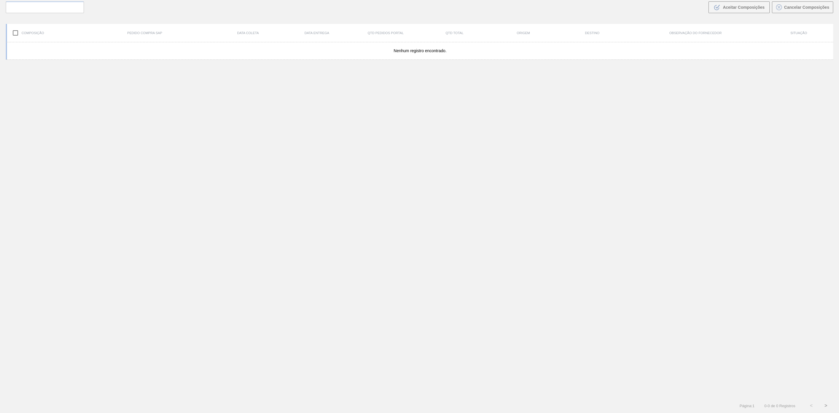
scroll to position [42, 0]
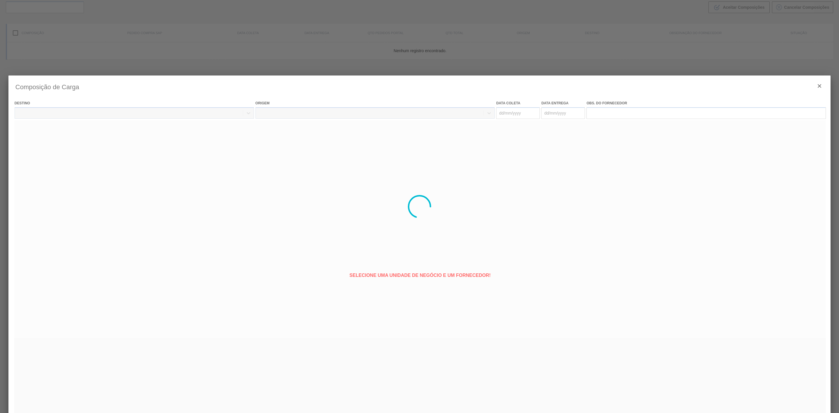
type coleta "[DATE]"
type entrega "[DATE]"
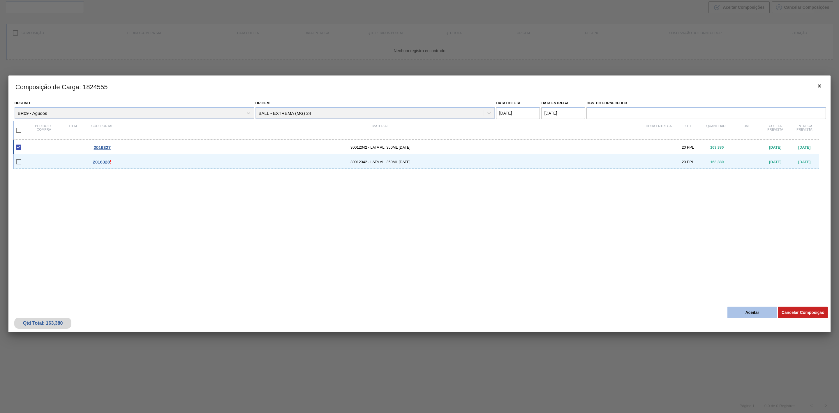
click at [735, 310] on button "Aceitar" at bounding box center [753, 313] width 50 height 12
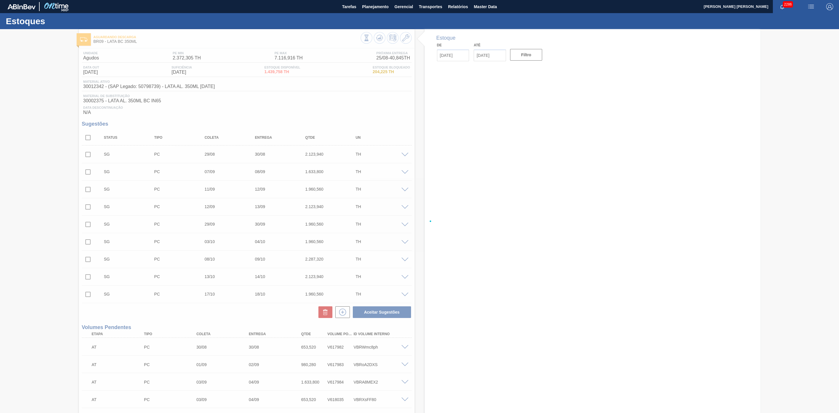
type input "[DATE]"
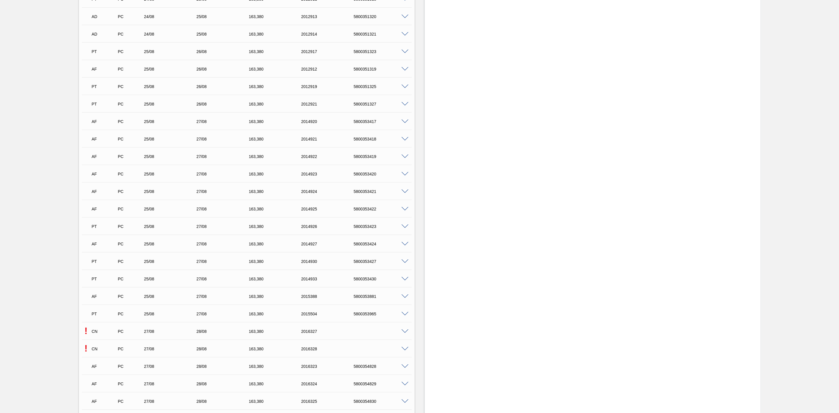
scroll to position [588, 0]
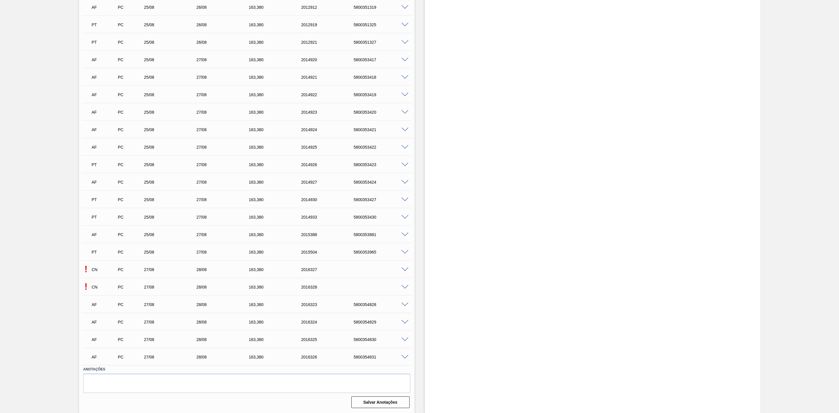
click at [405, 288] on span at bounding box center [405, 287] width 7 height 4
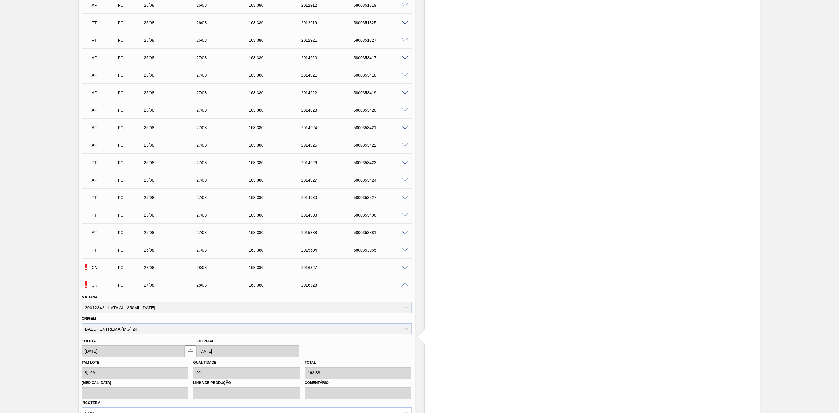
scroll to position [729, 0]
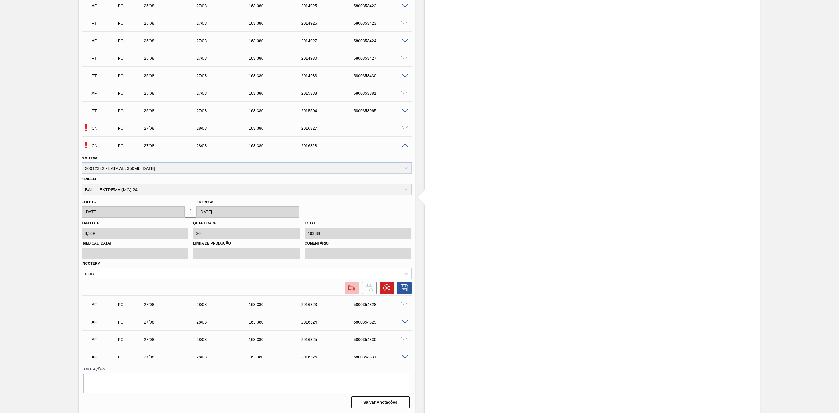
click at [350, 291] on img at bounding box center [351, 287] width 9 height 7
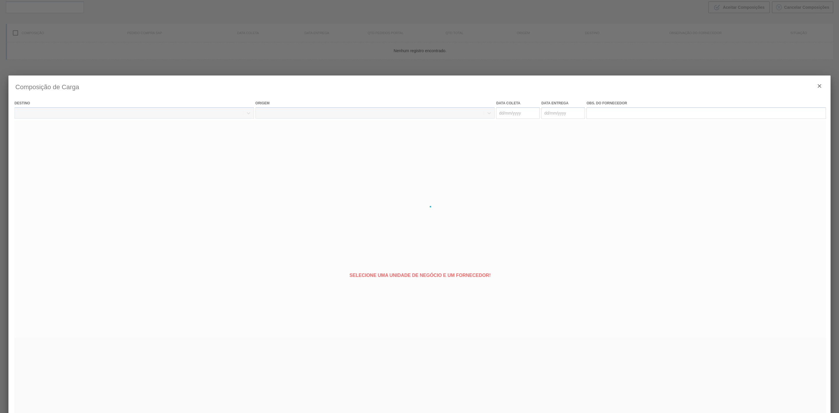
type coleta "[DATE]"
type entrega "[DATE]"
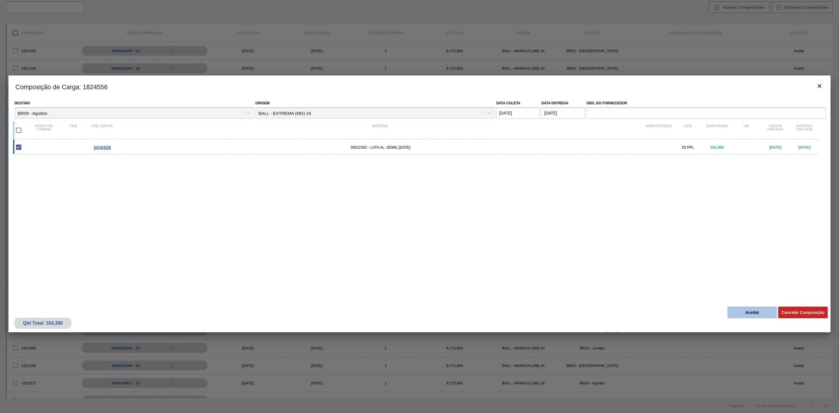
click at [750, 315] on button "Aceitar" at bounding box center [753, 313] width 50 height 12
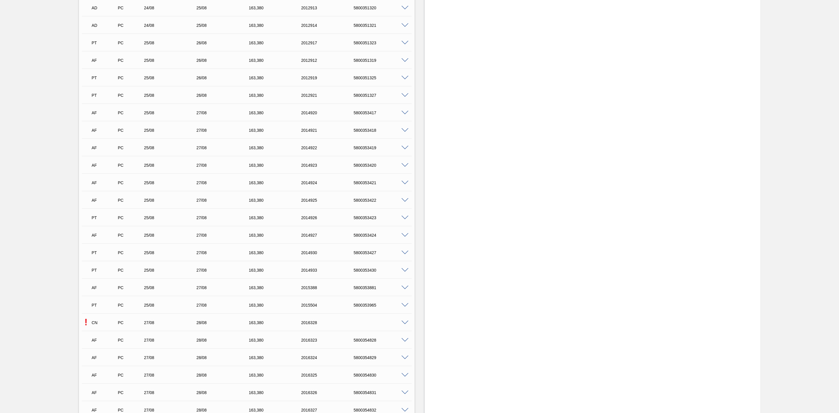
scroll to position [588, 0]
click at [405, 302] on div at bounding box center [406, 304] width 12 height 4
click at [404, 305] on span at bounding box center [405, 305] width 7 height 4
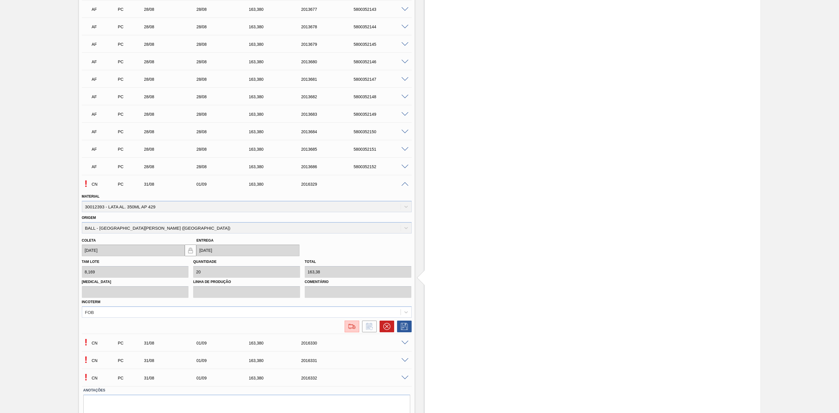
scroll to position [1184, 0]
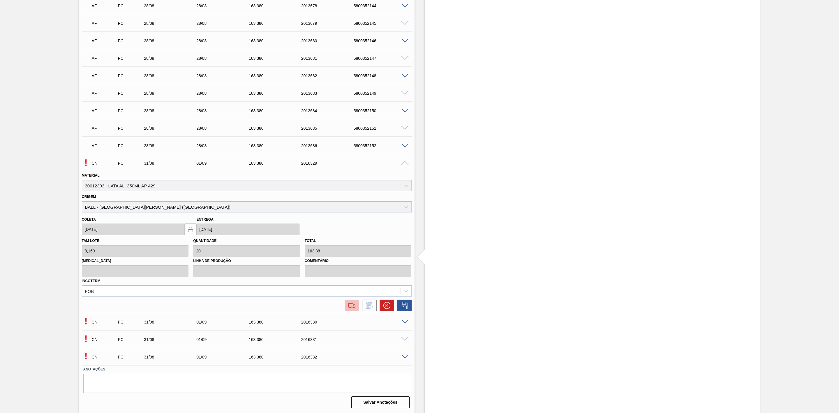
click at [355, 307] on img at bounding box center [351, 305] width 9 height 7
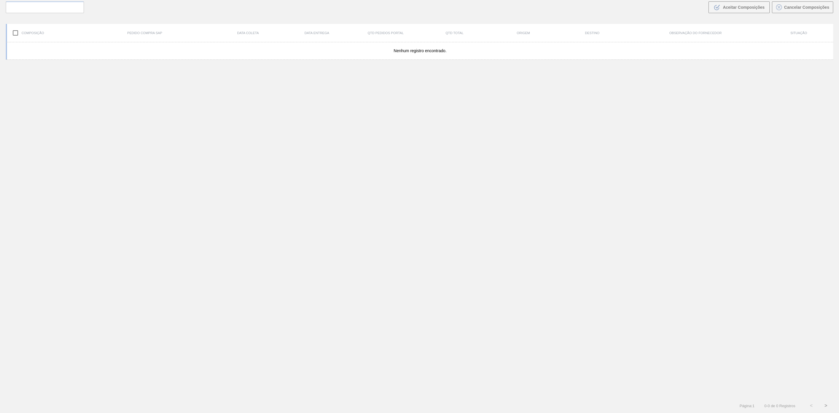
scroll to position [42, 0]
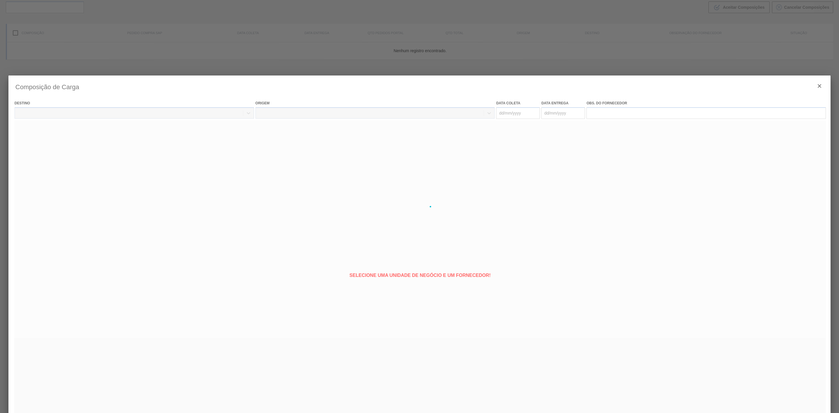
type coleta "[DATE]"
type entrega "[DATE]"
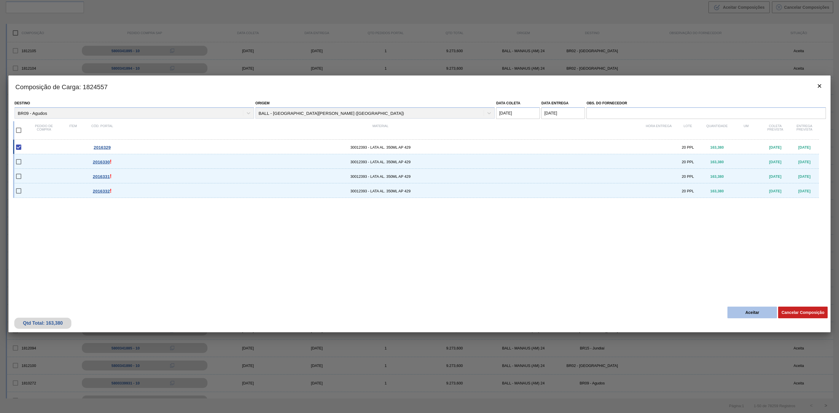
click at [740, 312] on button "Aceitar" at bounding box center [753, 313] width 50 height 12
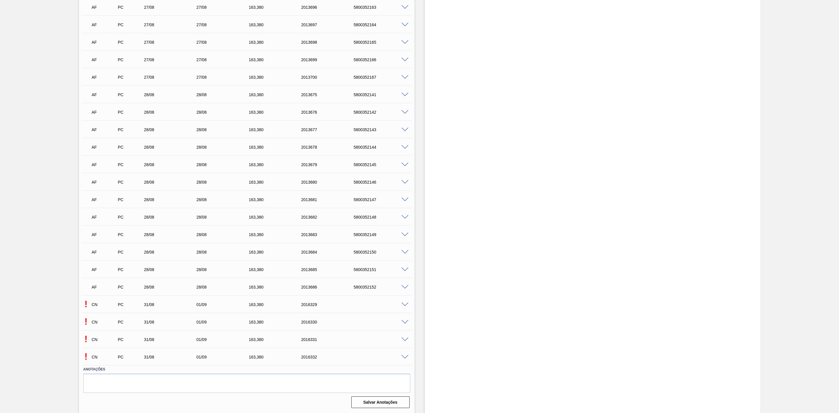
scroll to position [1043, 0]
click at [406, 323] on span at bounding box center [405, 322] width 7 height 4
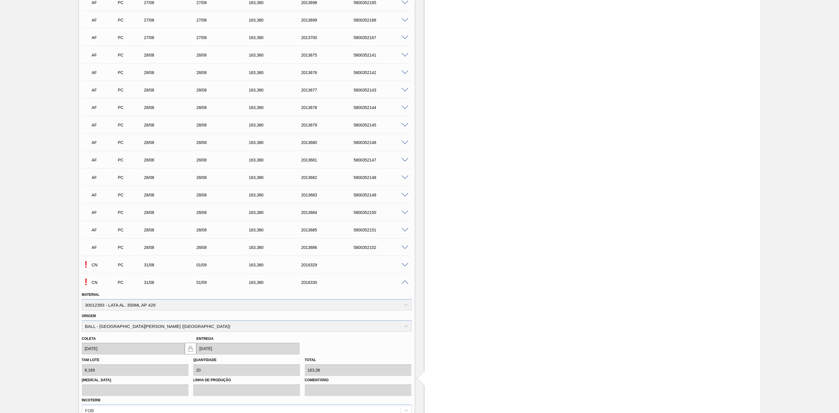
scroll to position [1174, 0]
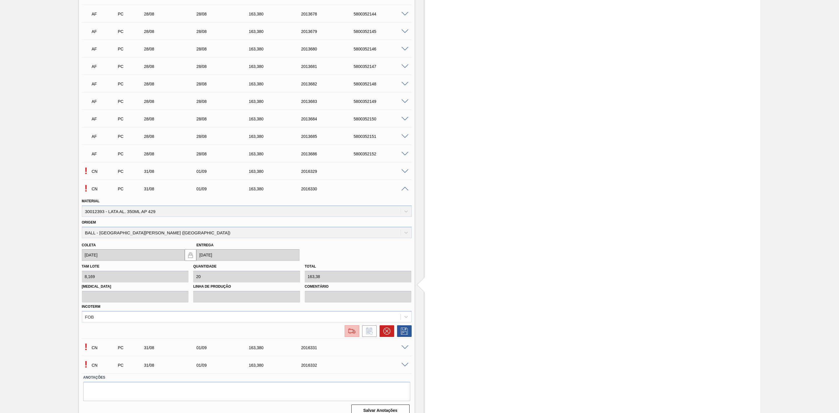
click at [352, 335] on img at bounding box center [351, 331] width 9 height 7
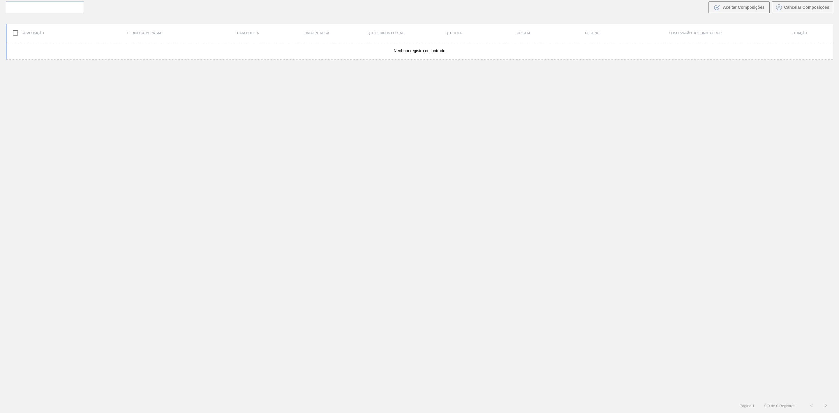
scroll to position [42, 0]
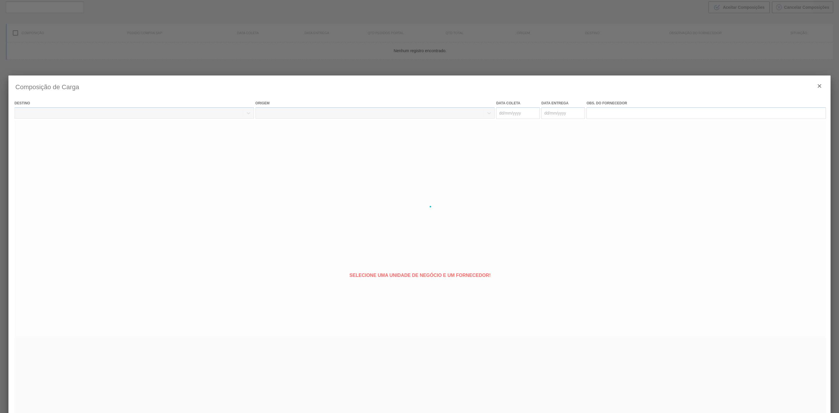
type coleta "[DATE]"
type entrega "[DATE]"
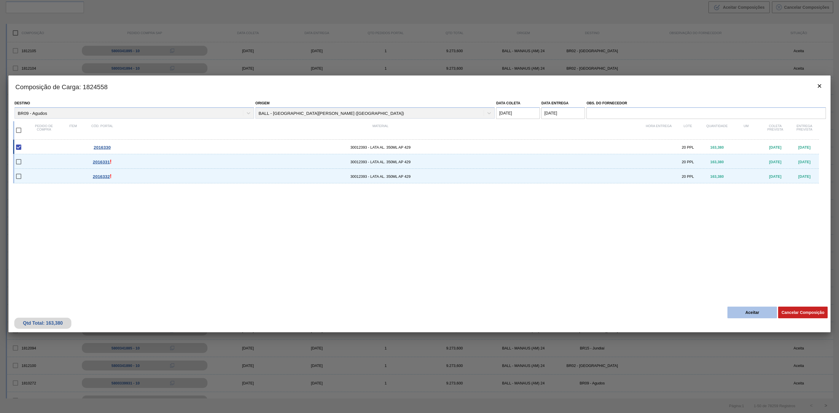
click at [755, 313] on button "Aceitar" at bounding box center [753, 313] width 50 height 12
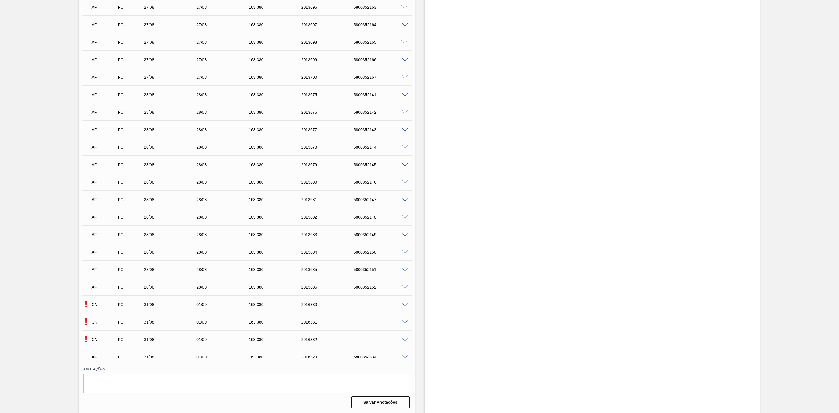
scroll to position [1043, 0]
click at [407, 321] on span at bounding box center [405, 322] width 7 height 4
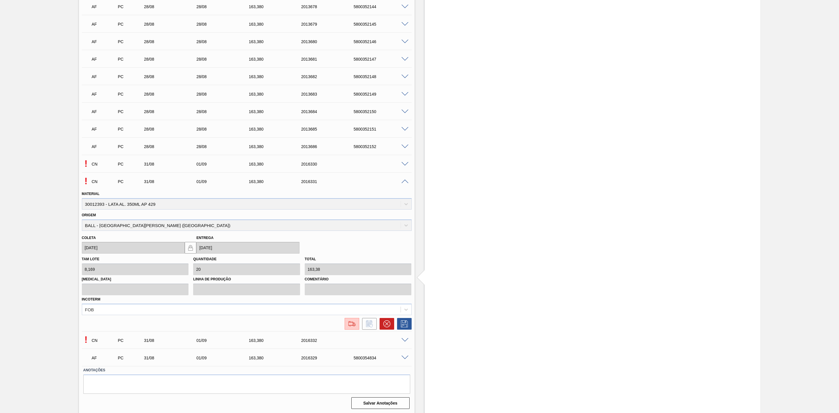
scroll to position [1184, 0]
click at [350, 323] on img at bounding box center [351, 322] width 9 height 7
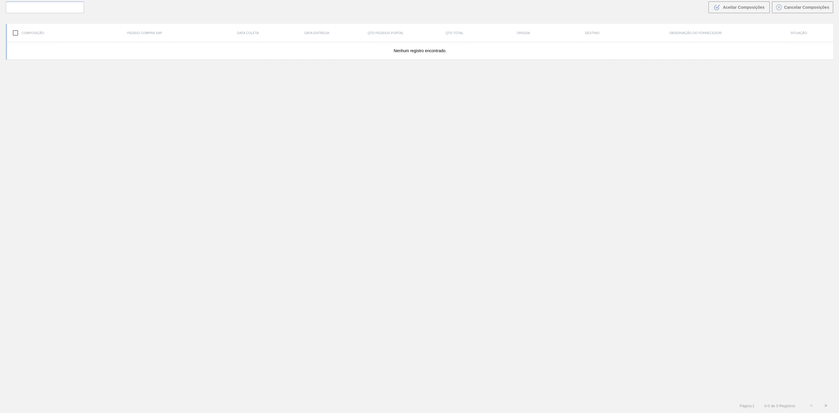
scroll to position [42, 0]
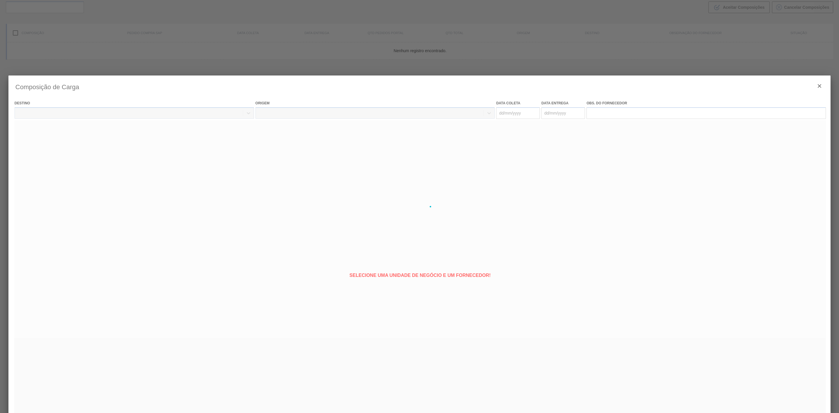
type coleta "[DATE]"
type entrega "[DATE]"
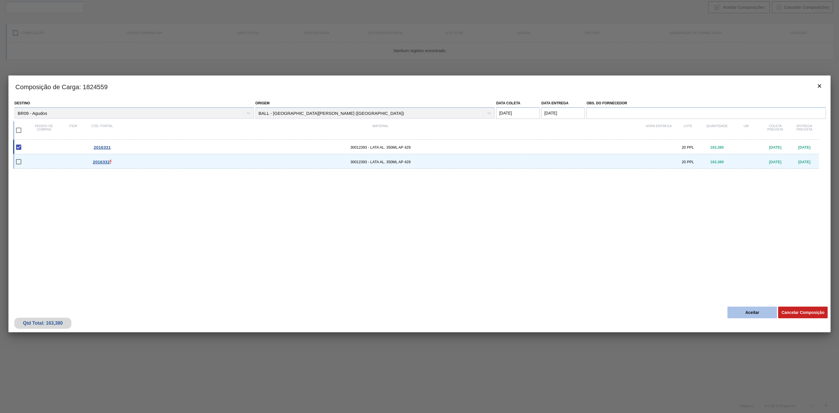
click at [749, 311] on button "Aceitar" at bounding box center [753, 313] width 50 height 12
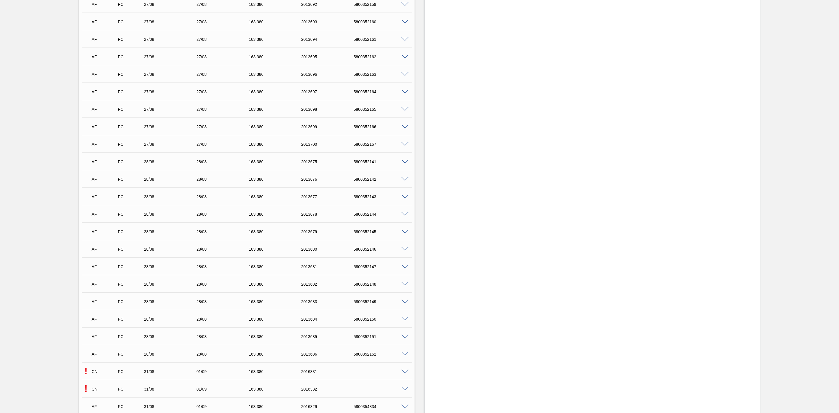
scroll to position [1043, 0]
click at [402, 320] on span at bounding box center [405, 322] width 7 height 4
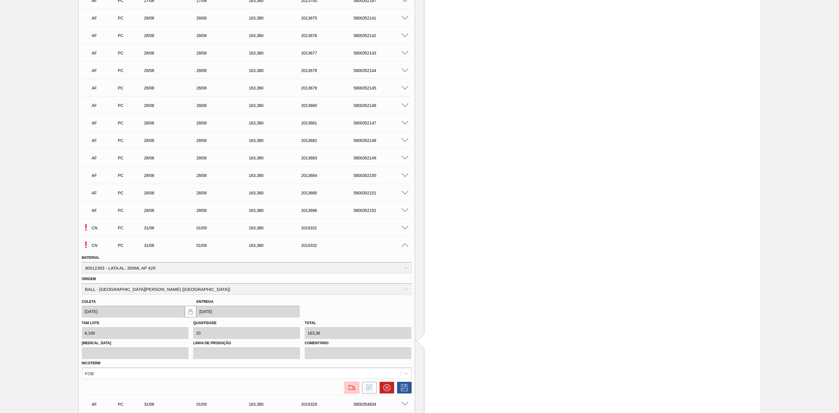
scroll to position [1184, 0]
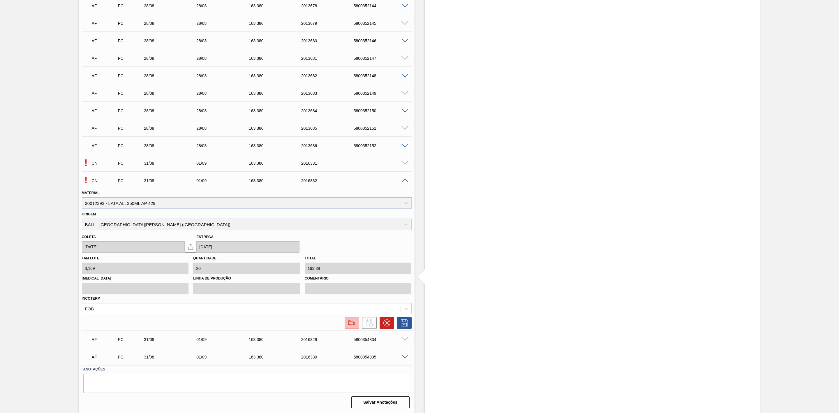
click at [352, 326] on img at bounding box center [351, 322] width 9 height 7
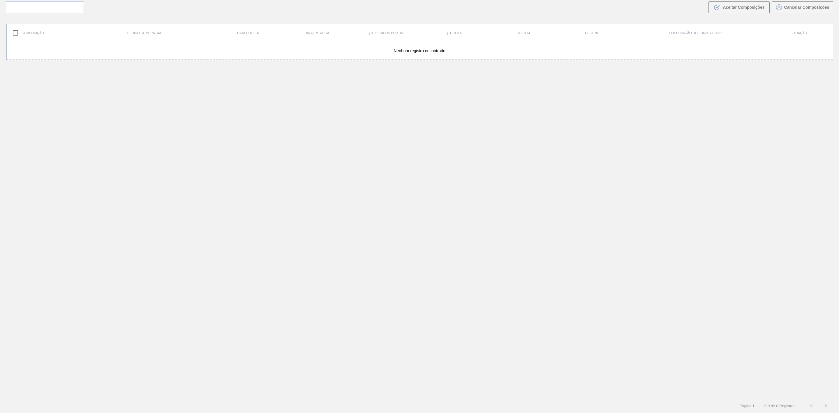
scroll to position [42, 0]
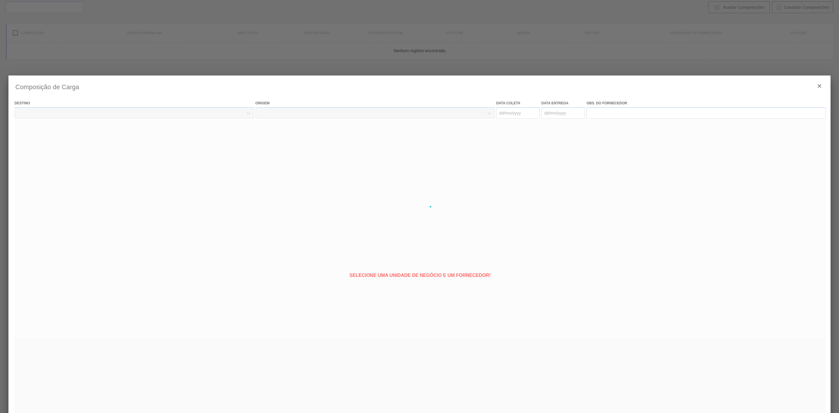
type coleta "[DATE]"
type entrega "[DATE]"
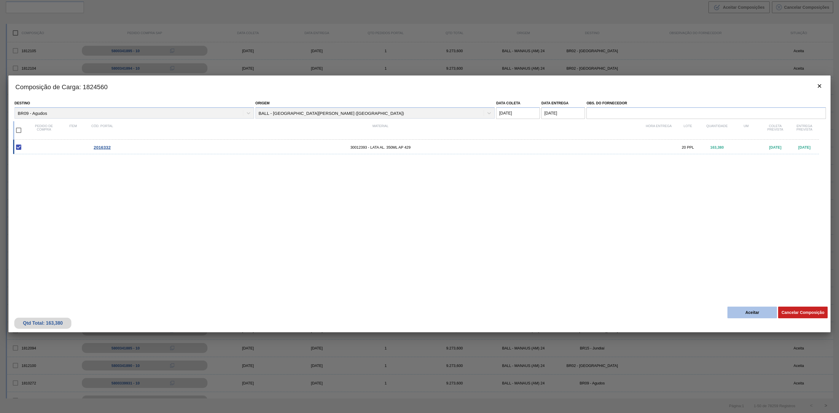
click at [744, 312] on button "Aceitar" at bounding box center [753, 313] width 50 height 12
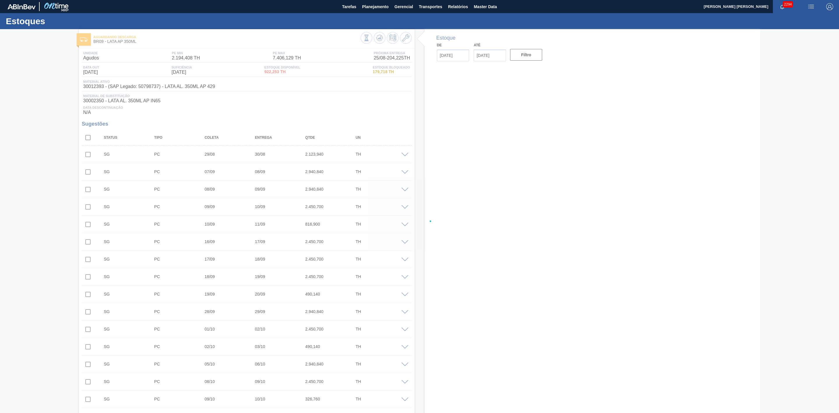
type input "[DATE]"
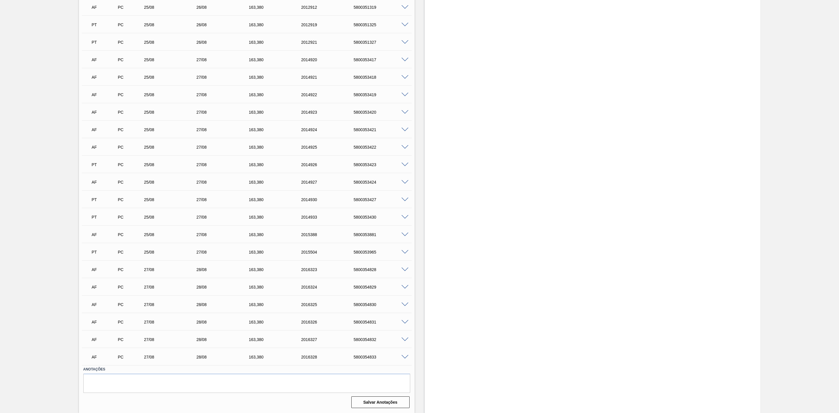
scroll to position [588, 0]
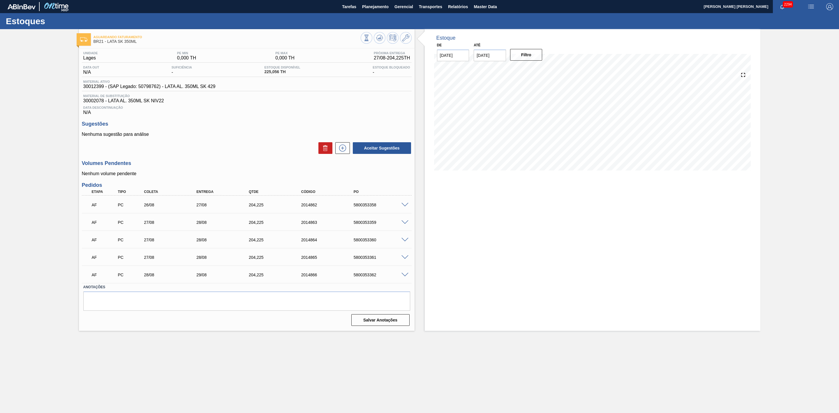
click at [402, 206] on span at bounding box center [405, 205] width 7 height 4
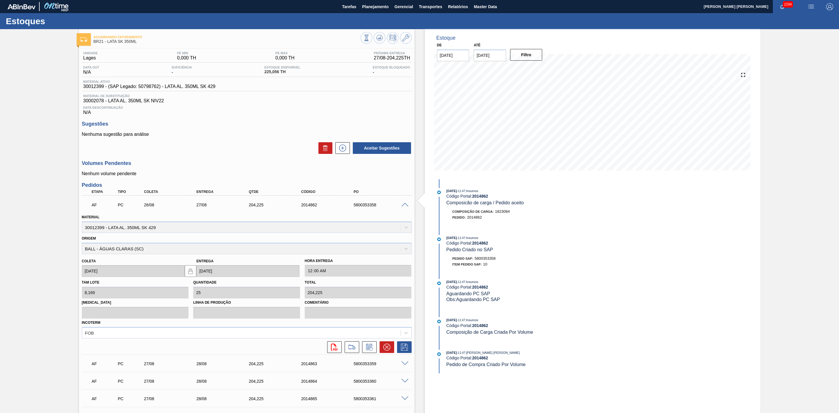
click at [402, 206] on span at bounding box center [405, 205] width 7 height 4
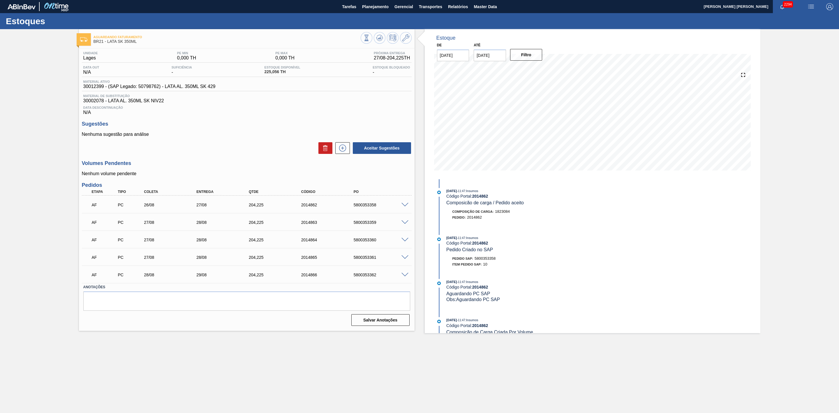
scroll to position [42, 0]
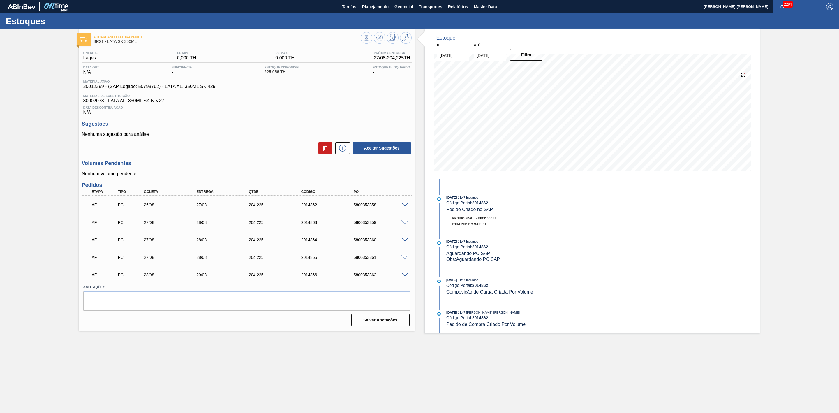
click at [404, 207] on span at bounding box center [405, 205] width 7 height 4
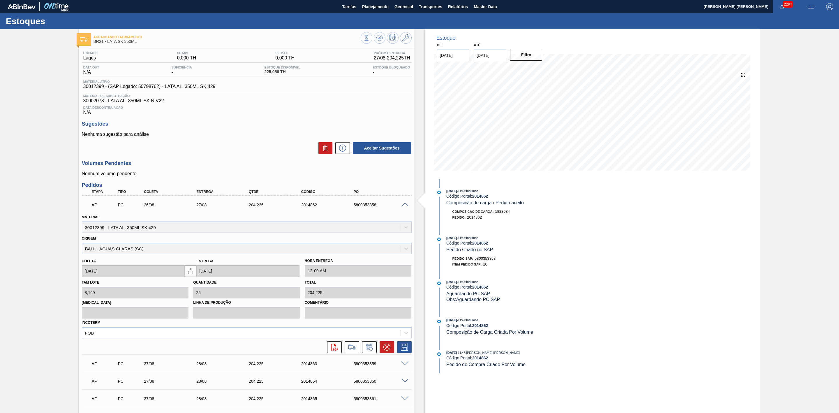
drag, startPoint x: 406, startPoint y: 208, endPoint x: 403, endPoint y: 209, distance: 3.2
click at [406, 207] on span at bounding box center [405, 205] width 7 height 4
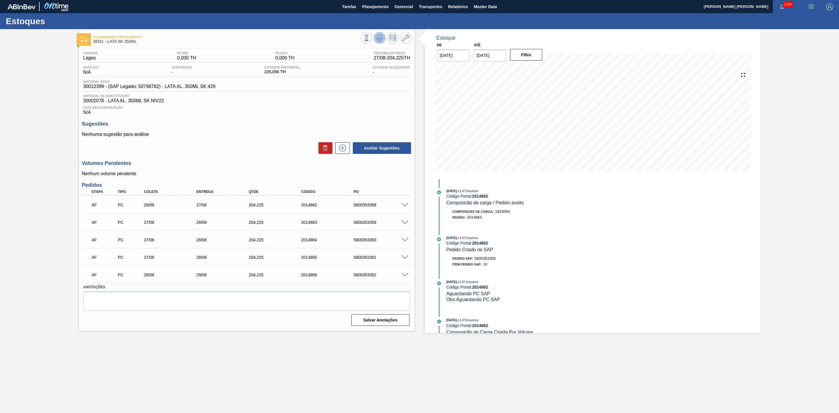
click at [377, 39] on icon at bounding box center [380, 39] width 6 height 3
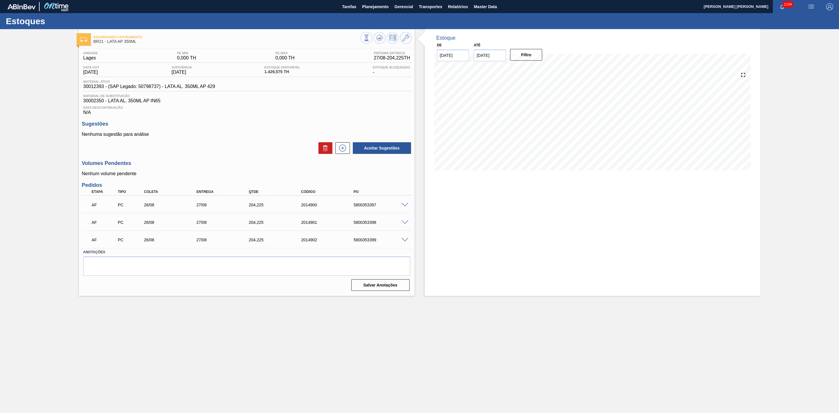
click at [405, 207] on span at bounding box center [405, 205] width 7 height 4
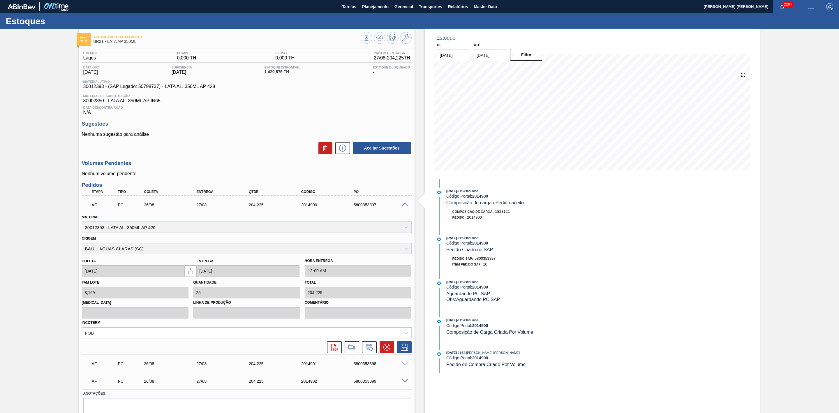
click at [406, 207] on span at bounding box center [405, 205] width 7 height 4
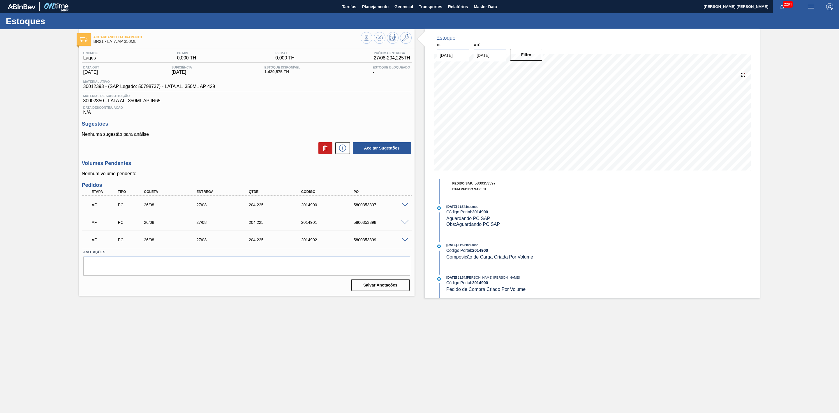
scroll to position [77, 0]
click at [380, 37] on icon at bounding box center [379, 37] width 7 height 7
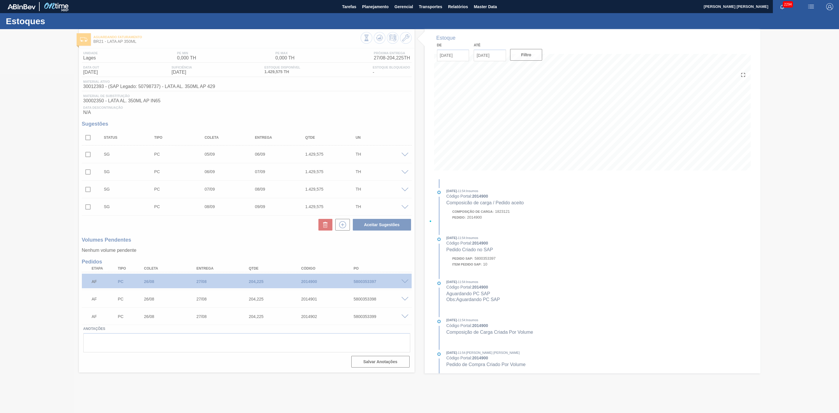
scroll to position [0, 0]
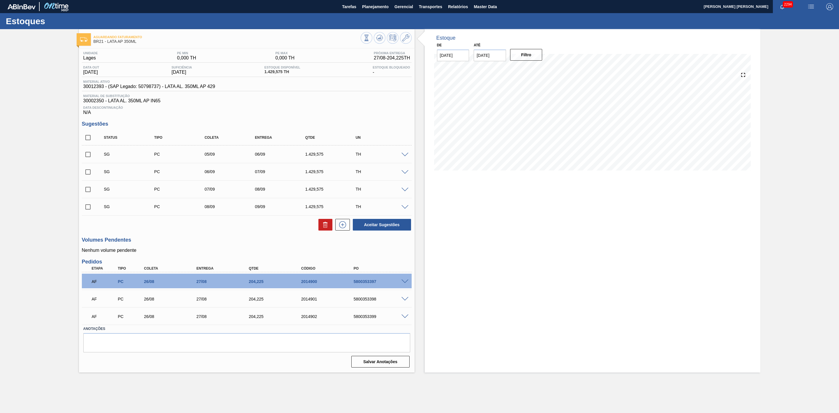
click at [405, 284] on span at bounding box center [405, 281] width 7 height 4
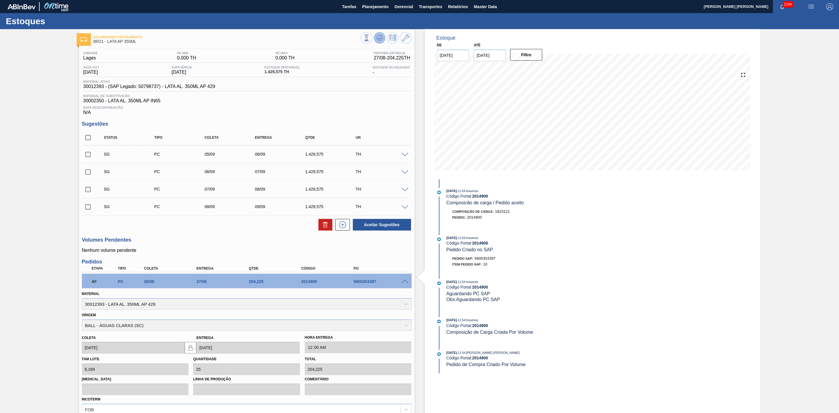
click at [379, 35] on icon at bounding box center [379, 37] width 7 height 7
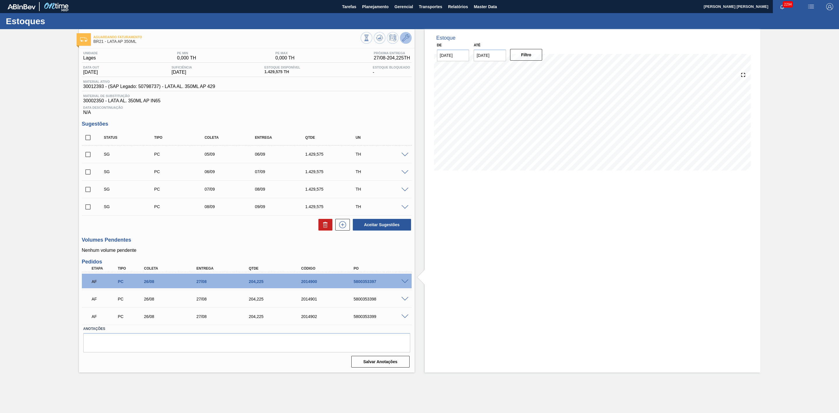
click at [403, 40] on icon at bounding box center [405, 37] width 7 height 7
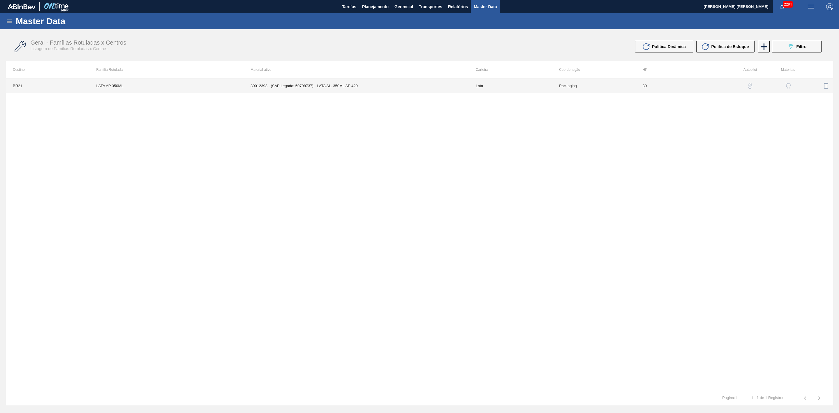
click at [349, 82] on td "30012393 - (SAP Legado: 50798737) - LATA AL. 350ML AP 429" at bounding box center [356, 85] width 225 height 15
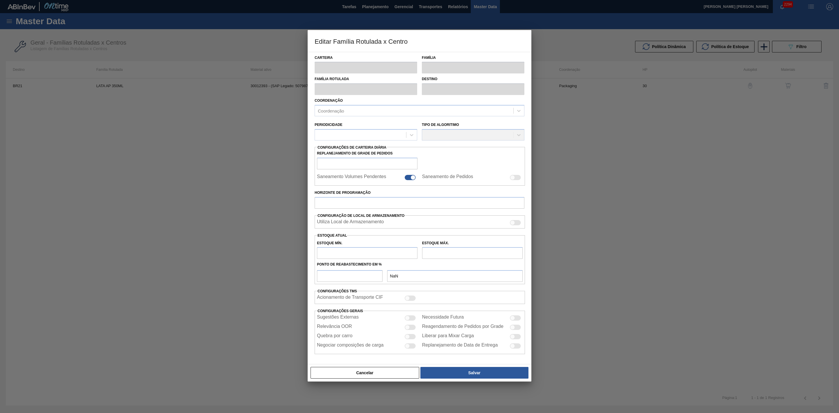
type input "Lata"
type input "LATA AP 350ML"
type input "BR21 - Lages"
type input "0"
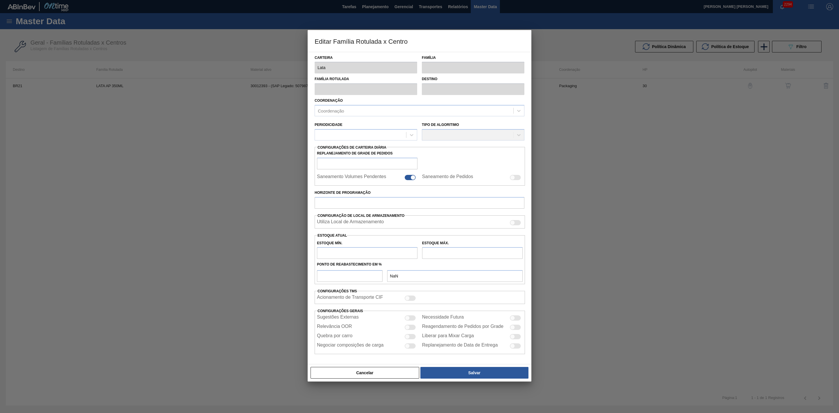
checkbox input "false"
type input "30"
type input "0"
type input "100"
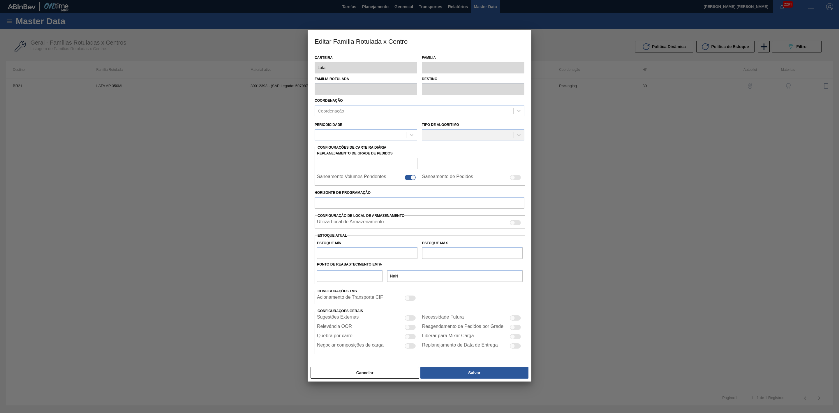
type input "0,000"
checkbox input "true"
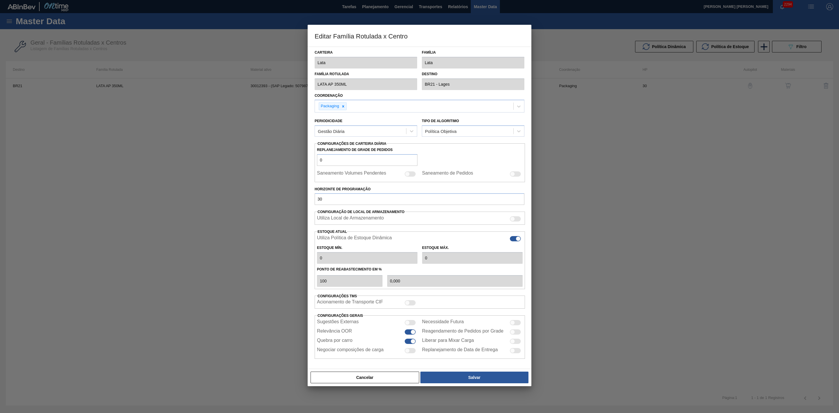
type input "0"
click at [382, 378] on button "Cancelar" at bounding box center [365, 378] width 109 height 12
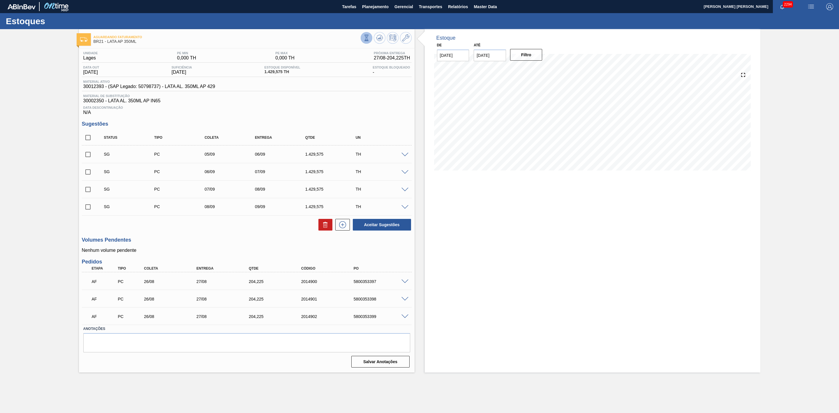
click at [368, 38] on icon at bounding box center [366, 38] width 6 height 6
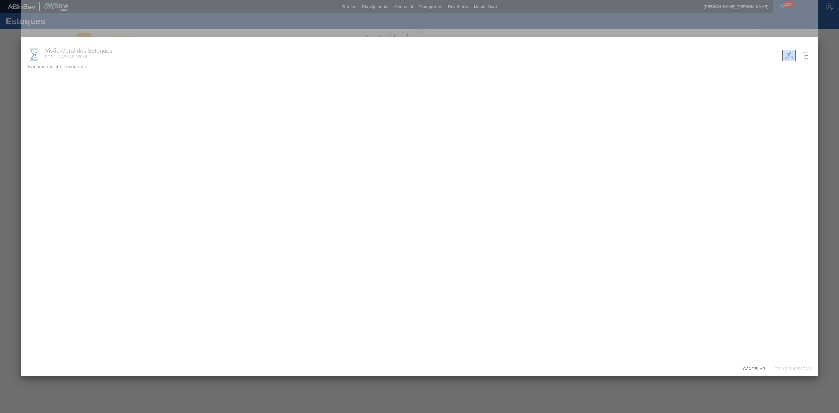
click at [829, 46] on div at bounding box center [419, 206] width 839 height 413
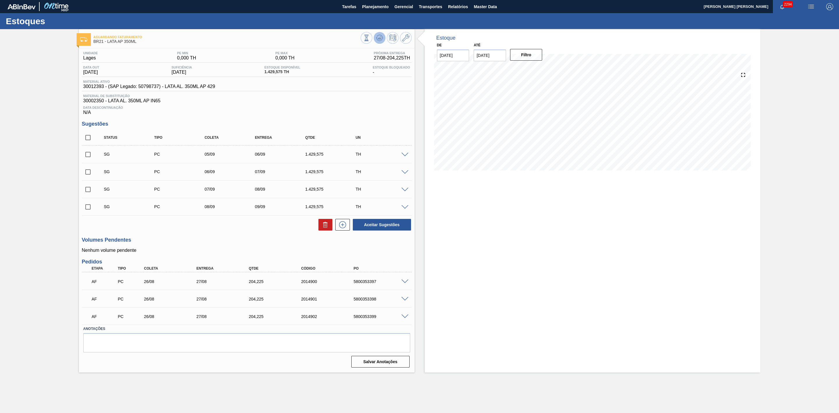
click at [379, 39] on icon at bounding box center [379, 37] width 7 height 7
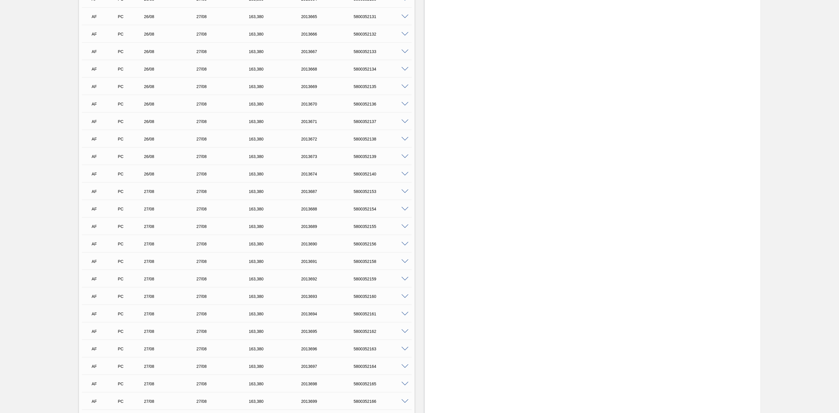
scroll to position [656, 0]
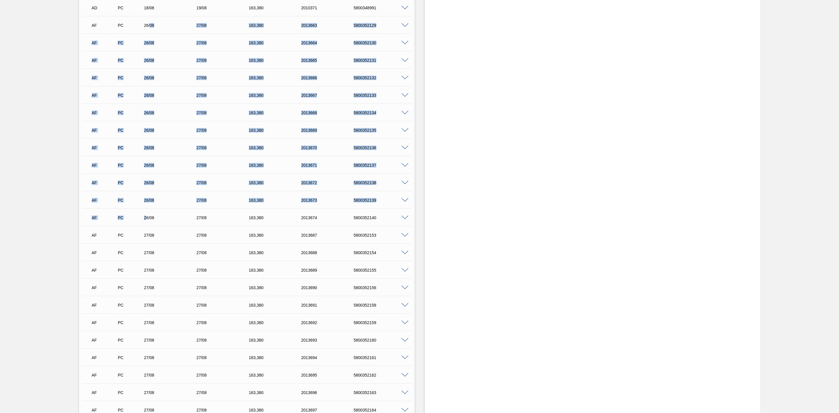
drag, startPoint x: 150, startPoint y: 27, endPoint x: 147, endPoint y: 219, distance: 191.8
click at [147, 219] on div "AD PC 16/08 17/08 204,[PHONE_NUMBER] 5800347532 Material 30012393 - LATA AL. 35…" at bounding box center [247, 348] width 330 height 804
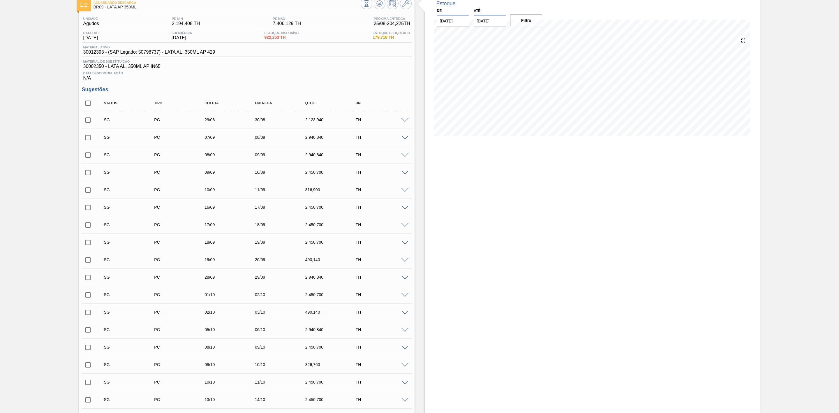
scroll to position [0, 0]
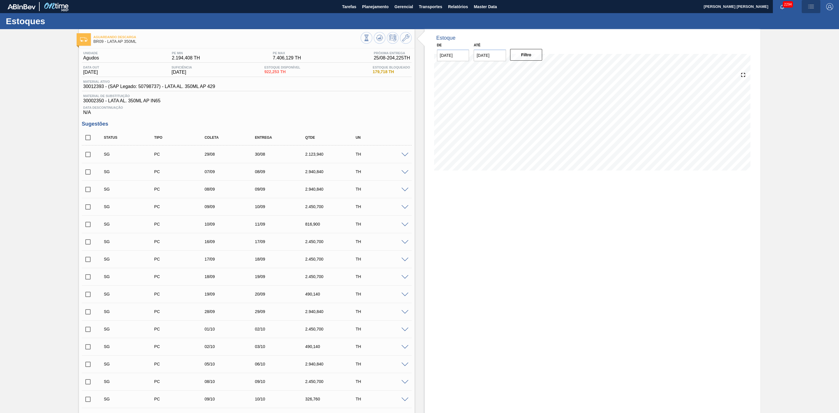
click at [808, 5] on img "button" at bounding box center [811, 6] width 7 height 7
click at [796, 21] on li "Pedido Contingência" at bounding box center [808, 20] width 53 height 10
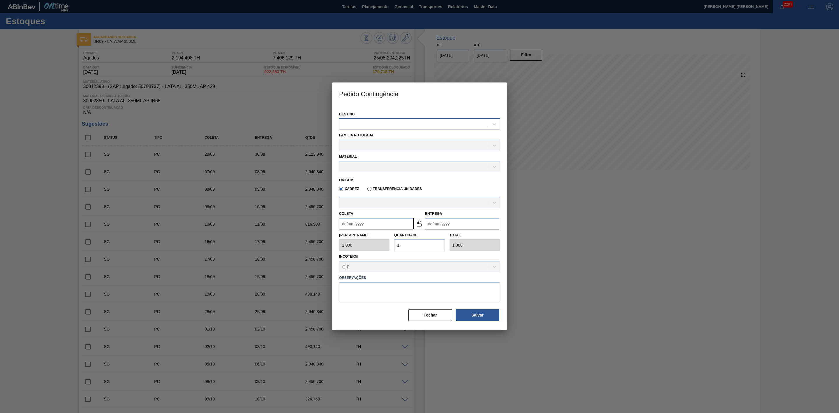
click at [359, 122] on div at bounding box center [415, 124] width 150 height 8
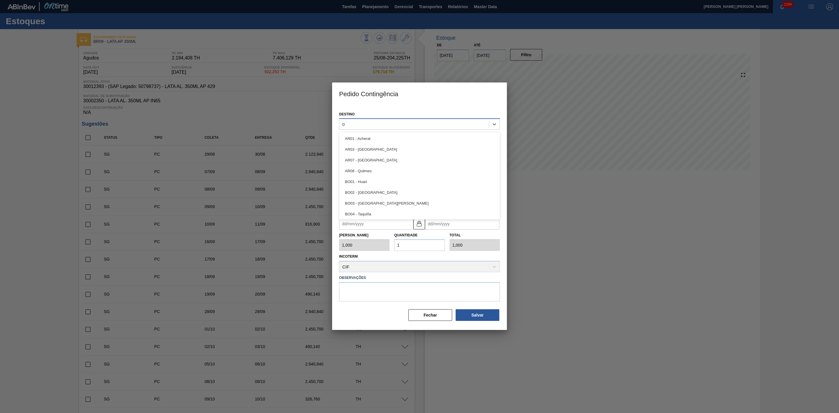
type input "09"
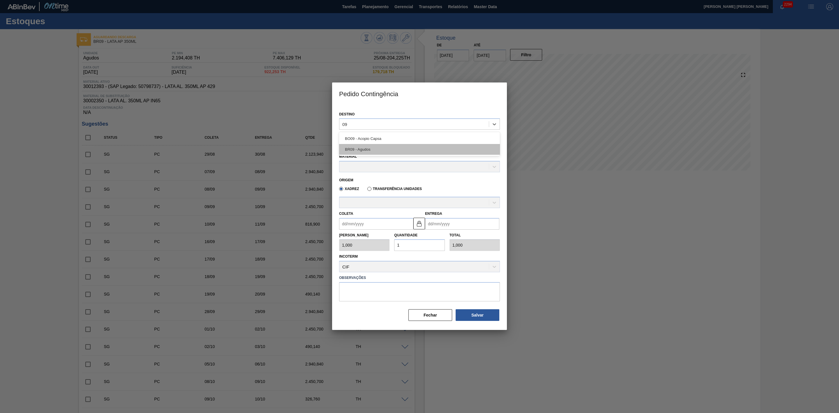
click at [357, 152] on div "BR09 - Agudos" at bounding box center [419, 149] width 161 height 11
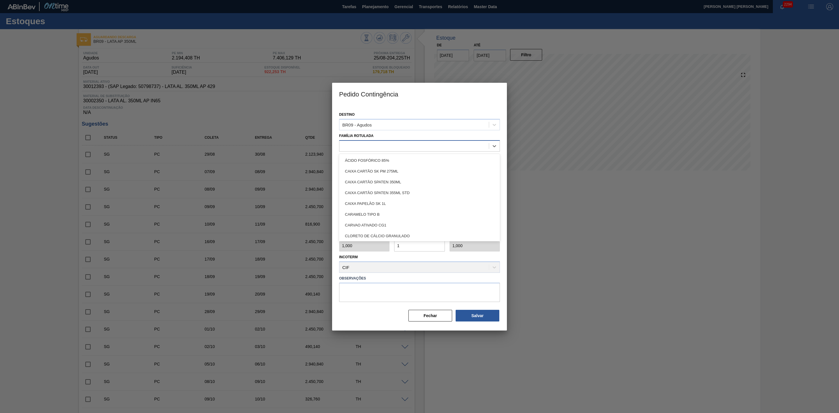
click at [362, 145] on div at bounding box center [415, 146] width 150 height 8
type Rotulada "lata ap"
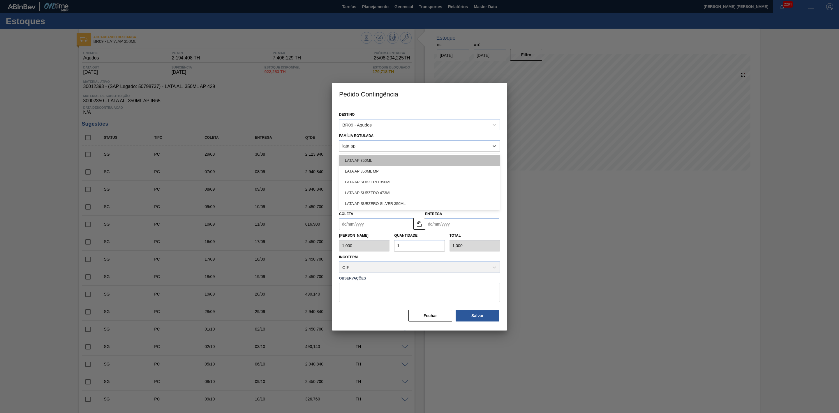
click at [367, 160] on div "LATA AP 350ML" at bounding box center [419, 160] width 161 height 11
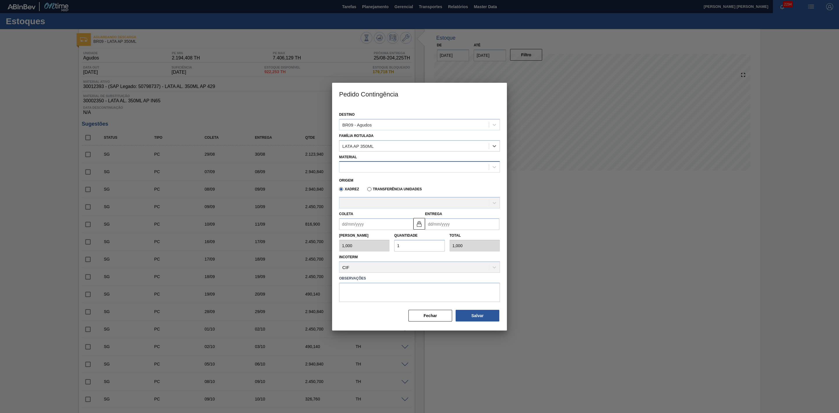
click at [352, 167] on div at bounding box center [415, 167] width 150 height 8
click at [382, 184] on div "30012393 - LATA AL. 350ML AP 429" at bounding box center [419, 181] width 161 height 11
type input "8,169"
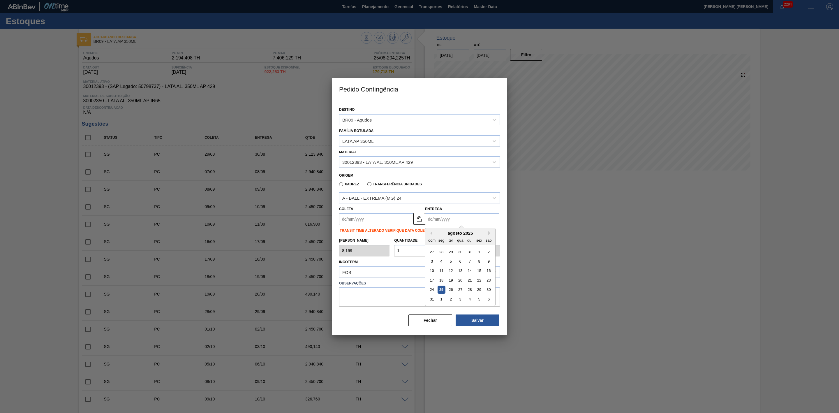
click at [437, 218] on input "Entrega" at bounding box center [462, 219] width 74 height 12
click at [436, 232] on div "agosto 2025" at bounding box center [461, 233] width 70 height 5
click at [463, 291] on div "27" at bounding box center [460, 290] width 8 height 8
type input "26/08/2025"
type input "27/08/2025"
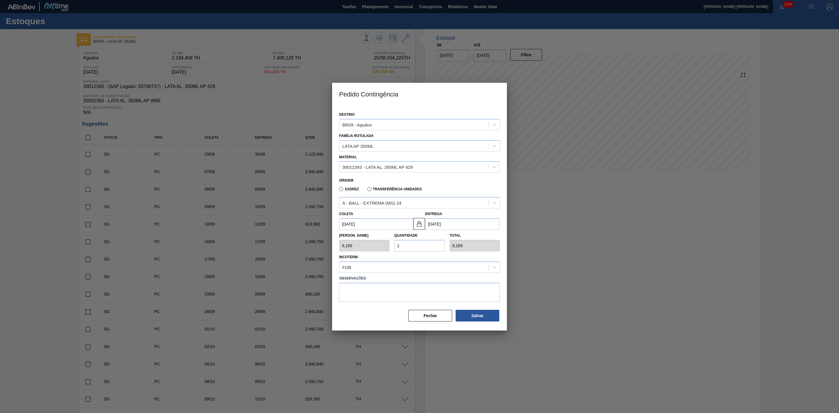
click at [382, 242] on div "Tam Lote 8,169 Quantidade 1 Total 8,169" at bounding box center [420, 241] width 166 height 22
type input "2"
type input "16,338"
type input "20"
type input "163,380"
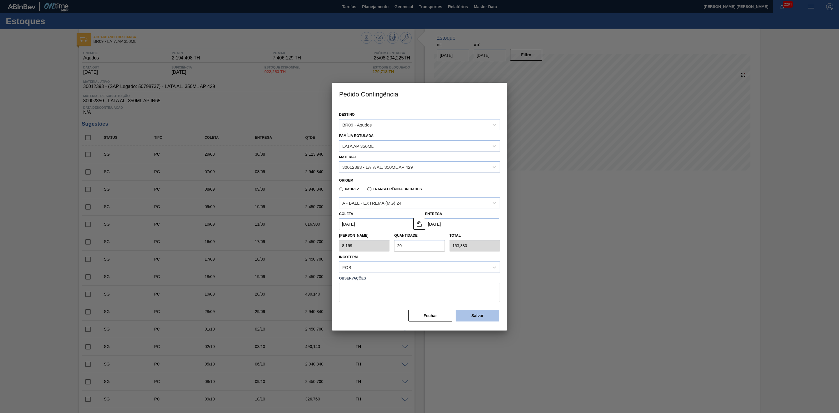
type input "20"
click at [488, 315] on button "Salvar" at bounding box center [478, 316] width 44 height 12
type input "1,000"
type input "1"
type input "1,000"
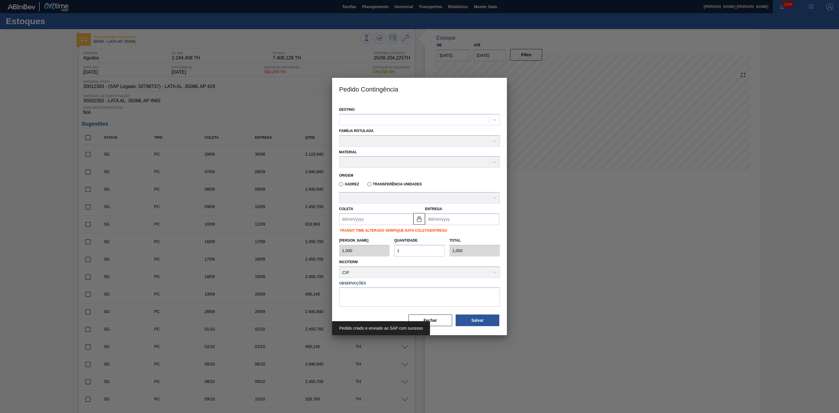
click at [559, 294] on div at bounding box center [419, 206] width 839 height 413
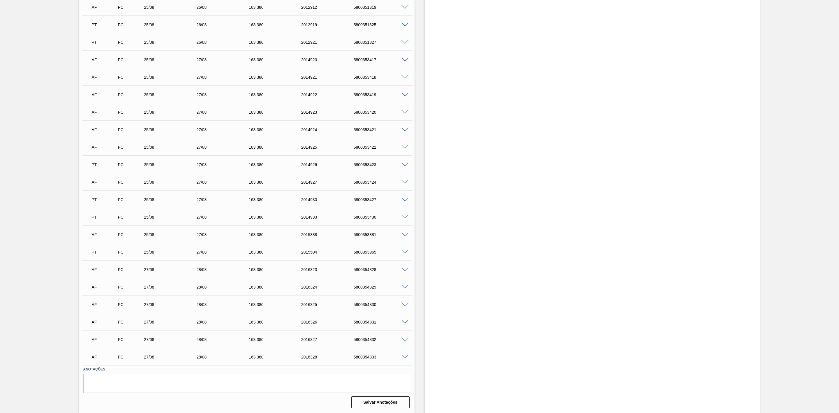
scroll to position [588, 0]
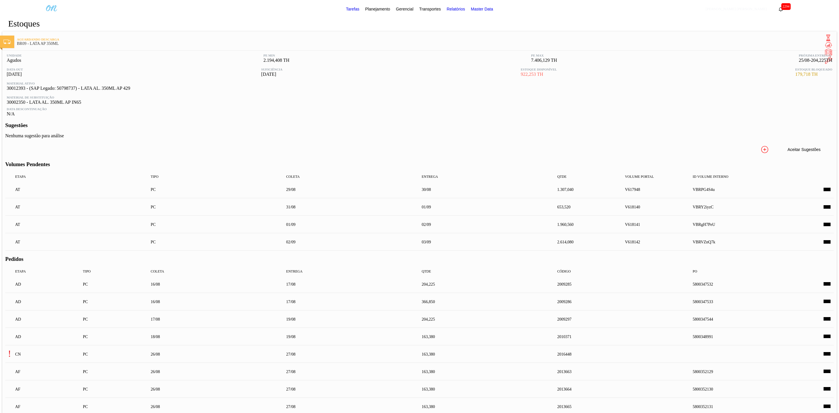
click at [810, 3] on img "button" at bounding box center [811, 6] width 7 height 7
click at [799, 21] on li "Pedido Contingência" at bounding box center [808, 20] width 53 height 10
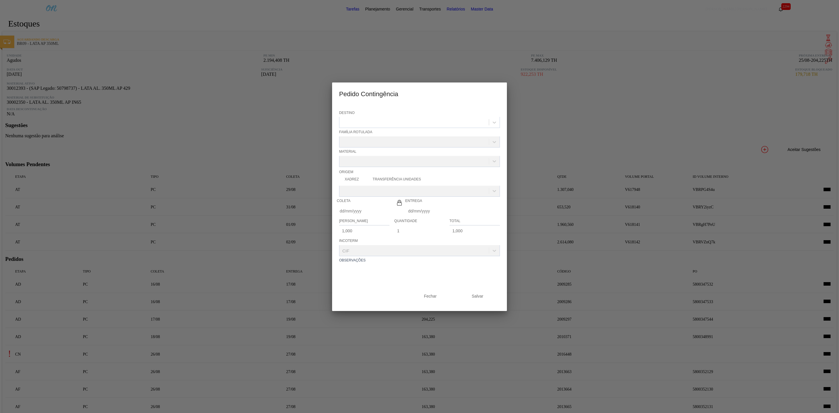
click at [426, 313] on button "Fechar" at bounding box center [431, 315] width 44 height 12
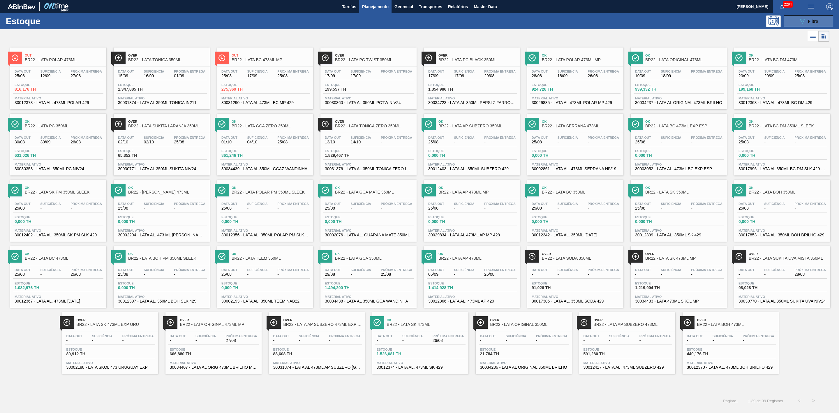
drag, startPoint x: 806, startPoint y: 18, endPoint x: 803, endPoint y: 20, distance: 3.4
click at [806, 18] on icon "089F7B8B-B2A5-4AFE-B5C0-19BA573D28AC" at bounding box center [802, 21] width 7 height 7
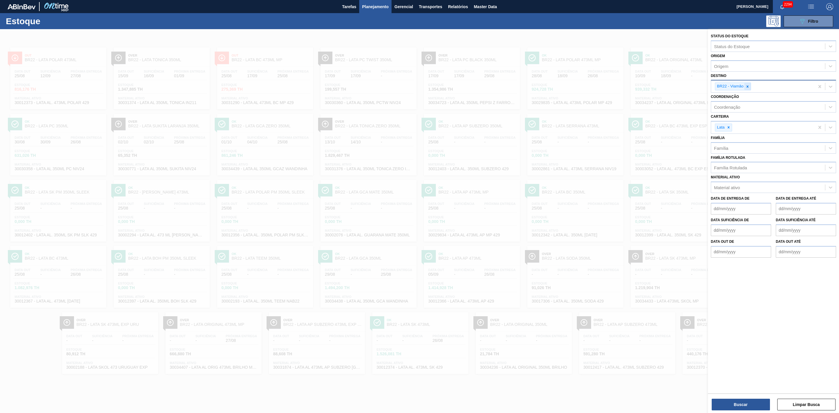
click at [747, 87] on icon at bounding box center [748, 87] width 4 height 4
type input "21"
click at [737, 99] on div "BR21 - Lages" at bounding box center [773, 100] width 125 height 11
click at [753, 403] on button "Buscar" at bounding box center [741, 405] width 58 height 12
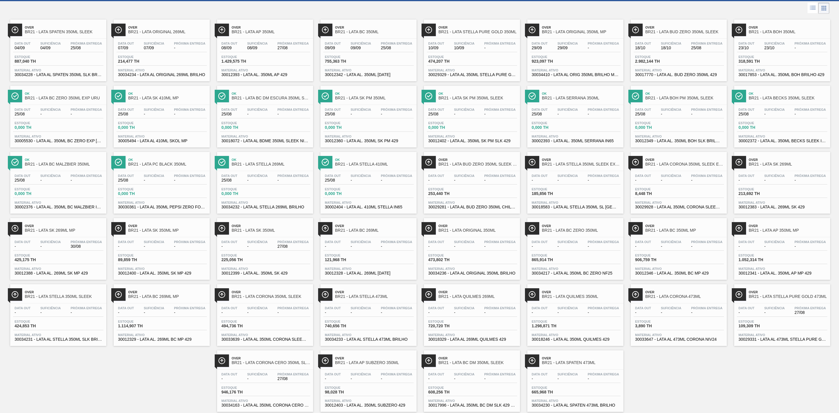
scroll to position [7, 0]
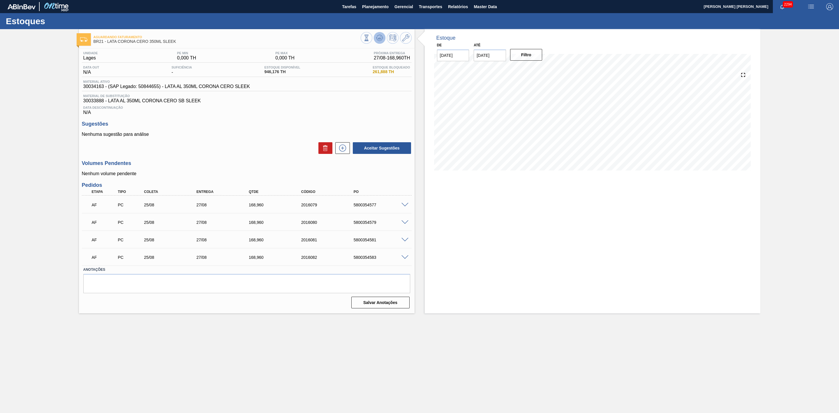
click at [381, 37] on icon at bounding box center [379, 37] width 7 height 7
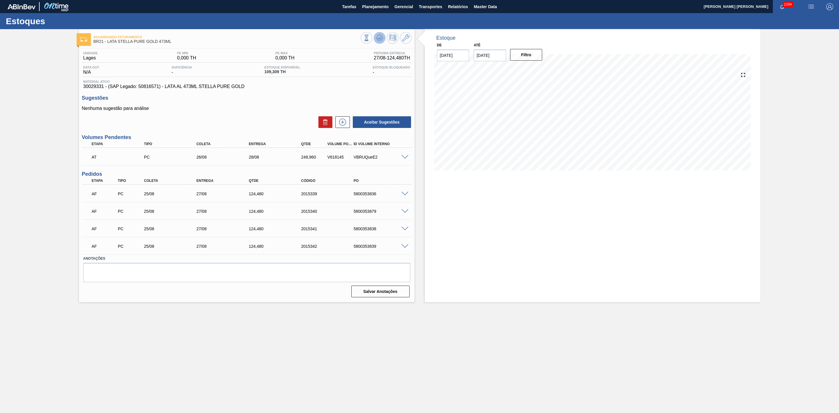
click at [380, 37] on icon at bounding box center [380, 37] width 4 height 3
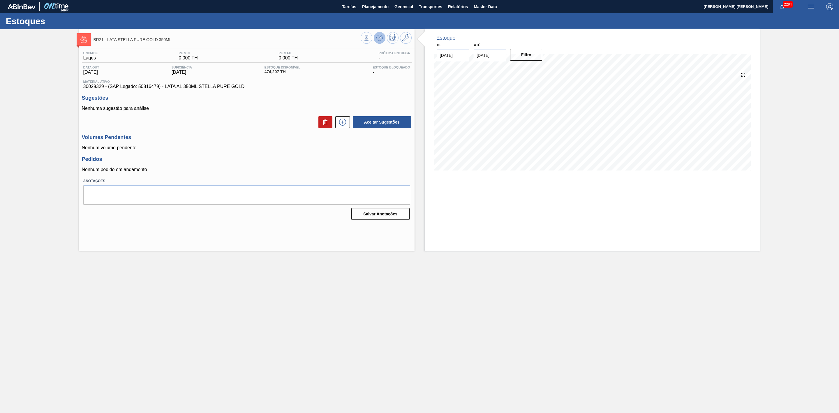
click at [382, 34] on icon at bounding box center [379, 37] width 7 height 7
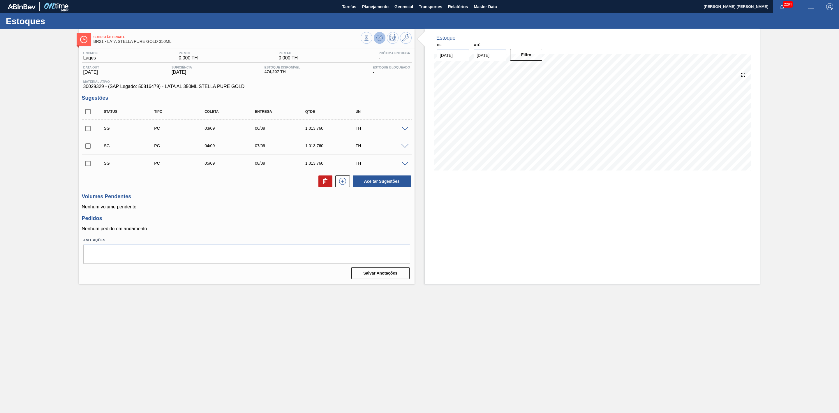
click at [378, 34] on icon at bounding box center [379, 37] width 7 height 7
click at [382, 39] on icon at bounding box center [380, 39] width 6 height 3
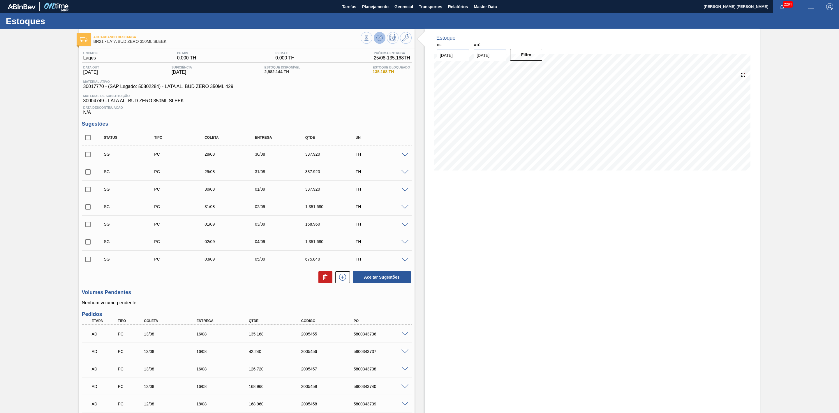
click at [381, 40] on icon at bounding box center [379, 37] width 7 height 7
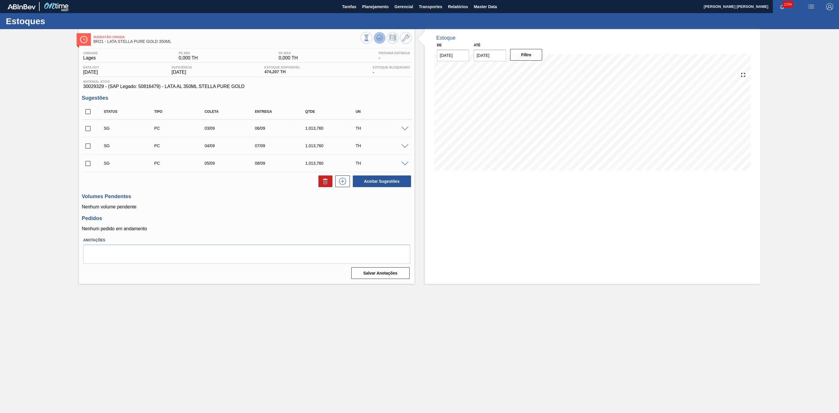
click at [375, 41] on button at bounding box center [380, 38] width 12 height 12
click at [376, 35] on icon at bounding box center [379, 37] width 7 height 7
click at [378, 38] on icon at bounding box center [379, 37] width 7 height 7
